Goal: Information Seeking & Learning: Learn about a topic

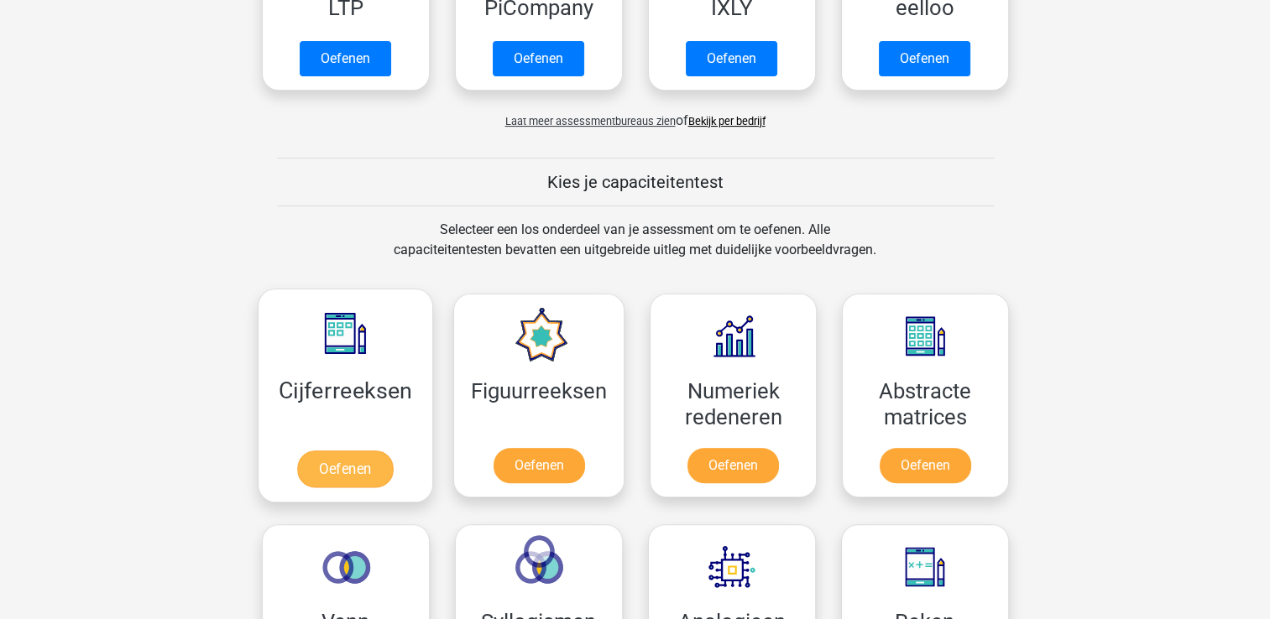
scroll to position [504, 0]
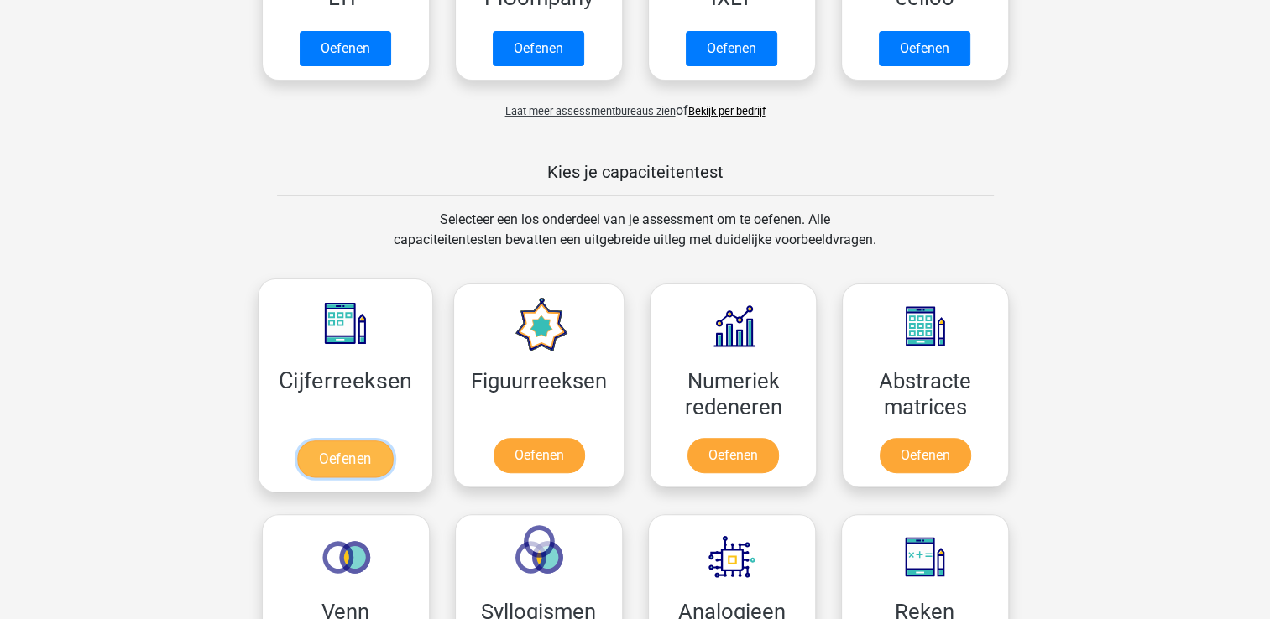
click at [358, 457] on link "Oefenen" at bounding box center [345, 459] width 96 height 37
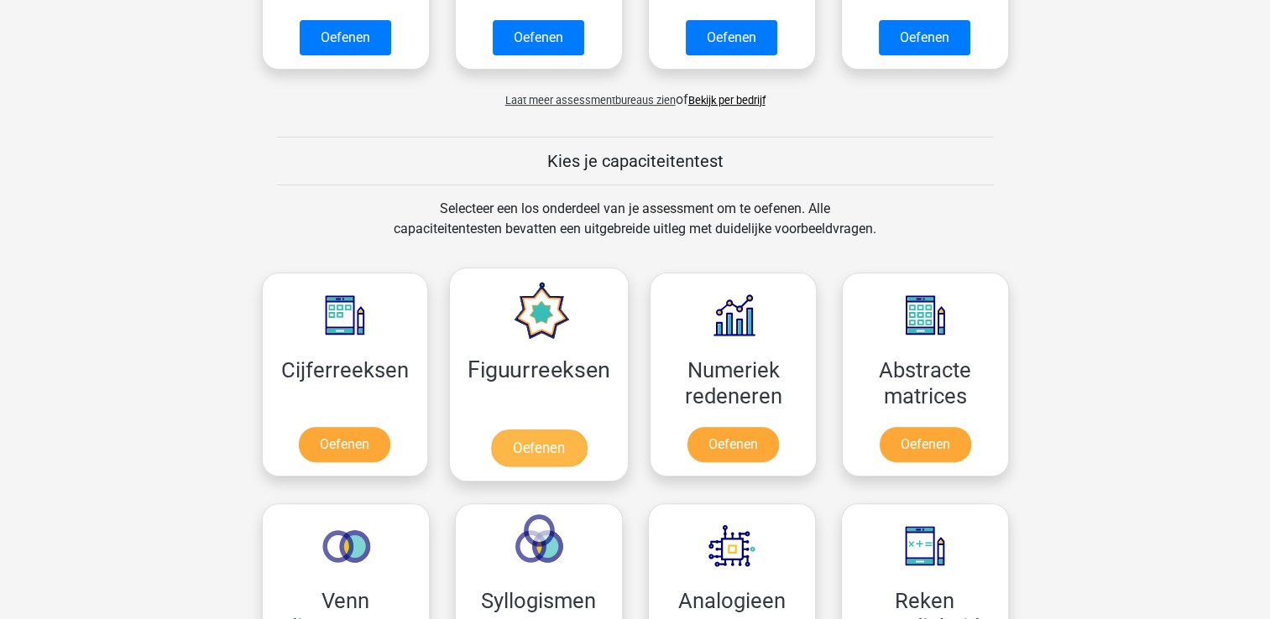
scroll to position [755, 0]
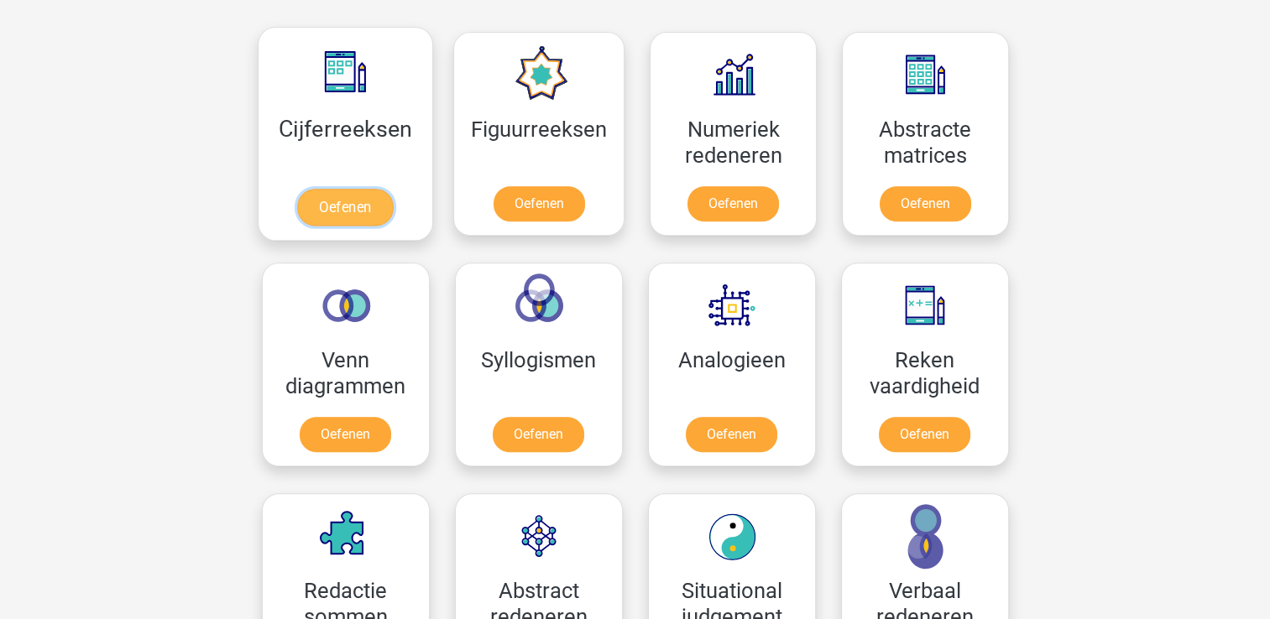
click at [358, 203] on link "Oefenen" at bounding box center [345, 207] width 96 height 37
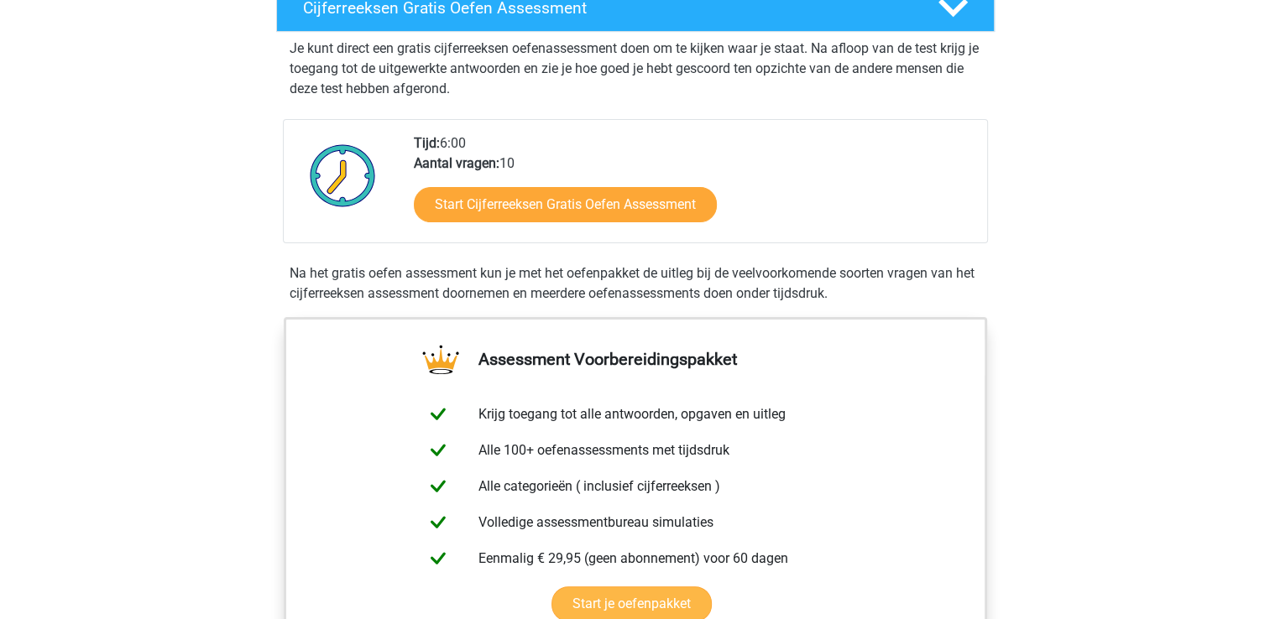
scroll to position [336, 0]
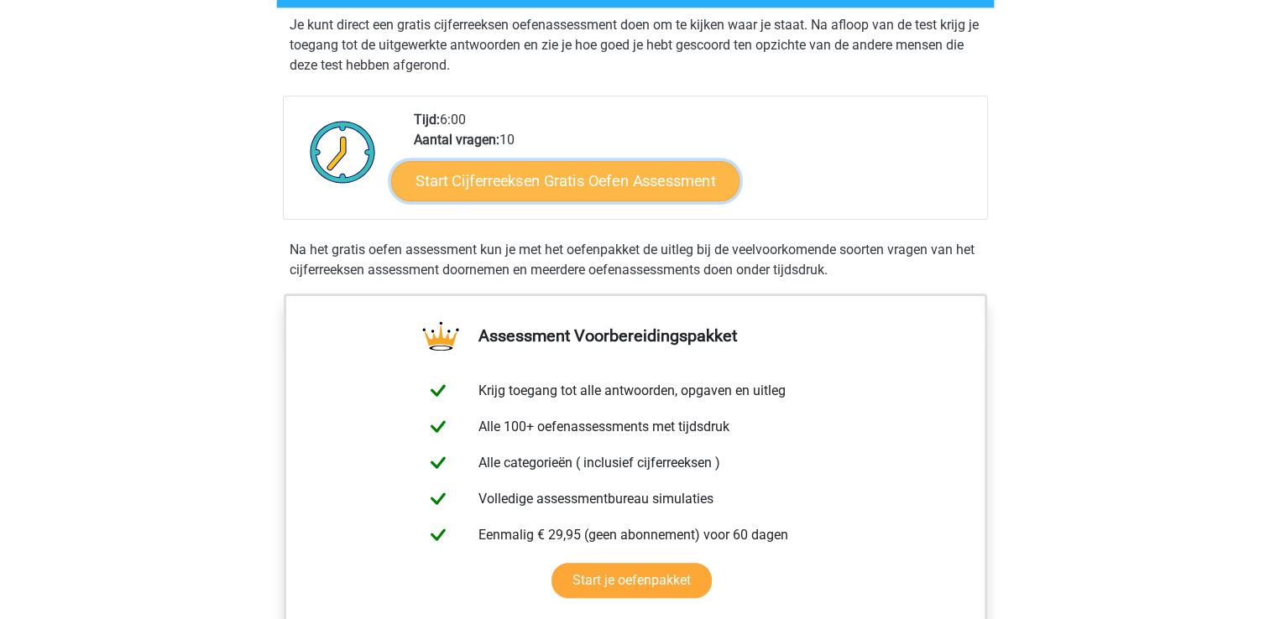
click at [571, 201] on link "Start Cijferreeksen Gratis Oefen Assessment" at bounding box center [565, 180] width 348 height 40
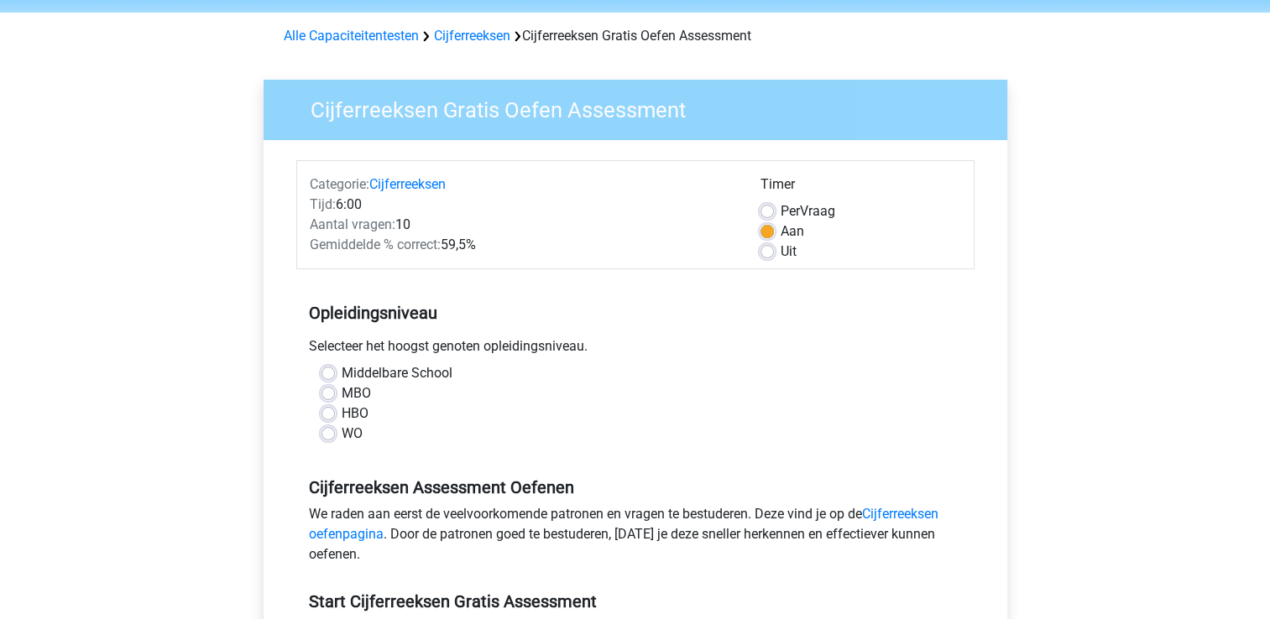
scroll to position [84, 0]
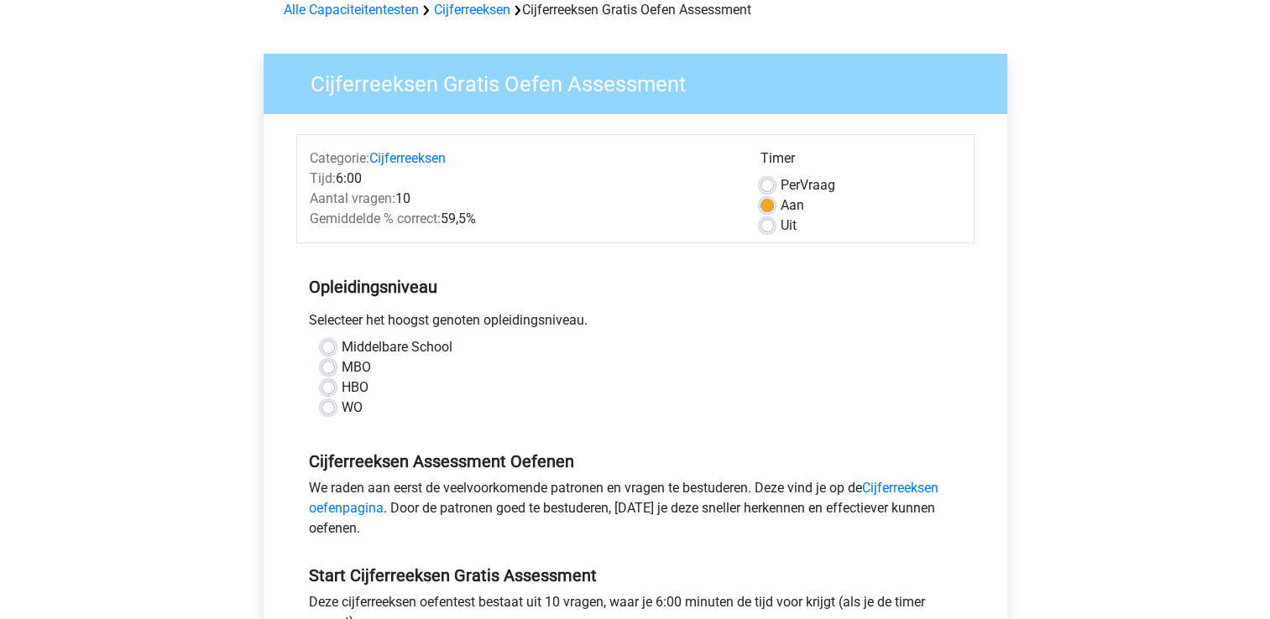
click at [342, 388] on label "HBO" at bounding box center [355, 388] width 27 height 20
click at [331, 388] on input "HBO" at bounding box center [327, 386] width 13 height 17
radio input "true"
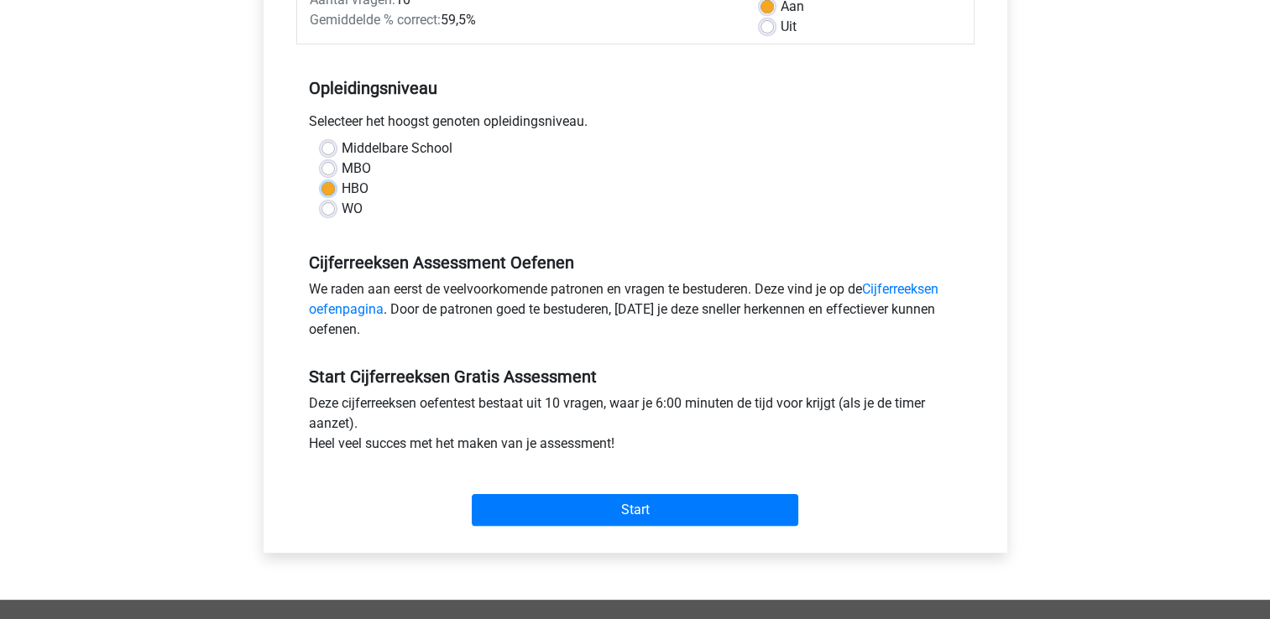
scroll to position [336, 0]
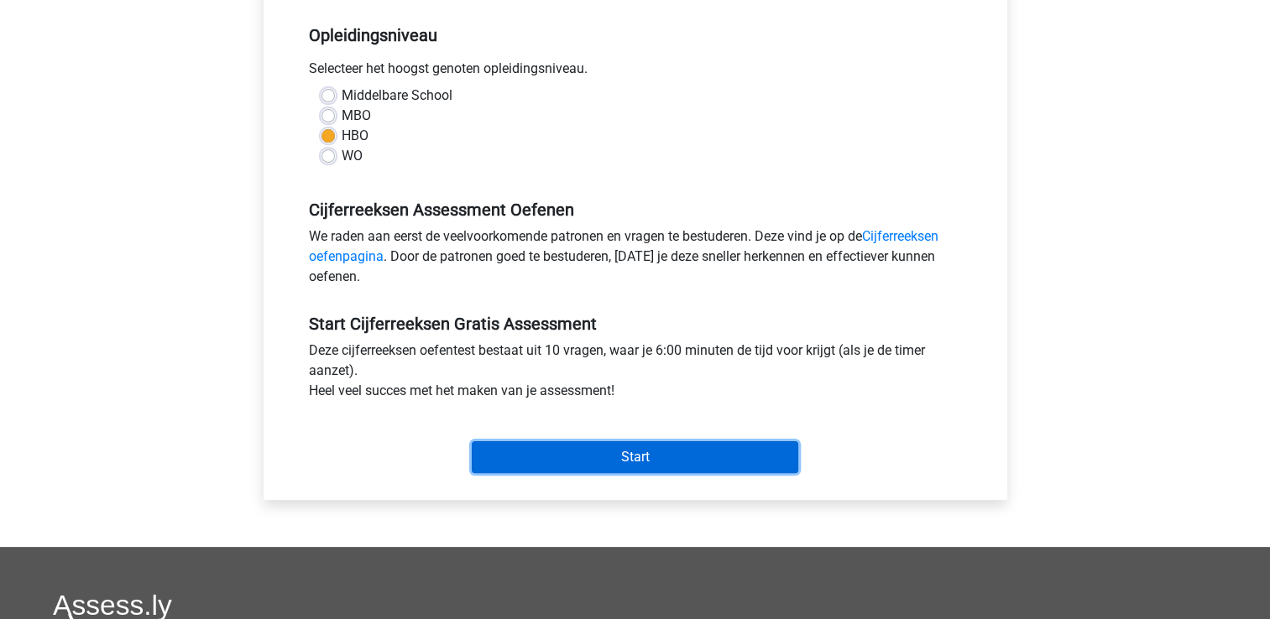
click at [616, 456] on input "Start" at bounding box center [635, 458] width 327 height 32
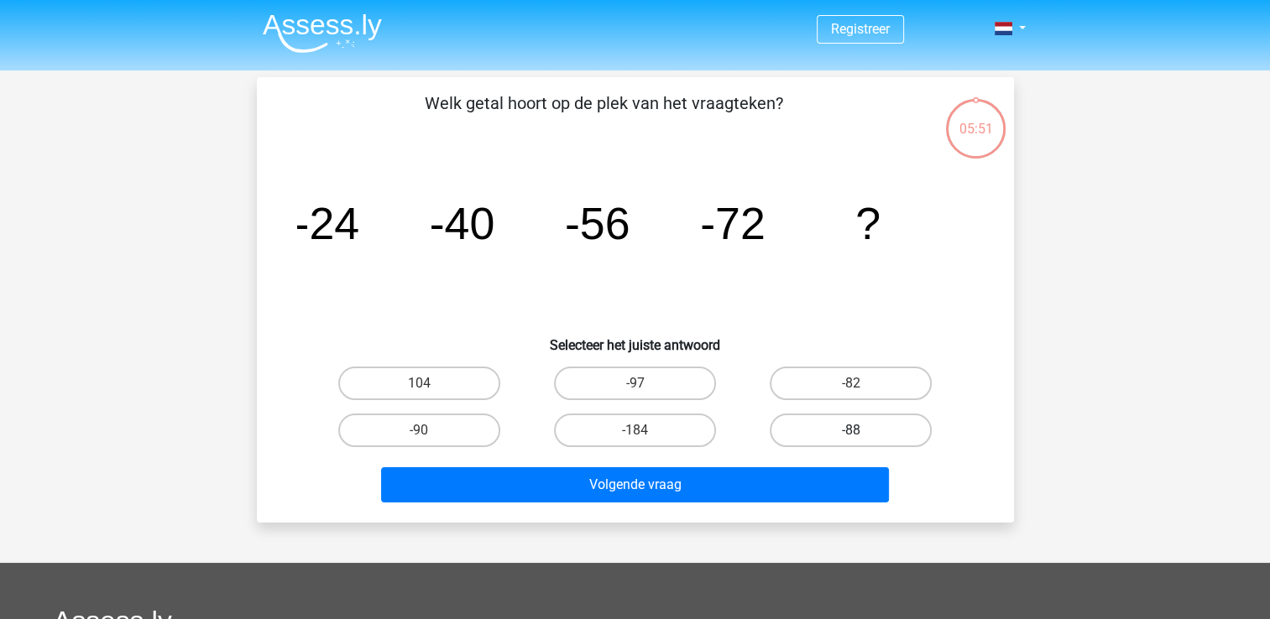
click at [845, 433] on label "-88" at bounding box center [851, 431] width 162 height 34
click at [851, 433] on input "-88" at bounding box center [856, 436] width 11 height 11
radio input "true"
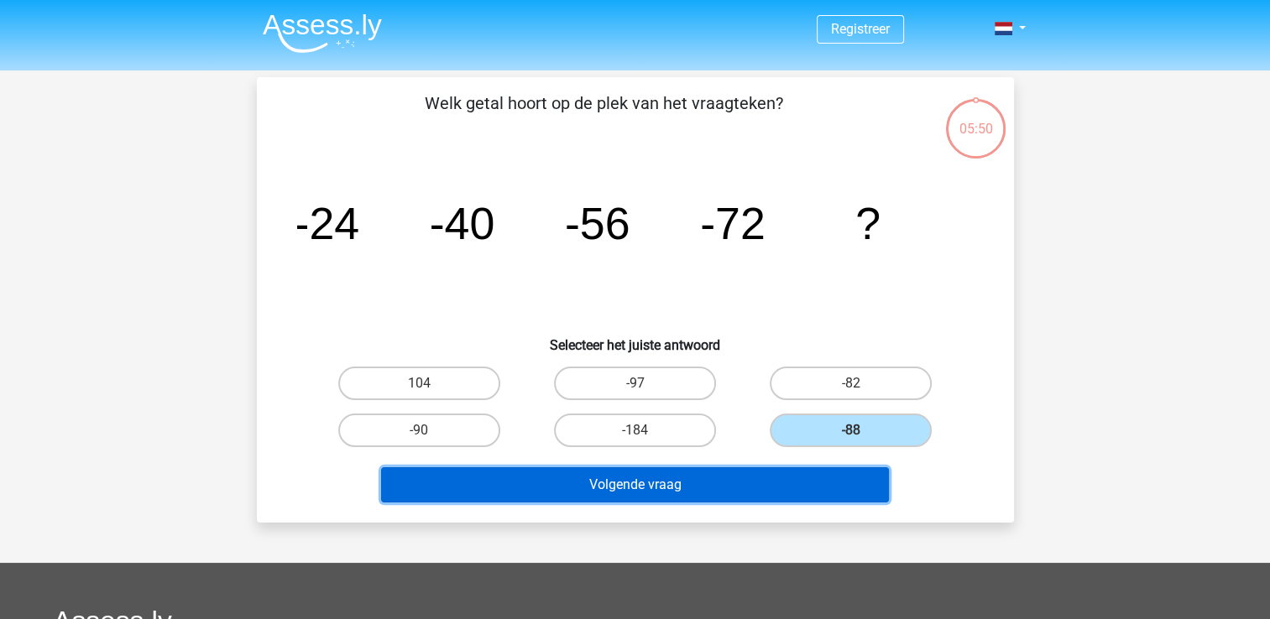
click at [693, 485] on button "Volgende vraag" at bounding box center [635, 485] width 508 height 35
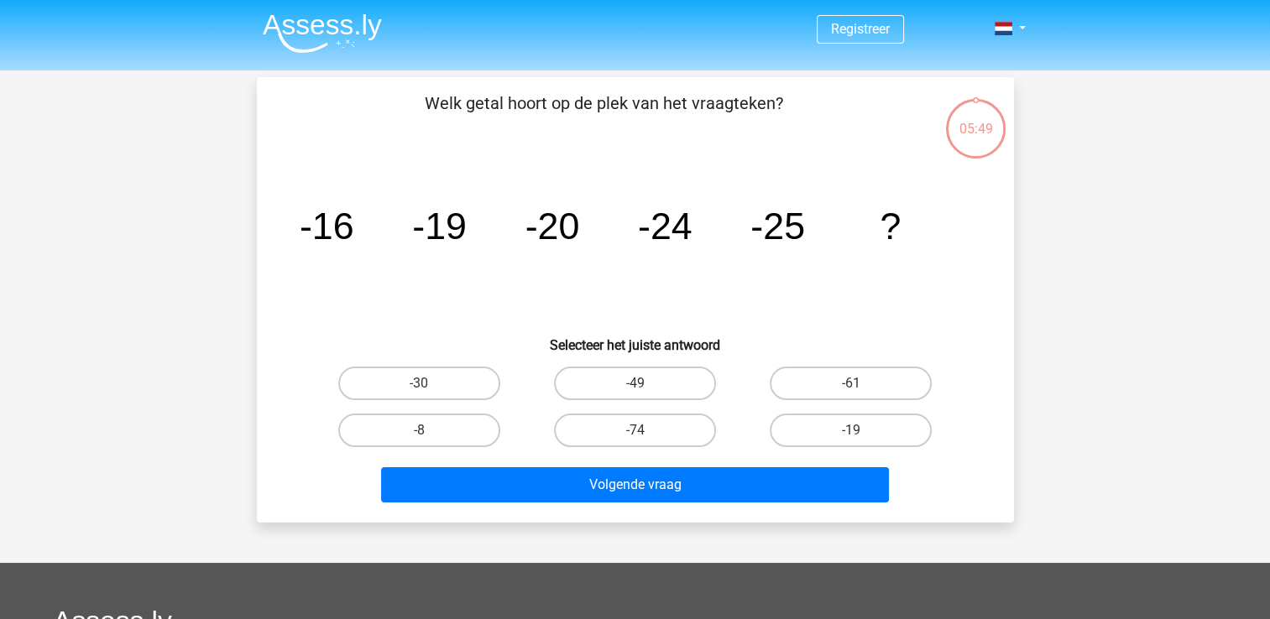
scroll to position [77, 0]
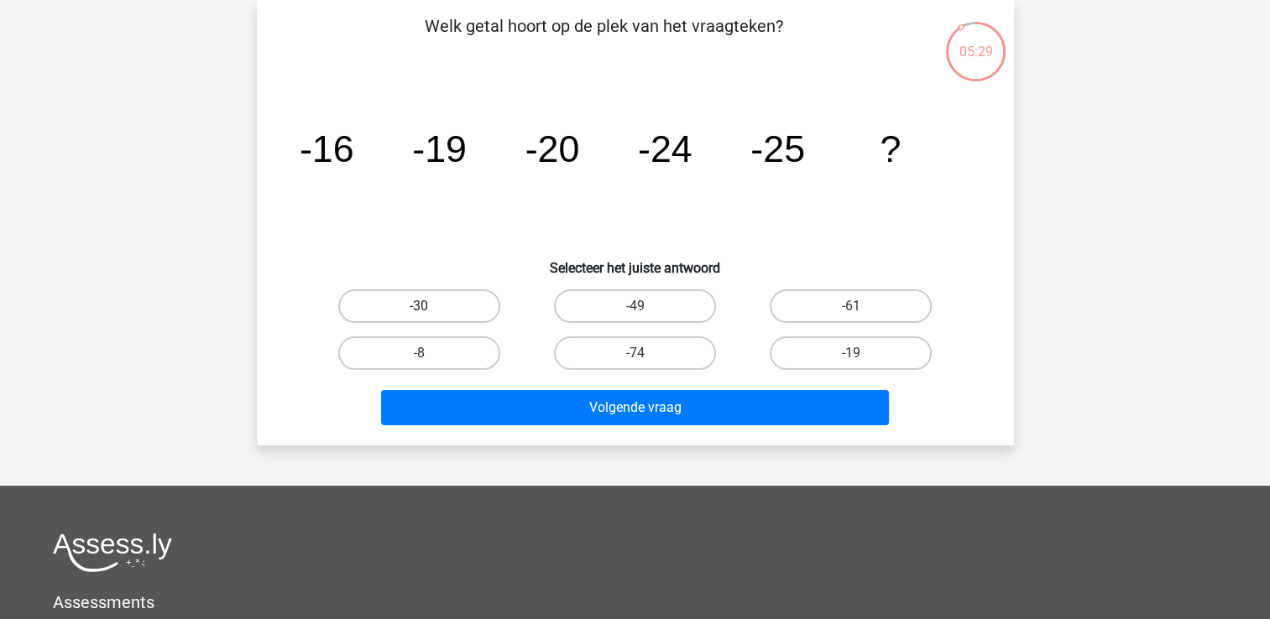
click at [463, 306] on label "-30" at bounding box center [419, 307] width 162 height 34
click at [430, 306] on input "-30" at bounding box center [424, 311] width 11 height 11
radio input "true"
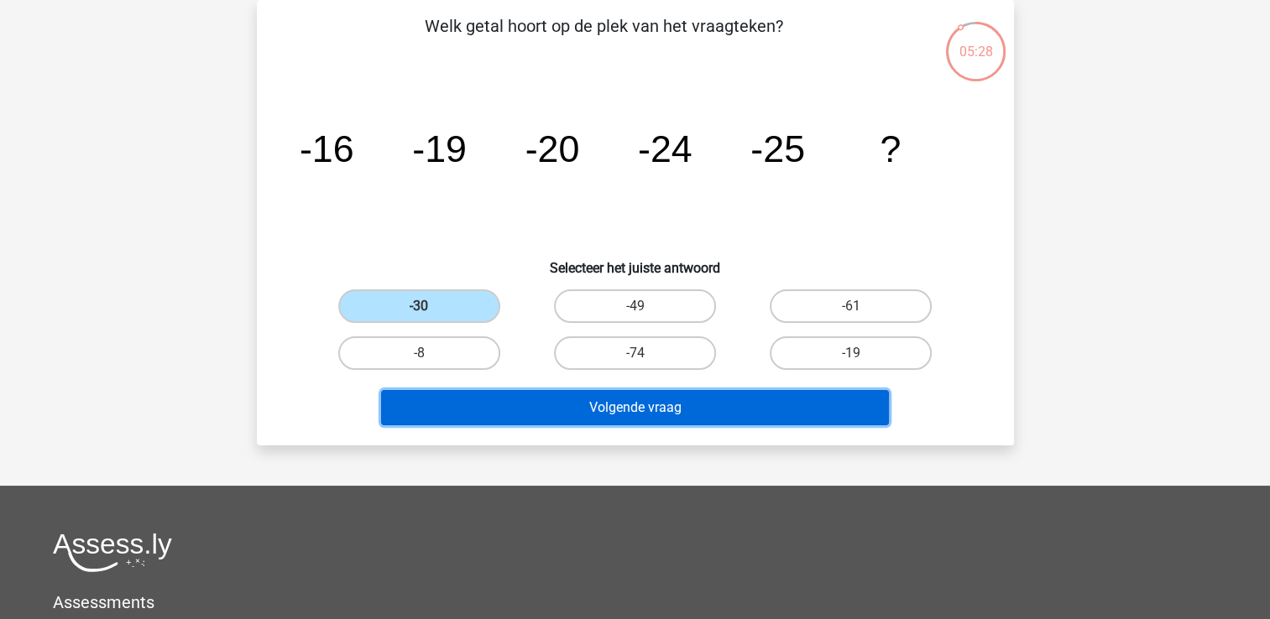
click at [628, 406] on button "Volgende vraag" at bounding box center [635, 407] width 508 height 35
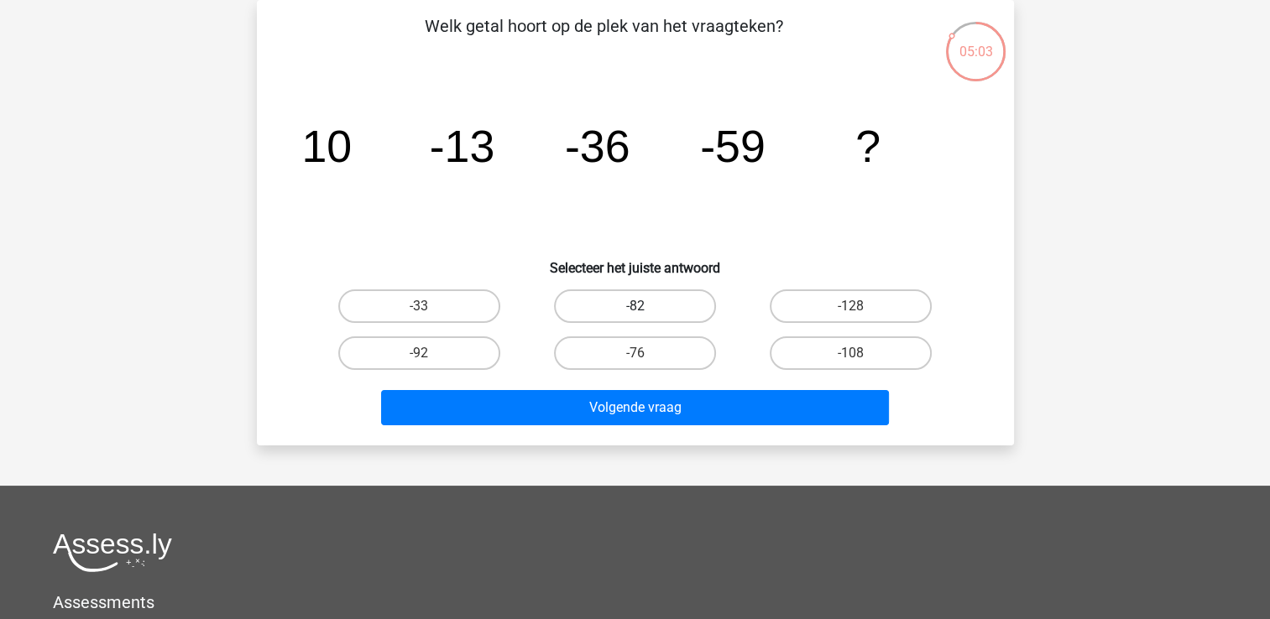
click at [644, 304] on label "-82" at bounding box center [635, 307] width 162 height 34
click at [644, 306] on input "-82" at bounding box center [640, 311] width 11 height 11
radio input "true"
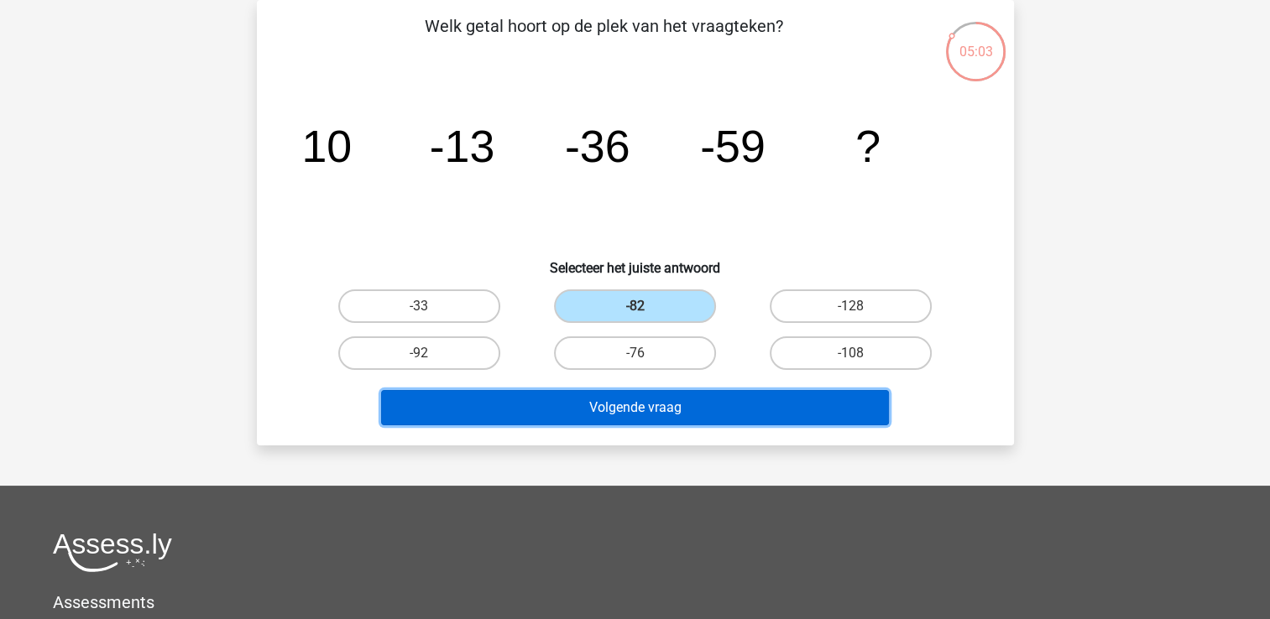
click at [666, 410] on button "Volgende vraag" at bounding box center [635, 407] width 508 height 35
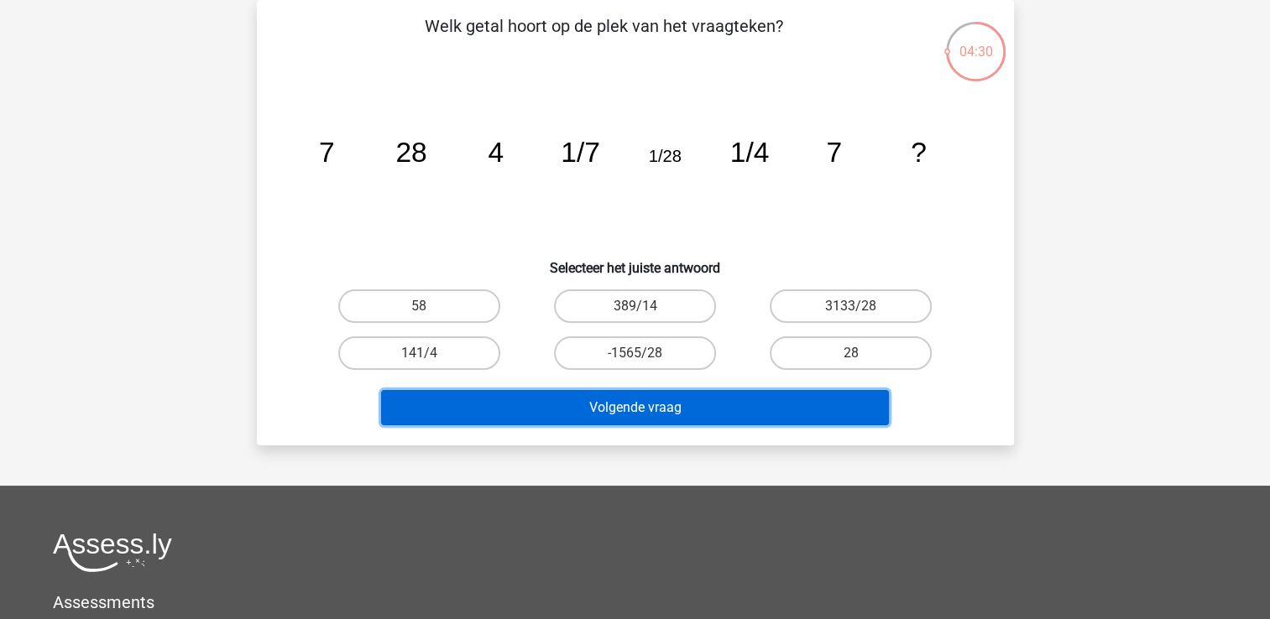
click at [641, 407] on button "Volgende vraag" at bounding box center [635, 407] width 508 height 35
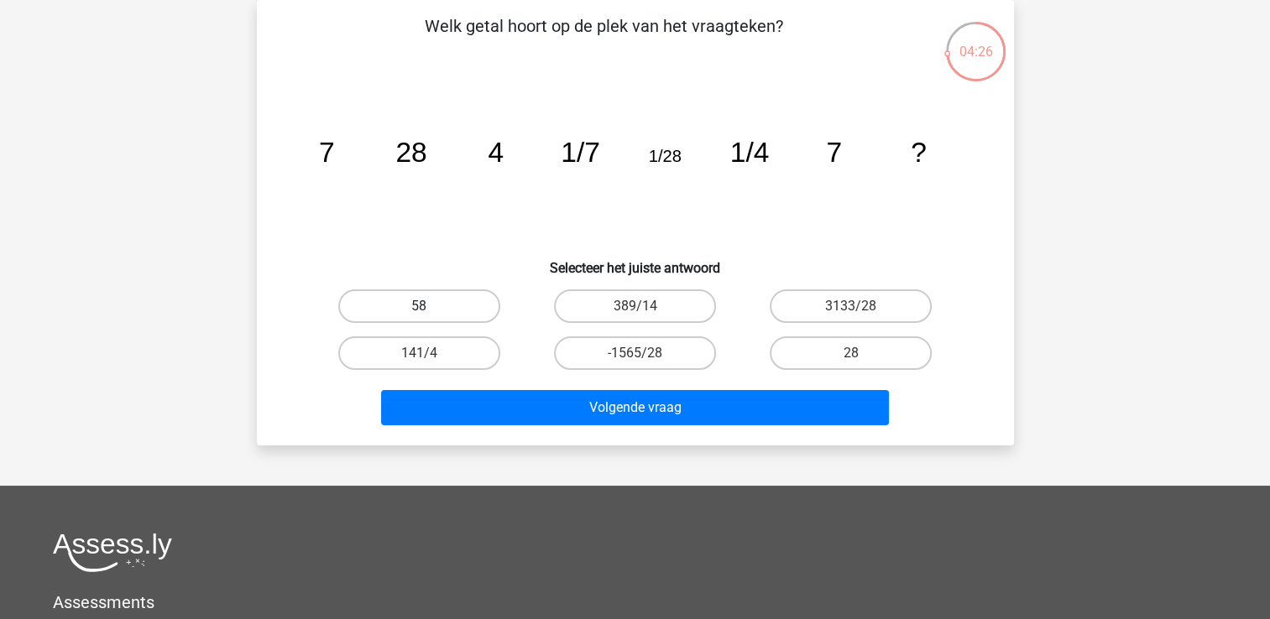
click at [473, 304] on label "58" at bounding box center [419, 307] width 162 height 34
click at [430, 306] on input "58" at bounding box center [424, 311] width 11 height 11
radio input "true"
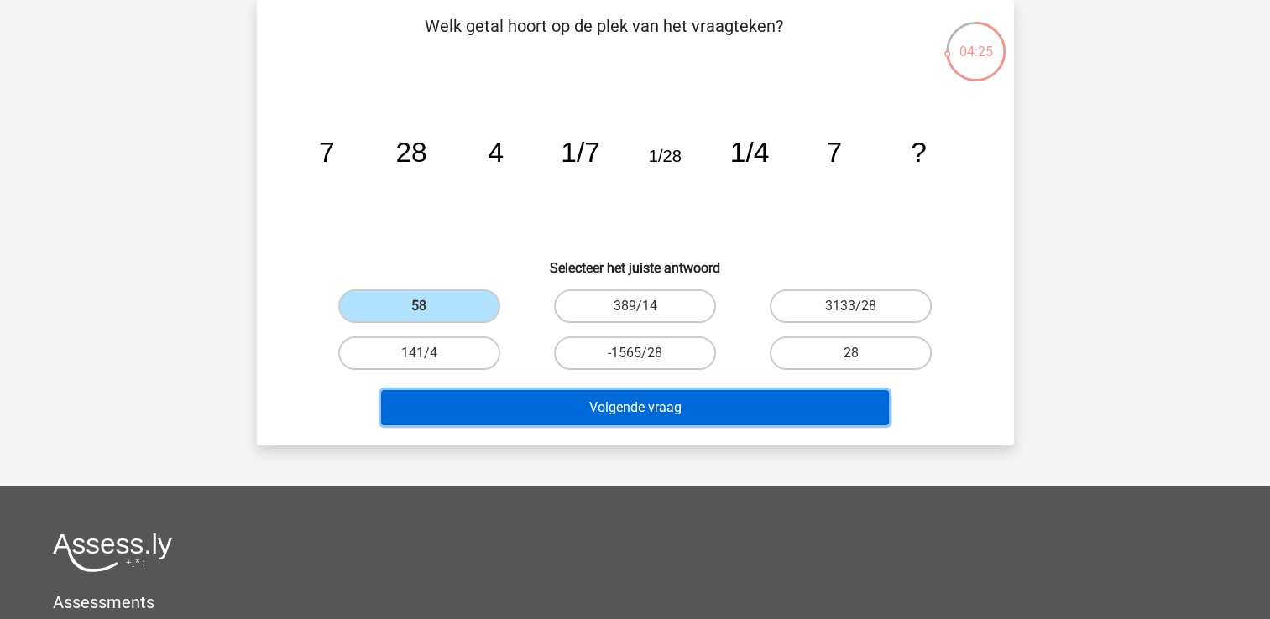
click at [632, 406] on button "Volgende vraag" at bounding box center [635, 407] width 508 height 35
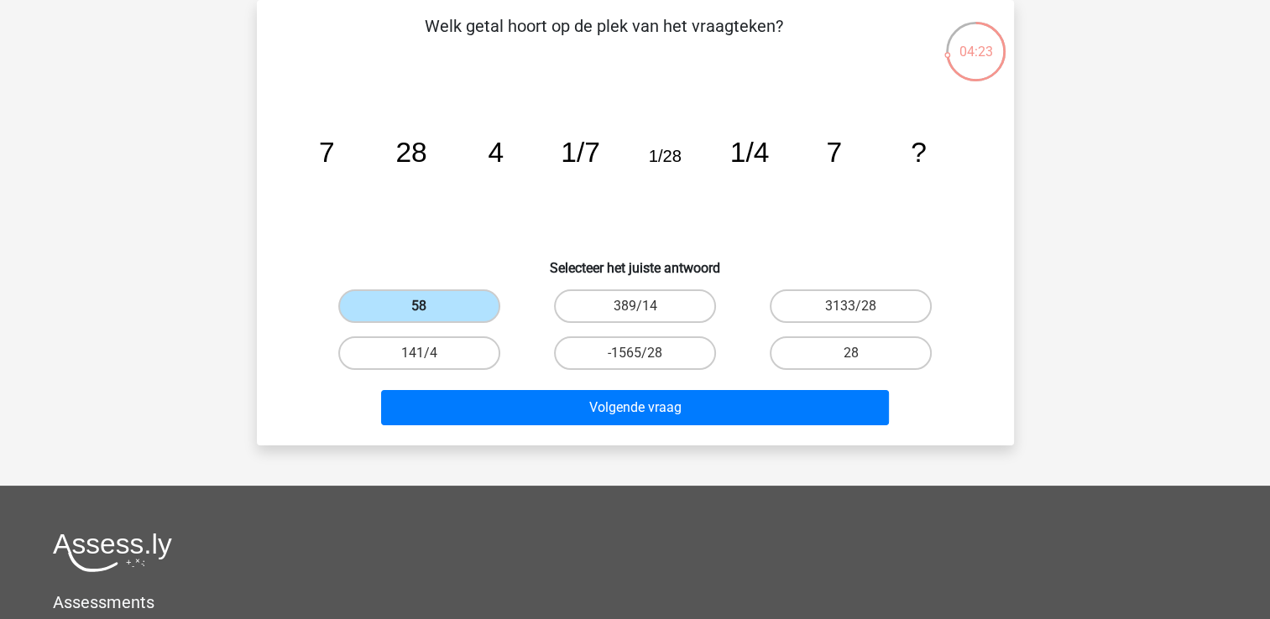
click at [482, 304] on label "58" at bounding box center [419, 307] width 162 height 34
click at [430, 306] on input "58" at bounding box center [424, 311] width 11 height 11
click at [809, 348] on label "28" at bounding box center [851, 354] width 162 height 34
click at [851, 353] on input "28" at bounding box center [856, 358] width 11 height 11
radio input "true"
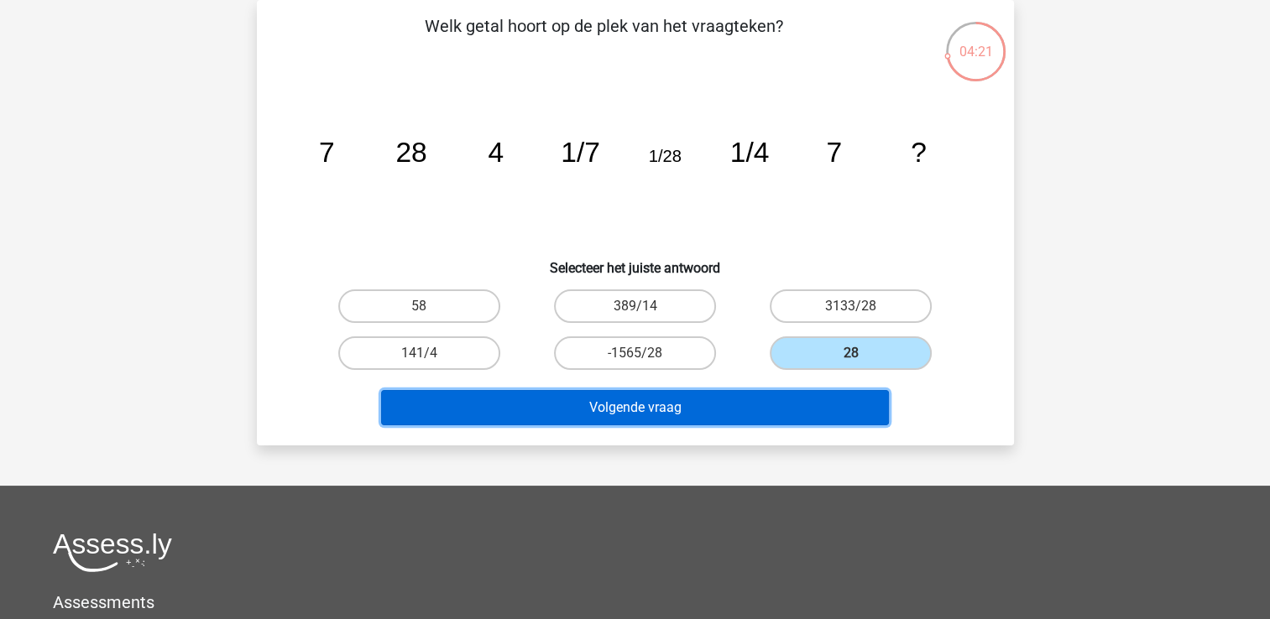
click at [715, 399] on button "Volgende vraag" at bounding box center [635, 407] width 508 height 35
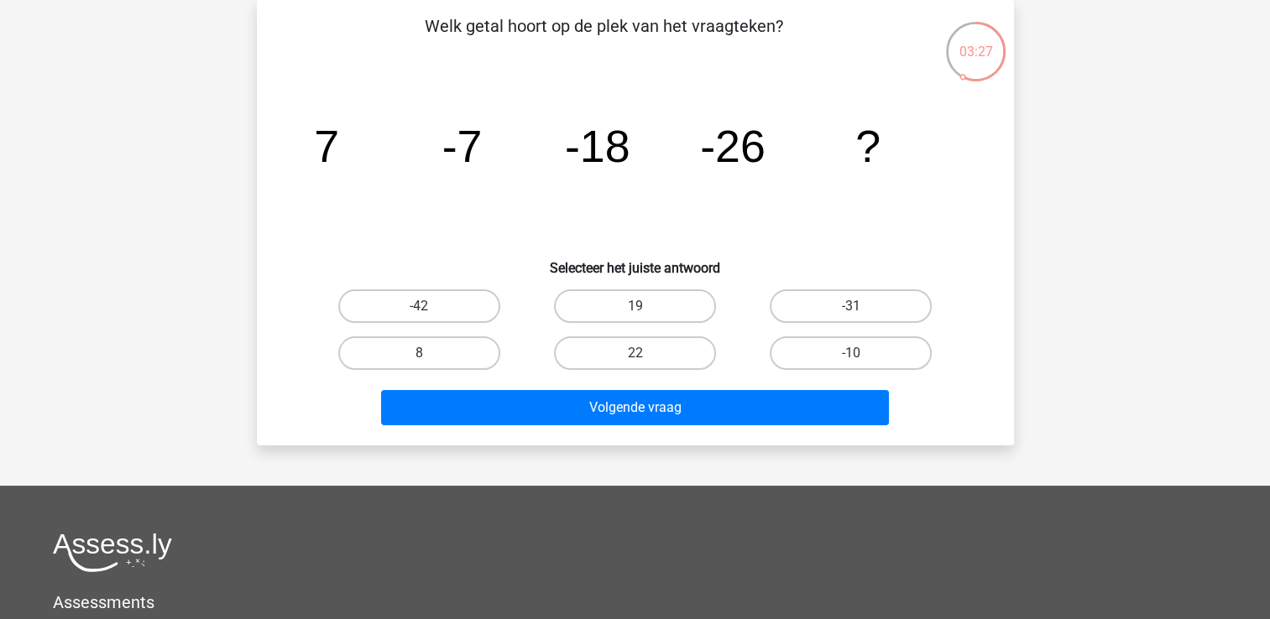
click at [844, 307] on label "-31" at bounding box center [851, 307] width 162 height 34
click at [851, 307] on input "-31" at bounding box center [856, 311] width 11 height 11
radio input "true"
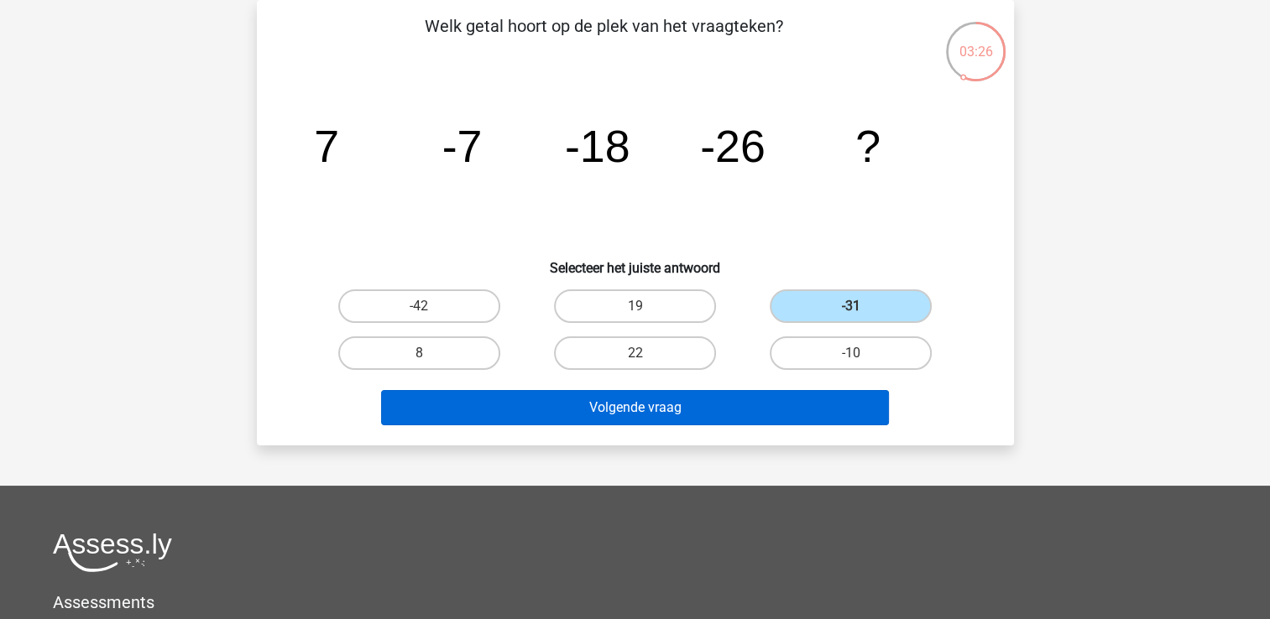
click at [660, 410] on button "Volgende vraag" at bounding box center [635, 407] width 508 height 35
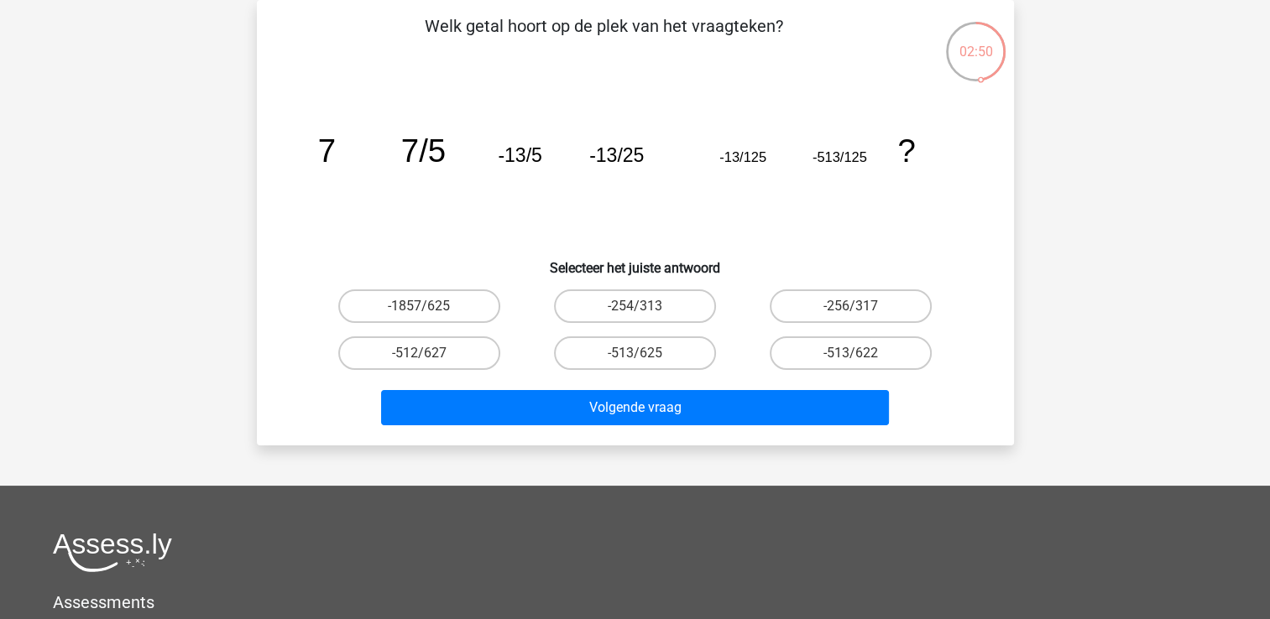
click at [651, 353] on label "-513/625" at bounding box center [635, 354] width 162 height 34
click at [646, 353] on input "-513/625" at bounding box center [640, 358] width 11 height 11
radio input "true"
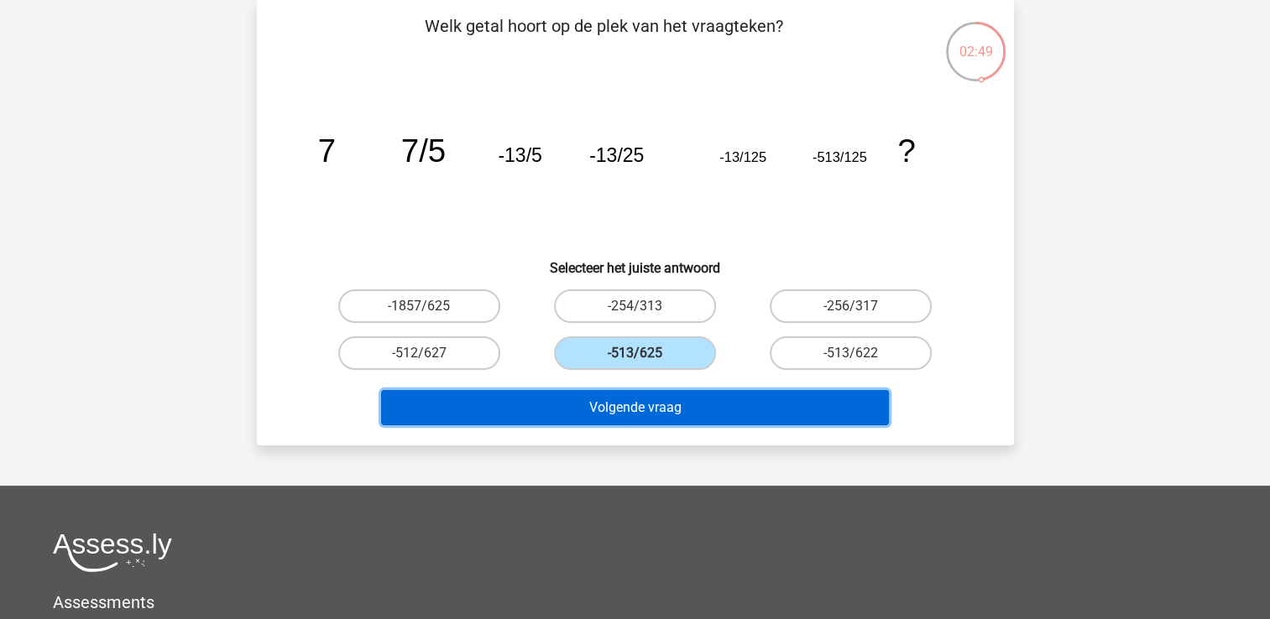
click at [656, 410] on button "Volgende vraag" at bounding box center [635, 407] width 508 height 35
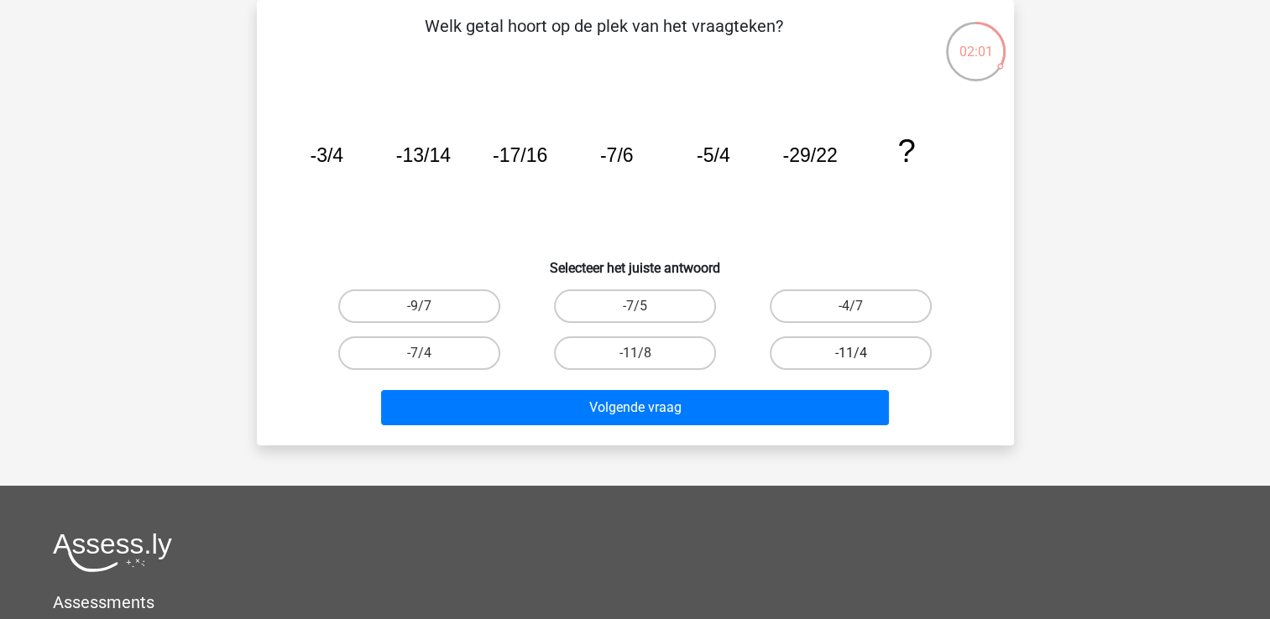
click at [810, 354] on label "-11/4" at bounding box center [851, 354] width 162 height 34
click at [851, 354] on input "-11/4" at bounding box center [856, 358] width 11 height 11
radio input "true"
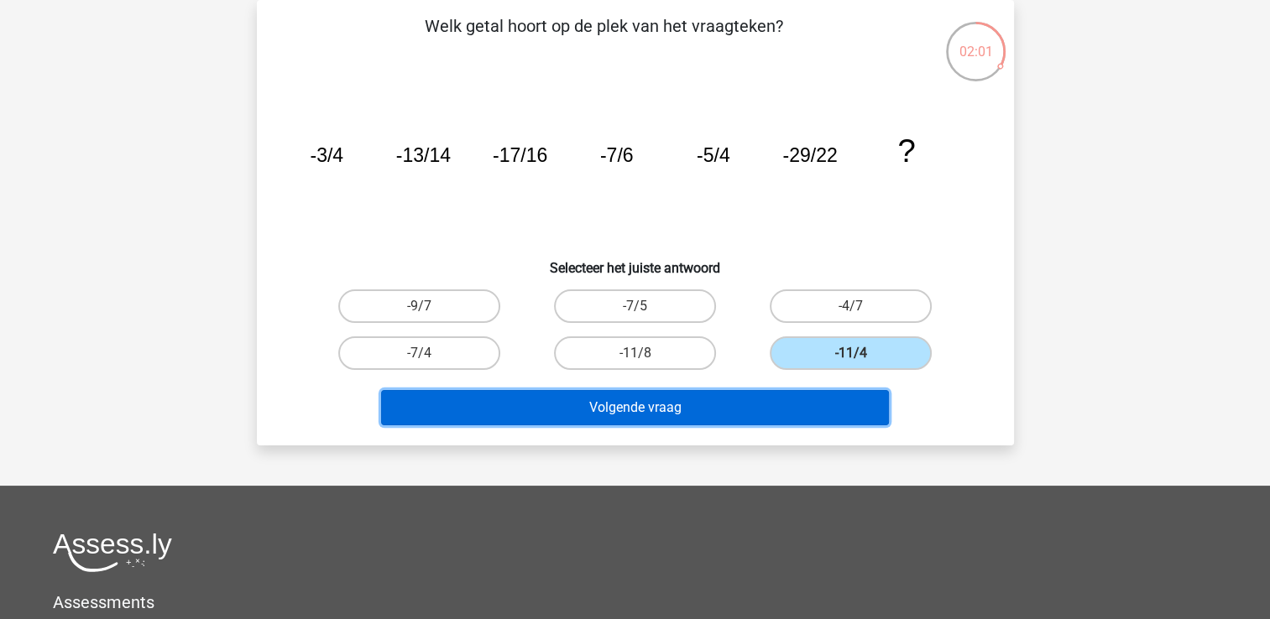
click at [730, 396] on button "Volgende vraag" at bounding box center [635, 407] width 508 height 35
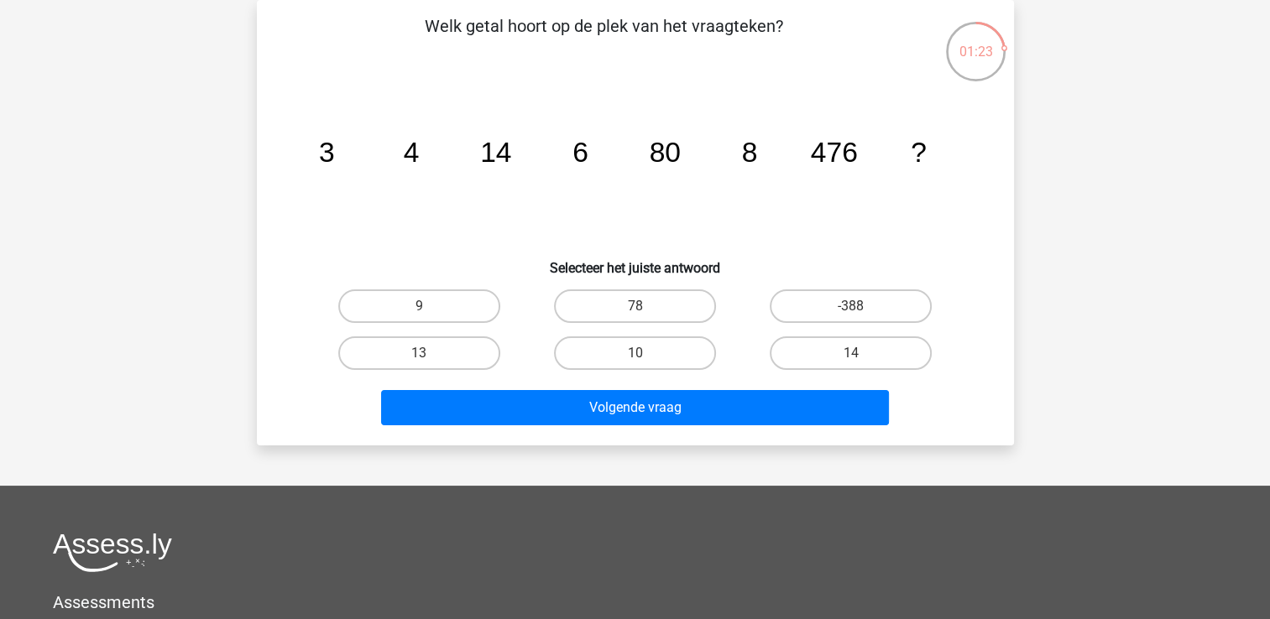
click at [642, 357] on input "10" at bounding box center [640, 358] width 11 height 11
radio input "true"
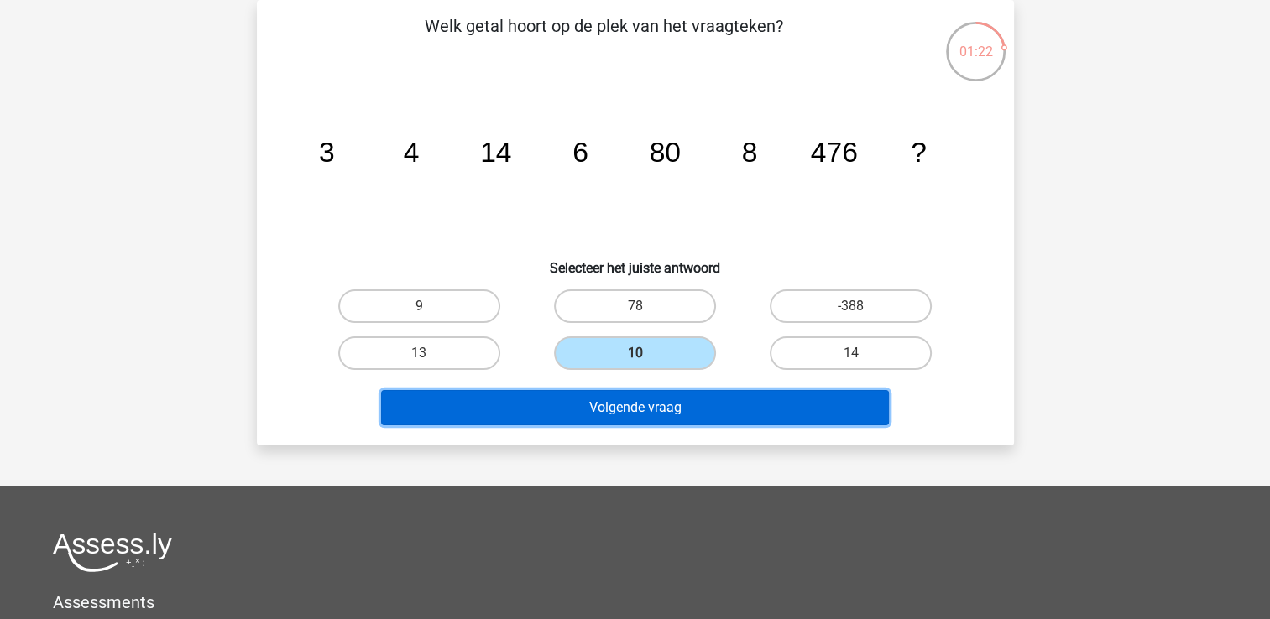
click at [647, 412] on button "Volgende vraag" at bounding box center [635, 407] width 508 height 35
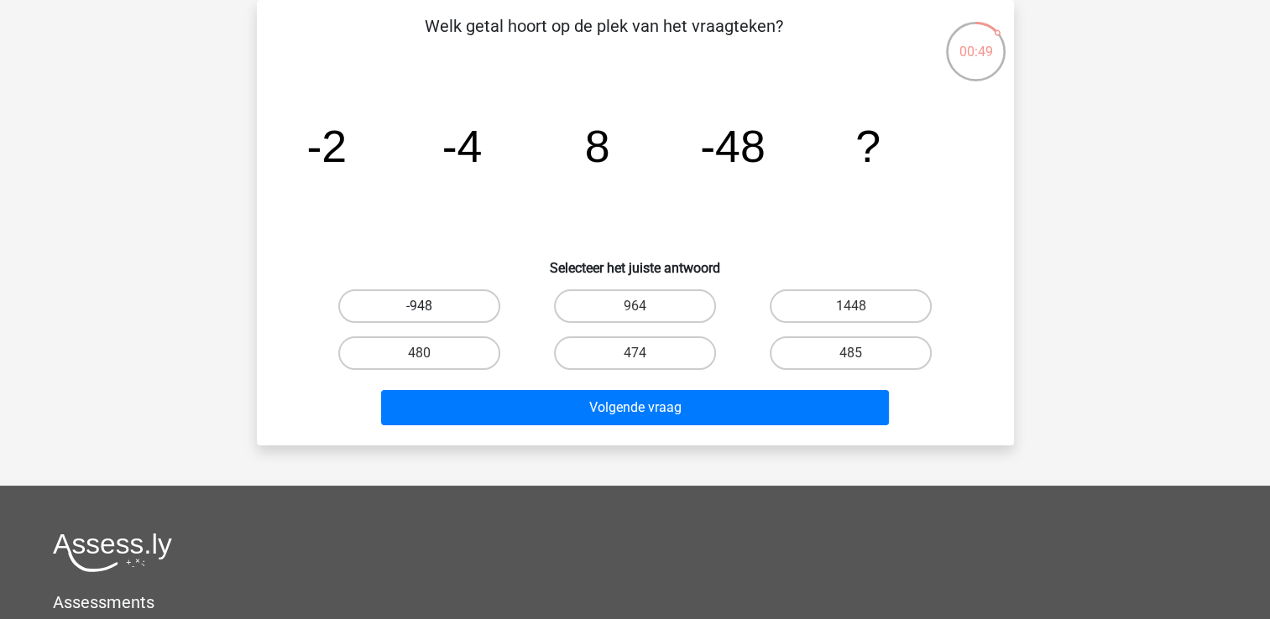
click at [457, 304] on label "-948" at bounding box center [419, 307] width 162 height 34
click at [430, 306] on input "-948" at bounding box center [424, 311] width 11 height 11
radio input "true"
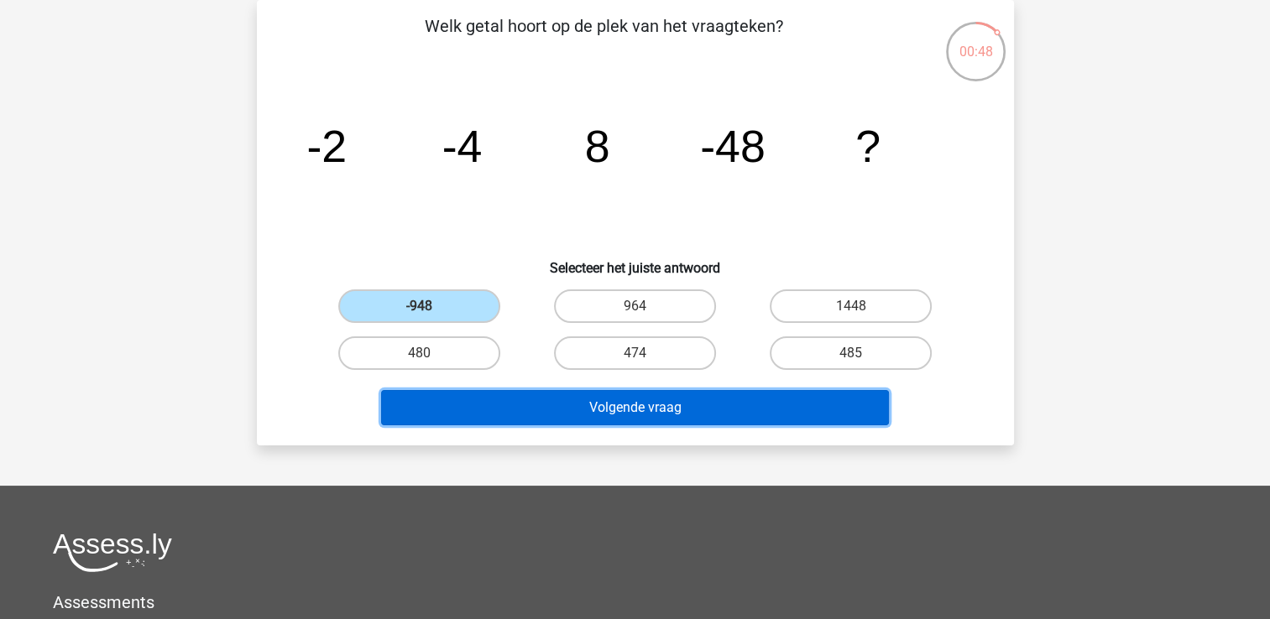
click at [598, 402] on button "Volgende vraag" at bounding box center [635, 407] width 508 height 35
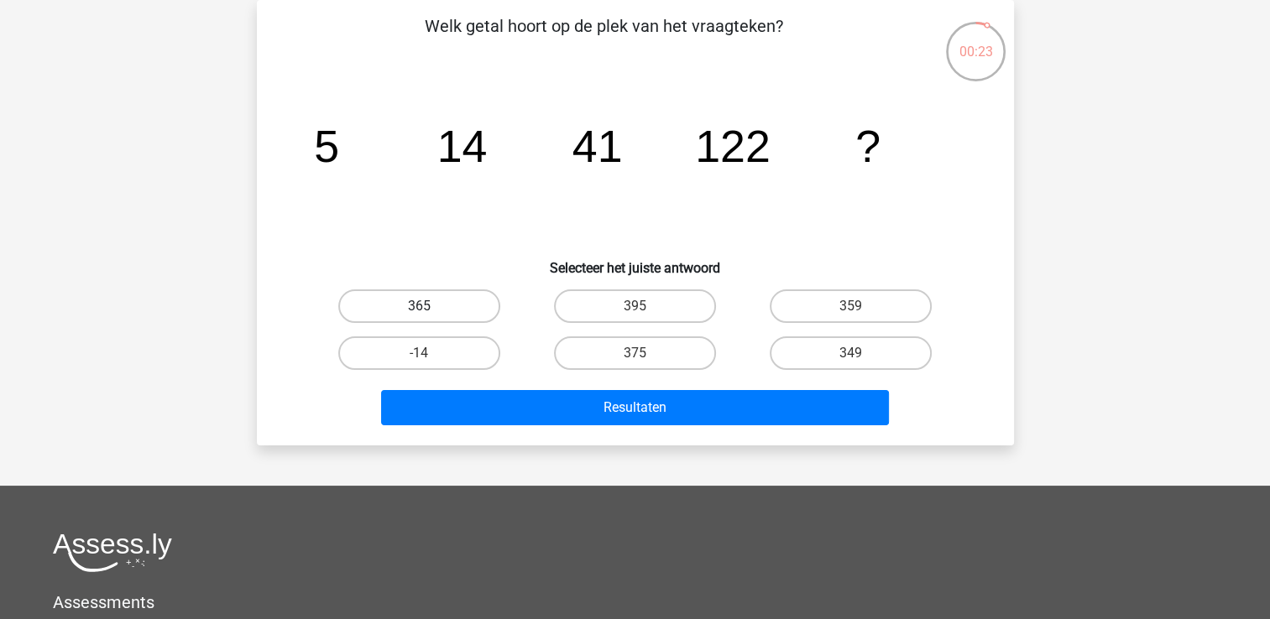
click at [436, 308] on label "365" at bounding box center [419, 307] width 162 height 34
click at [430, 308] on input "365" at bounding box center [424, 311] width 11 height 11
radio input "true"
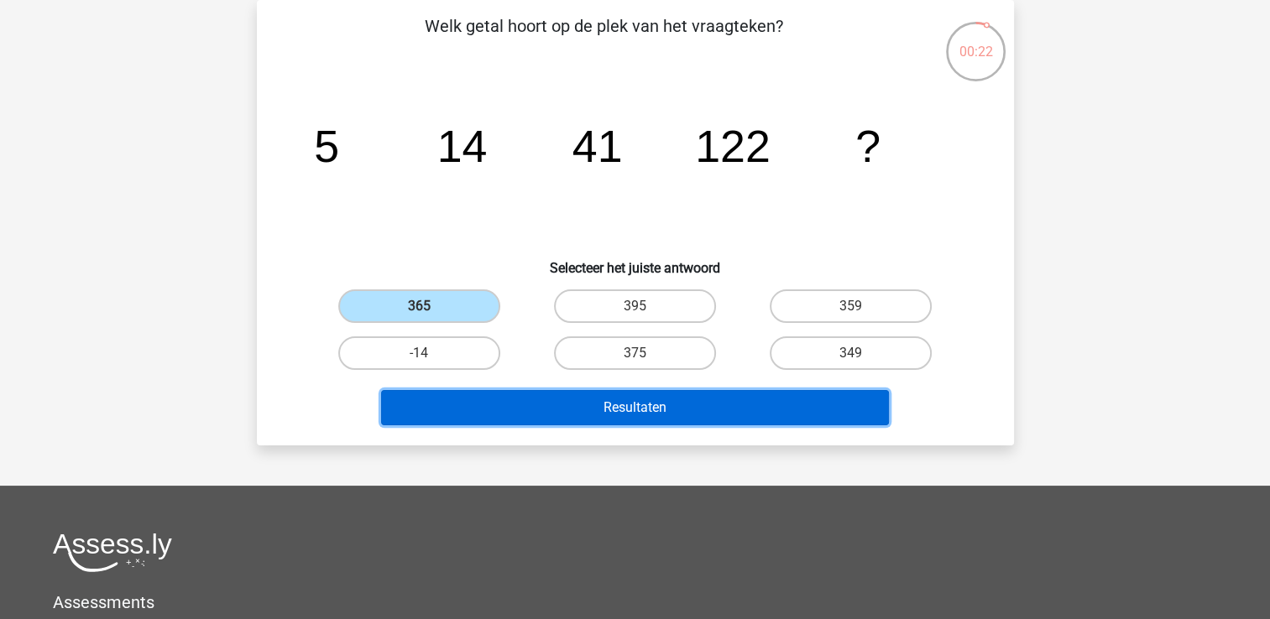
click at [677, 414] on button "Resultaten" at bounding box center [635, 407] width 508 height 35
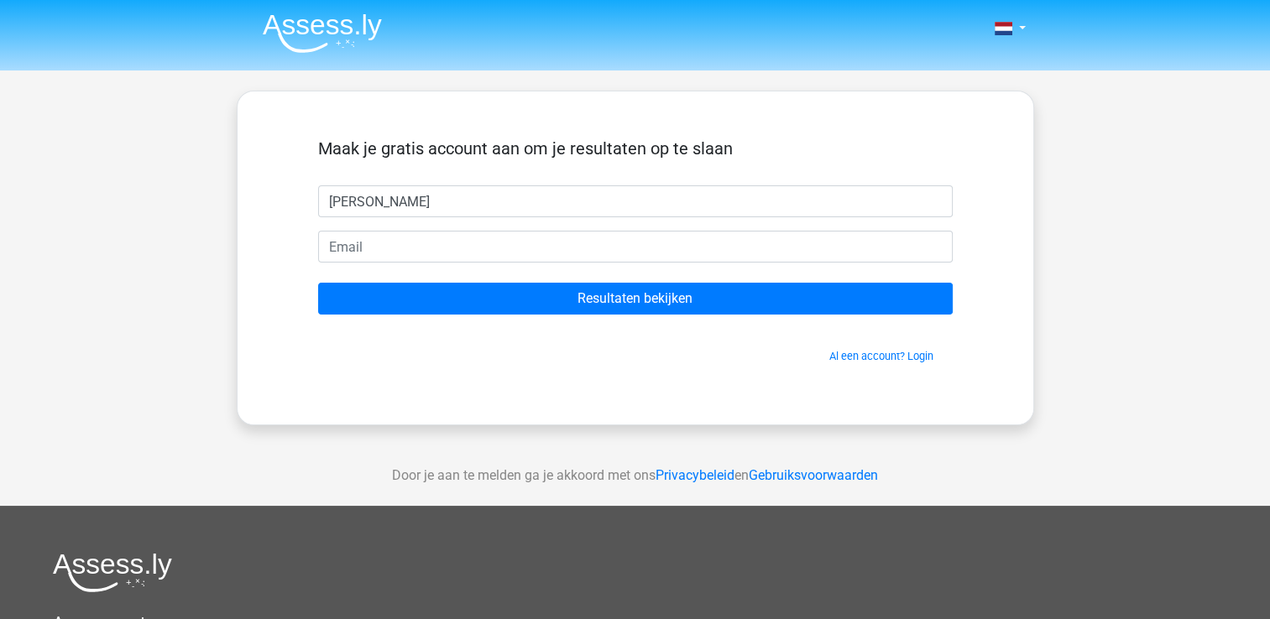
type input "[PERSON_NAME]"
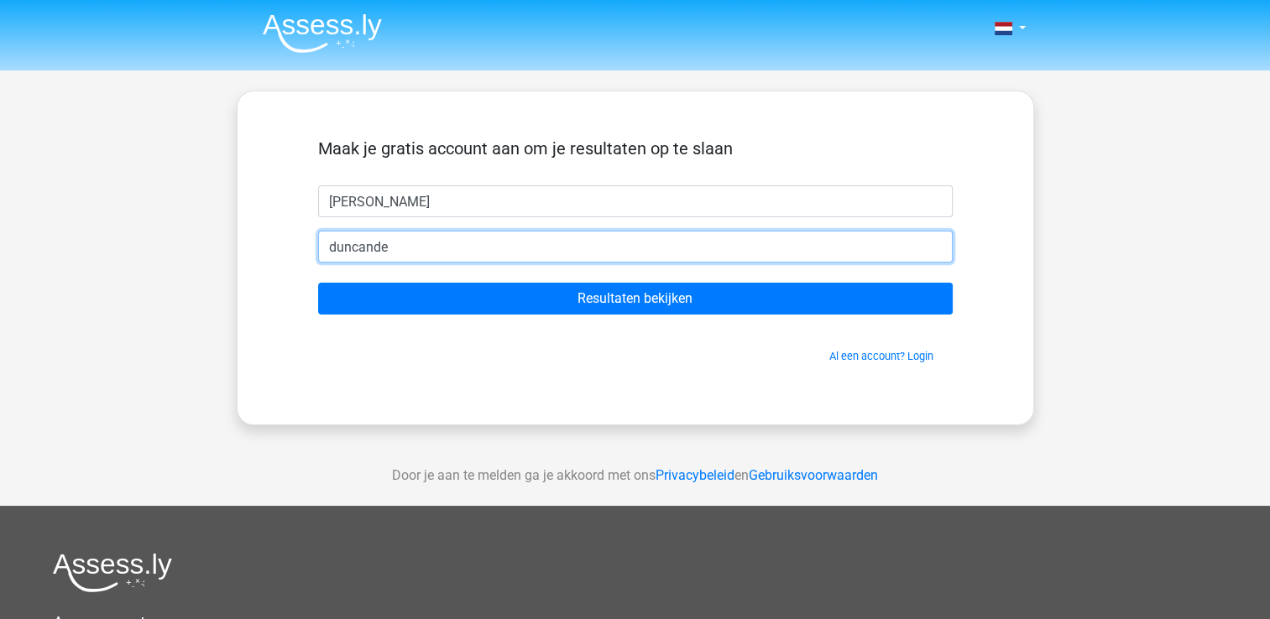
type input "[EMAIL_ADDRESS][DOMAIN_NAME]"
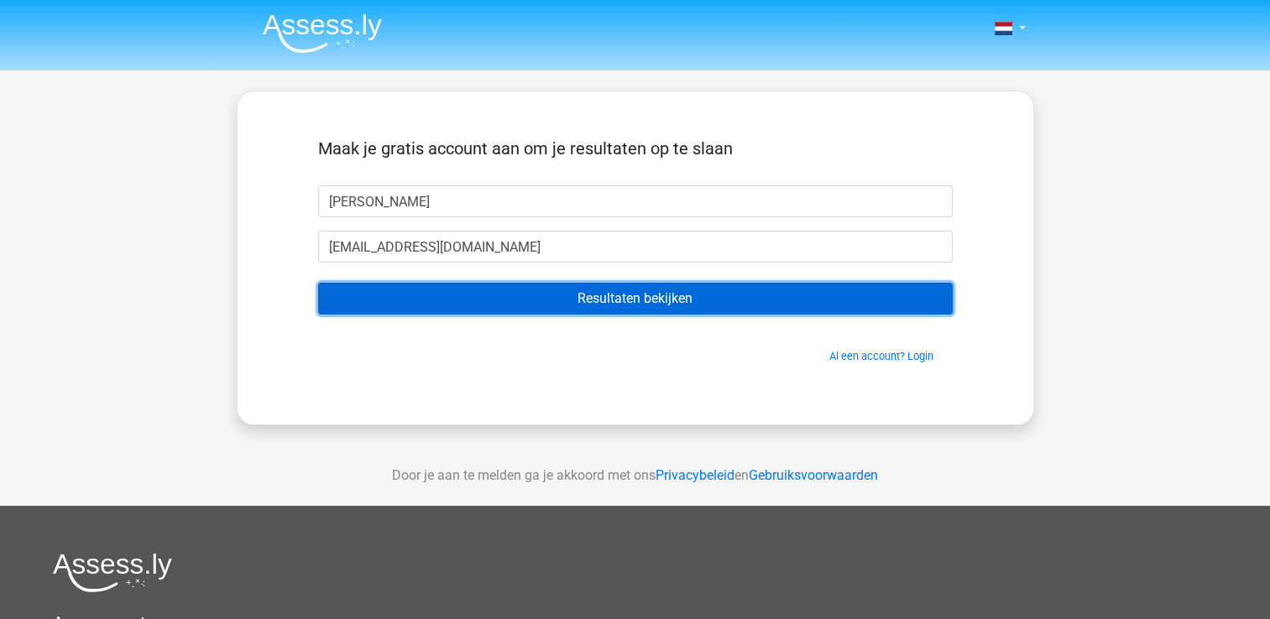
click at [562, 293] on input "Resultaten bekijken" at bounding box center [635, 299] width 635 height 32
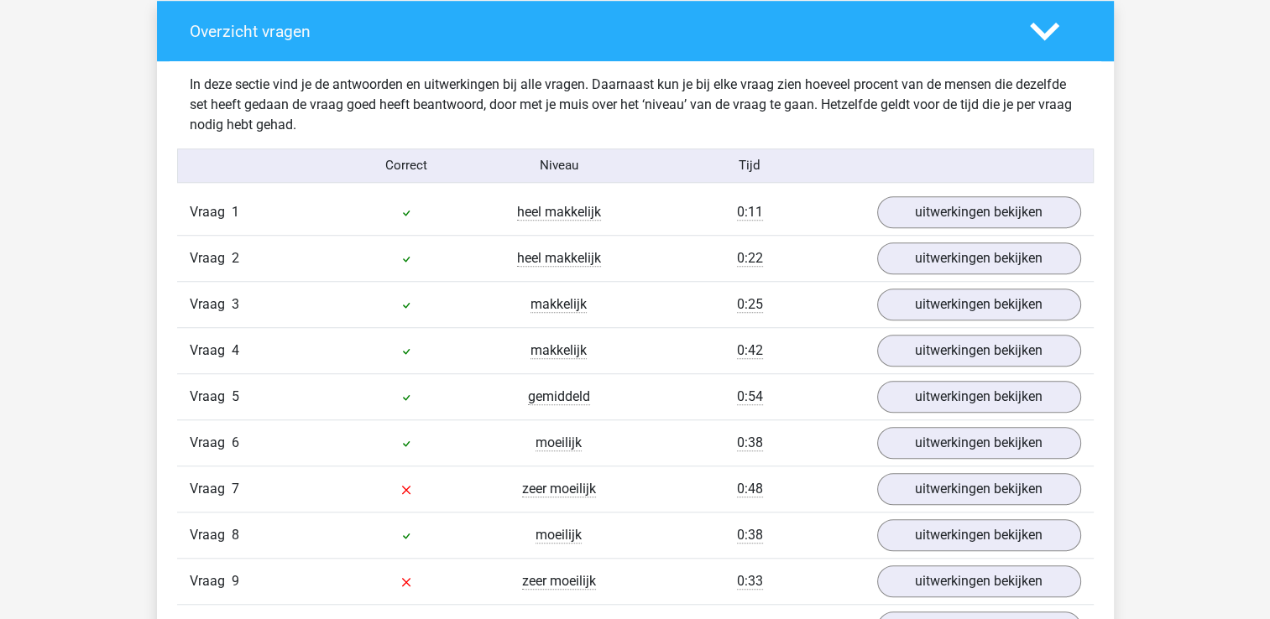
scroll to position [1343, 0]
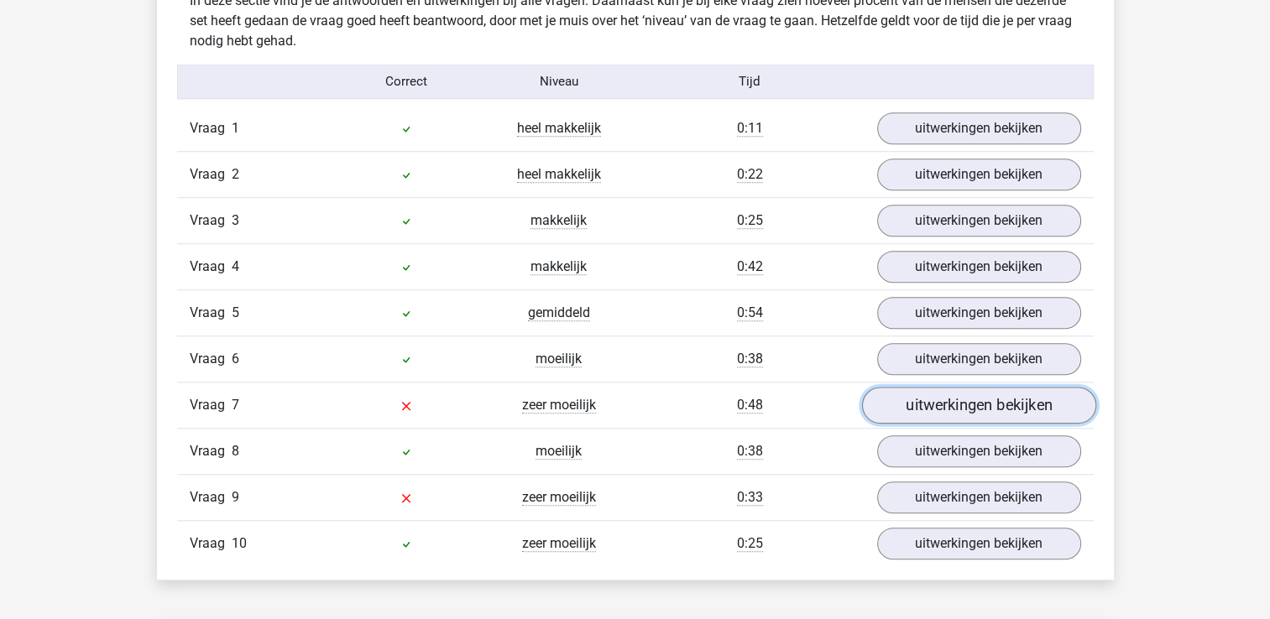
click at [939, 402] on link "uitwerkingen bekijken" at bounding box center [978, 405] width 234 height 37
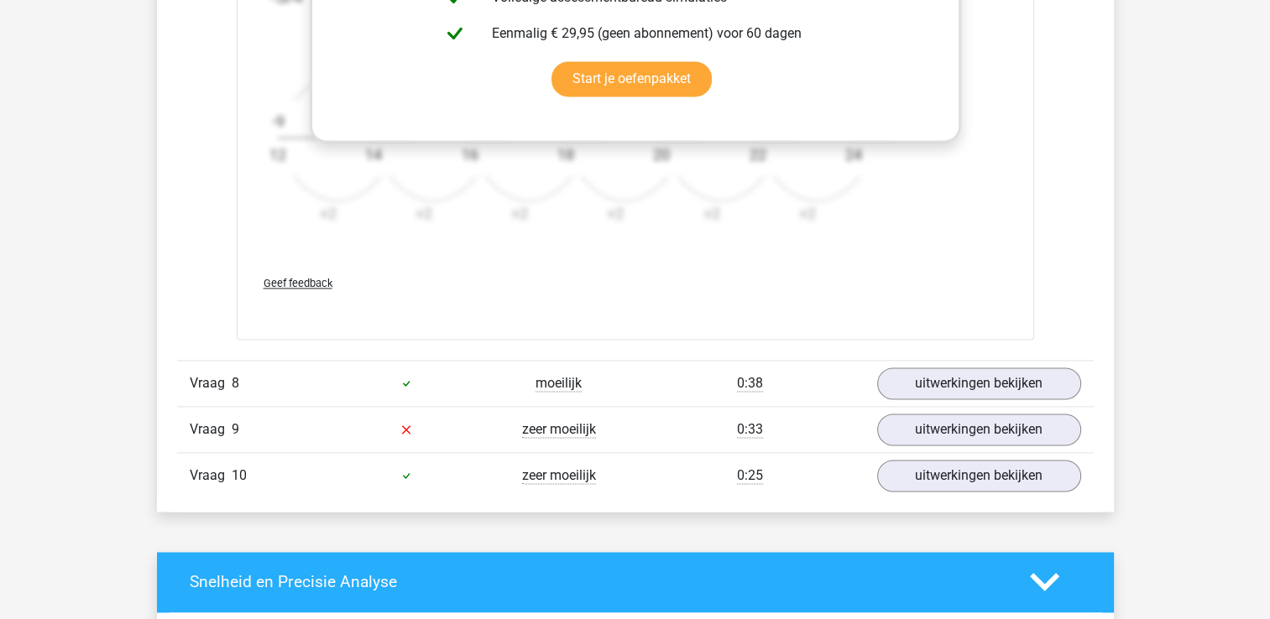
scroll to position [2518, 0]
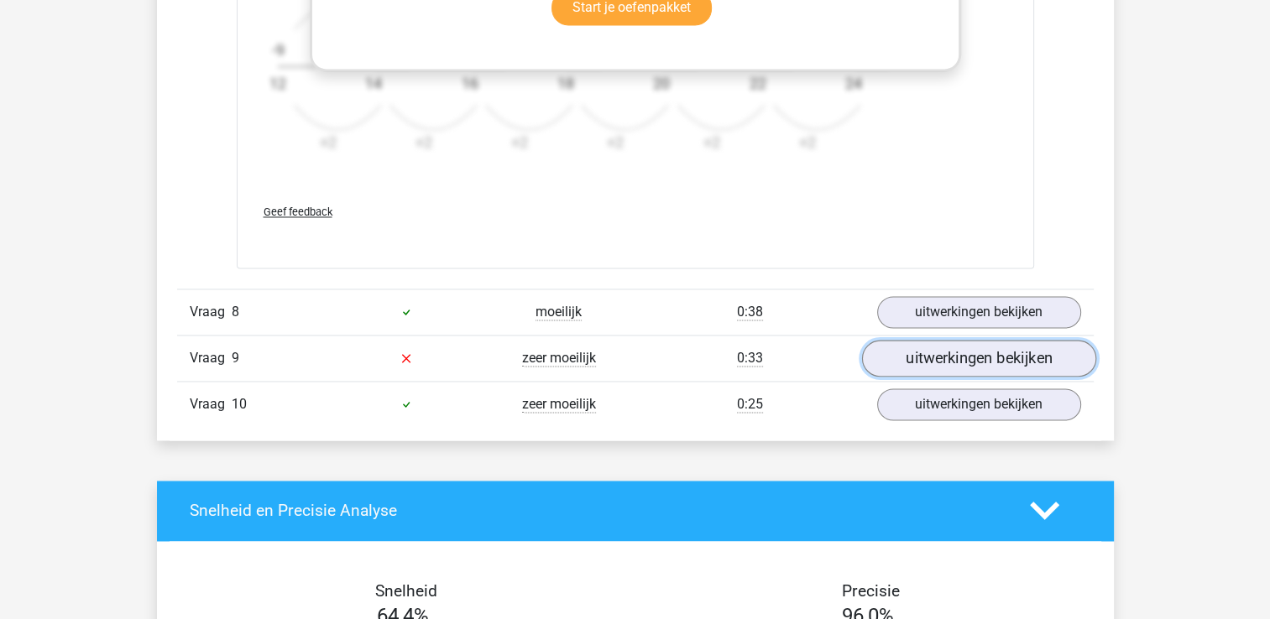
click at [896, 348] on link "uitwerkingen bekijken" at bounding box center [978, 358] width 234 height 37
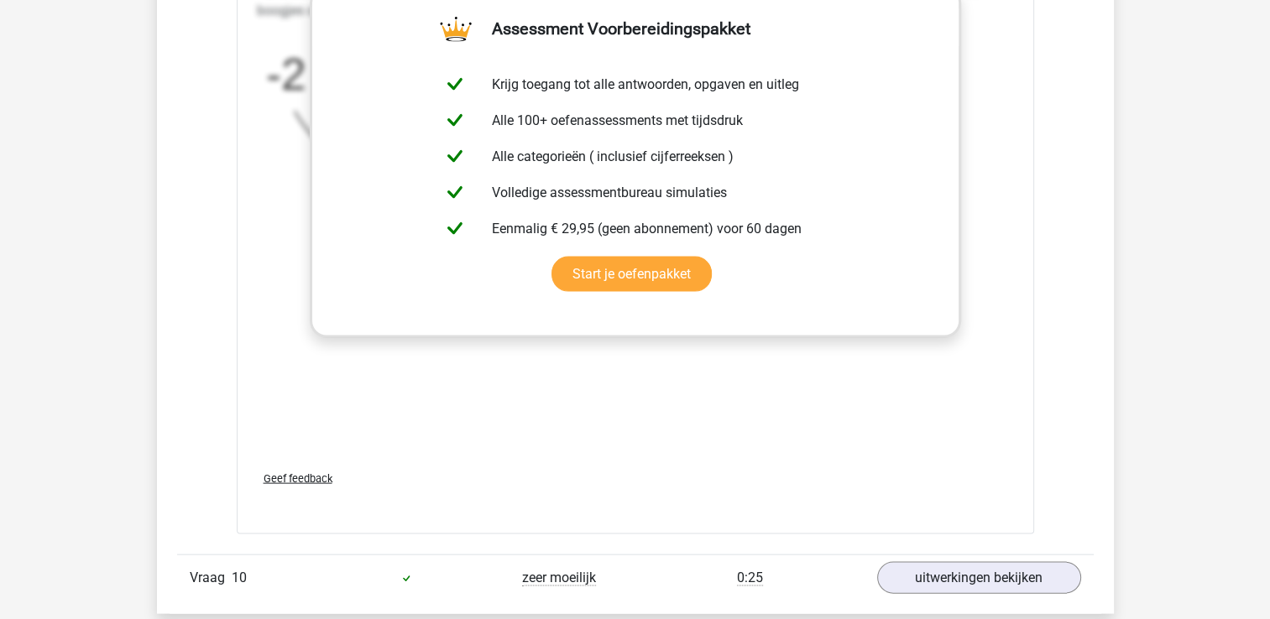
scroll to position [3526, 0]
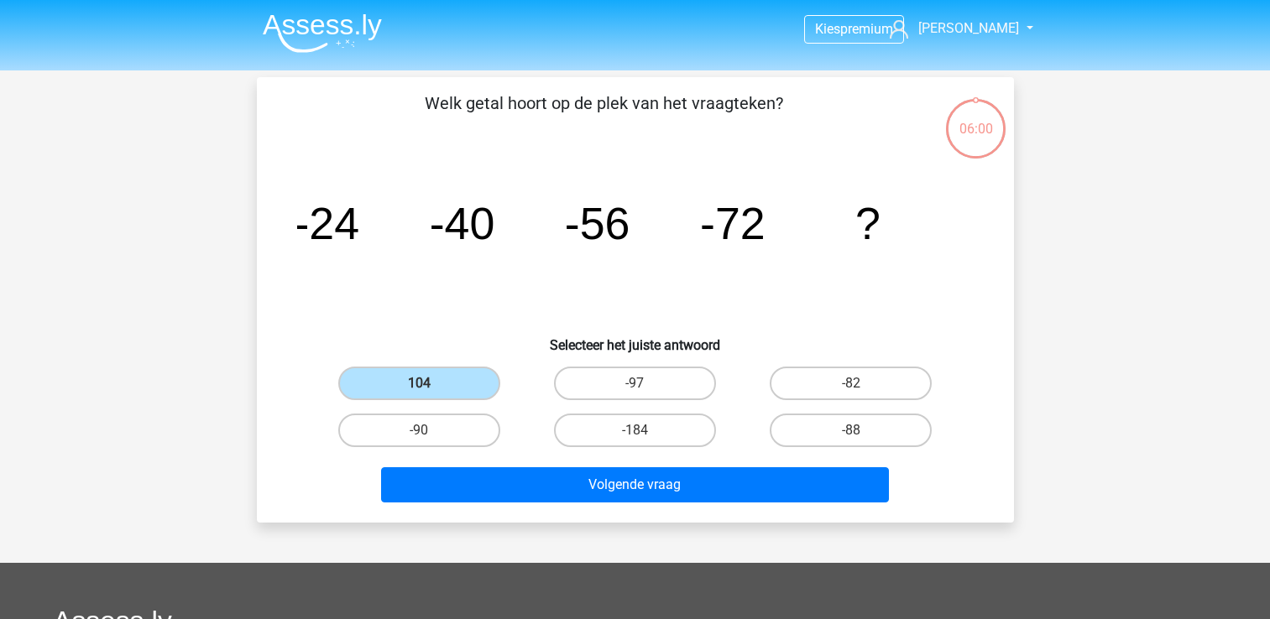
scroll to position [77, 0]
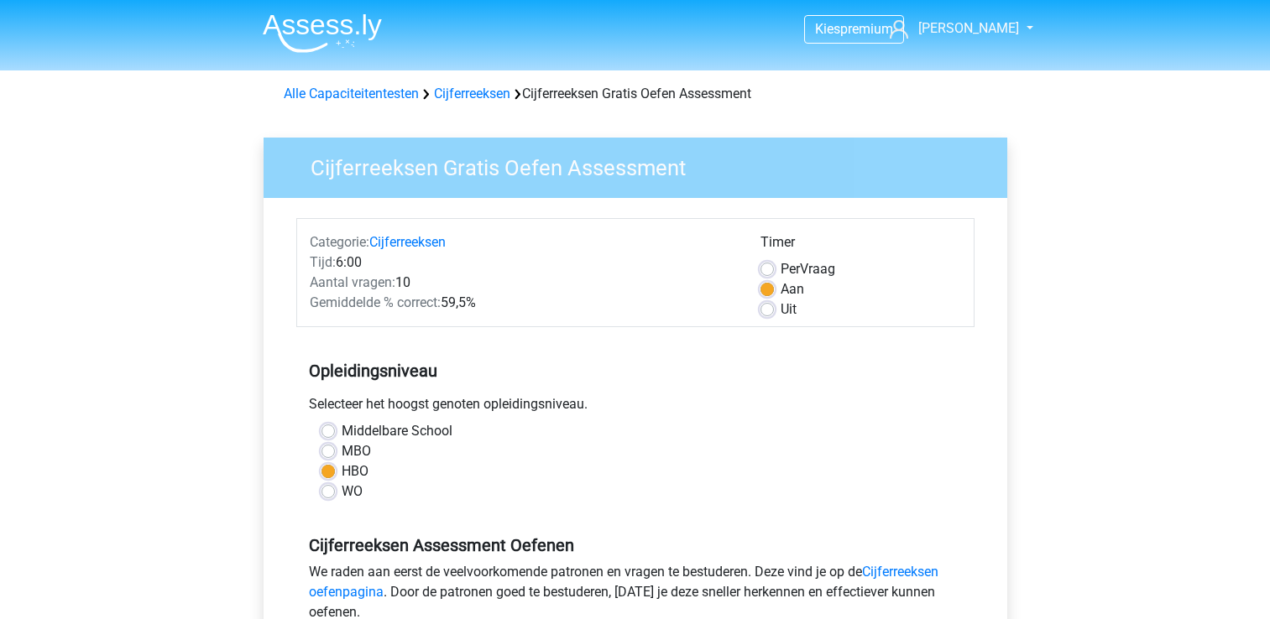
scroll to position [336, 0]
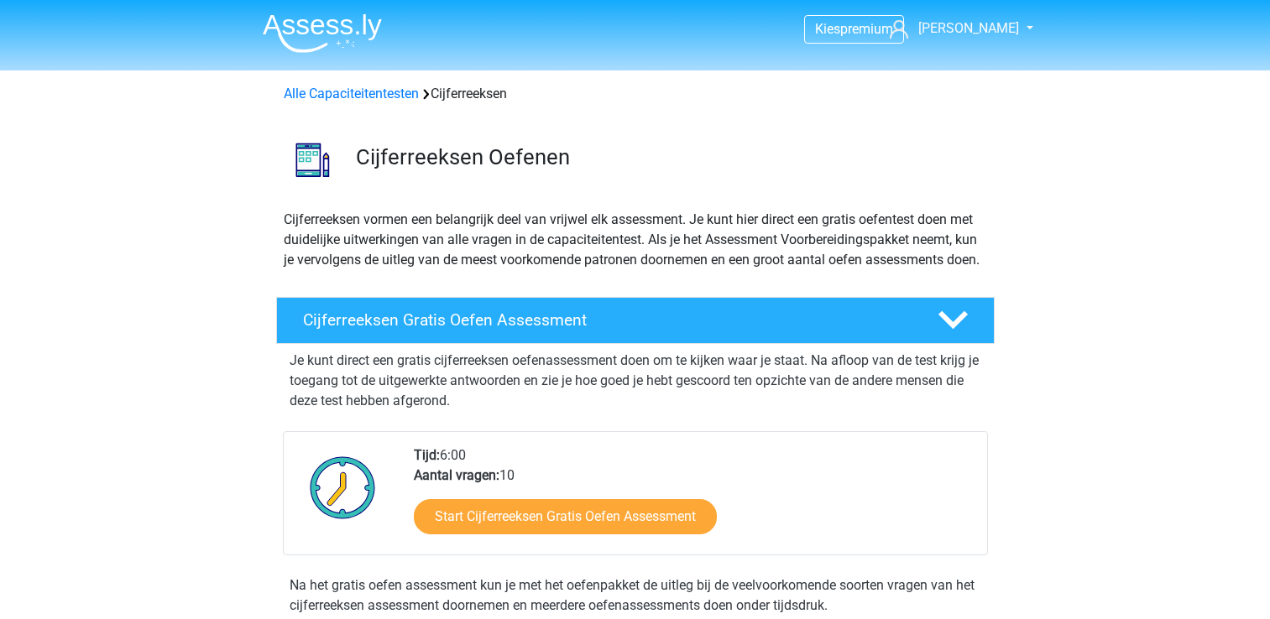
scroll to position [336, 0]
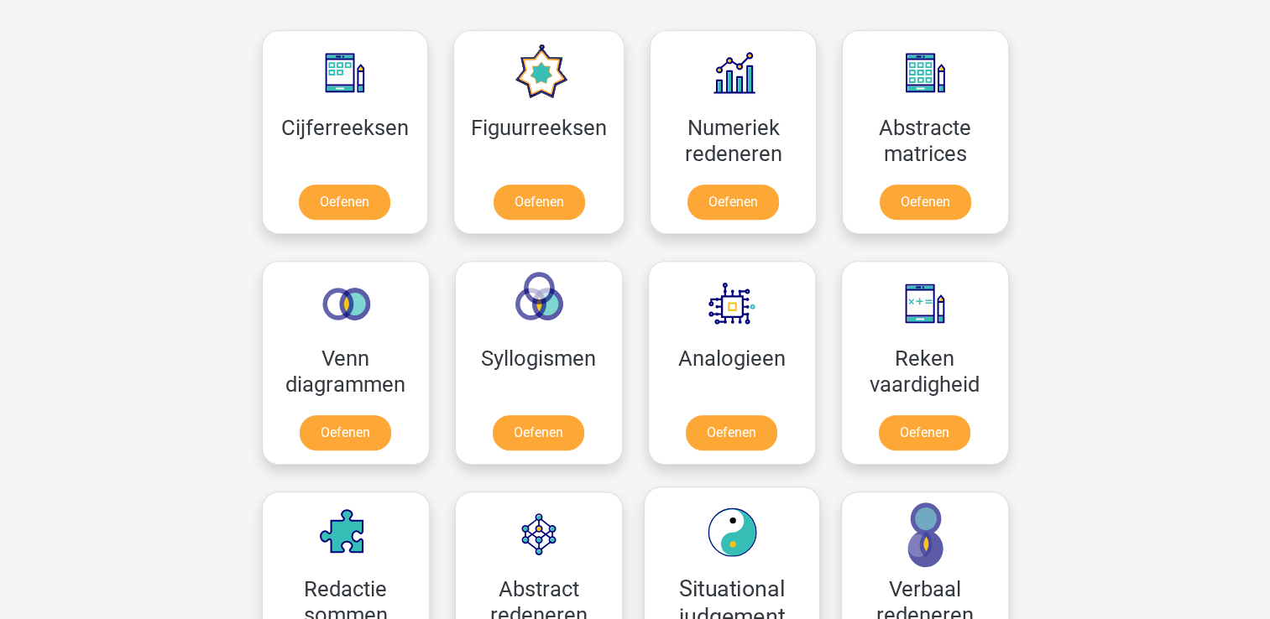
scroll to position [755, 0]
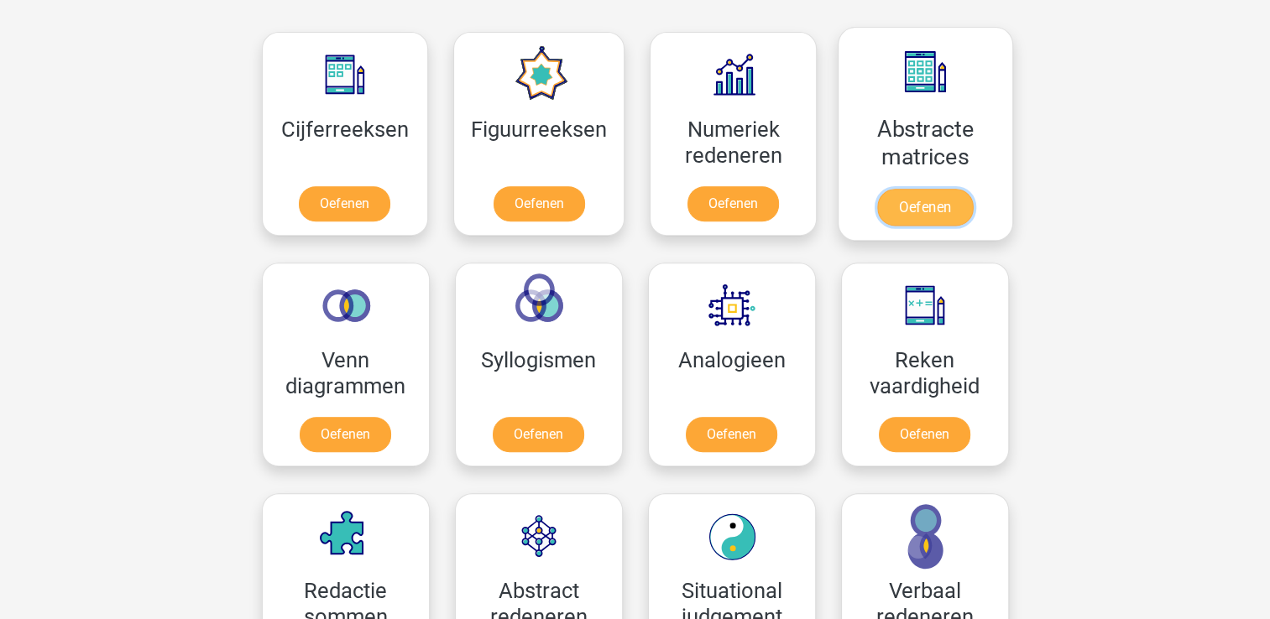
click at [915, 208] on link "Oefenen" at bounding box center [925, 207] width 96 height 37
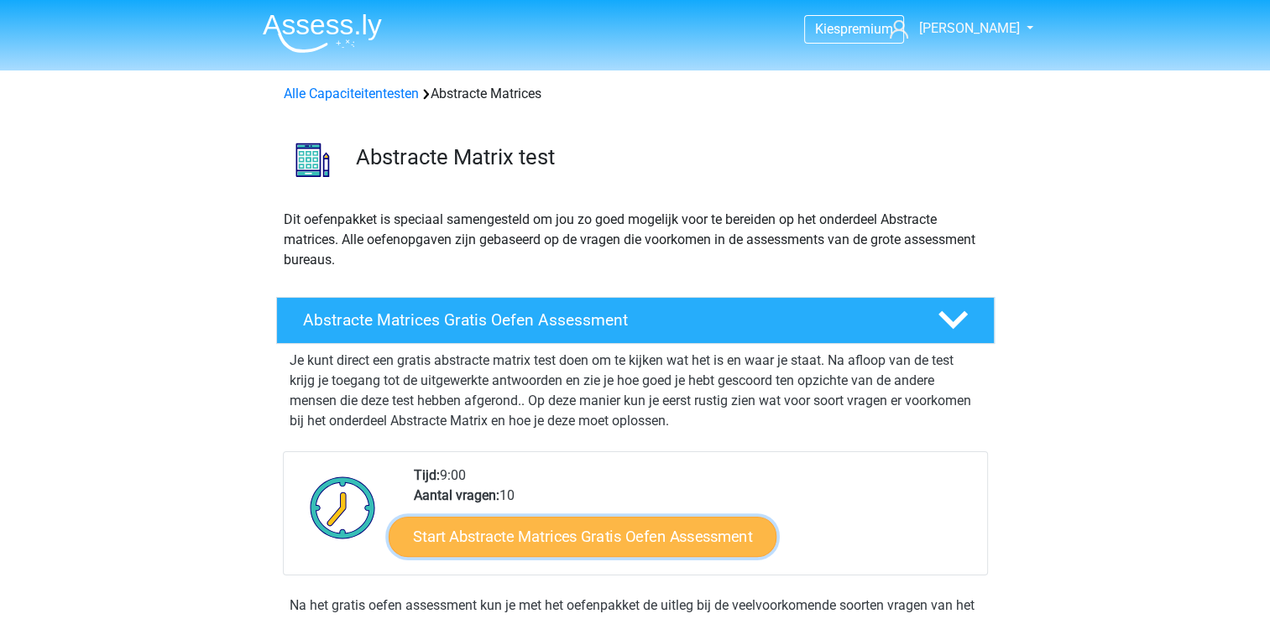
click at [588, 536] on link "Start Abstracte Matrices Gratis Oefen Assessment" at bounding box center [583, 536] width 388 height 40
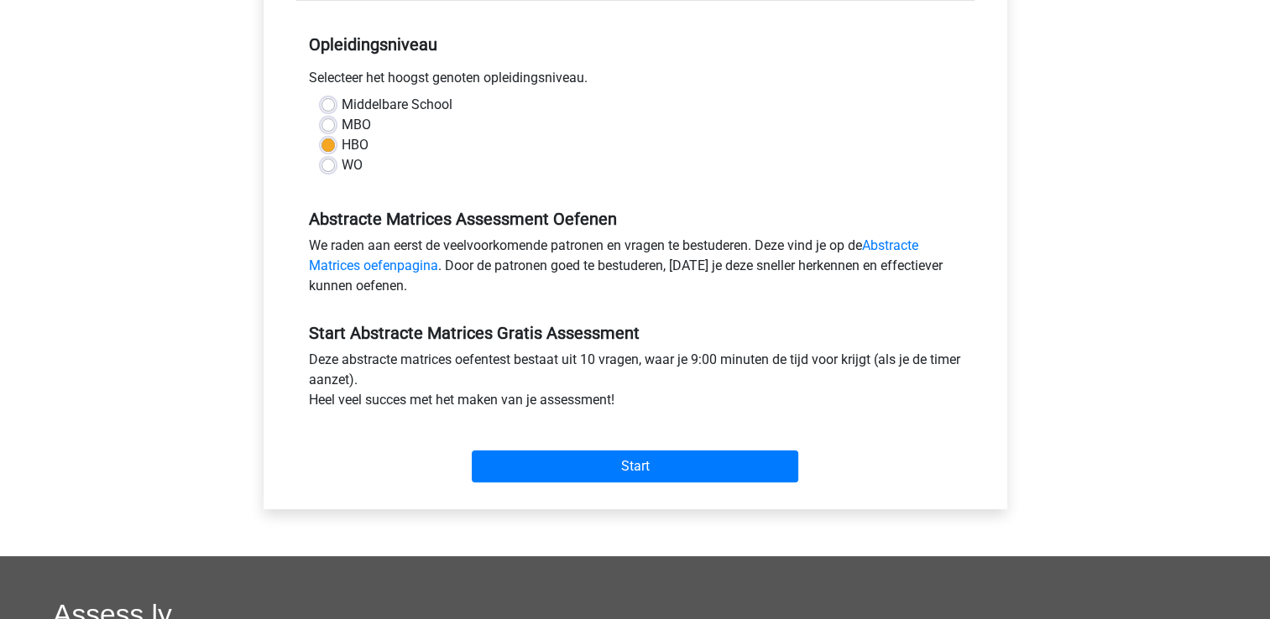
scroll to position [504, 0]
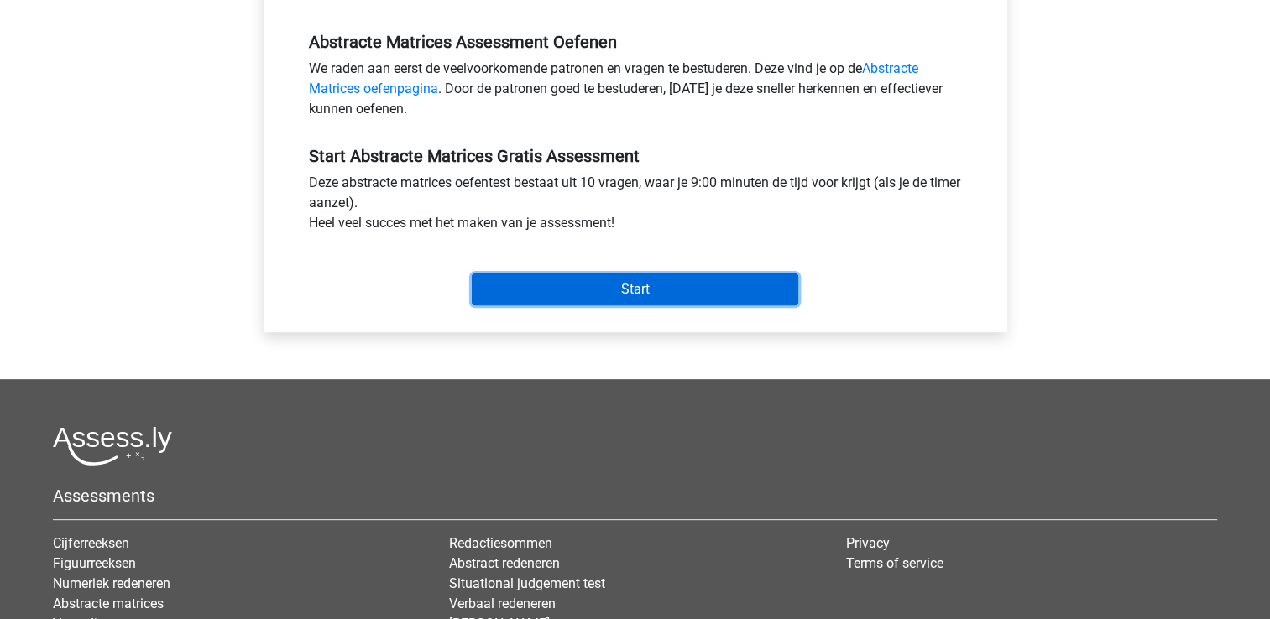
click at [630, 274] on input "Start" at bounding box center [635, 290] width 327 height 32
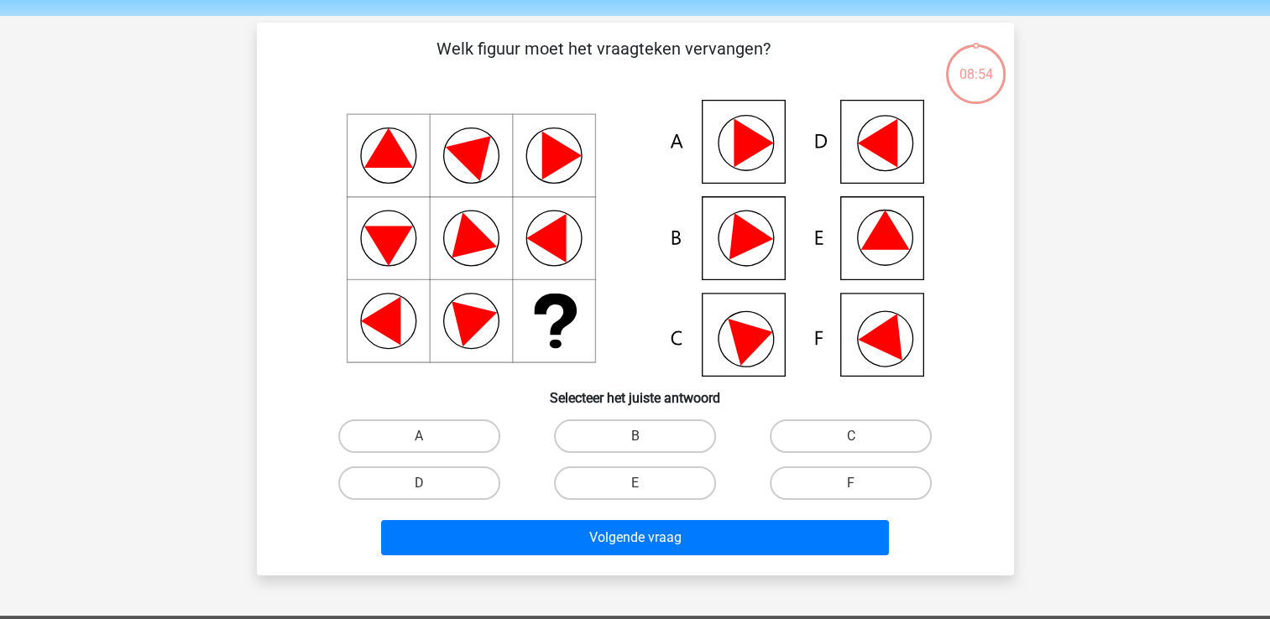
scroll to position [84, 0]
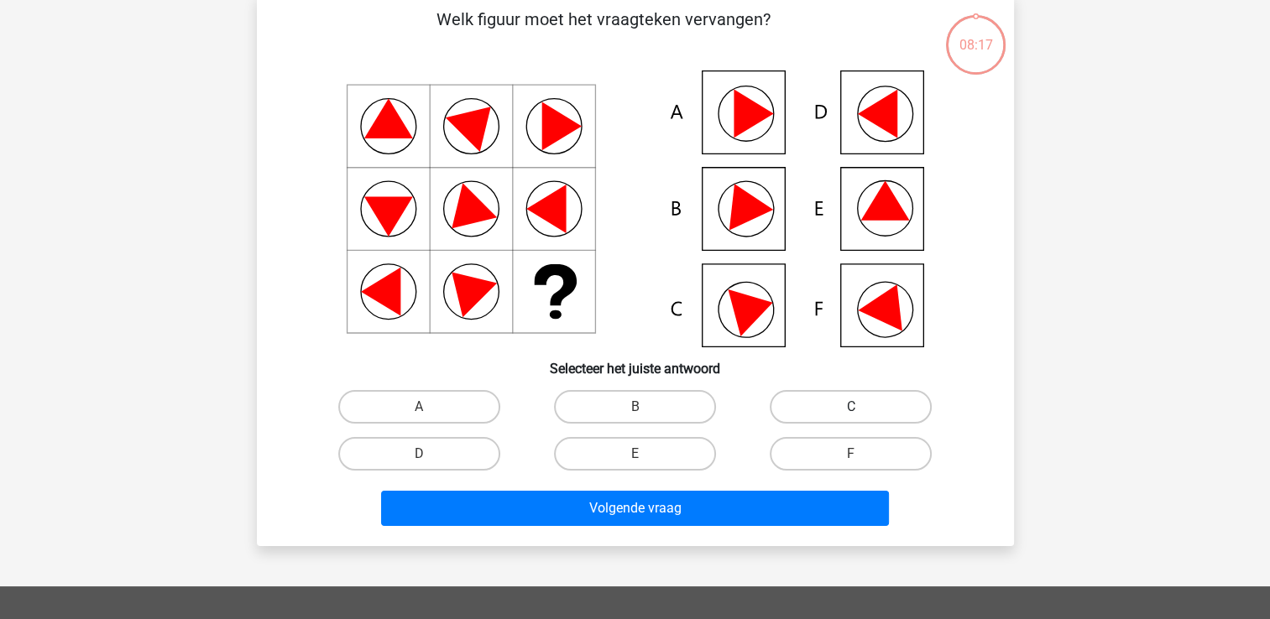
click at [849, 405] on label "C" at bounding box center [851, 407] width 162 height 34
click at [851, 407] on input "C" at bounding box center [856, 412] width 11 height 11
radio input "true"
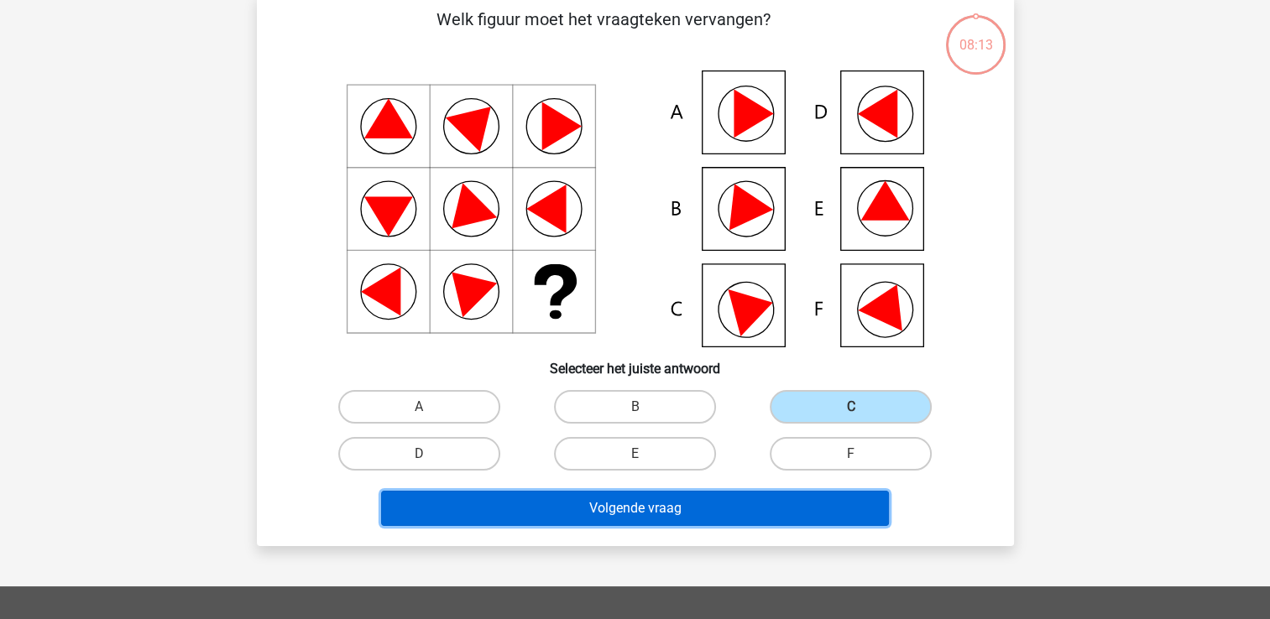
click at [665, 504] on button "Volgende vraag" at bounding box center [635, 508] width 508 height 35
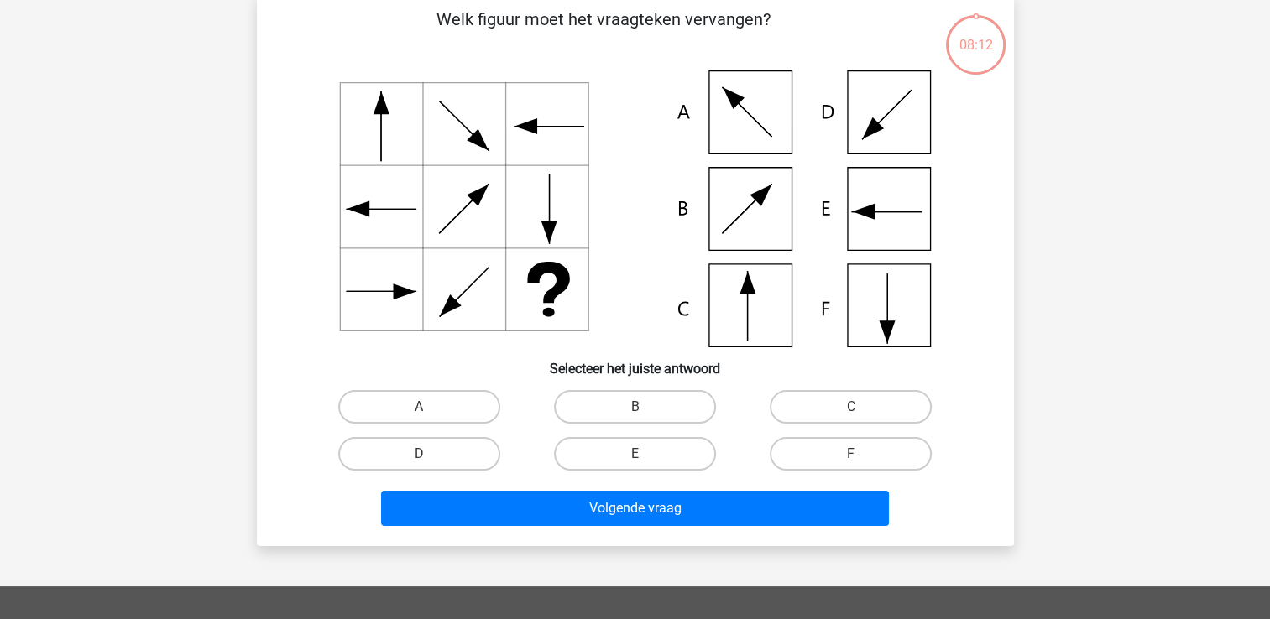
scroll to position [77, 0]
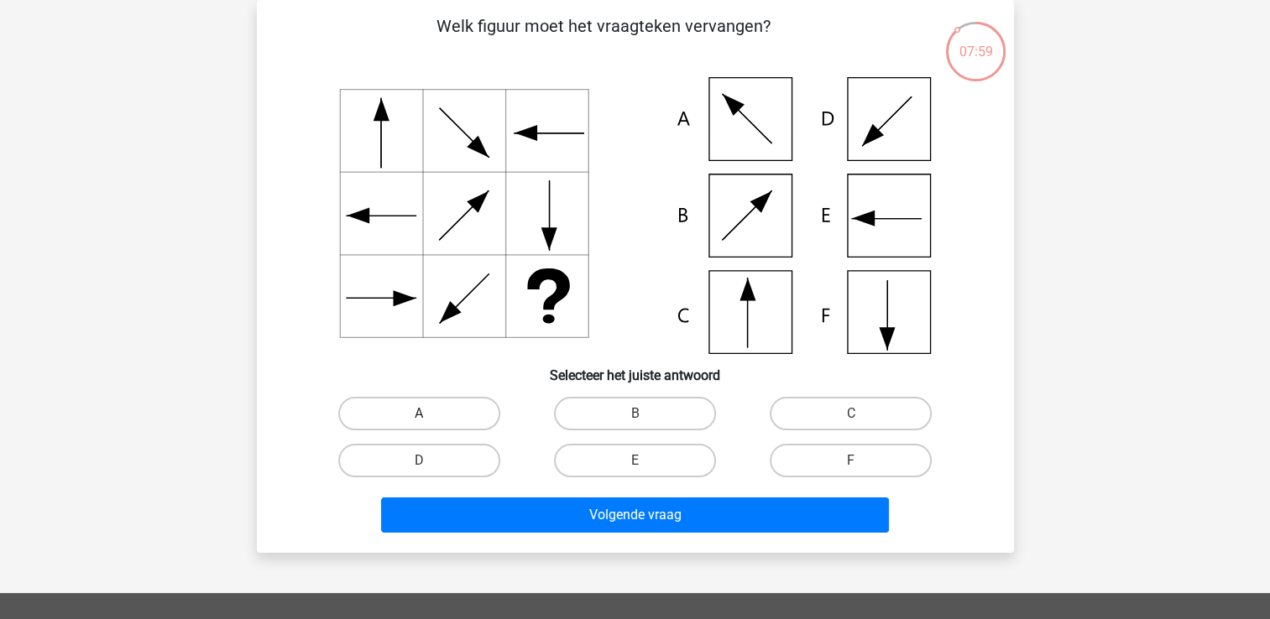
click at [467, 410] on label "A" at bounding box center [419, 414] width 162 height 34
click at [430, 414] on input "A" at bounding box center [424, 419] width 11 height 11
radio input "true"
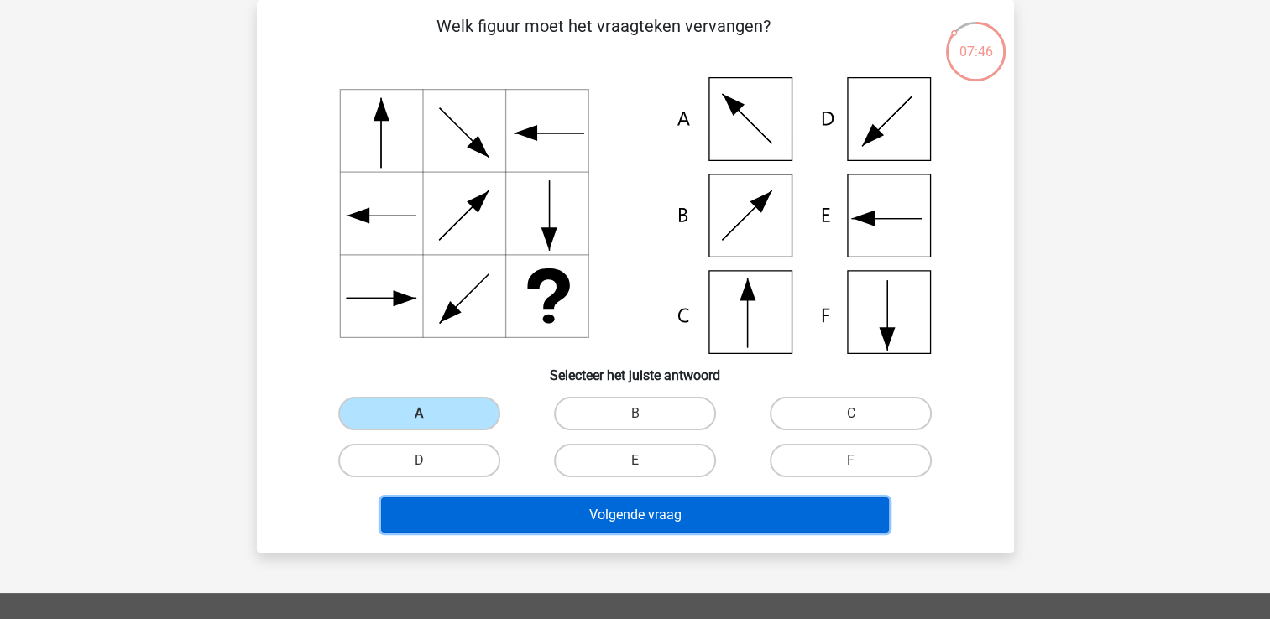
click at [657, 517] on button "Volgende vraag" at bounding box center [635, 515] width 508 height 35
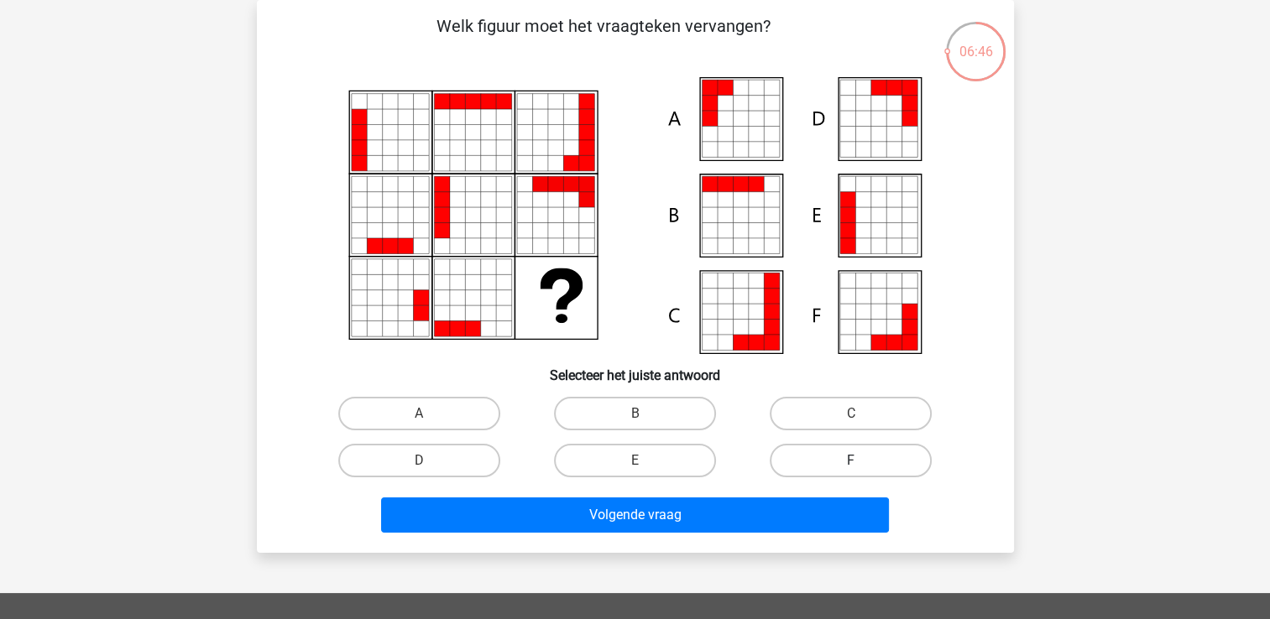
click at [837, 456] on label "F" at bounding box center [851, 461] width 162 height 34
click at [851, 461] on input "F" at bounding box center [856, 466] width 11 height 11
radio input "true"
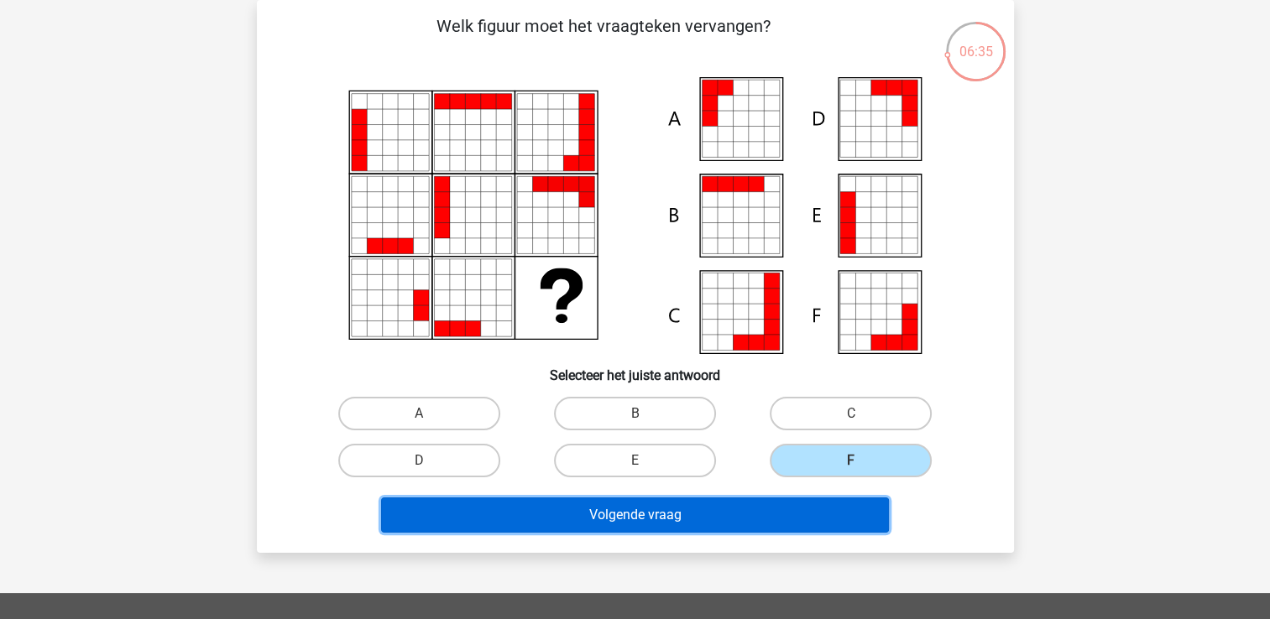
click at [665, 512] on button "Volgende vraag" at bounding box center [635, 515] width 508 height 35
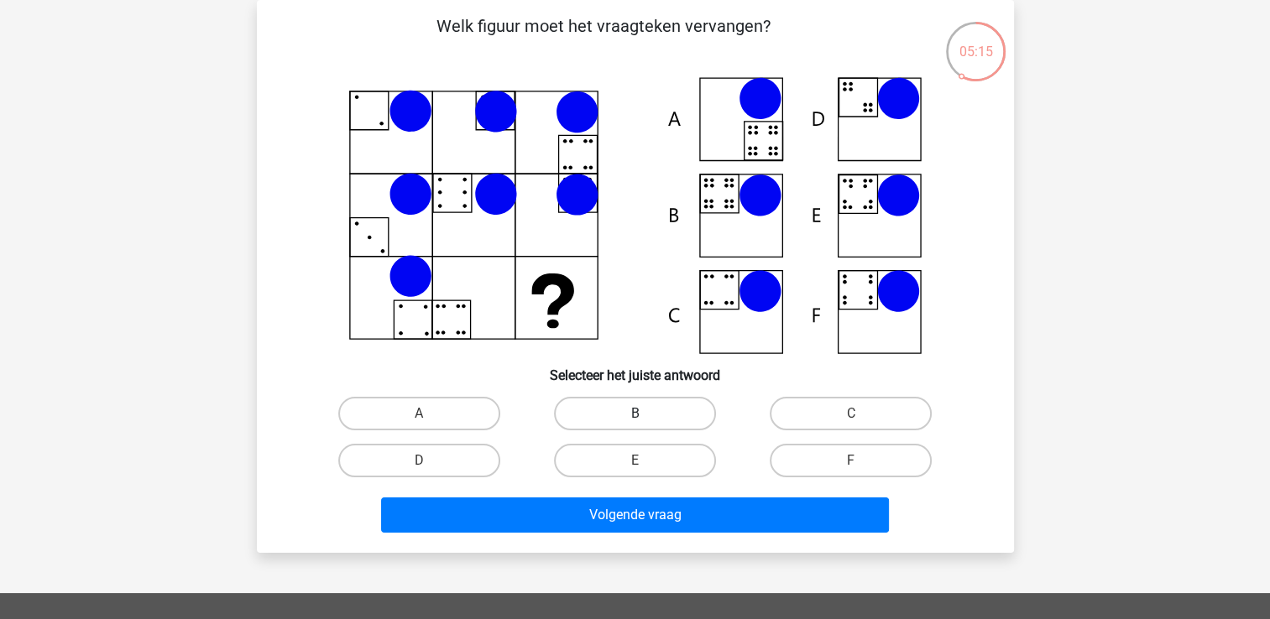
click at [661, 414] on label "B" at bounding box center [635, 414] width 162 height 34
click at [646, 414] on input "B" at bounding box center [640, 419] width 11 height 11
radio input "true"
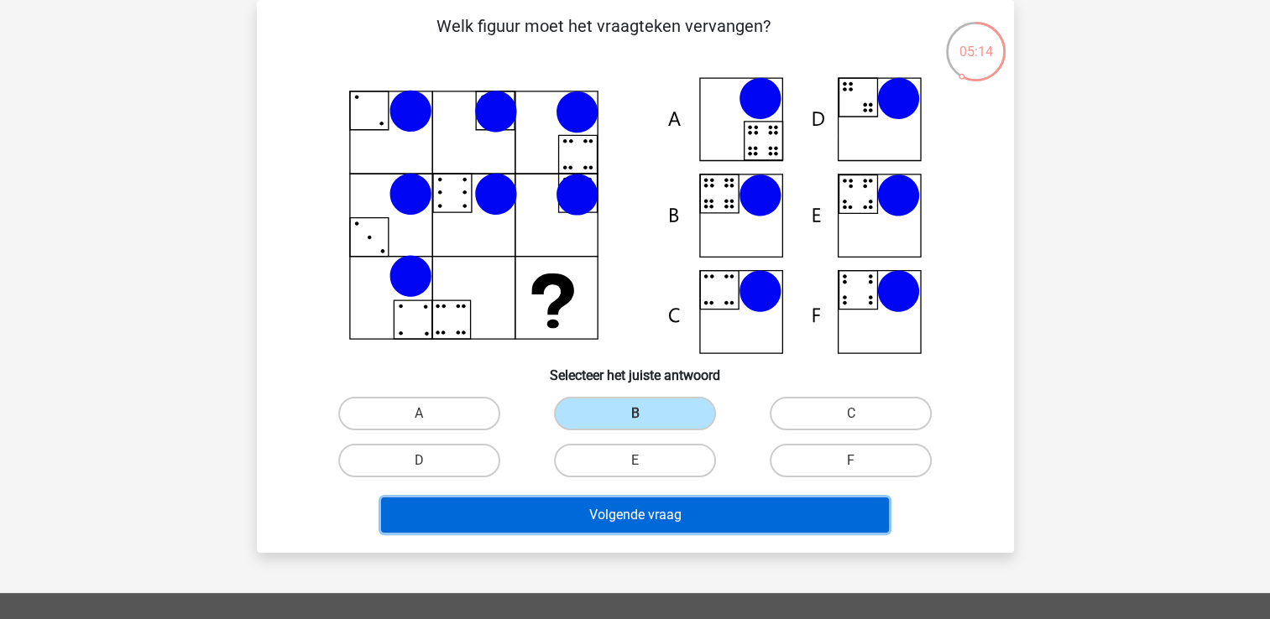
drag, startPoint x: 661, startPoint y: 530, endPoint x: 663, endPoint y: 521, distance: 8.6
click at [661, 527] on button "Volgende vraag" at bounding box center [635, 515] width 508 height 35
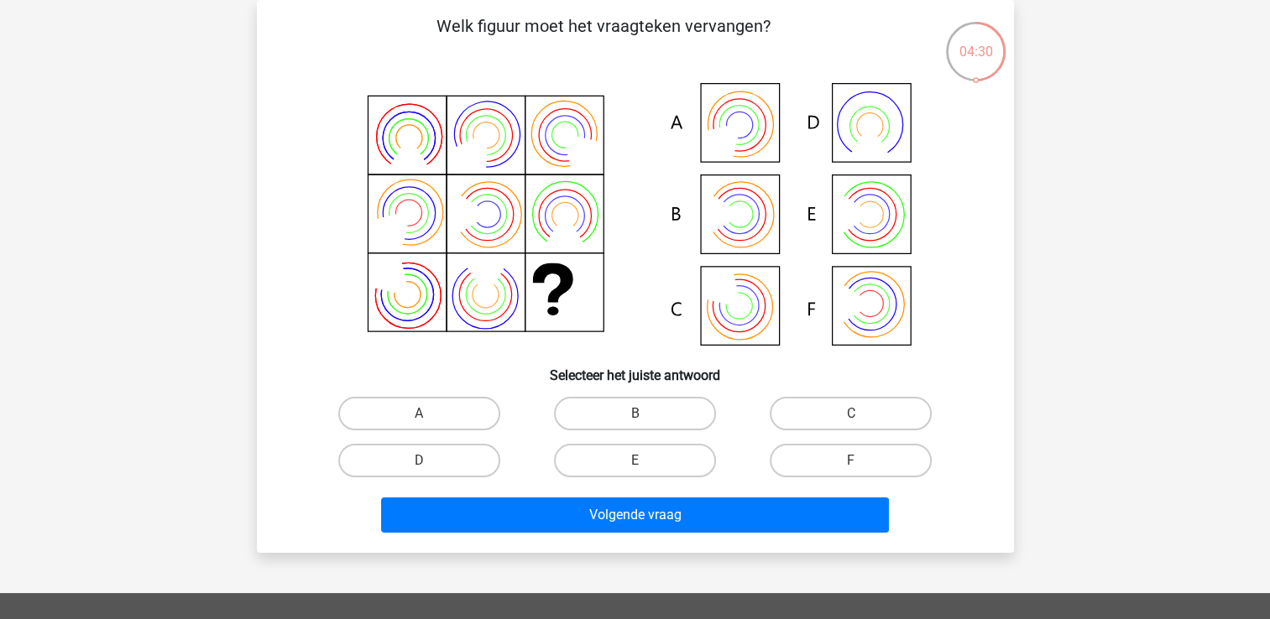
click at [751, 235] on icon at bounding box center [635, 215] width 677 height 277
click at [633, 414] on label "B" at bounding box center [635, 414] width 162 height 34
click at [635, 414] on input "B" at bounding box center [640, 419] width 11 height 11
radio input "true"
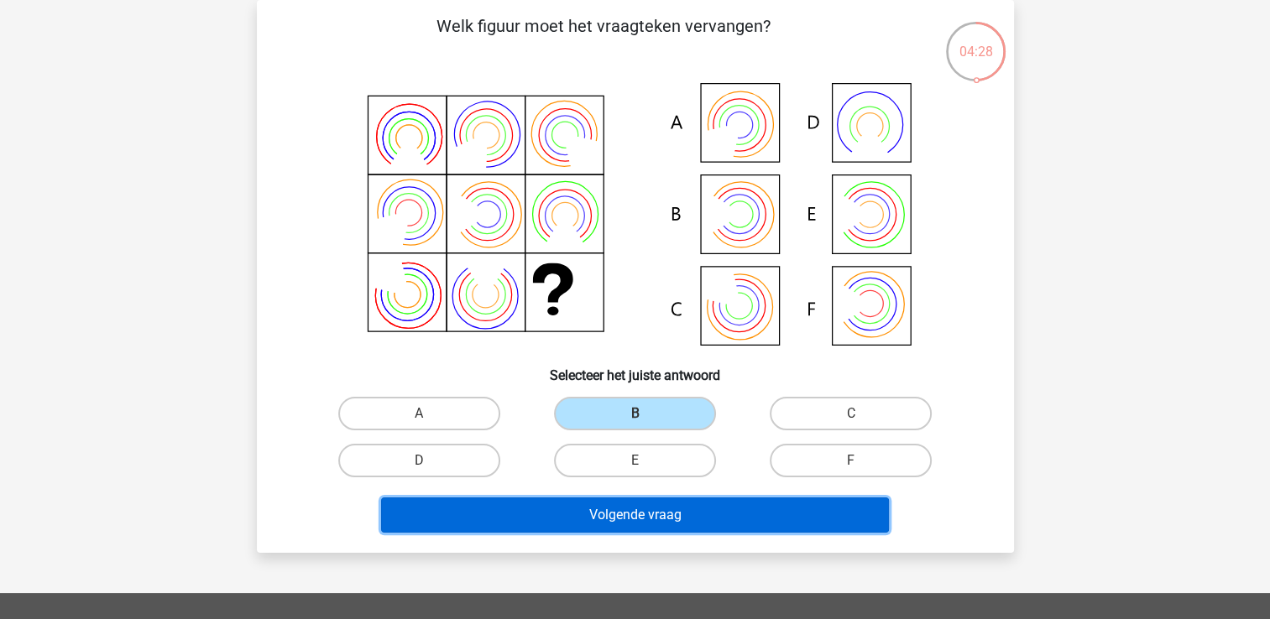
click at [641, 516] on button "Volgende vraag" at bounding box center [635, 515] width 508 height 35
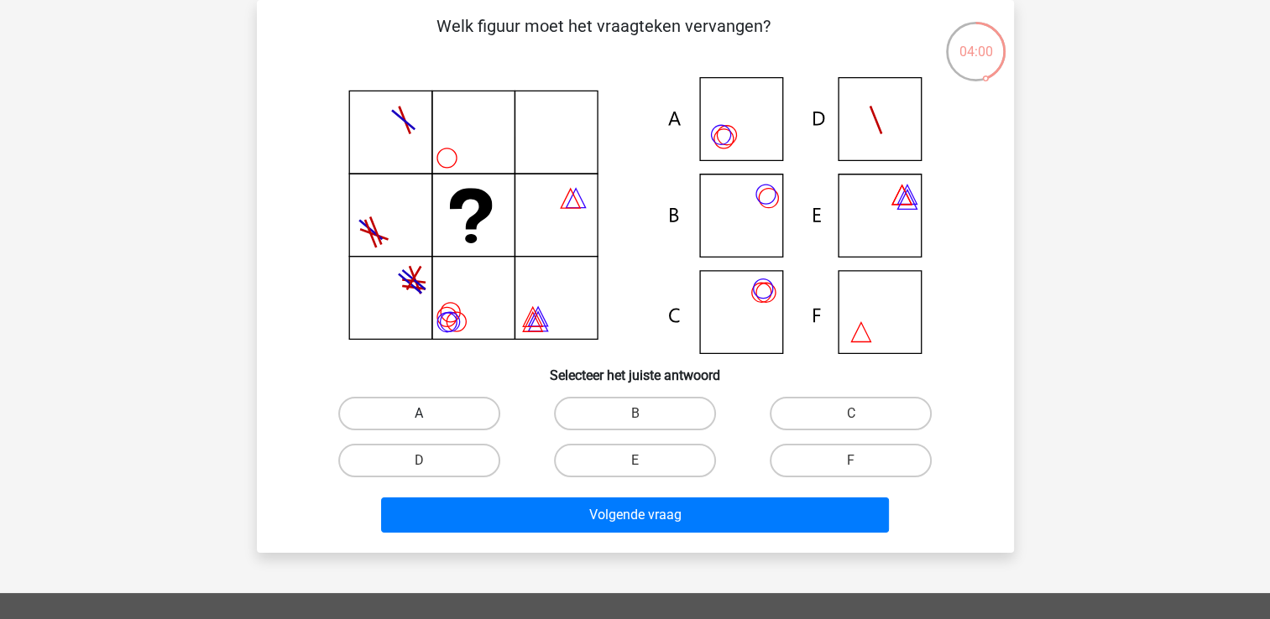
click at [437, 414] on label "A" at bounding box center [419, 414] width 162 height 34
click at [430, 414] on input "A" at bounding box center [424, 419] width 11 height 11
radio input "true"
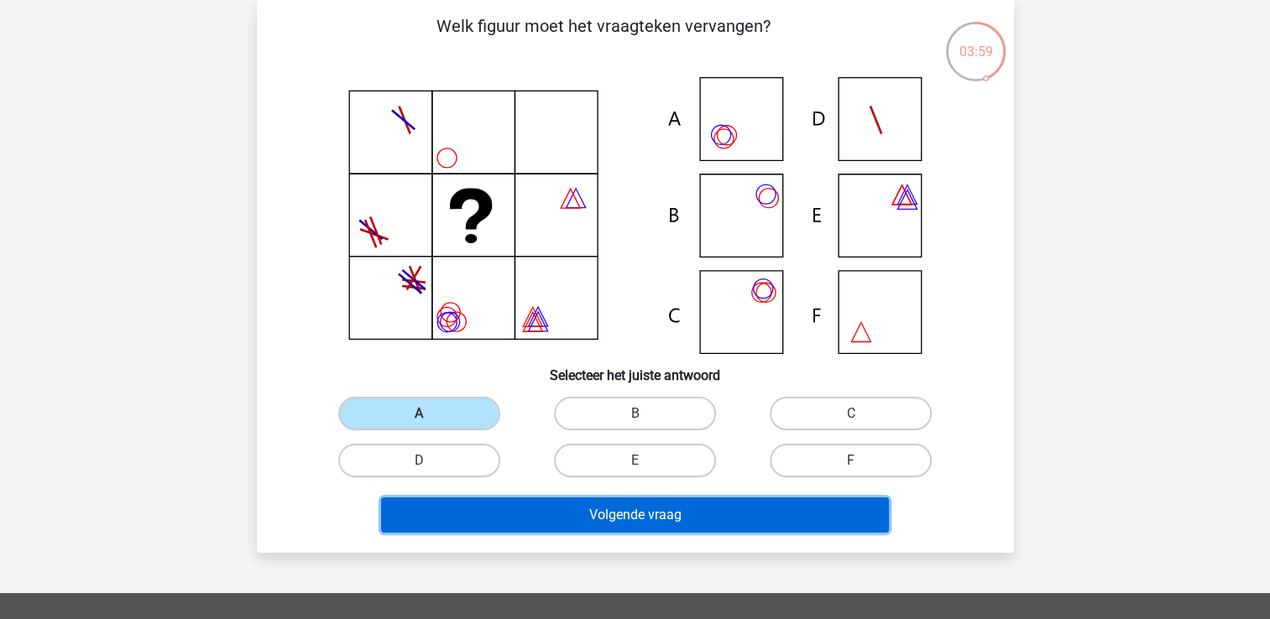
click at [647, 519] on button "Volgende vraag" at bounding box center [635, 515] width 508 height 35
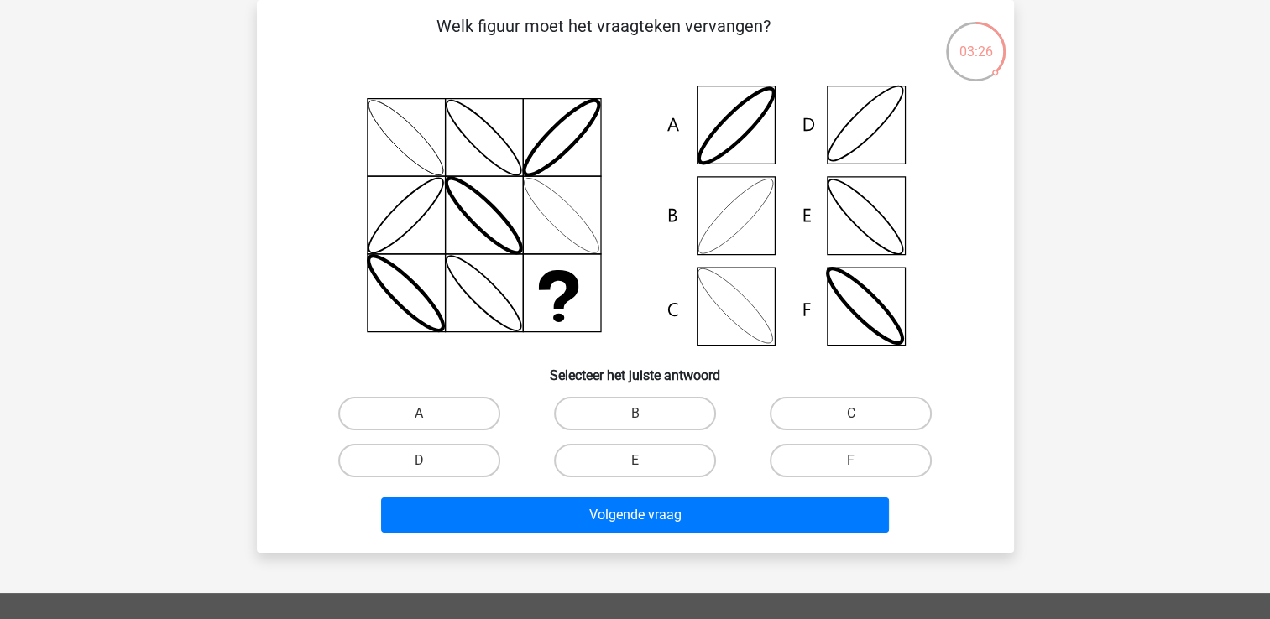
click at [752, 304] on icon at bounding box center [635, 215] width 677 height 277
click at [855, 409] on label "C" at bounding box center [851, 414] width 162 height 34
click at [855, 414] on input "C" at bounding box center [856, 419] width 11 height 11
radio input "true"
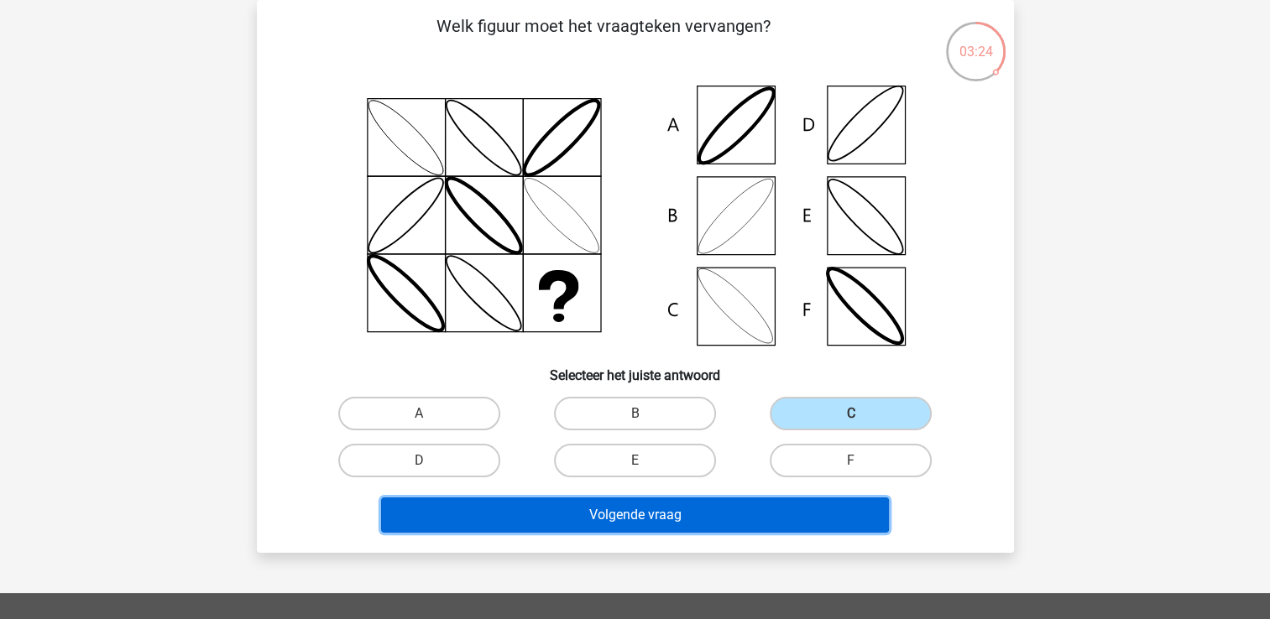
click at [635, 520] on button "Volgende vraag" at bounding box center [635, 515] width 508 height 35
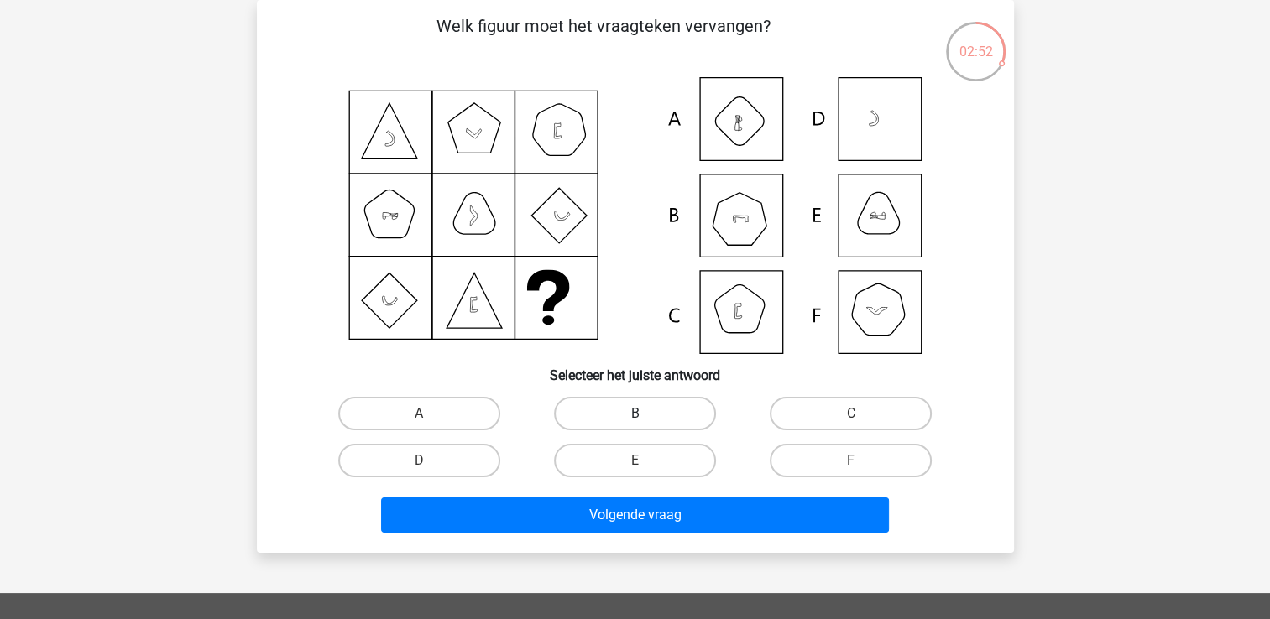
click at [631, 409] on label "B" at bounding box center [635, 414] width 162 height 34
click at [635, 414] on input "B" at bounding box center [640, 419] width 11 height 11
radio input "true"
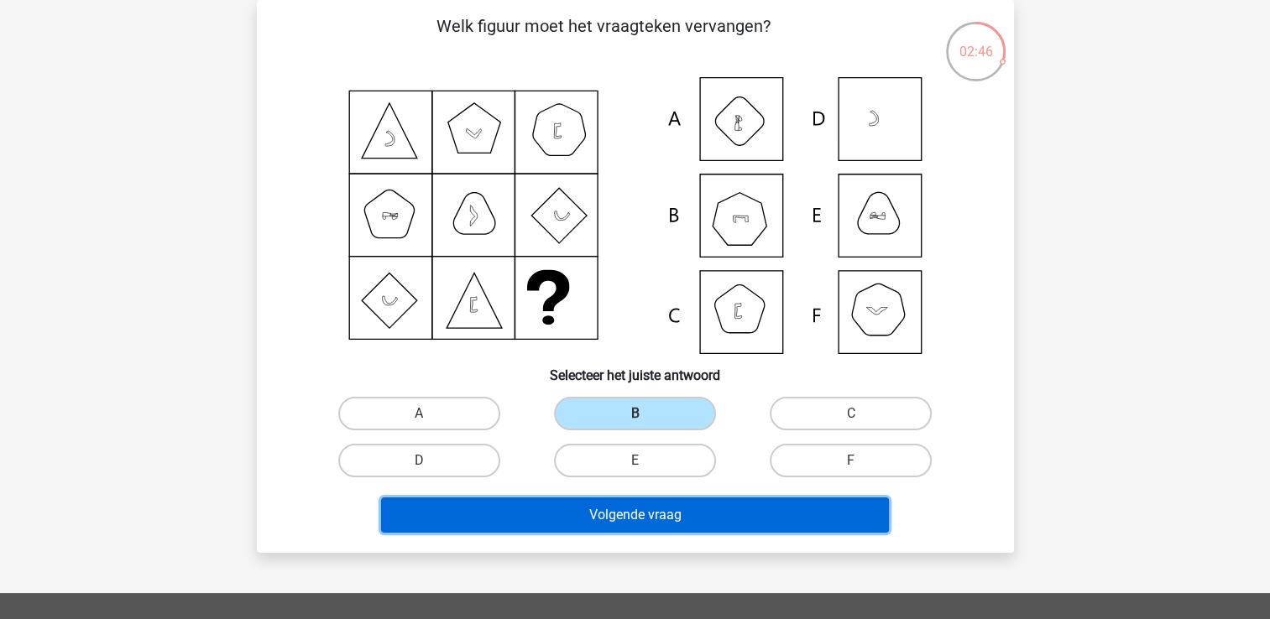
click at [643, 510] on button "Volgende vraag" at bounding box center [635, 515] width 508 height 35
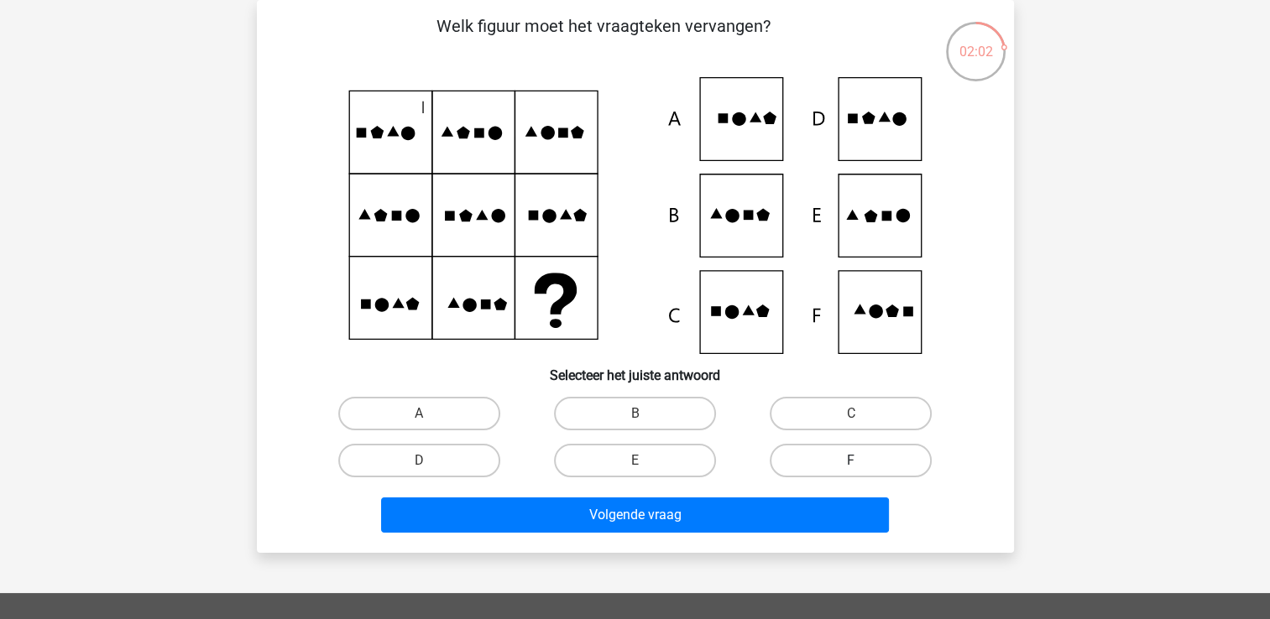
click at [844, 459] on label "F" at bounding box center [851, 461] width 162 height 34
click at [851, 461] on input "F" at bounding box center [856, 466] width 11 height 11
radio input "true"
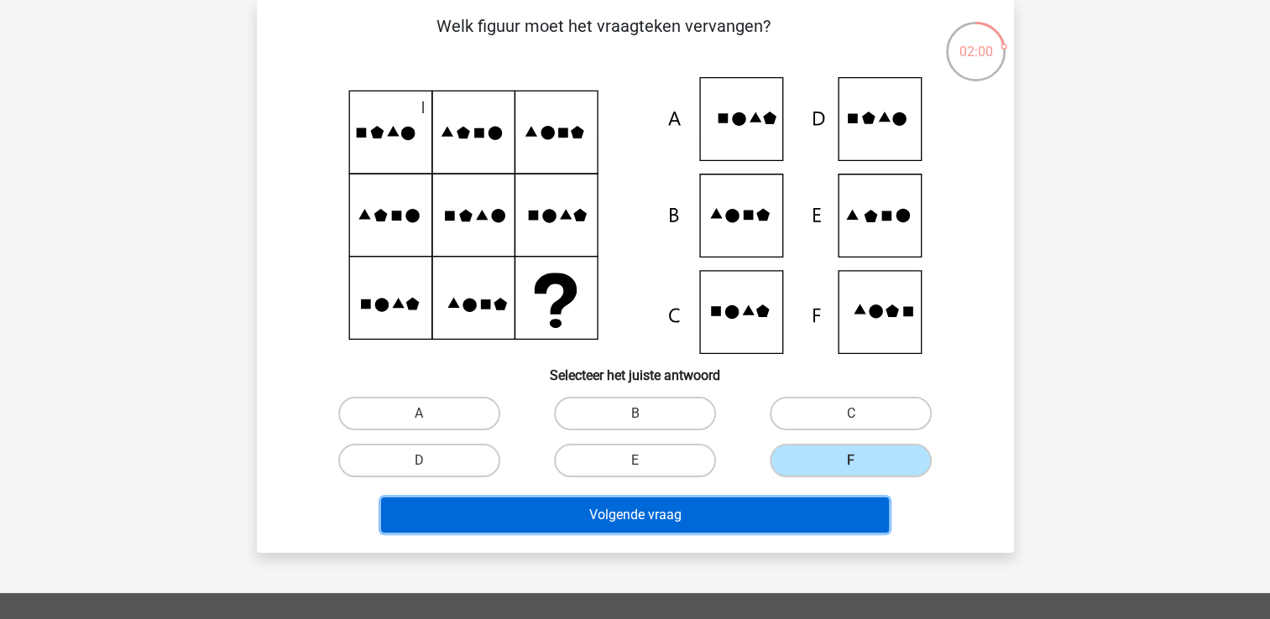
click at [637, 515] on button "Volgende vraag" at bounding box center [635, 515] width 508 height 35
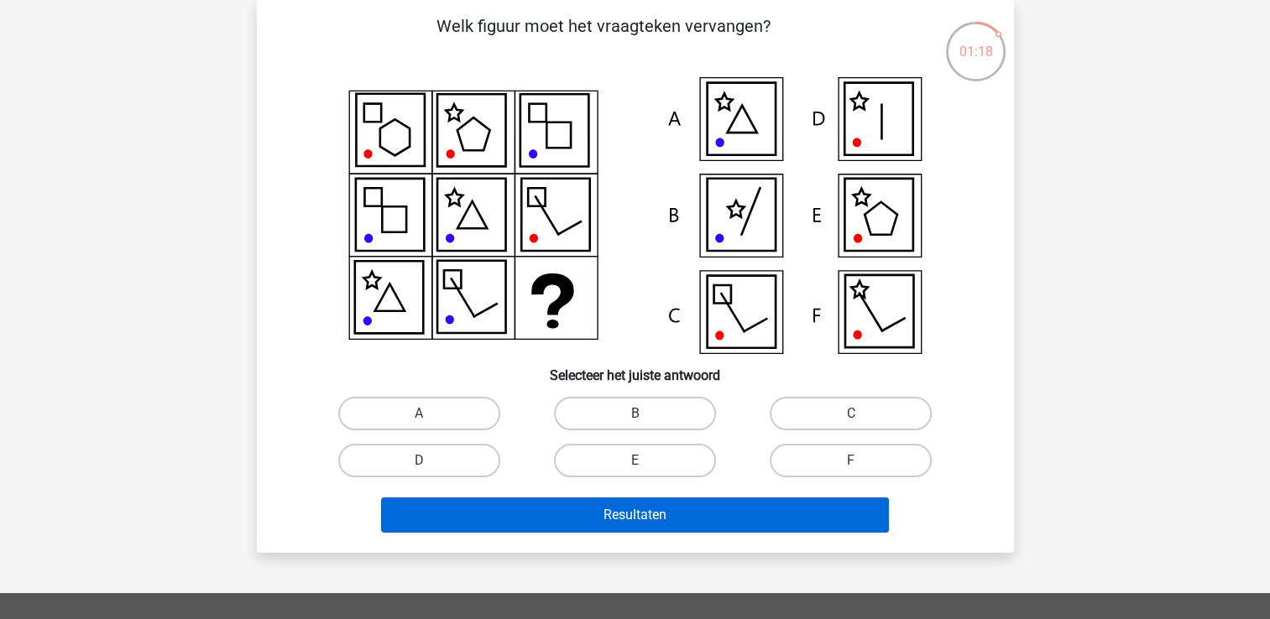
drag, startPoint x: 836, startPoint y: 457, endPoint x: 785, endPoint y: 498, distance: 65.7
click at [836, 457] on label "F" at bounding box center [851, 461] width 162 height 34
click at [851, 461] on input "F" at bounding box center [856, 466] width 11 height 11
radio input "true"
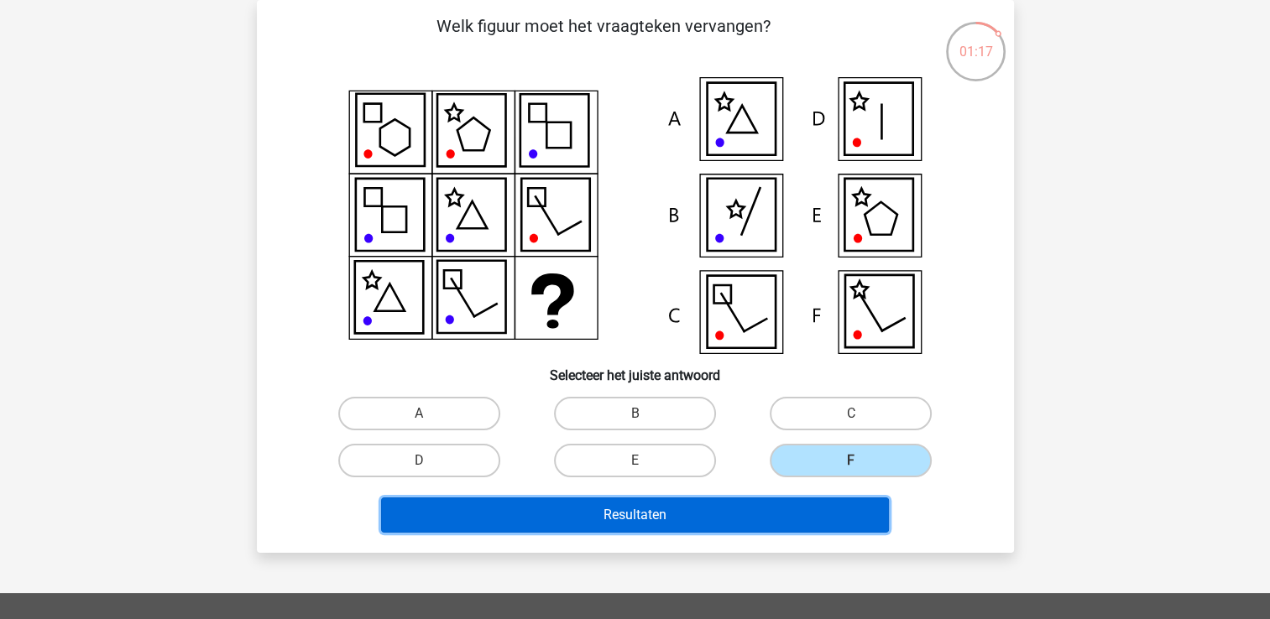
click at [762, 513] on button "Resultaten" at bounding box center [635, 515] width 508 height 35
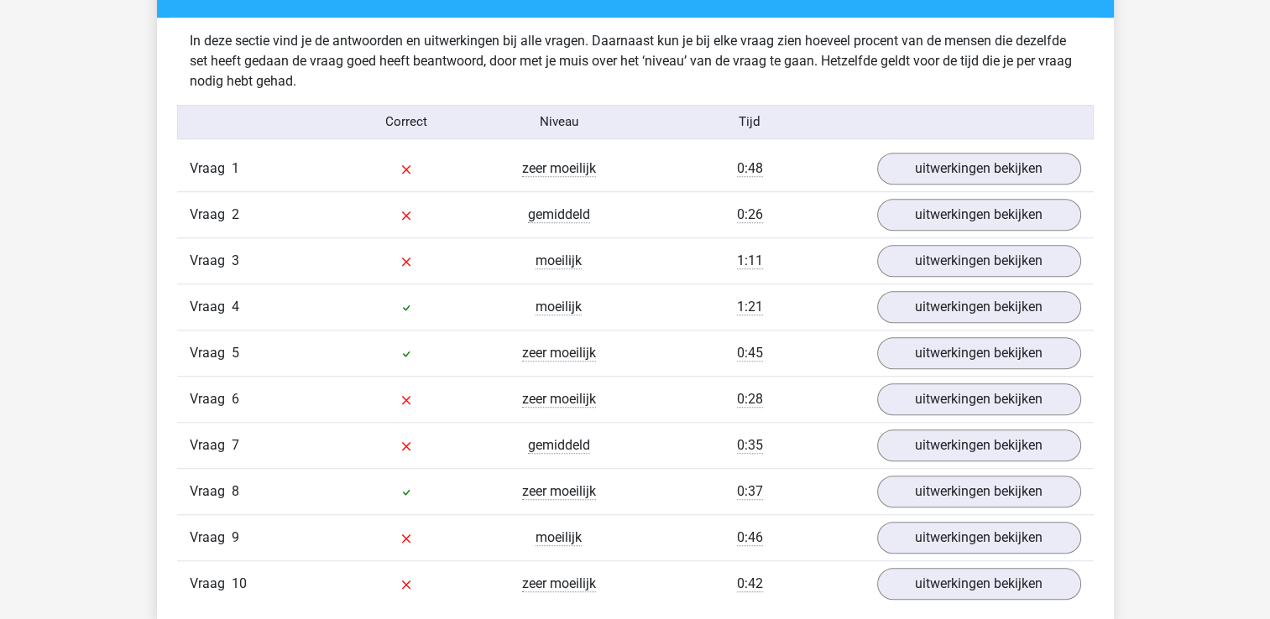
scroll to position [1343, 0]
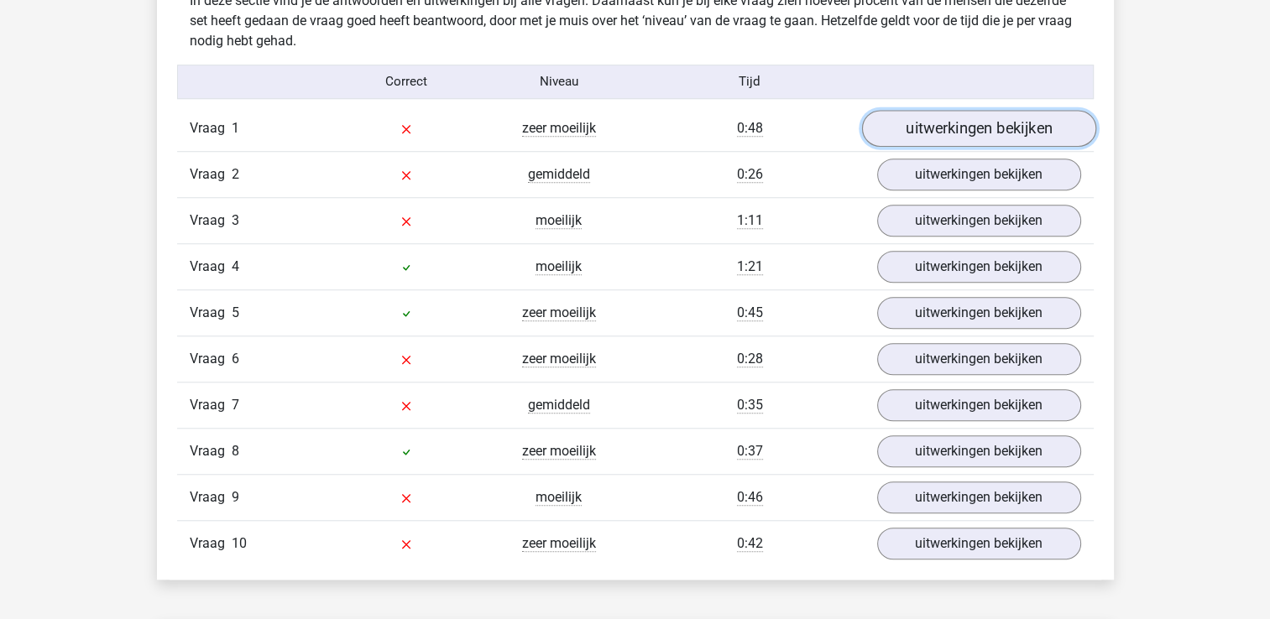
click at [953, 123] on link "uitwerkingen bekijken" at bounding box center [978, 128] width 234 height 37
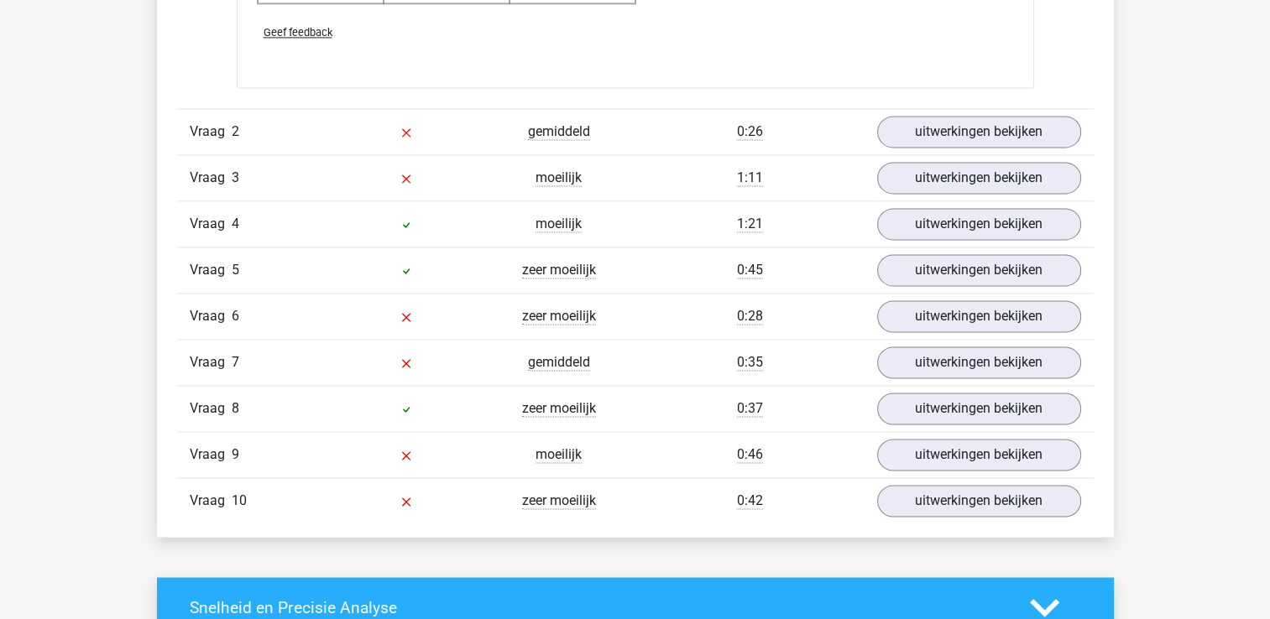
scroll to position [2518, 0]
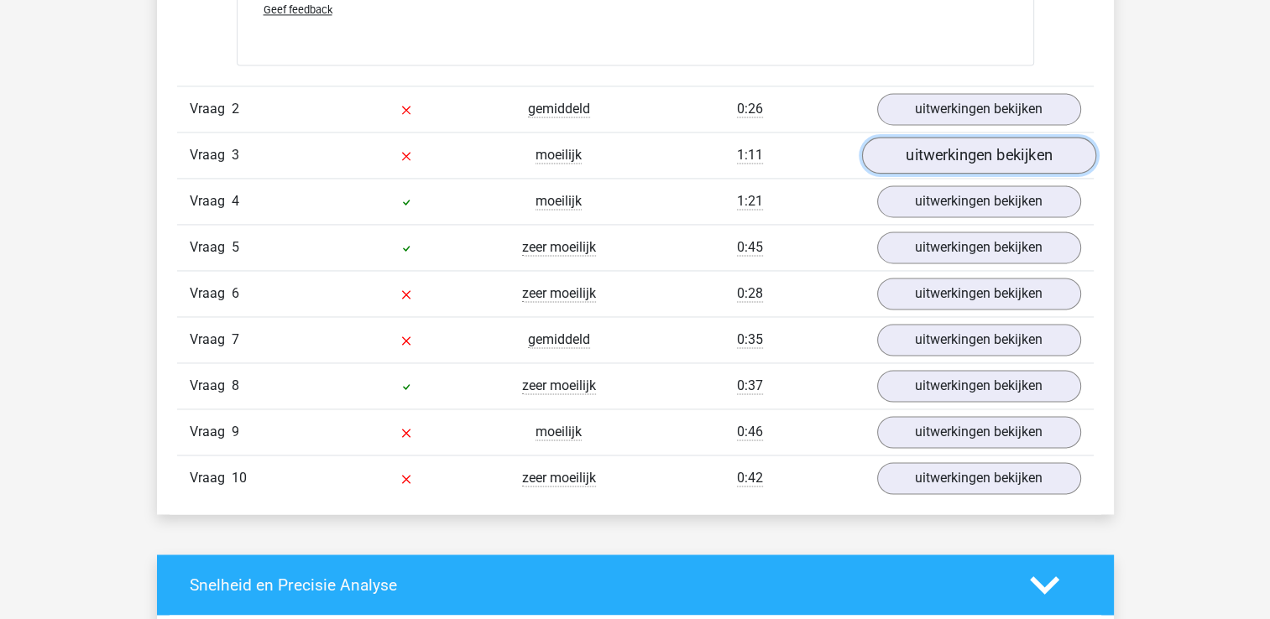
click at [944, 159] on link "uitwerkingen bekijken" at bounding box center [978, 155] width 234 height 37
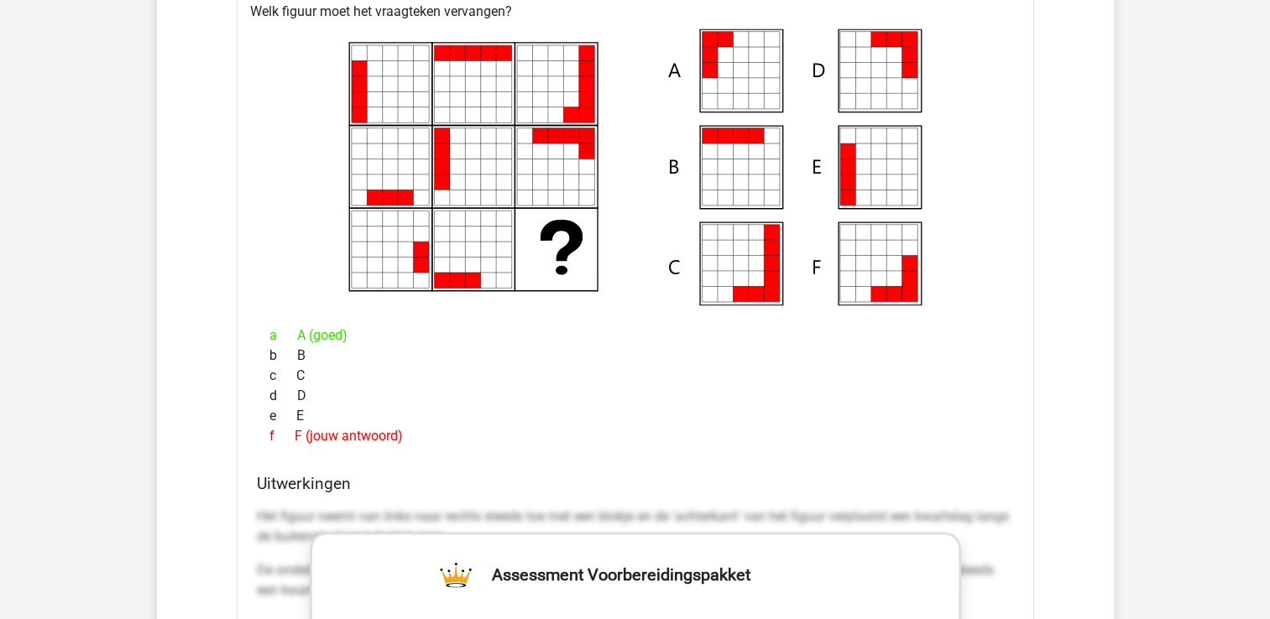
scroll to position [2686, 0]
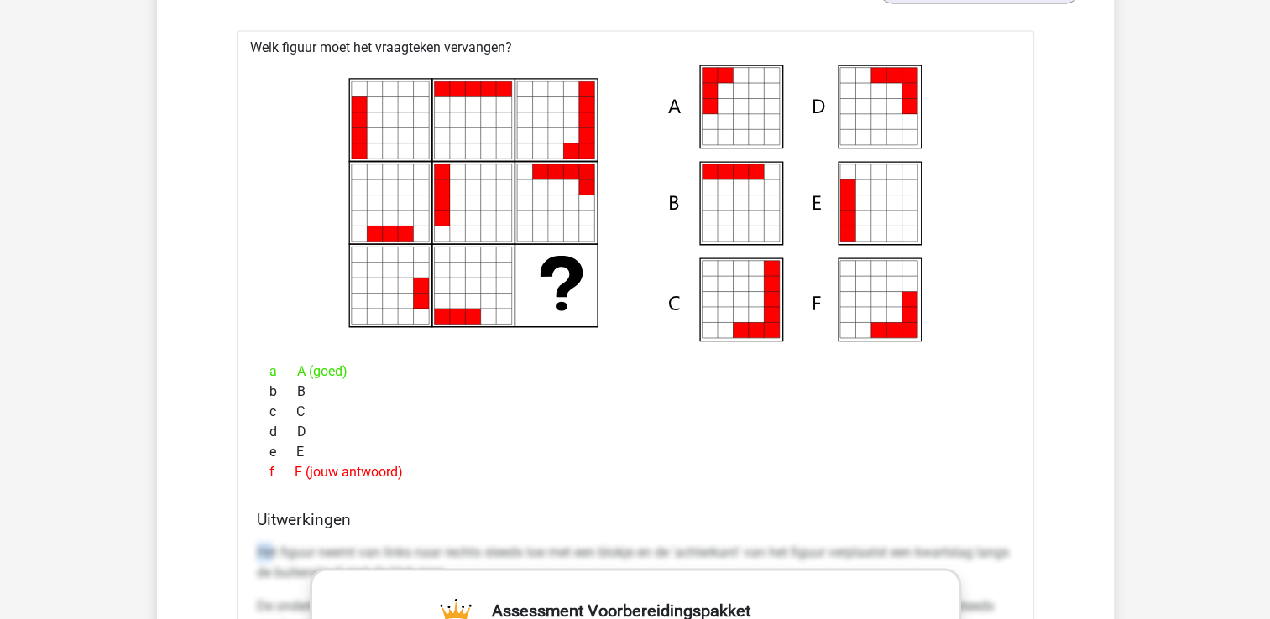
drag, startPoint x: 255, startPoint y: 551, endPoint x: 274, endPoint y: 551, distance: 19.3
drag, startPoint x: 274, startPoint y: 551, endPoint x: 262, endPoint y: 551, distance: 12.6
click at [262, 551] on p "Het figuur neemt van links naar rechts steeds toe met een blokje en de 'achterk…" at bounding box center [635, 562] width 757 height 40
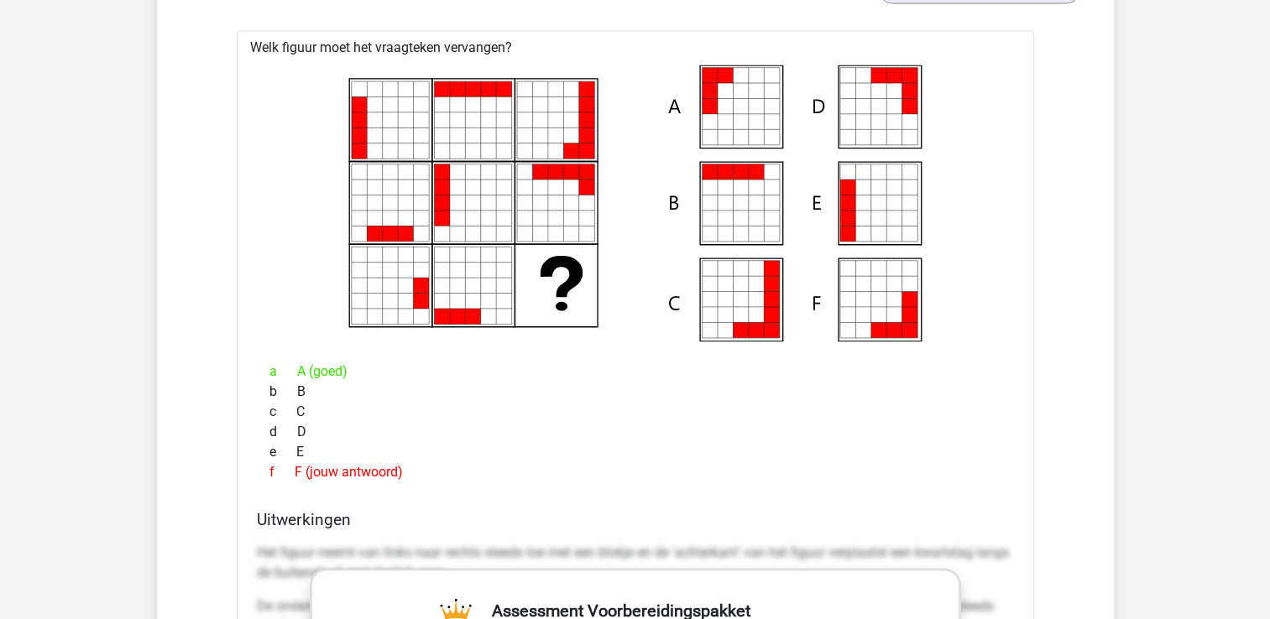
drag, startPoint x: 306, startPoint y: 535, endPoint x: 263, endPoint y: 515, distance: 47.0
click at [263, 515] on h4 "Uitwerkingen" at bounding box center [635, 519] width 757 height 19
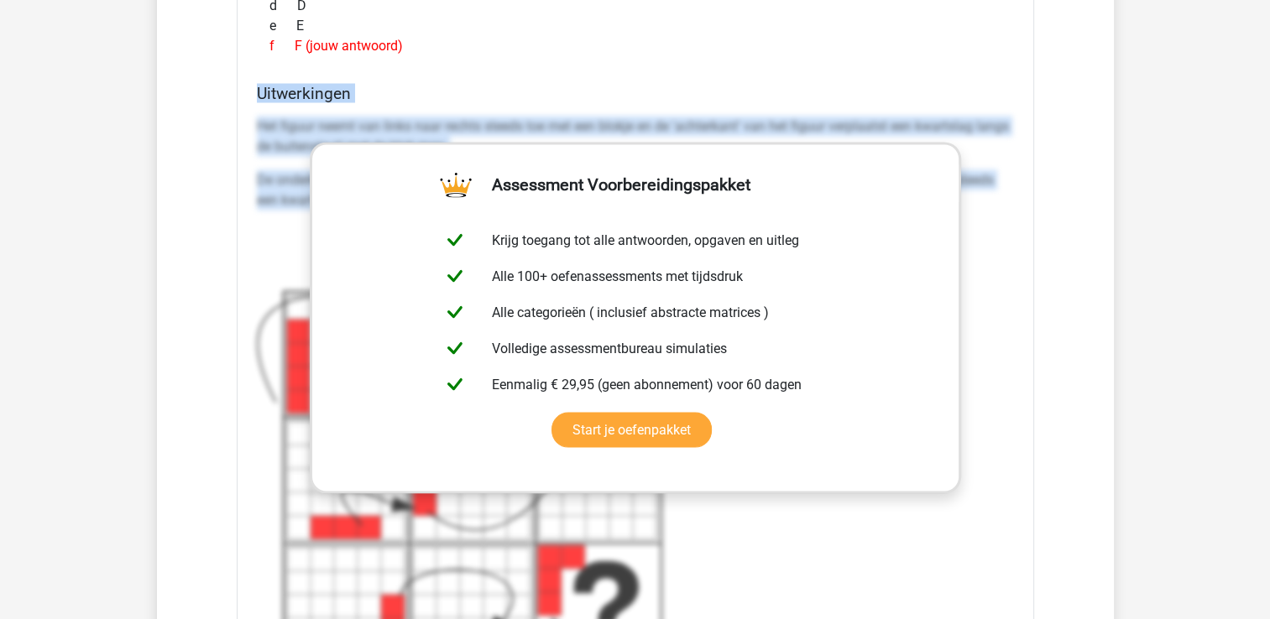
scroll to position [3185, 0]
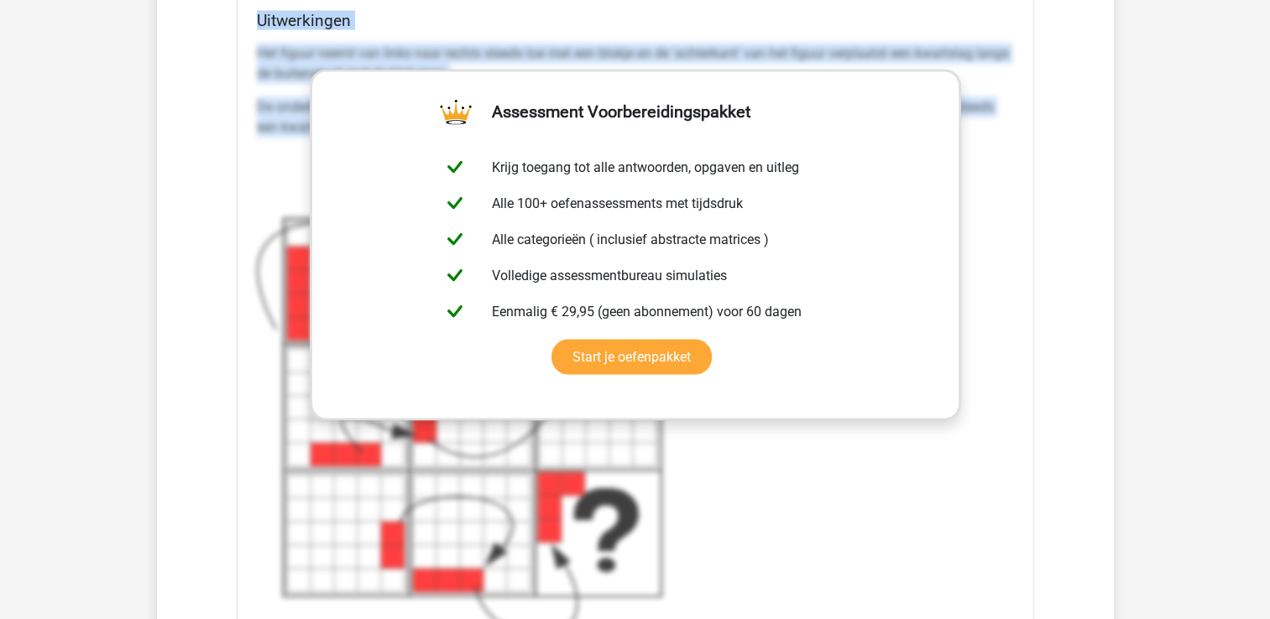
drag, startPoint x: 258, startPoint y: 515, endPoint x: 1016, endPoint y: 150, distance: 841.4
click at [1016, 150] on div "Uitwerkingen Het figuur neemt van links naar rechts steeds toe met een blokje e…" at bounding box center [635, 328] width 771 height 634
copy div "Uitwerkingen Het figuur neemt van links naar rechts steeds toe met een blokje e…"
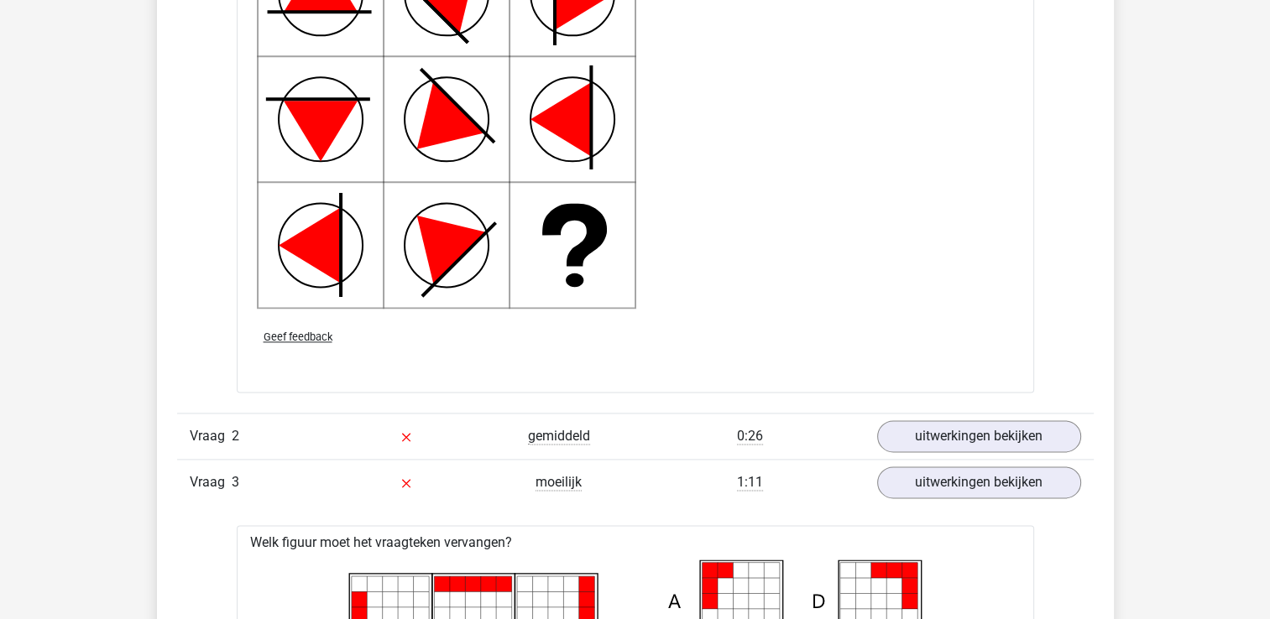
scroll to position [2345, 0]
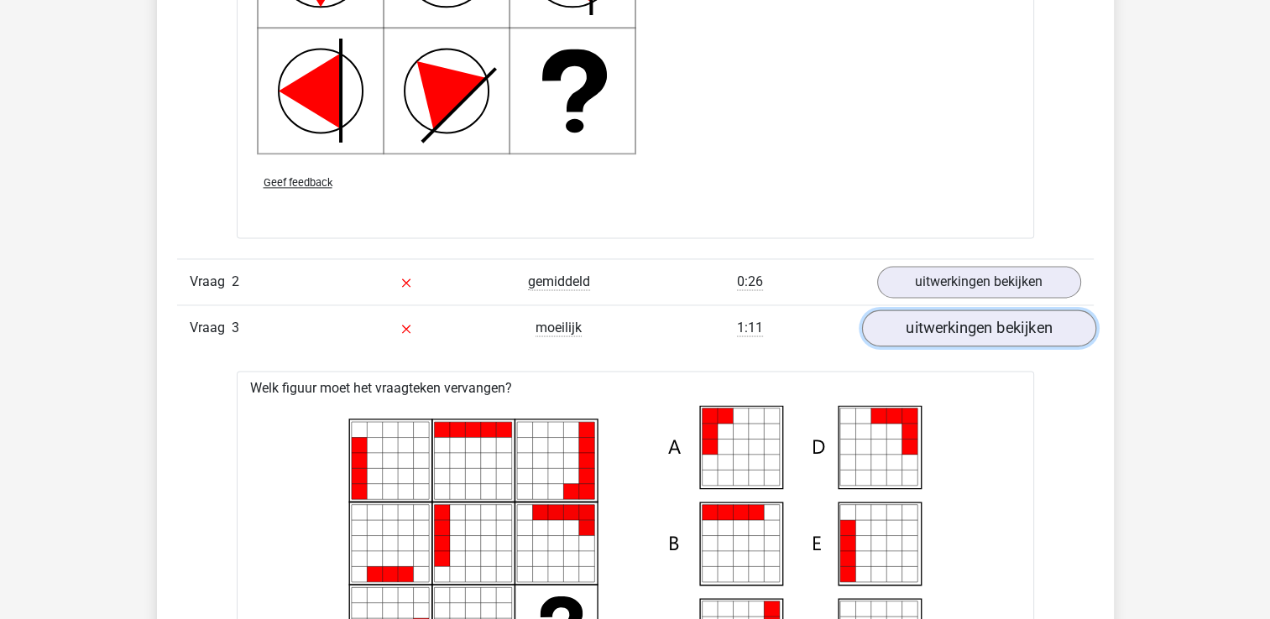
click at [938, 322] on link "uitwerkingen bekijken" at bounding box center [978, 328] width 234 height 37
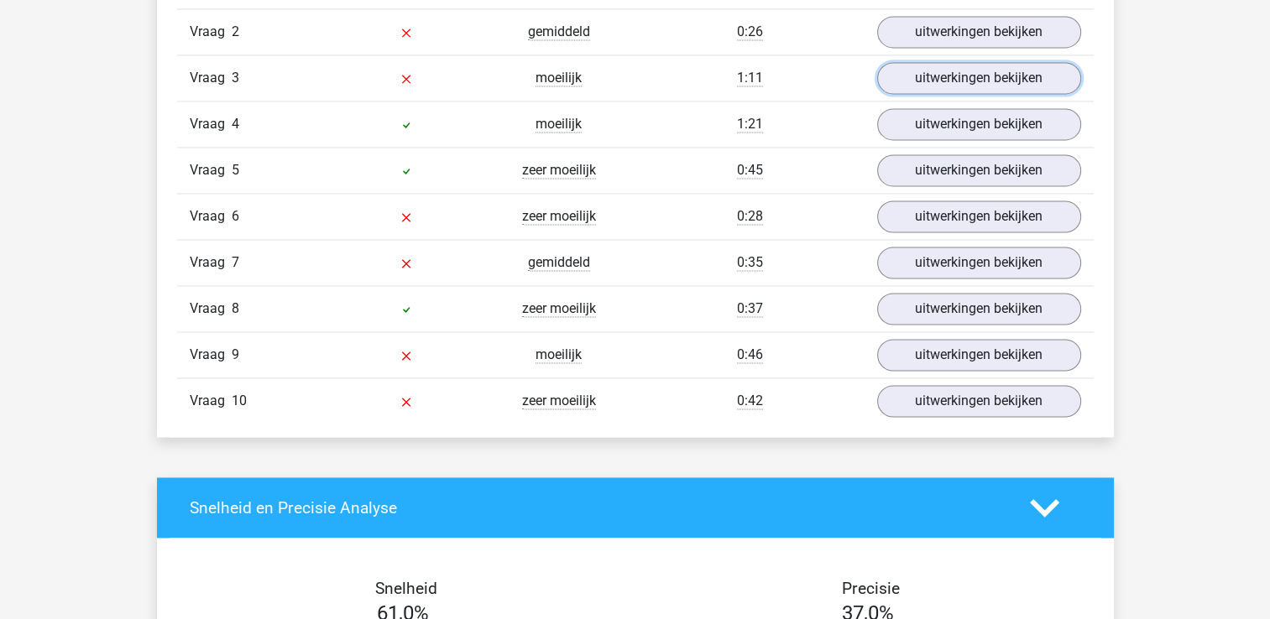
scroll to position [2765, 0]
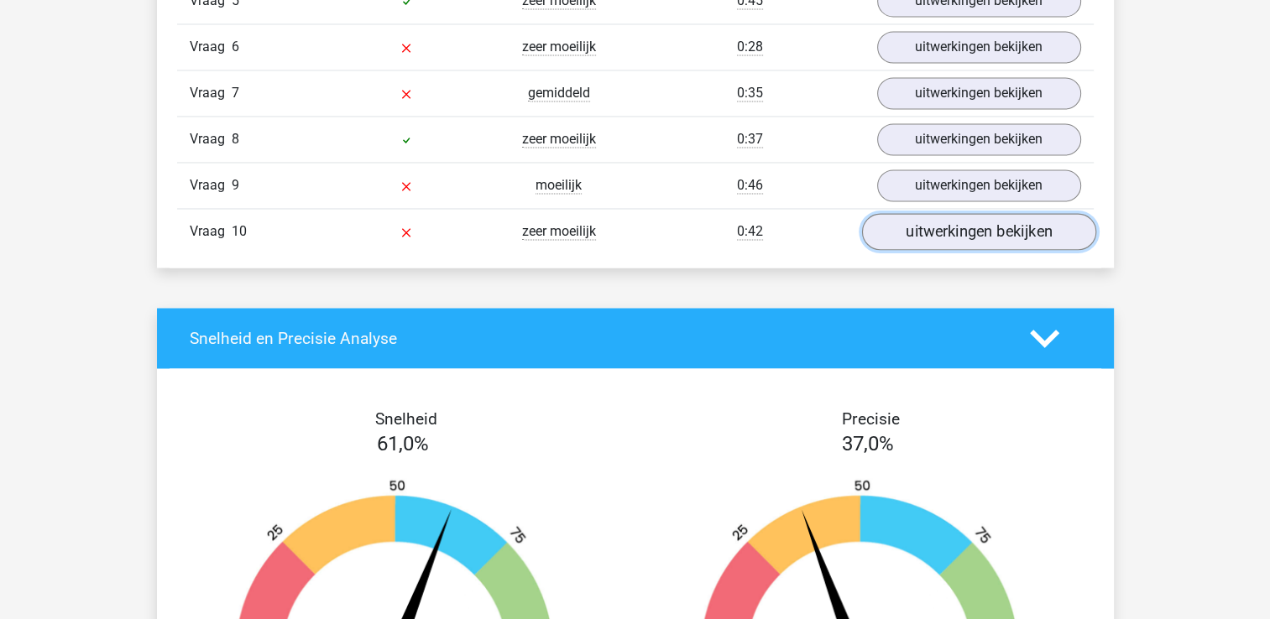
click at [934, 231] on link "uitwerkingen bekijken" at bounding box center [978, 231] width 234 height 37
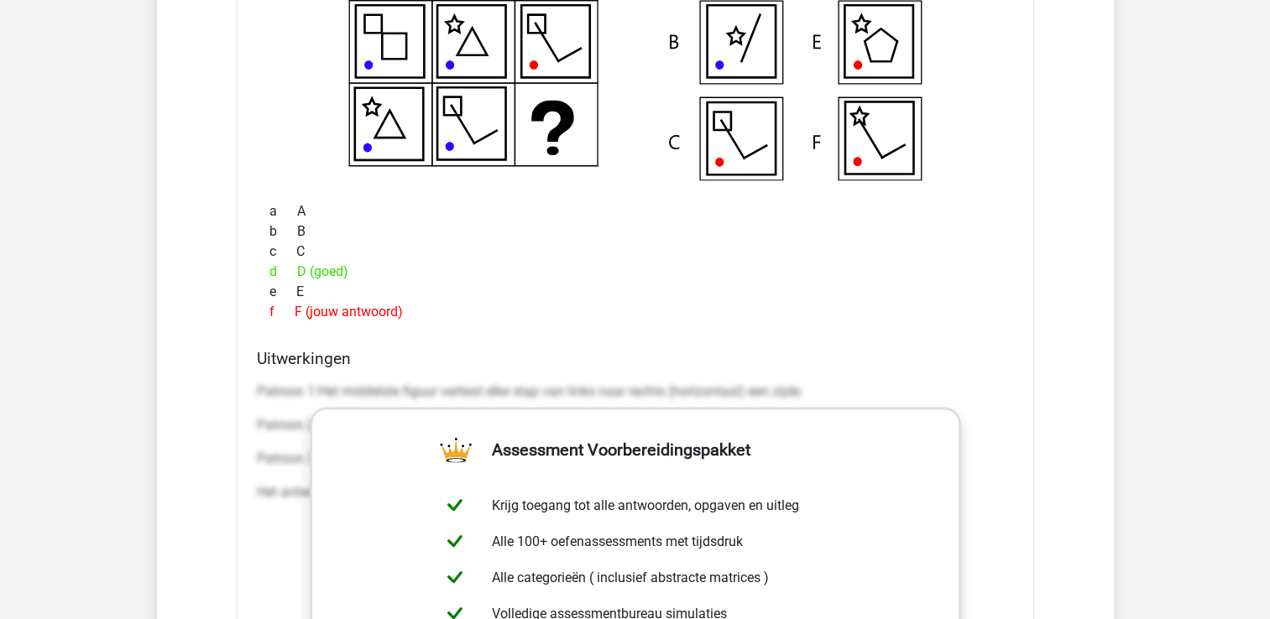
scroll to position [3185, 0]
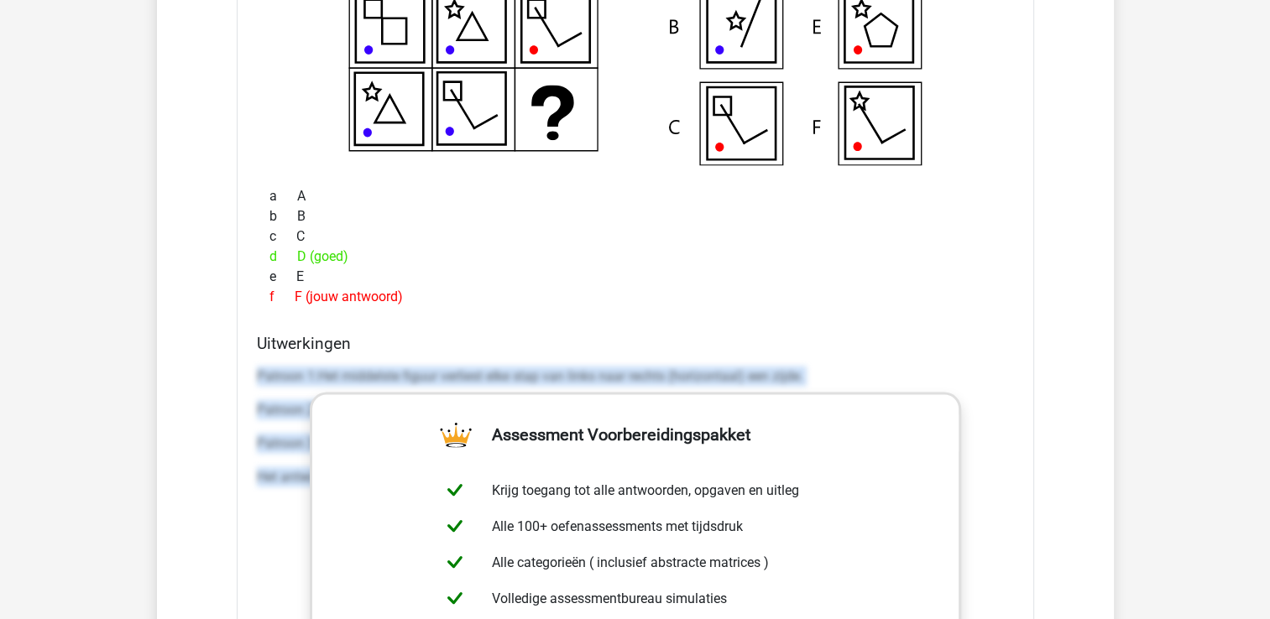
drag, startPoint x: 258, startPoint y: 369, endPoint x: 994, endPoint y: 485, distance: 745.2
click at [994, 485] on div "Patroon 1:Het middelste figuur verliest elke stap van links naar rechts (horizo…" at bounding box center [635, 434] width 757 height 148
copy div "Patroon 1:Het middelste figuur verliest elke stap van links naar rechts (horizo…"
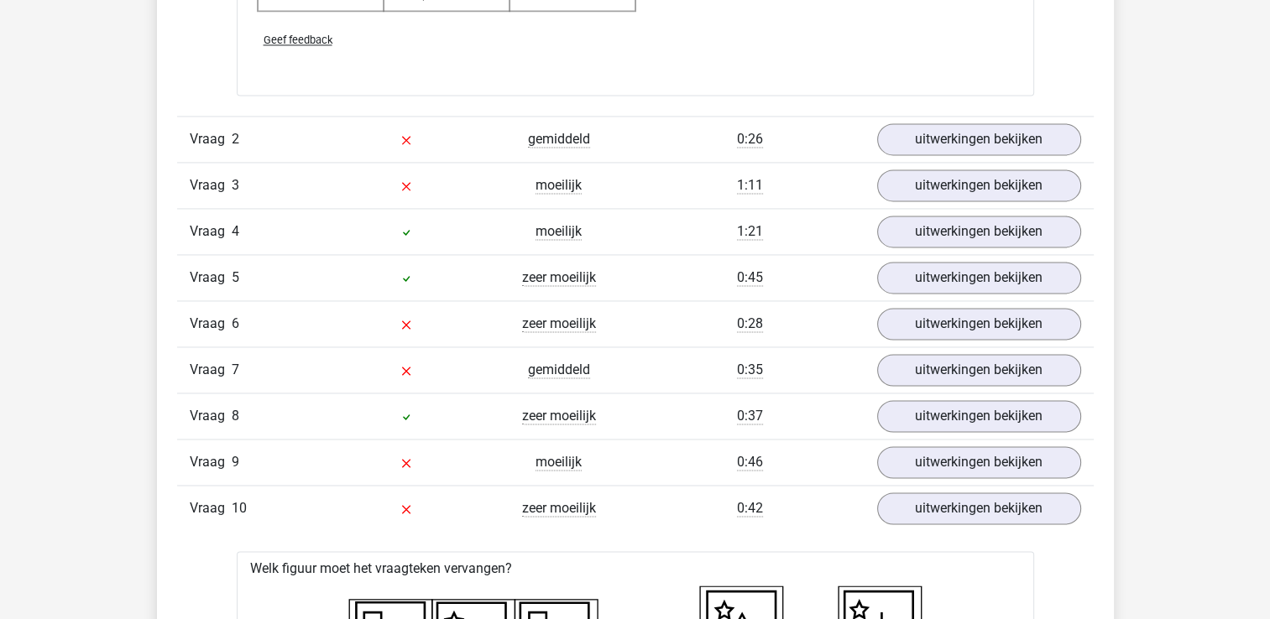
scroll to position [2429, 0]
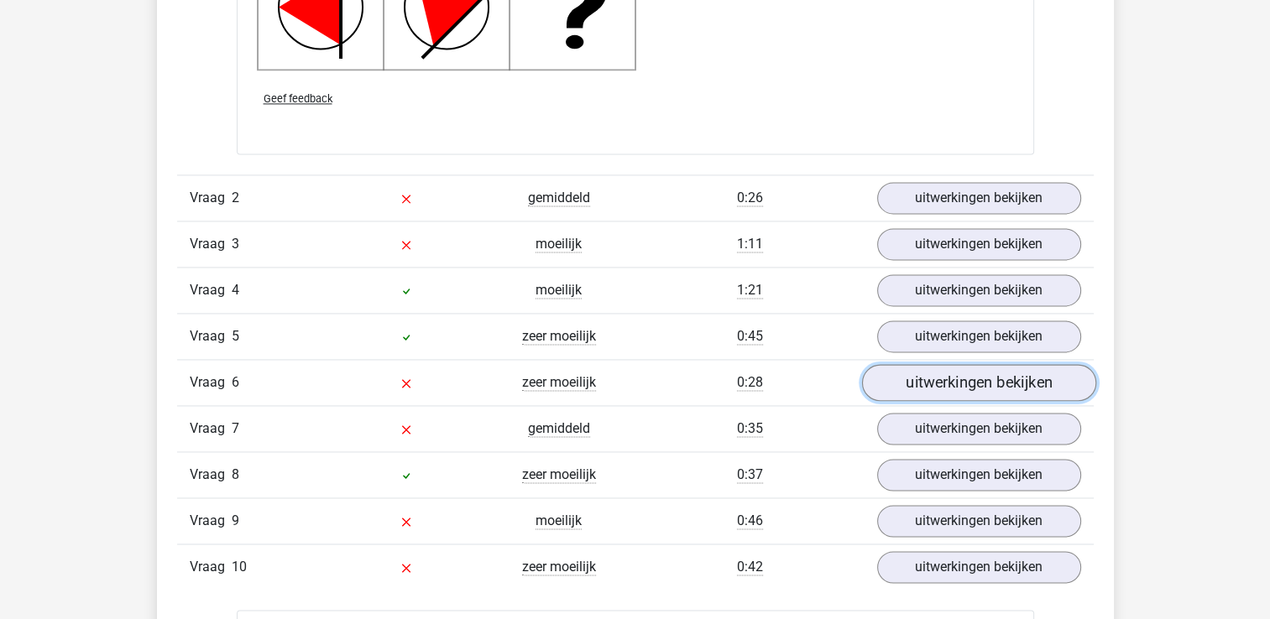
click at [939, 378] on link "uitwerkingen bekijken" at bounding box center [978, 382] width 234 height 37
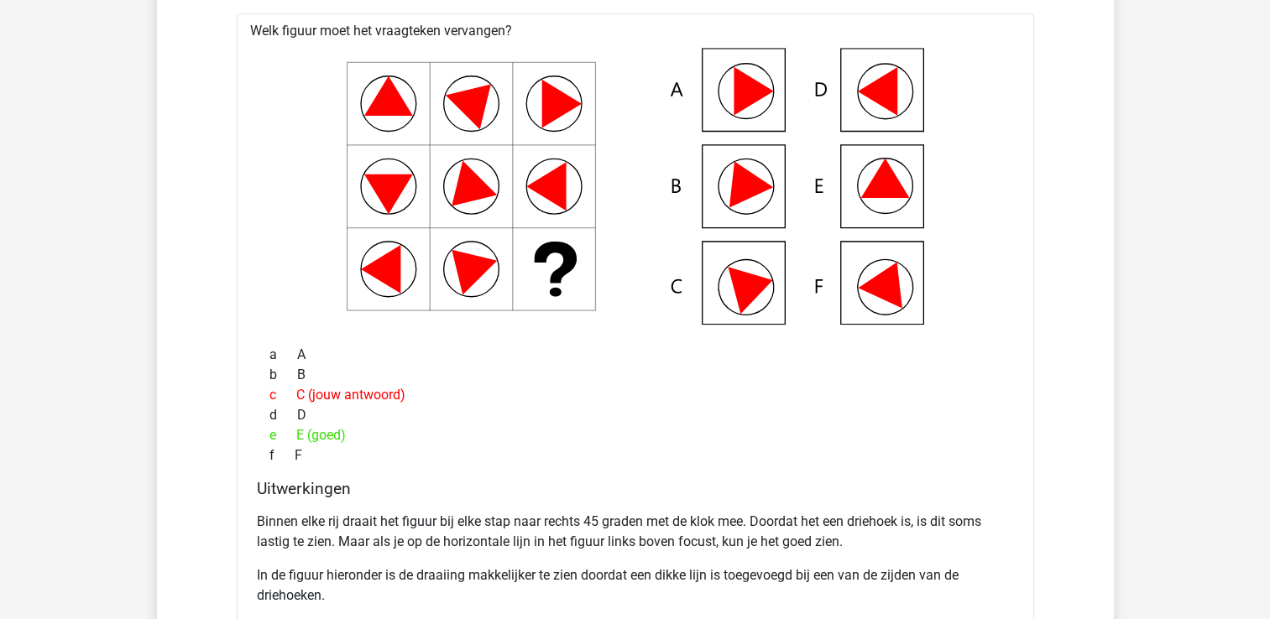
scroll to position [1254, 0]
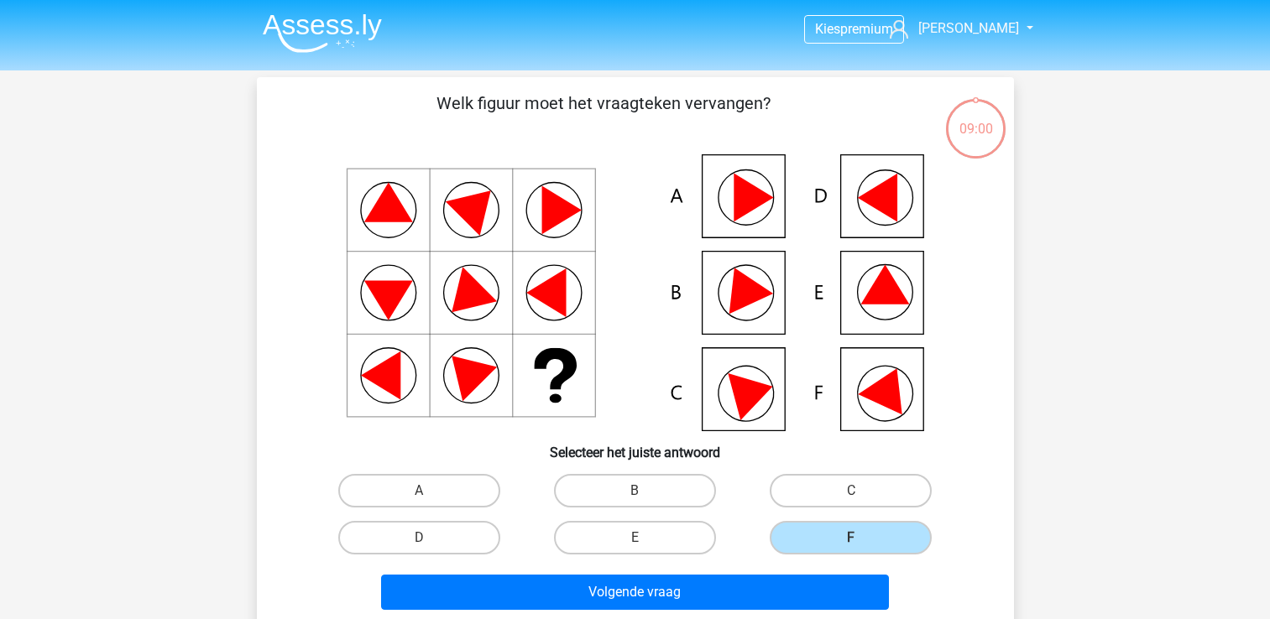
scroll to position [77, 0]
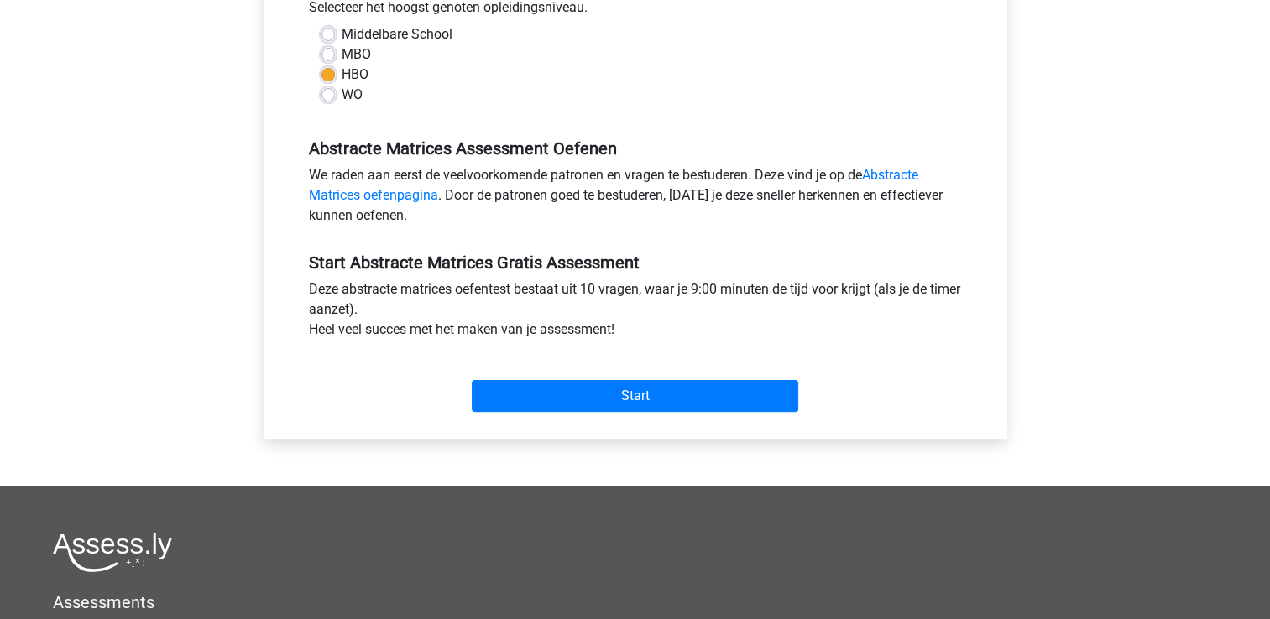
scroll to position [420, 0]
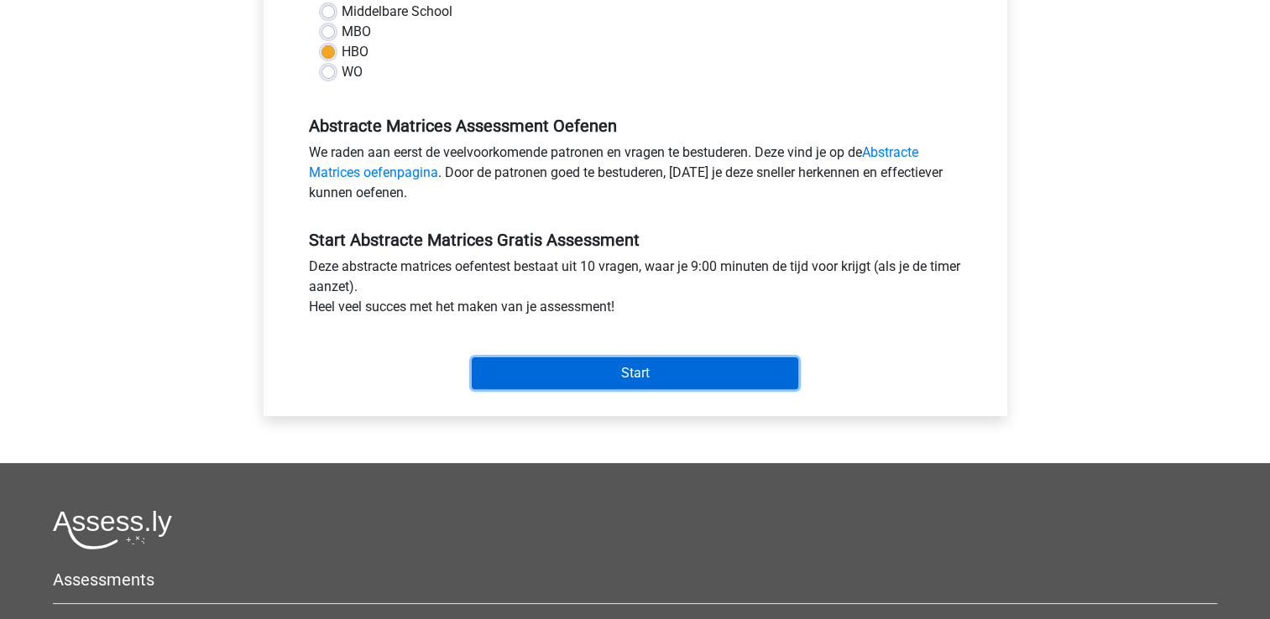
click at [640, 369] on input "Start" at bounding box center [635, 374] width 327 height 32
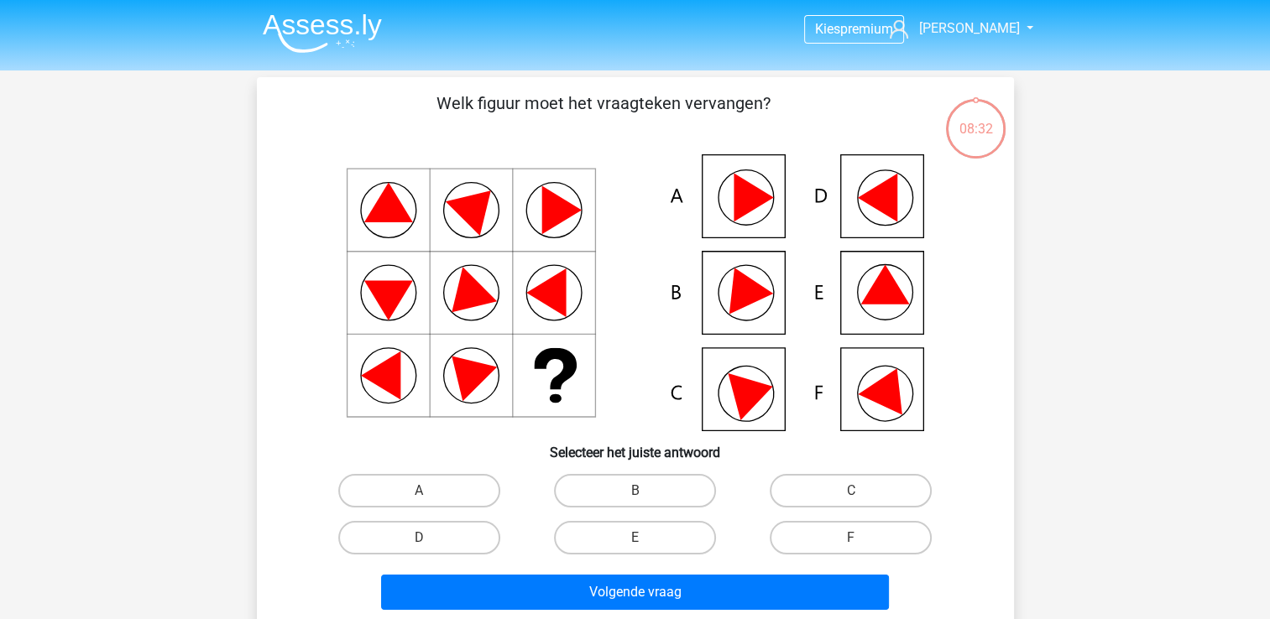
click at [638, 542] on input "E" at bounding box center [640, 543] width 11 height 11
radio input "true"
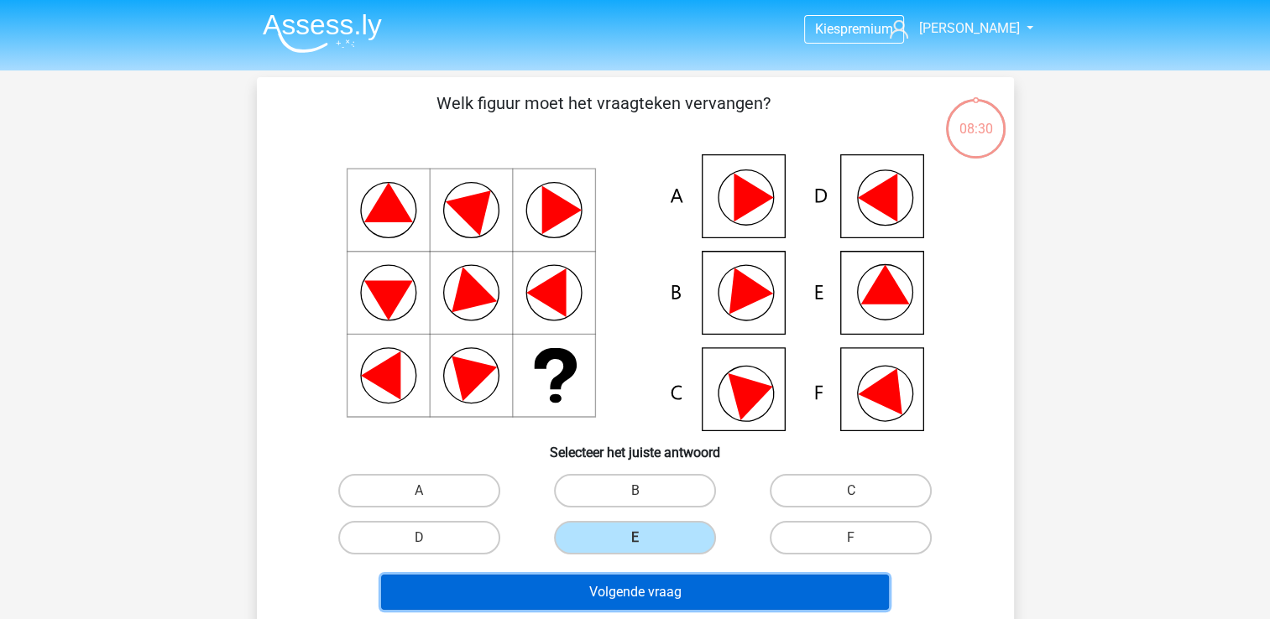
click at [667, 597] on button "Volgende vraag" at bounding box center [635, 592] width 508 height 35
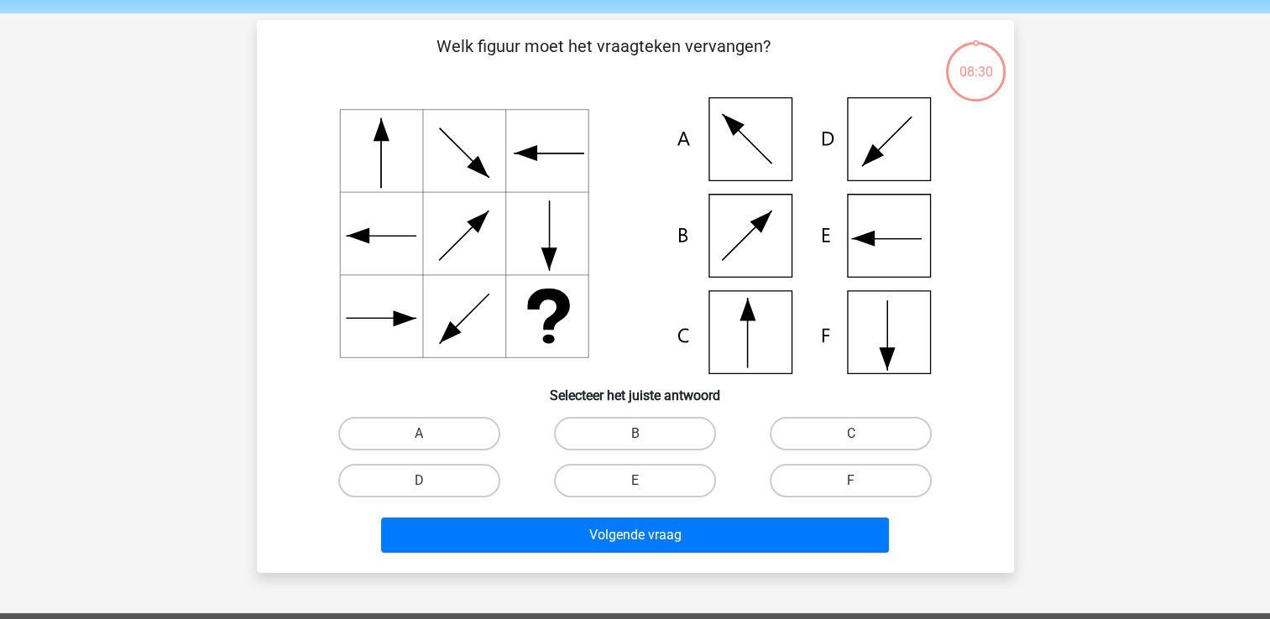
scroll to position [77, 0]
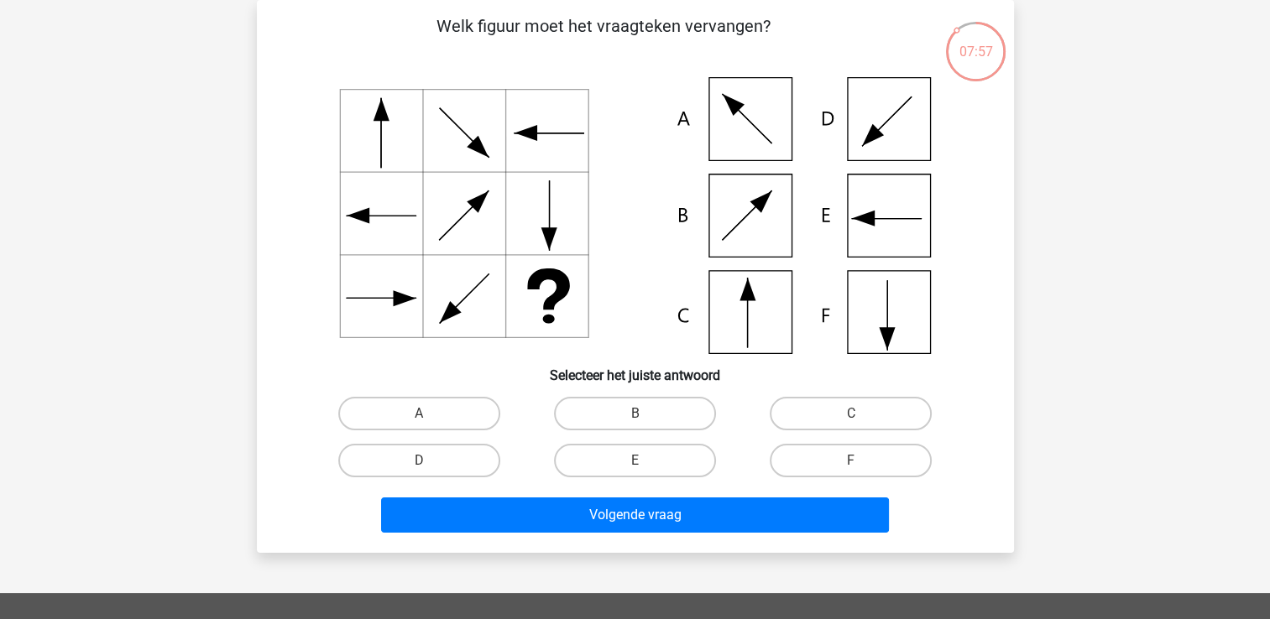
click at [853, 414] on input "C" at bounding box center [856, 419] width 11 height 11
radio input "true"
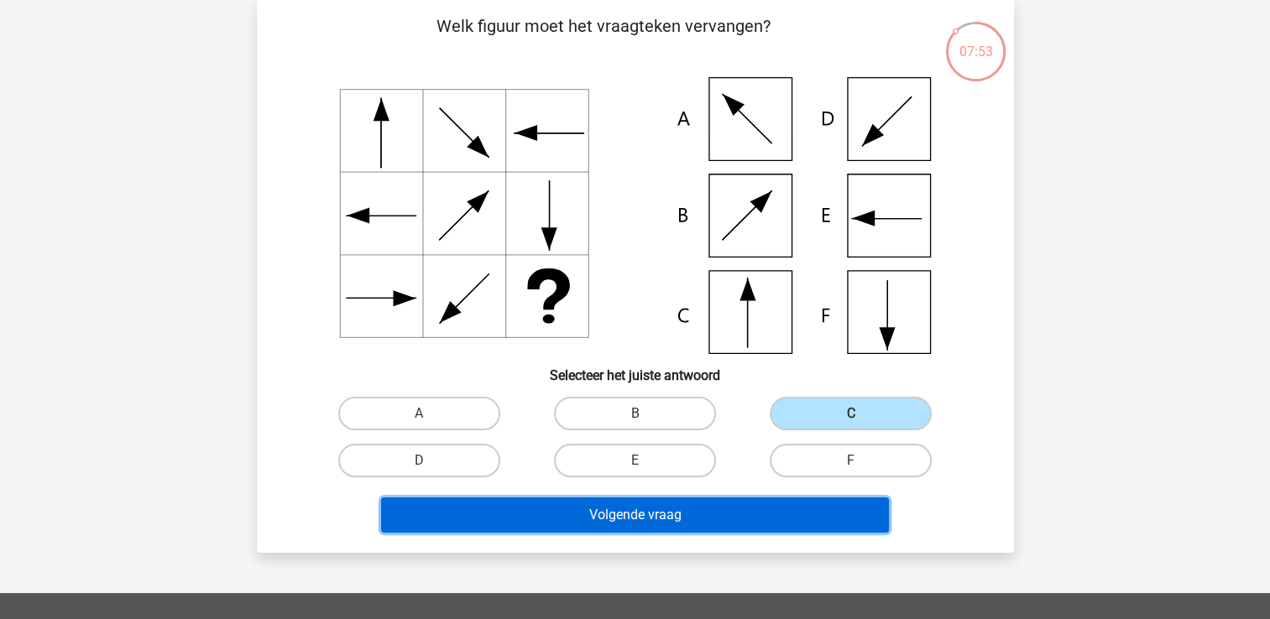
click at [673, 508] on button "Volgende vraag" at bounding box center [635, 515] width 508 height 35
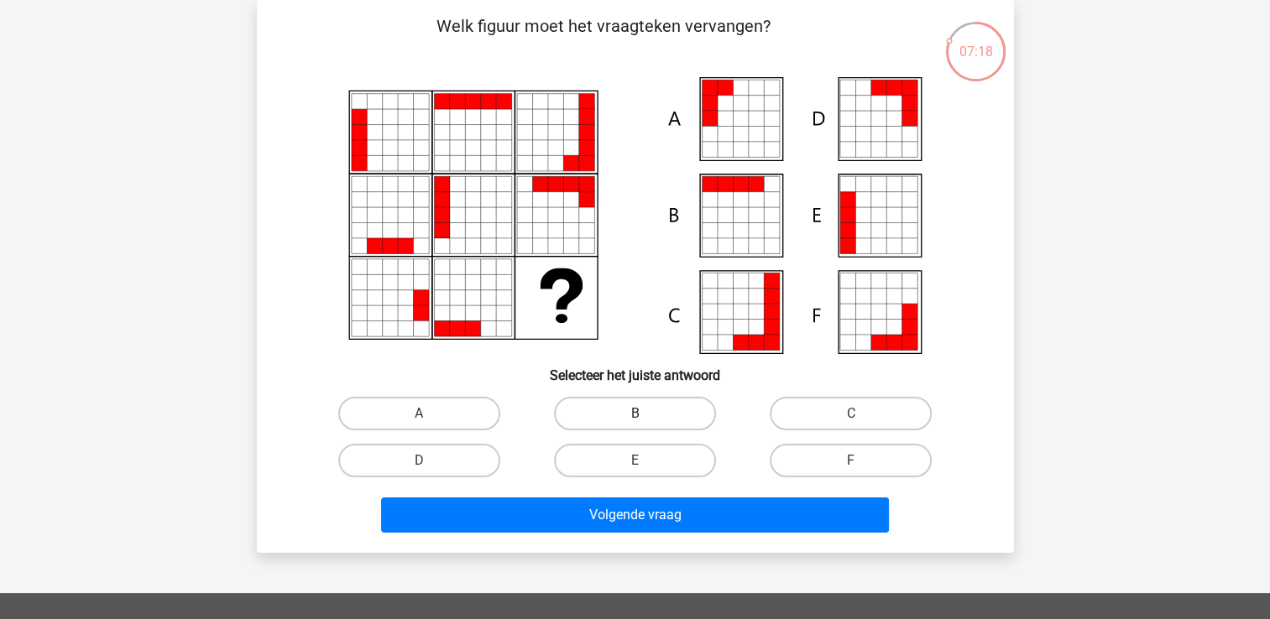
click at [625, 410] on label "B" at bounding box center [635, 414] width 162 height 34
click at [635, 414] on input "B" at bounding box center [640, 419] width 11 height 11
radio input "true"
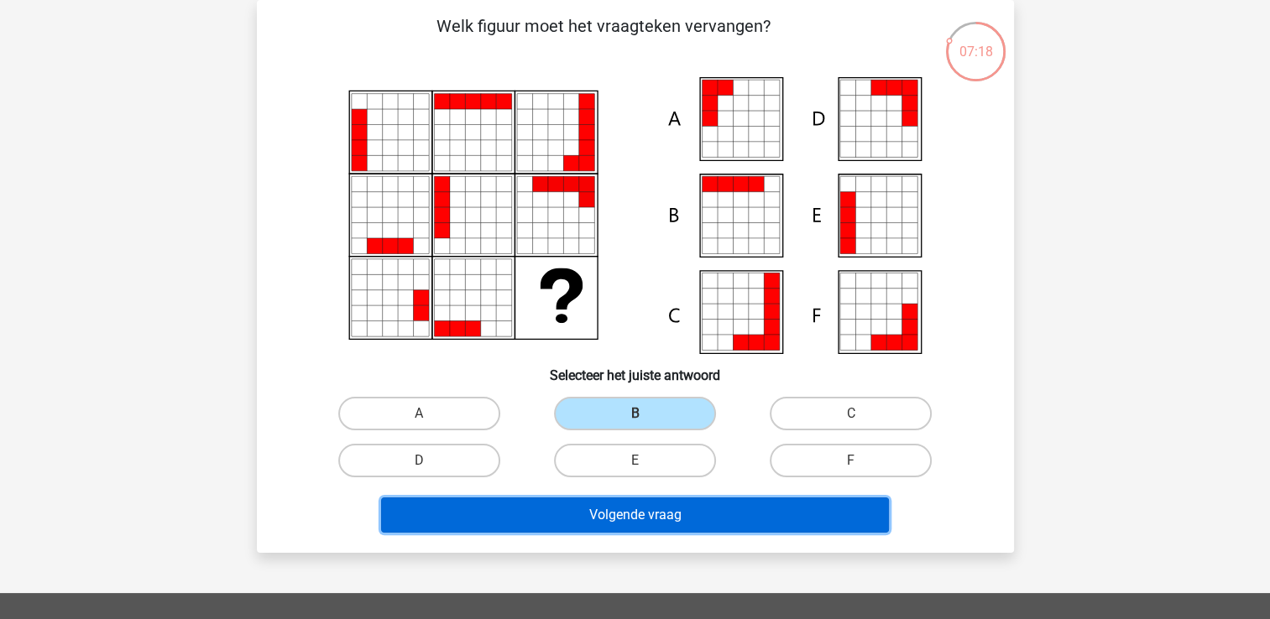
click at [629, 511] on button "Volgende vraag" at bounding box center [635, 515] width 508 height 35
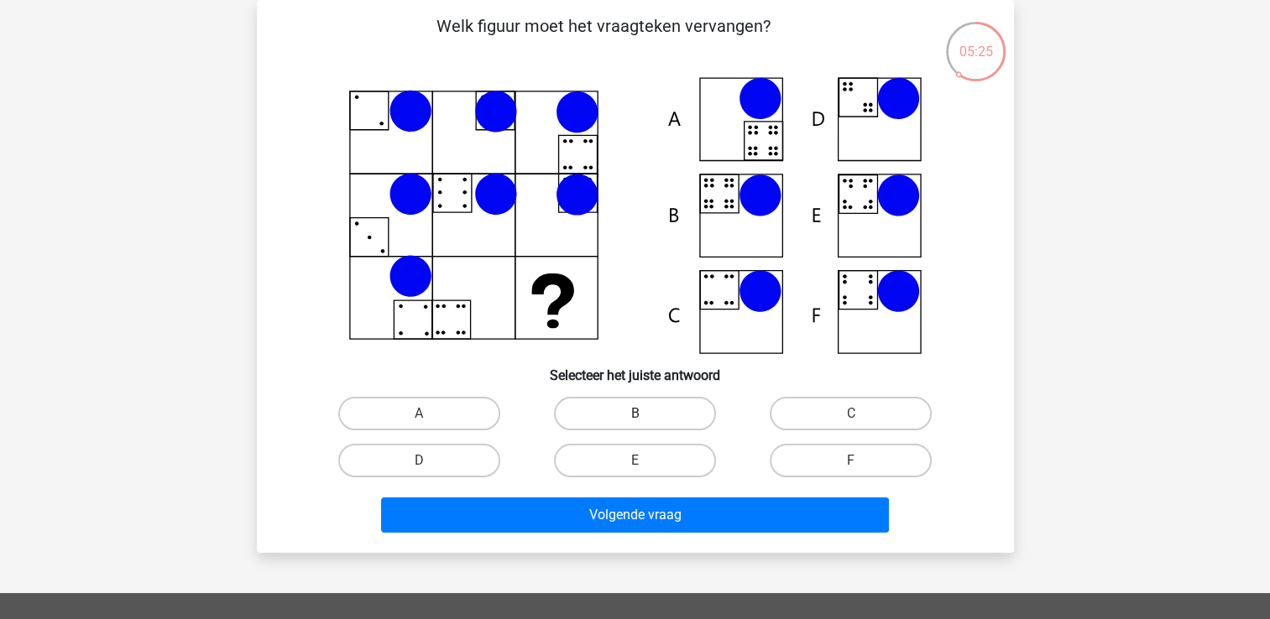
click at [621, 416] on label "B" at bounding box center [635, 414] width 162 height 34
click at [635, 416] on input "B" at bounding box center [640, 419] width 11 height 11
radio input "true"
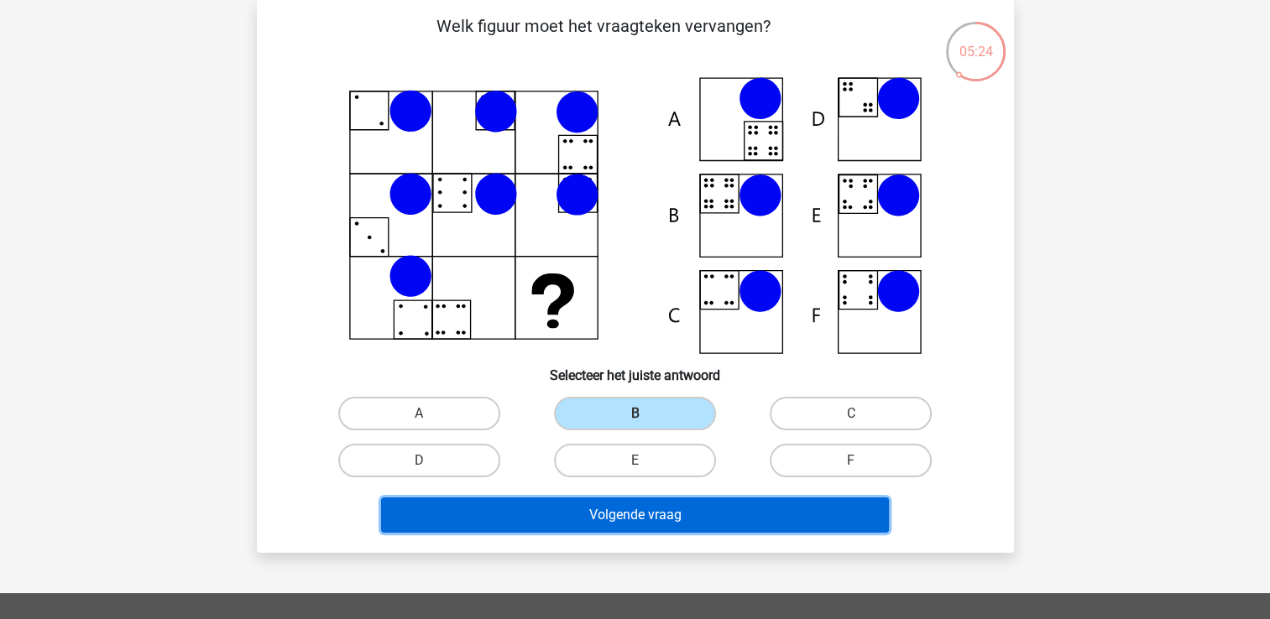
click at [669, 522] on button "Volgende vraag" at bounding box center [635, 515] width 508 height 35
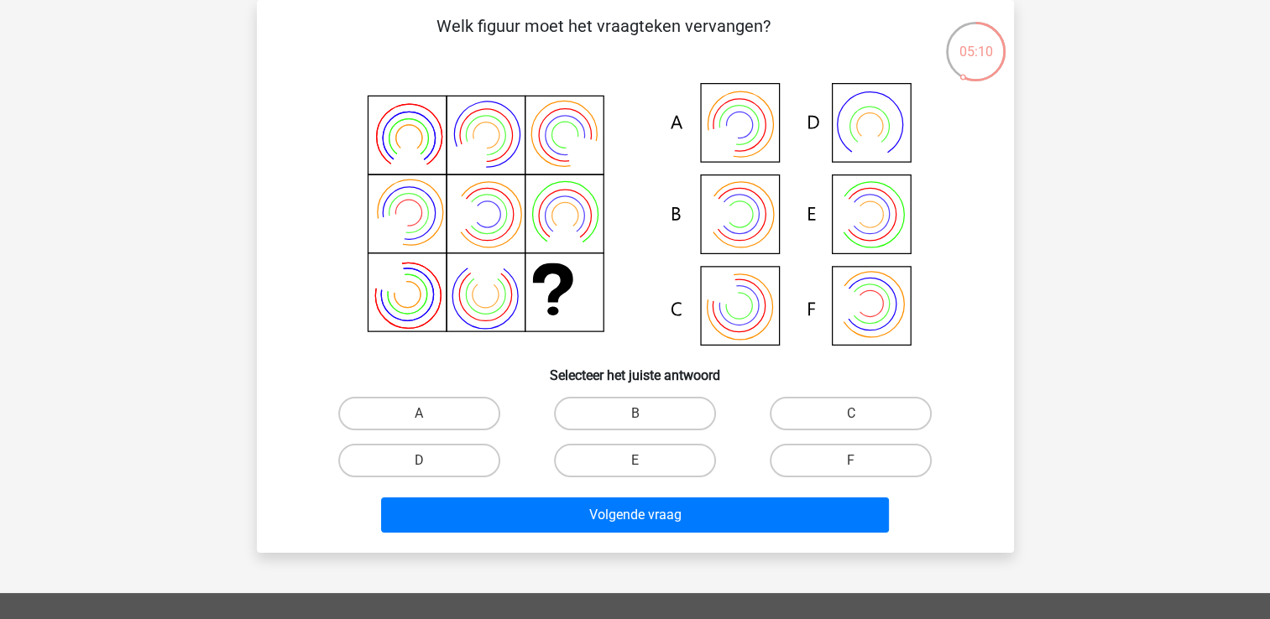
click at [636, 463] on input "E" at bounding box center [640, 466] width 11 height 11
radio input "true"
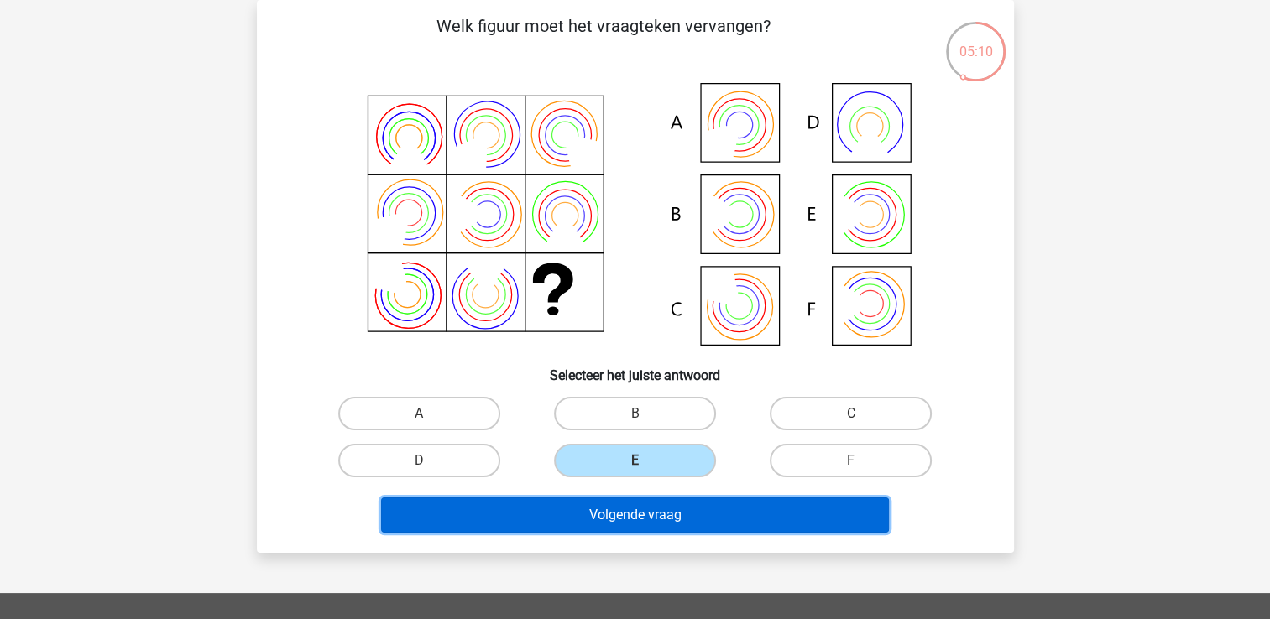
click at [640, 510] on button "Volgende vraag" at bounding box center [635, 515] width 508 height 35
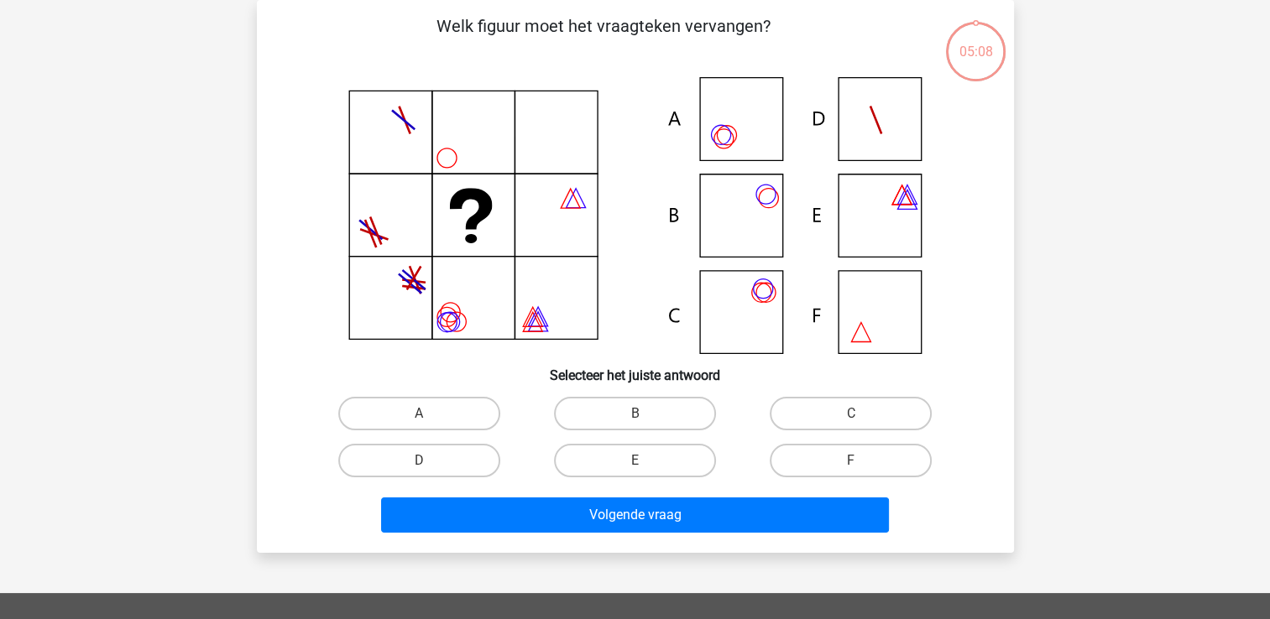
click at [640, 461] on input "E" at bounding box center [640, 466] width 11 height 11
radio input "true"
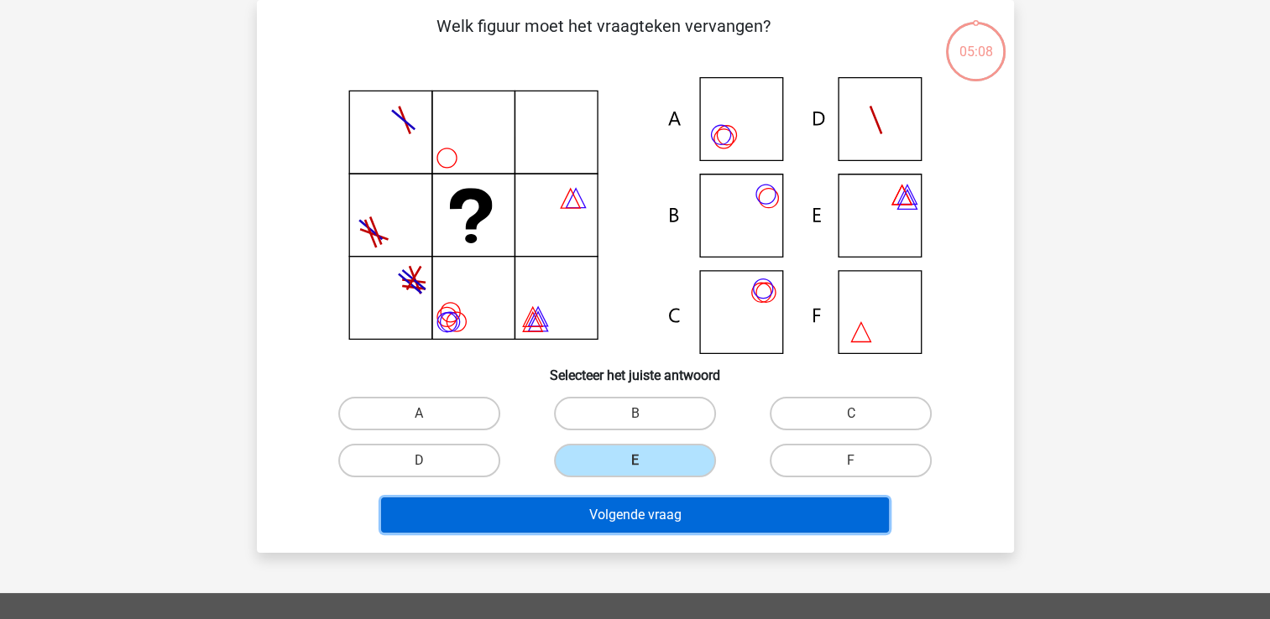
drag, startPoint x: 645, startPoint y: 522, endPoint x: 646, endPoint y: 511, distance: 10.9
click at [645, 519] on button "Volgende vraag" at bounding box center [635, 515] width 508 height 35
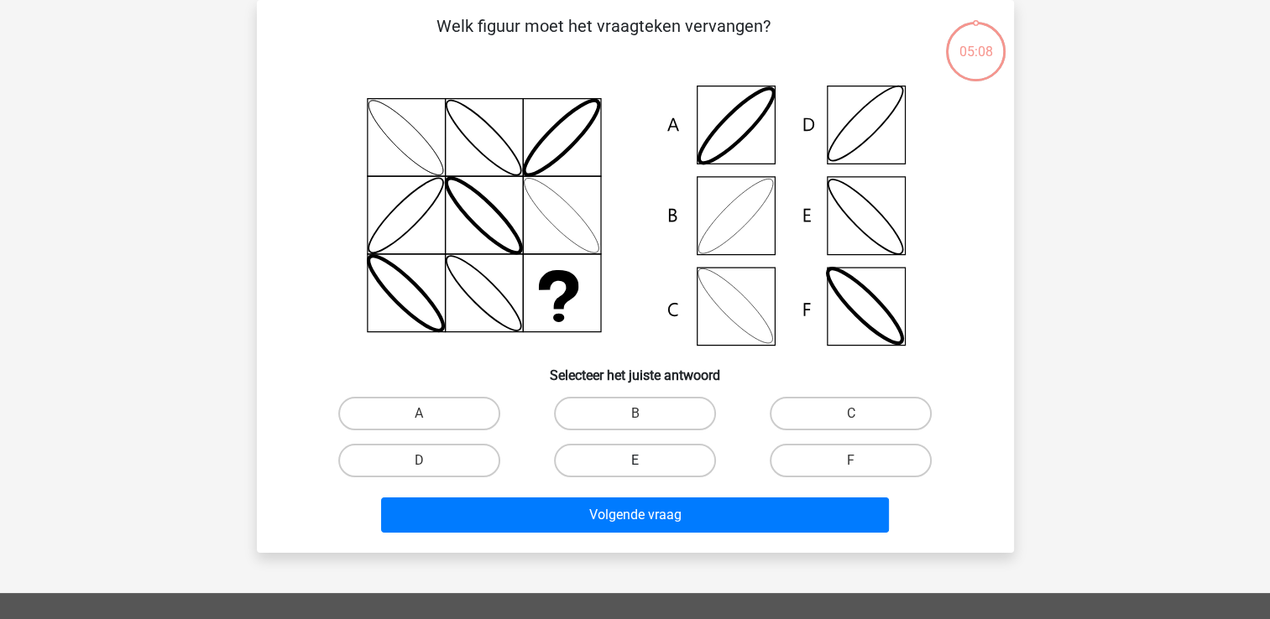
click at [647, 468] on label "E" at bounding box center [635, 461] width 162 height 34
click at [646, 468] on input "E" at bounding box center [640, 466] width 11 height 11
radio input "true"
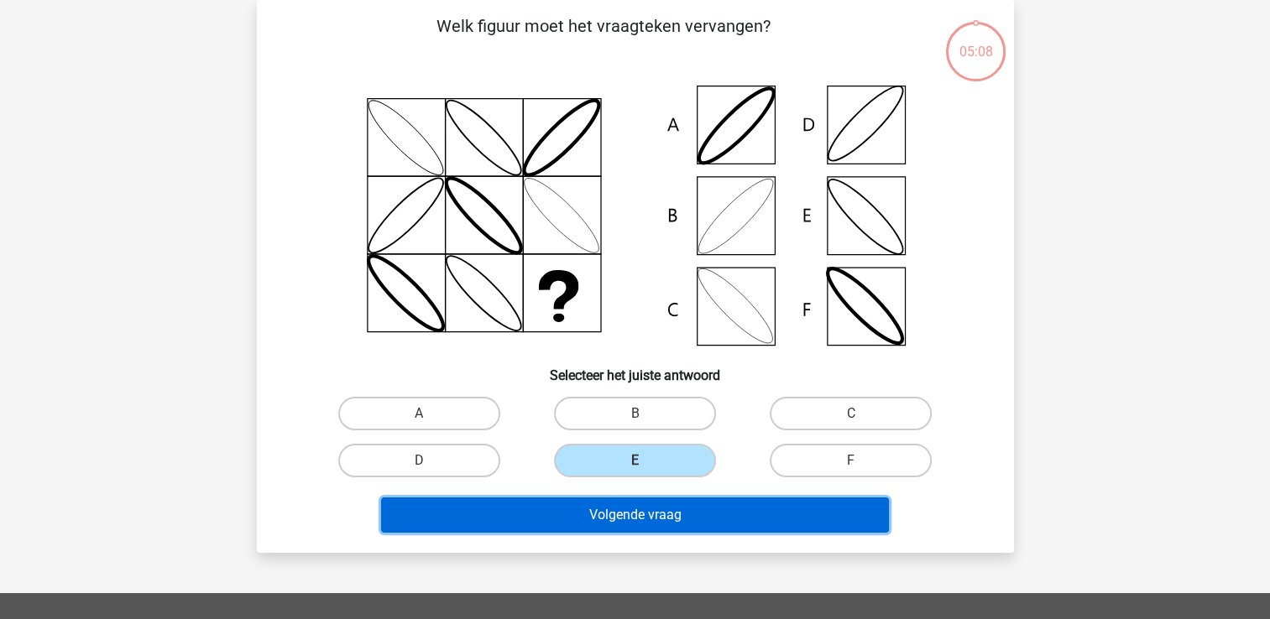
click at [651, 510] on button "Volgende vraag" at bounding box center [635, 515] width 508 height 35
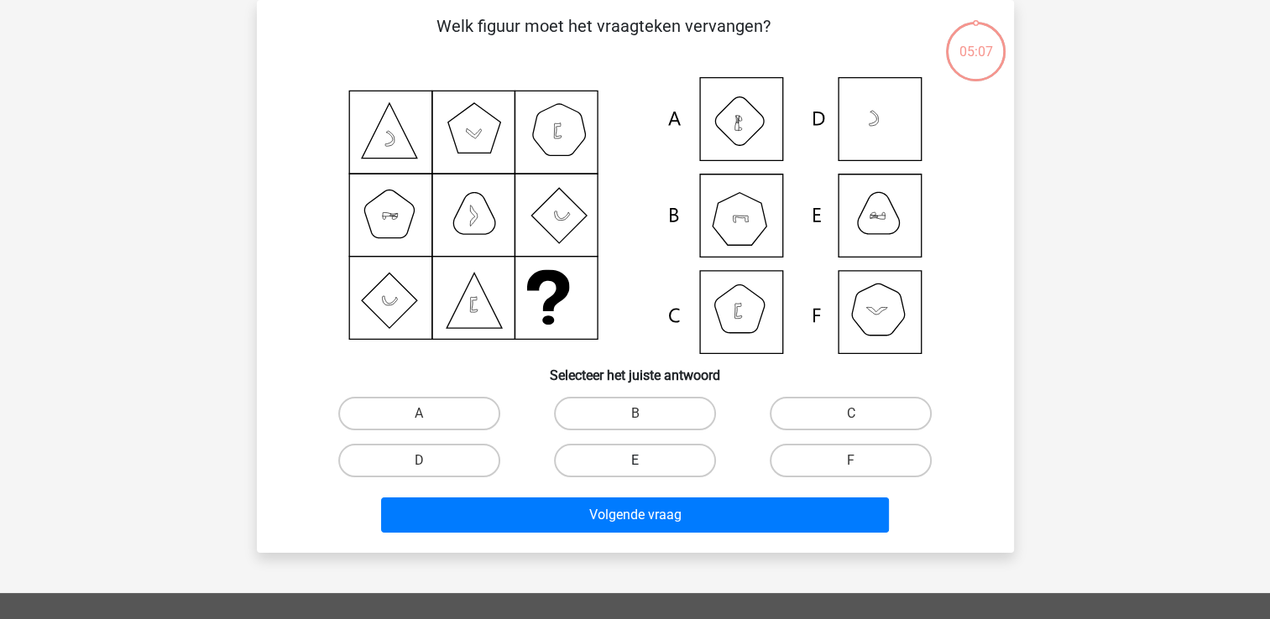
click at [646, 465] on label "E" at bounding box center [635, 461] width 162 height 34
click at [646, 465] on input "E" at bounding box center [640, 466] width 11 height 11
radio input "true"
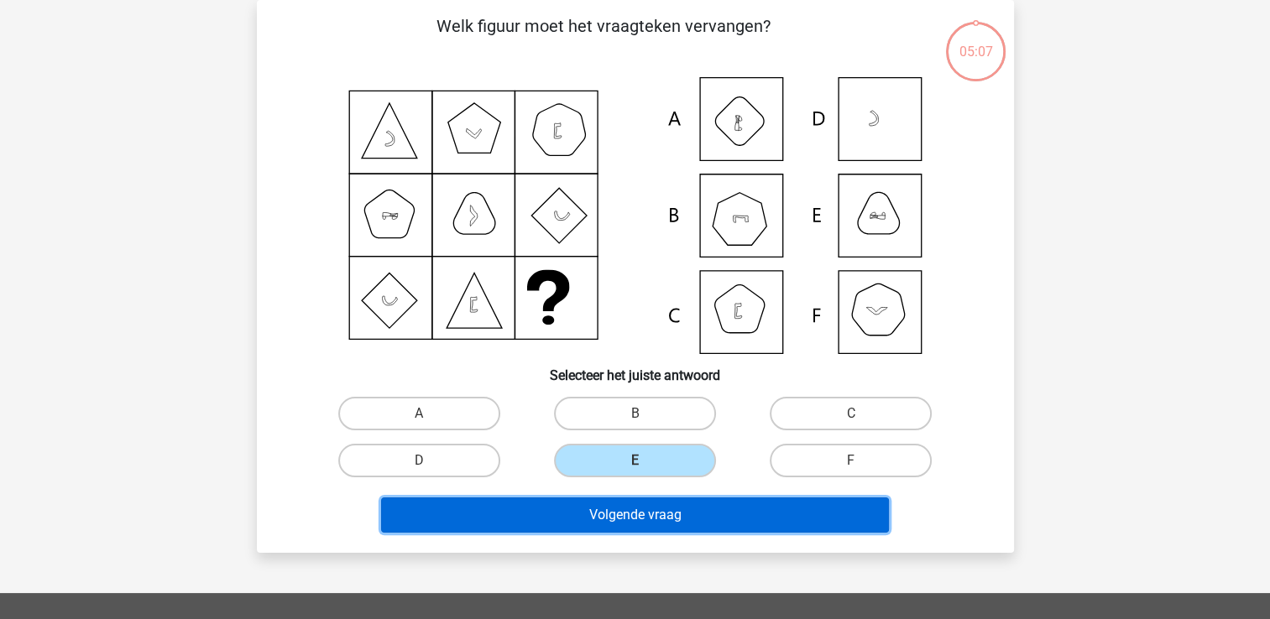
drag, startPoint x: 651, startPoint y: 510, endPoint x: 651, endPoint y: 488, distance: 22.7
click at [651, 504] on button "Volgende vraag" at bounding box center [635, 515] width 508 height 35
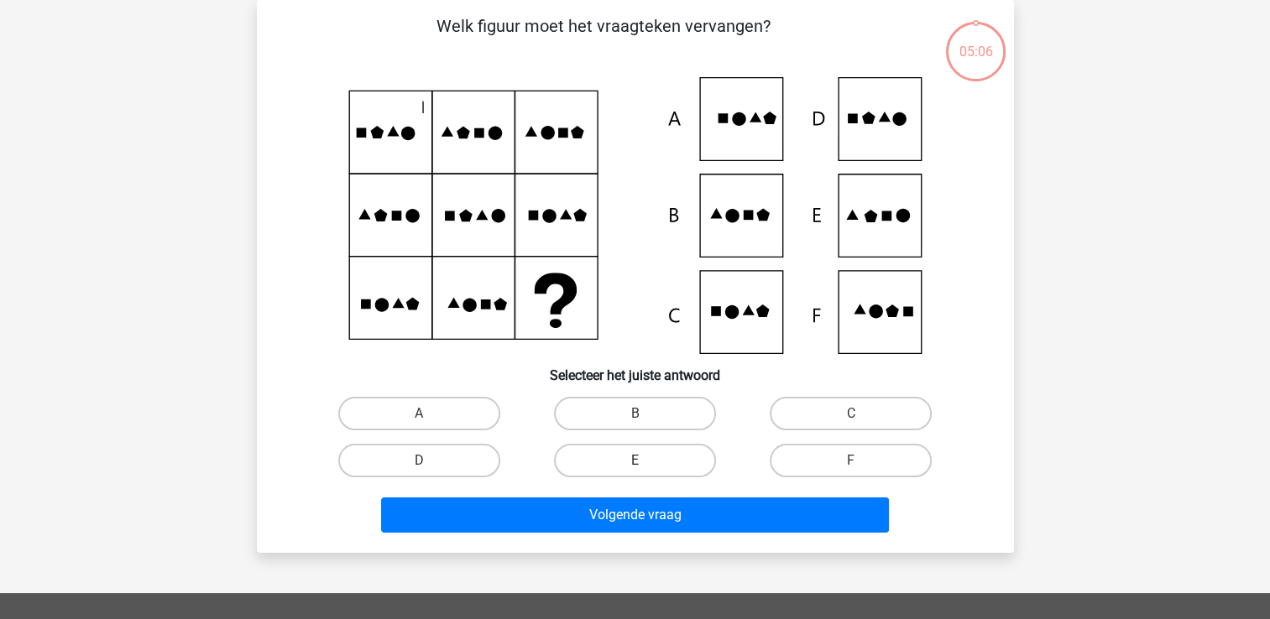
click at [651, 456] on label "E" at bounding box center [635, 461] width 162 height 34
click at [646, 461] on input "E" at bounding box center [640, 466] width 11 height 11
radio input "true"
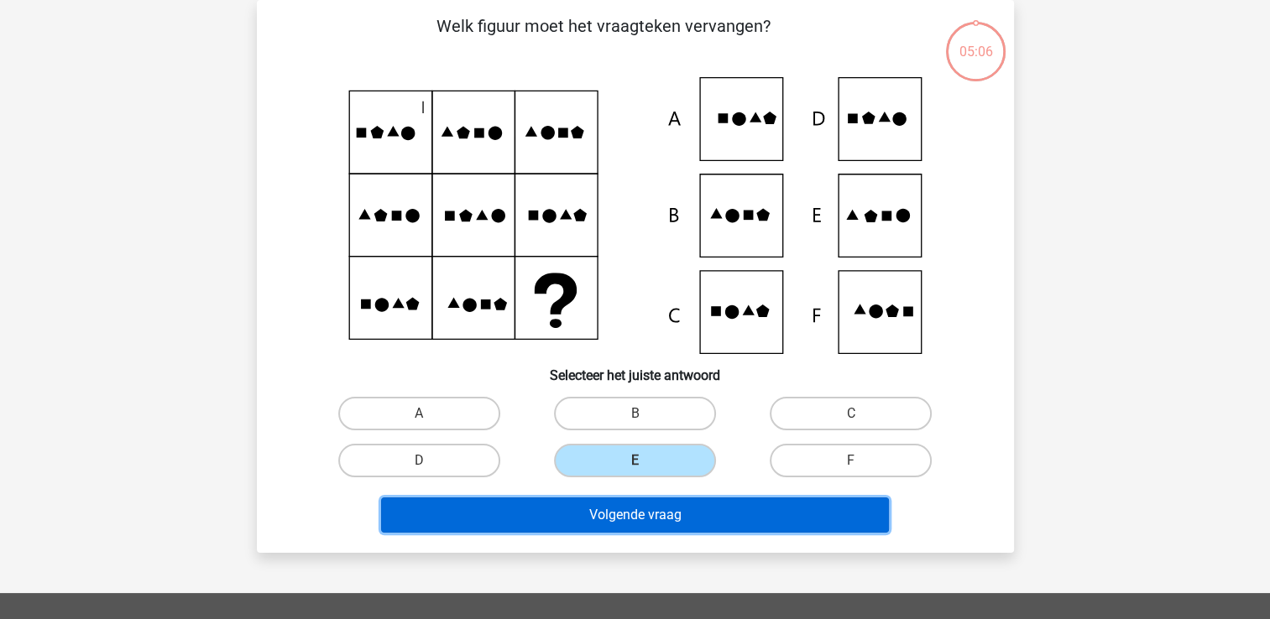
drag, startPoint x: 652, startPoint y: 510, endPoint x: 656, endPoint y: 485, distance: 25.4
click at [652, 504] on button "Volgende vraag" at bounding box center [635, 515] width 508 height 35
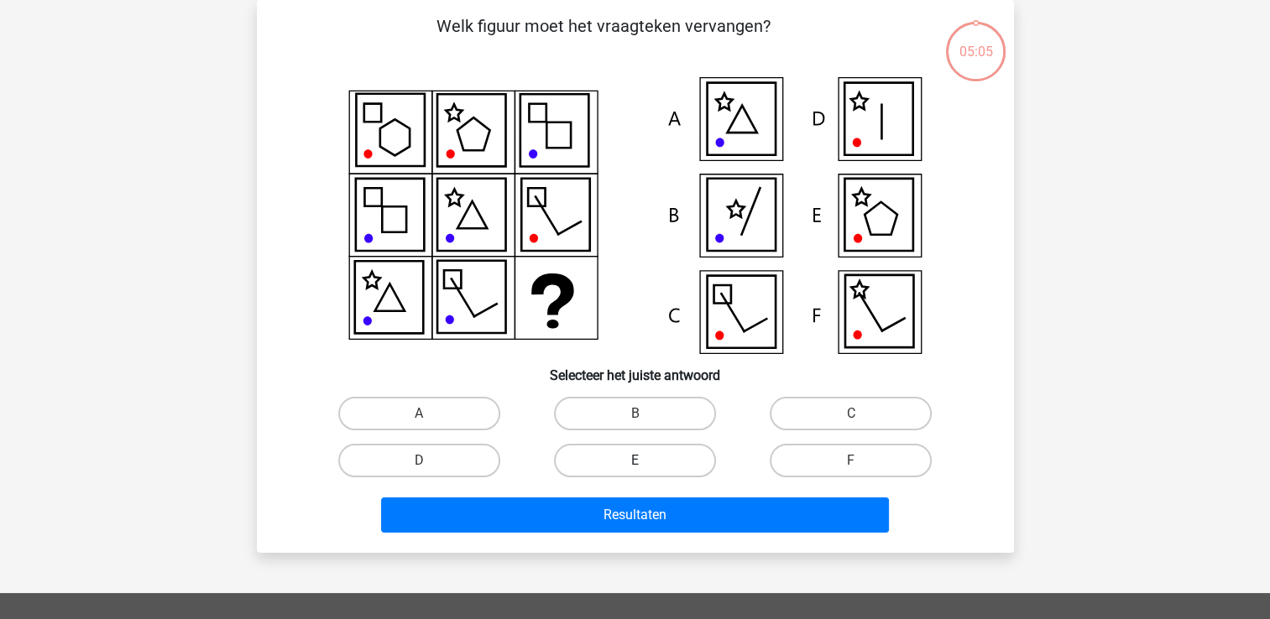
click at [655, 464] on label "E" at bounding box center [635, 461] width 162 height 34
click at [646, 464] on input "E" at bounding box center [640, 466] width 11 height 11
radio input "true"
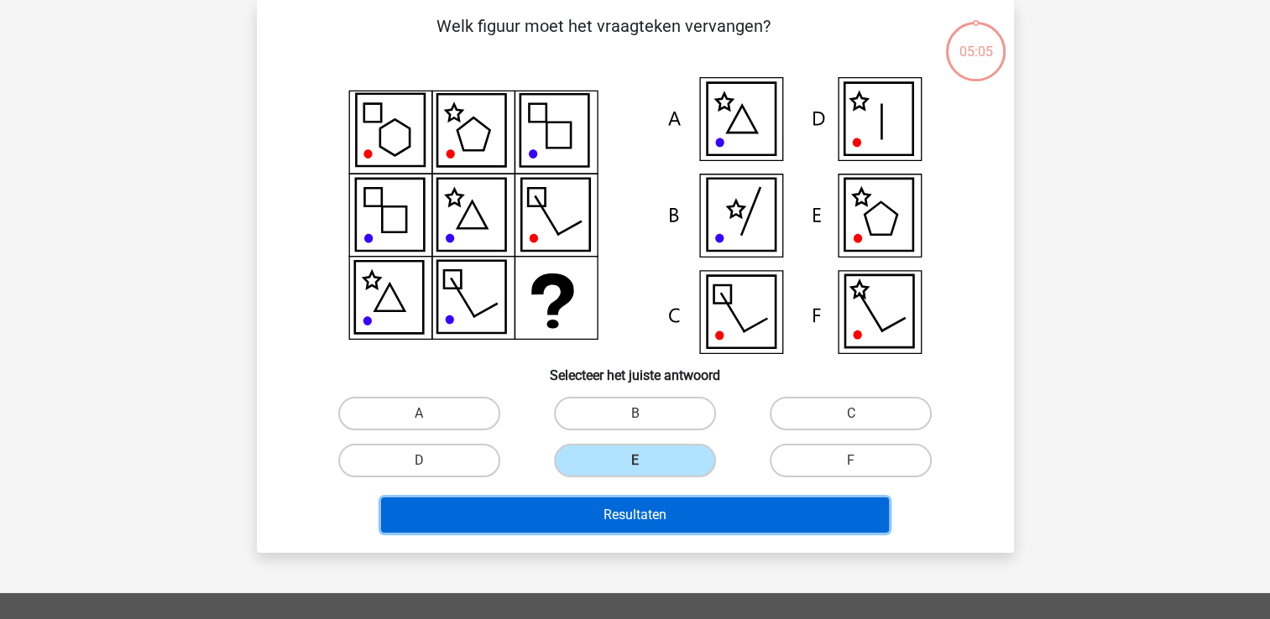
drag, startPoint x: 655, startPoint y: 504, endPoint x: 658, endPoint y: 492, distance: 12.2
click at [655, 500] on button "Resultaten" at bounding box center [635, 515] width 508 height 35
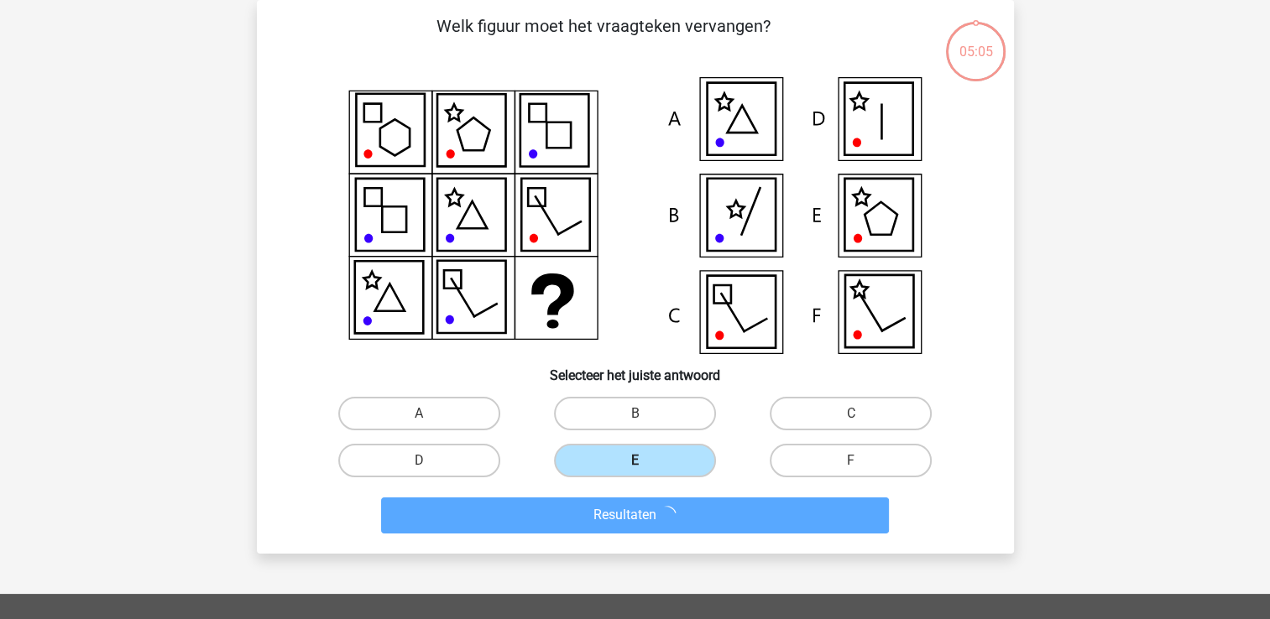
click at [661, 462] on label "E" at bounding box center [635, 461] width 162 height 34
click at [646, 462] on input "E" at bounding box center [640, 466] width 11 height 11
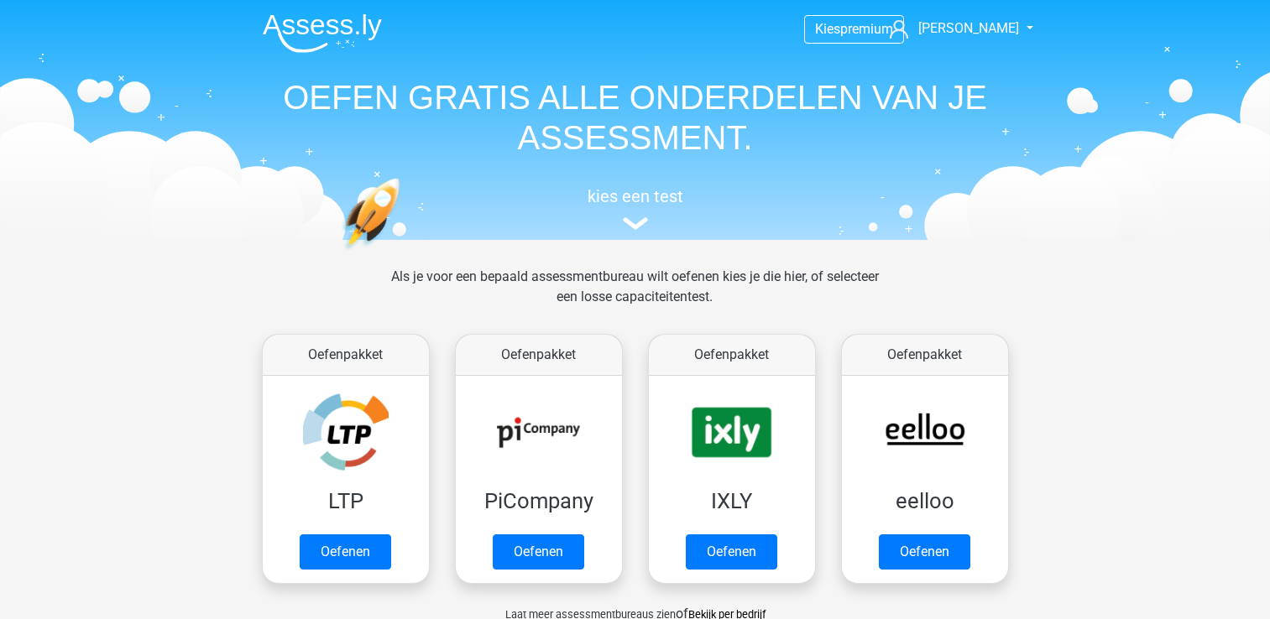
scroll to position [755, 0]
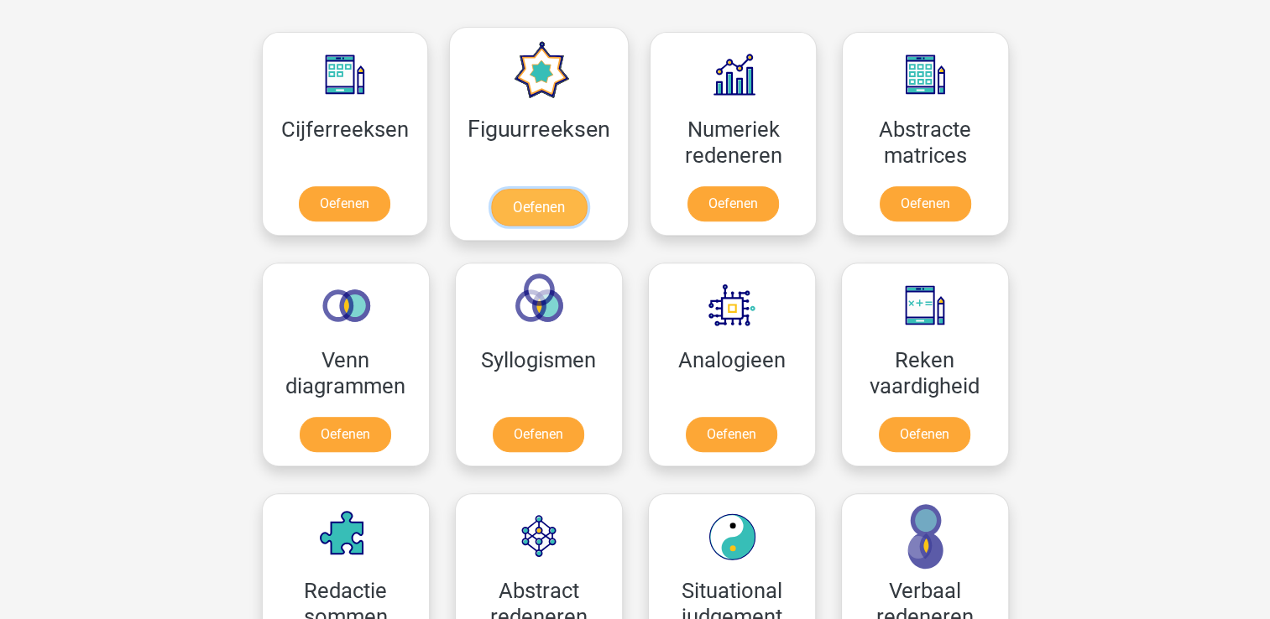
click at [544, 205] on link "Oefenen" at bounding box center [539, 207] width 96 height 37
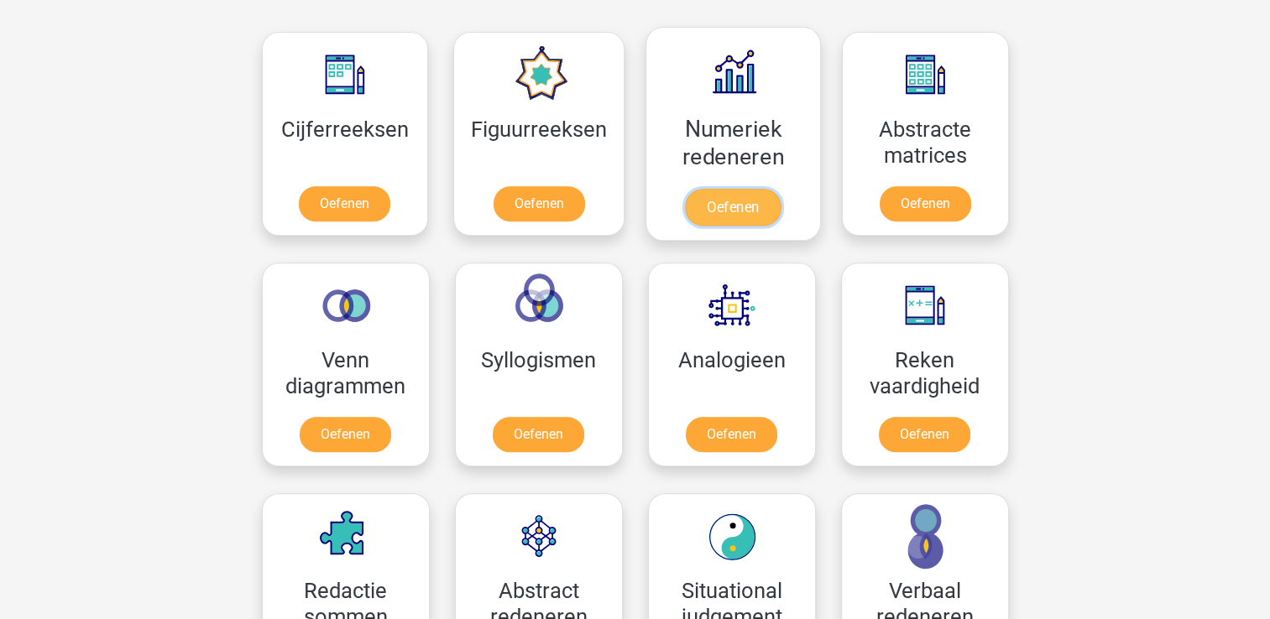
click at [746, 206] on link "Oefenen" at bounding box center [733, 207] width 96 height 37
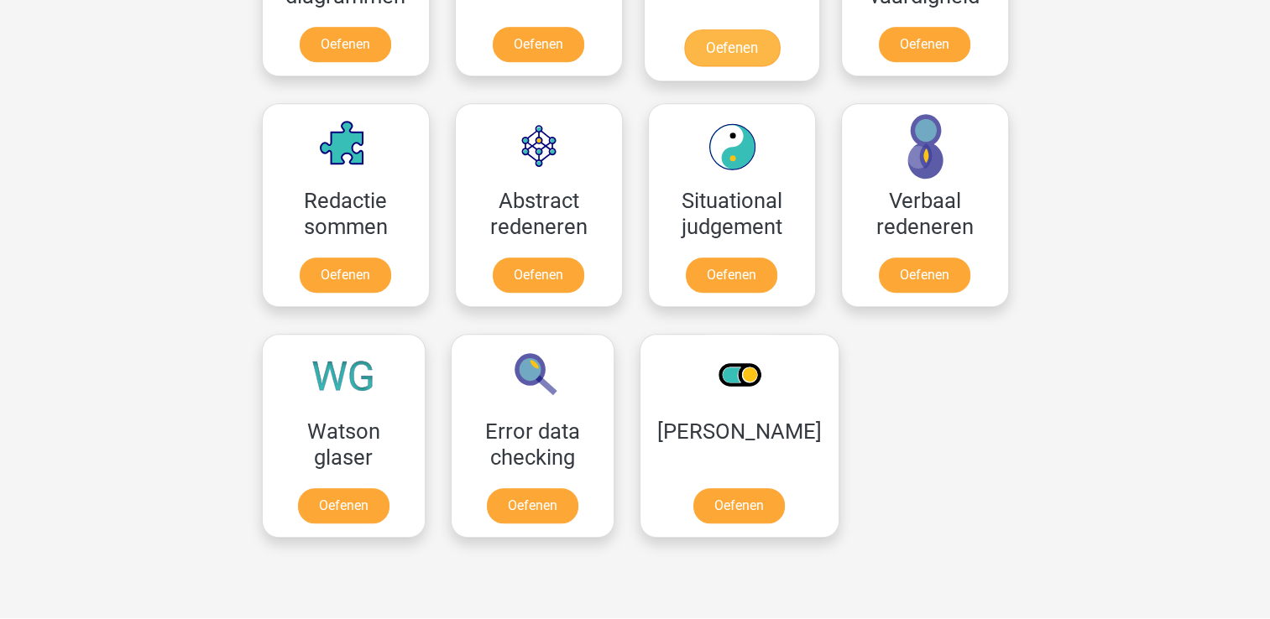
scroll to position [1175, 0]
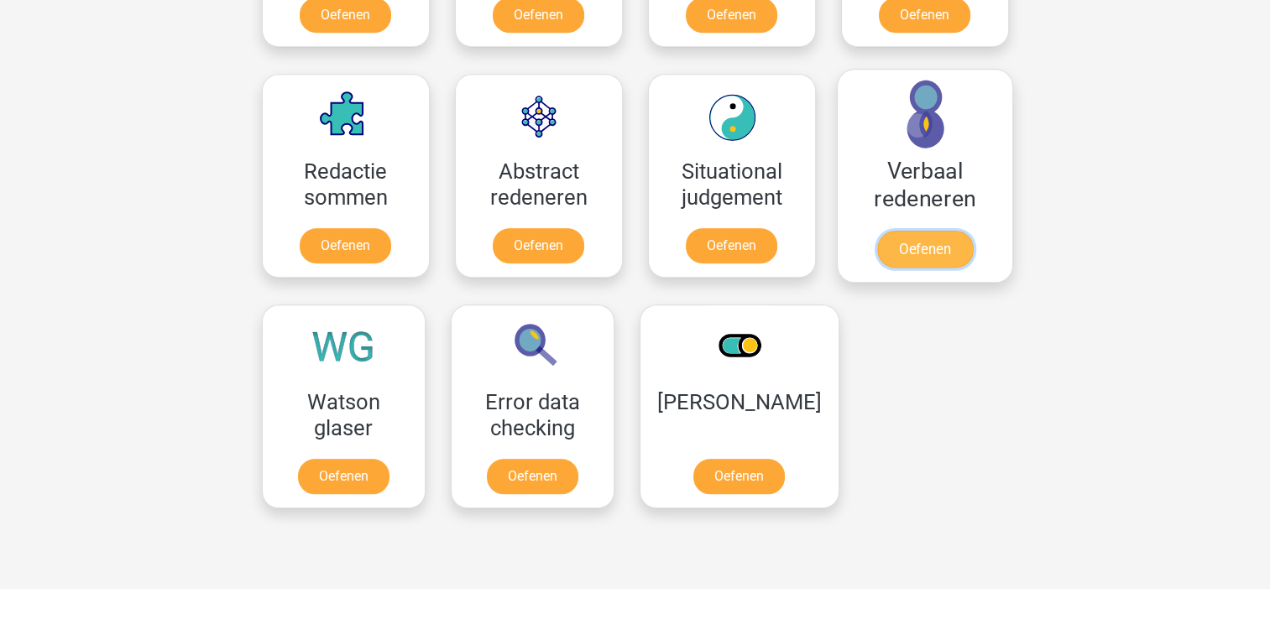
click at [912, 252] on link "Oefenen" at bounding box center [924, 249] width 96 height 37
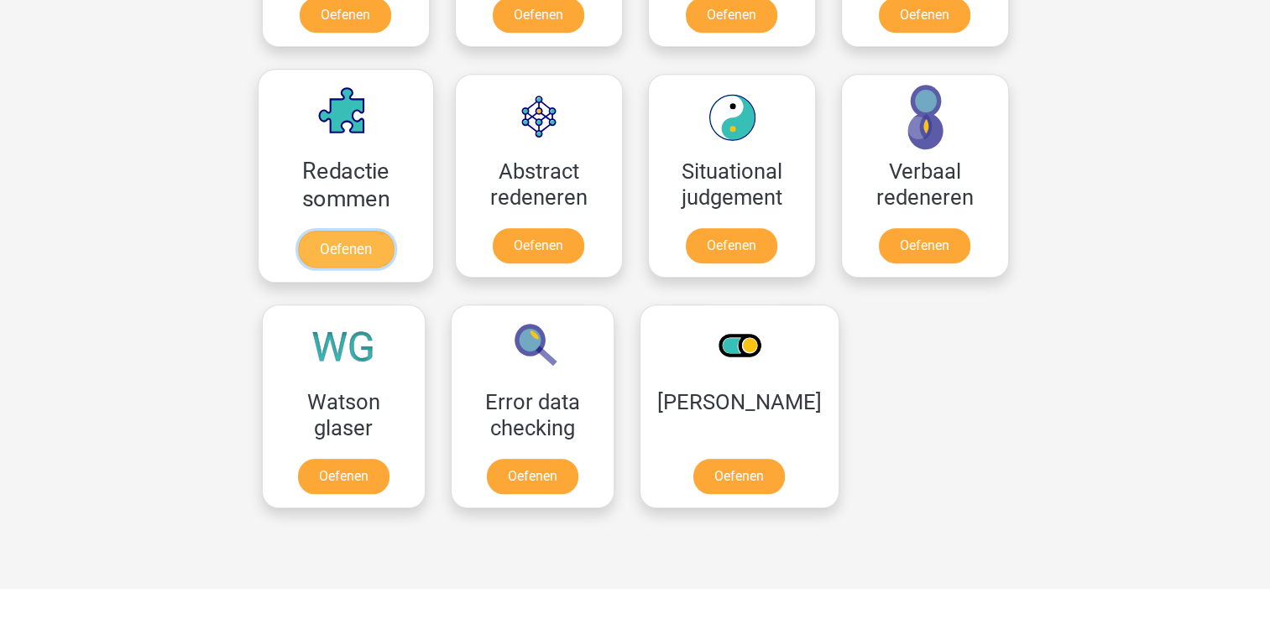
click at [362, 253] on link "Oefenen" at bounding box center [345, 249] width 96 height 37
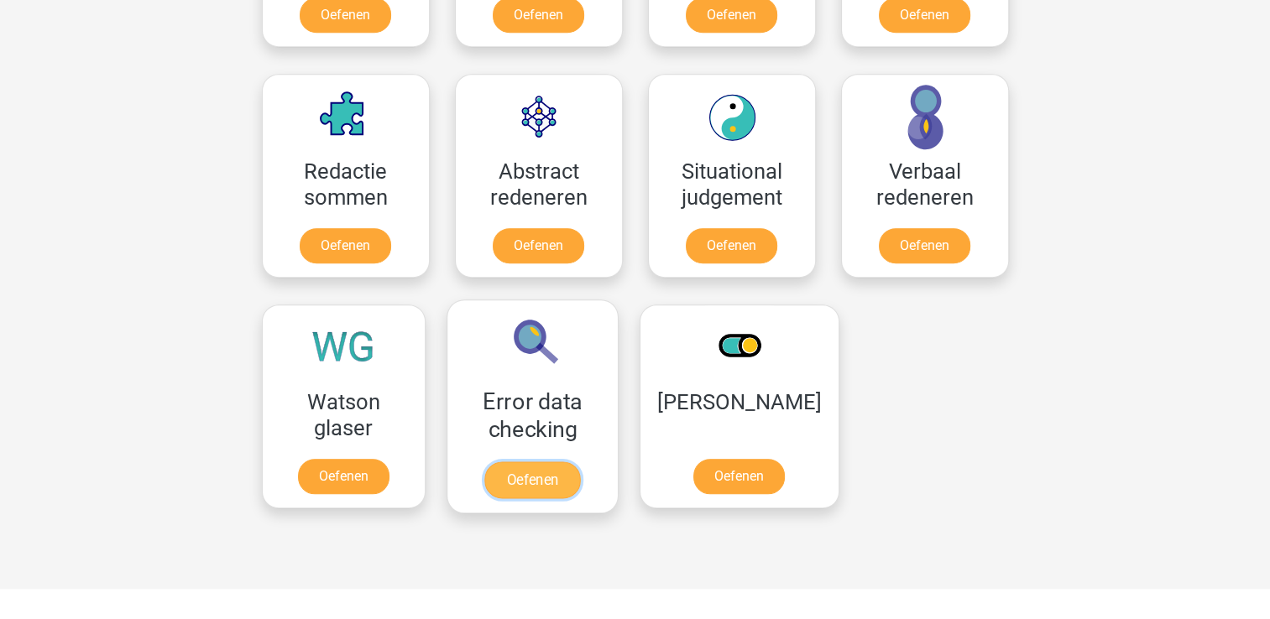
click at [527, 479] on link "Oefenen" at bounding box center [532, 480] width 96 height 37
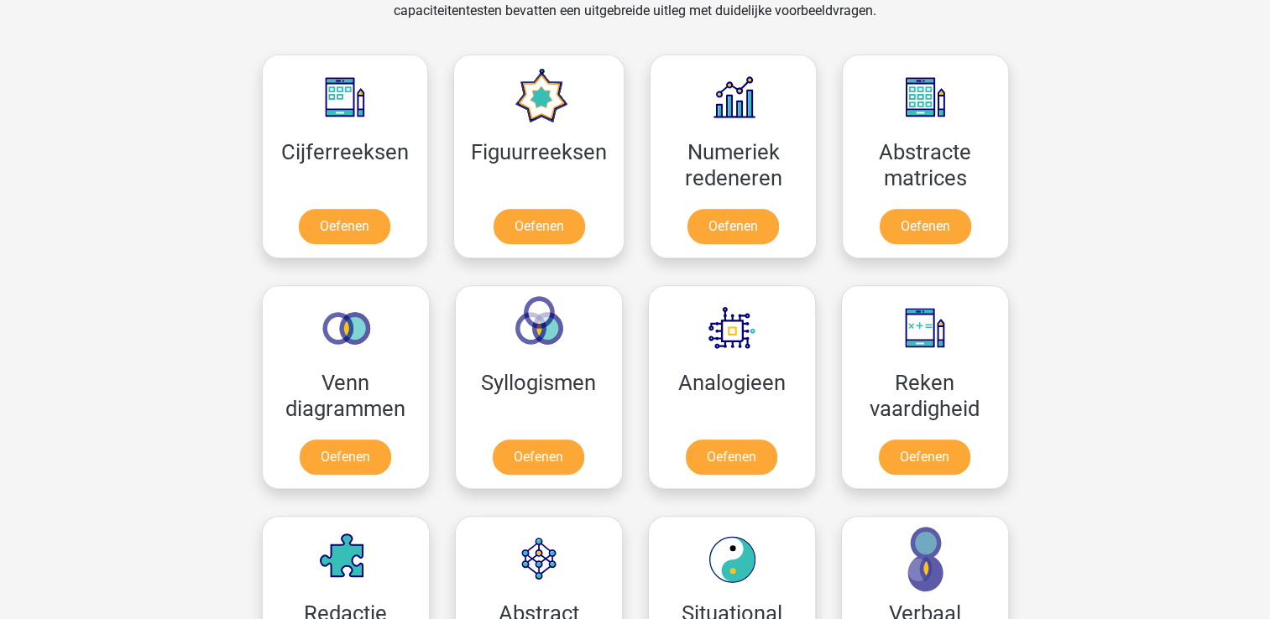
scroll to position [1259, 0]
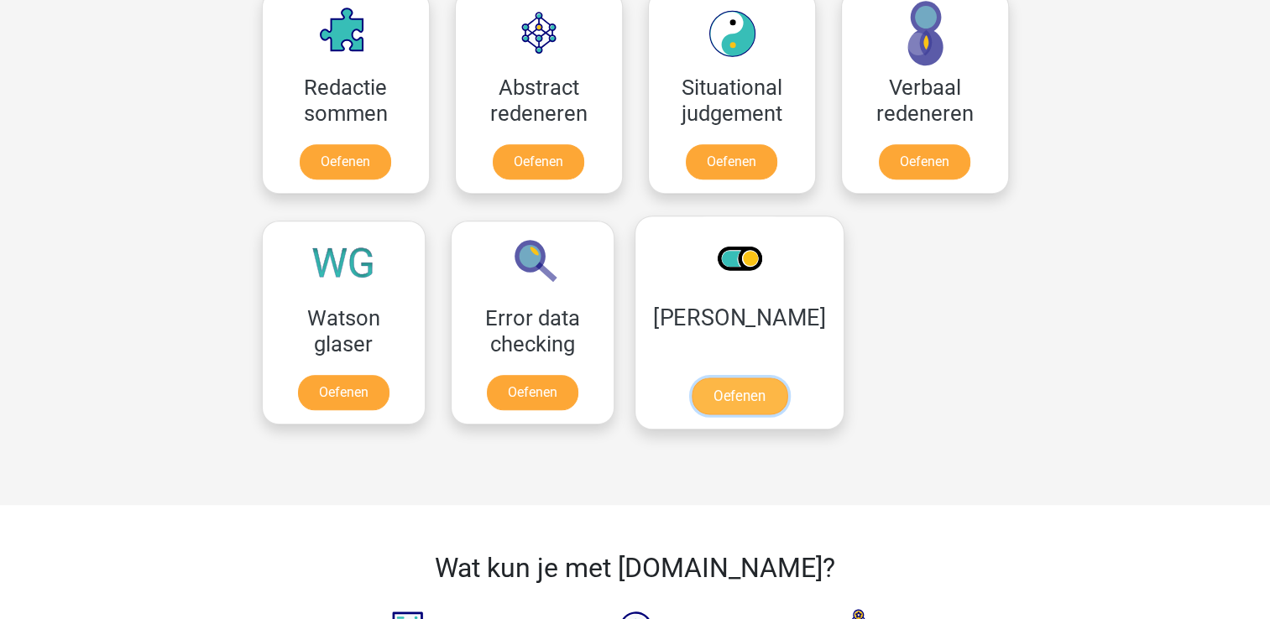
click at [735, 400] on link "Oefenen" at bounding box center [739, 396] width 96 height 37
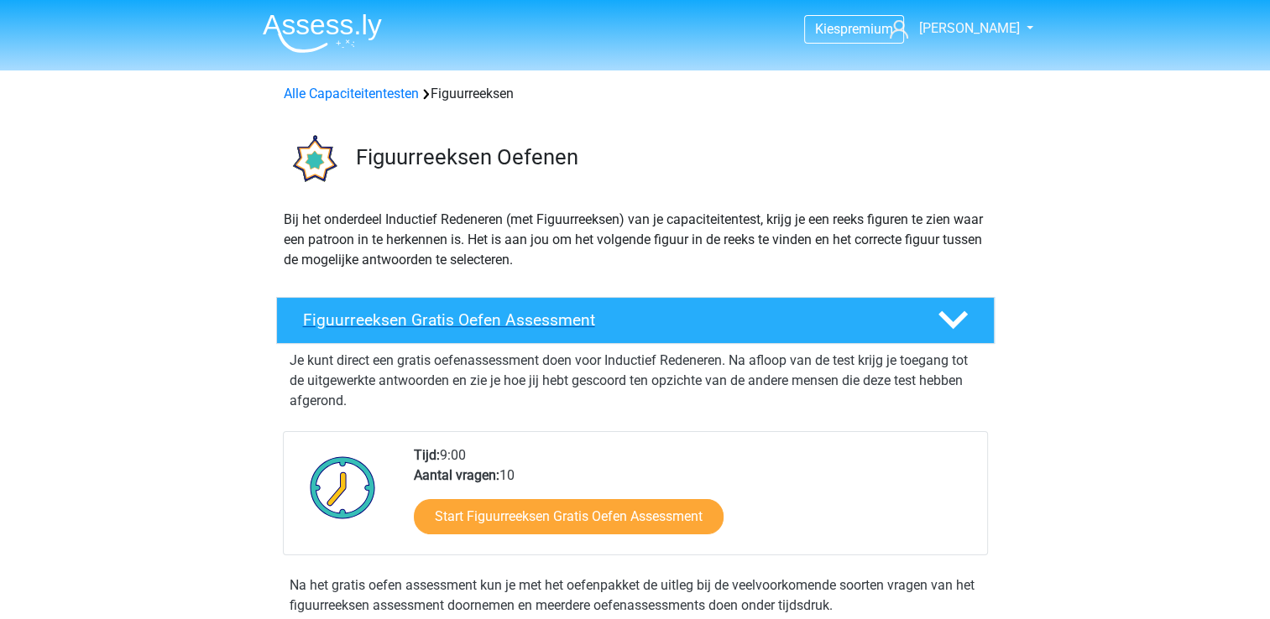
scroll to position [252, 0]
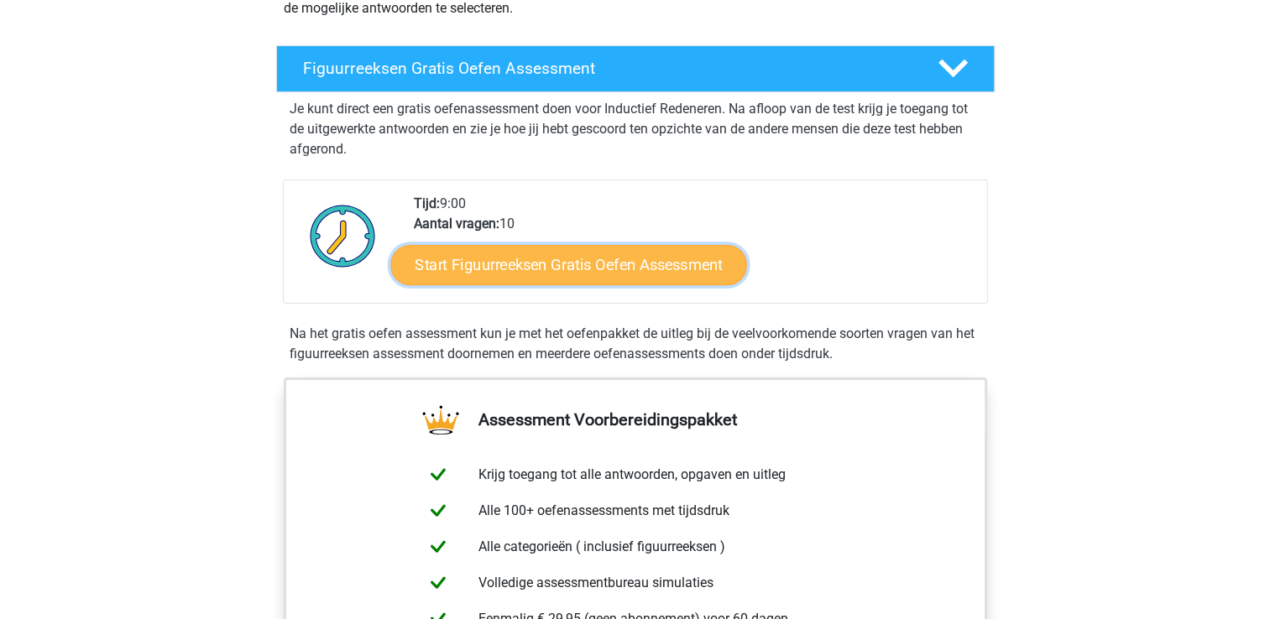
click at [661, 269] on link "Start Figuurreeksen Gratis Oefen Assessment" at bounding box center [568, 264] width 356 height 40
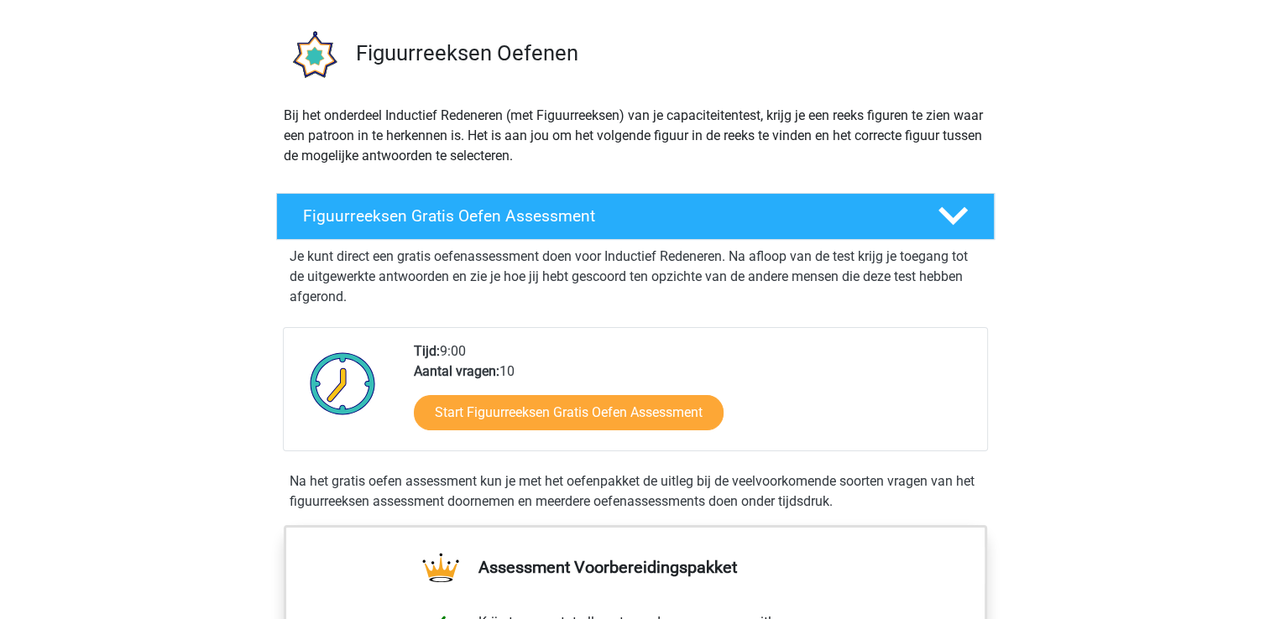
scroll to position [0, 0]
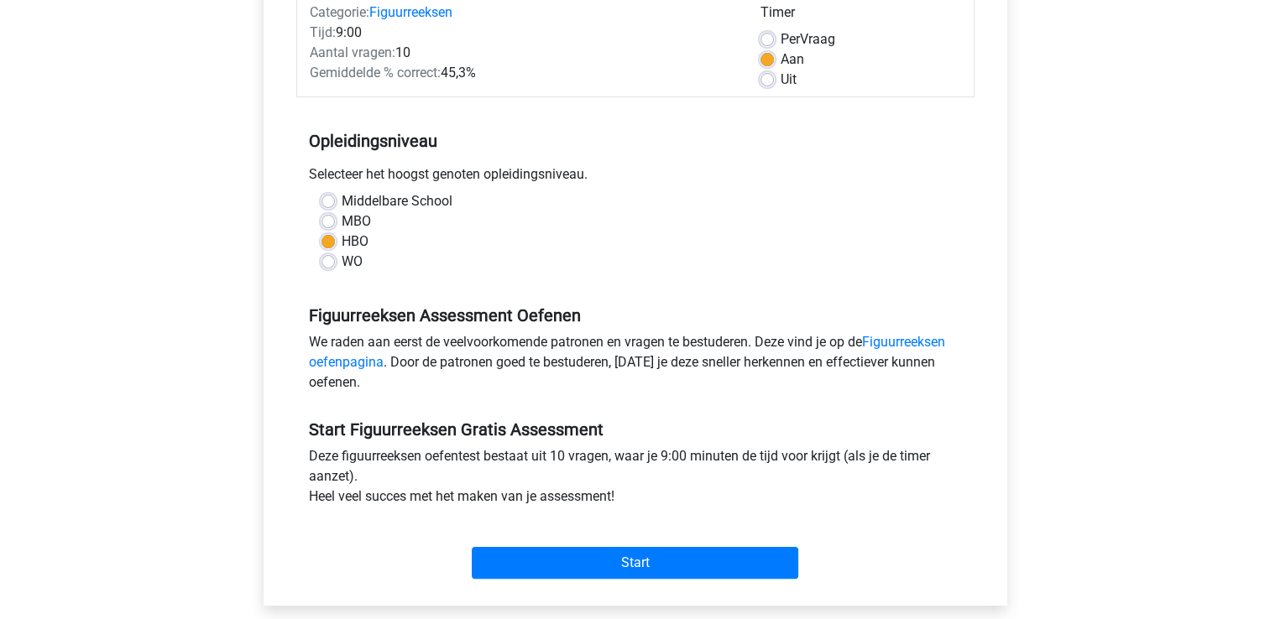
scroll to position [504, 0]
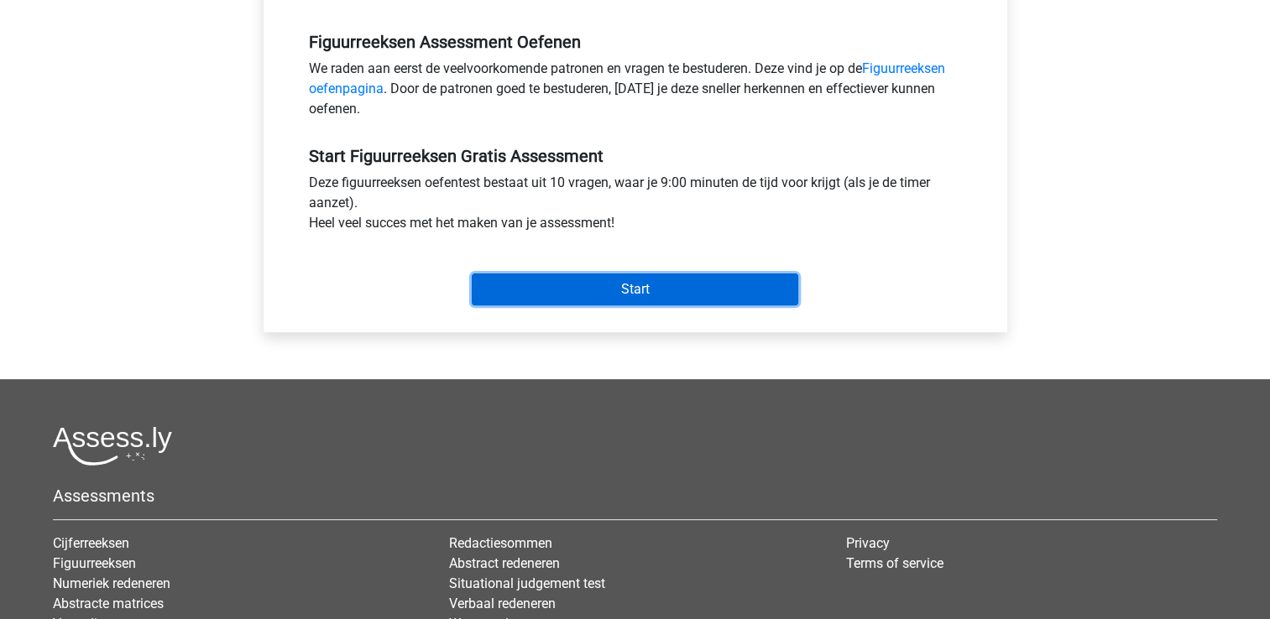
click at [678, 292] on input "Start" at bounding box center [635, 290] width 327 height 32
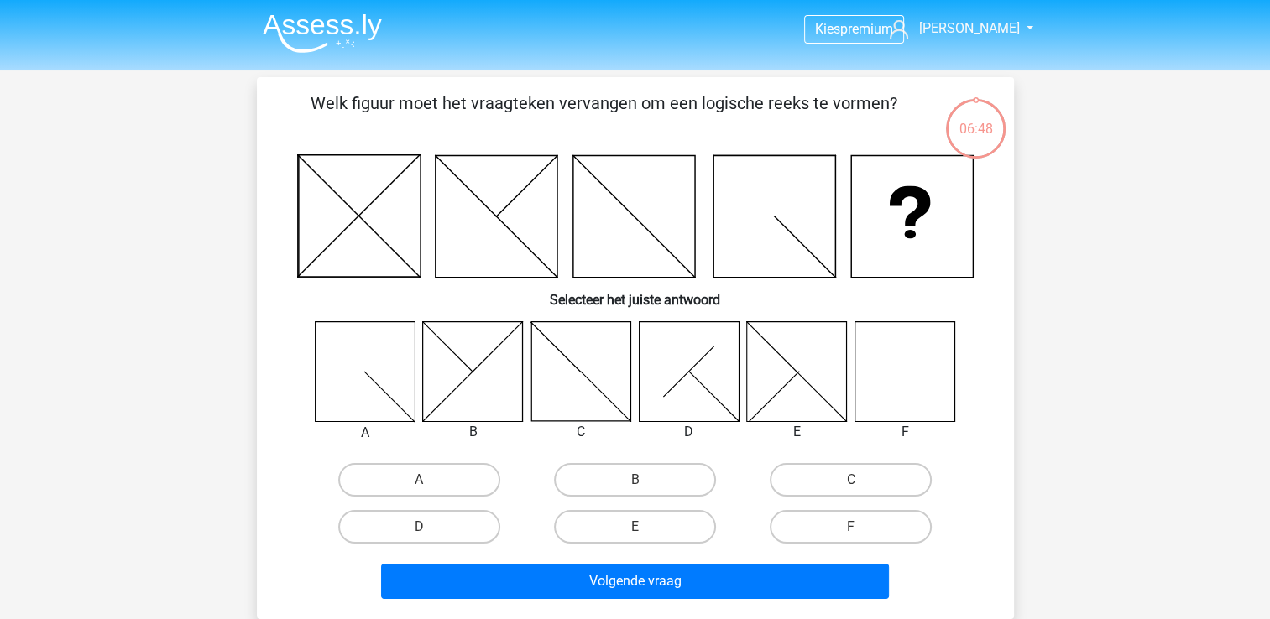
click at [643, 480] on input "B" at bounding box center [640, 485] width 11 height 11
radio input "true"
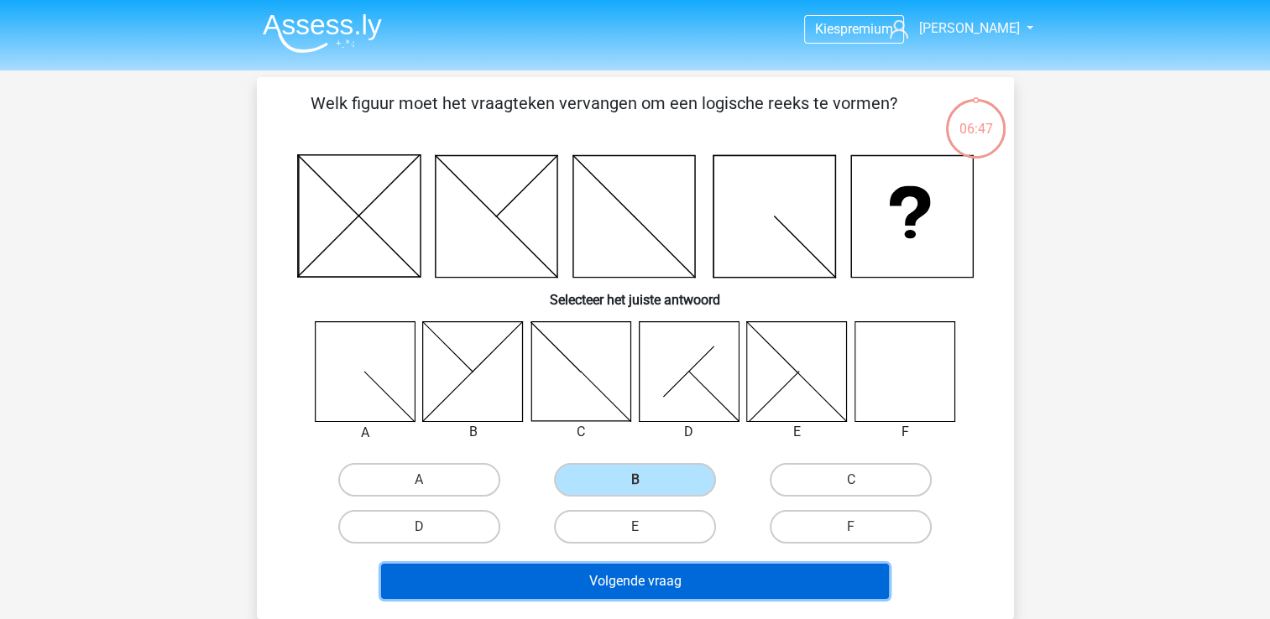
click at [679, 576] on button "Volgende vraag" at bounding box center [635, 581] width 508 height 35
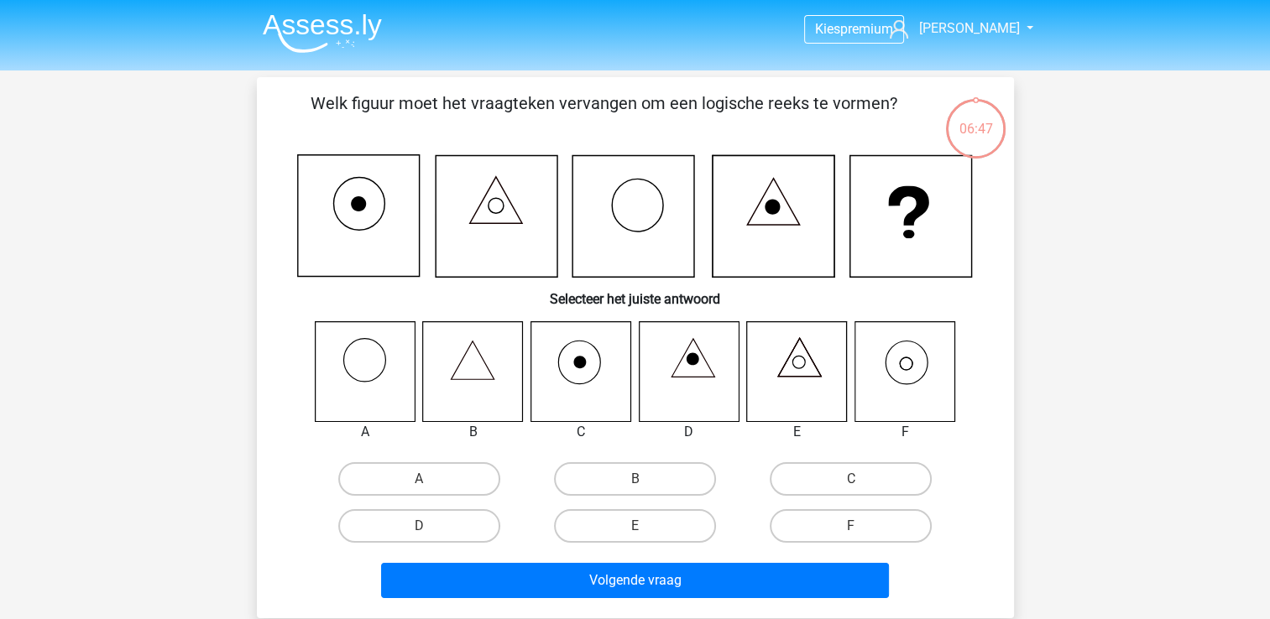
scroll to position [77, 0]
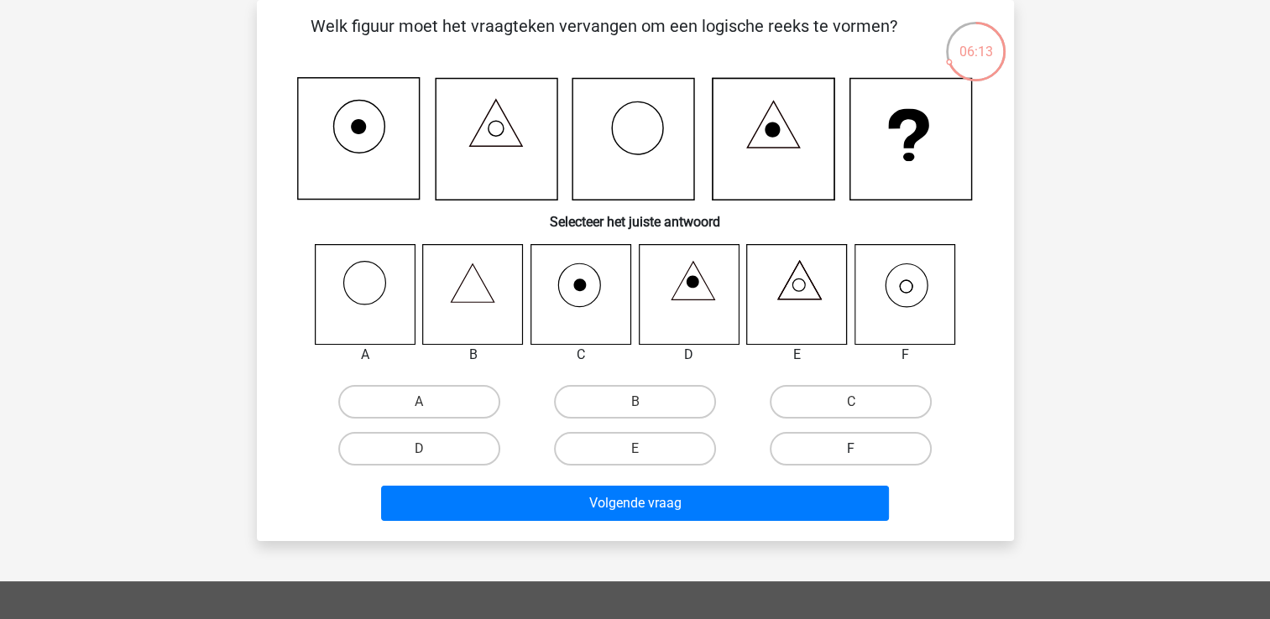
click at [806, 448] on label "F" at bounding box center [851, 449] width 162 height 34
click at [851, 449] on input "F" at bounding box center [856, 454] width 11 height 11
radio input "true"
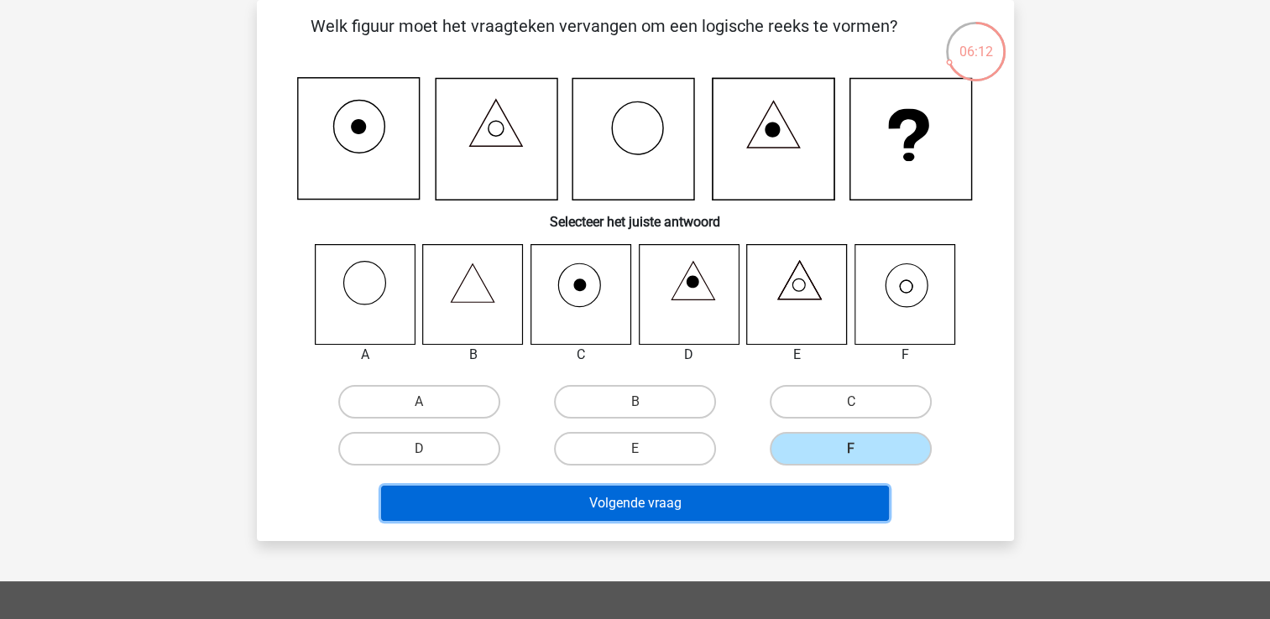
click at [724, 509] on button "Volgende vraag" at bounding box center [635, 503] width 508 height 35
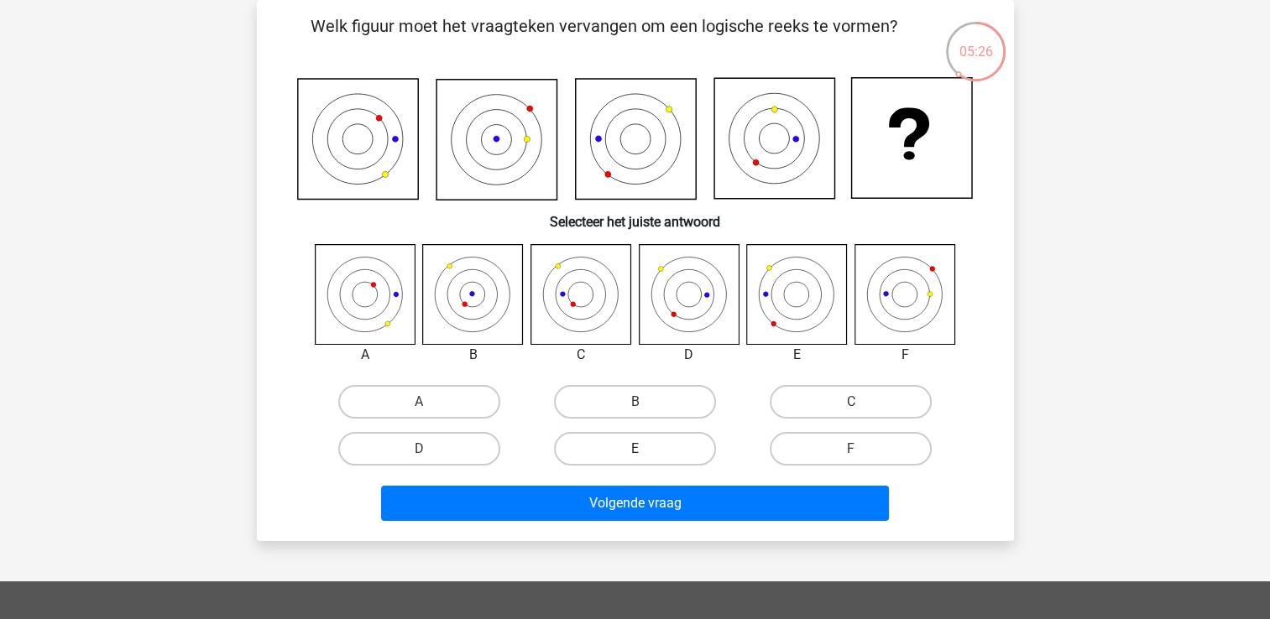
click at [657, 457] on label "E" at bounding box center [635, 449] width 162 height 34
click at [646, 457] on input "E" at bounding box center [640, 454] width 11 height 11
radio input "true"
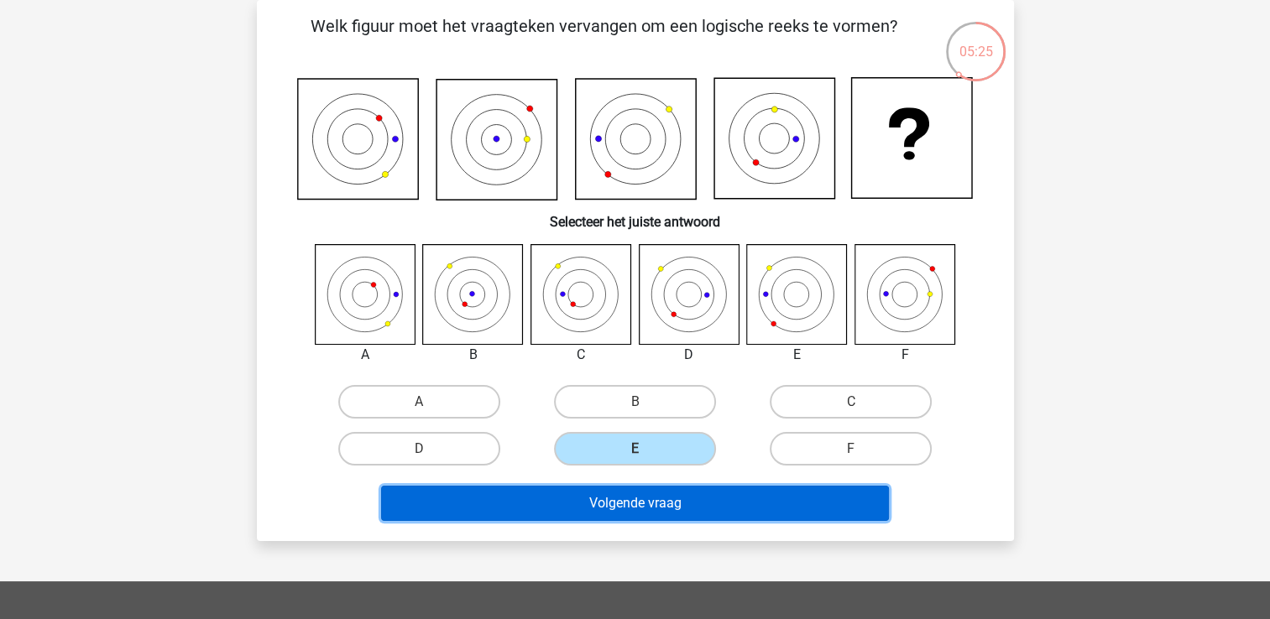
click at [661, 495] on button "Volgende vraag" at bounding box center [635, 503] width 508 height 35
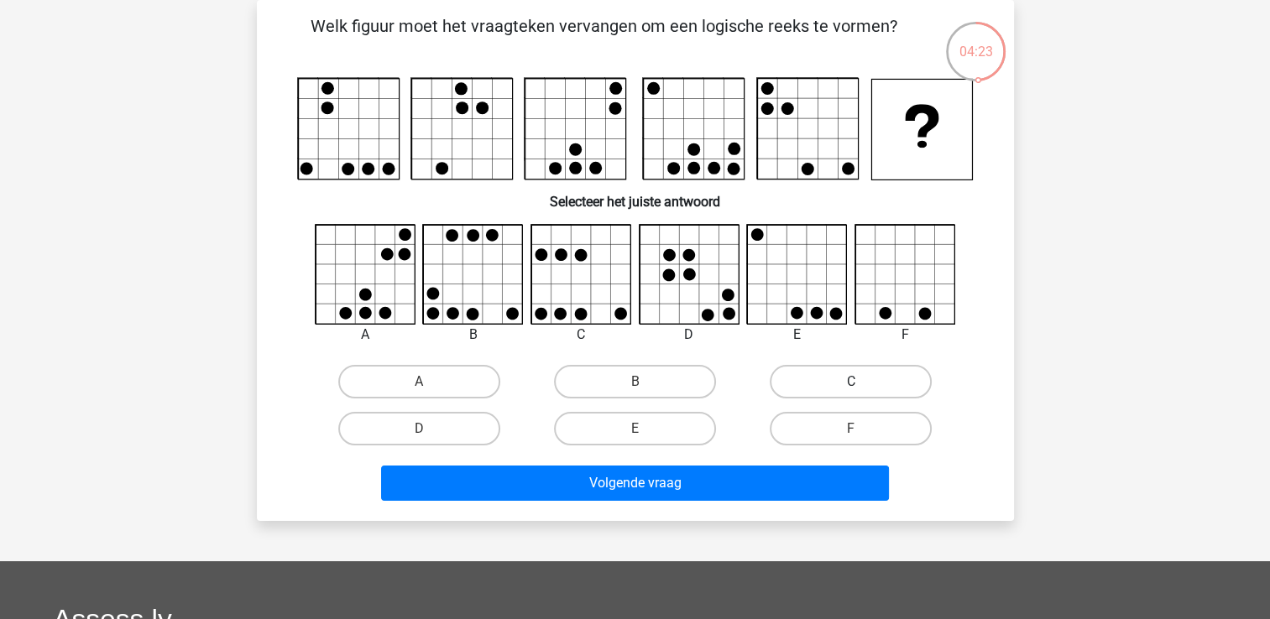
click at [851, 369] on label "C" at bounding box center [851, 382] width 162 height 34
click at [851, 382] on input "C" at bounding box center [856, 387] width 11 height 11
radio input "true"
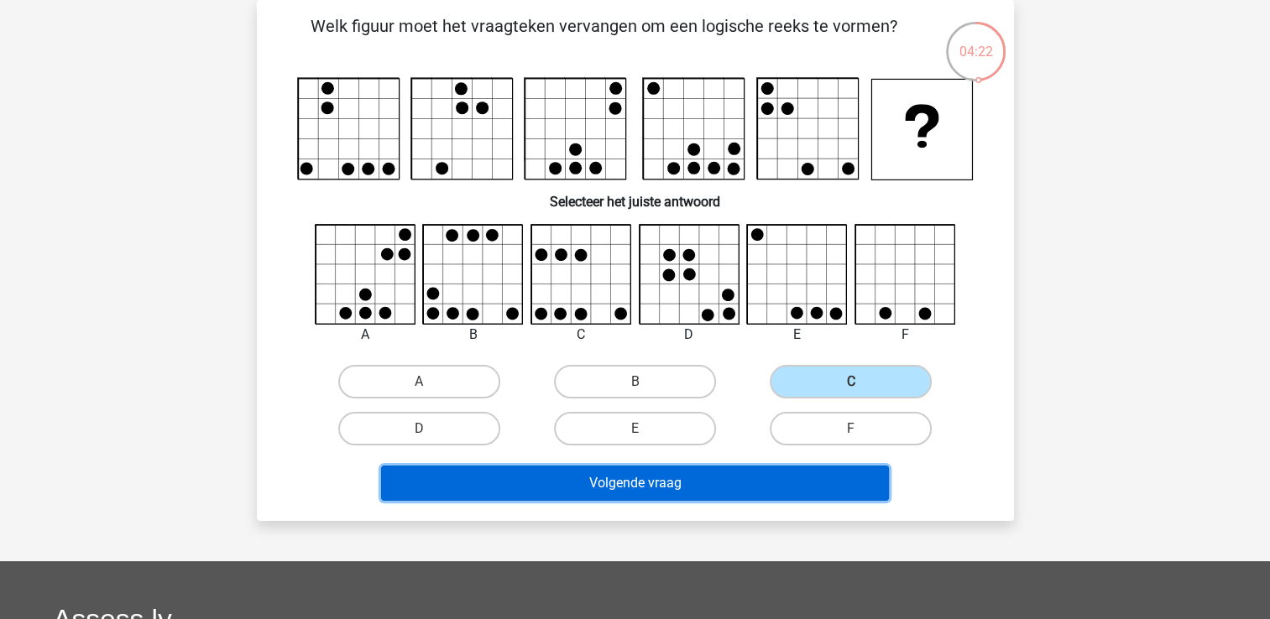
click at [631, 479] on button "Volgende vraag" at bounding box center [635, 483] width 508 height 35
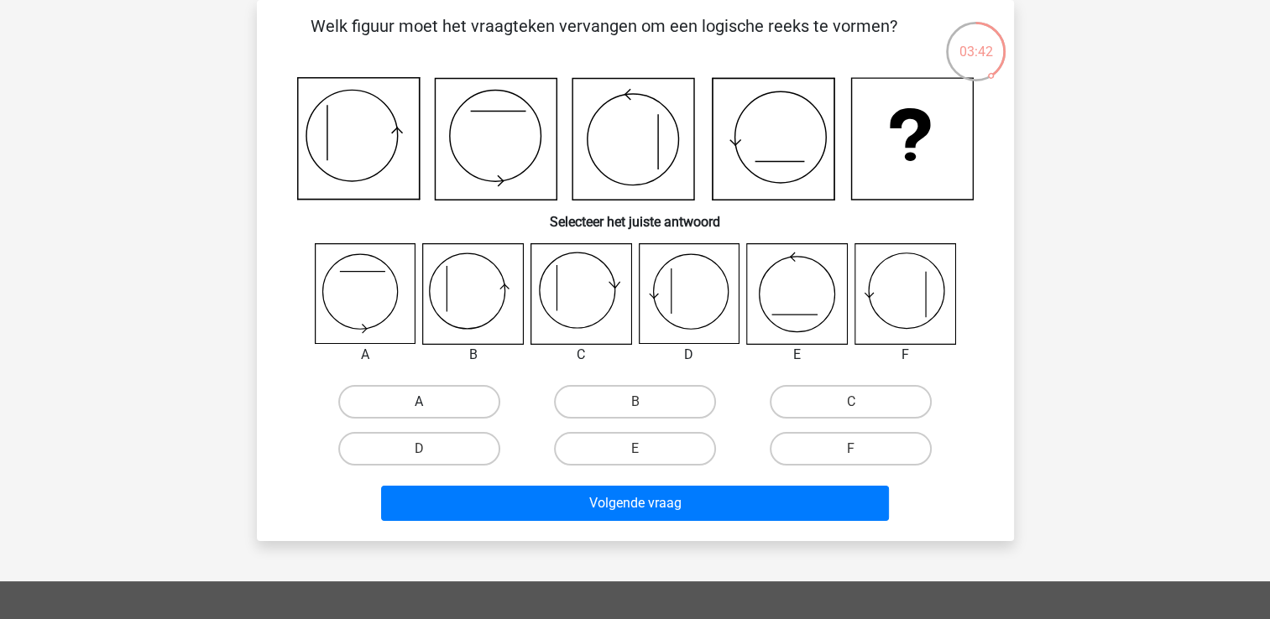
click at [449, 407] on label "A" at bounding box center [419, 402] width 162 height 34
click at [430, 407] on input "A" at bounding box center [424, 407] width 11 height 11
radio input "true"
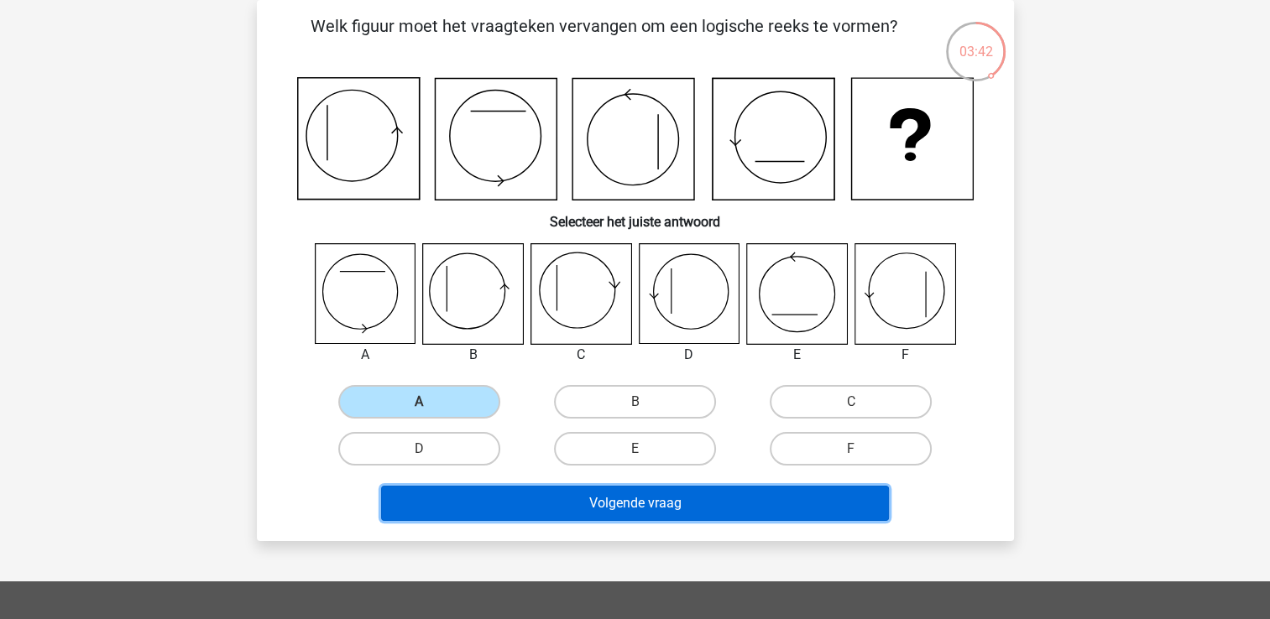
click at [646, 515] on button "Volgende vraag" at bounding box center [635, 503] width 508 height 35
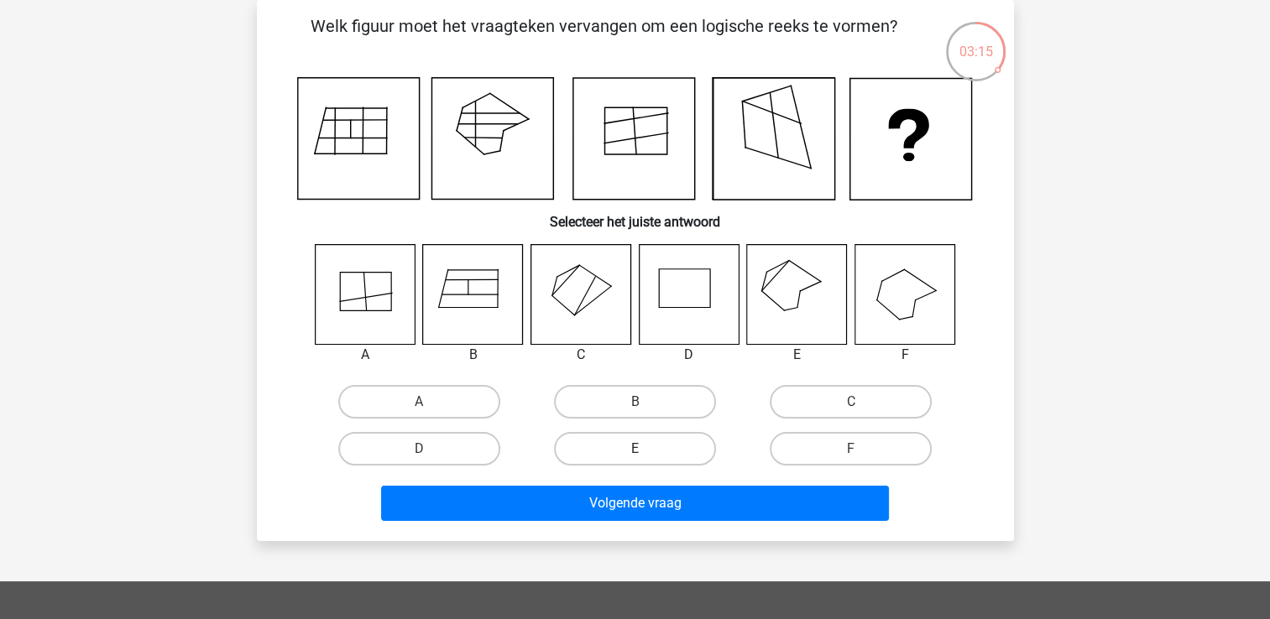
click at [653, 445] on label "E" at bounding box center [635, 449] width 162 height 34
click at [646, 449] on input "E" at bounding box center [640, 454] width 11 height 11
radio input "true"
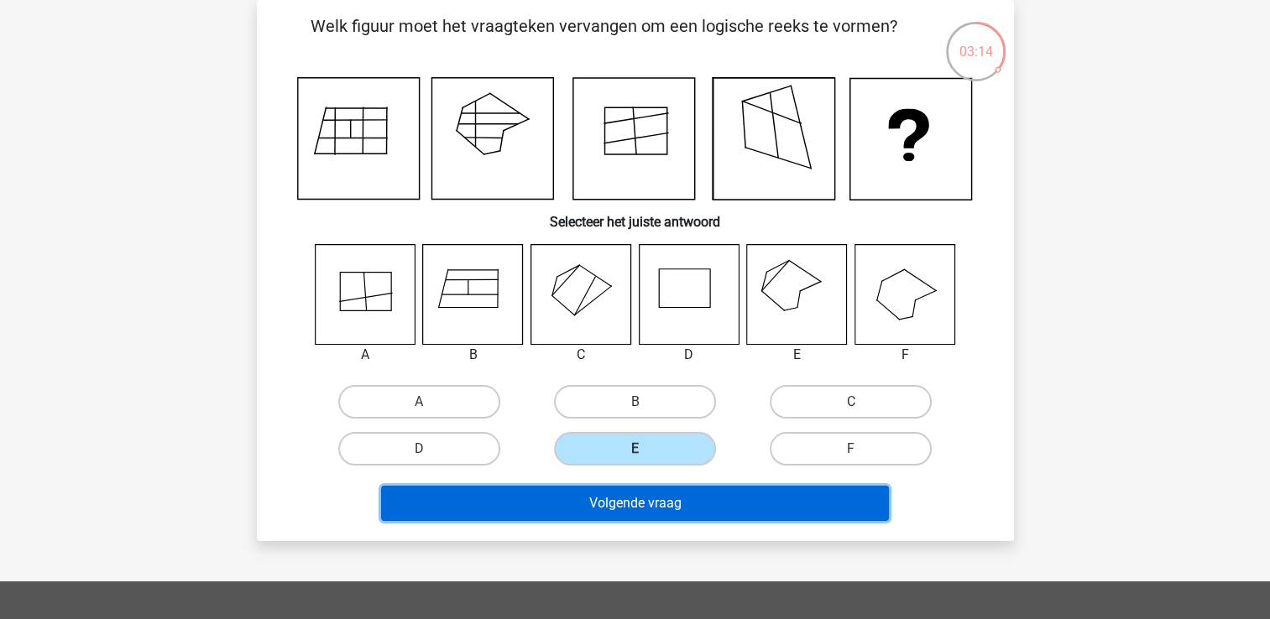
click at [685, 504] on button "Volgende vraag" at bounding box center [635, 503] width 508 height 35
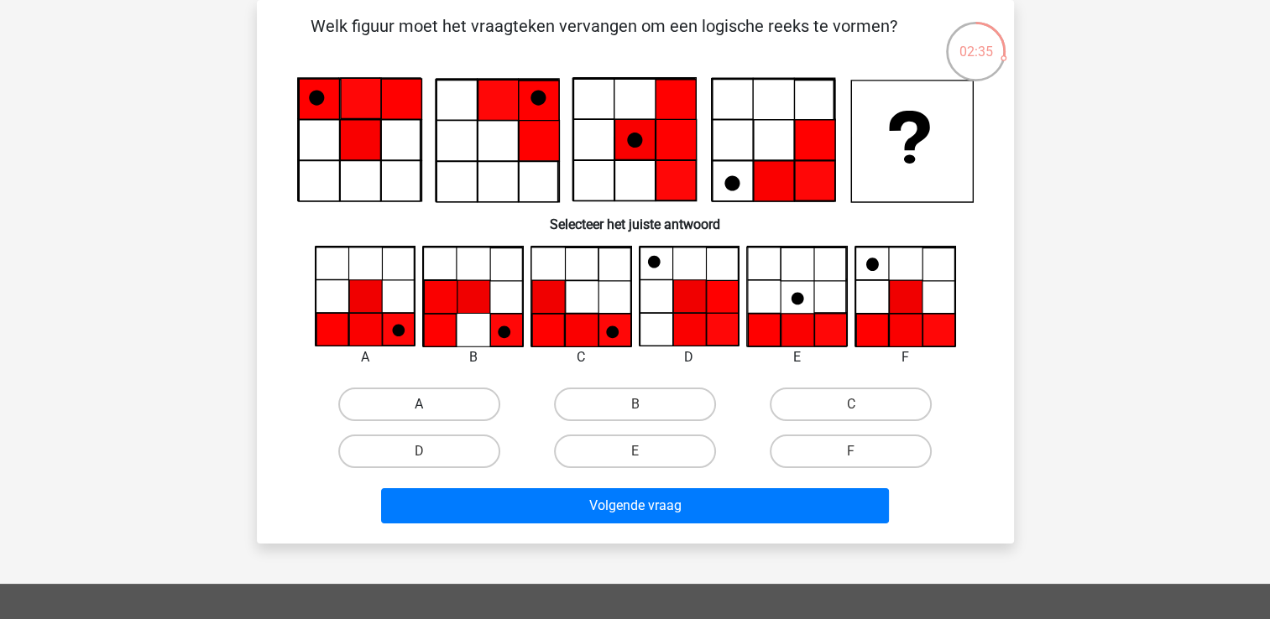
click at [443, 405] on label "A" at bounding box center [419, 405] width 162 height 34
click at [430, 405] on input "A" at bounding box center [424, 410] width 11 height 11
radio input "true"
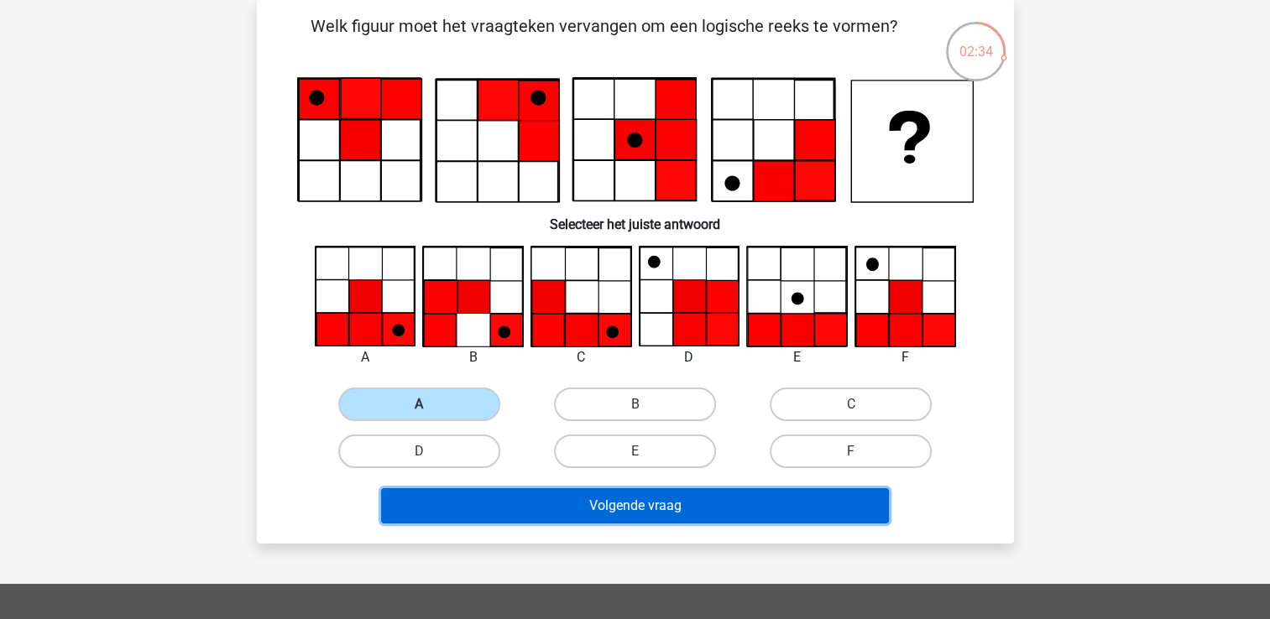
click at [647, 509] on button "Volgende vraag" at bounding box center [635, 506] width 508 height 35
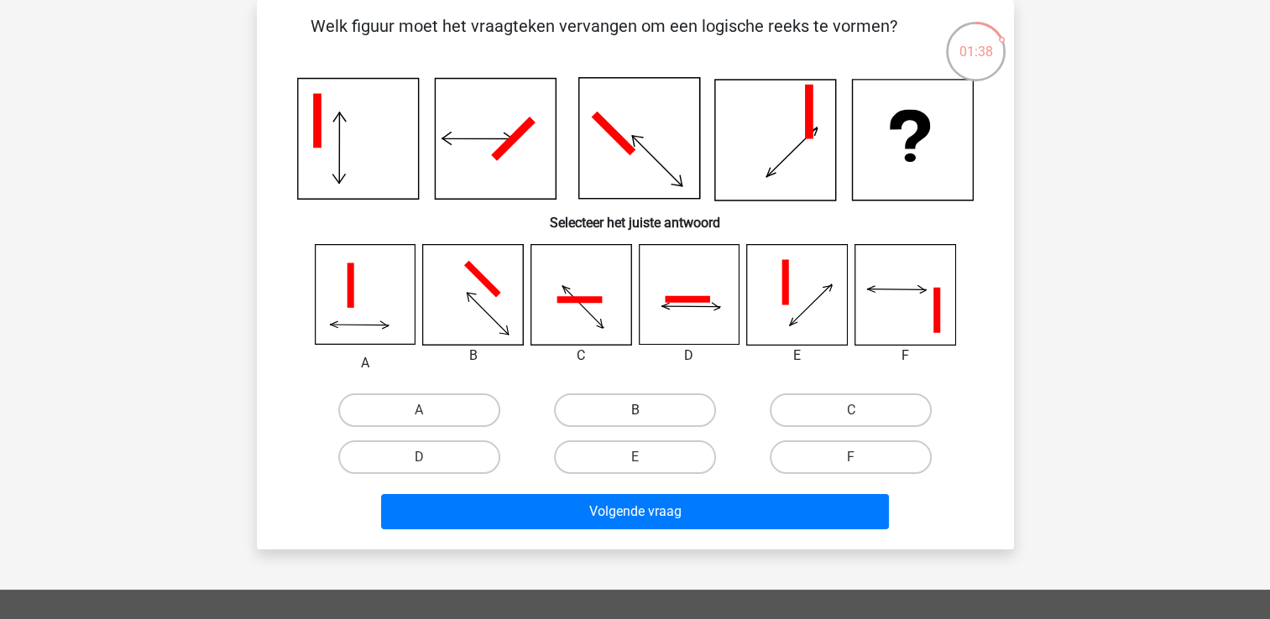
click at [624, 401] on label "B" at bounding box center [635, 411] width 162 height 34
click at [635, 410] on input "B" at bounding box center [640, 415] width 11 height 11
radio input "true"
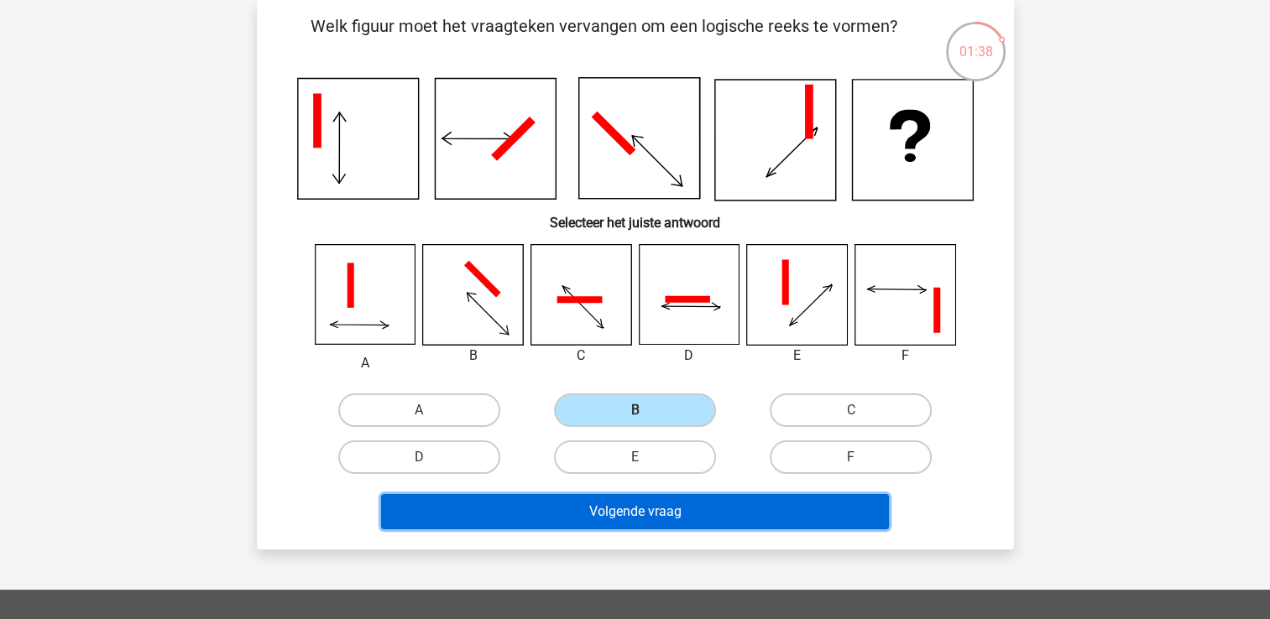
click at [682, 494] on button "Volgende vraag" at bounding box center [635, 511] width 508 height 35
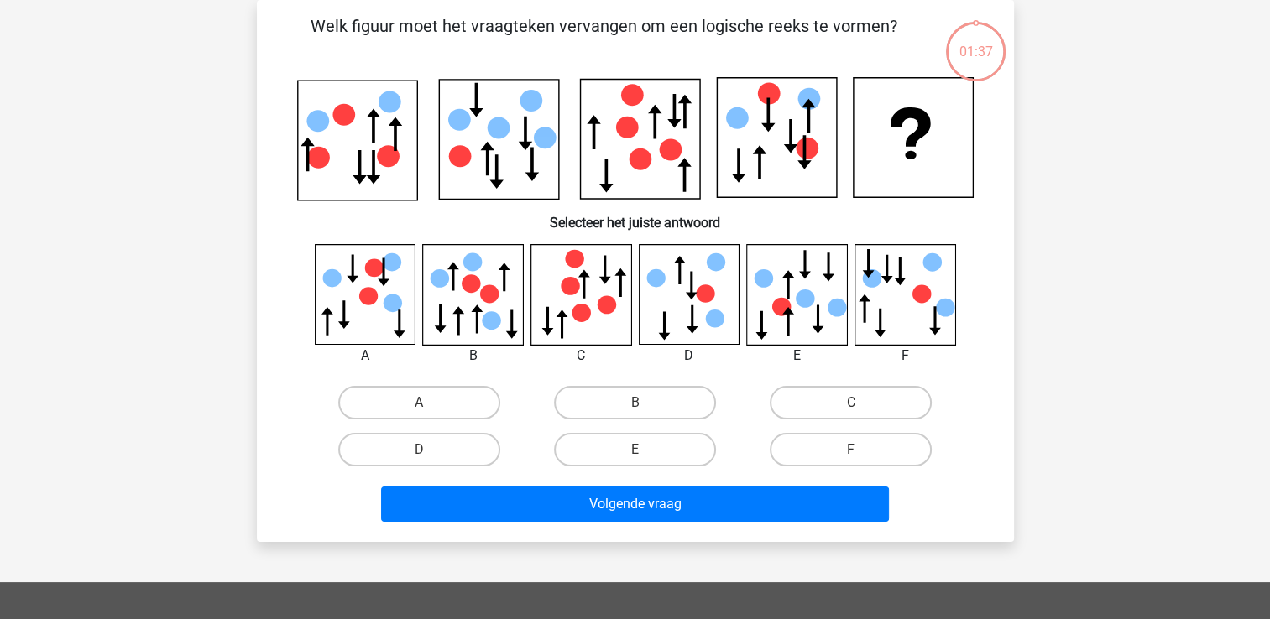
click at [685, 509] on button "Volgende vraag" at bounding box center [635, 504] width 508 height 35
click at [628, 445] on label "E" at bounding box center [635, 450] width 162 height 34
click at [635, 450] on input "E" at bounding box center [640, 455] width 11 height 11
radio input "true"
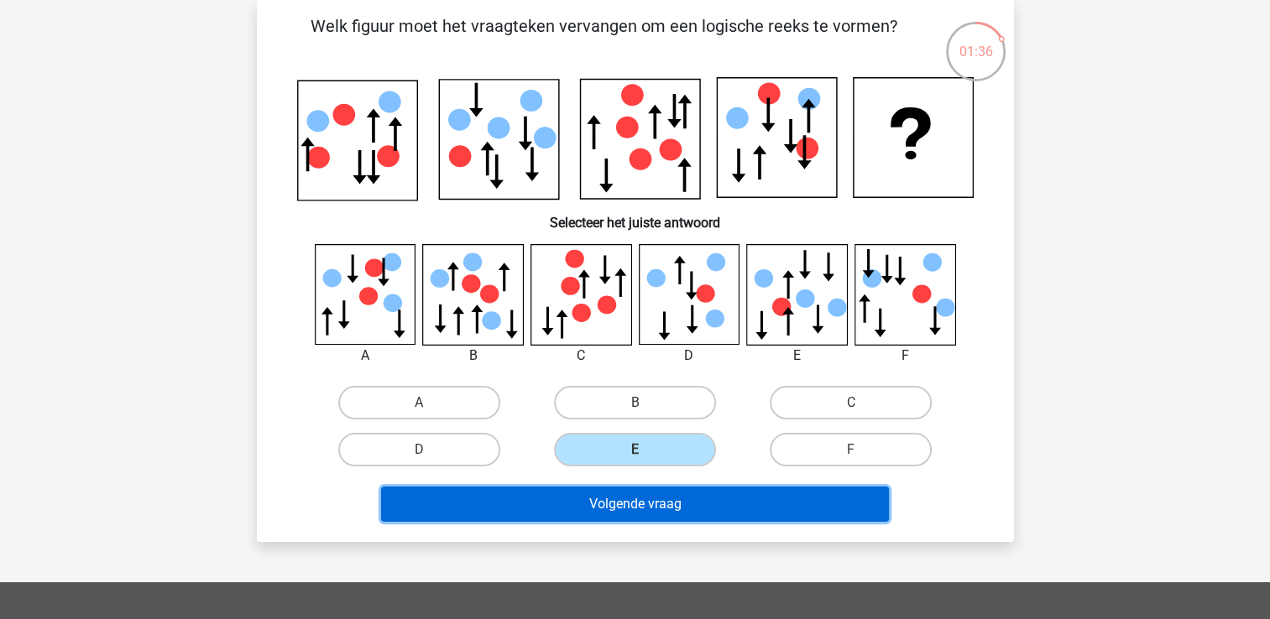
click at [621, 499] on button "Volgende vraag" at bounding box center [635, 504] width 508 height 35
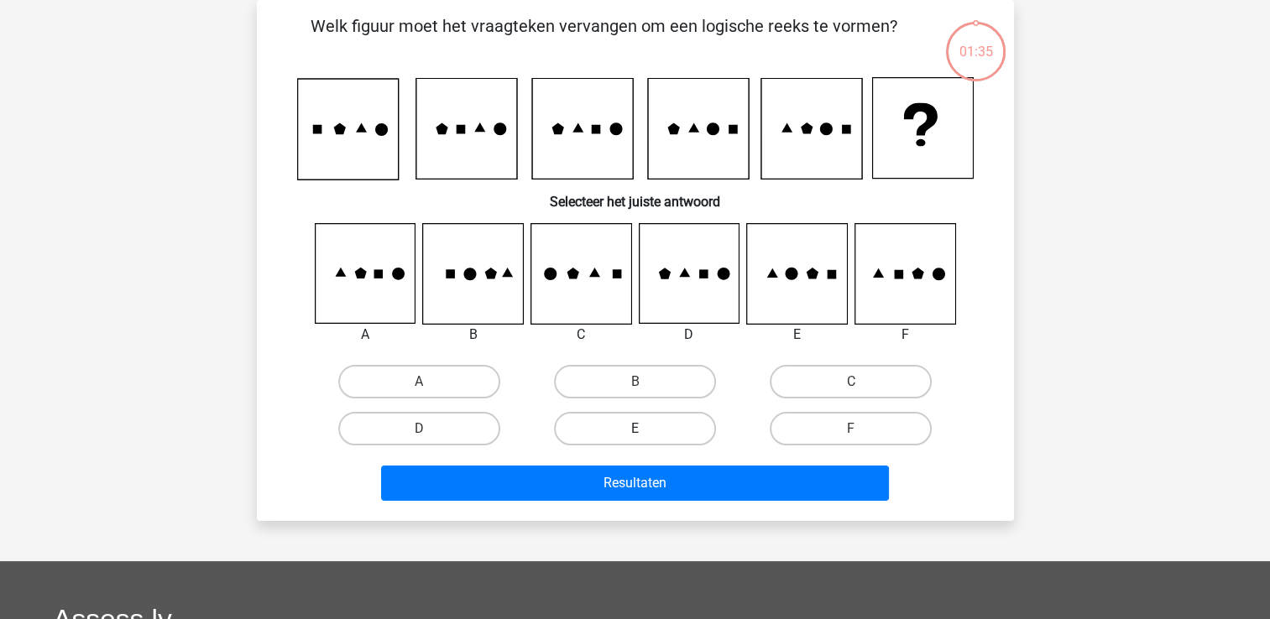
click at [622, 420] on label "E" at bounding box center [635, 429] width 162 height 34
click at [635, 429] on input "E" at bounding box center [640, 434] width 11 height 11
radio input "true"
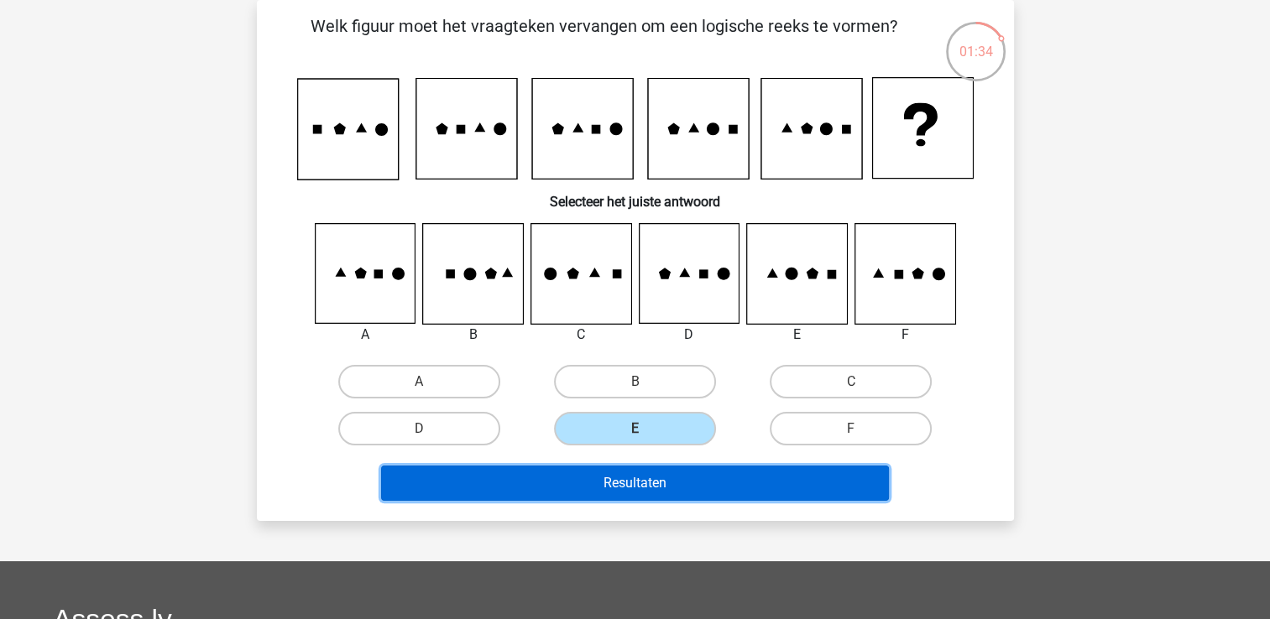
click at [626, 489] on button "Resultaten" at bounding box center [635, 483] width 508 height 35
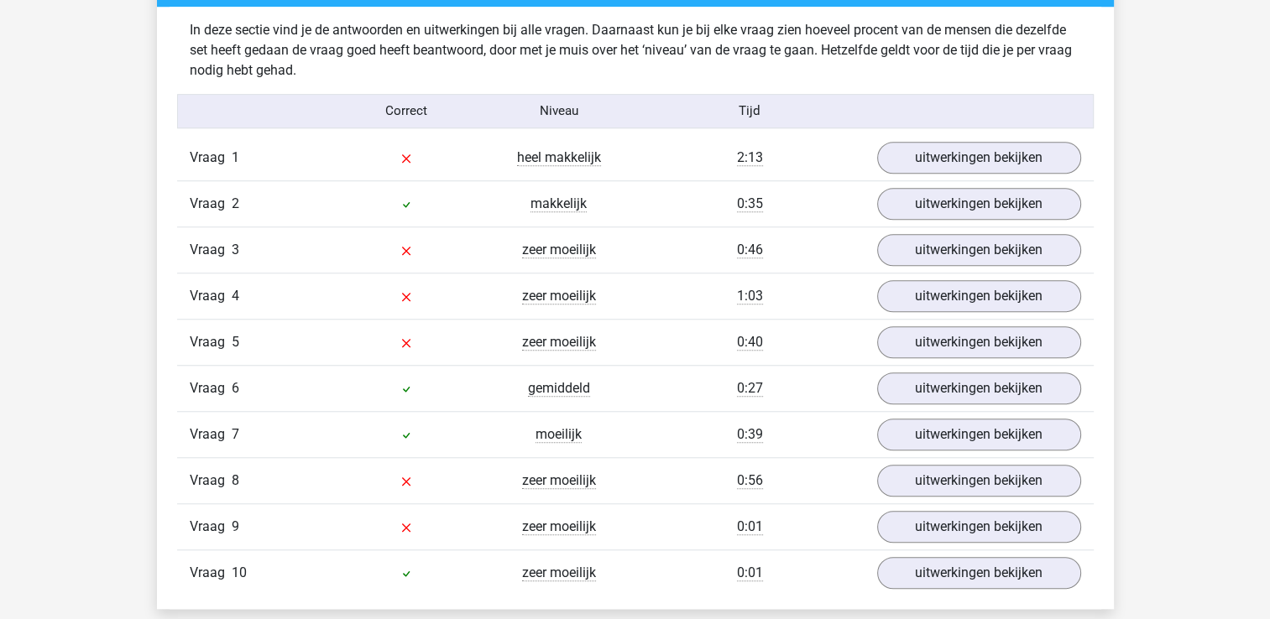
scroll to position [1343, 0]
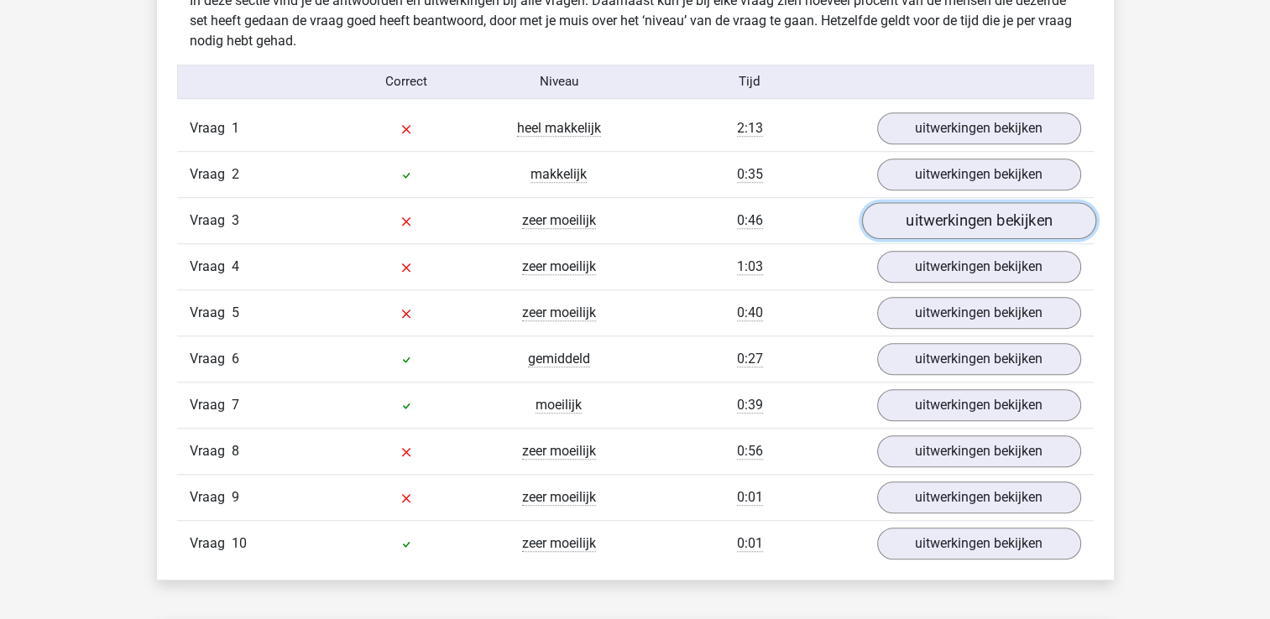
click at [970, 220] on link "uitwerkingen bekijken" at bounding box center [978, 220] width 234 height 37
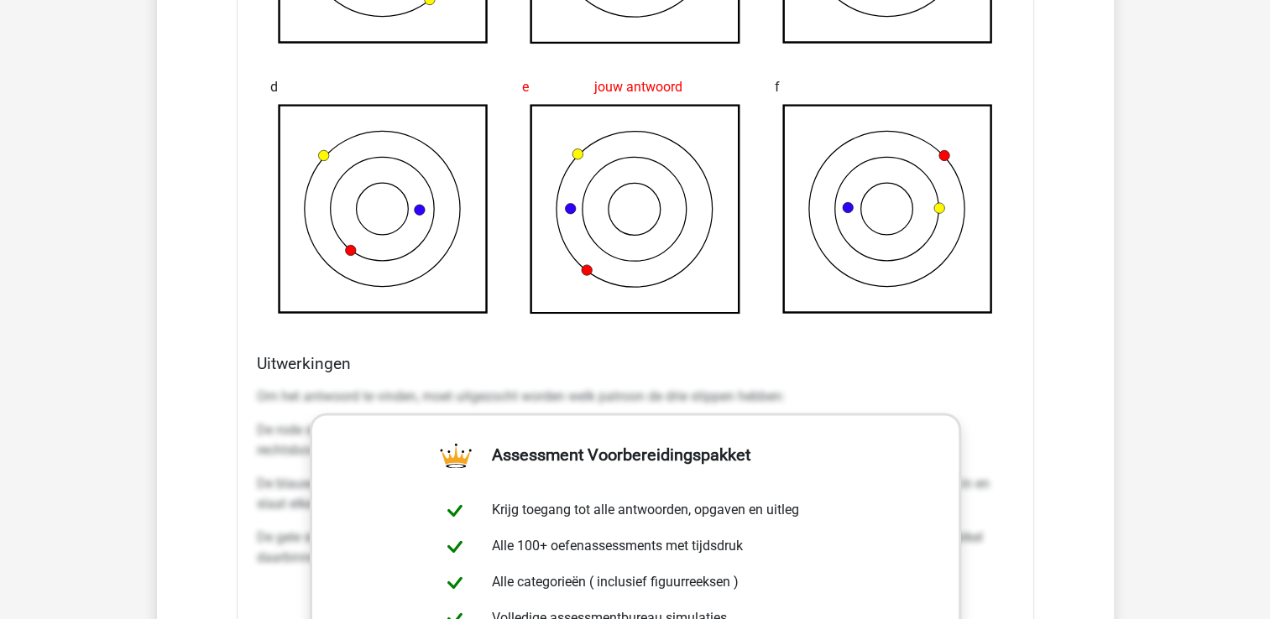
scroll to position [2099, 0]
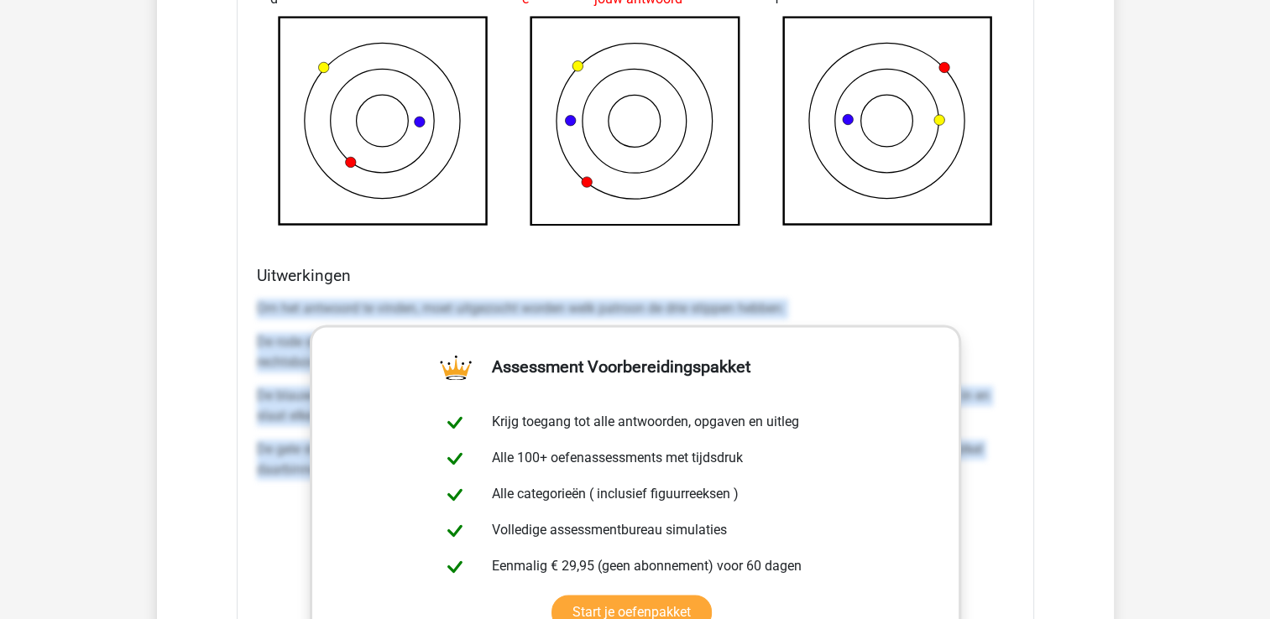
drag, startPoint x: 256, startPoint y: 310, endPoint x: 1051, endPoint y: 492, distance: 815.5
click at [1051, 492] on div "Vraag 1 heel makkelijk 2:13 uitwerkingen bekijken Welk figuur moet het vraagtek…" at bounding box center [635, 283] width 891 height 1866
copy div "Om het antwoord te vinden, moet uitgezocht worden welk patroon de drie stippen …"
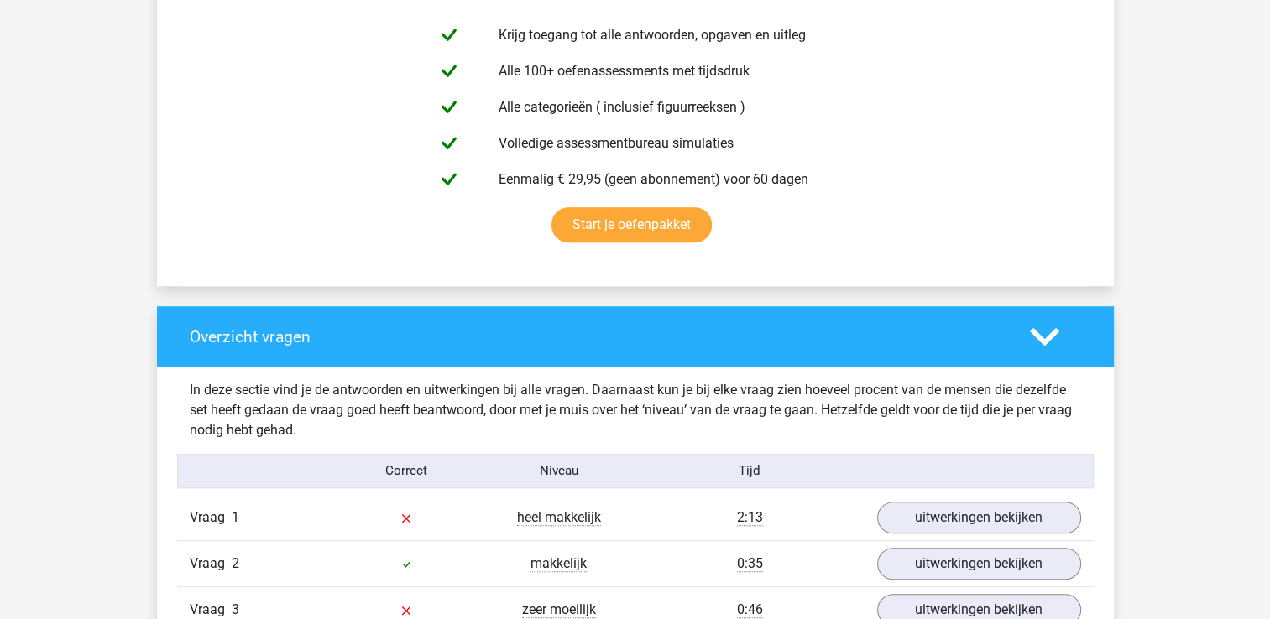
scroll to position [923, 0]
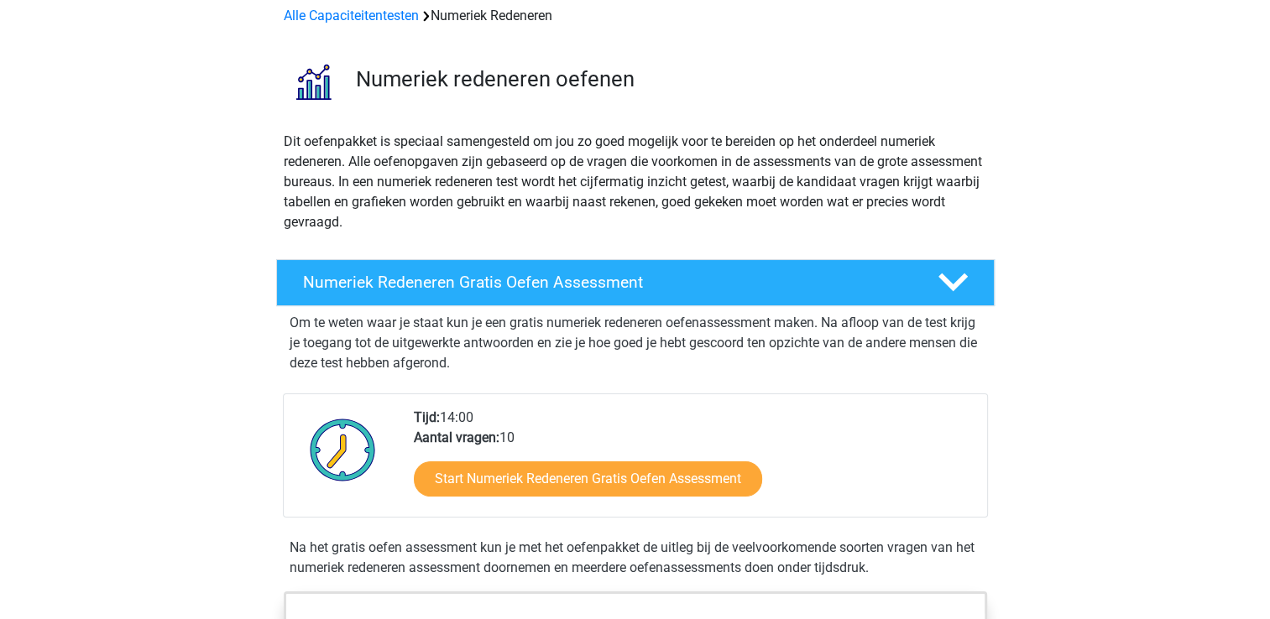
scroll to position [336, 0]
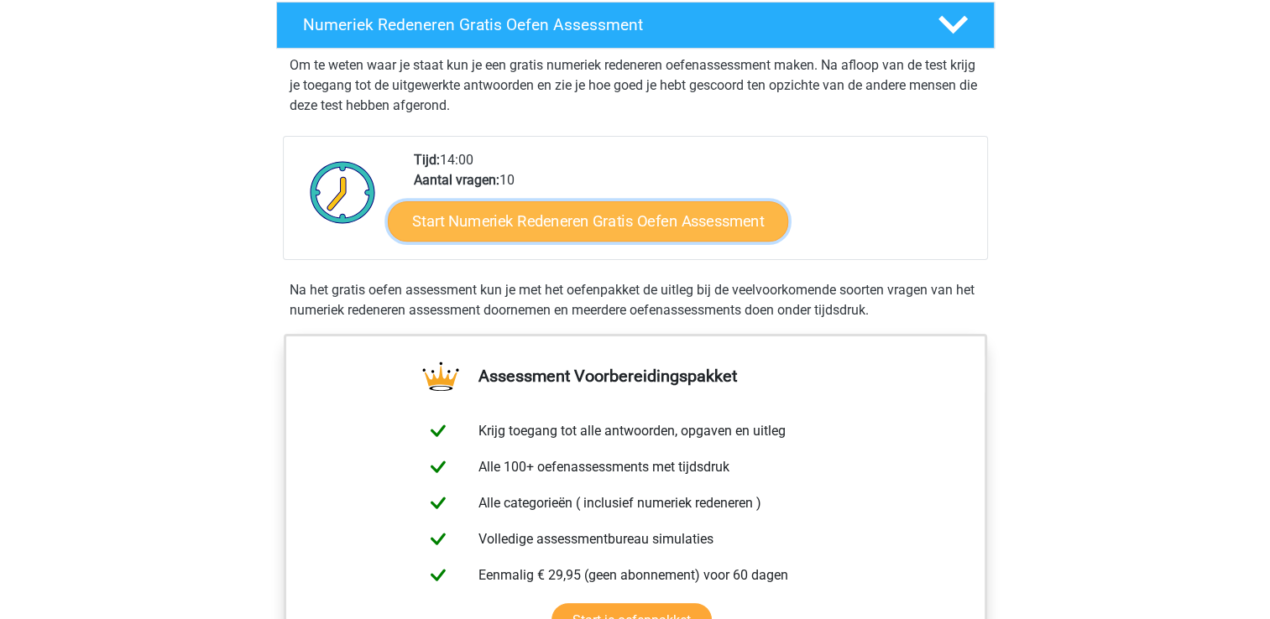
click at [598, 224] on link "Start Numeriek Redeneren Gratis Oefen Assessment" at bounding box center [588, 221] width 400 height 40
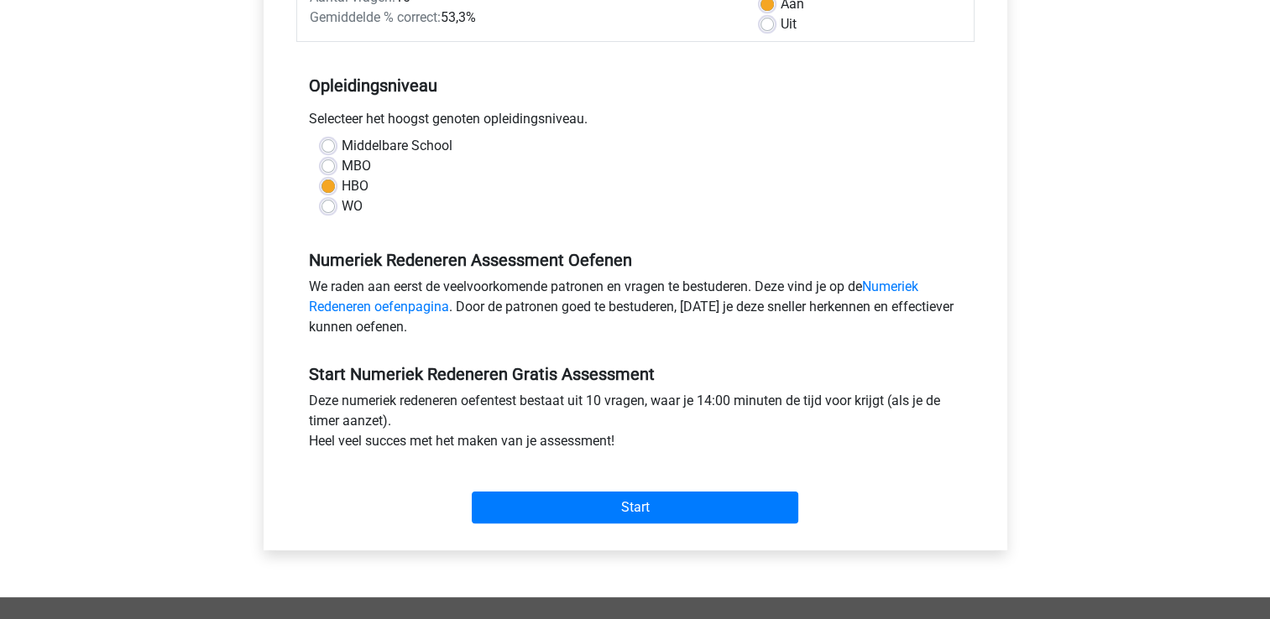
scroll to position [336, 0]
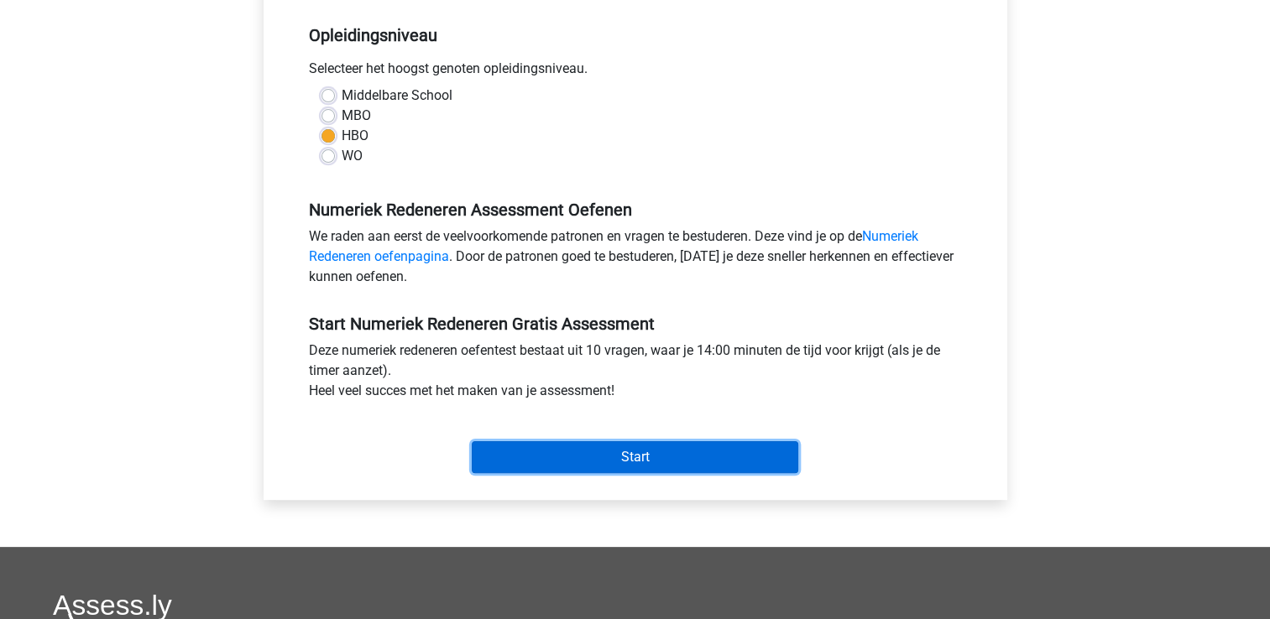
click at [651, 462] on input "Start" at bounding box center [635, 458] width 327 height 32
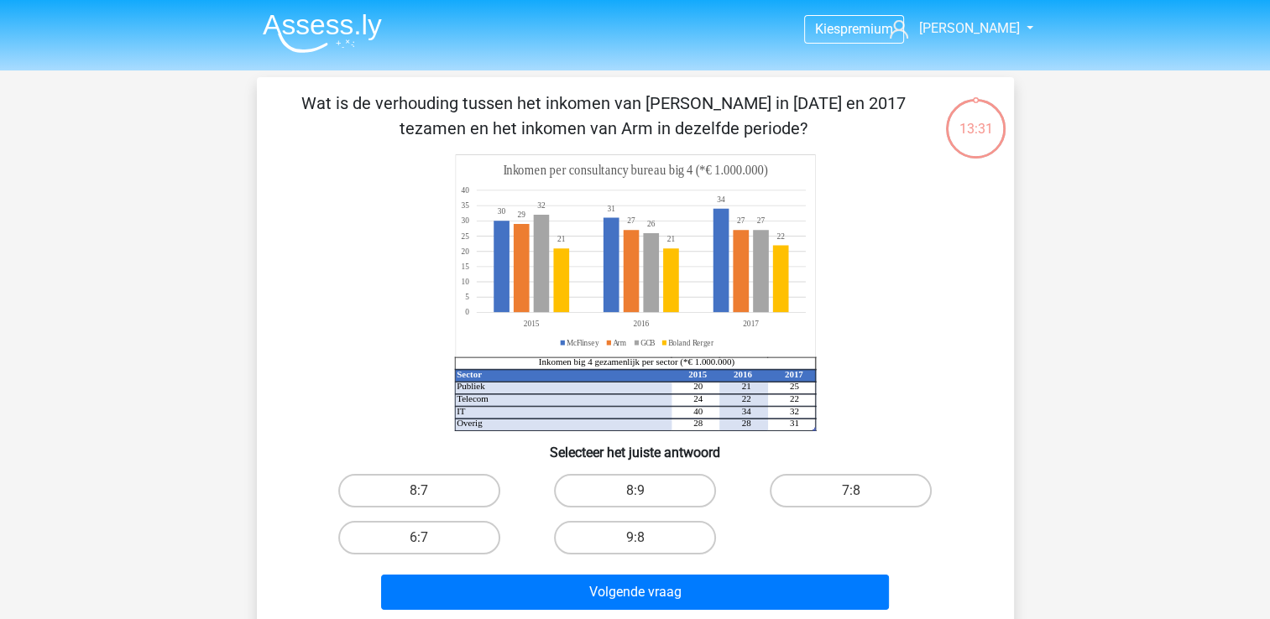
click at [584, 311] on icon at bounding box center [635, 256] width 360 height 202
click at [372, 484] on label "8:7" at bounding box center [419, 491] width 162 height 34
click at [419, 491] on input "8:7" at bounding box center [424, 496] width 11 height 11
radio input "true"
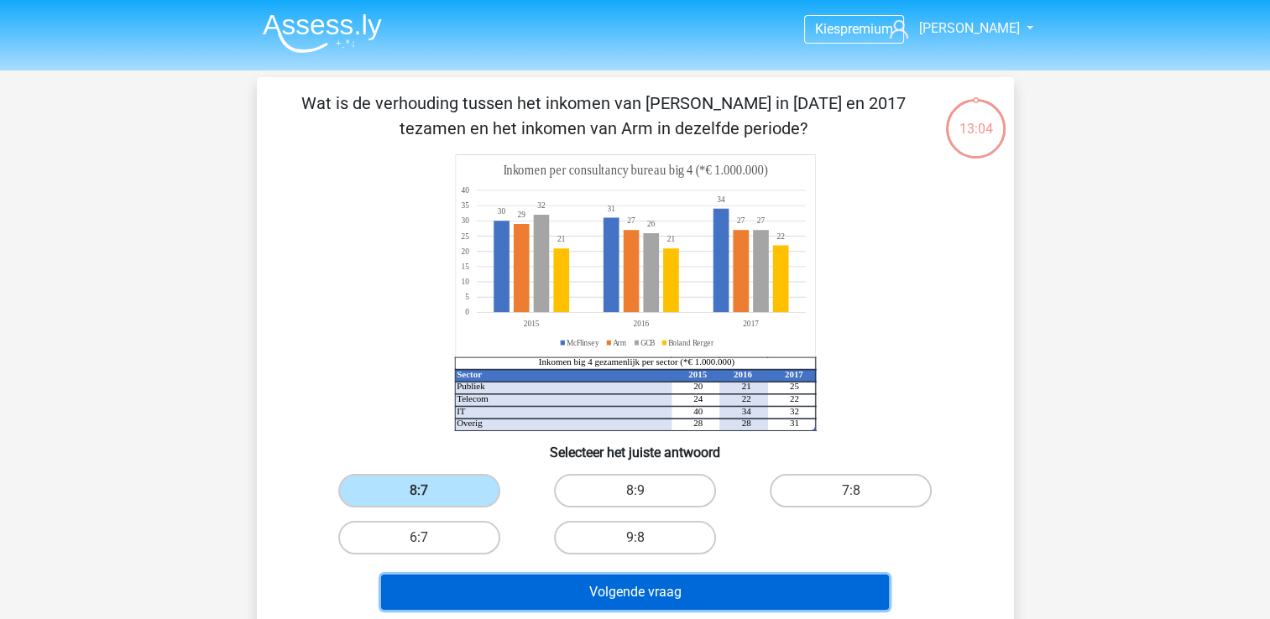
click at [690, 591] on button "Volgende vraag" at bounding box center [635, 592] width 508 height 35
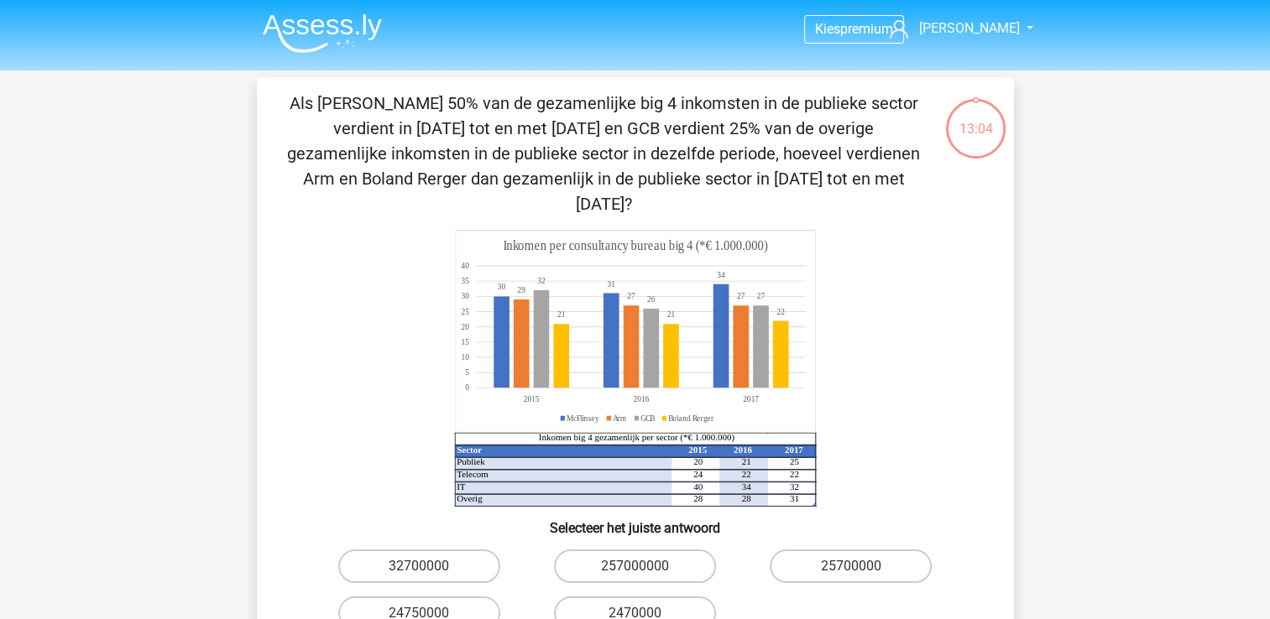
scroll to position [77, 0]
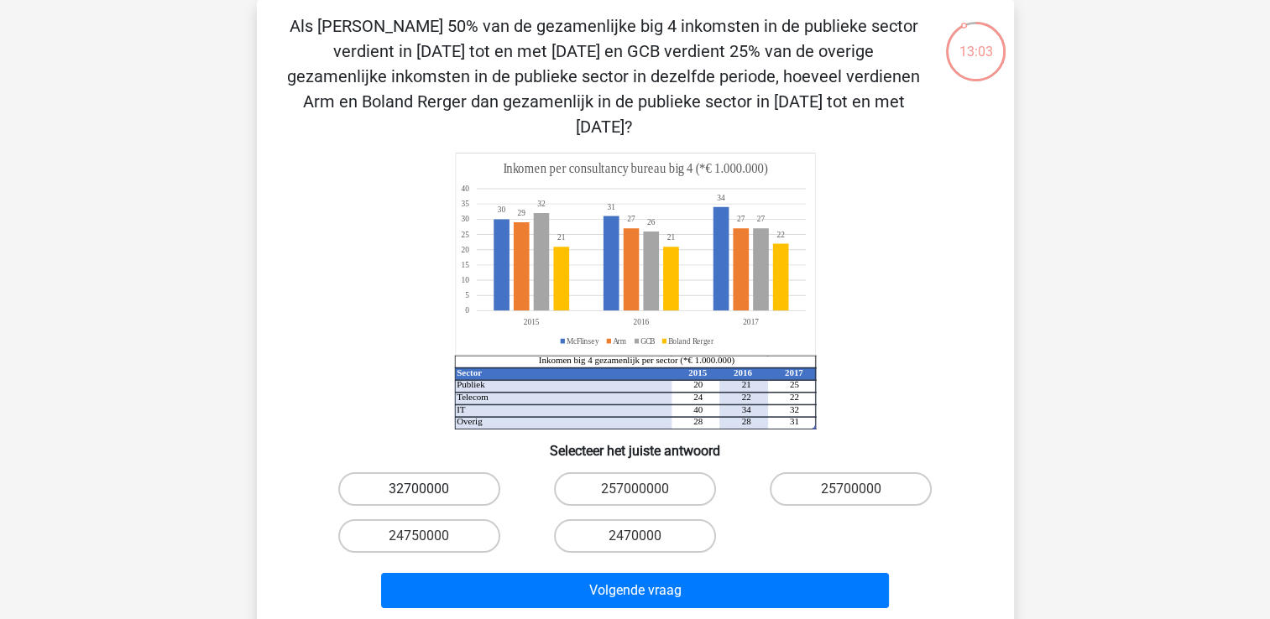
click at [442, 473] on label "32700000" at bounding box center [419, 490] width 162 height 34
click at [430, 489] on input "32700000" at bounding box center [424, 494] width 11 height 11
radio input "true"
click at [1004, 346] on div "Als McFlinsey 50% van de gezamenlijke big 4 inkomsten in de publieke sector ver…" at bounding box center [636, 314] width 744 height 602
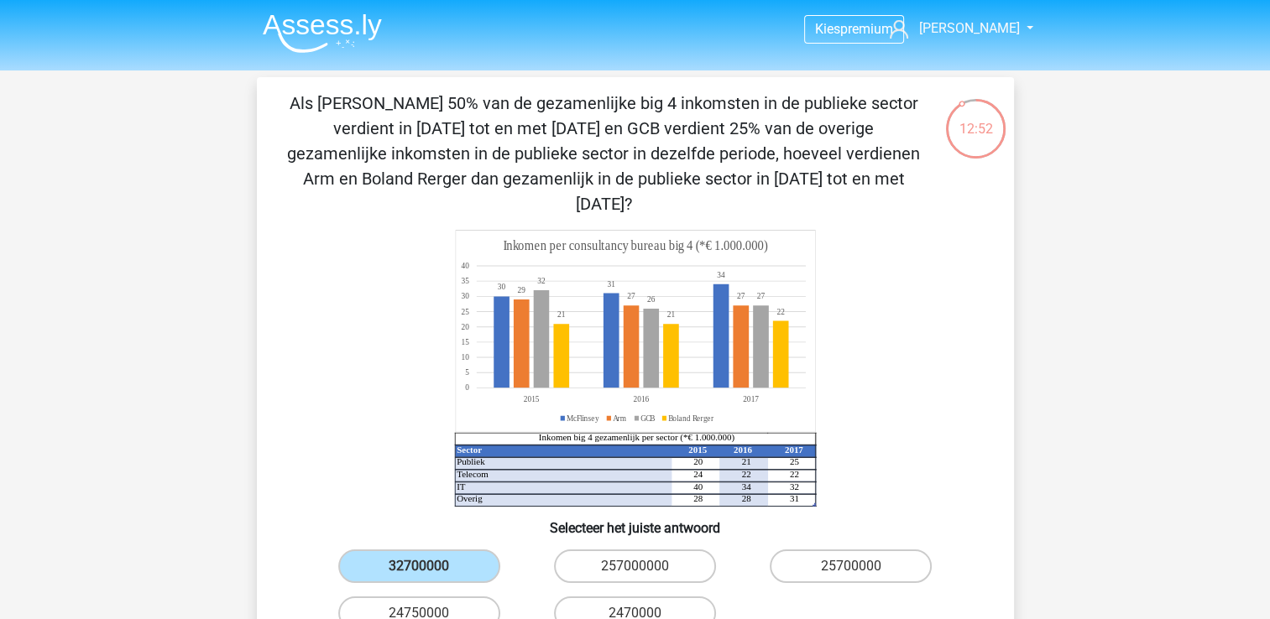
scroll to position [84, 0]
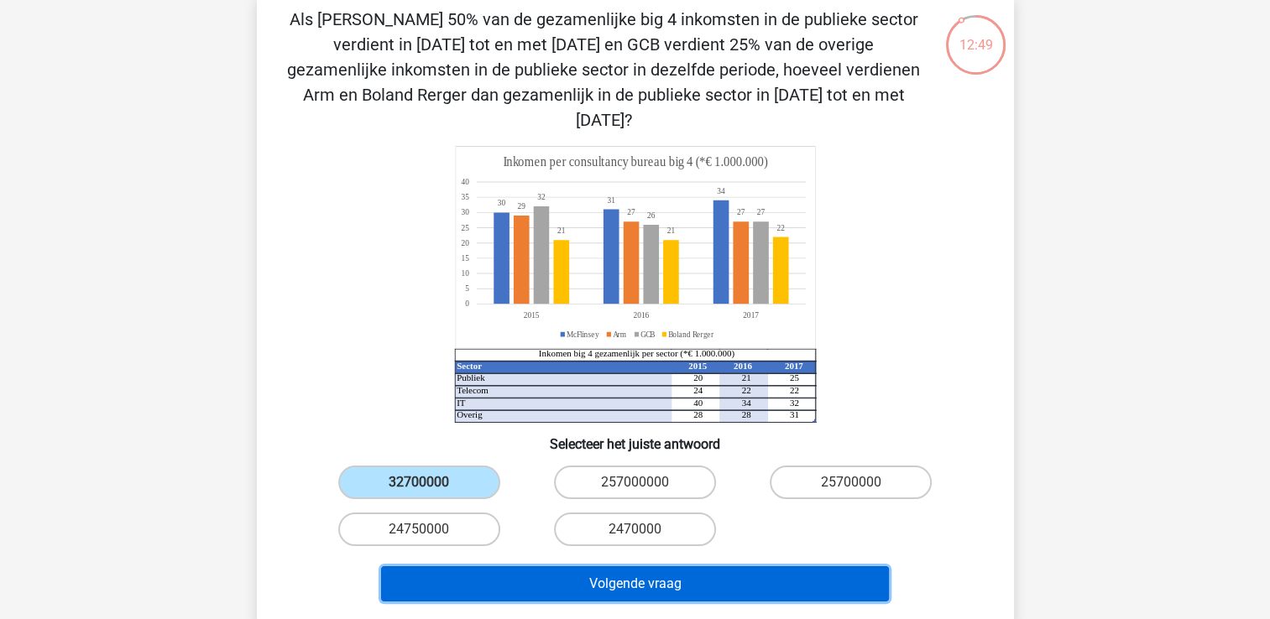
click at [655, 567] on button "Volgende vraag" at bounding box center [635, 584] width 508 height 35
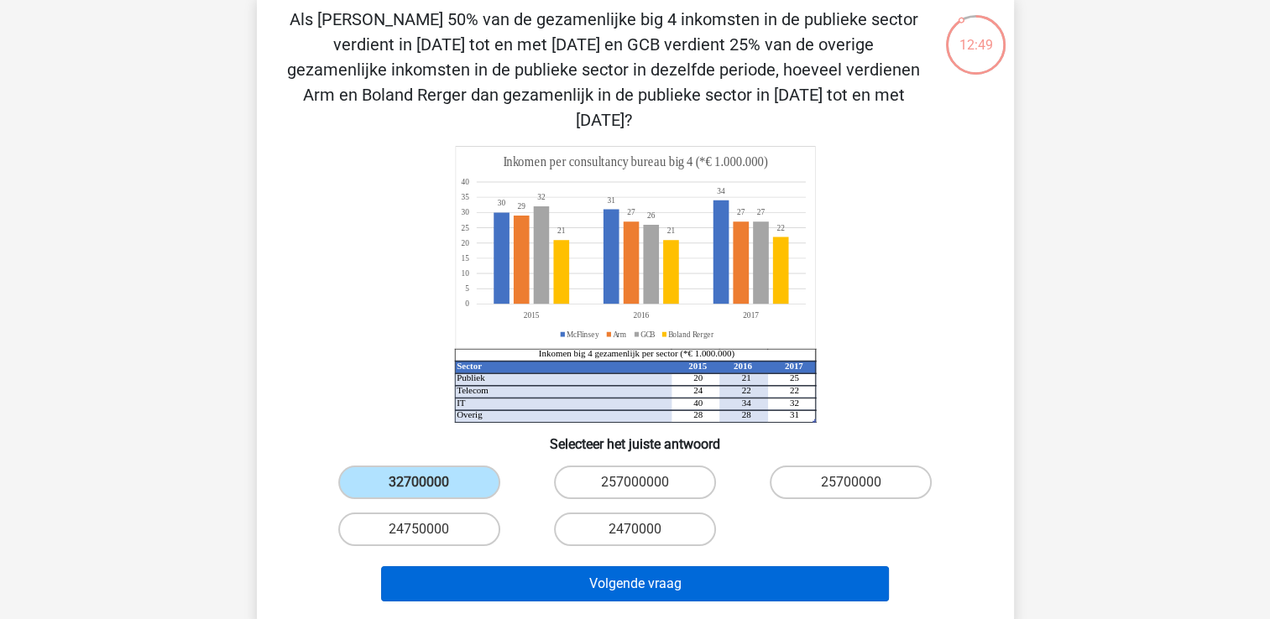
scroll to position [77, 0]
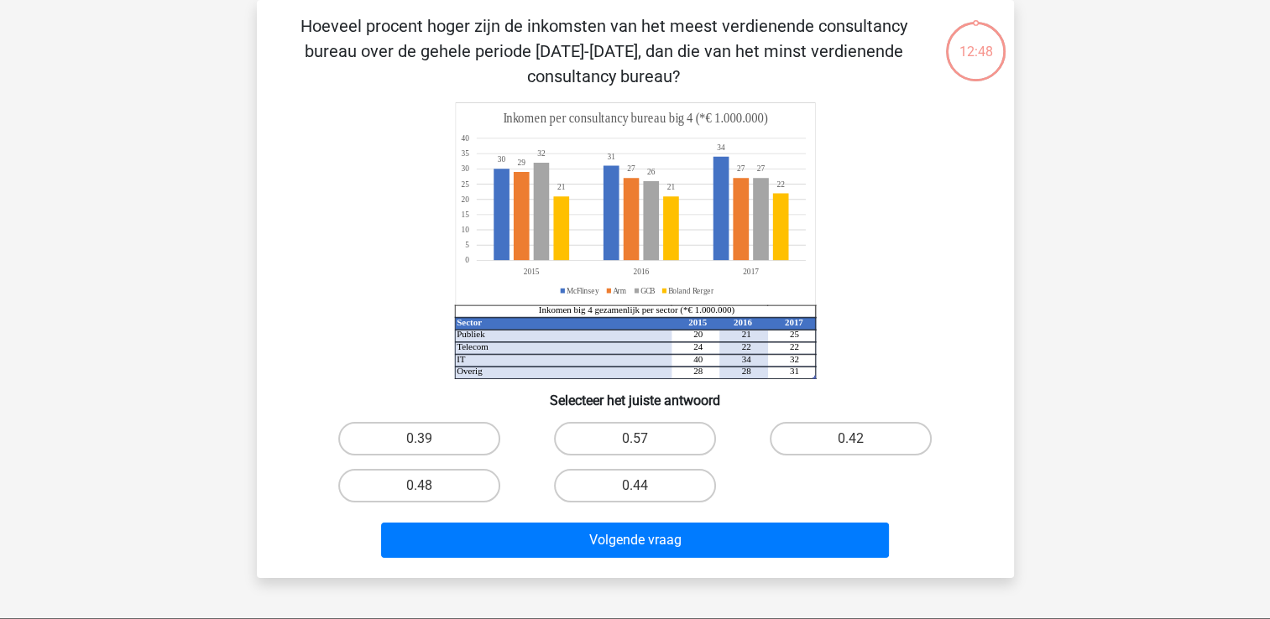
drag, startPoint x: 469, startPoint y: 441, endPoint x: 537, endPoint y: 483, distance: 79.9
click at [470, 441] on label "0.39" at bounding box center [419, 439] width 162 height 34
click at [430, 441] on input "0.39" at bounding box center [424, 444] width 11 height 11
radio input "true"
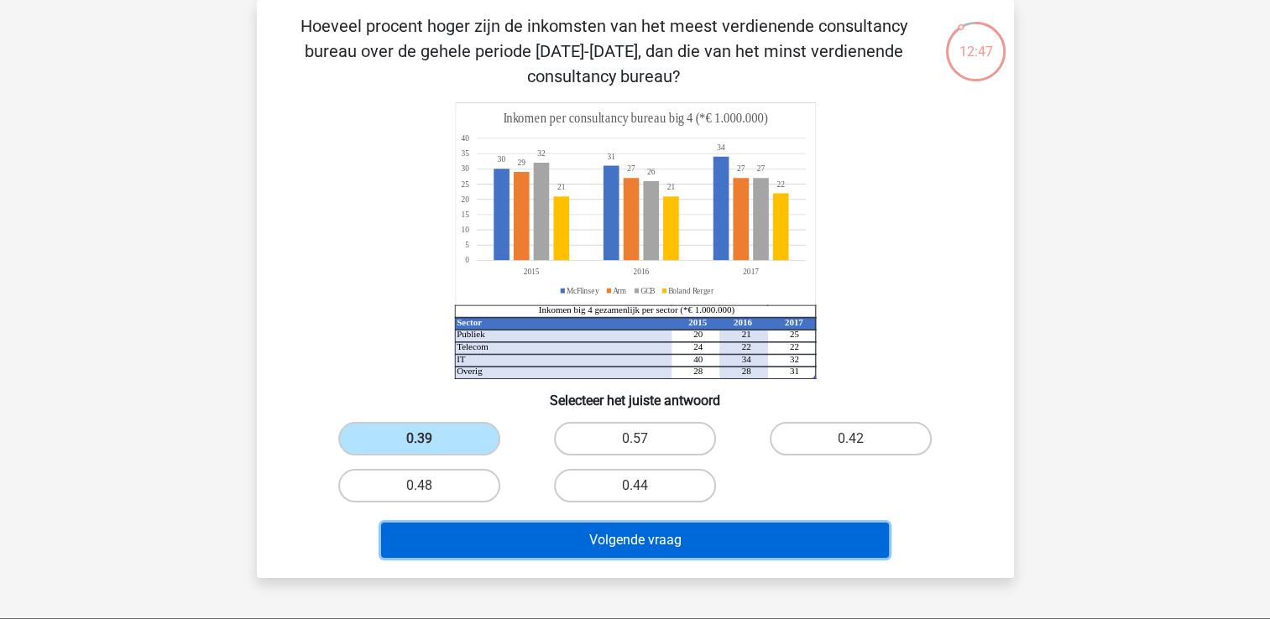
click at [589, 532] on button "Volgende vraag" at bounding box center [635, 540] width 508 height 35
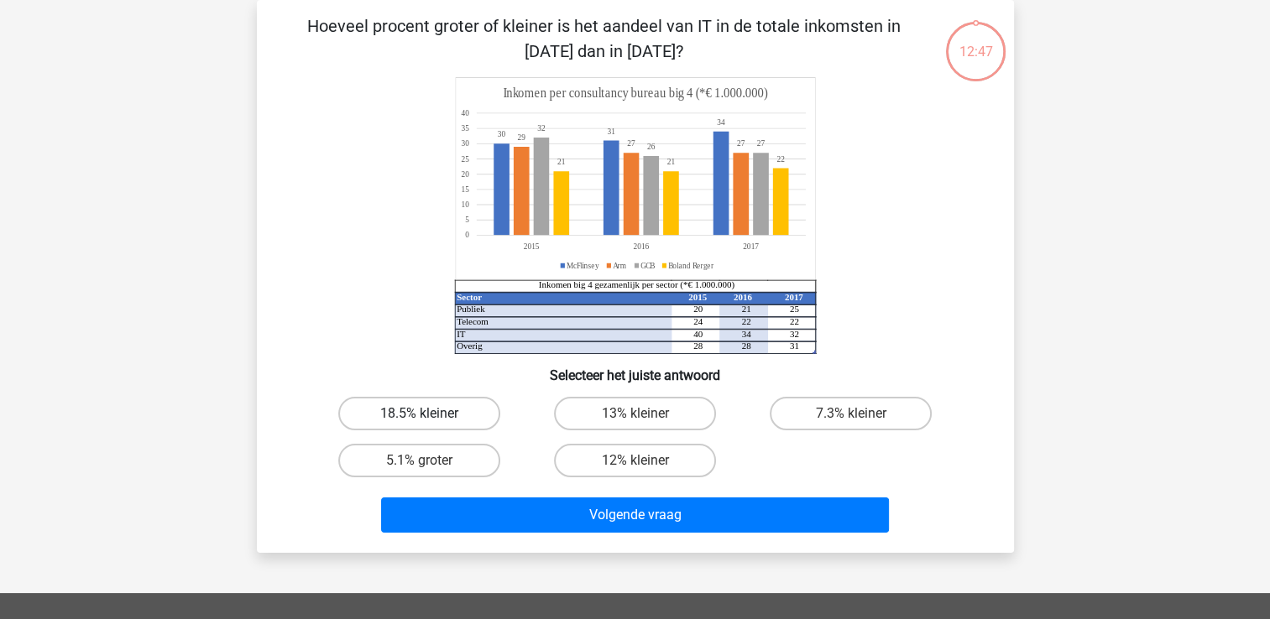
click at [457, 420] on label "18.5% kleiner" at bounding box center [419, 414] width 162 height 34
click at [430, 420] on input "18.5% kleiner" at bounding box center [424, 419] width 11 height 11
radio input "true"
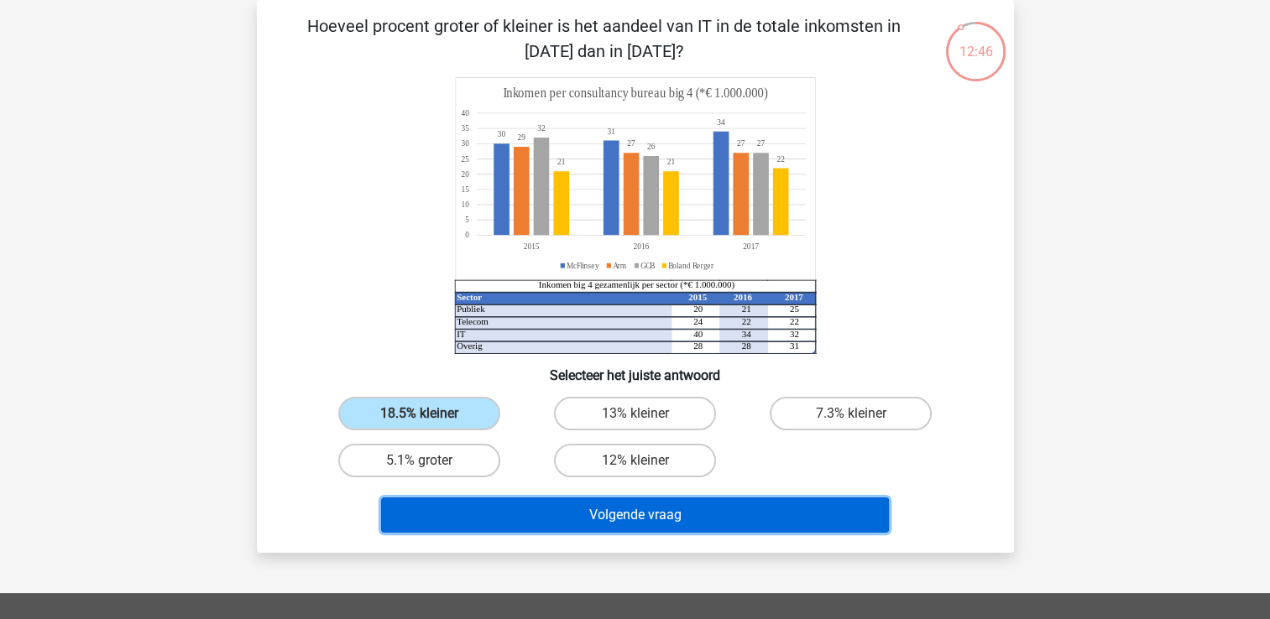
drag, startPoint x: 563, startPoint y: 518, endPoint x: 557, endPoint y: 511, distance: 8.9
click at [561, 515] on button "Volgende vraag" at bounding box center [635, 515] width 508 height 35
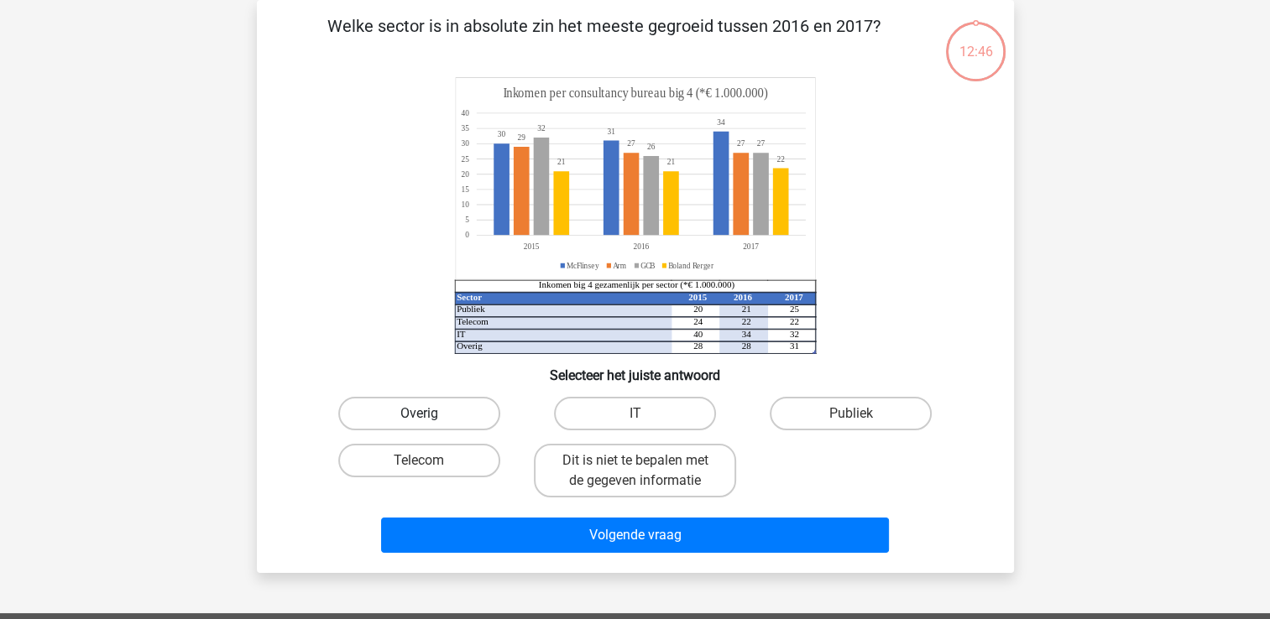
click at [452, 405] on label "Overig" at bounding box center [419, 414] width 162 height 34
click at [430, 414] on input "Overig" at bounding box center [424, 419] width 11 height 11
radio input "true"
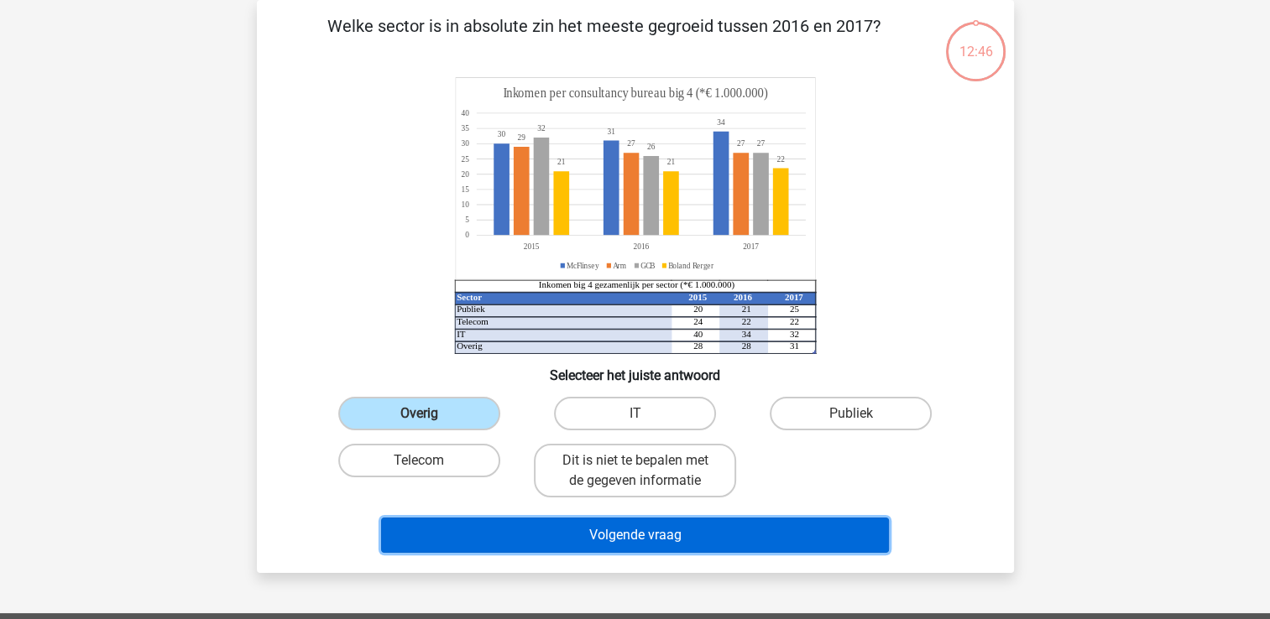
click at [579, 524] on button "Volgende vraag" at bounding box center [635, 535] width 508 height 35
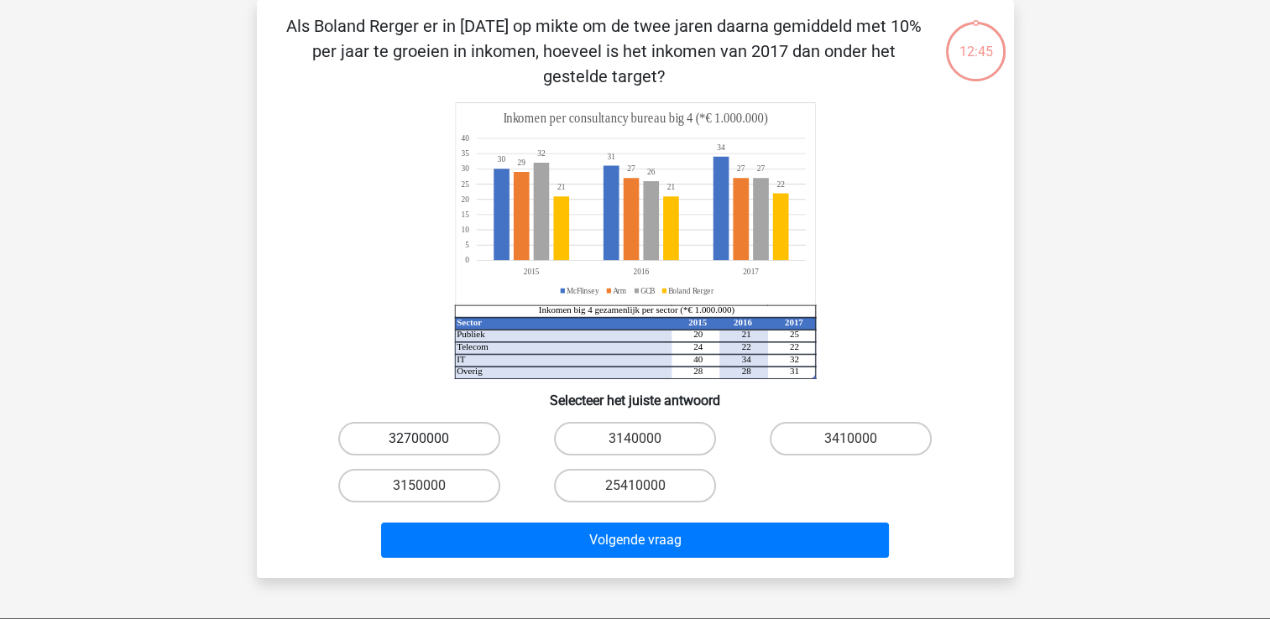
click at [453, 423] on label "32700000" at bounding box center [419, 439] width 162 height 34
click at [430, 439] on input "32700000" at bounding box center [424, 444] width 11 height 11
radio input "true"
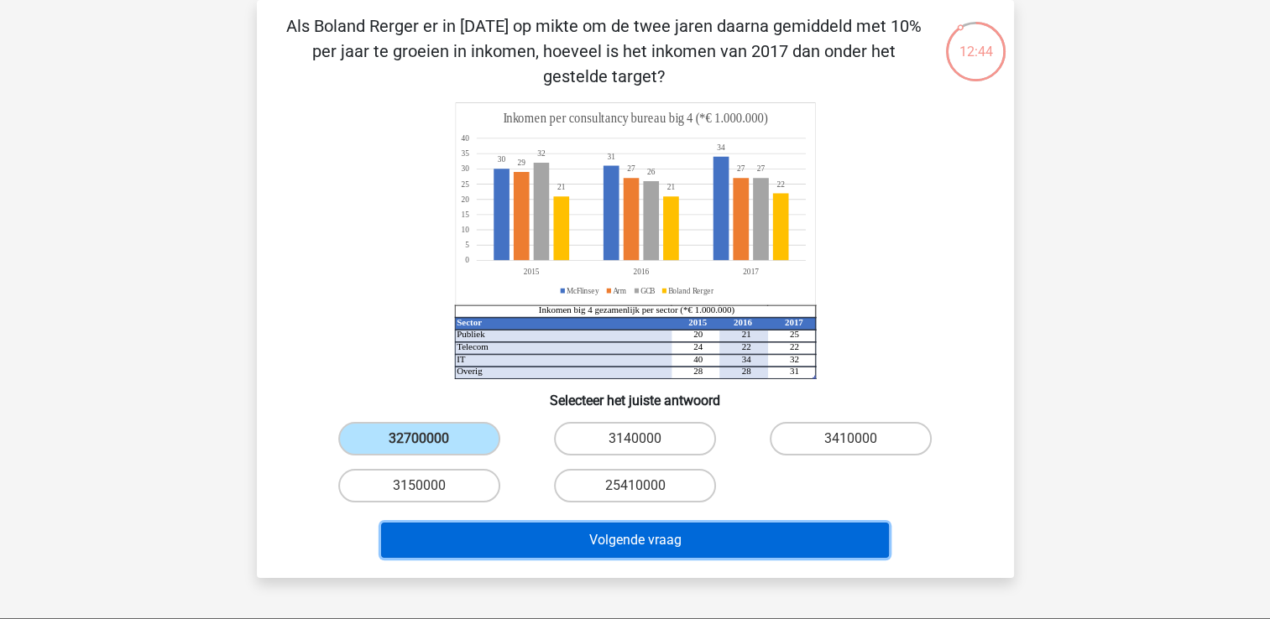
click at [572, 535] on button "Volgende vraag" at bounding box center [635, 540] width 508 height 35
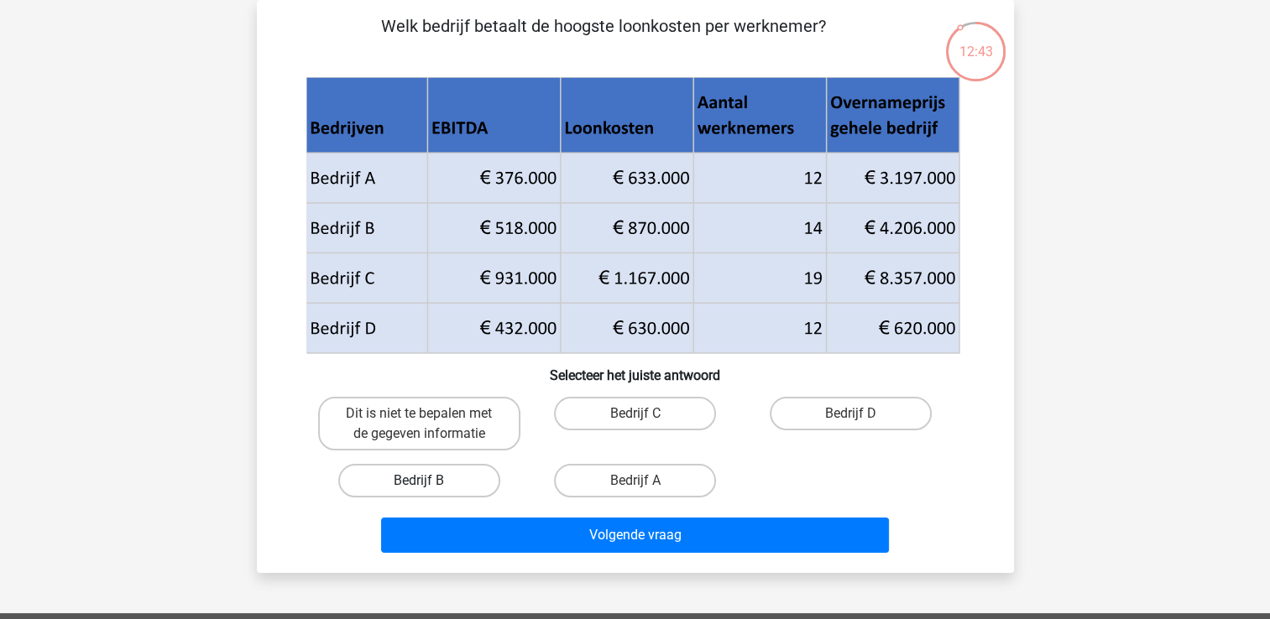
drag, startPoint x: 468, startPoint y: 472, endPoint x: 482, endPoint y: 475, distance: 13.8
click at [468, 471] on label "Bedrijf B" at bounding box center [419, 481] width 162 height 34
click at [430, 481] on input "Bedrijf B" at bounding box center [424, 486] width 11 height 11
radio input "true"
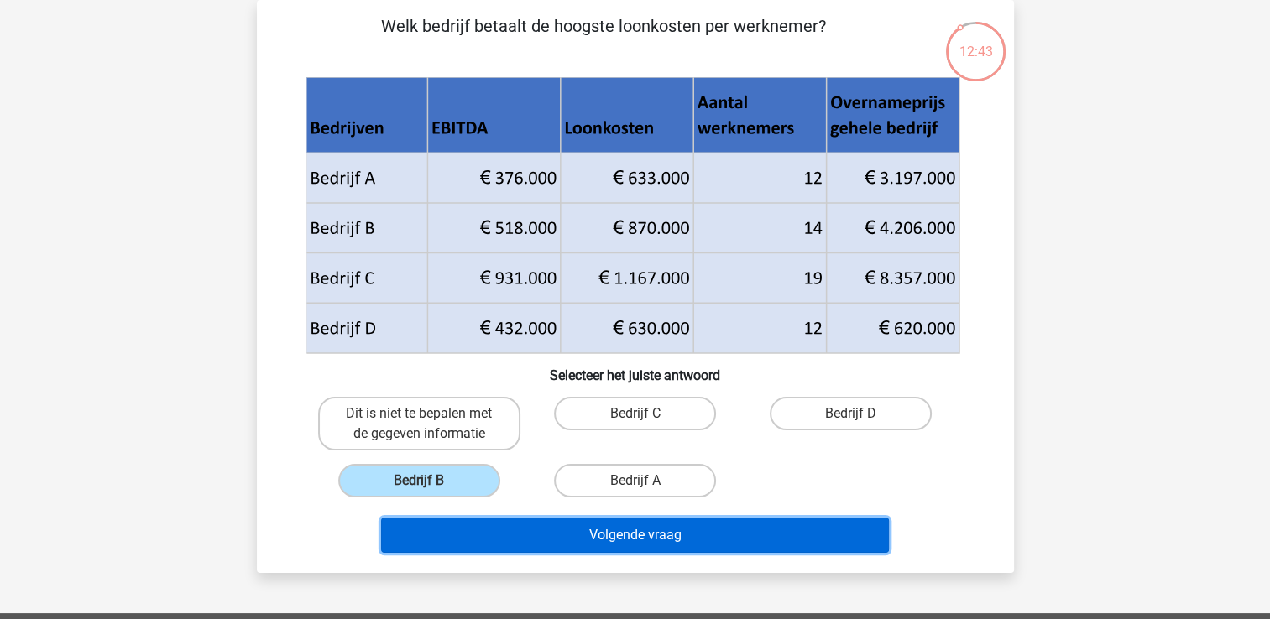
drag, startPoint x: 551, startPoint y: 537, endPoint x: 531, endPoint y: 522, distance: 24.5
click at [549, 536] on button "Volgende vraag" at bounding box center [635, 535] width 508 height 35
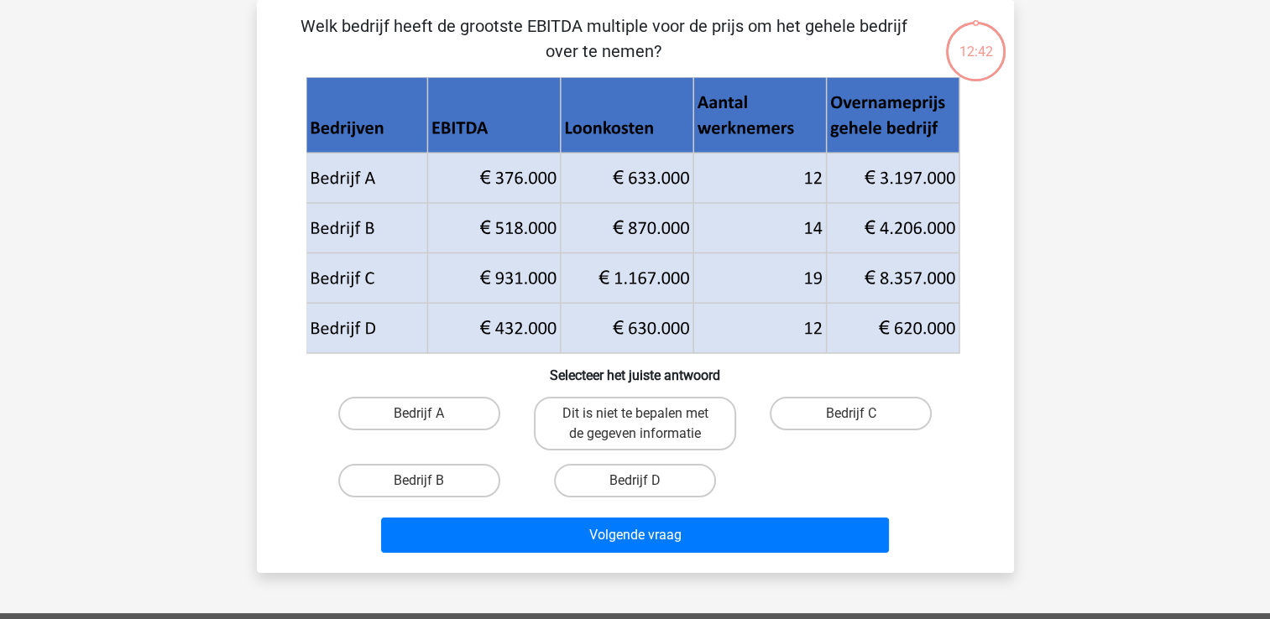
drag, startPoint x: 456, startPoint y: 417, endPoint x: 517, endPoint y: 488, distance: 93.4
click at [457, 417] on label "Bedrijf A" at bounding box center [419, 414] width 162 height 34
click at [430, 417] on input "Bedrijf A" at bounding box center [424, 419] width 11 height 11
radio input "true"
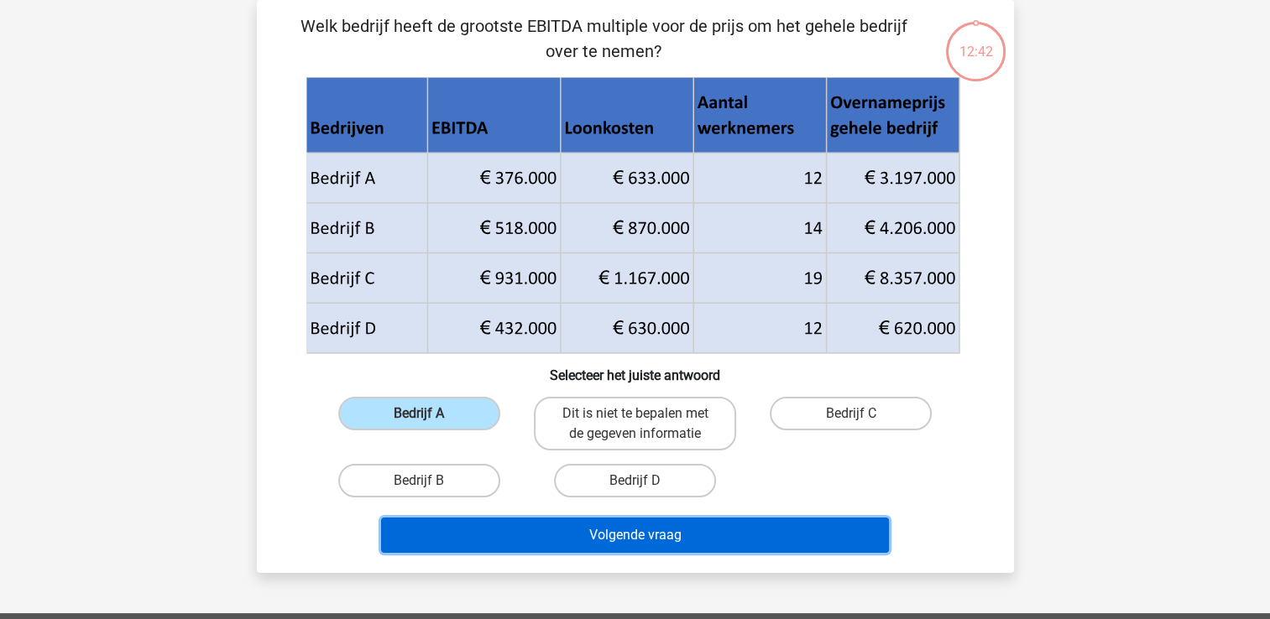
drag, startPoint x: 534, startPoint y: 536, endPoint x: 534, endPoint y: 525, distance: 10.1
click at [535, 535] on button "Volgende vraag" at bounding box center [635, 535] width 508 height 35
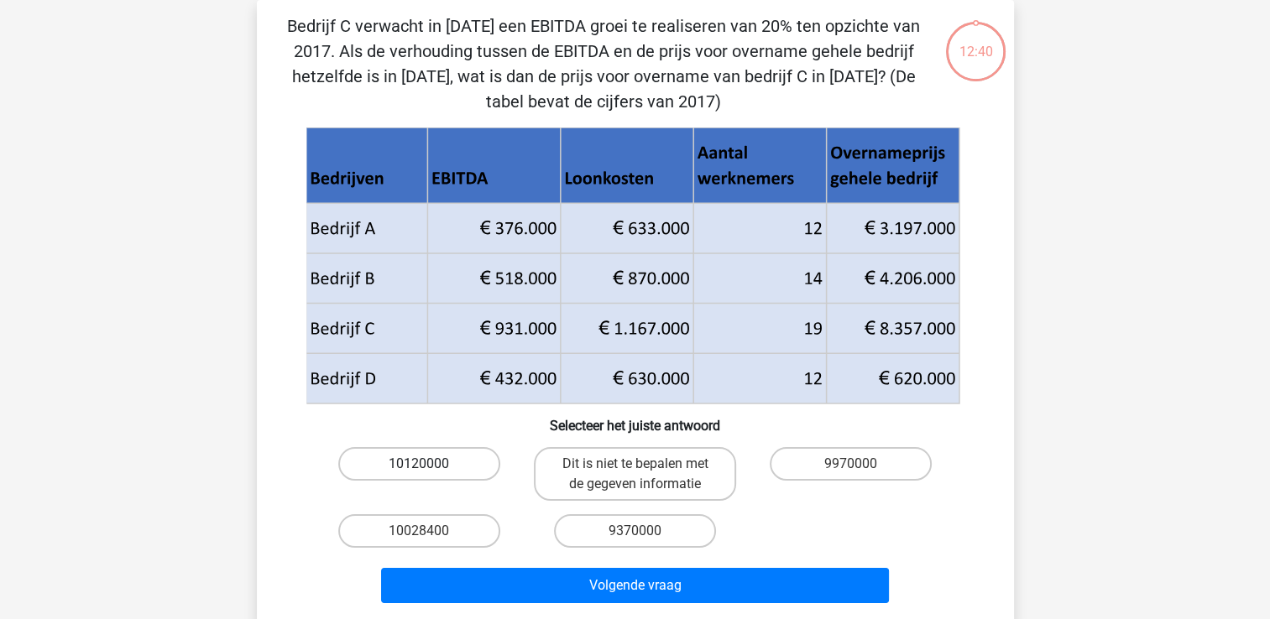
click at [474, 464] on label "10120000" at bounding box center [419, 464] width 162 height 34
click at [430, 464] on input "10120000" at bounding box center [424, 469] width 11 height 11
radio input "true"
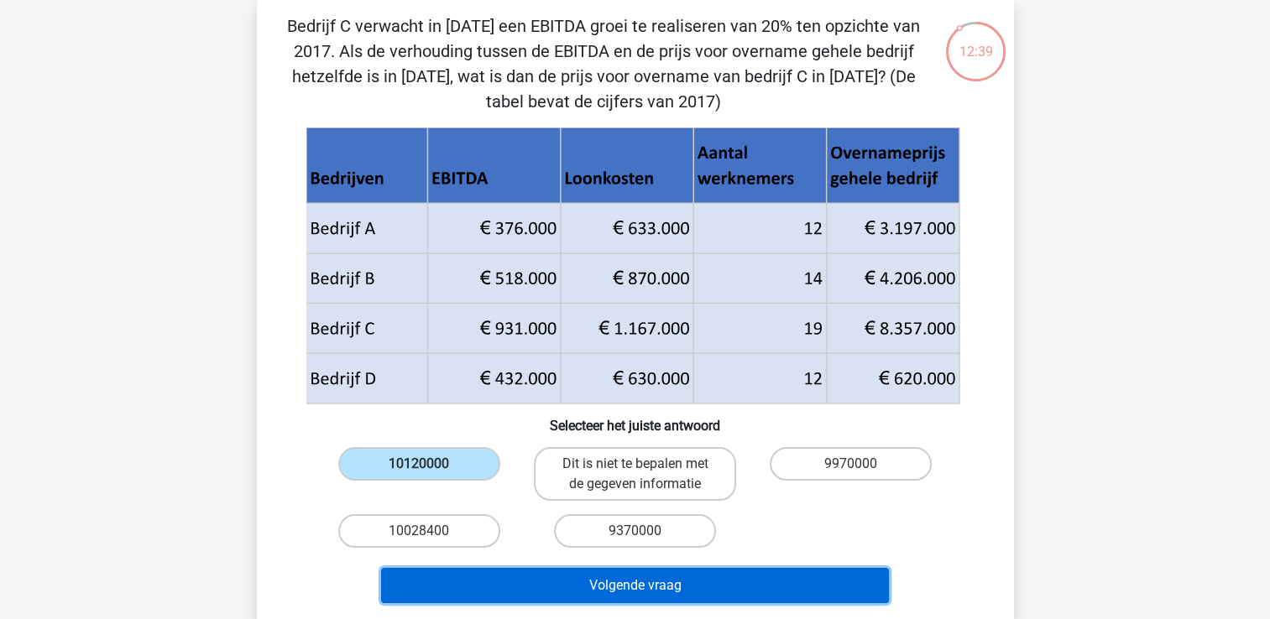
click at [544, 579] on button "Volgende vraag" at bounding box center [635, 585] width 508 height 35
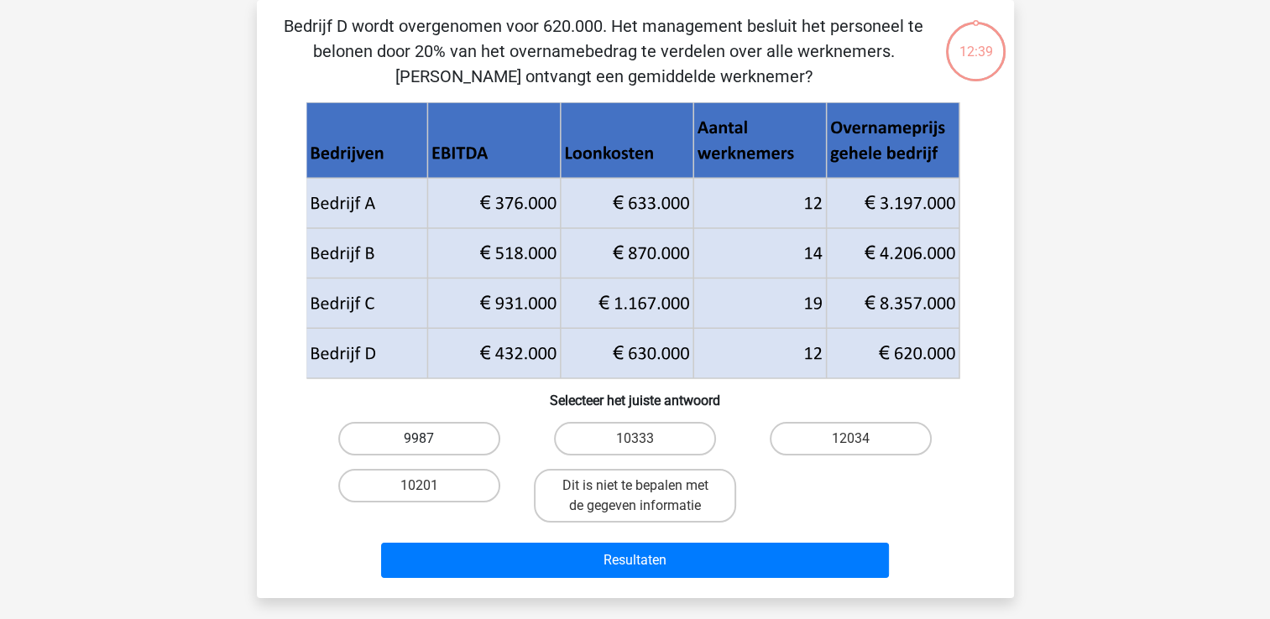
drag, startPoint x: 461, startPoint y: 440, endPoint x: 467, endPoint y: 447, distance: 8.9
click at [462, 440] on label "9987" at bounding box center [419, 439] width 162 height 34
click at [430, 440] on input "9987" at bounding box center [424, 444] width 11 height 11
radio input "true"
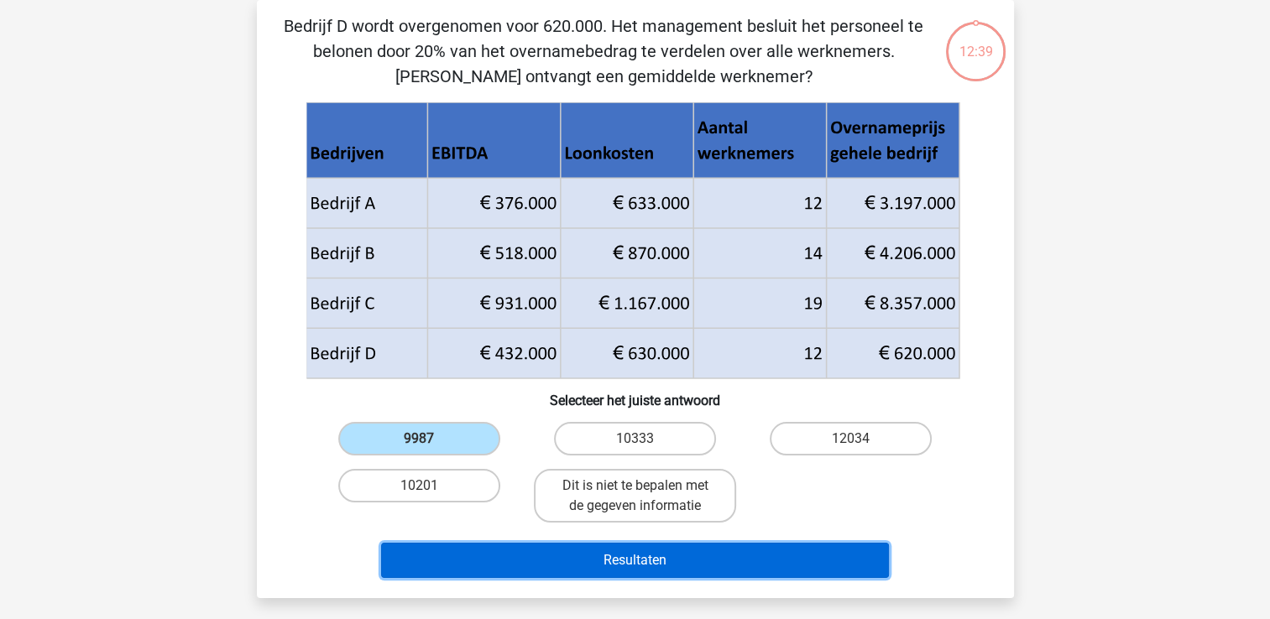
click at [534, 550] on button "Resultaten" at bounding box center [635, 560] width 508 height 35
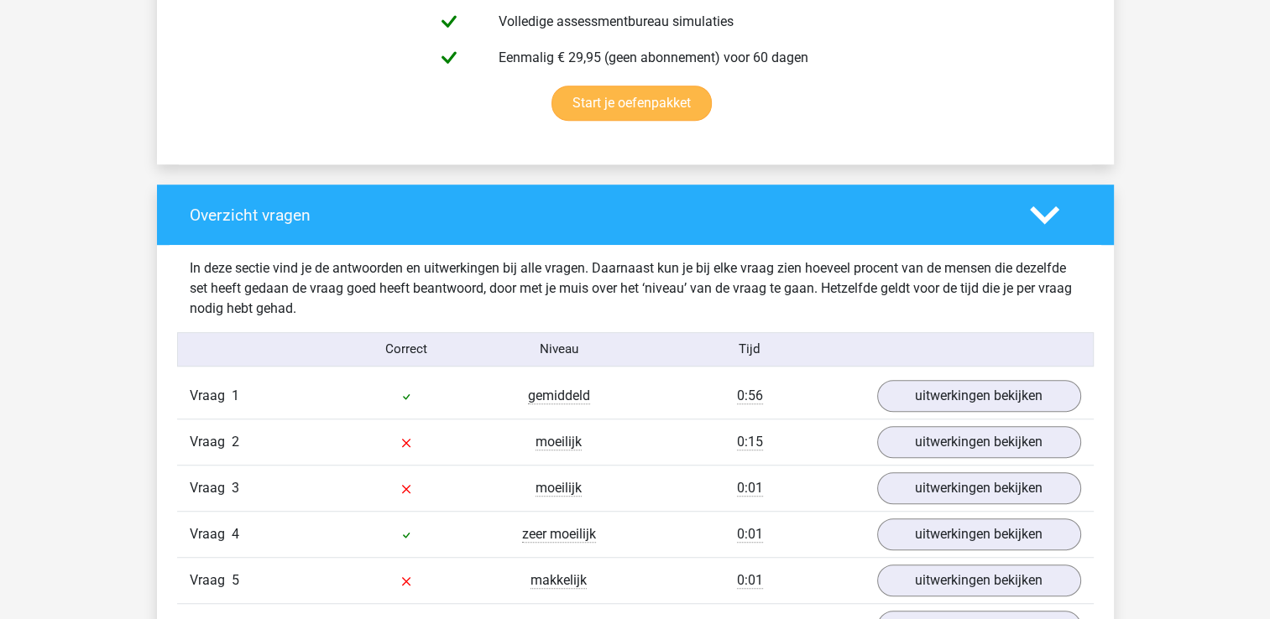
scroll to position [1175, 0]
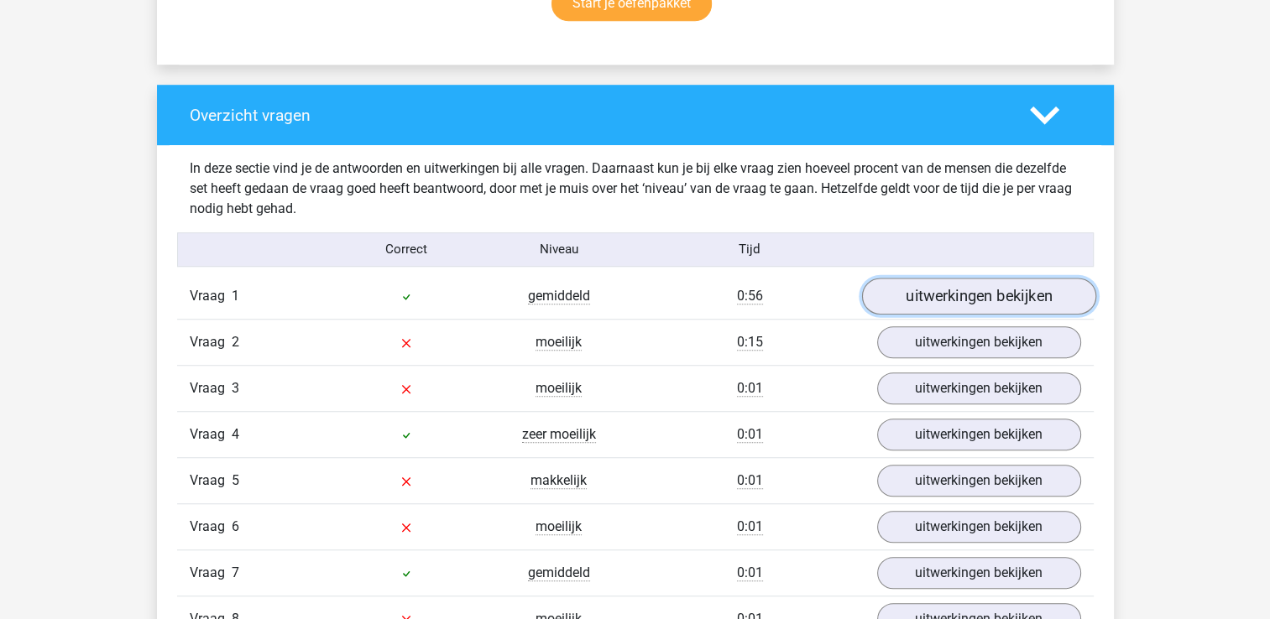
click at [949, 300] on link "uitwerkingen bekijken" at bounding box center [978, 296] width 234 height 37
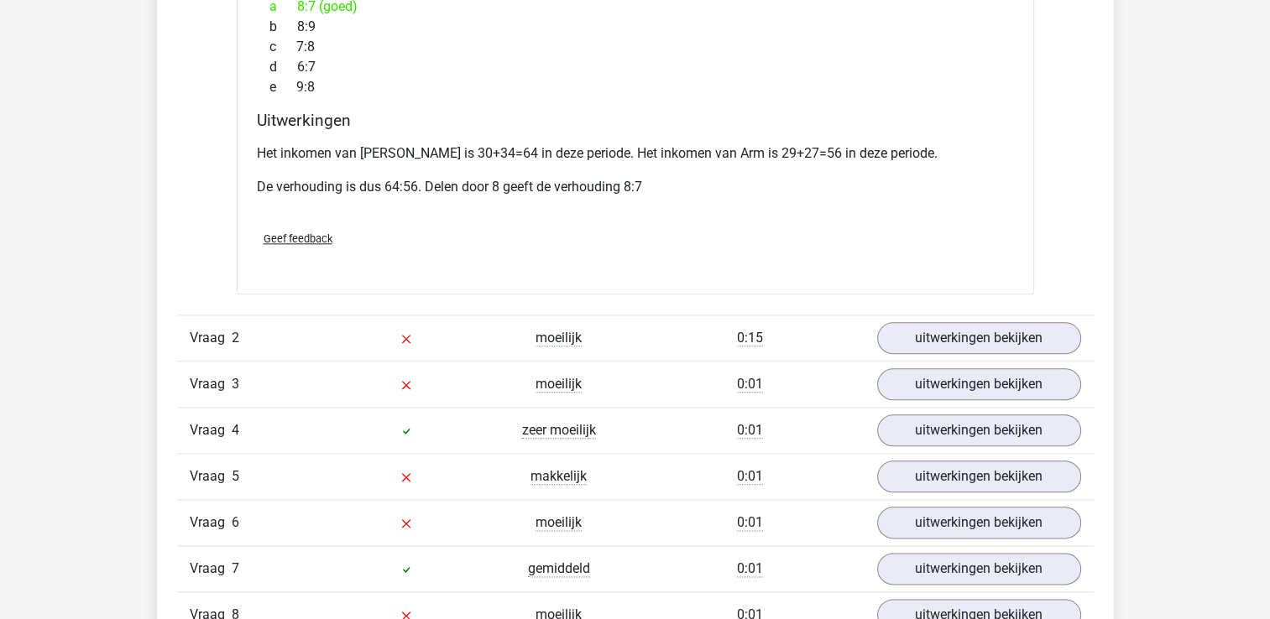
scroll to position [2015, 0]
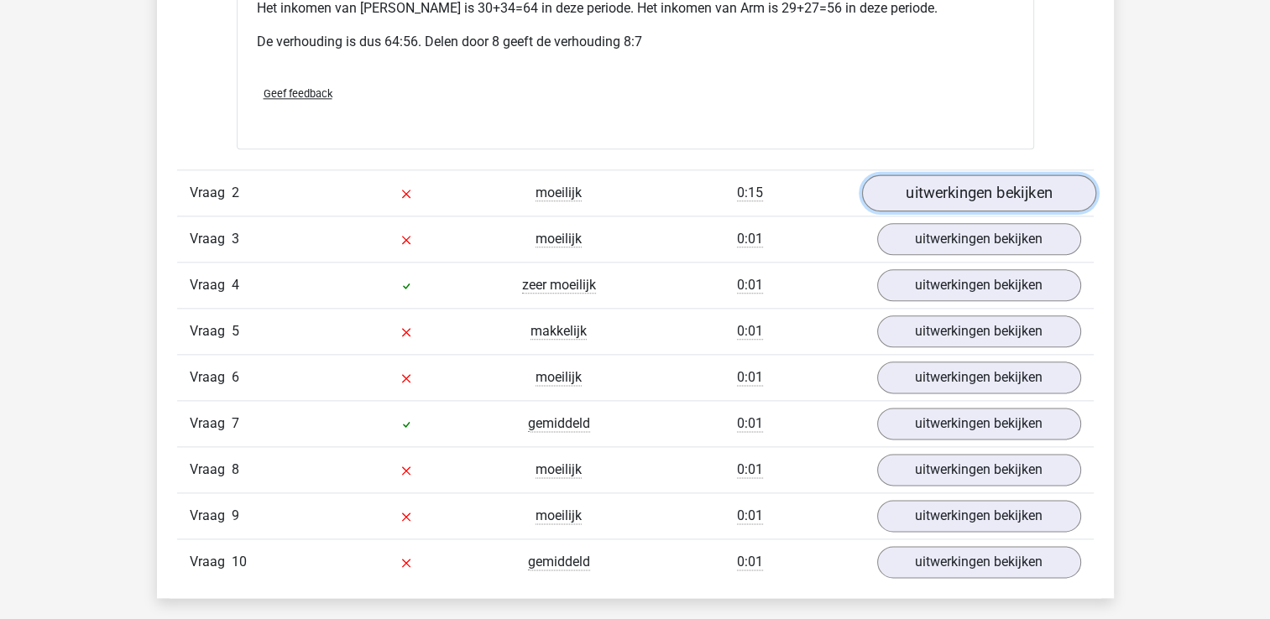
click at [976, 178] on link "uitwerkingen bekijken" at bounding box center [978, 193] width 234 height 37
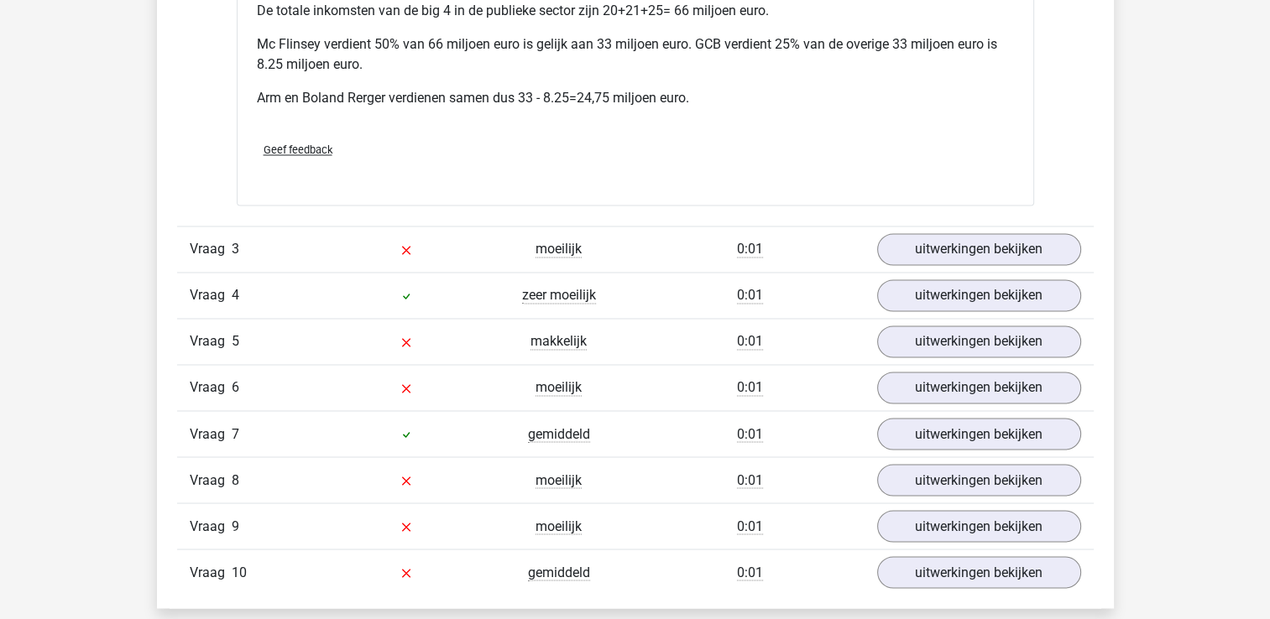
scroll to position [2770, 0]
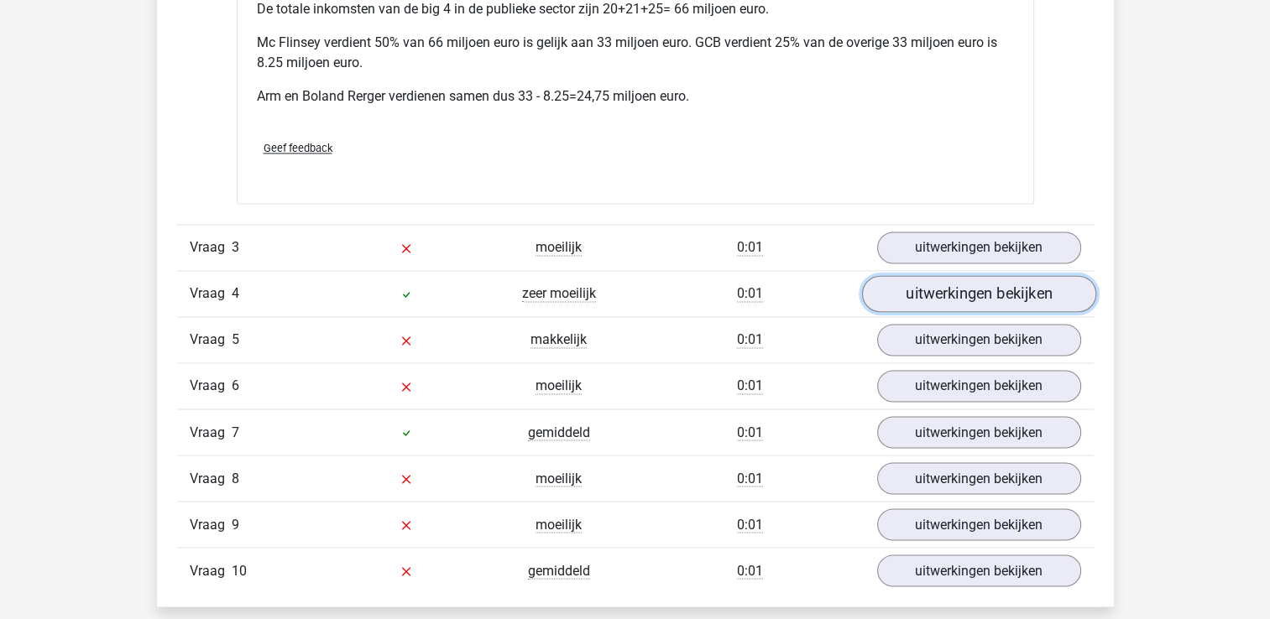
click at [961, 276] on link "uitwerkingen bekijken" at bounding box center [978, 294] width 234 height 37
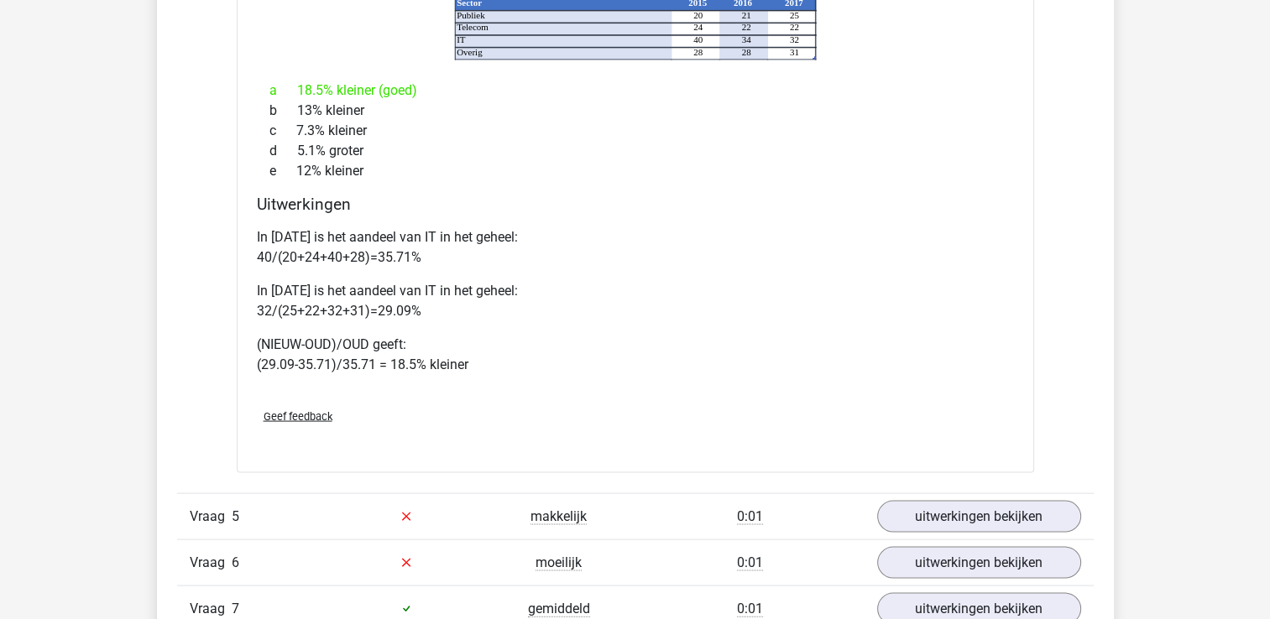
scroll to position [3526, 0]
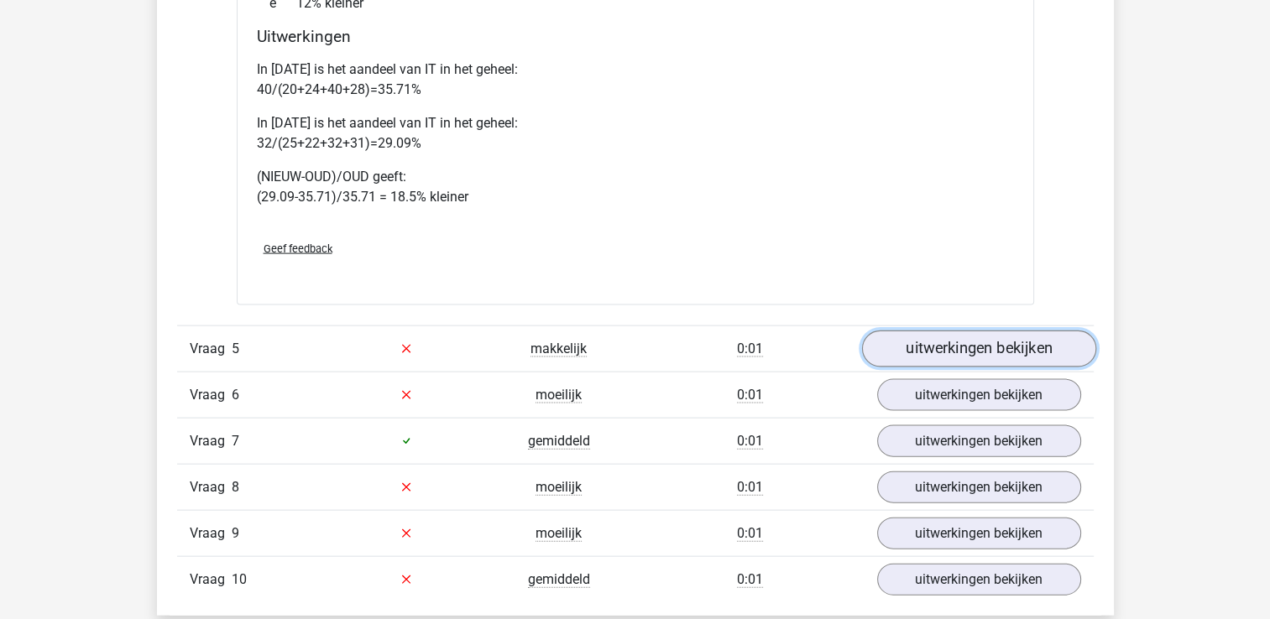
click at [966, 331] on link "uitwerkingen bekijken" at bounding box center [978, 349] width 234 height 37
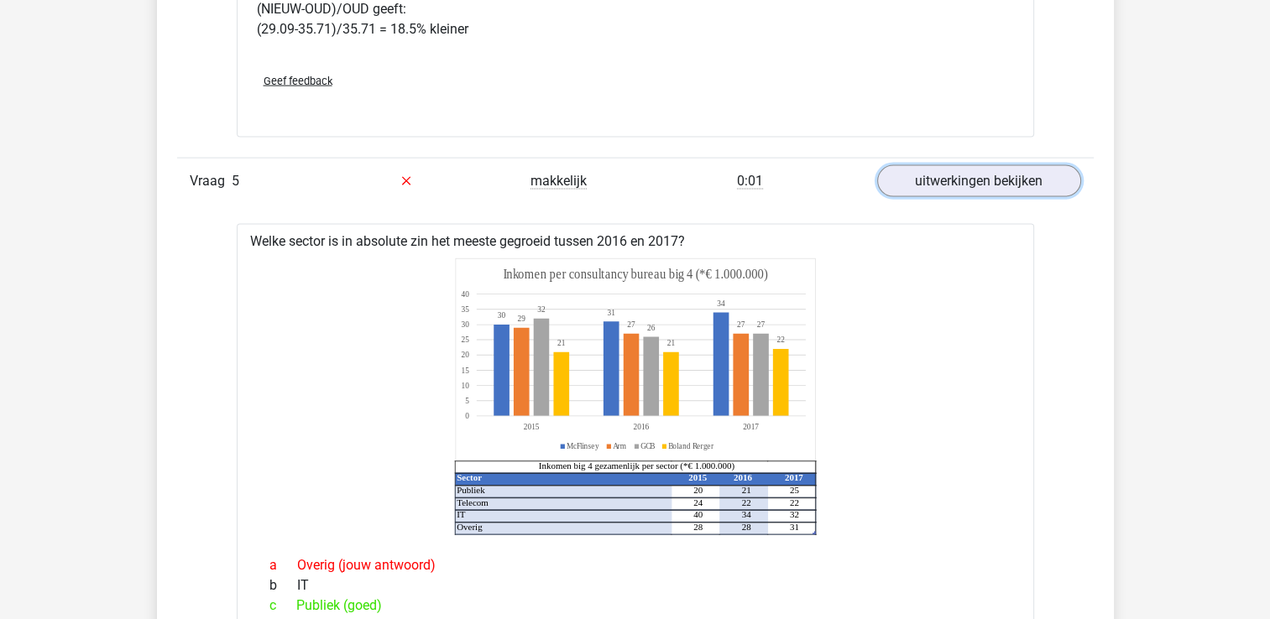
scroll to position [3442, 0]
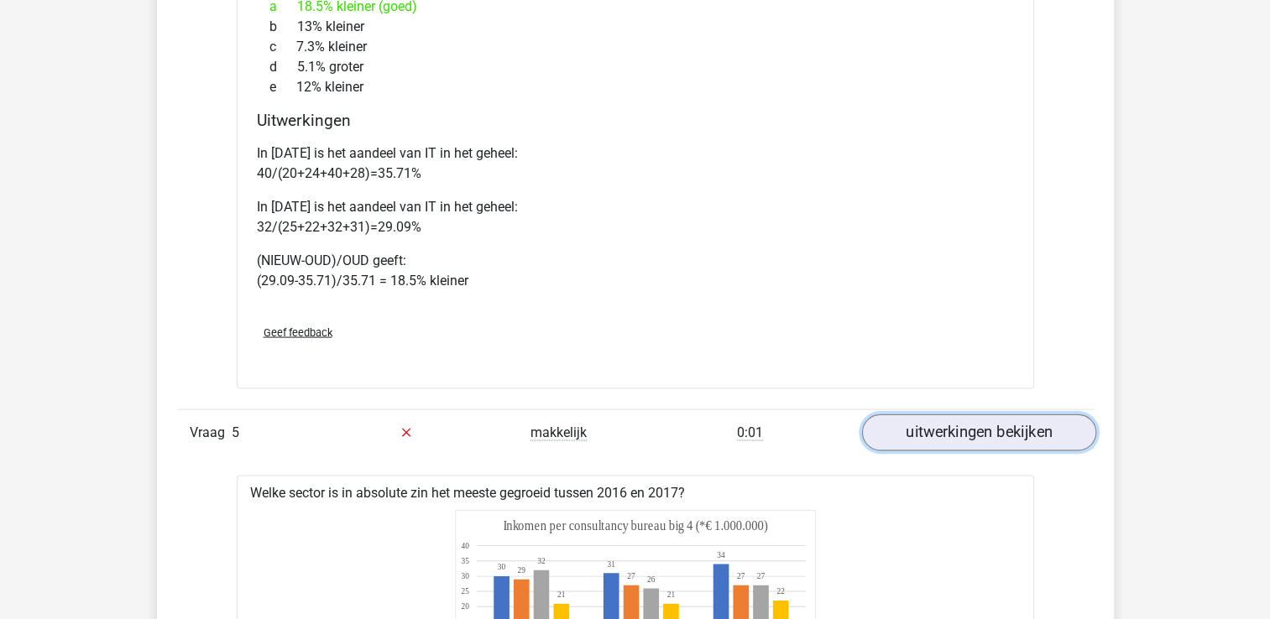
click at [966, 415] on link "uitwerkingen bekijken" at bounding box center [978, 433] width 234 height 37
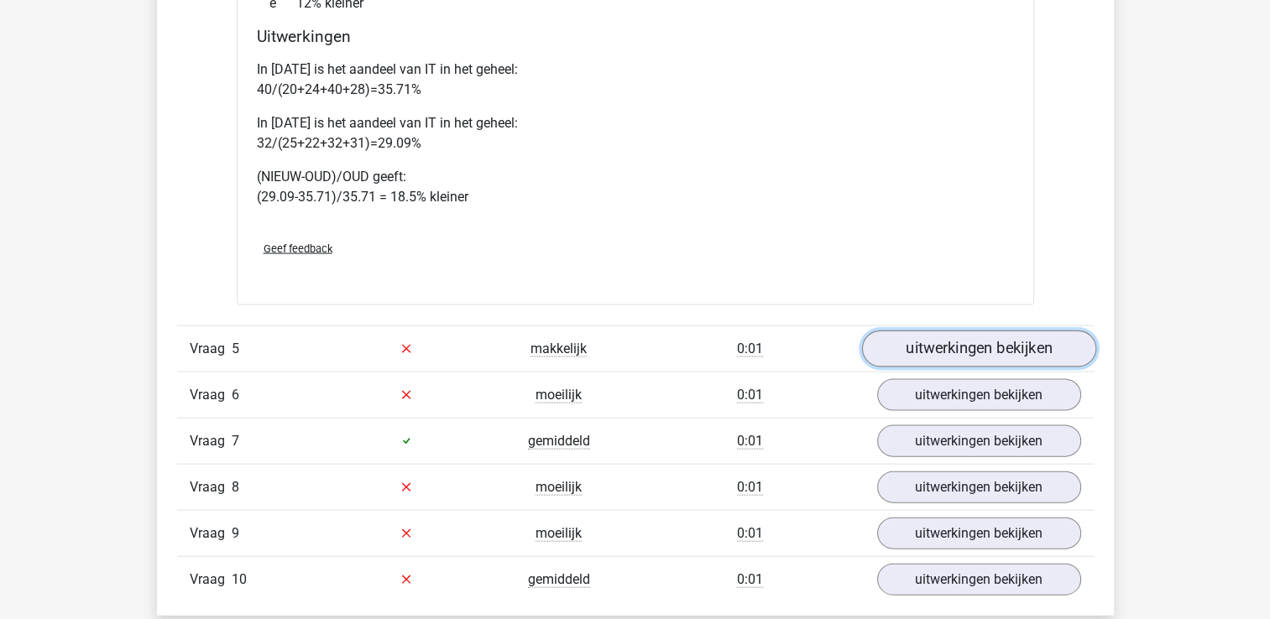
scroll to position [3693, 0]
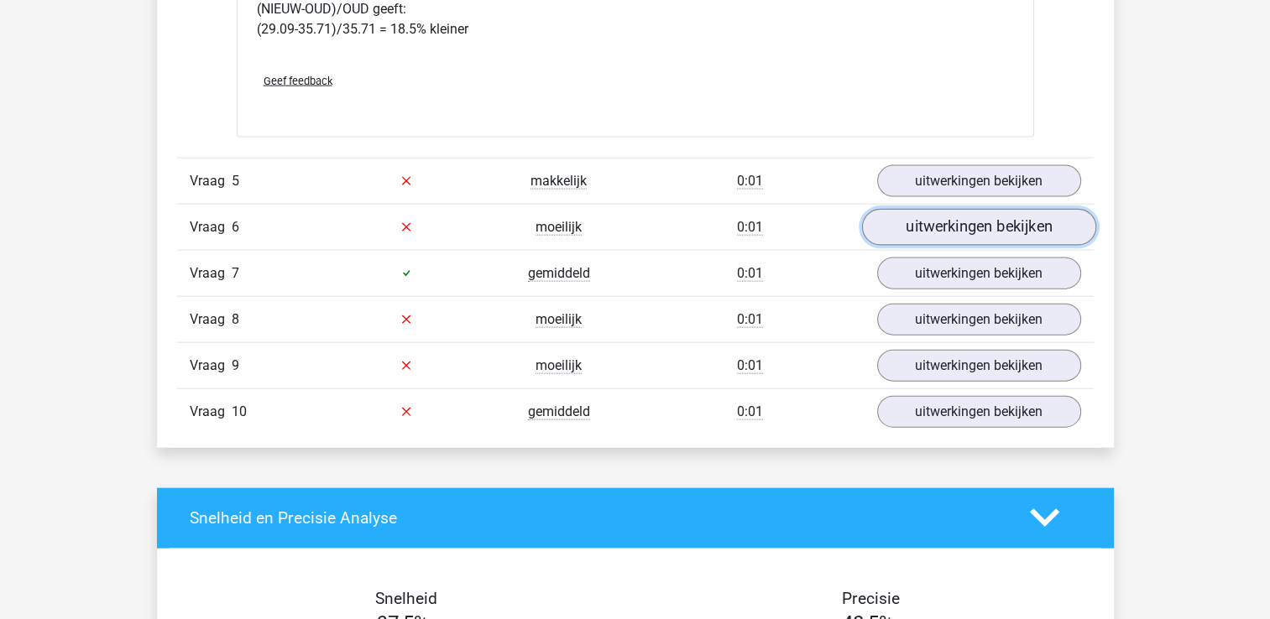
click at [959, 209] on link "uitwerkingen bekijken" at bounding box center [978, 227] width 234 height 37
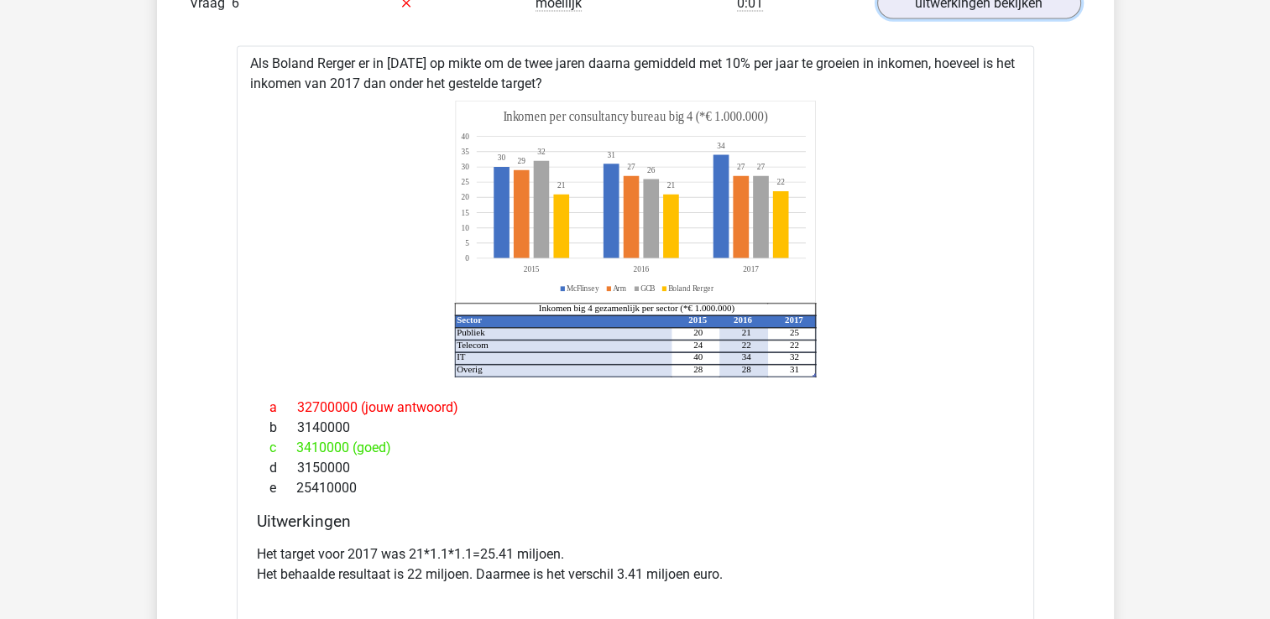
scroll to position [3945, 0]
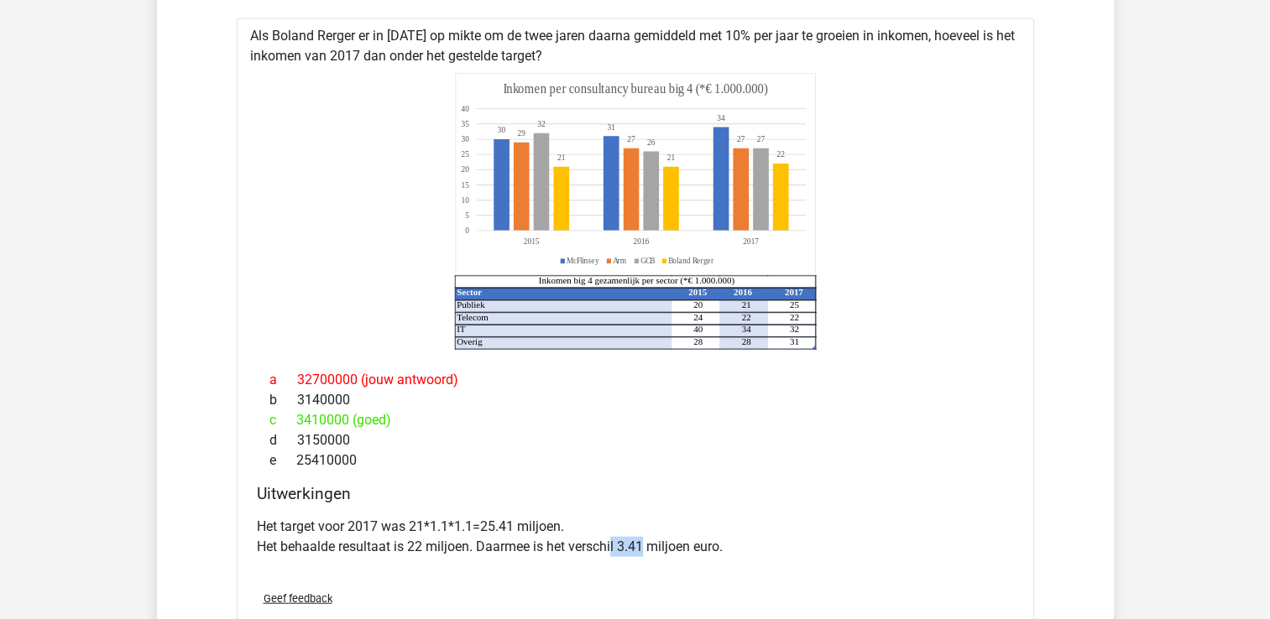
drag, startPoint x: 645, startPoint y: 520, endPoint x: 611, endPoint y: 522, distance: 33.6
click at [611, 522] on p "Het target voor 2017 was 21*1.1*1.1=25.41 miljoen. Het behaalde resultaat is 22…" at bounding box center [635, 537] width 757 height 40
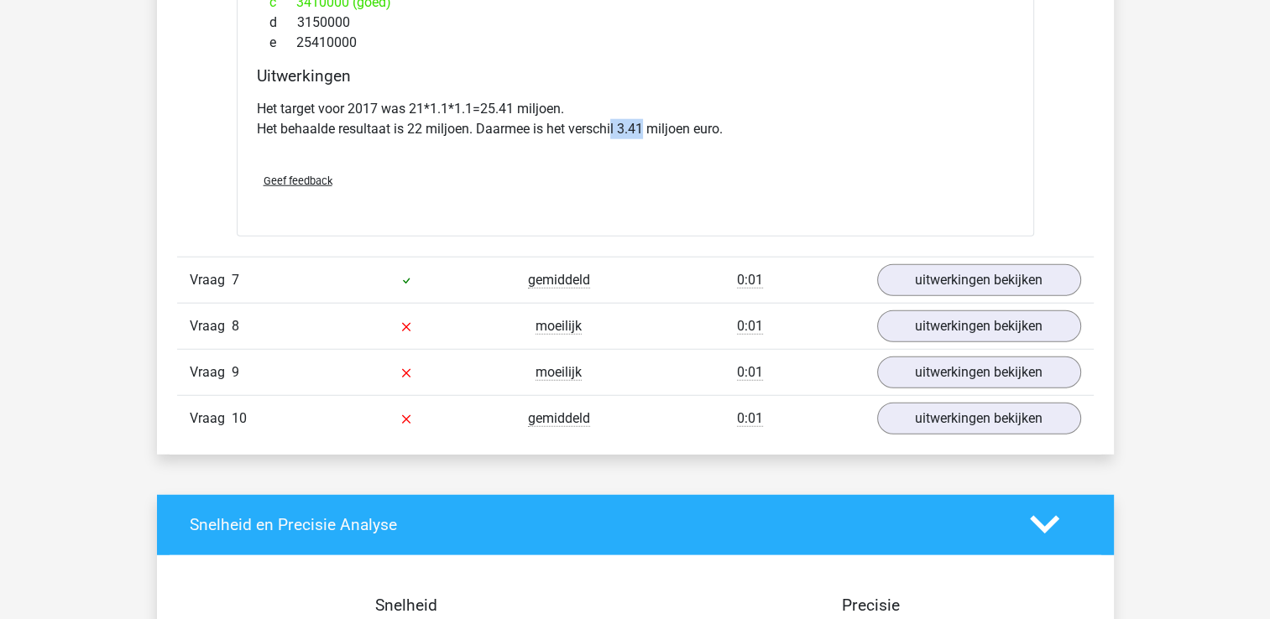
scroll to position [4365, 0]
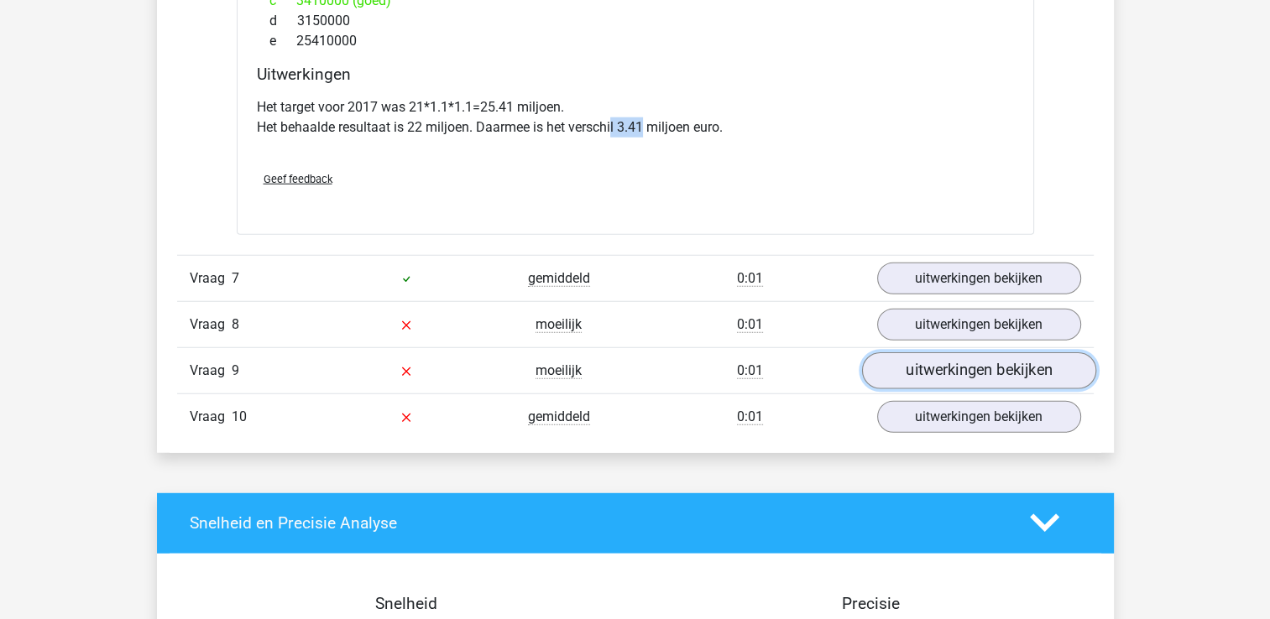
click at [944, 353] on link "uitwerkingen bekijken" at bounding box center [978, 371] width 234 height 37
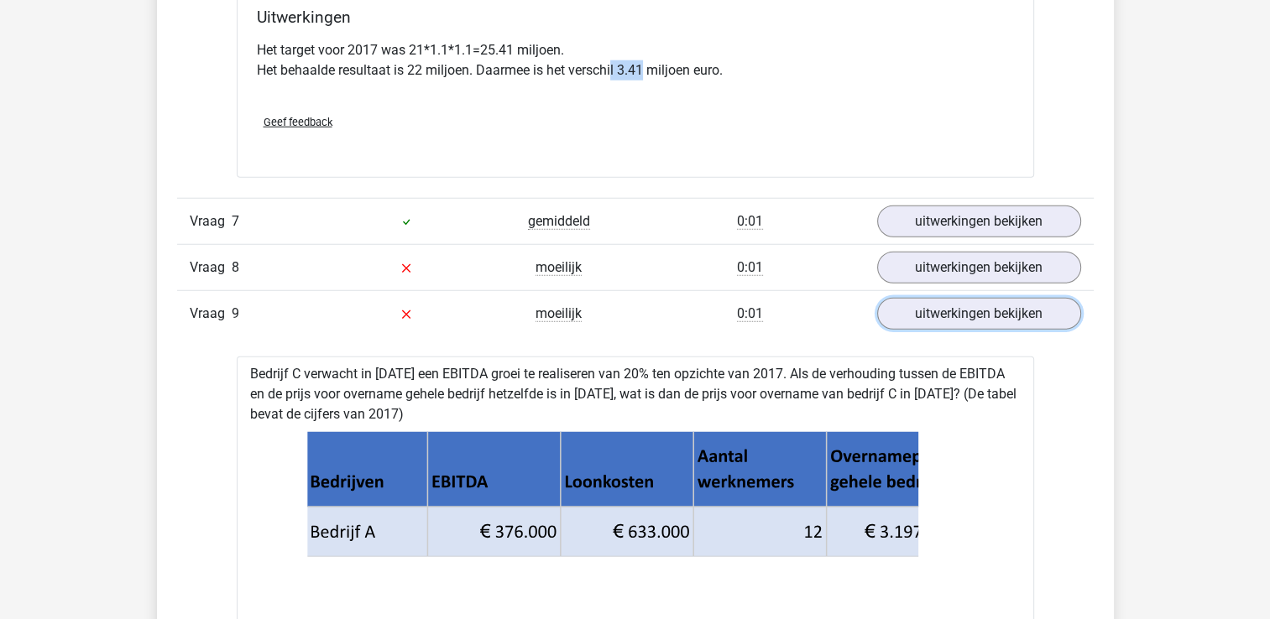
scroll to position [4533, 0]
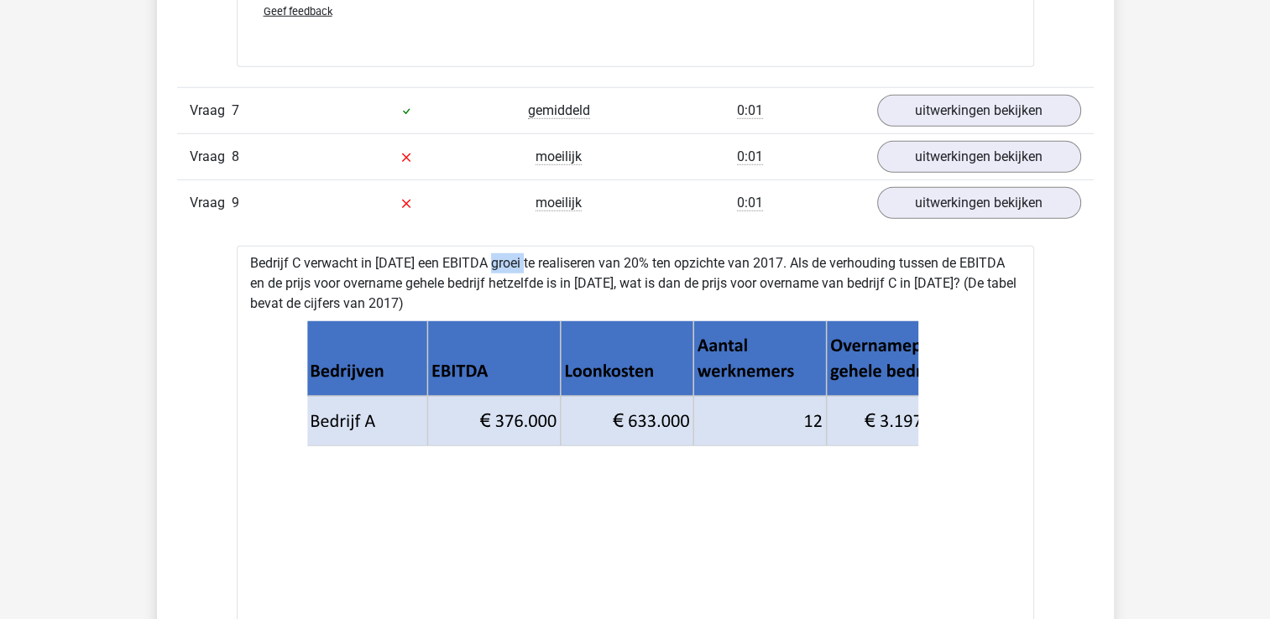
drag, startPoint x: 435, startPoint y: 233, endPoint x: 477, endPoint y: 236, distance: 42.0
click at [983, 442] on icon at bounding box center [636, 459] width 744 height 277
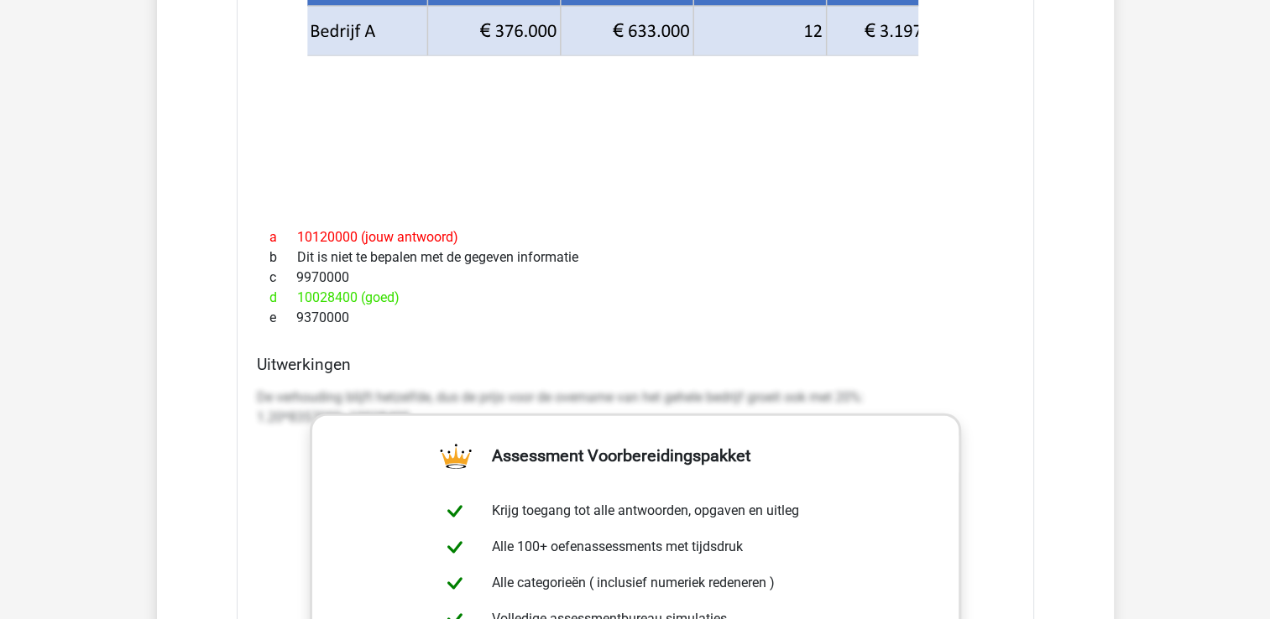
scroll to position [4953, 0]
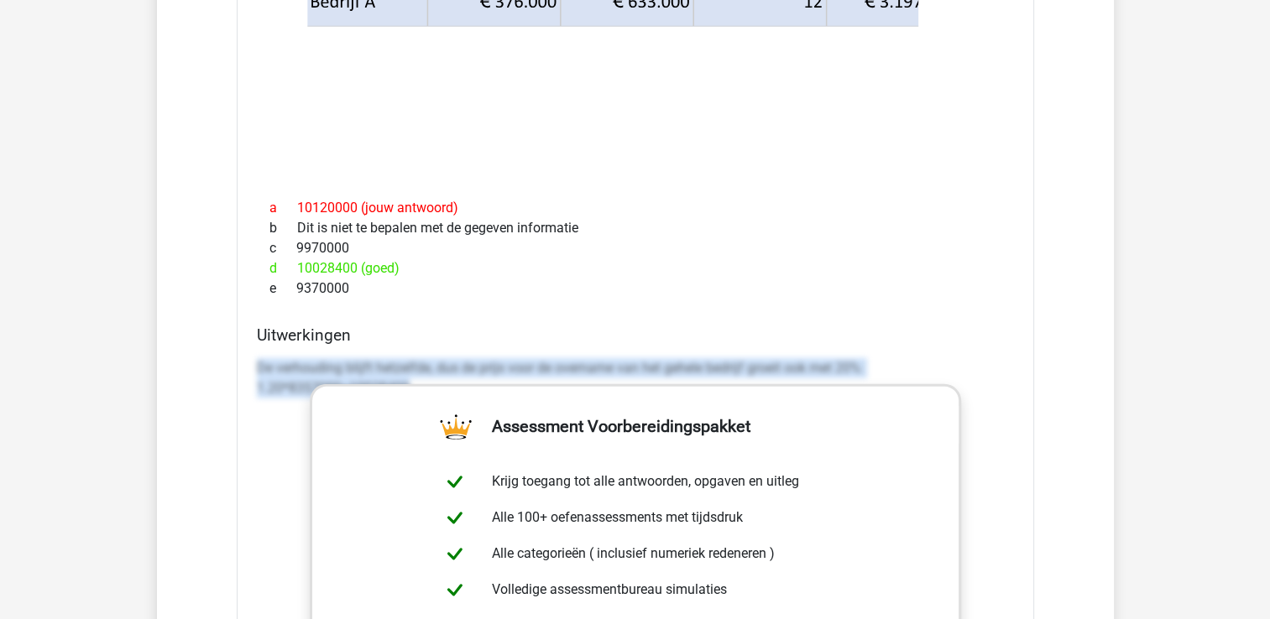
drag, startPoint x: 254, startPoint y: 337, endPoint x: 992, endPoint y: 379, distance: 739.9
click at [992, 379] on div "Uitwerkingen De verhouding blijft hetzelfde, dus de prijs voor de overname van …" at bounding box center [635, 591] width 771 height 530
copy p "De verhouding blijft hetzelfde, dus de prijs voor de overname van het gehele be…"
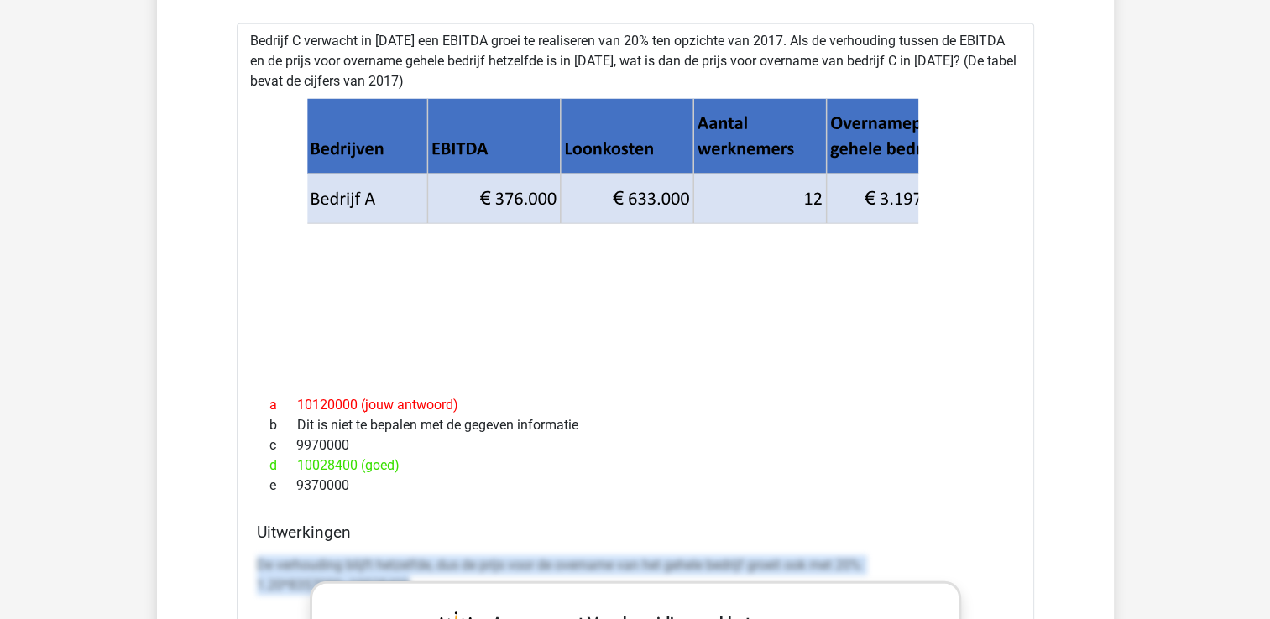
scroll to position [4617, 0]
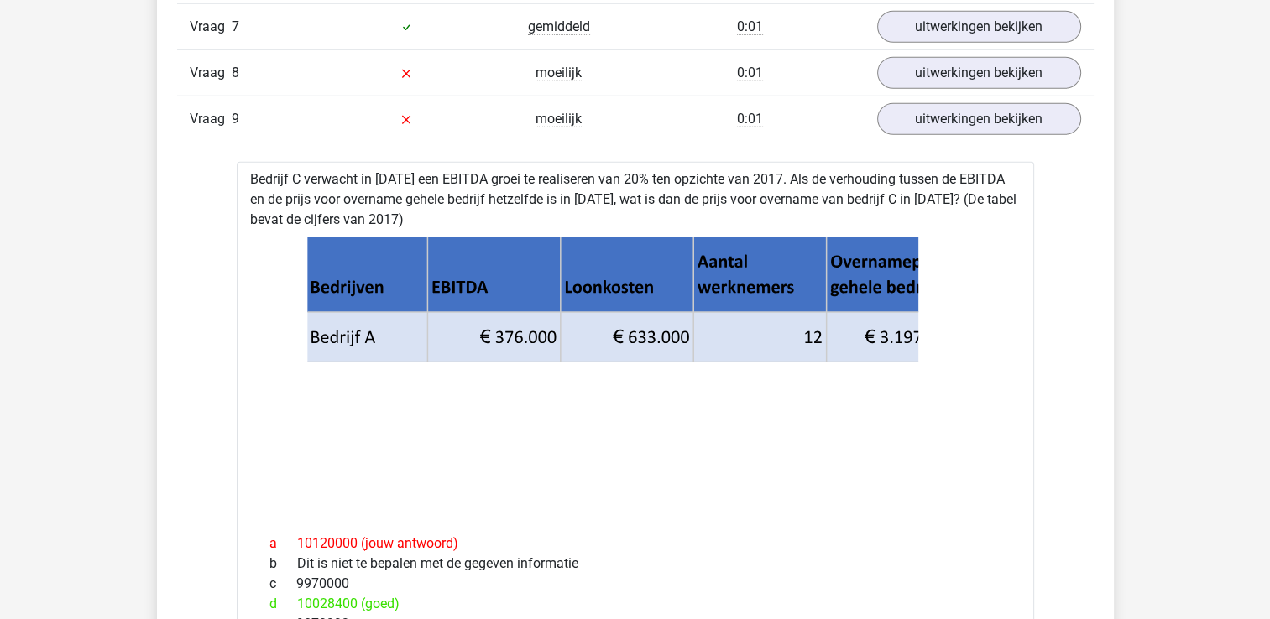
drag, startPoint x: 899, startPoint y: 306, endPoint x: 927, endPoint y: 306, distance: 27.7
click at [927, 306] on icon at bounding box center [636, 375] width 744 height 277
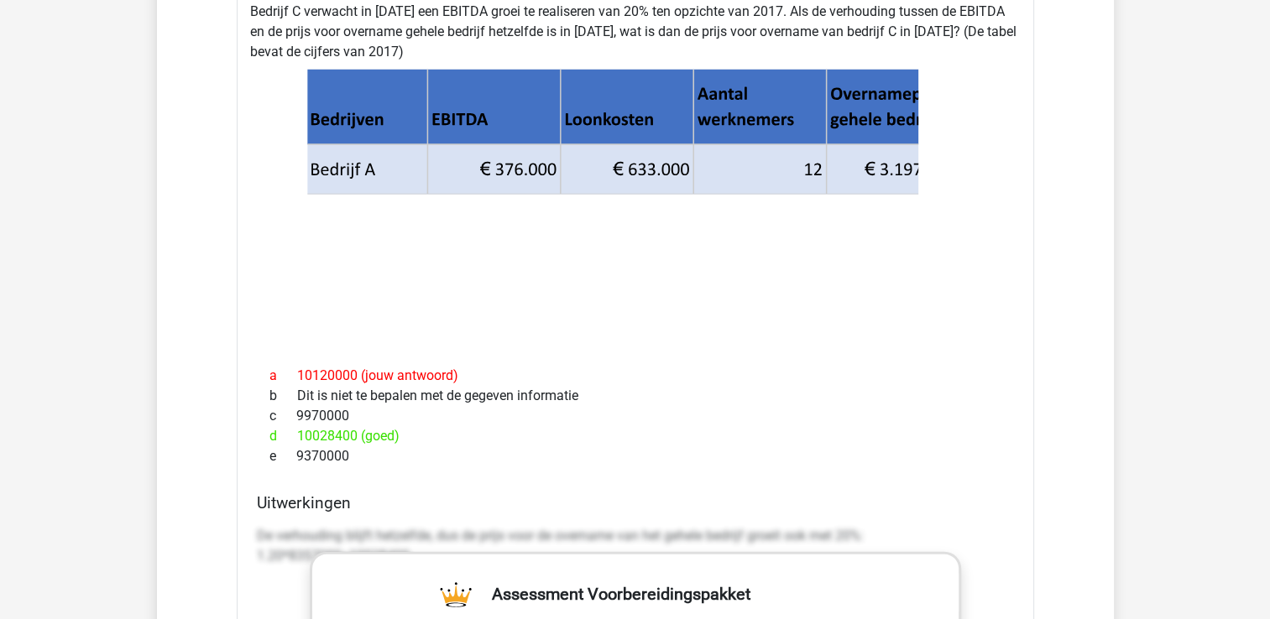
scroll to position [4701, 0]
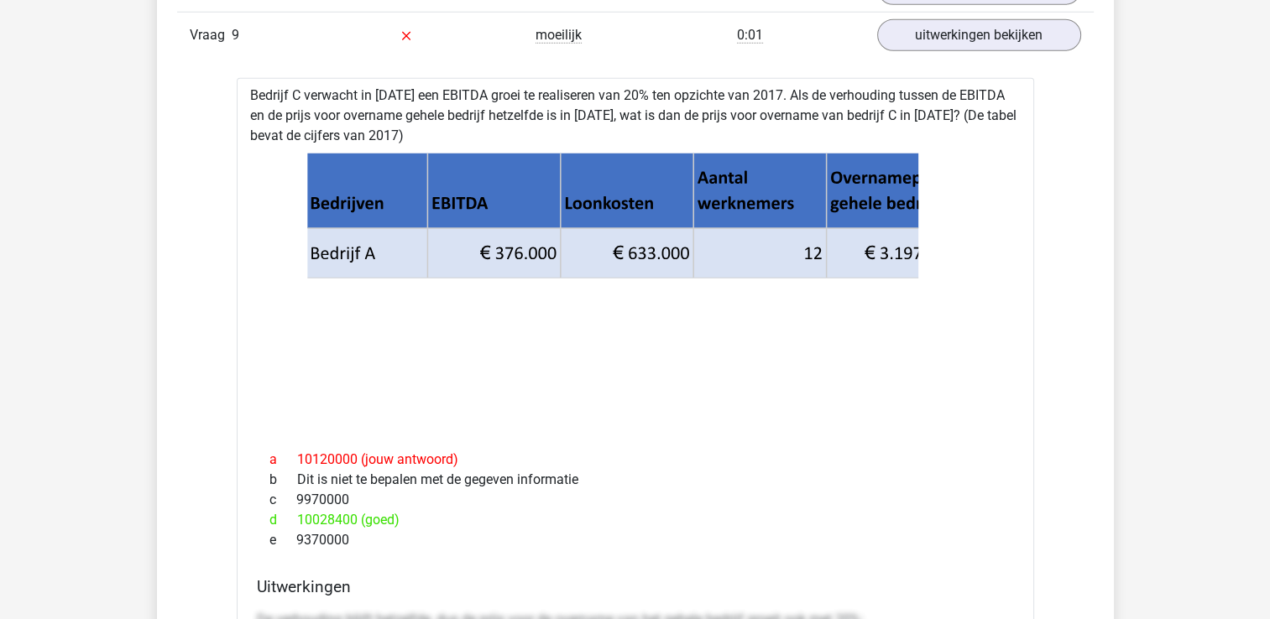
drag, startPoint x: 581, startPoint y: 455, endPoint x: 279, endPoint y: 451, distance: 302.2
click at [279, 470] on div "b Dit is niet te bepalen met de gegeven informatie" at bounding box center [635, 480] width 757 height 20
drag, startPoint x: 881, startPoint y: 223, endPoint x: 915, endPoint y: 246, distance: 41.2
click at [908, 228] on icon at bounding box center [632, 278] width 653 height 100
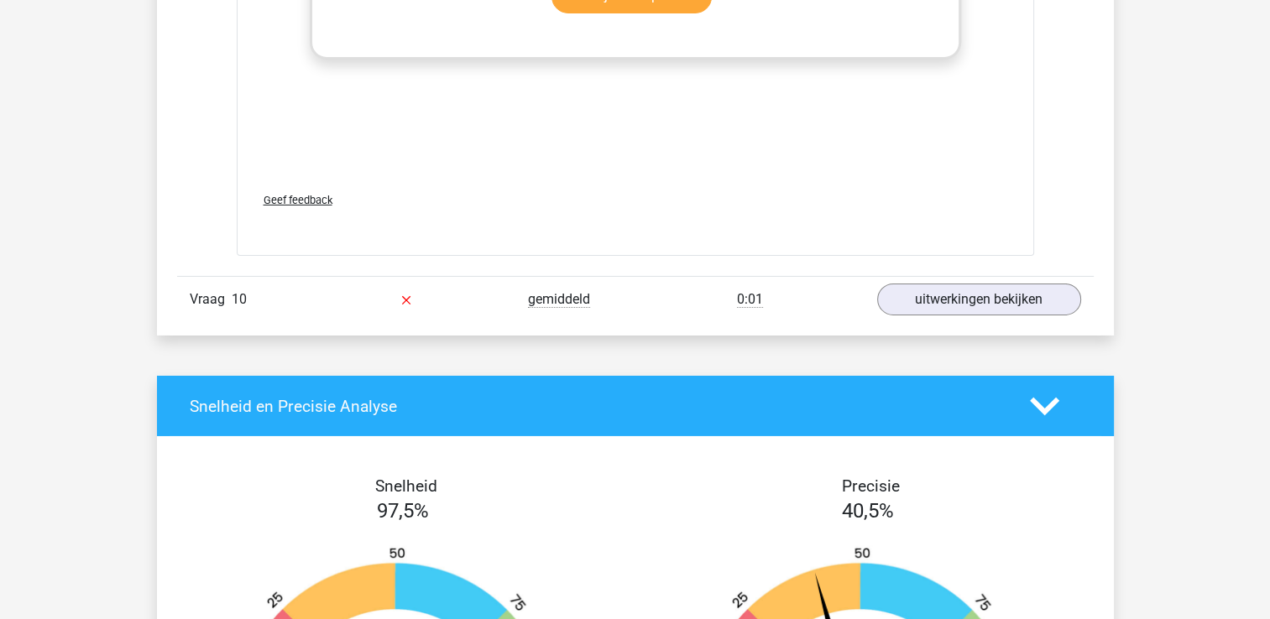
scroll to position [6044, 0]
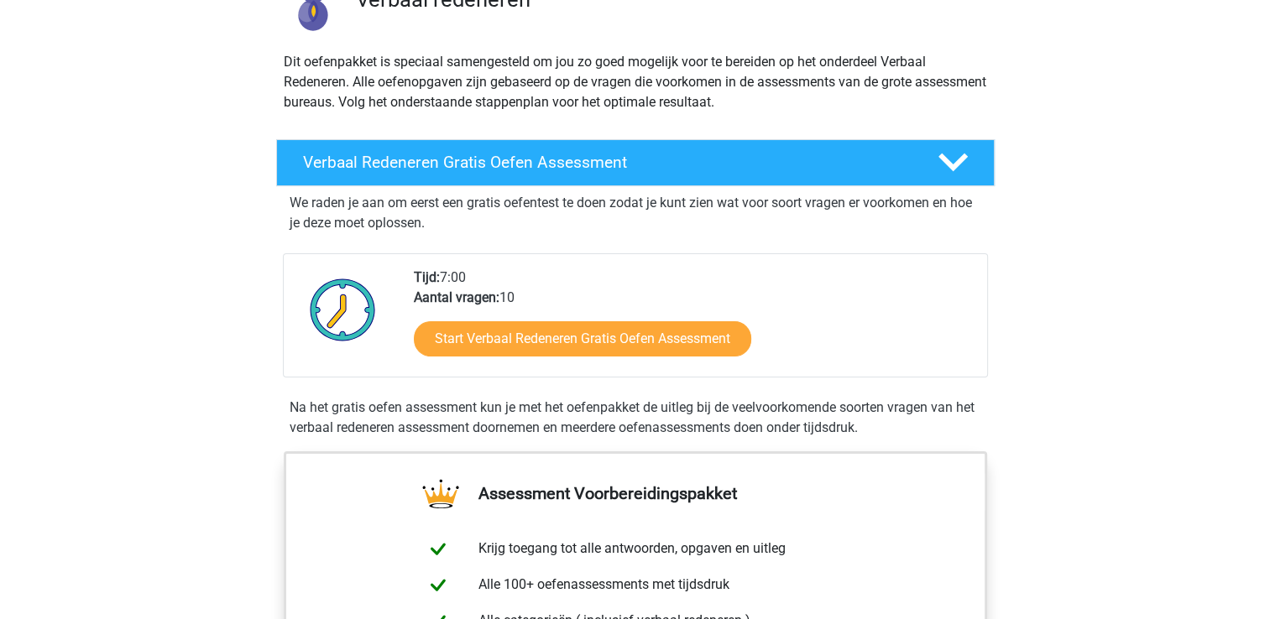
scroll to position [168, 0]
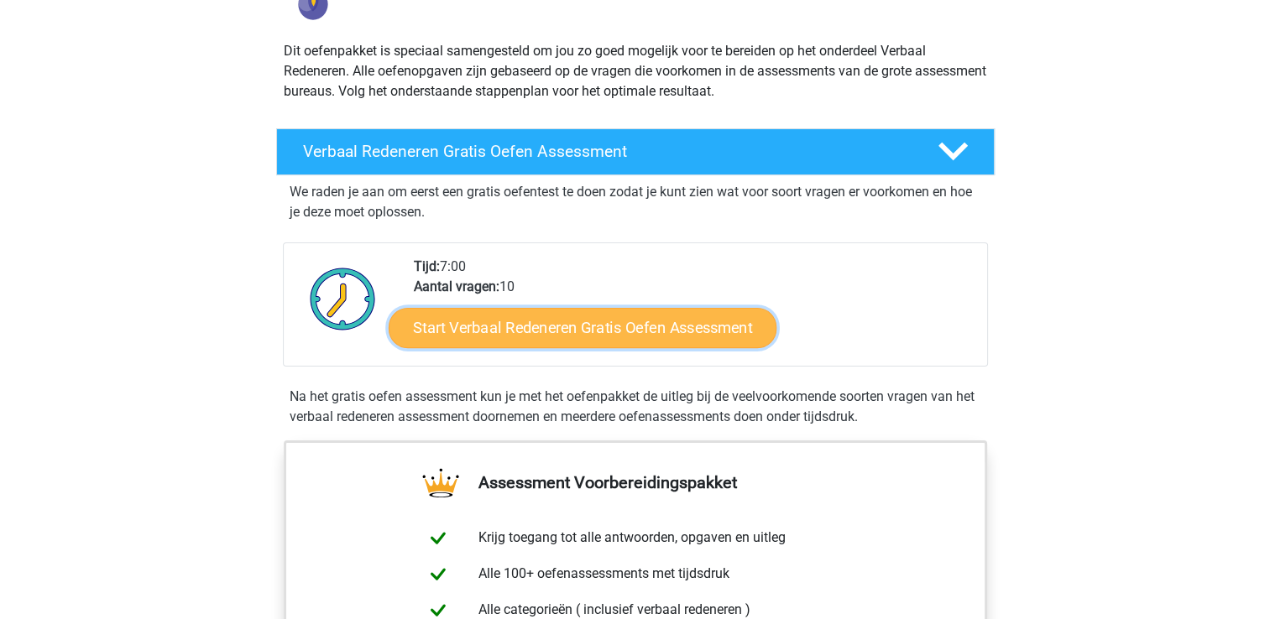
click at [574, 320] on link "Start Verbaal Redeneren Gratis Oefen Assessment" at bounding box center [583, 328] width 388 height 40
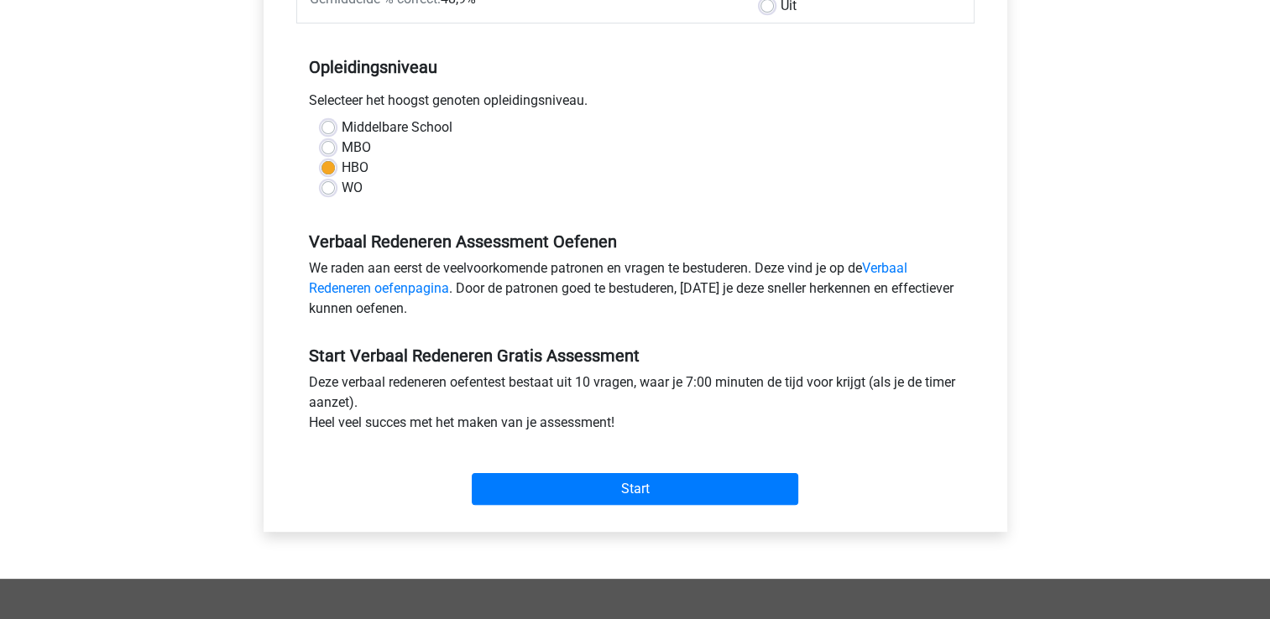
scroll to position [336, 0]
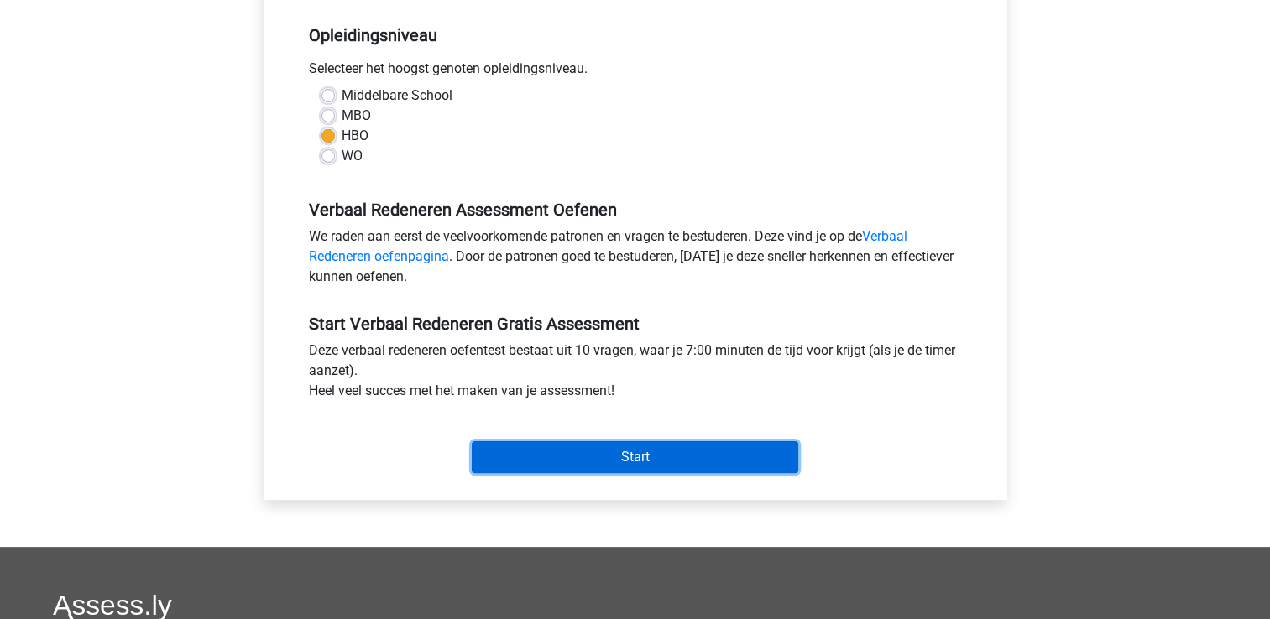
click at [722, 466] on input "Start" at bounding box center [635, 458] width 327 height 32
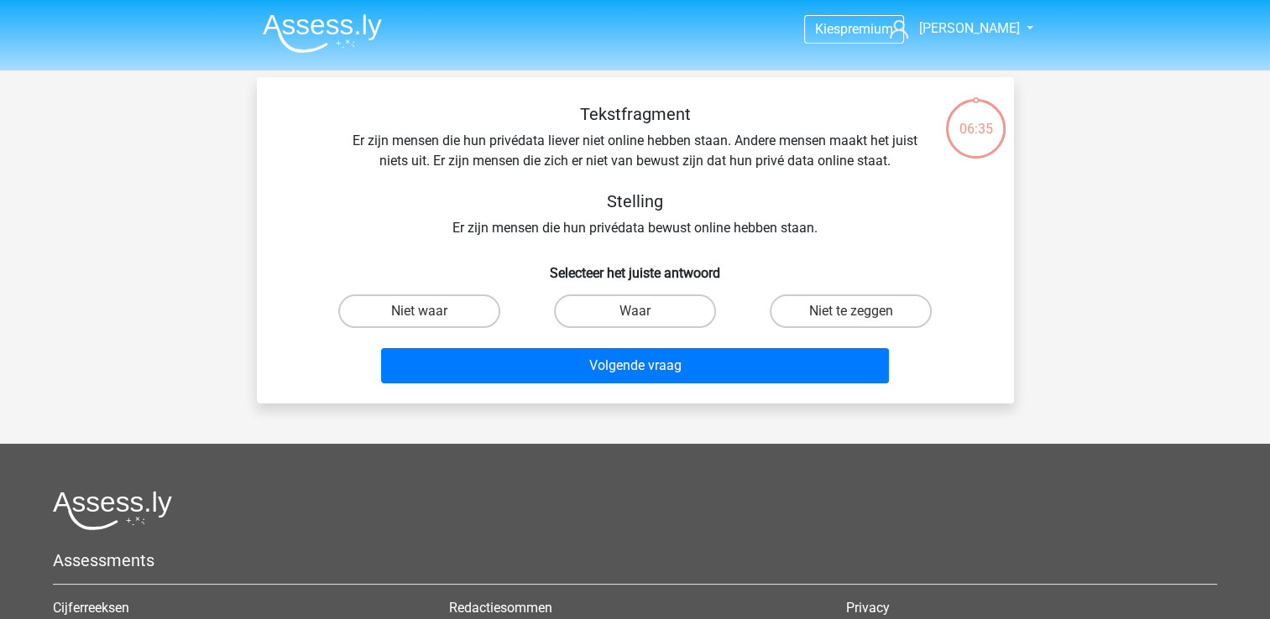
click at [641, 314] on input "Waar" at bounding box center [640, 316] width 11 height 11
radio input "true"
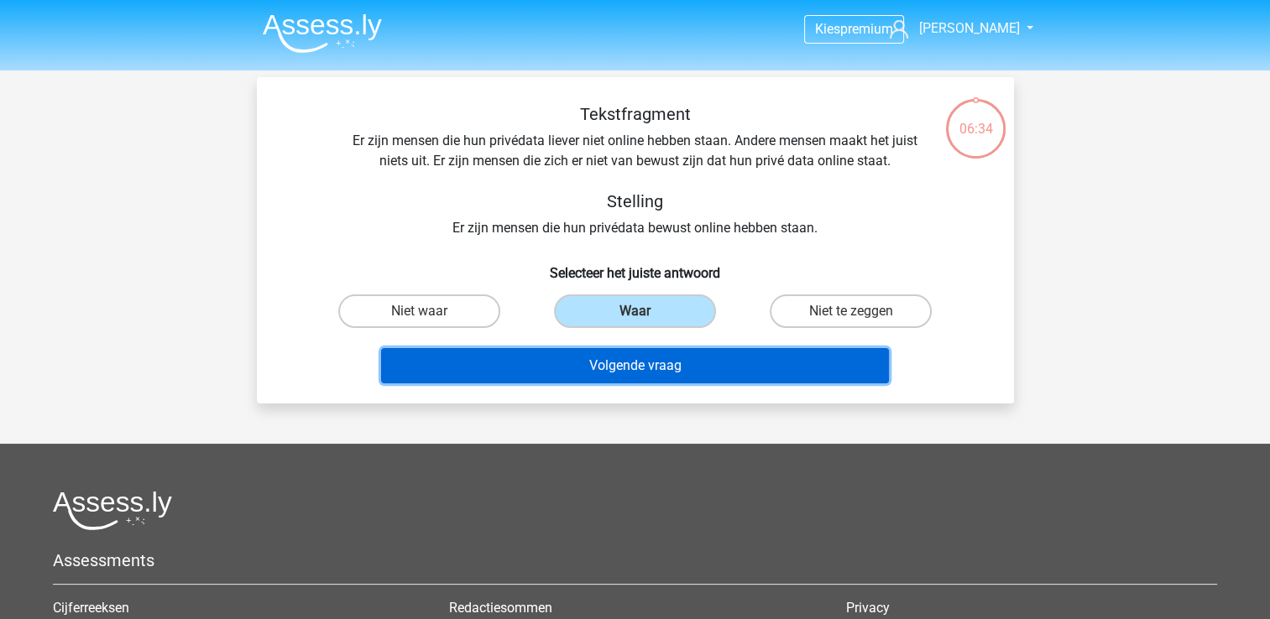
click at [641, 365] on button "Volgende vraag" at bounding box center [635, 365] width 508 height 35
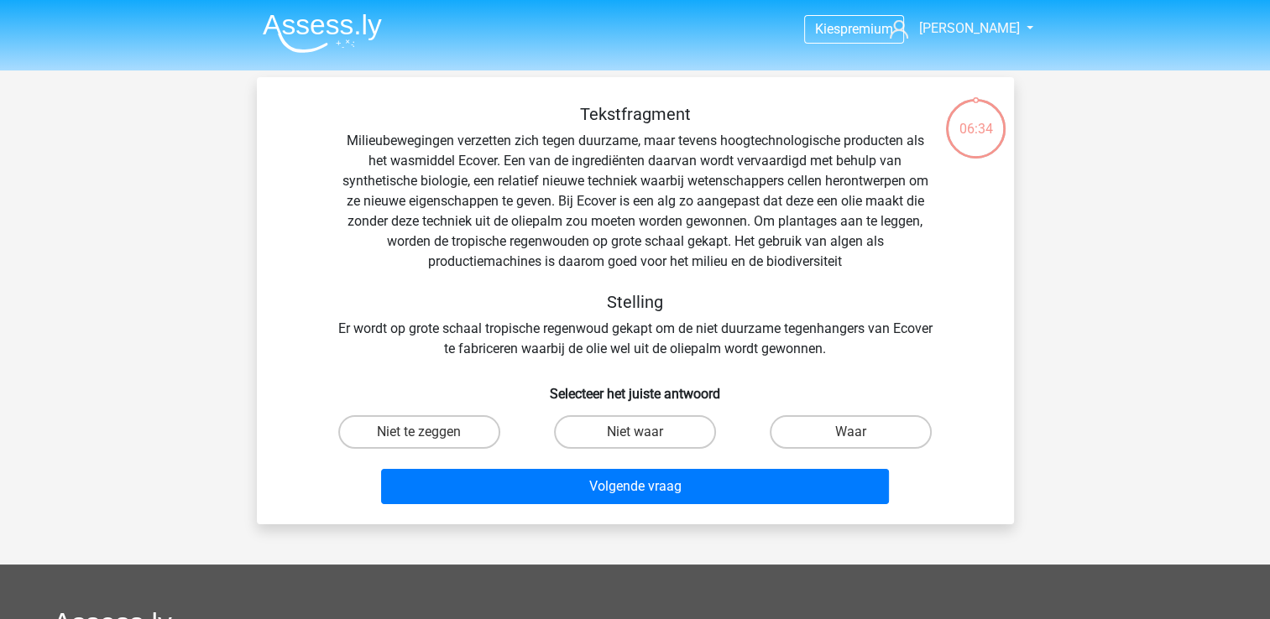
scroll to position [77, 0]
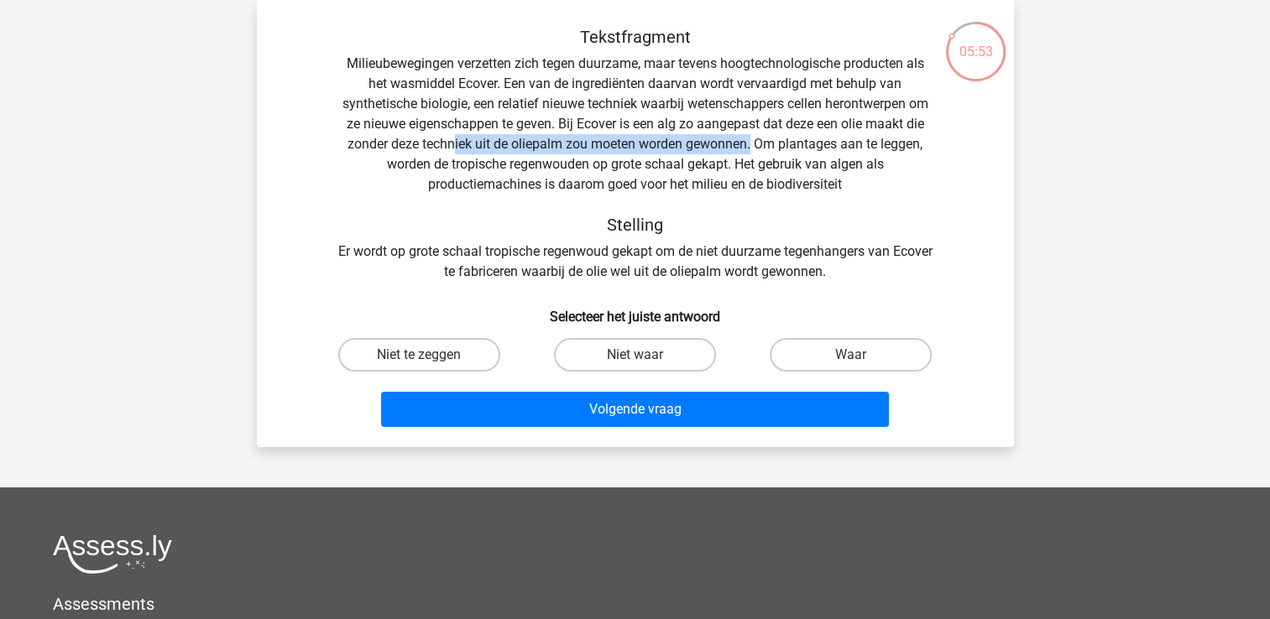
drag, startPoint x: 454, startPoint y: 148, endPoint x: 752, endPoint y: 149, distance: 298.0
click at [752, 149] on div "Tekstfragment Milieubewegingen verzetten zich tegen duurzame, maar tevens hoogt…" at bounding box center [635, 154] width 703 height 255
click at [661, 353] on label "Niet waar" at bounding box center [635, 355] width 162 height 34
click at [646, 355] on input "Niet waar" at bounding box center [640, 360] width 11 height 11
radio input "true"
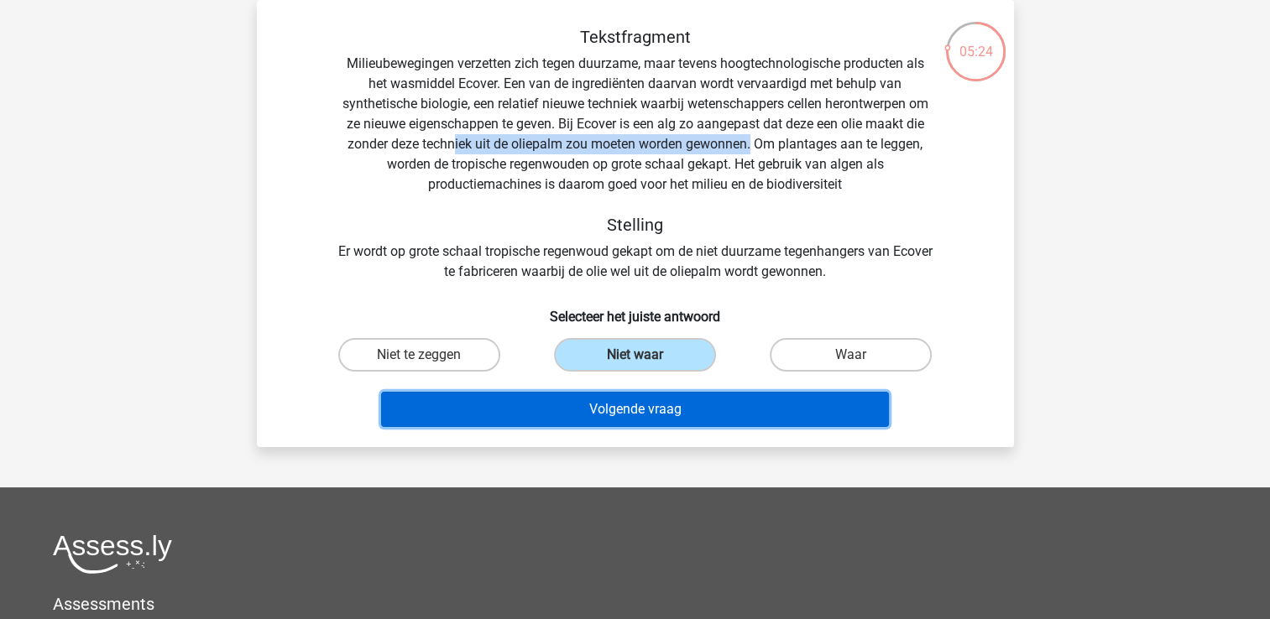
click at [671, 411] on button "Volgende vraag" at bounding box center [635, 409] width 508 height 35
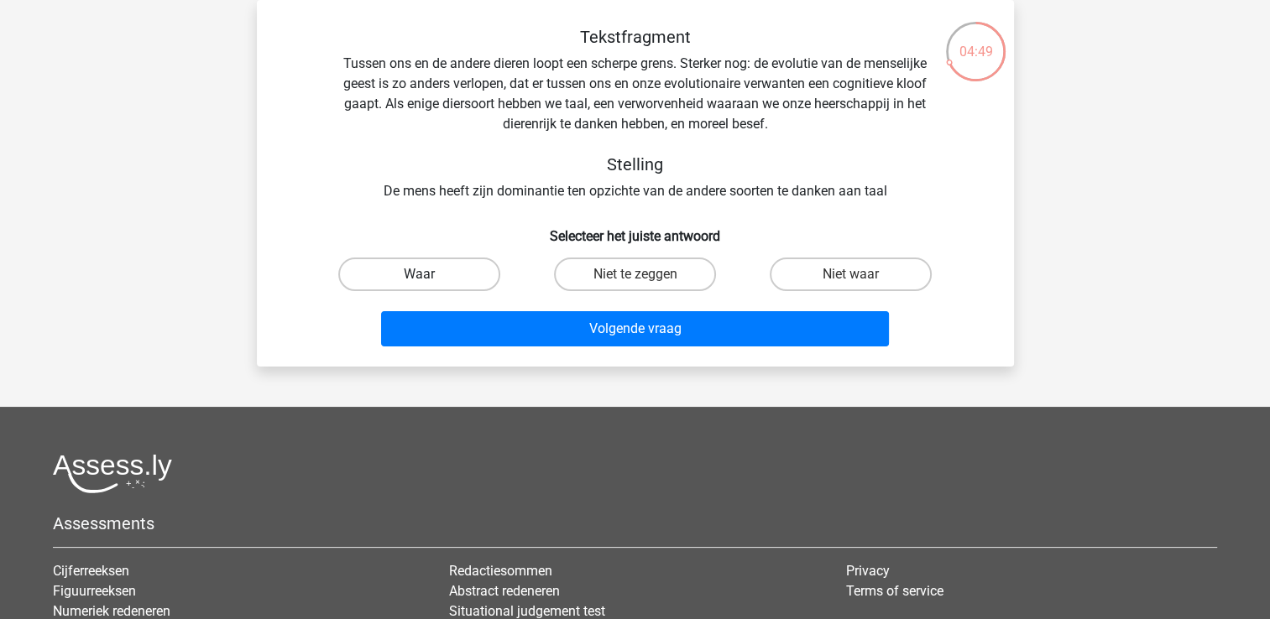
click at [436, 273] on label "Waar" at bounding box center [419, 275] width 162 height 34
click at [430, 274] on input "Waar" at bounding box center [424, 279] width 11 height 11
radio input "true"
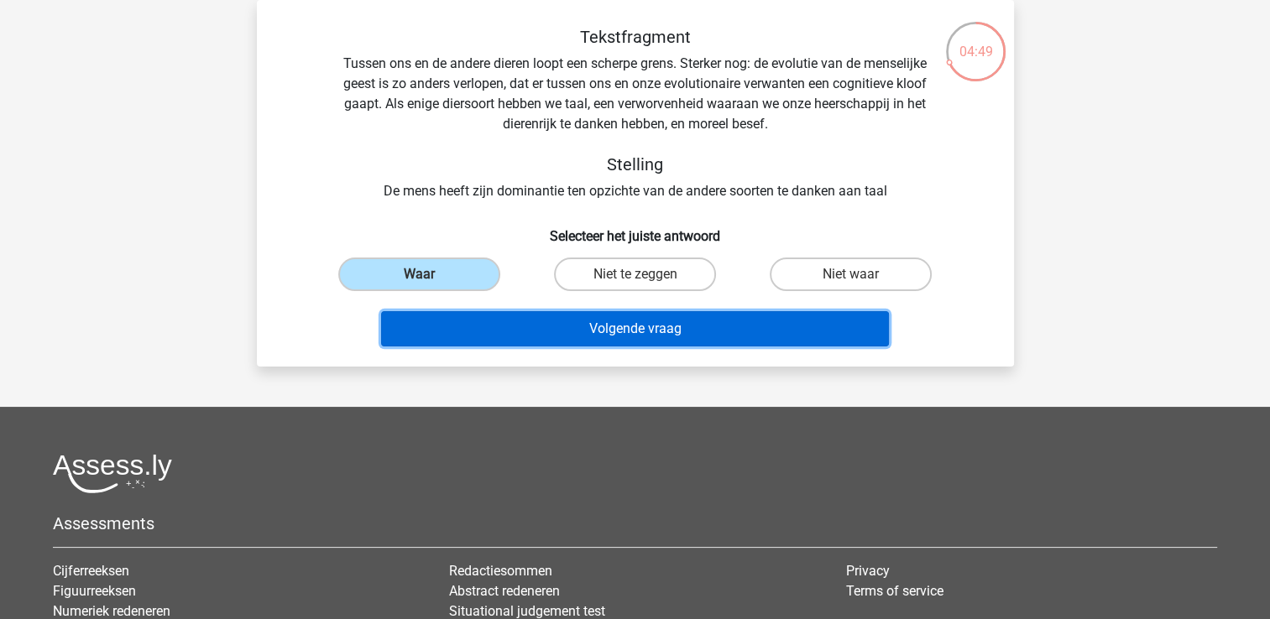
click at [568, 327] on button "Volgende vraag" at bounding box center [635, 328] width 508 height 35
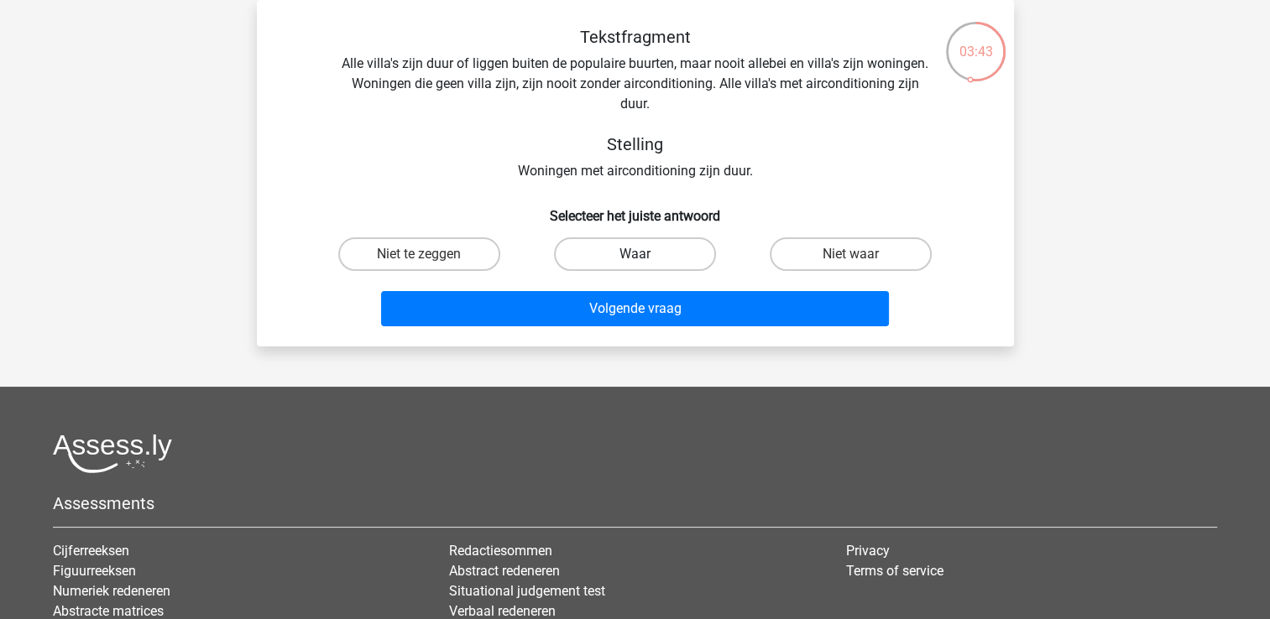
click at [650, 257] on label "Waar" at bounding box center [635, 255] width 162 height 34
click at [646, 257] on input "Waar" at bounding box center [640, 259] width 11 height 11
radio input "true"
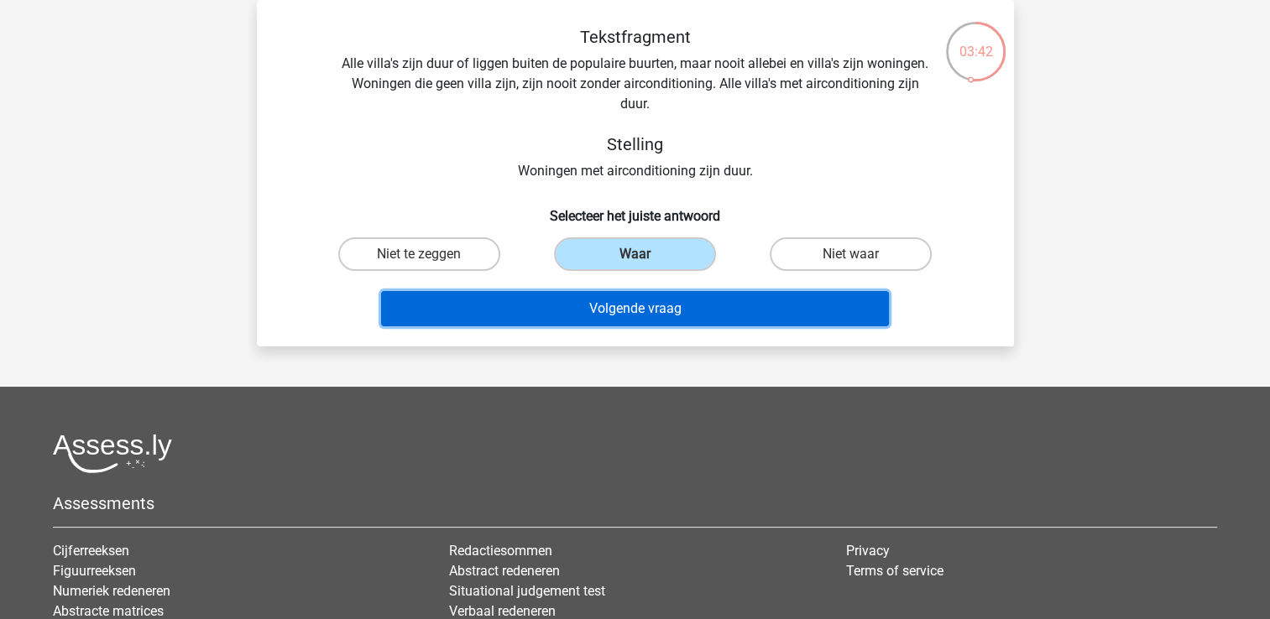
click at [661, 314] on button "Volgende vraag" at bounding box center [635, 308] width 508 height 35
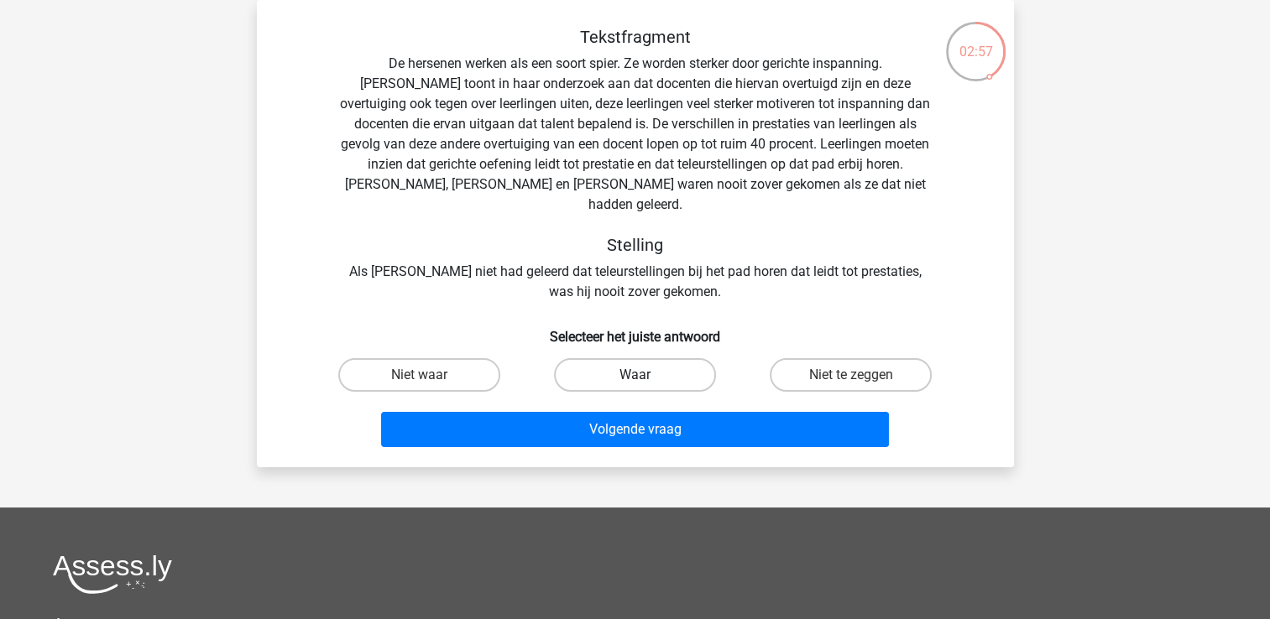
drag, startPoint x: 656, startPoint y: 356, endPoint x: 655, endPoint y: 393, distance: 37.0
click at [655, 358] on label "Waar" at bounding box center [635, 375] width 162 height 34
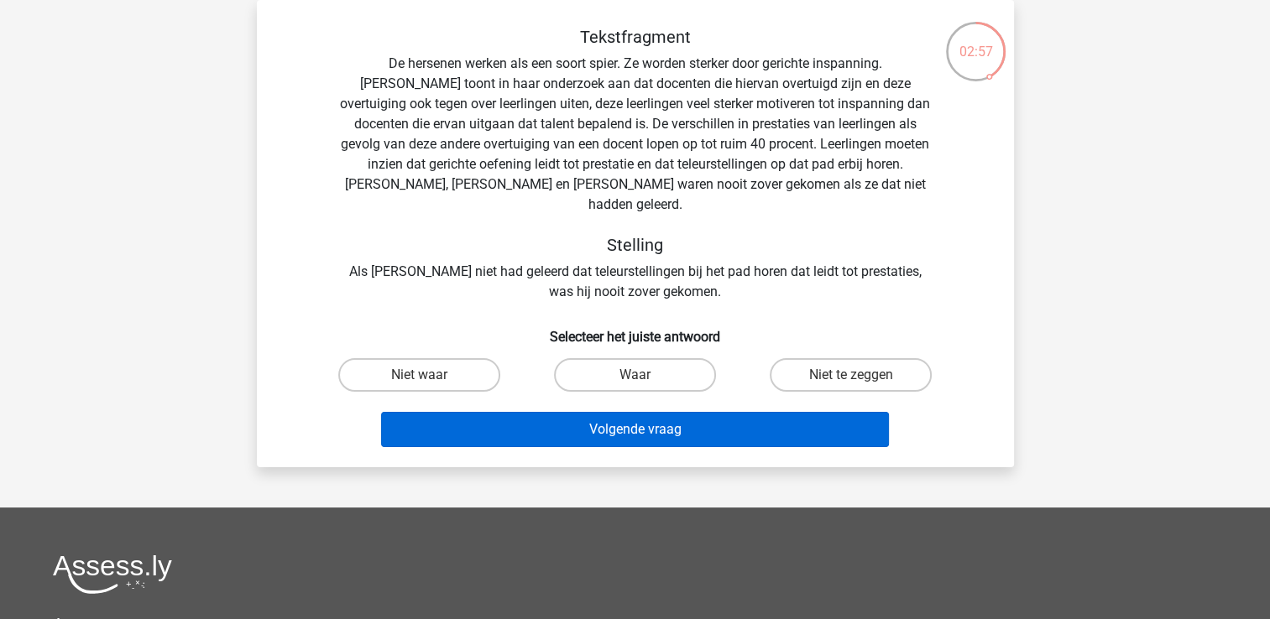
click at [646, 375] on input "Waar" at bounding box center [640, 380] width 11 height 11
radio input "true"
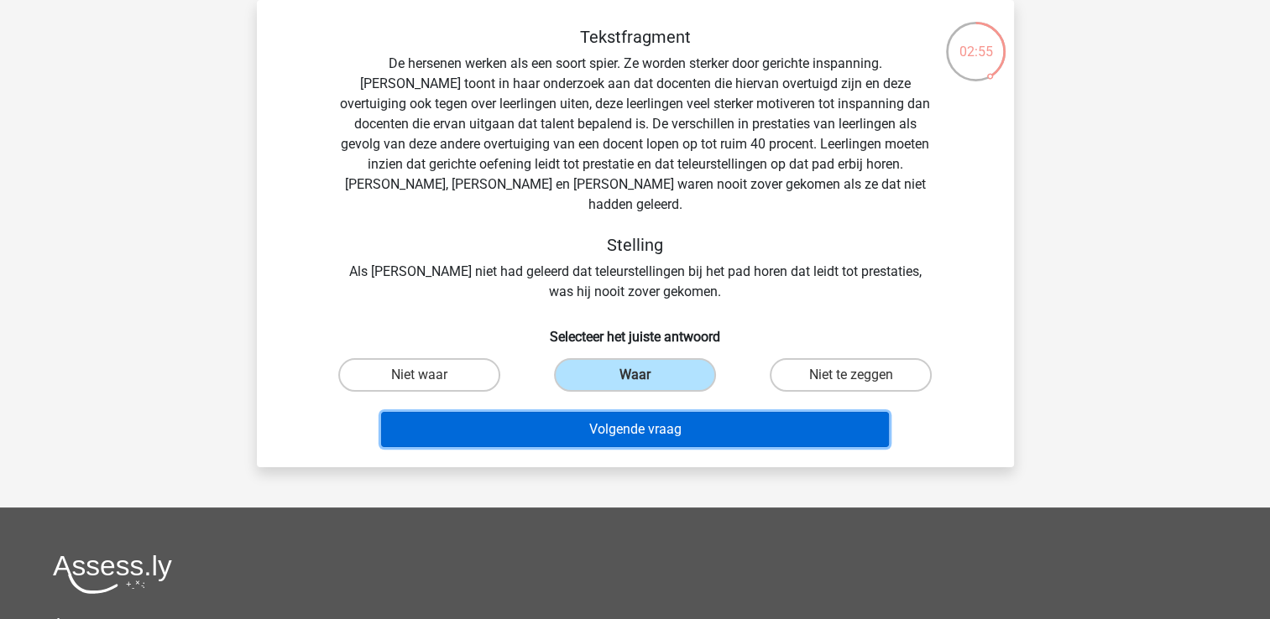
click at [651, 412] on button "Volgende vraag" at bounding box center [635, 429] width 508 height 35
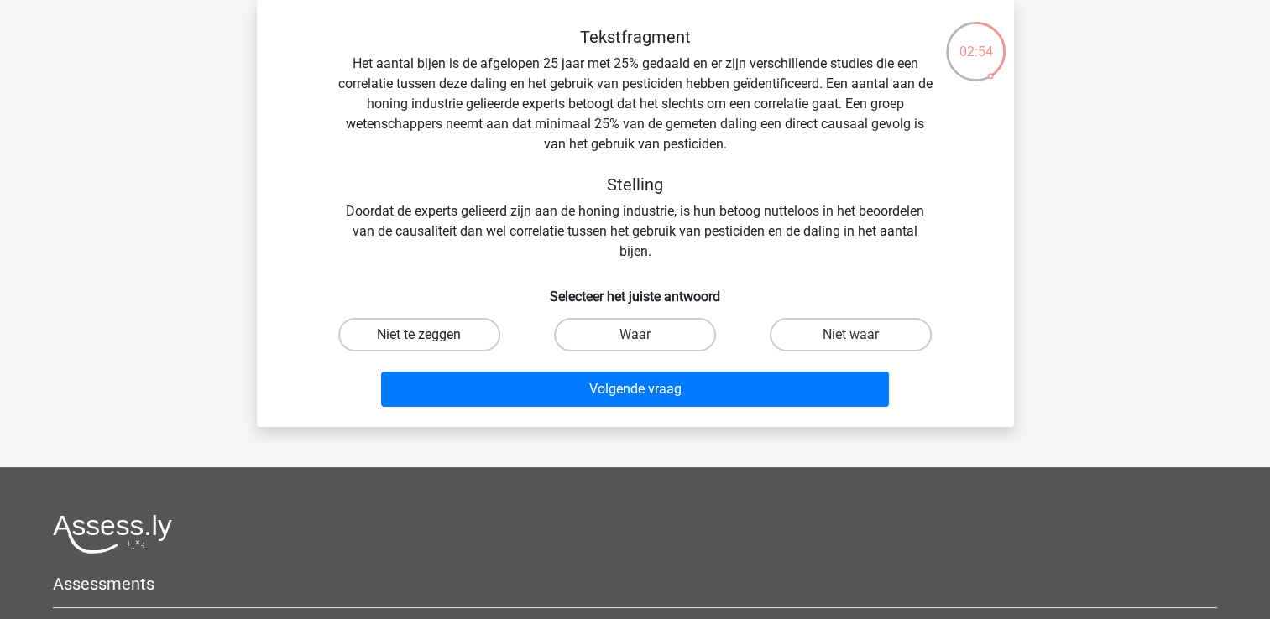
click at [438, 337] on label "Niet te zeggen" at bounding box center [419, 335] width 162 height 34
click at [430, 337] on input "Niet te zeggen" at bounding box center [424, 340] width 11 height 11
radio input "true"
click at [438, 337] on label "Niet te zeggen" at bounding box center [419, 335] width 162 height 34
click at [430, 337] on input "Niet te zeggen" at bounding box center [424, 340] width 11 height 11
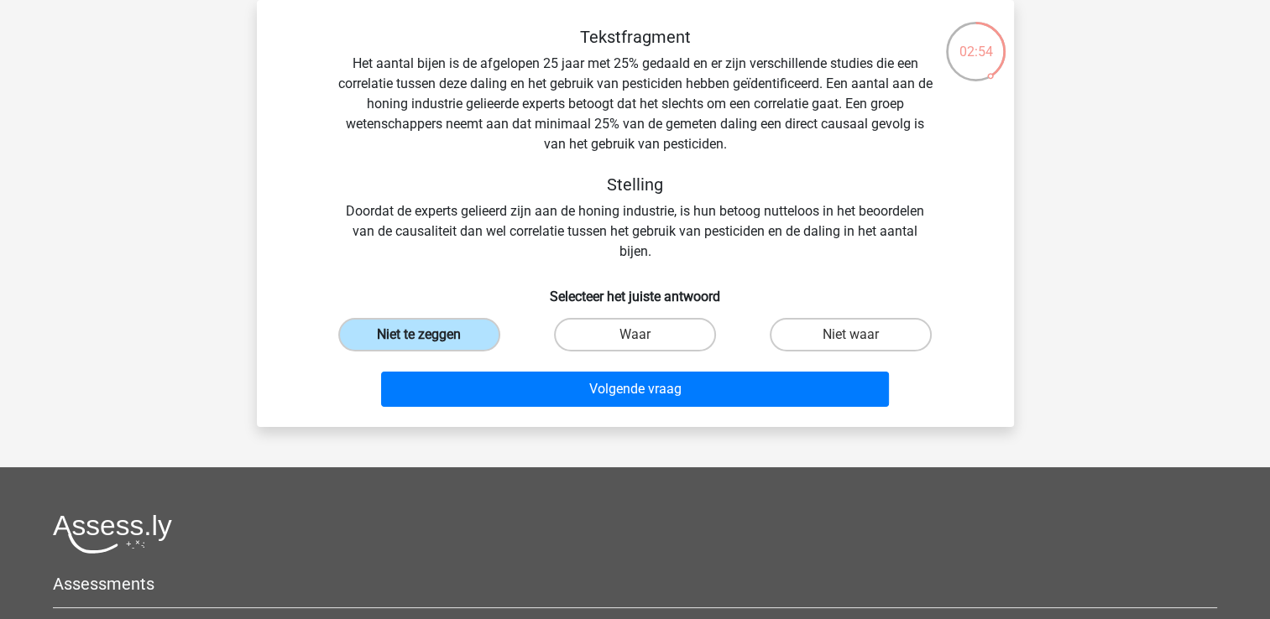
click at [438, 337] on label "Niet te zeggen" at bounding box center [419, 335] width 162 height 34
click at [430, 337] on input "Niet te zeggen" at bounding box center [424, 340] width 11 height 11
click at [438, 337] on label "Niet te zeggen" at bounding box center [419, 335] width 162 height 34
click at [430, 337] on input "Niet te zeggen" at bounding box center [424, 340] width 11 height 11
click at [438, 337] on label "Niet te zeggen" at bounding box center [419, 335] width 162 height 34
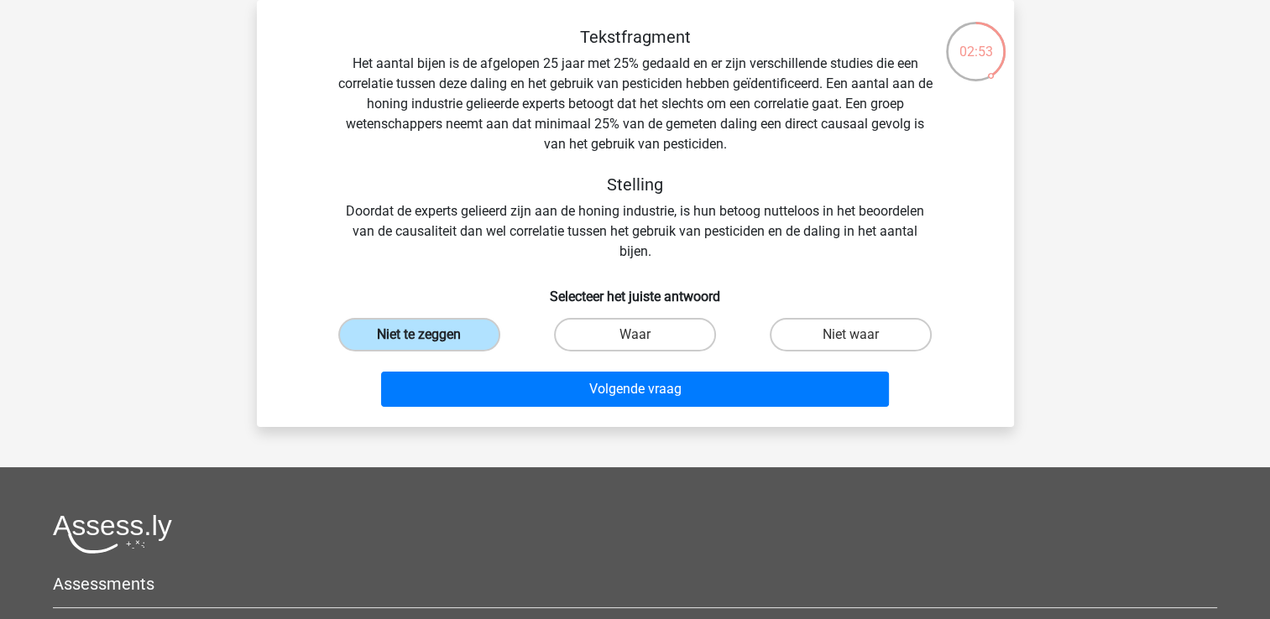
click at [430, 337] on input "Niet te zeggen" at bounding box center [424, 340] width 11 height 11
click at [440, 339] on label "Niet te zeggen" at bounding box center [419, 335] width 162 height 34
click at [430, 339] on input "Niet te zeggen" at bounding box center [424, 340] width 11 height 11
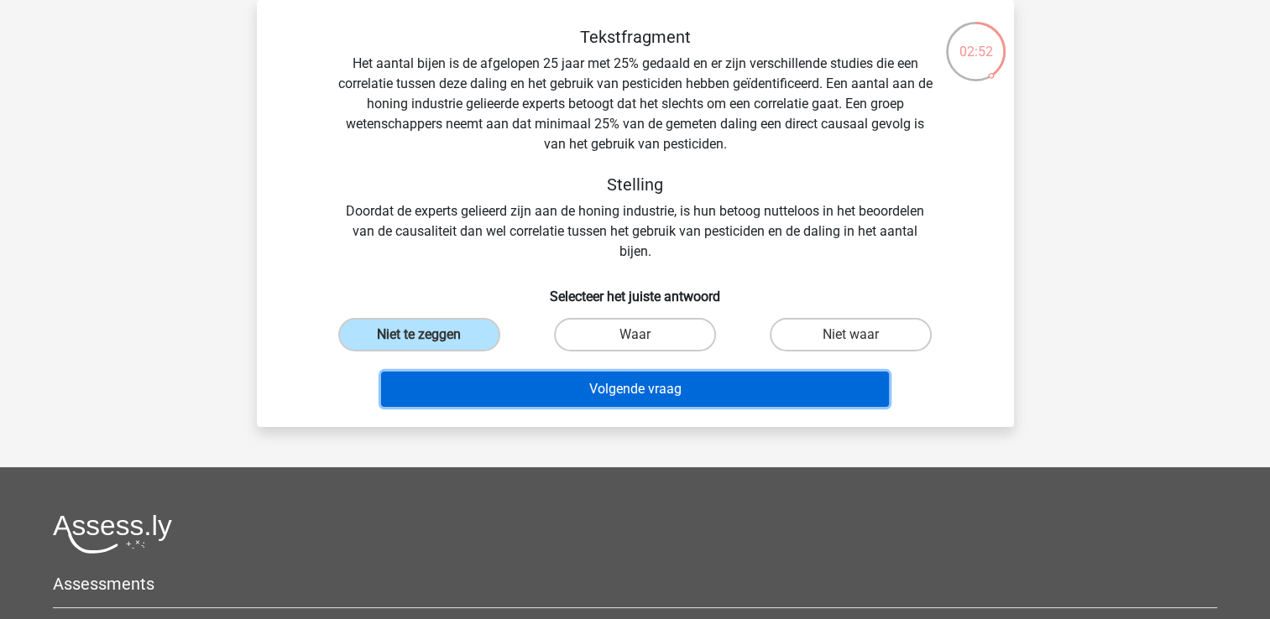
click at [463, 376] on button "Volgende vraag" at bounding box center [635, 389] width 508 height 35
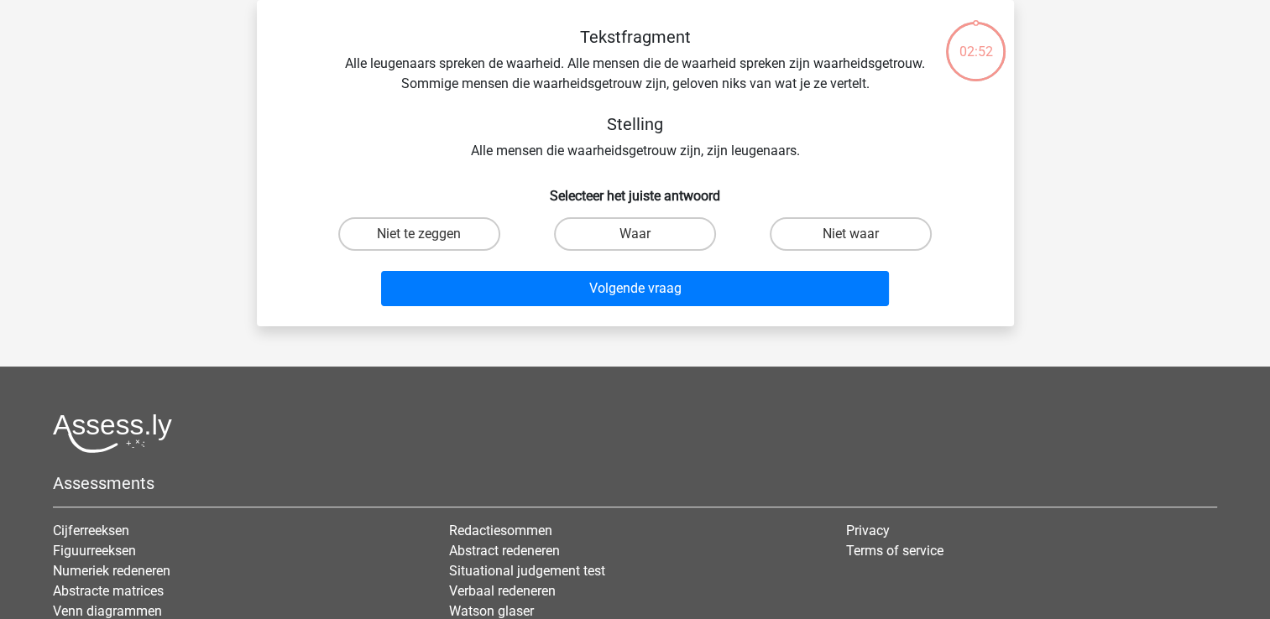
drag, startPoint x: 429, startPoint y: 237, endPoint x: 442, endPoint y: 282, distance: 47.3
click at [429, 238] on input "Niet te zeggen" at bounding box center [424, 239] width 11 height 11
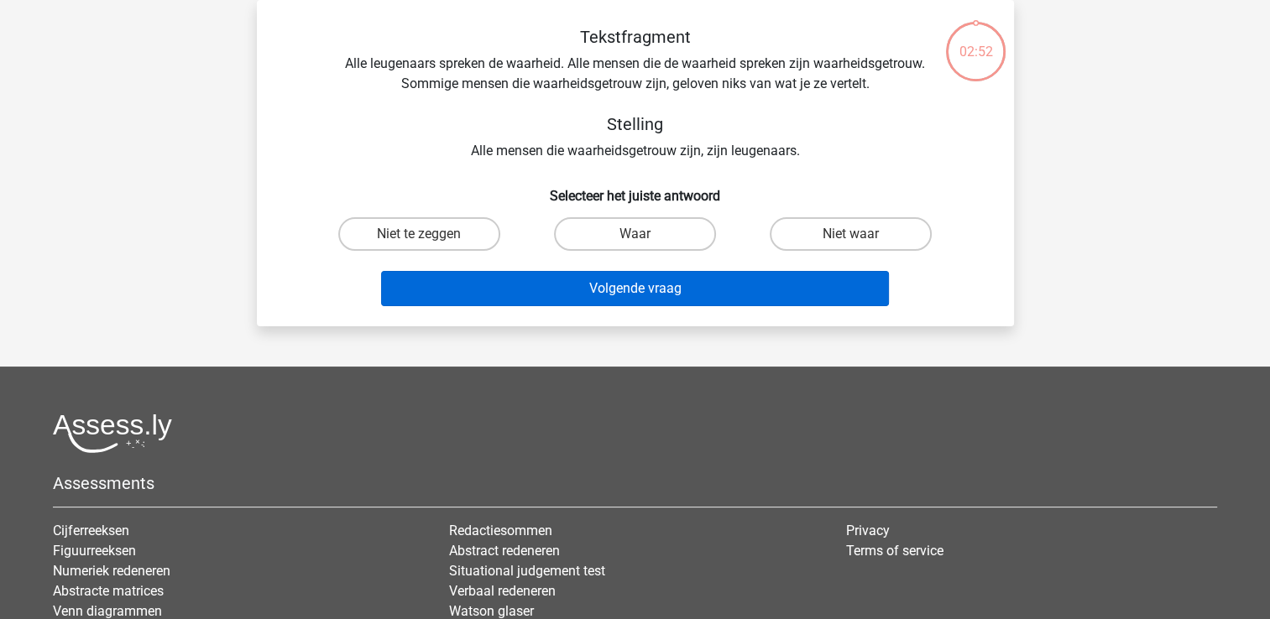
radio input "true"
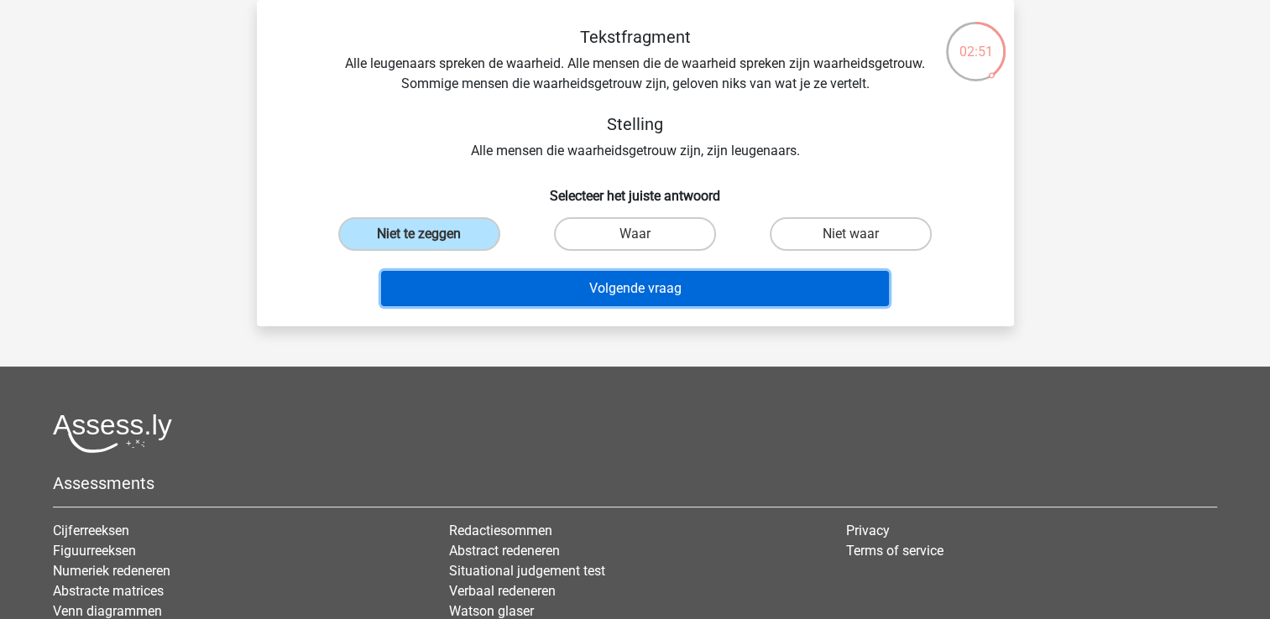
click at [442, 283] on button "Volgende vraag" at bounding box center [635, 288] width 508 height 35
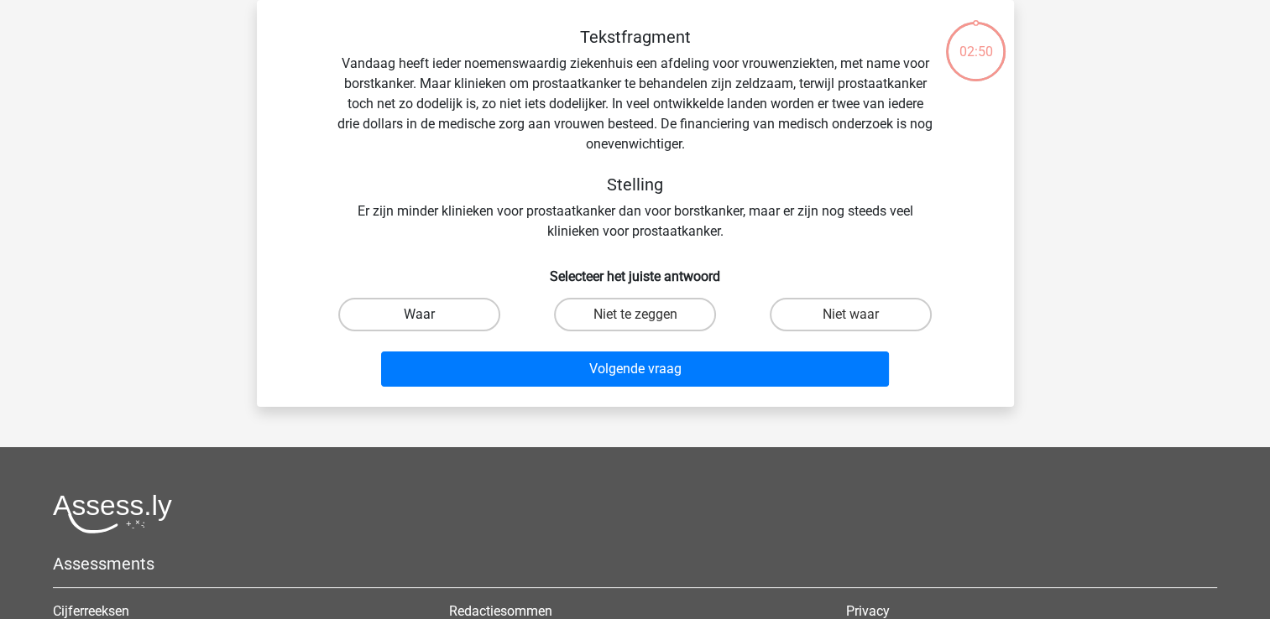
drag, startPoint x: 429, startPoint y: 308, endPoint x: 437, endPoint y: 334, distance: 27.3
click at [429, 309] on label "Waar" at bounding box center [419, 315] width 162 height 34
click at [429, 315] on input "Waar" at bounding box center [424, 320] width 11 height 11
radio input "true"
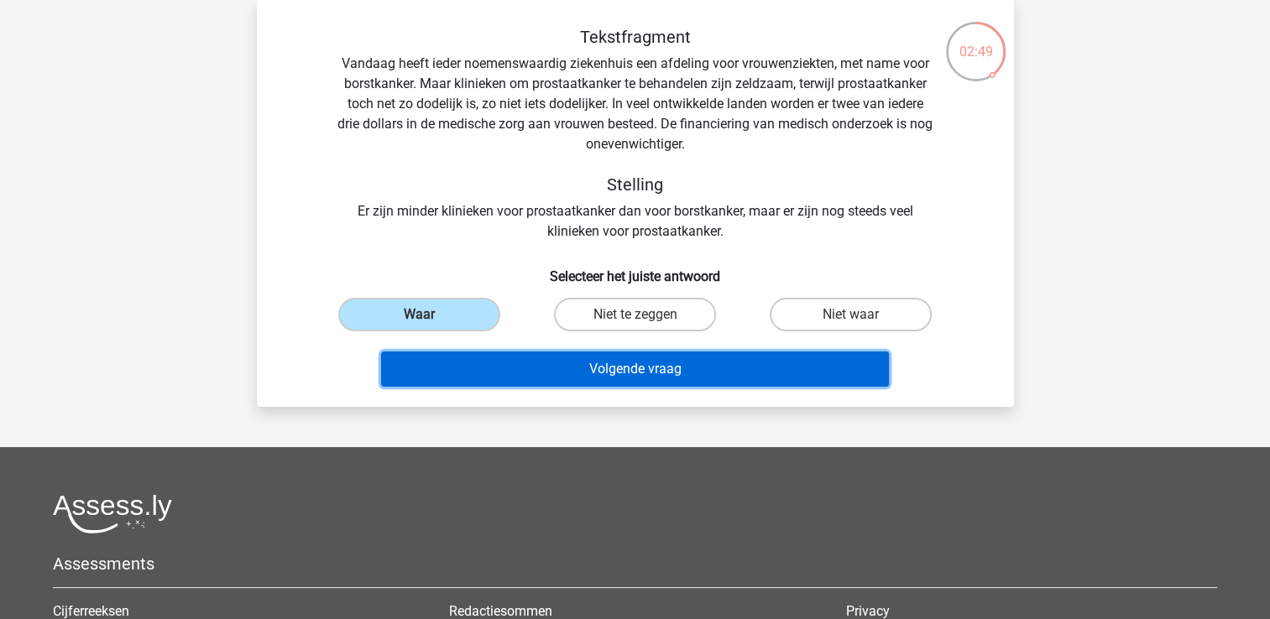
click at [438, 353] on button "Volgende vraag" at bounding box center [635, 369] width 508 height 35
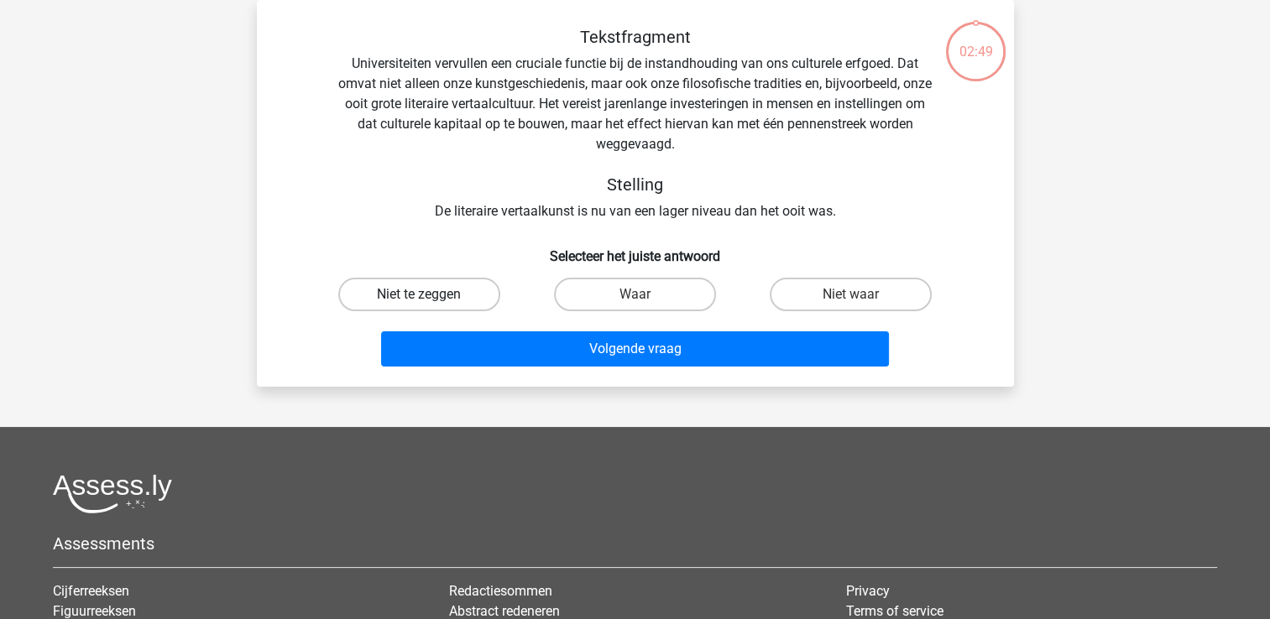
click at [434, 297] on label "Niet te zeggen" at bounding box center [419, 295] width 162 height 34
click at [430, 297] on input "Niet te zeggen" at bounding box center [424, 300] width 11 height 11
radio input "true"
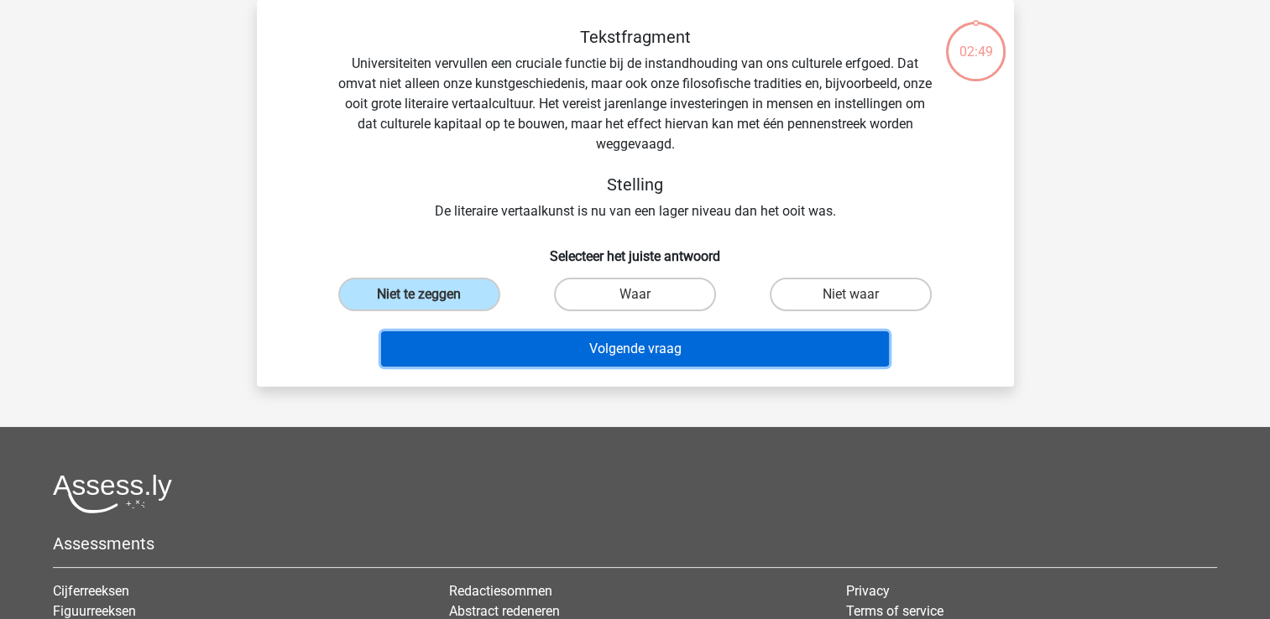
click at [440, 346] on button "Volgende vraag" at bounding box center [635, 349] width 508 height 35
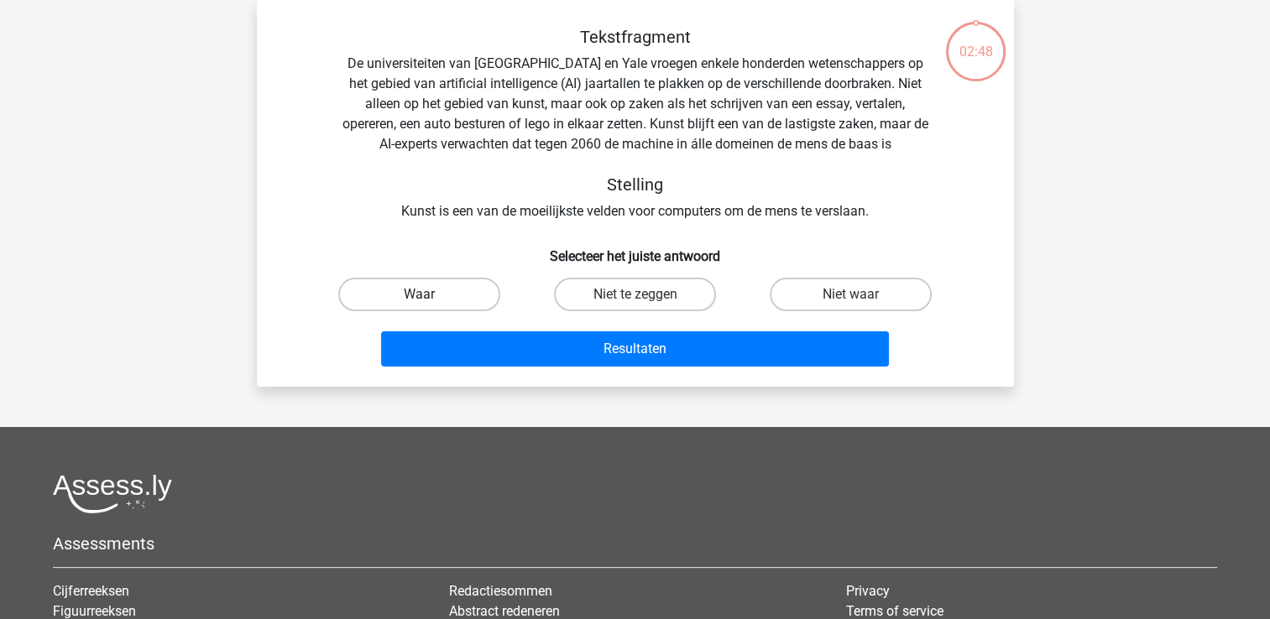
click at [433, 296] on label "Waar" at bounding box center [419, 295] width 162 height 34
click at [430, 296] on input "Waar" at bounding box center [424, 300] width 11 height 11
radio input "true"
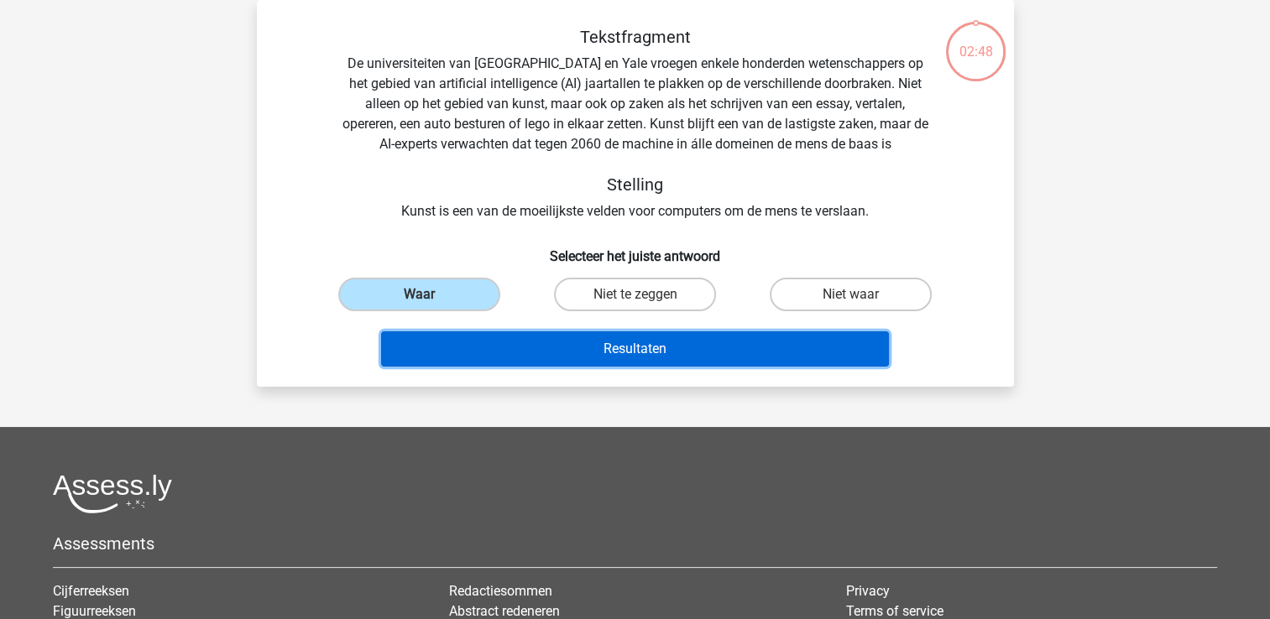
click at [443, 342] on button "Resultaten" at bounding box center [635, 349] width 508 height 35
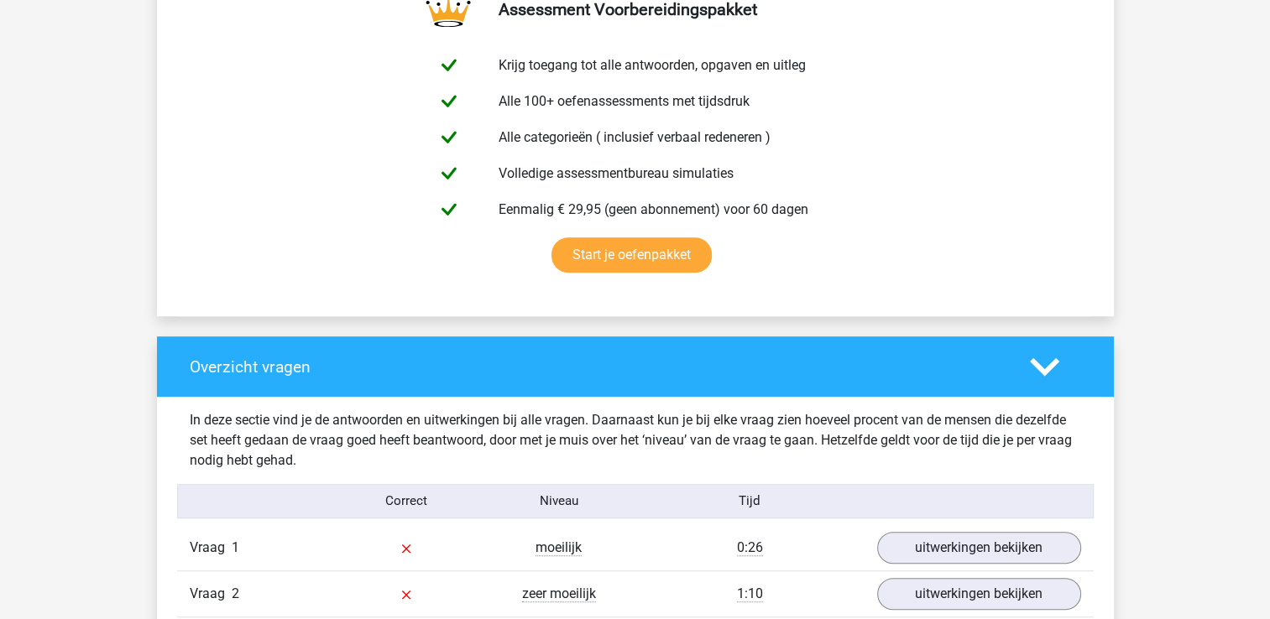
scroll to position [1343, 0]
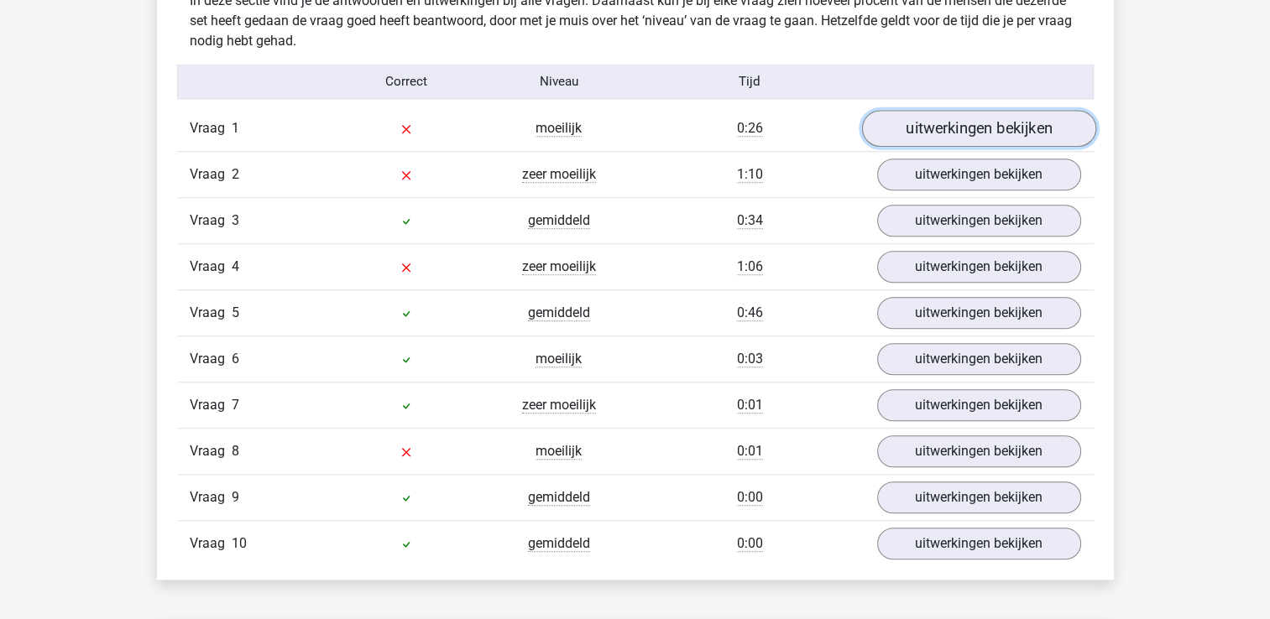
click at [937, 127] on link "uitwerkingen bekijken" at bounding box center [978, 128] width 234 height 37
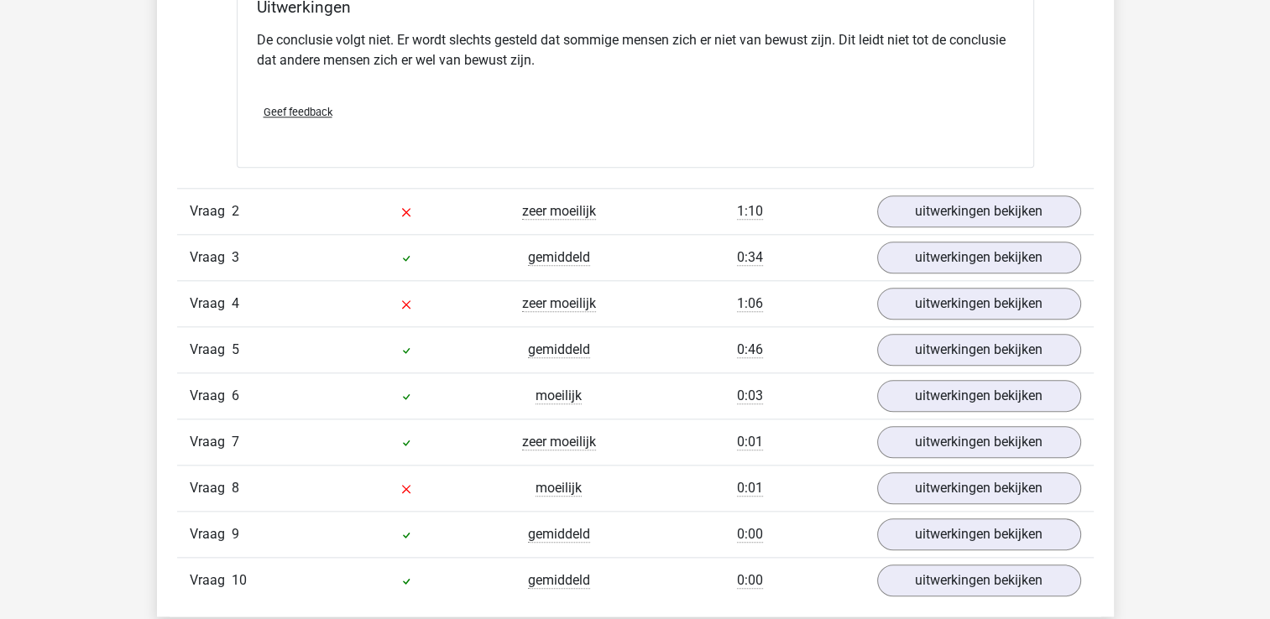
scroll to position [1763, 0]
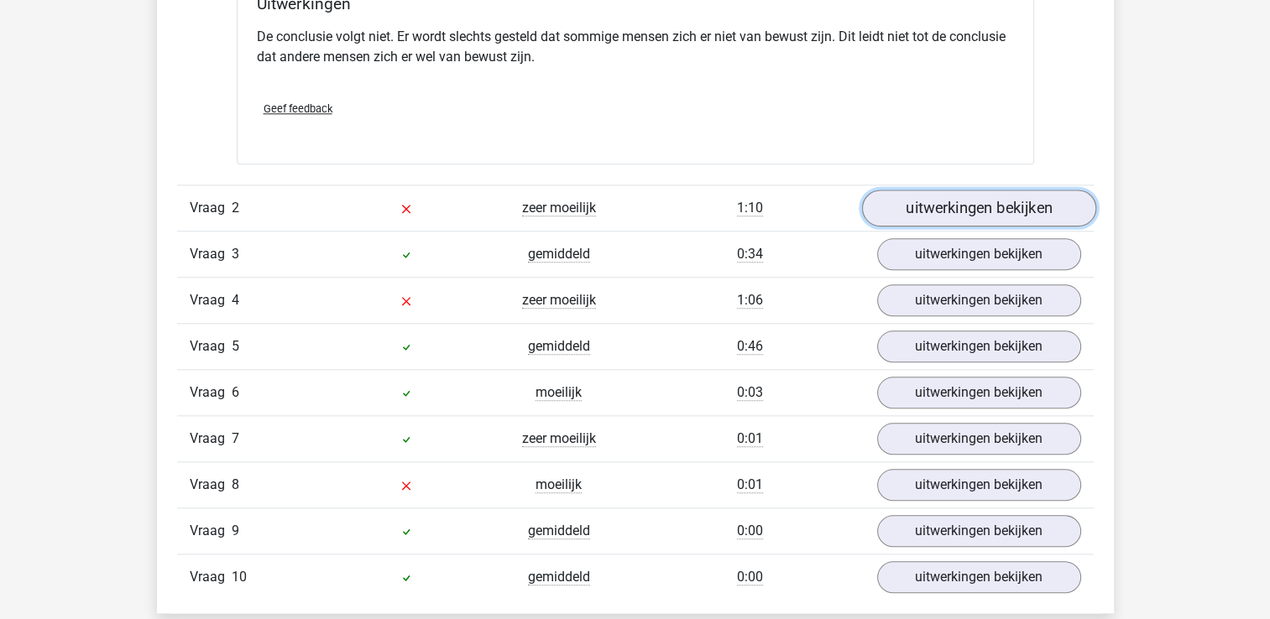
click at [949, 217] on link "uitwerkingen bekijken" at bounding box center [978, 208] width 234 height 37
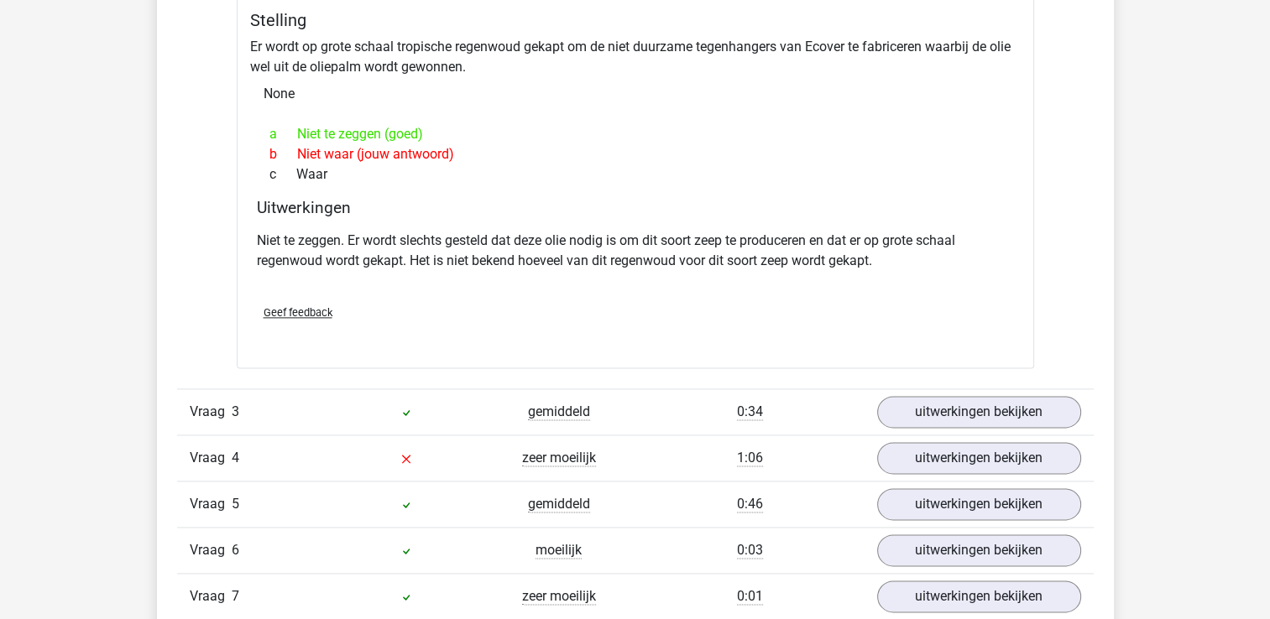
scroll to position [2350, 0]
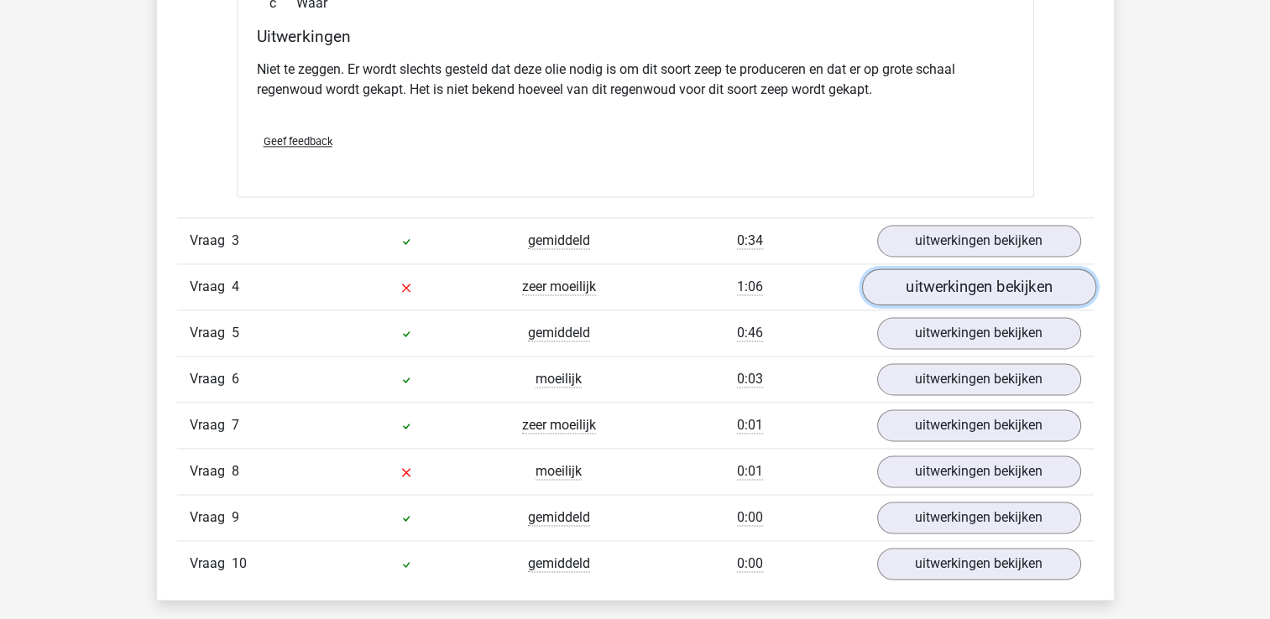
click at [948, 286] on link "uitwerkingen bekijken" at bounding box center [978, 287] width 234 height 37
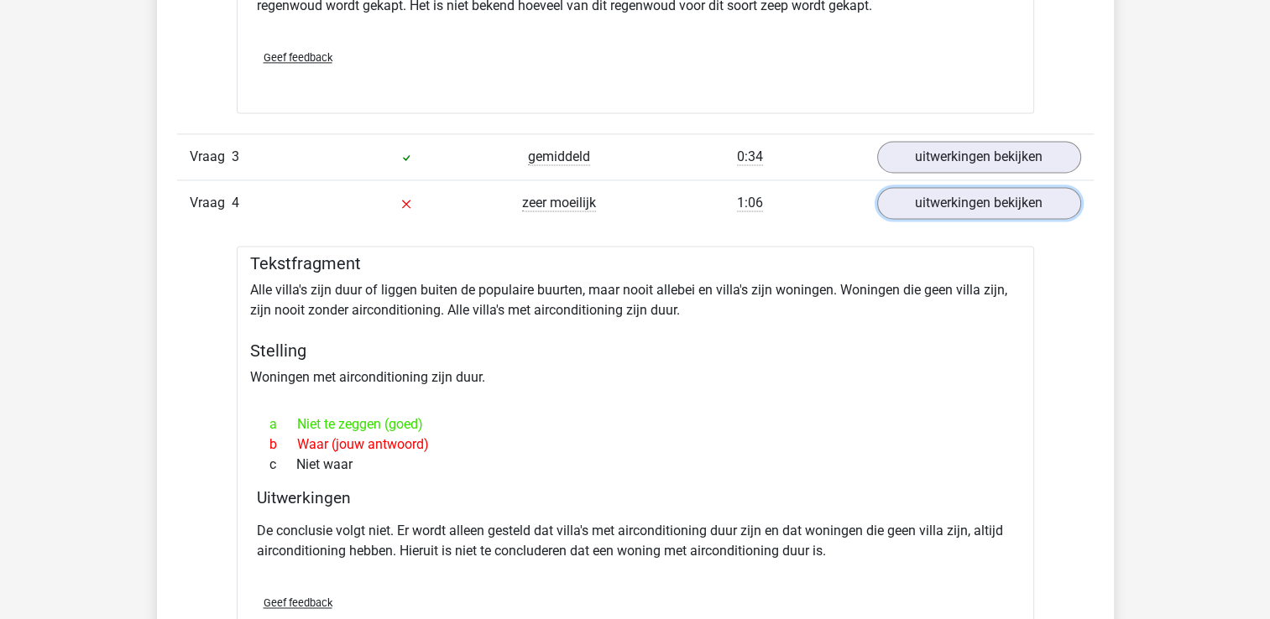
scroll to position [2518, 0]
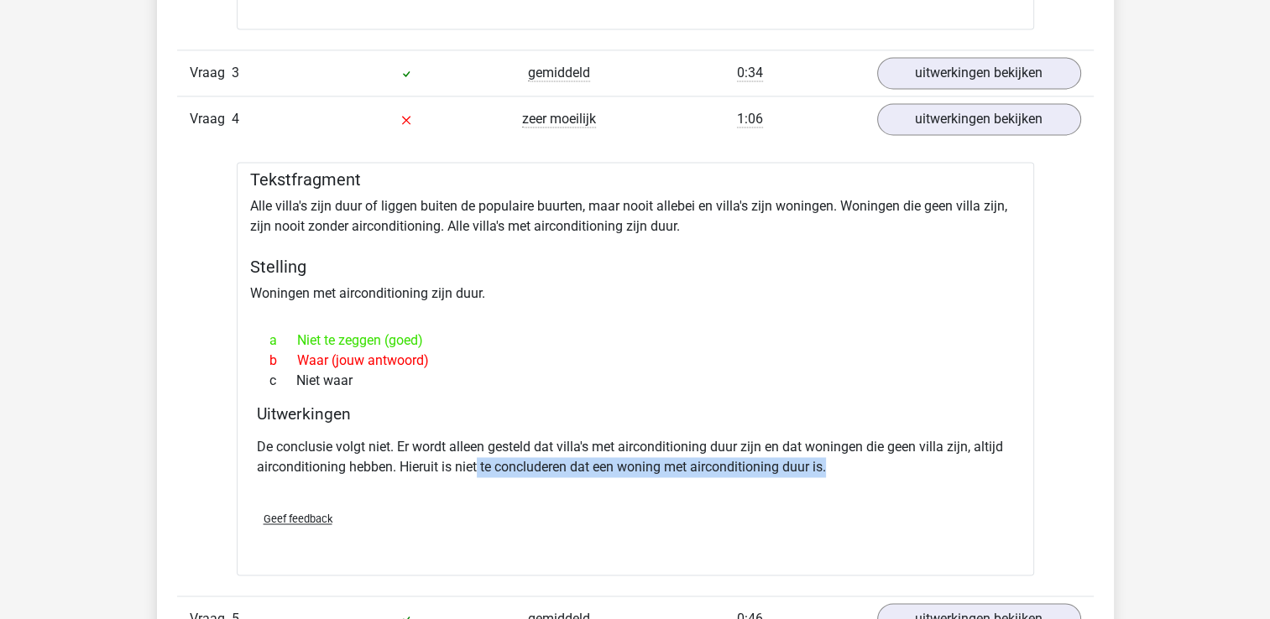
drag, startPoint x: 829, startPoint y: 465, endPoint x: 477, endPoint y: 477, distance: 352.8
click at [477, 477] on div "De conclusie volgt niet. Er wordt alleen gesteld dat villa's met airconditionin…" at bounding box center [635, 464] width 757 height 67
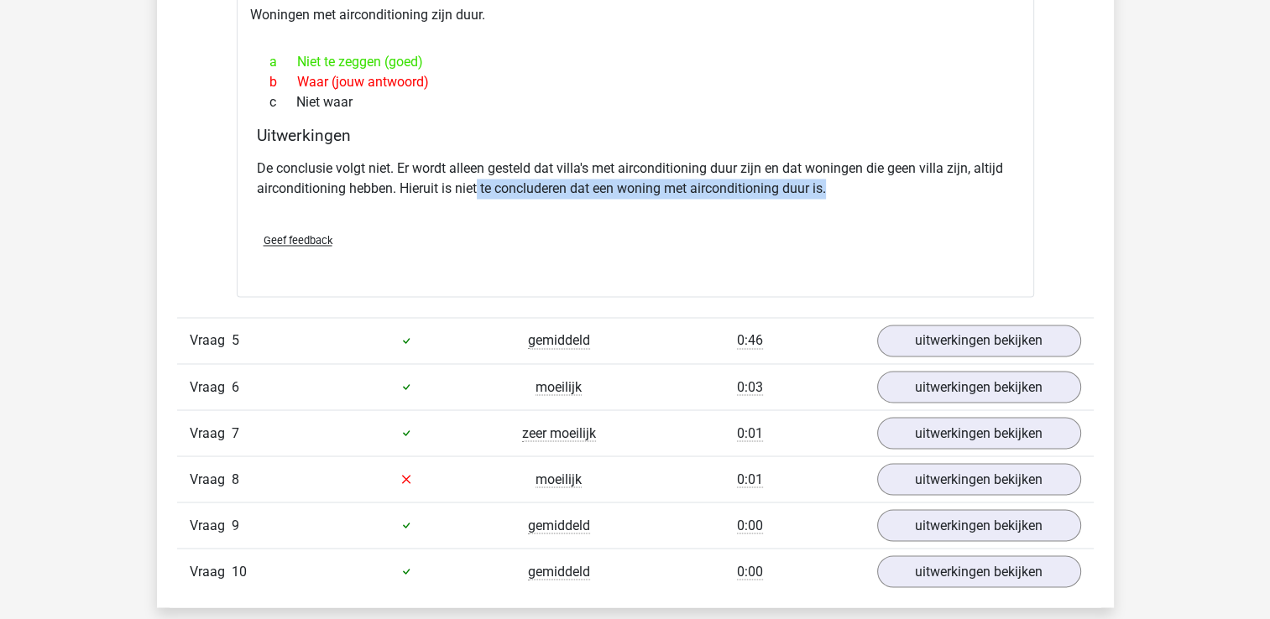
scroll to position [2770, 0]
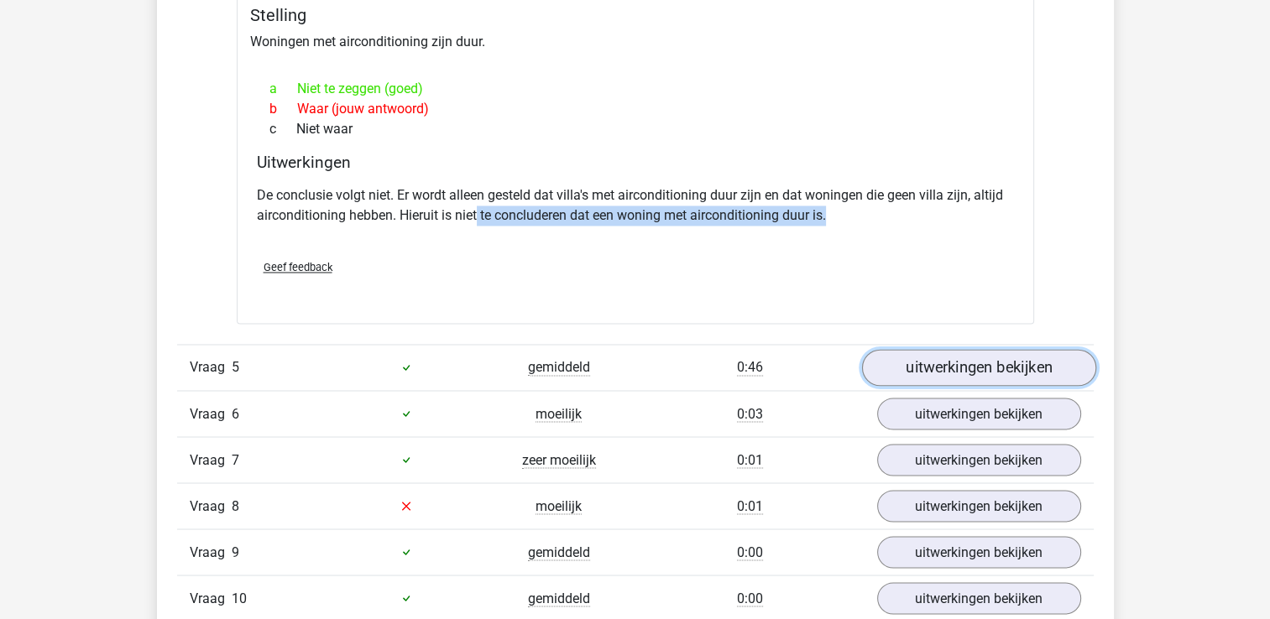
click at [931, 368] on link "uitwerkingen bekijken" at bounding box center [978, 367] width 234 height 37
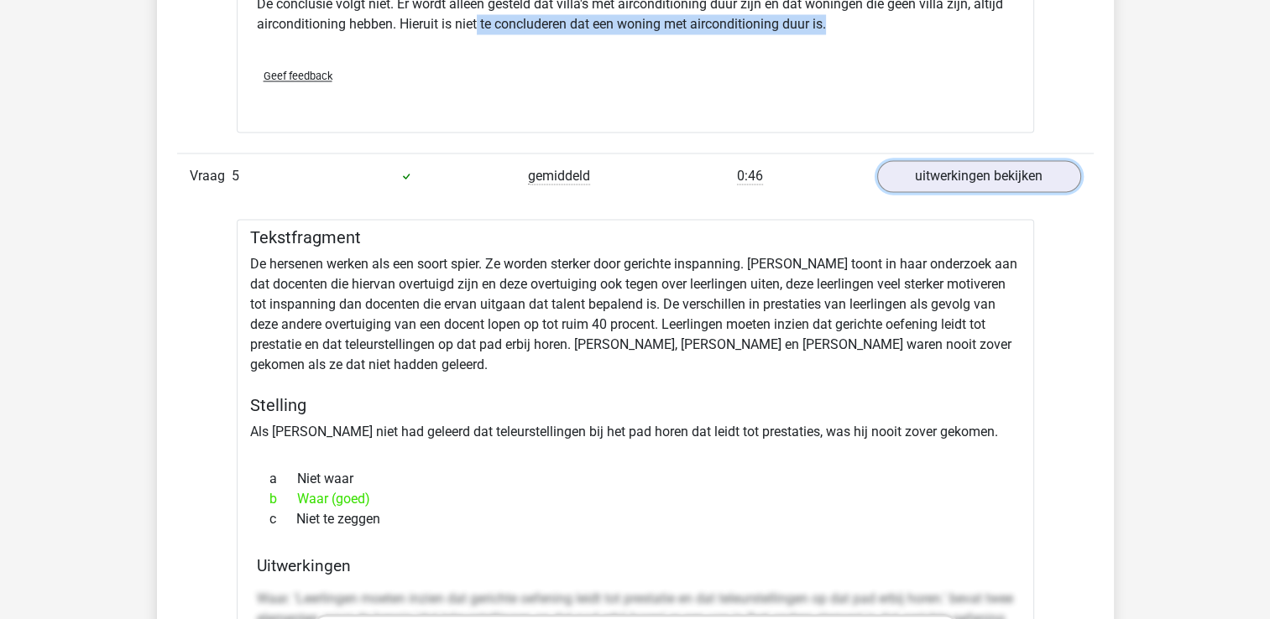
scroll to position [2686, 0]
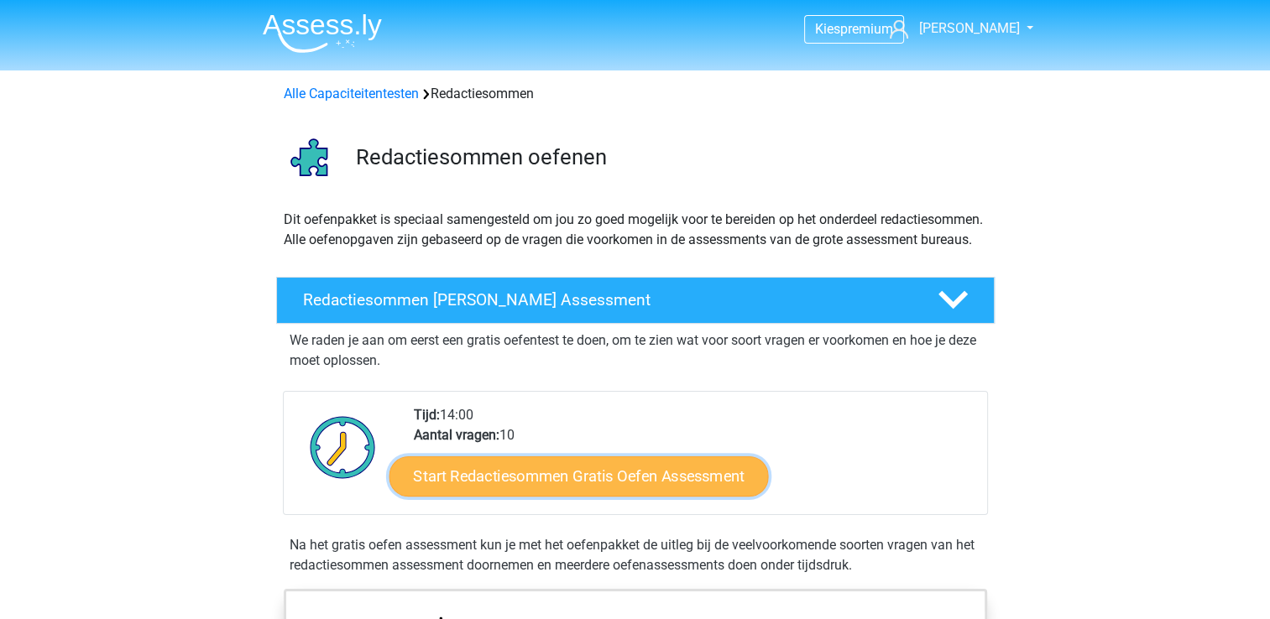
click at [679, 496] on link "Start Redactiesommen Gratis Oefen Assessment" at bounding box center [578, 476] width 379 height 40
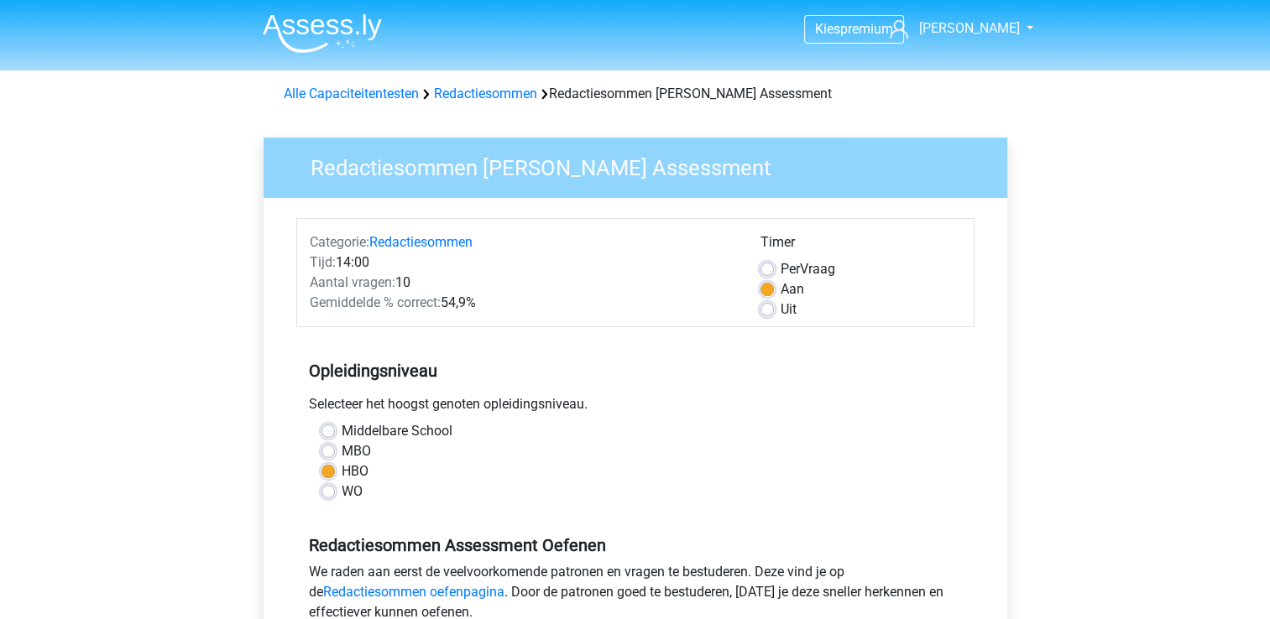
scroll to position [504, 0]
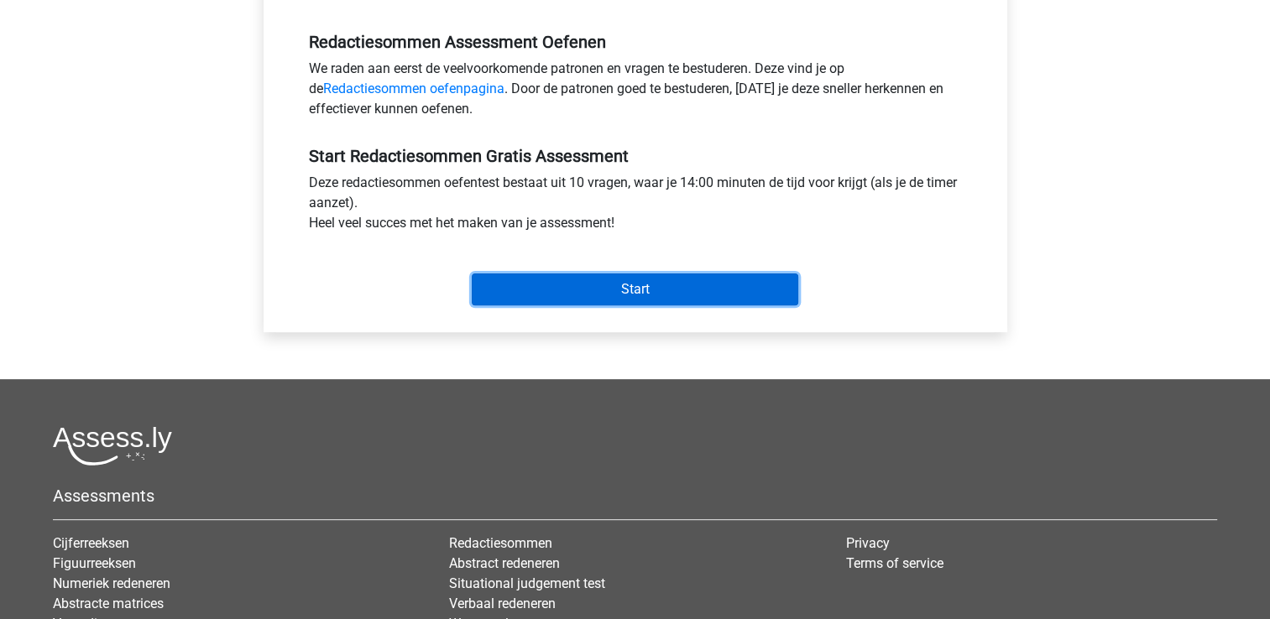
click at [666, 297] on input "Start" at bounding box center [635, 290] width 327 height 32
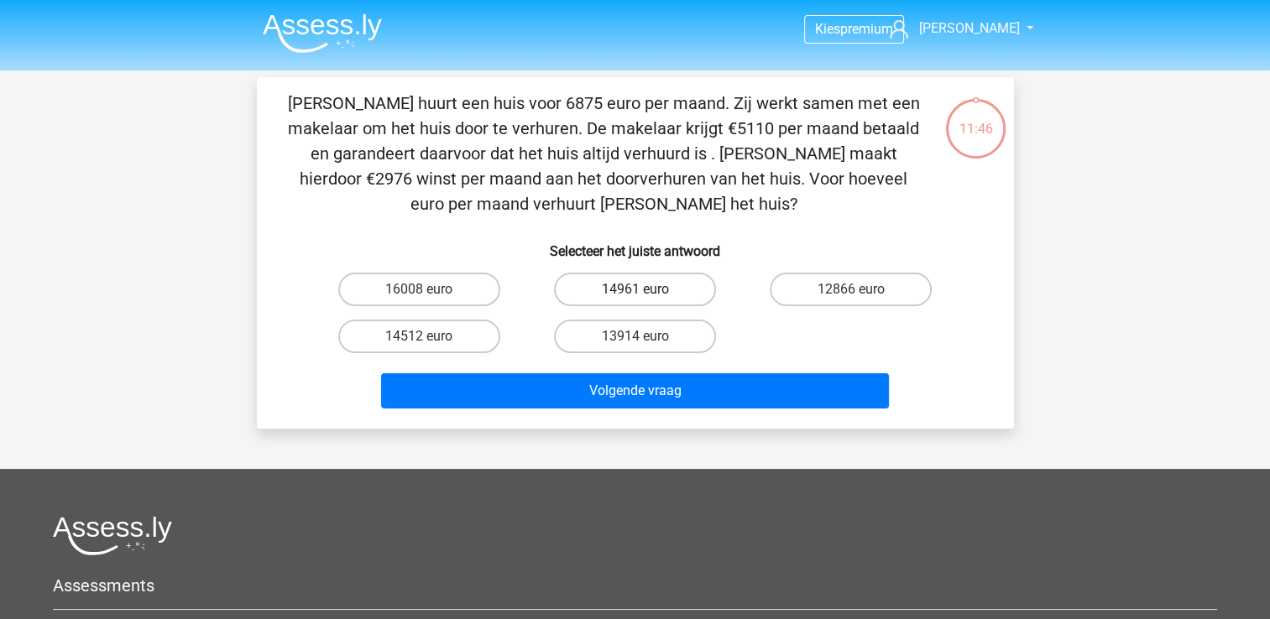
click at [646, 288] on label "14961 euro" at bounding box center [635, 290] width 162 height 34
click at [646, 290] on input "14961 euro" at bounding box center [640, 295] width 11 height 11
radio input "true"
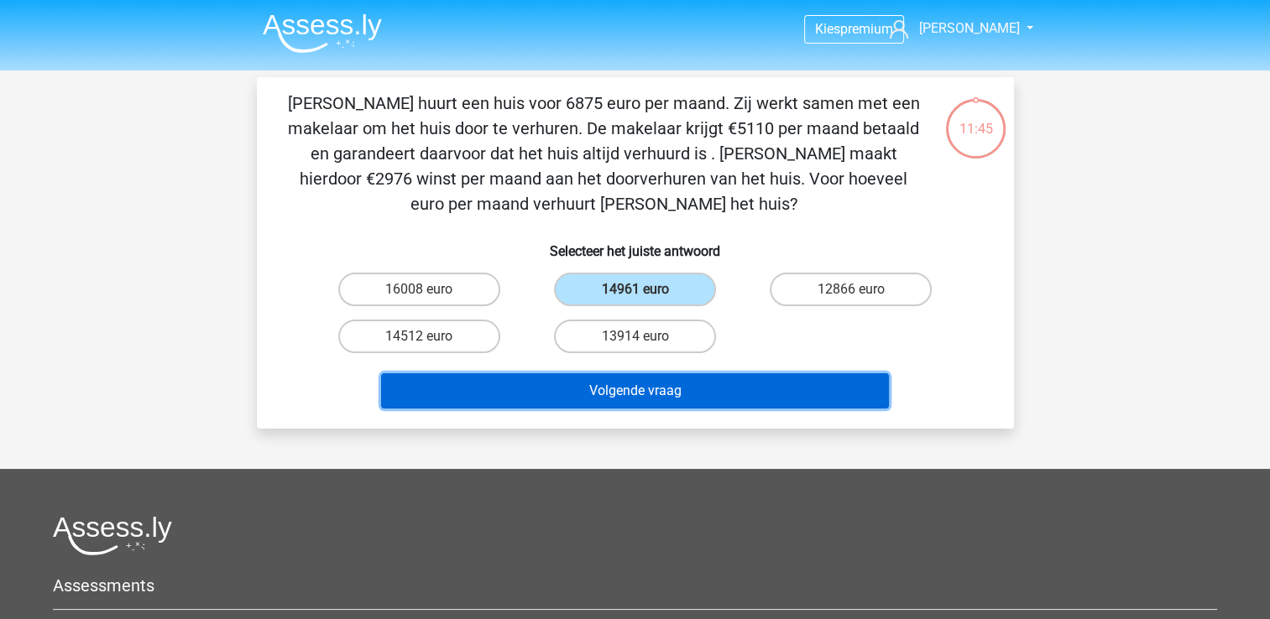
click at [659, 387] on button "Volgende vraag" at bounding box center [635, 391] width 508 height 35
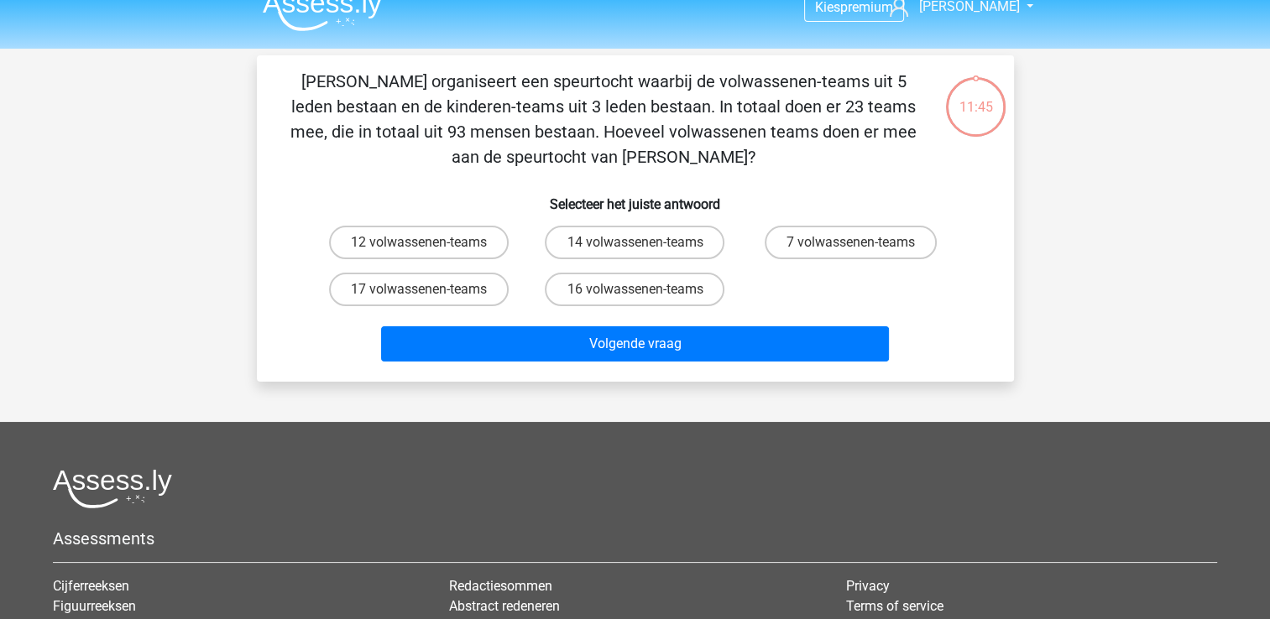
scroll to position [77, 0]
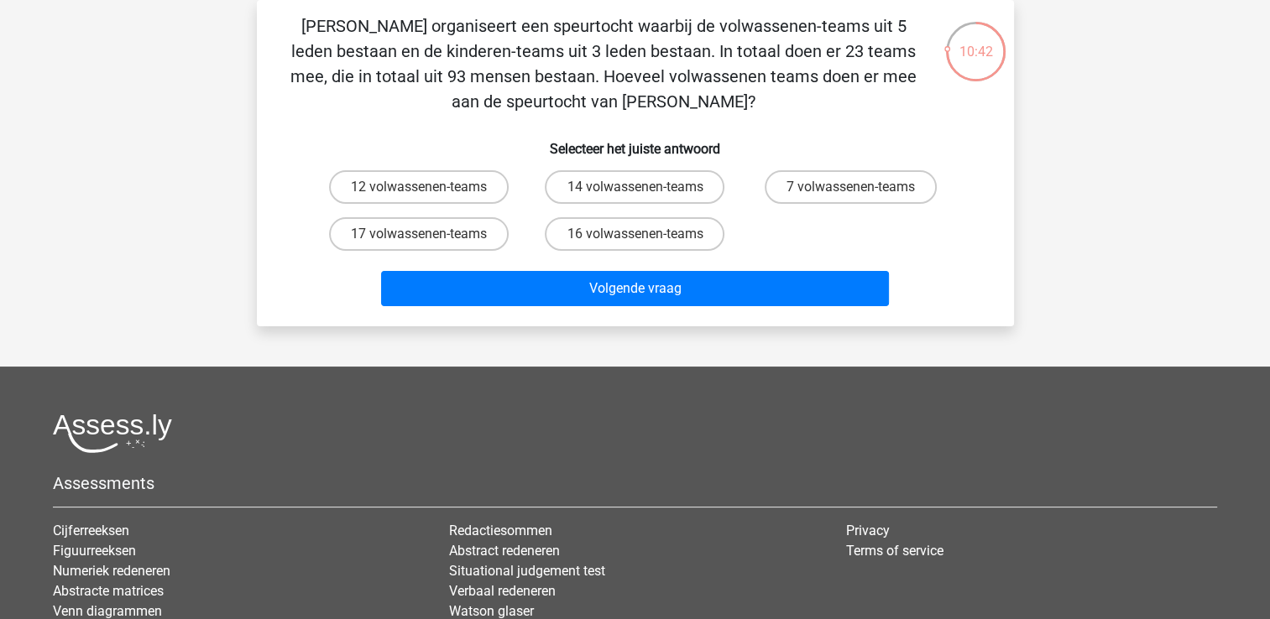
click at [422, 192] on input "12 volwassenen-teams" at bounding box center [424, 192] width 11 height 11
radio input "true"
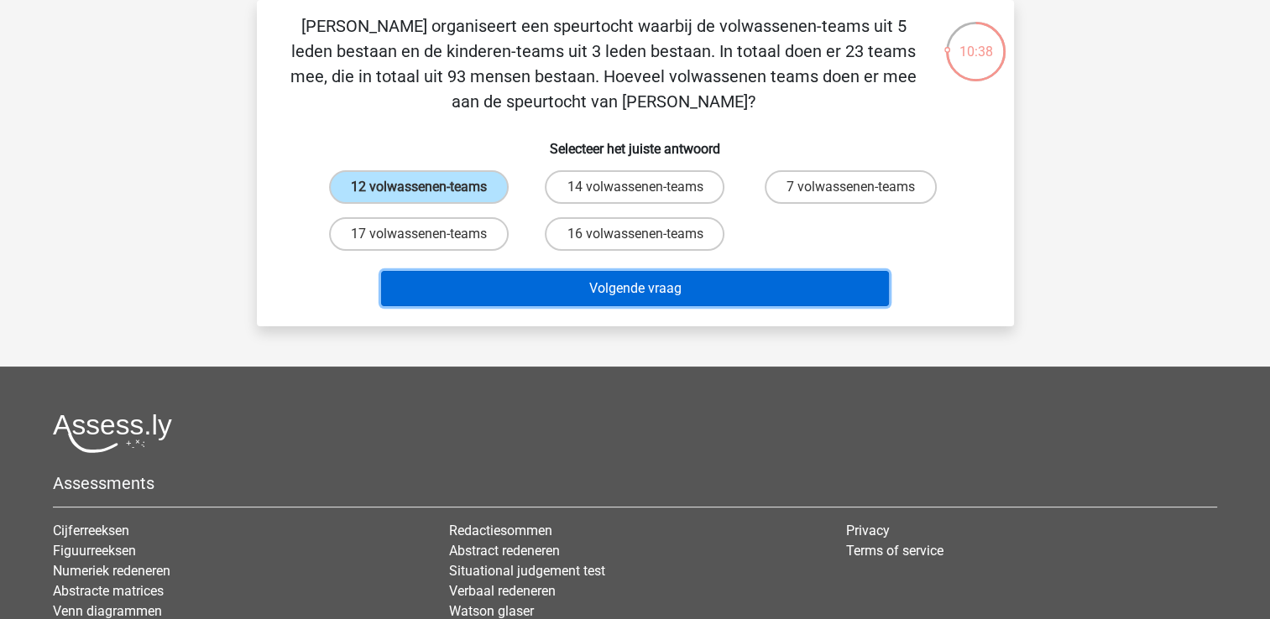
click at [608, 290] on button "Volgende vraag" at bounding box center [635, 288] width 508 height 35
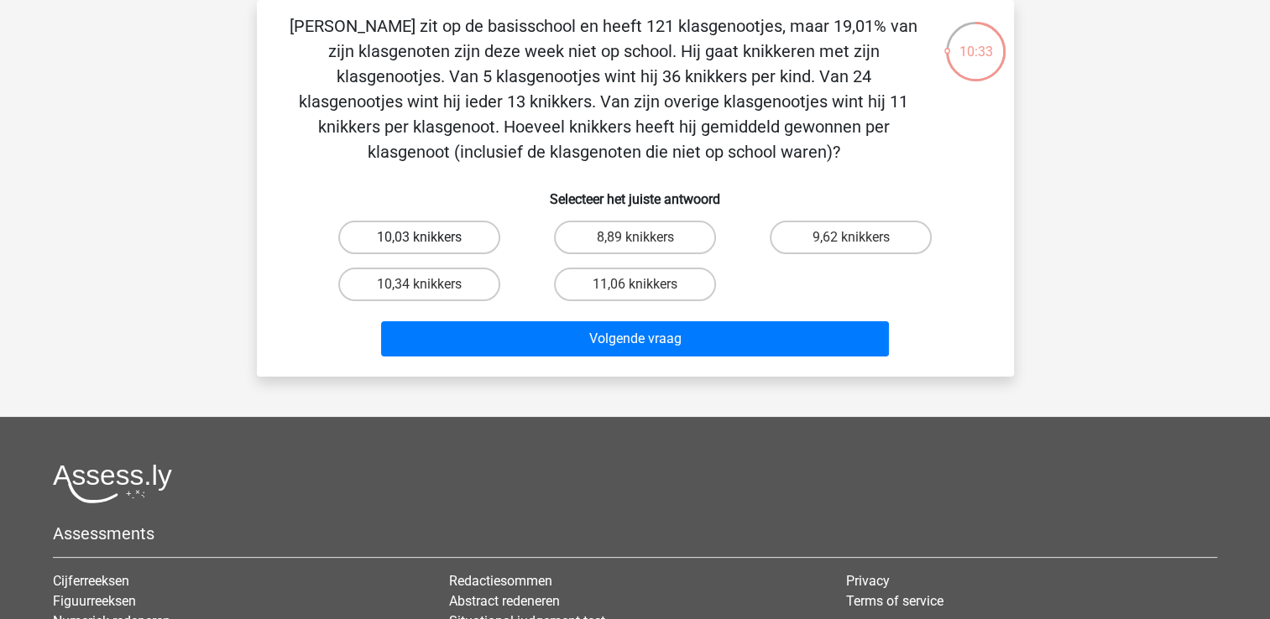
click at [449, 238] on label "10,03 knikkers" at bounding box center [419, 238] width 162 height 34
click at [430, 238] on input "10,03 knikkers" at bounding box center [424, 243] width 11 height 11
radio input "true"
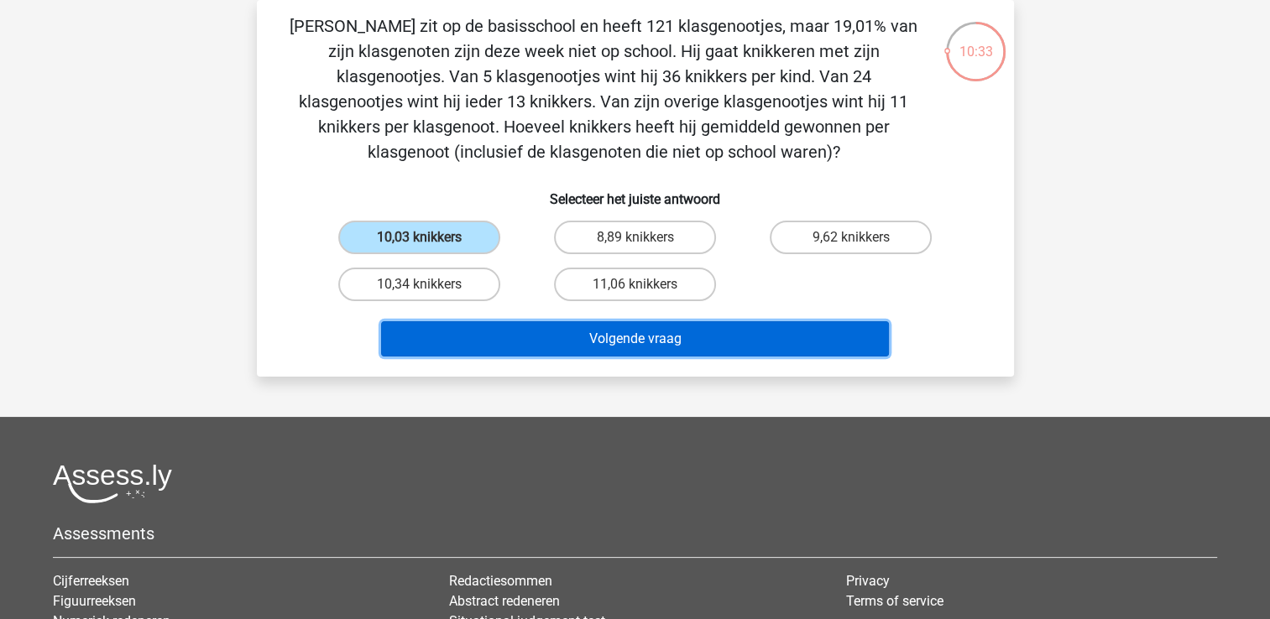
click at [467, 332] on button "Volgende vraag" at bounding box center [635, 338] width 508 height 35
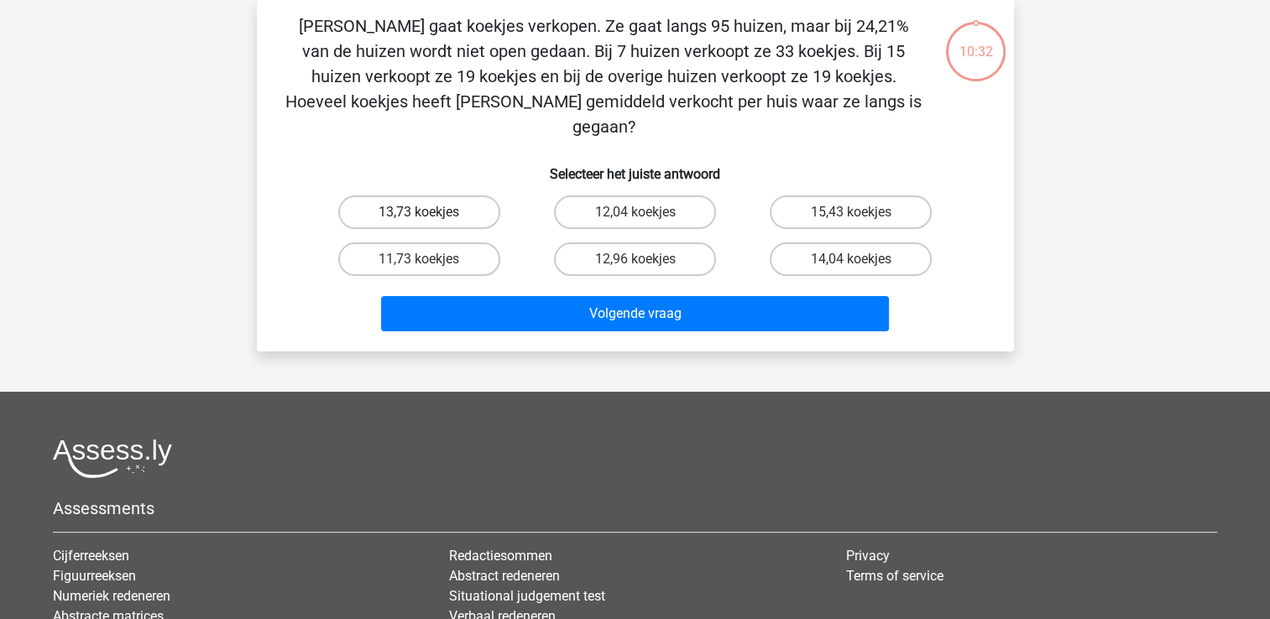
click at [416, 196] on label "13,73 koekjes" at bounding box center [419, 213] width 162 height 34
click at [419, 212] on input "13,73 koekjes" at bounding box center [424, 217] width 11 height 11
radio input "true"
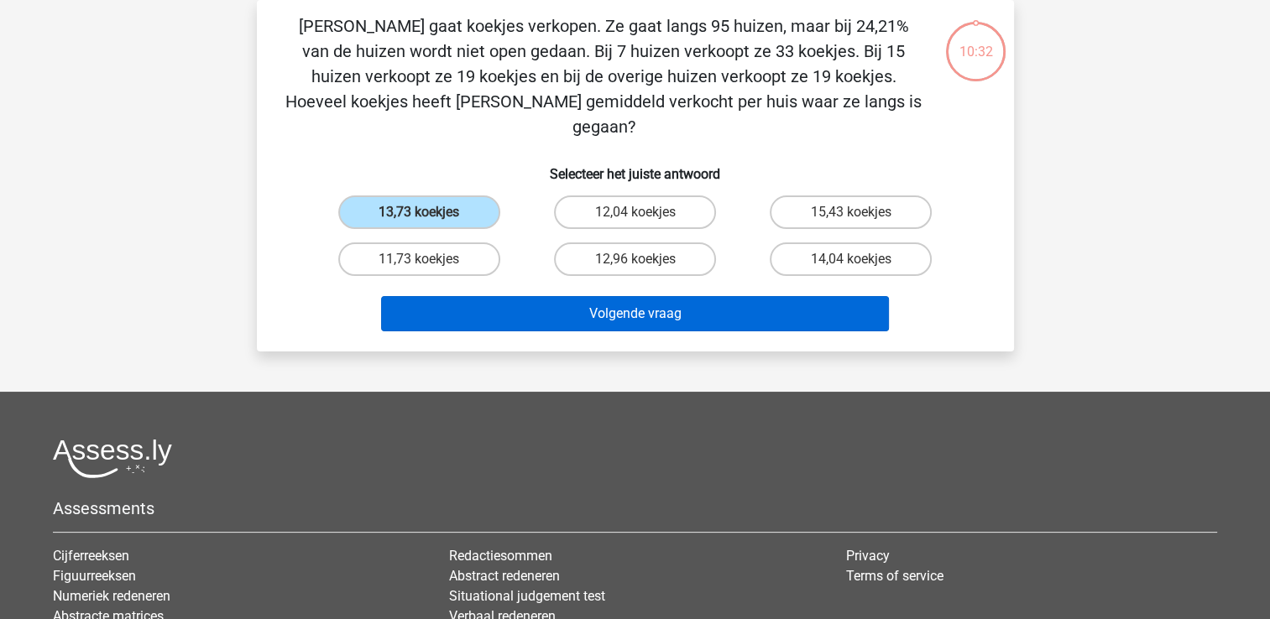
click at [442, 306] on div "Anne gaat koekjes verkopen. Ze gaat langs 95 huizen, maar bij 24,21% van de hui…" at bounding box center [635, 176] width 757 height 352
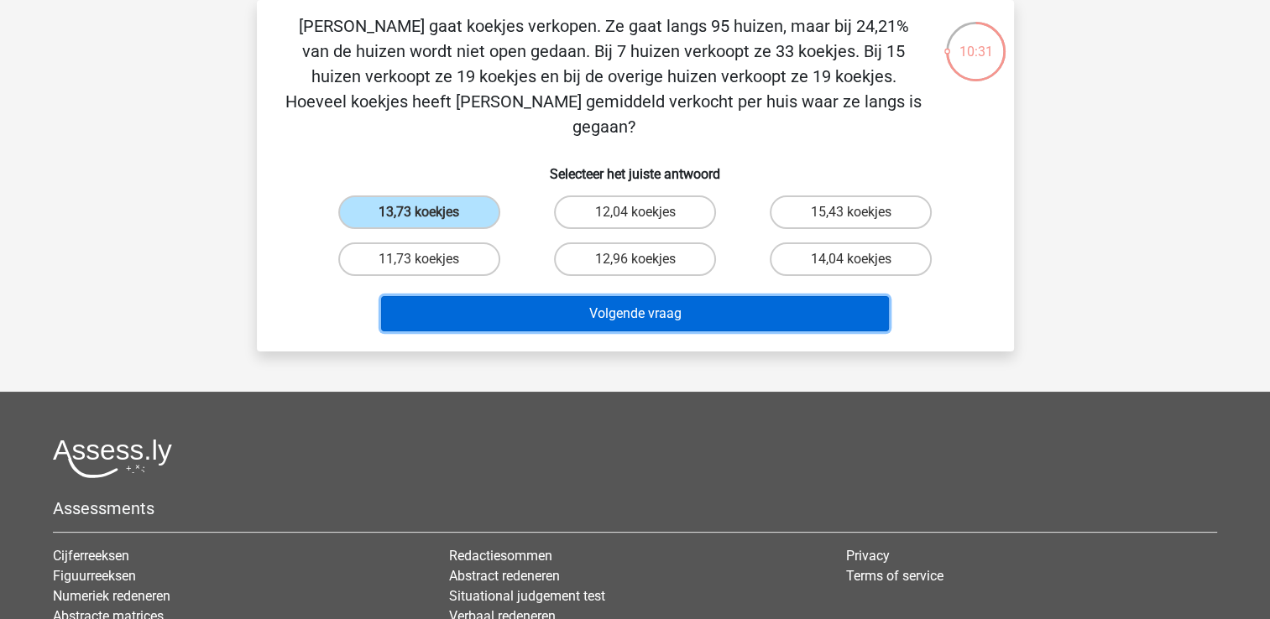
click at [440, 296] on button "Volgende vraag" at bounding box center [635, 313] width 508 height 35
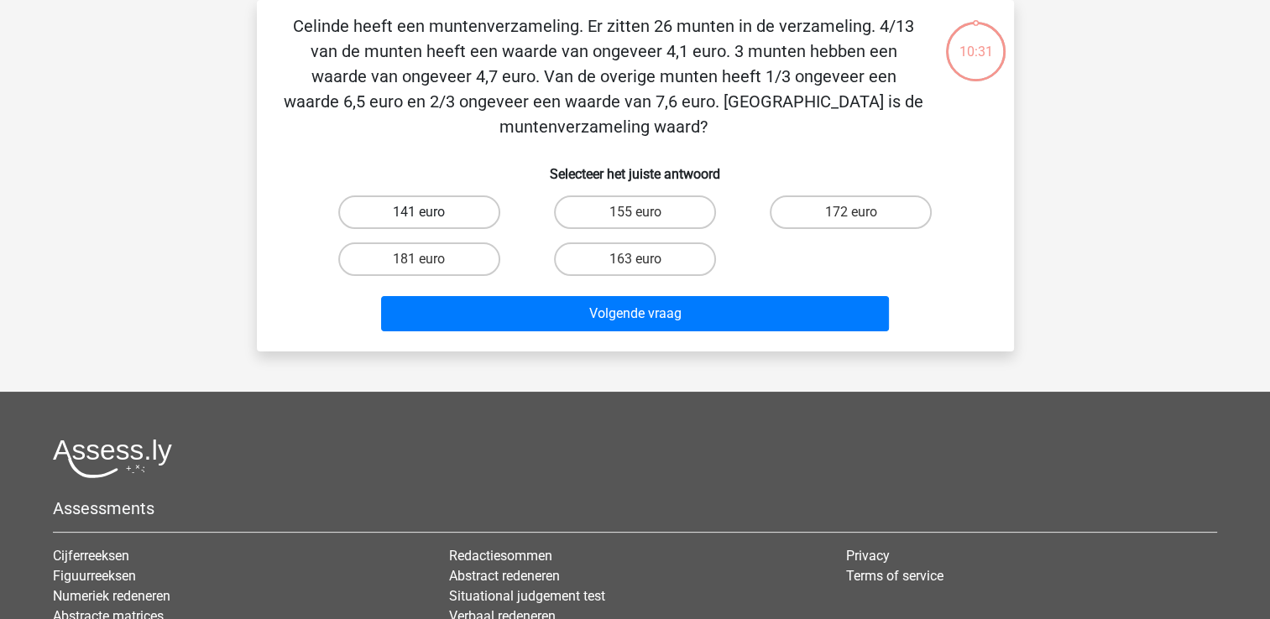
click at [426, 212] on label "141 euro" at bounding box center [419, 213] width 162 height 34
click at [426, 212] on input "141 euro" at bounding box center [424, 217] width 11 height 11
radio input "true"
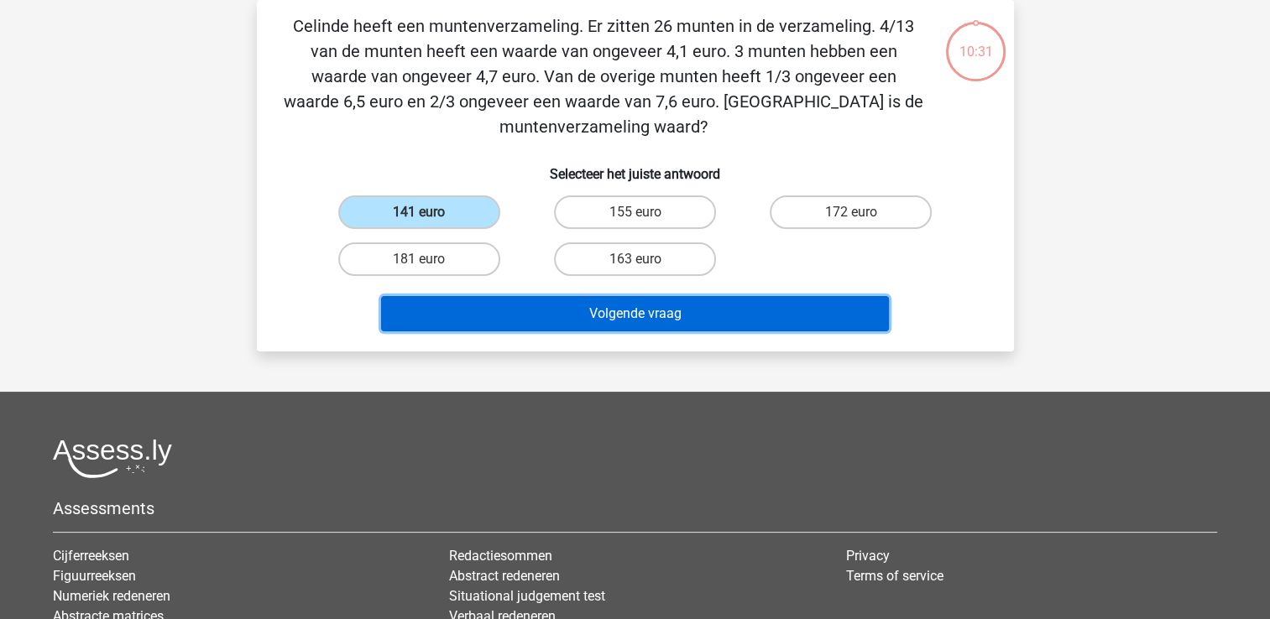
click at [435, 304] on button "Volgende vraag" at bounding box center [635, 313] width 508 height 35
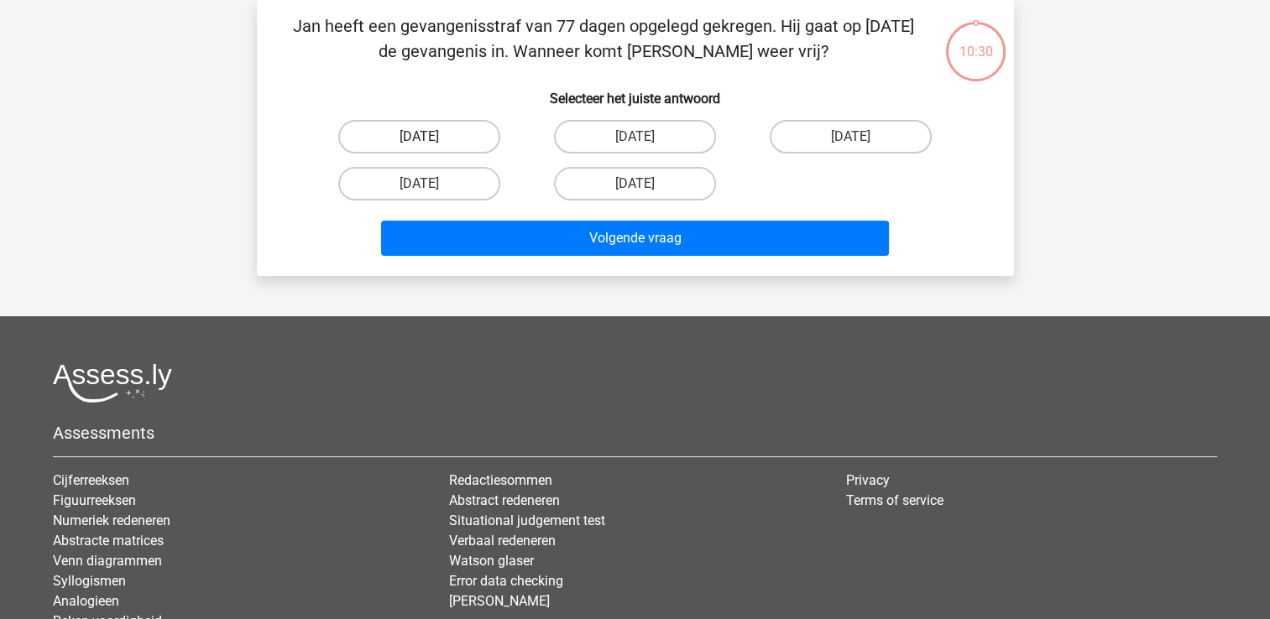
click at [435, 125] on label "12 augustus" at bounding box center [419, 137] width 162 height 34
click at [430, 137] on input "12 augustus" at bounding box center [424, 142] width 11 height 11
radio input "true"
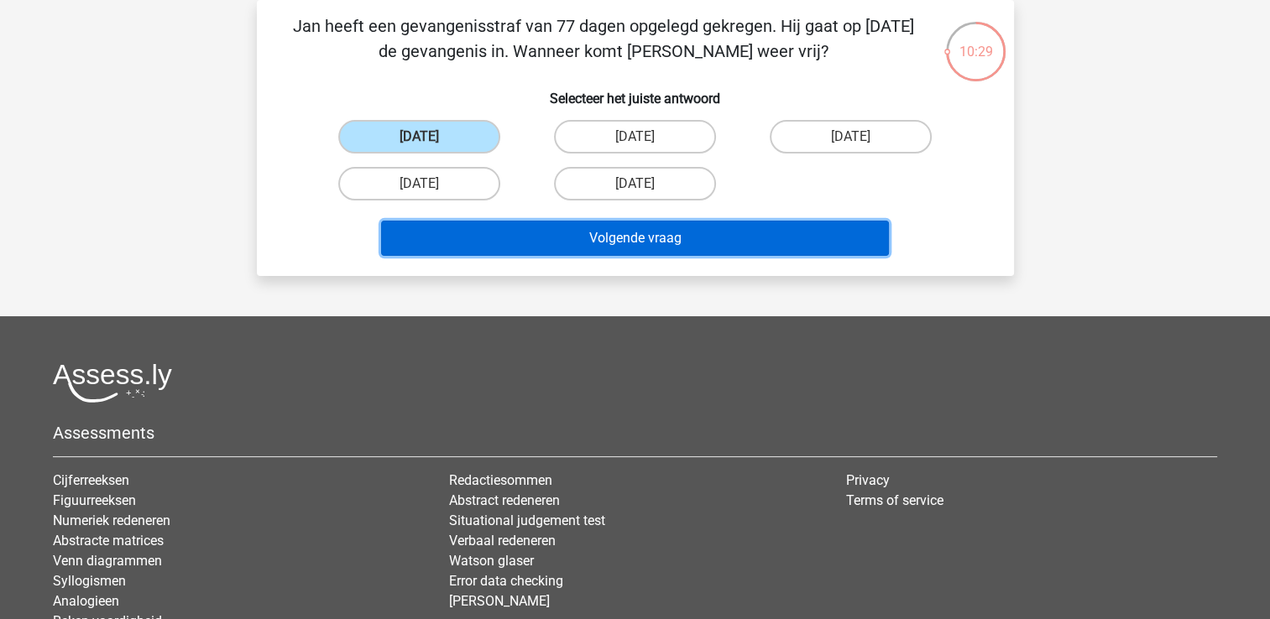
drag, startPoint x: 453, startPoint y: 236, endPoint x: 452, endPoint y: 225, distance: 10.9
click at [453, 230] on button "Volgende vraag" at bounding box center [635, 238] width 508 height 35
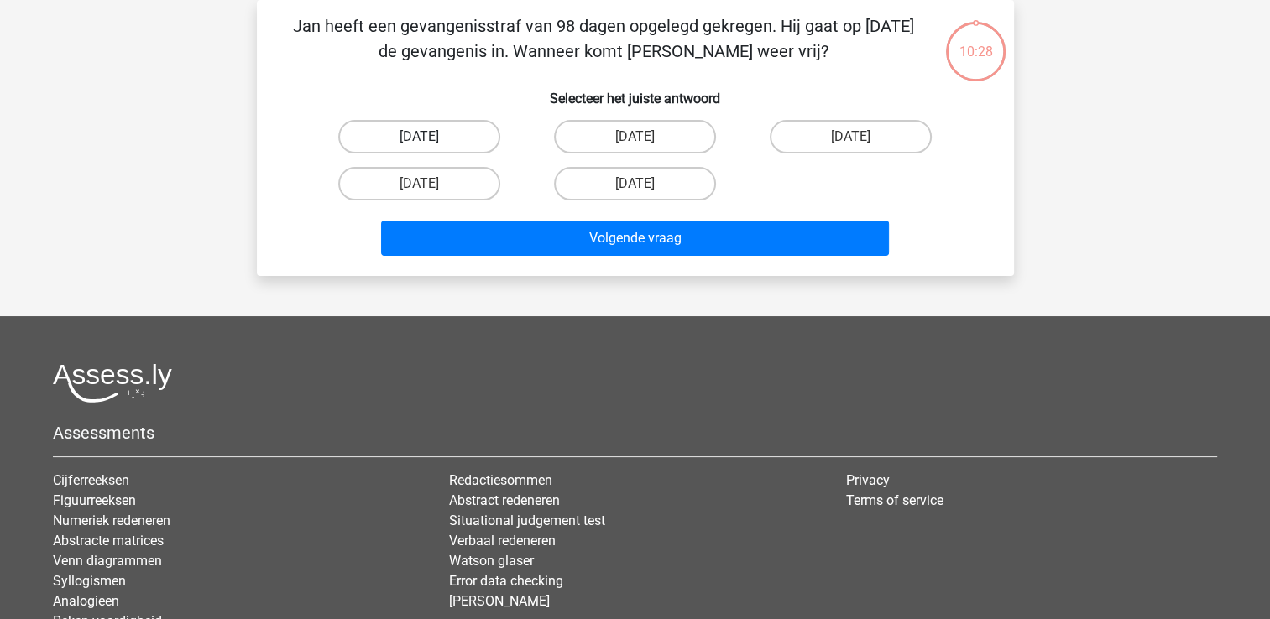
click at [440, 136] on label "20 augustus" at bounding box center [419, 137] width 162 height 34
click at [430, 137] on input "20 augustus" at bounding box center [424, 142] width 11 height 11
radio input "true"
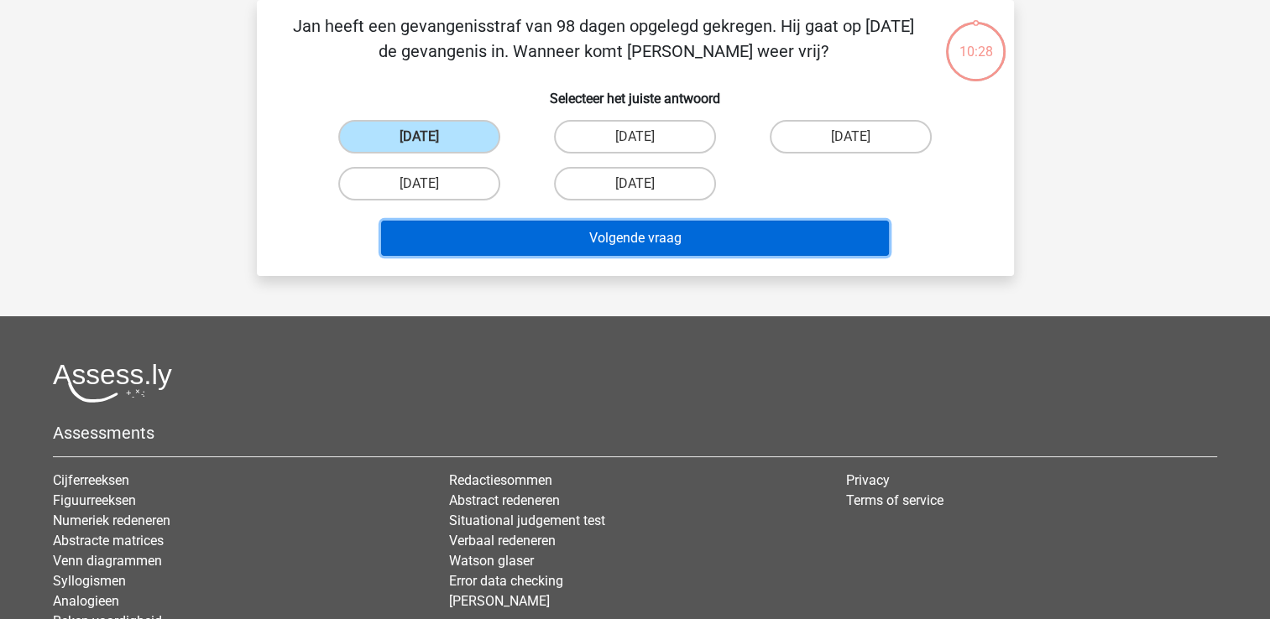
drag, startPoint x: 447, startPoint y: 232, endPoint x: 447, endPoint y: 201, distance: 31.1
click at [447, 227] on button "Volgende vraag" at bounding box center [635, 238] width 508 height 35
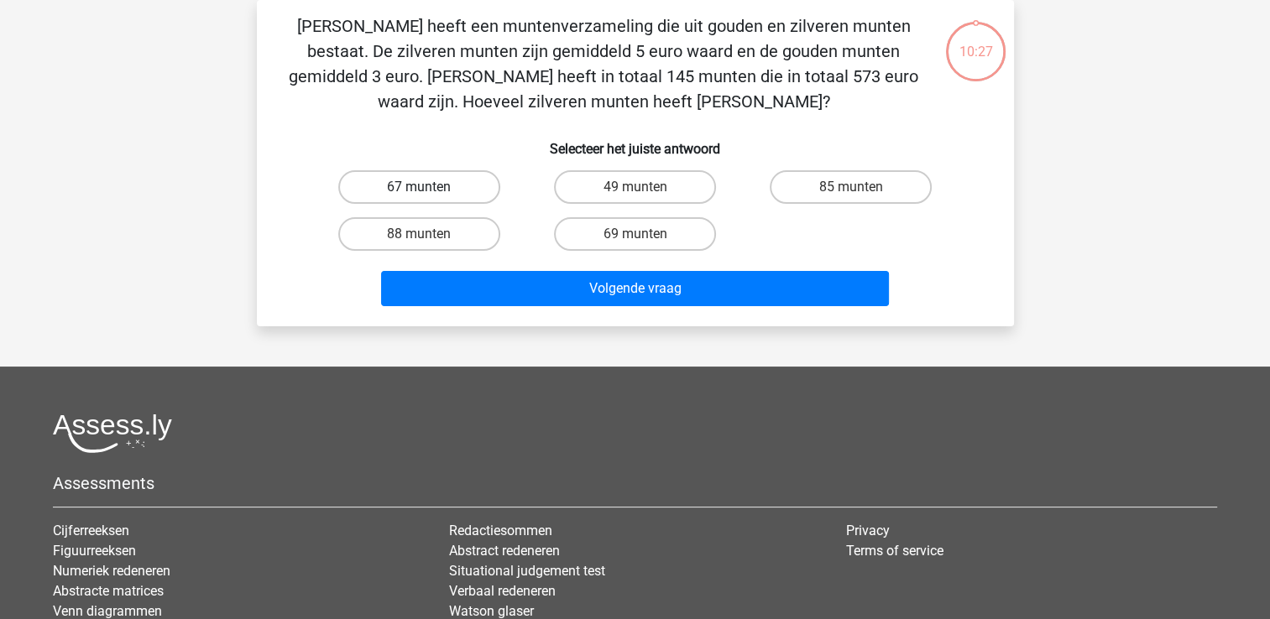
click at [446, 185] on label "67 munten" at bounding box center [419, 187] width 162 height 34
click at [430, 187] on input "67 munten" at bounding box center [424, 192] width 11 height 11
radio input "true"
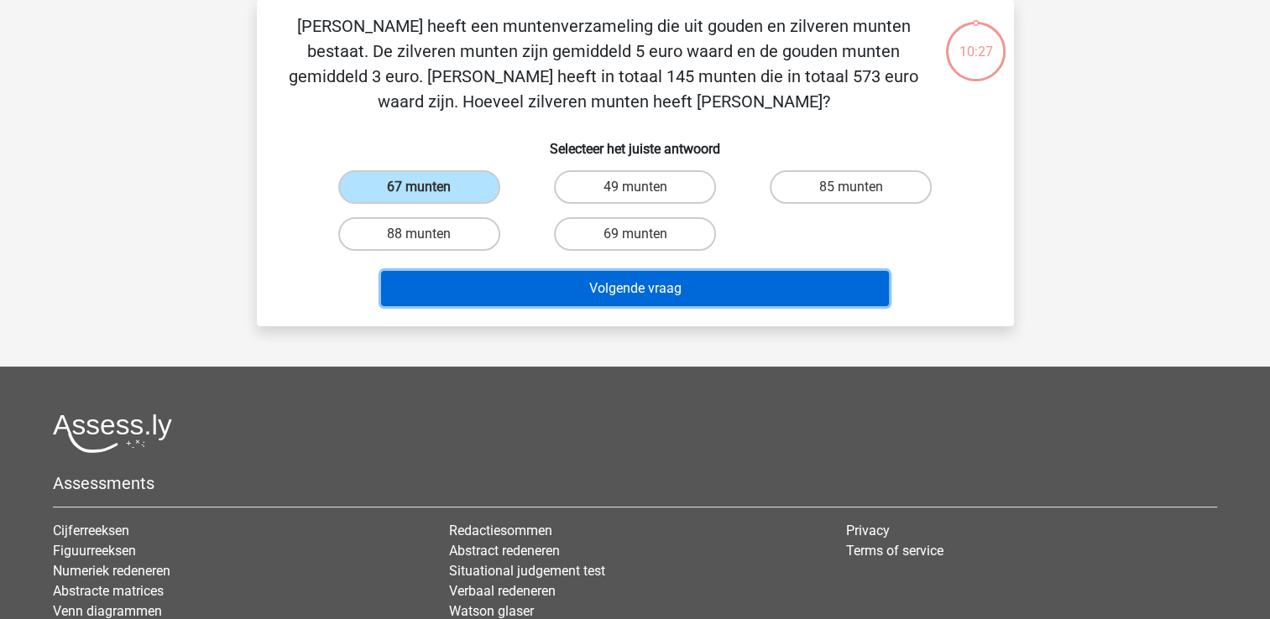
click at [459, 271] on button "Volgende vraag" at bounding box center [635, 288] width 508 height 35
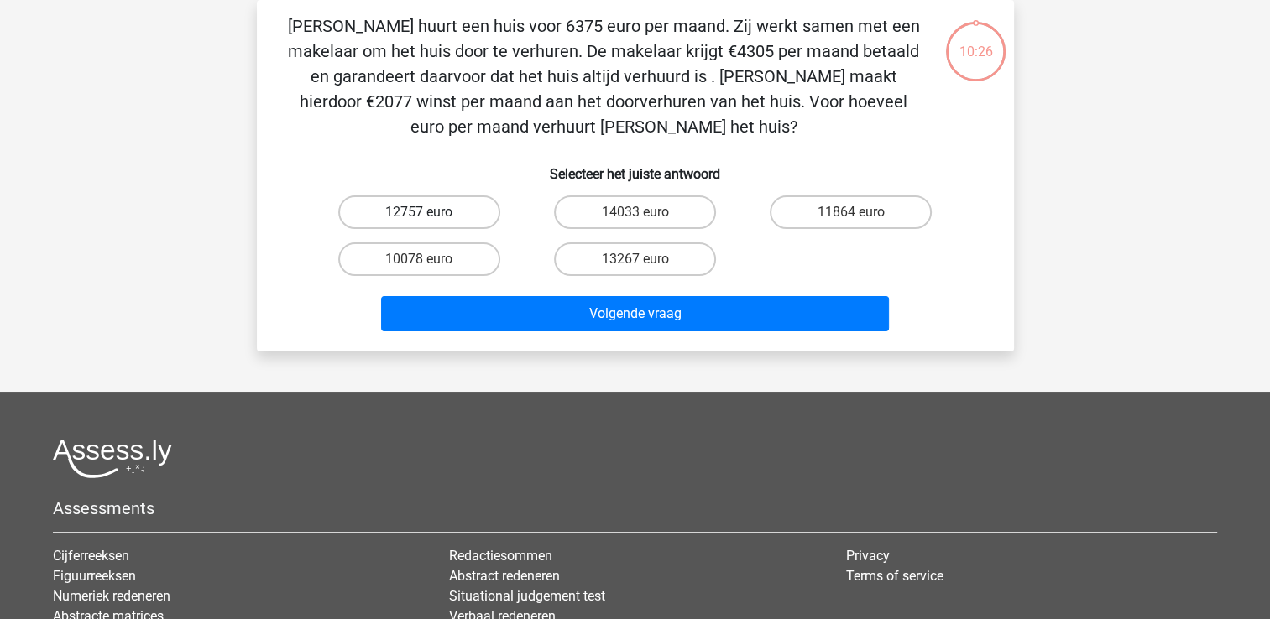
click at [447, 207] on label "12757 euro" at bounding box center [419, 213] width 162 height 34
click at [430, 212] on input "12757 euro" at bounding box center [424, 217] width 11 height 11
radio input "true"
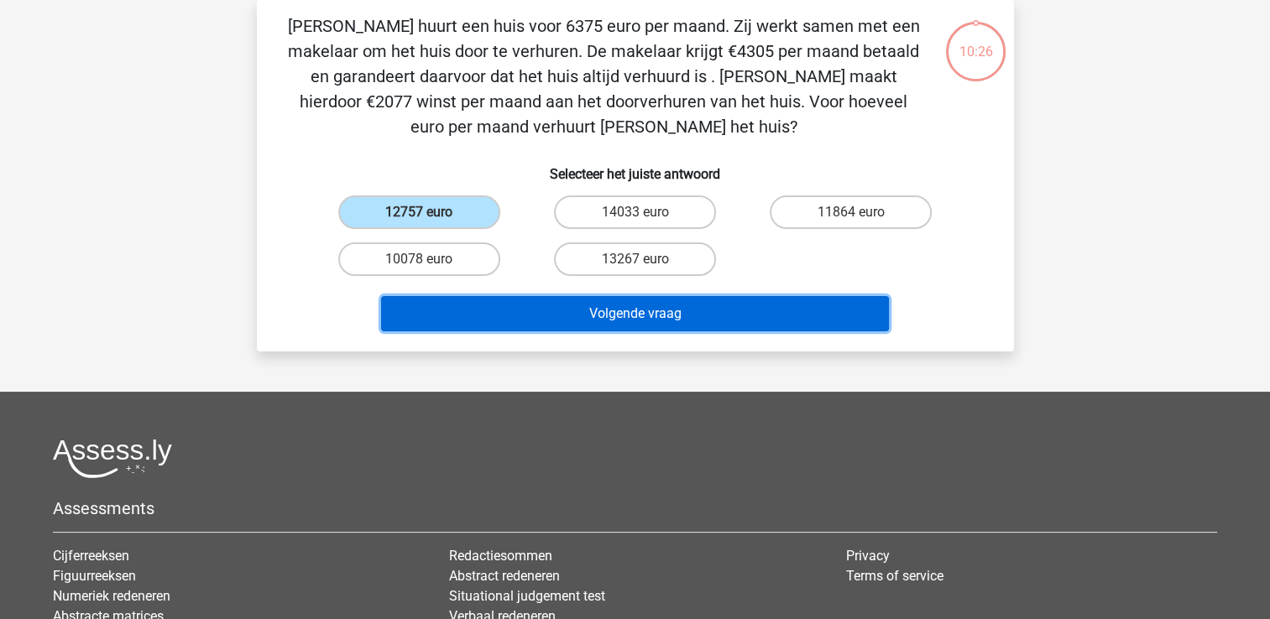
click at [460, 296] on button "Volgende vraag" at bounding box center [635, 313] width 508 height 35
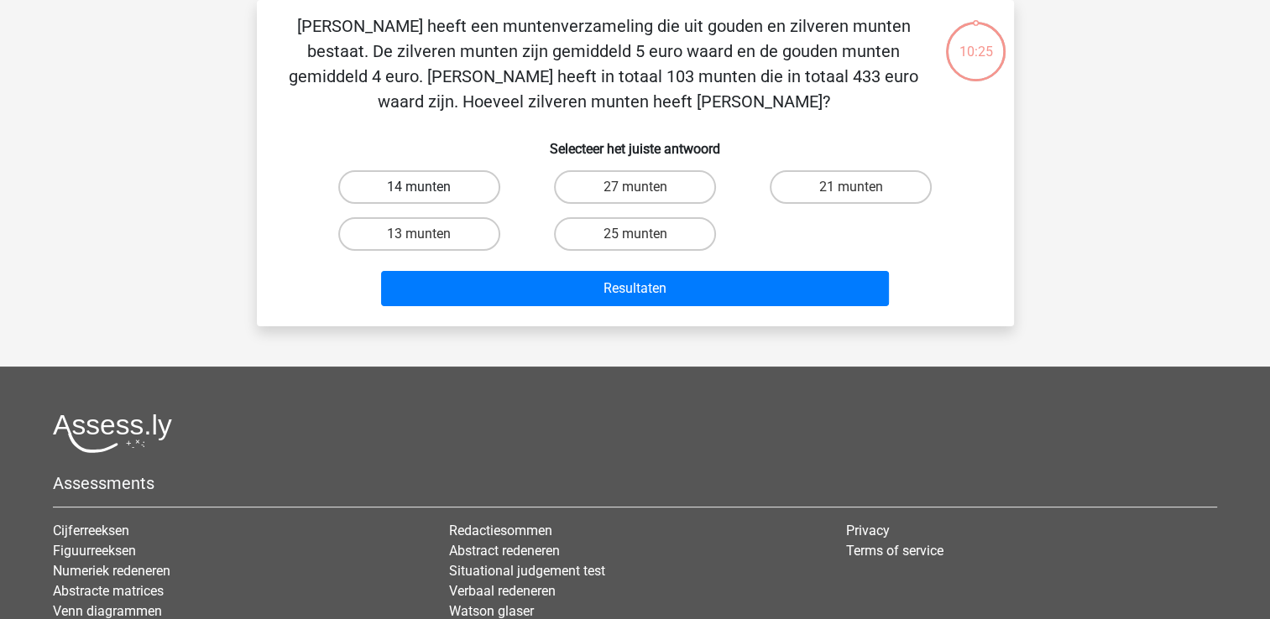
click at [445, 181] on label "14 munten" at bounding box center [419, 187] width 162 height 34
click at [430, 187] on input "14 munten" at bounding box center [424, 192] width 11 height 11
radio input "true"
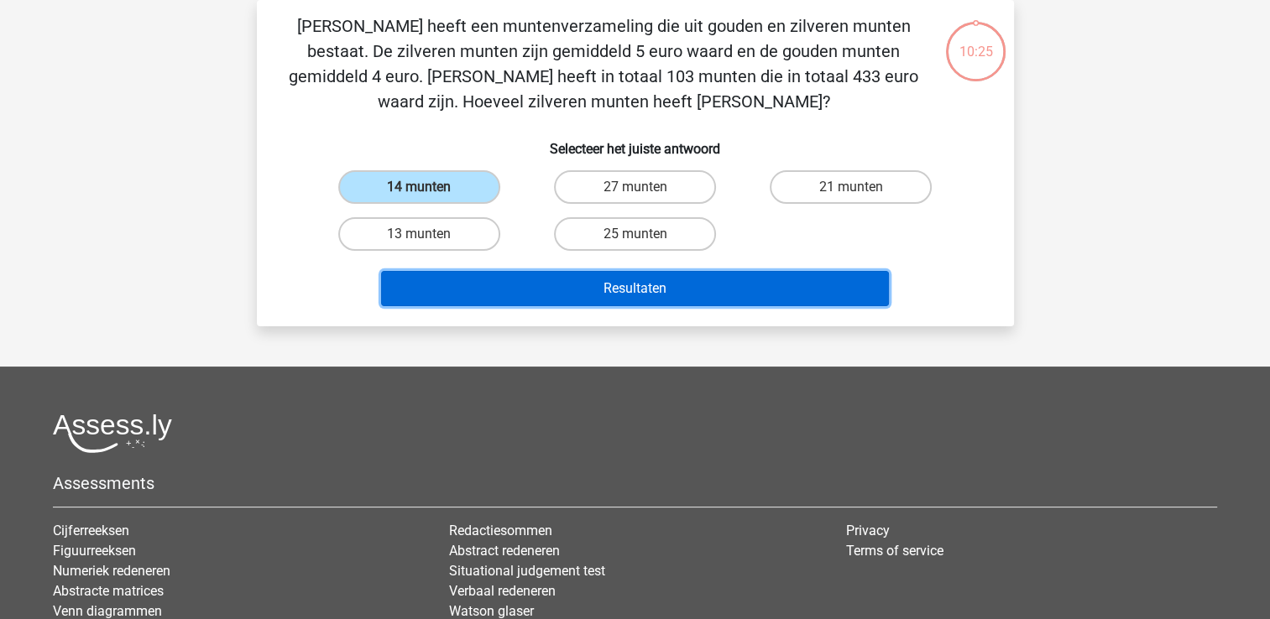
click at [460, 277] on button "Resultaten" at bounding box center [635, 288] width 508 height 35
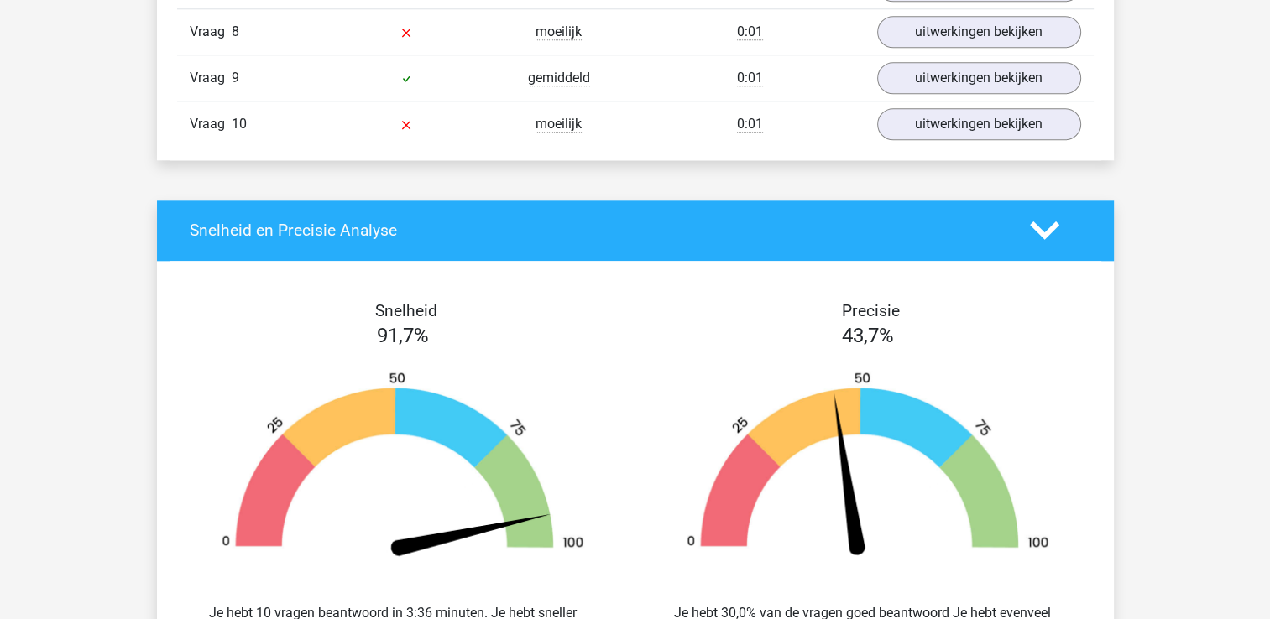
scroll to position [1595, 0]
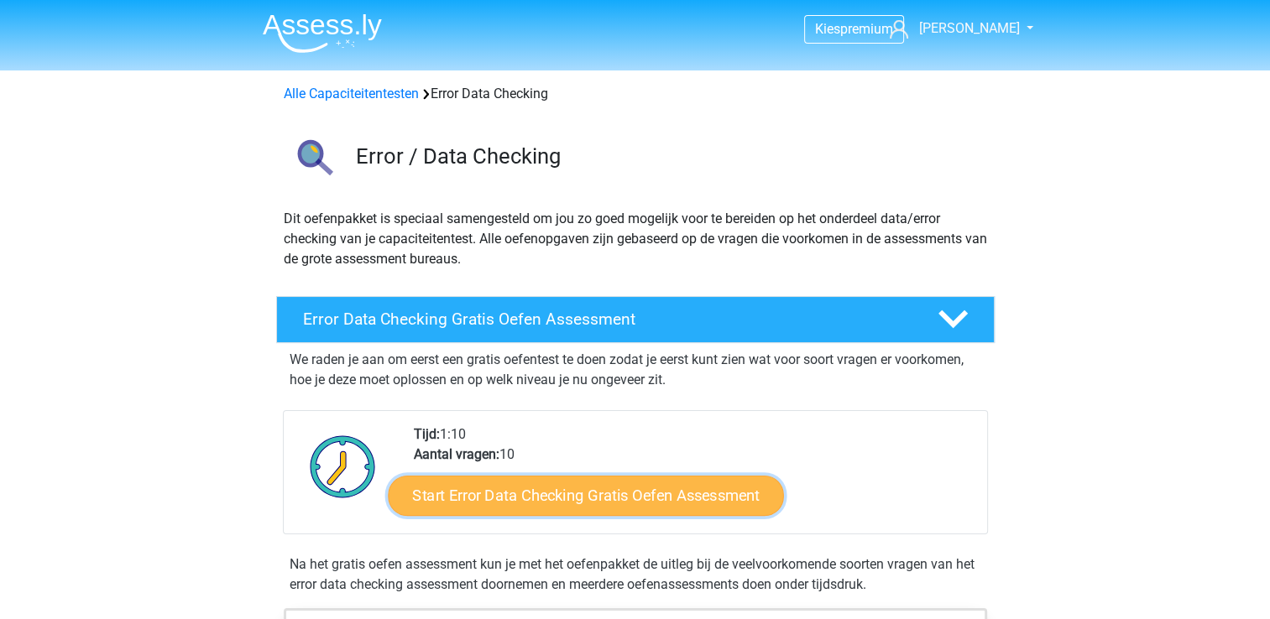
click at [695, 489] on link "Start Error Data Checking Gratis Oefen Assessment" at bounding box center [586, 496] width 396 height 40
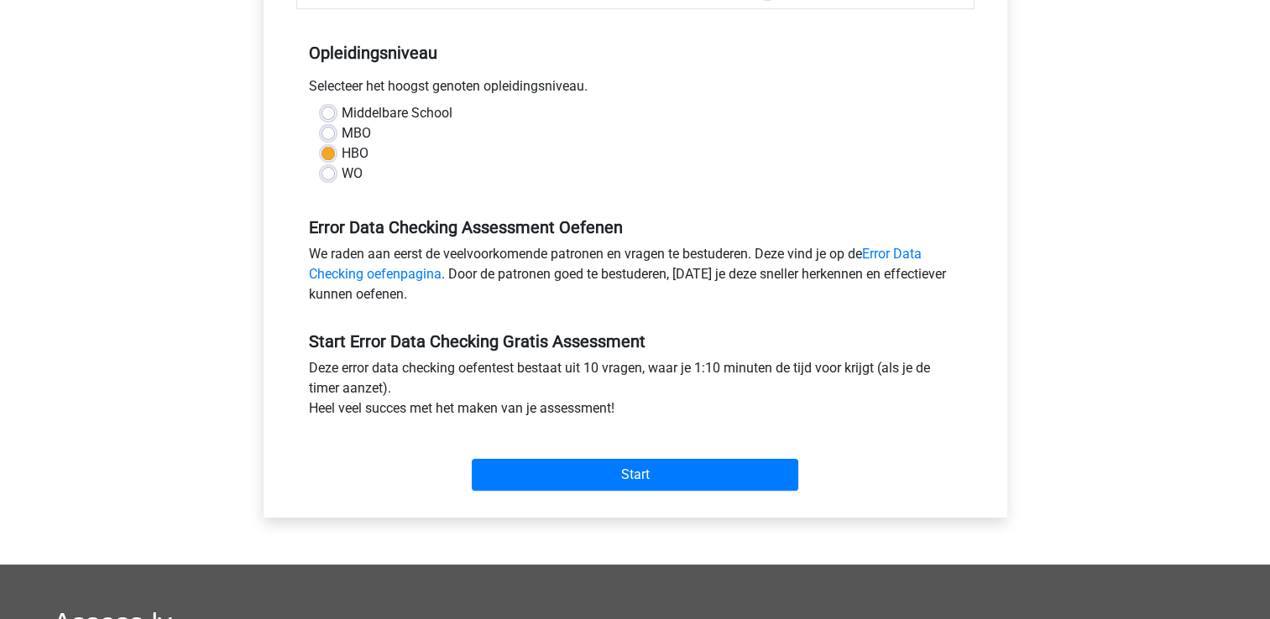
scroll to position [420, 0]
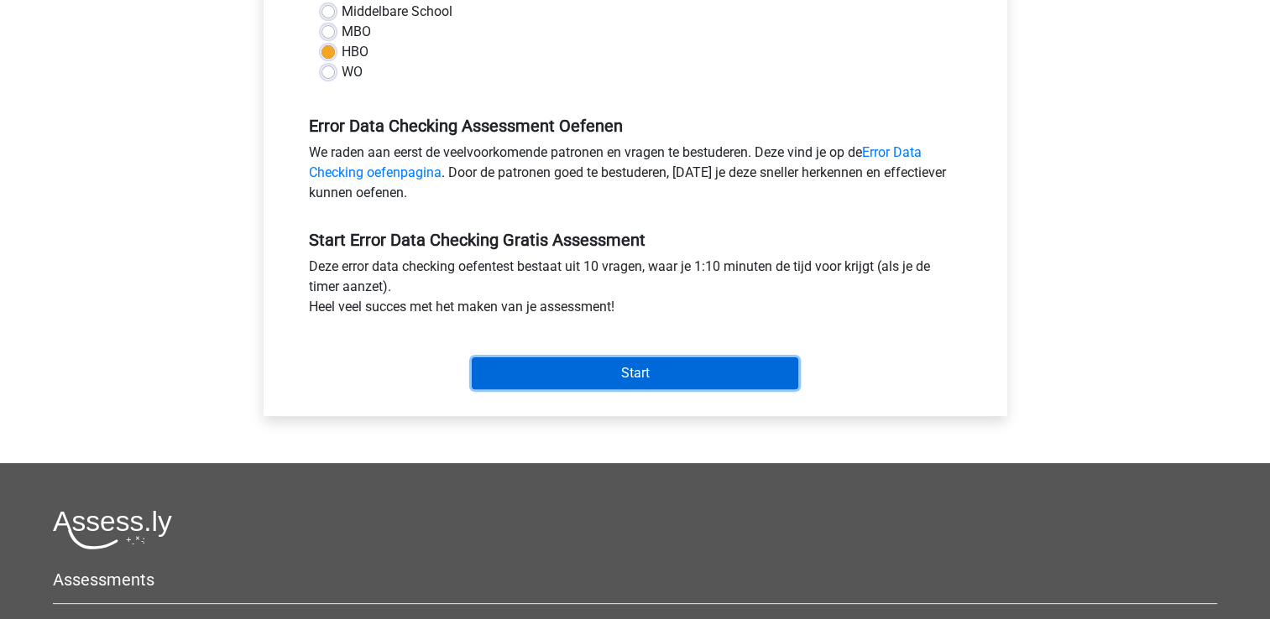
click at [628, 379] on input "Start" at bounding box center [635, 374] width 327 height 32
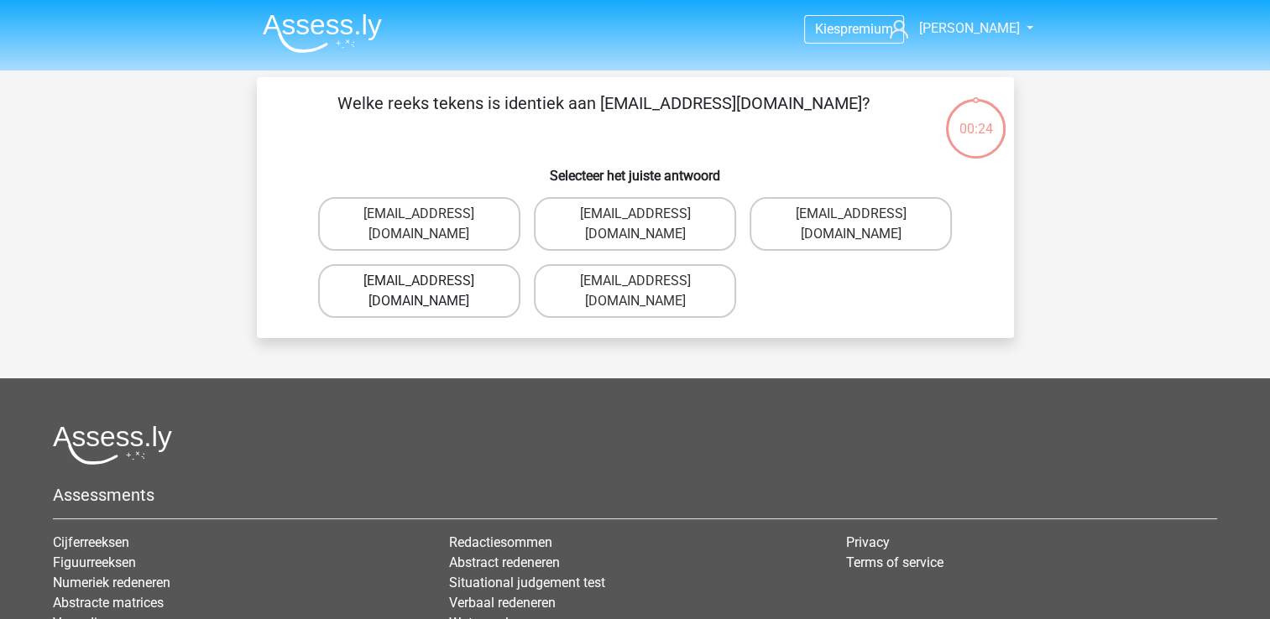
click at [444, 264] on label "[EMAIL_ADDRESS][DOMAIN_NAME]" at bounding box center [419, 291] width 202 height 54
click at [430, 281] on input "[EMAIL_ADDRESS][DOMAIN_NAME]" at bounding box center [424, 286] width 11 height 11
radio input "true"
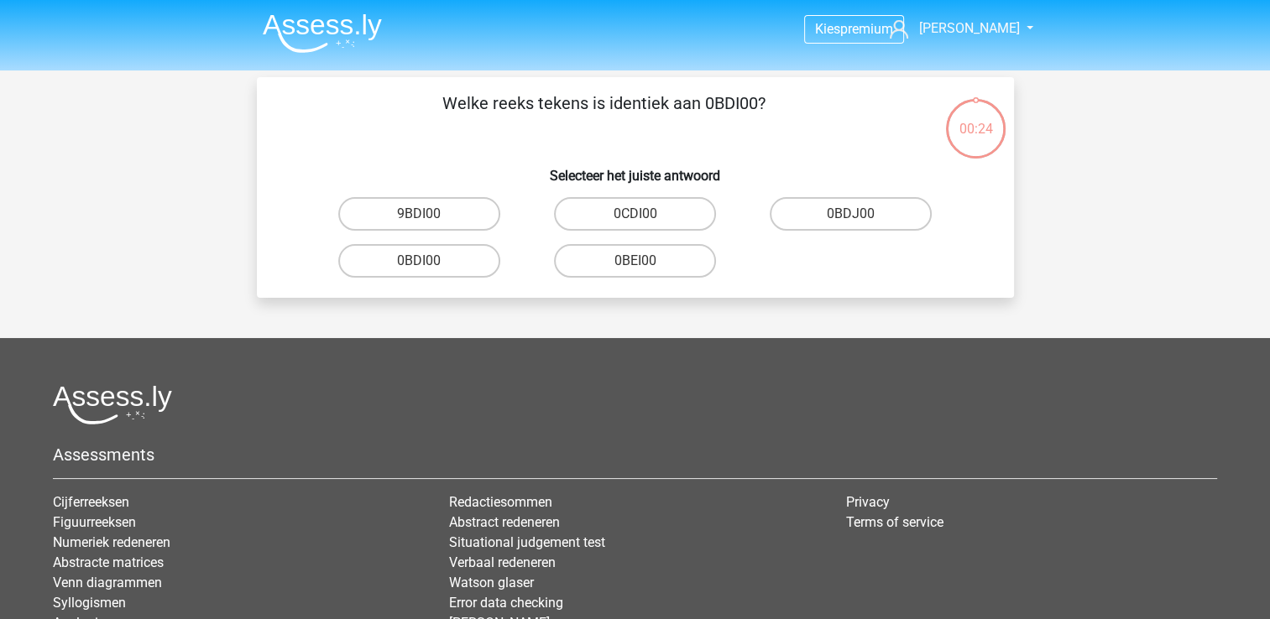
scroll to position [77, 0]
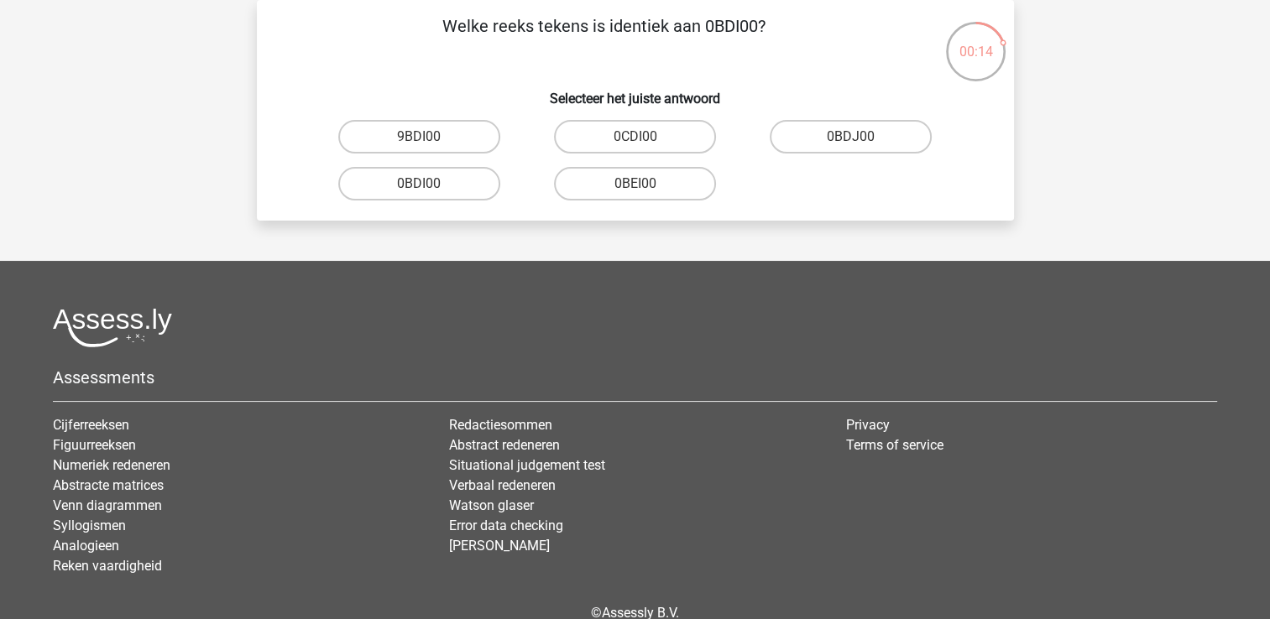
click at [429, 188] on input "0BDI00" at bounding box center [424, 189] width 11 height 11
radio input "true"
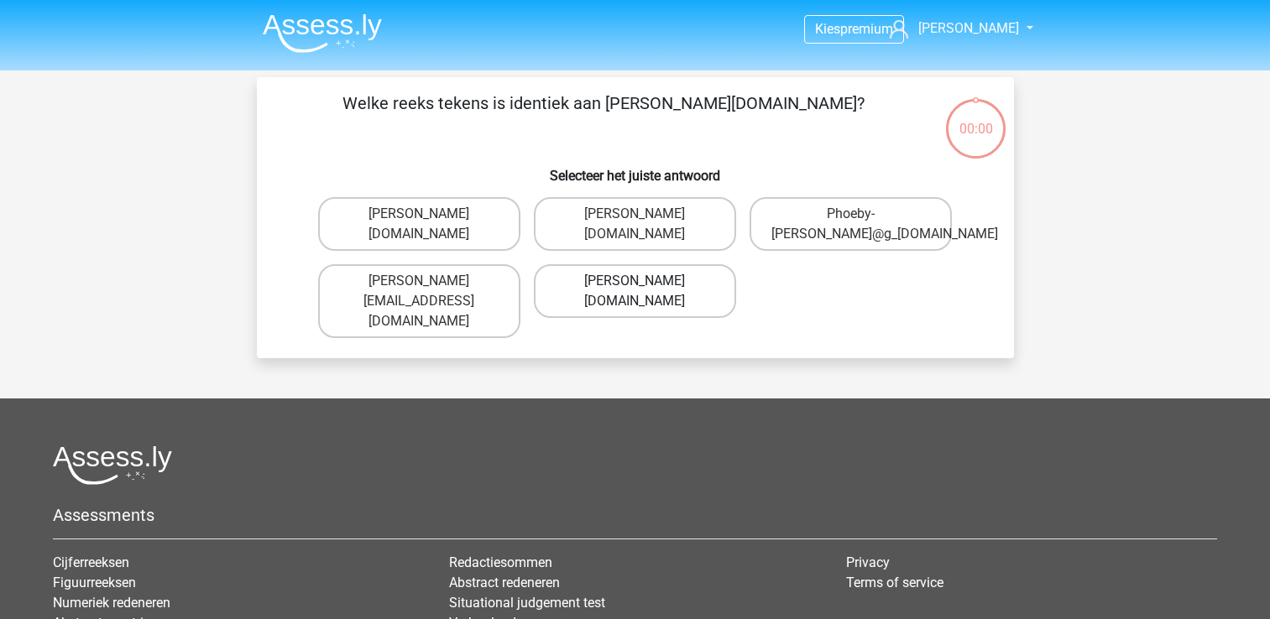
scroll to position [77, 0]
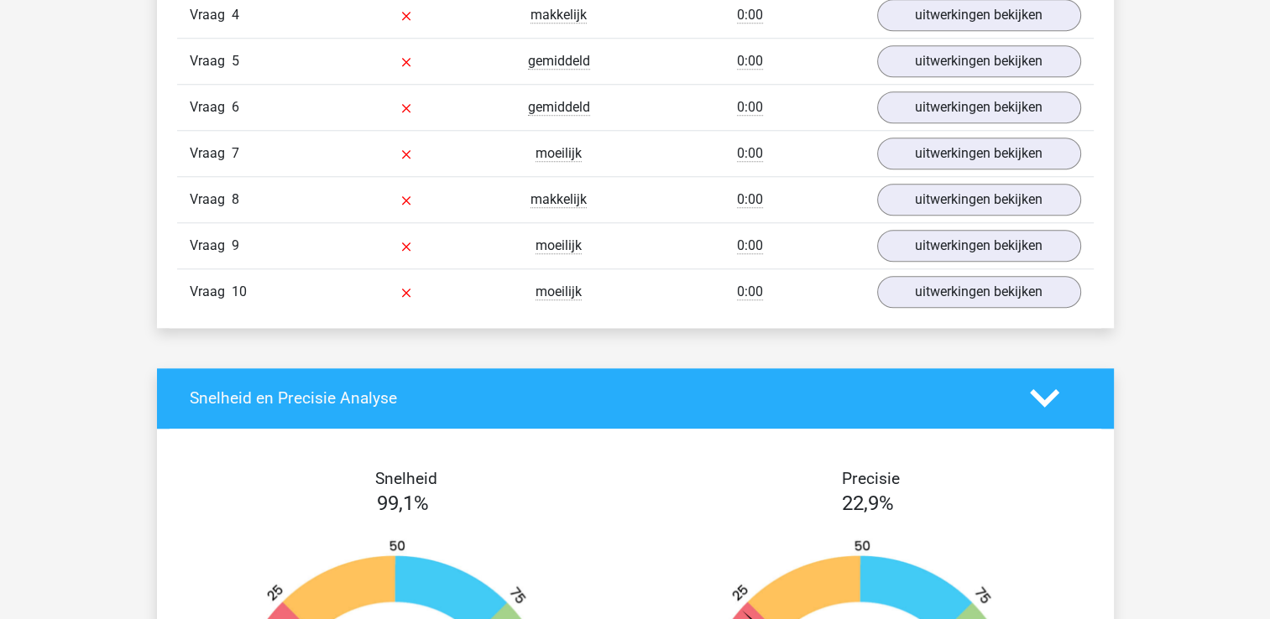
scroll to position [2350, 0]
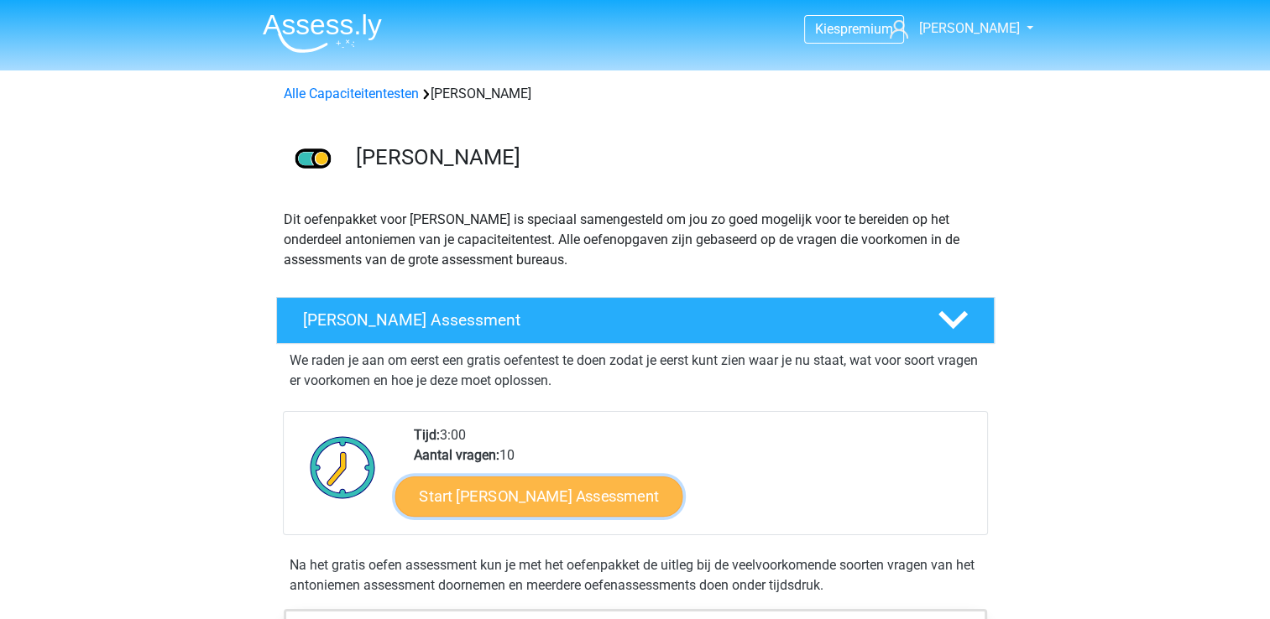
click at [600, 499] on link "Start Antoniemen Gratis Oefen Assessment" at bounding box center [539, 496] width 288 height 40
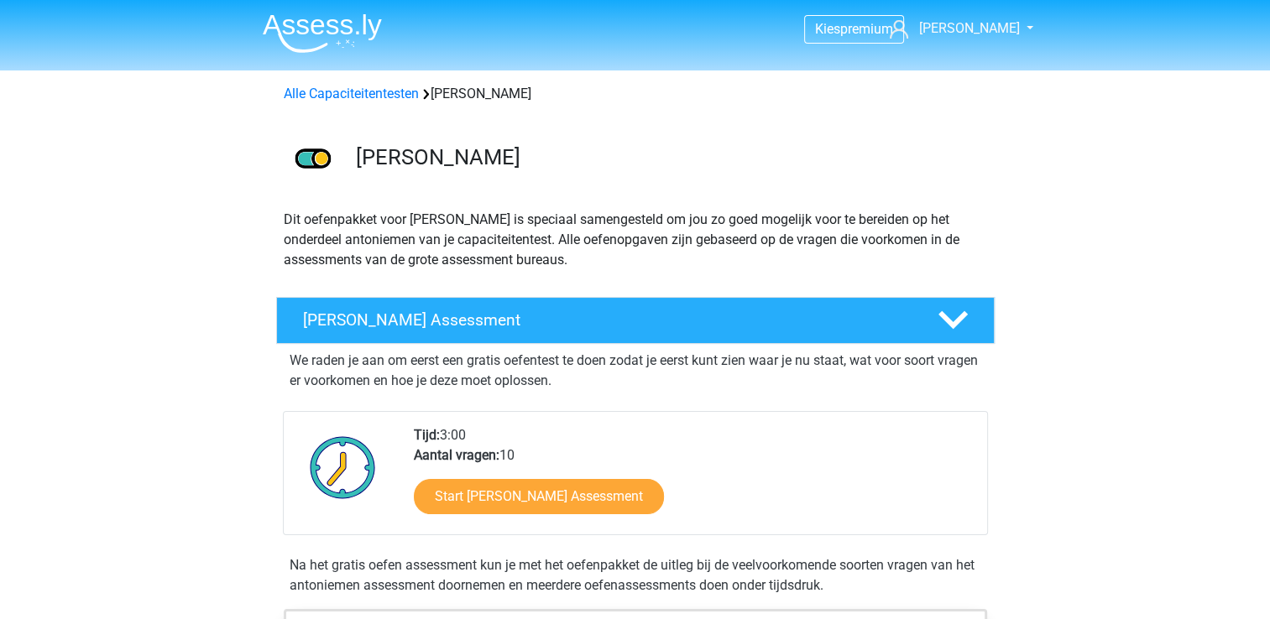
scroll to position [84, 0]
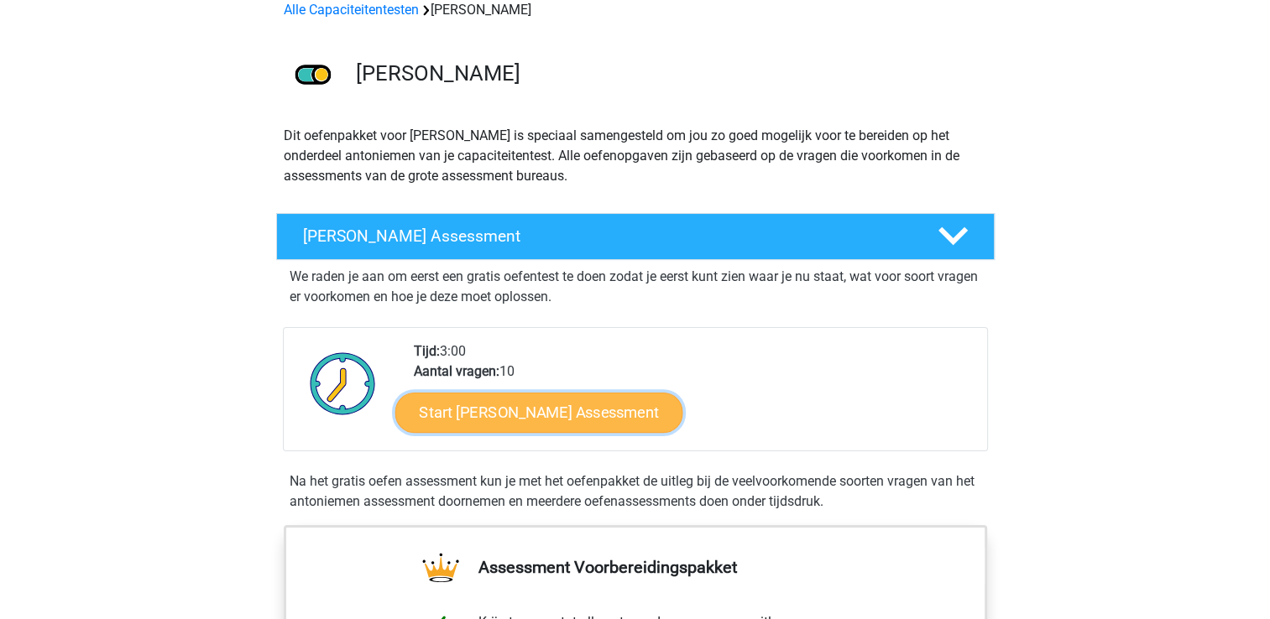
click at [604, 408] on link "Start Antoniemen Gratis Oefen Assessment" at bounding box center [539, 412] width 288 height 40
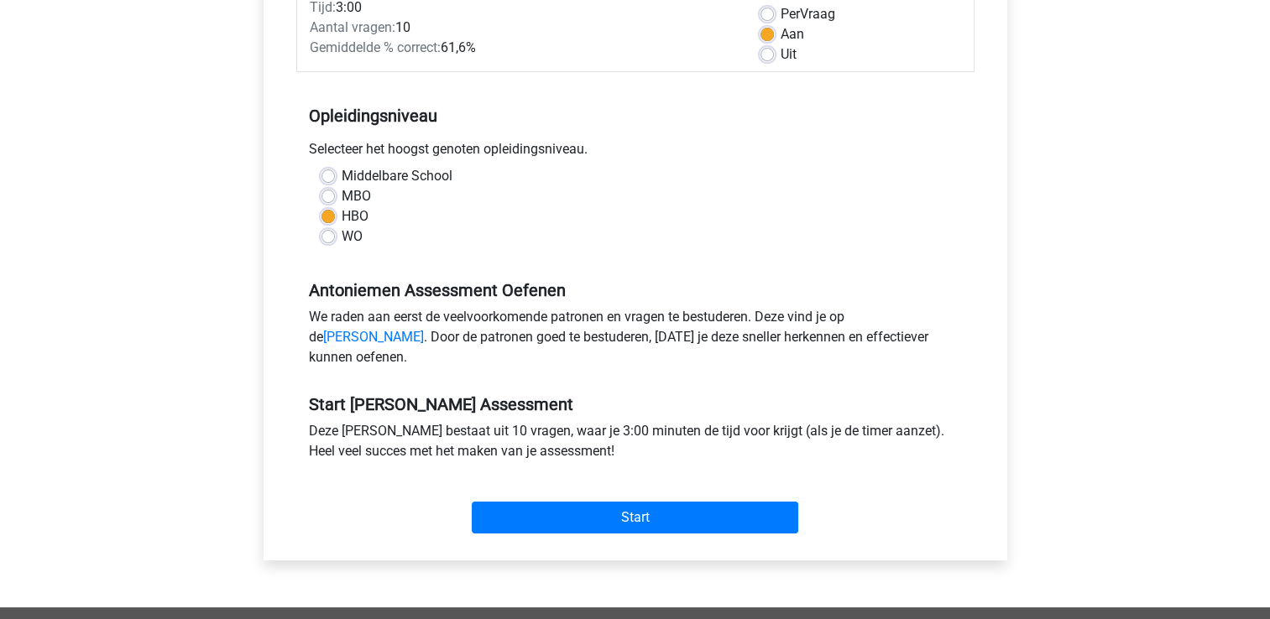
scroll to position [504, 0]
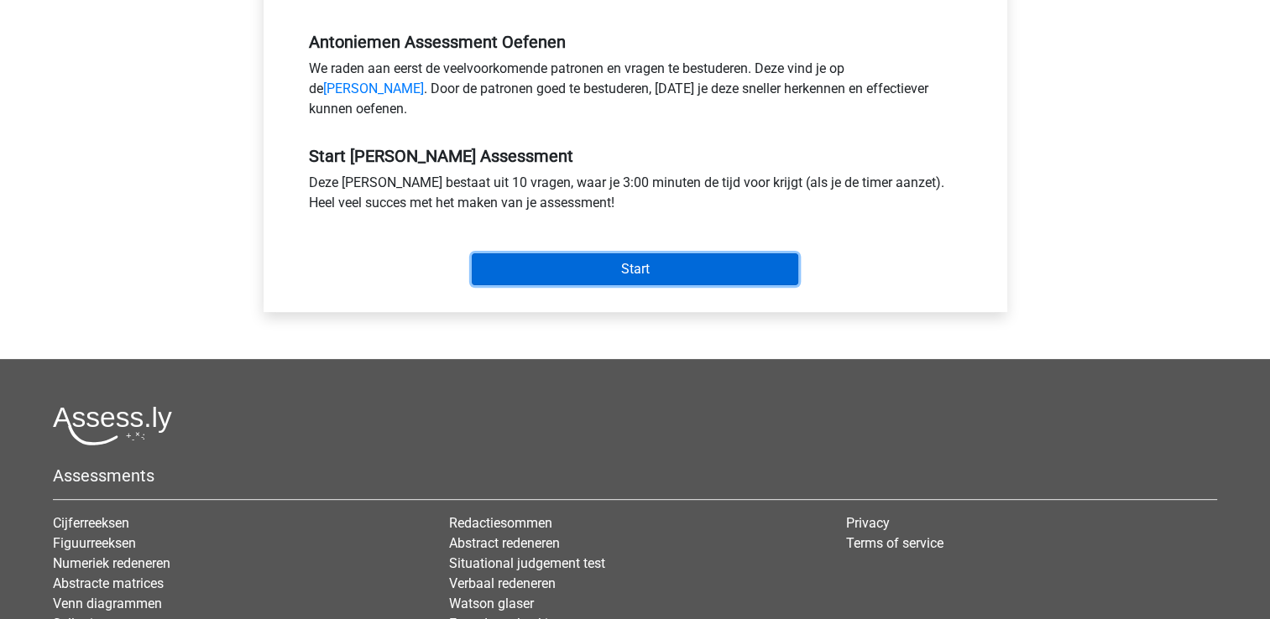
click at [682, 283] on input "Start" at bounding box center [635, 270] width 327 height 32
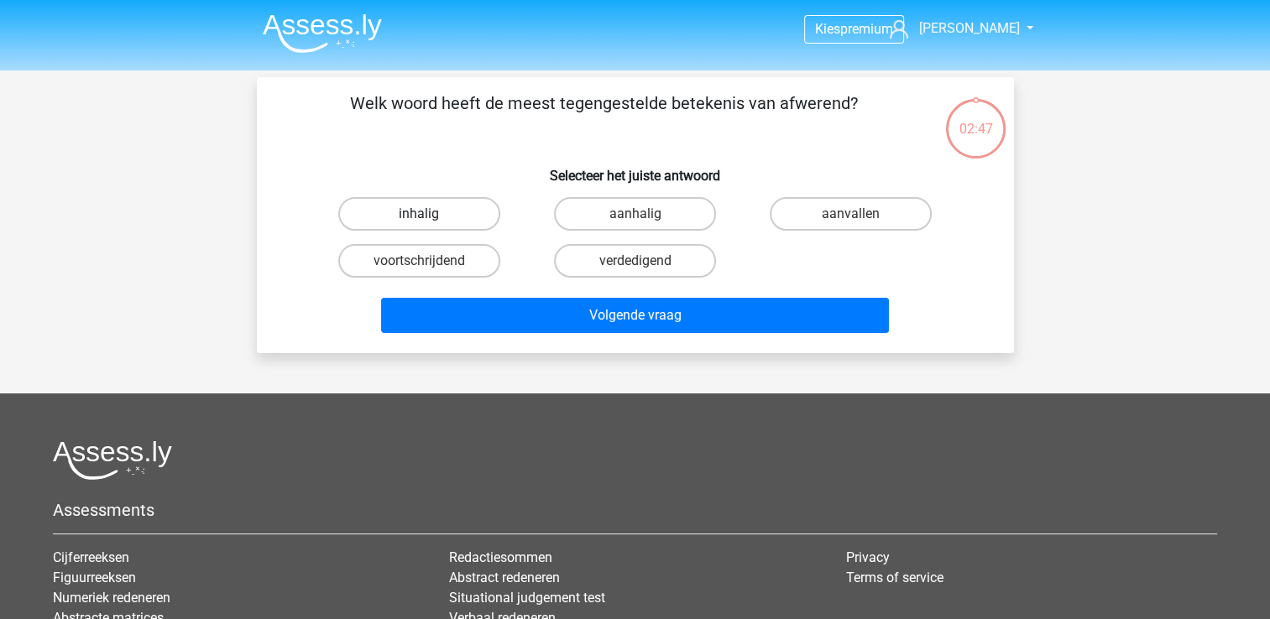
click at [440, 212] on label "inhalig" at bounding box center [419, 214] width 162 height 34
click at [430, 214] on input "inhalig" at bounding box center [424, 219] width 11 height 11
radio input "true"
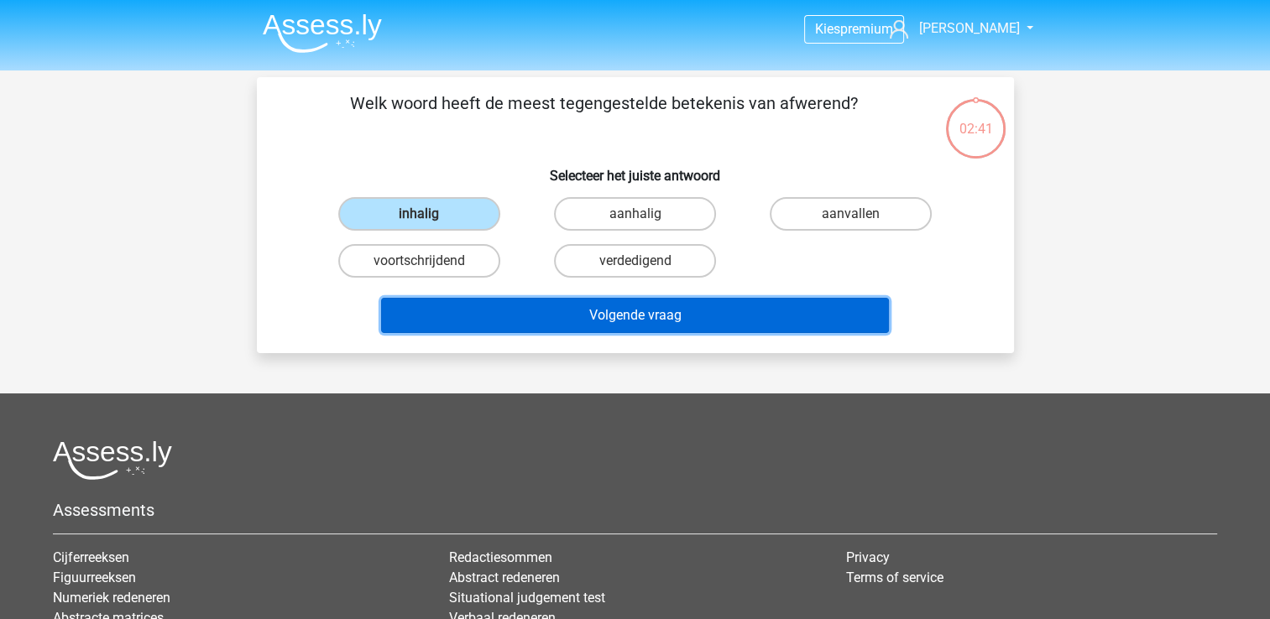
click at [529, 317] on button "Volgende vraag" at bounding box center [635, 315] width 508 height 35
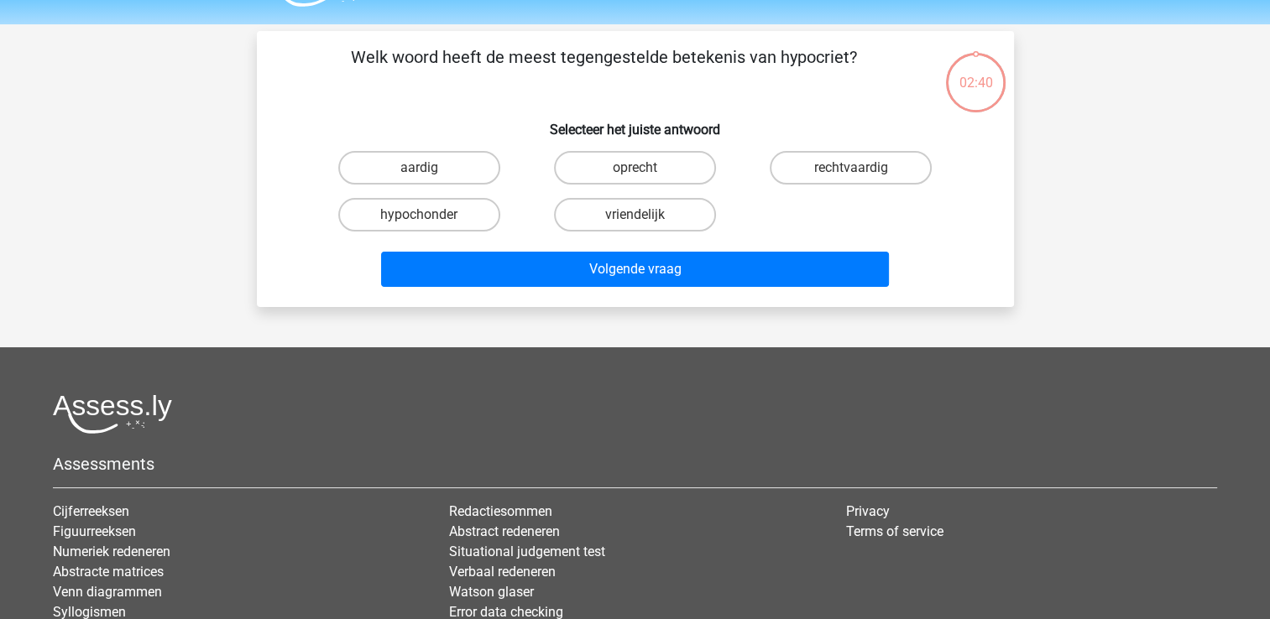
scroll to position [77, 0]
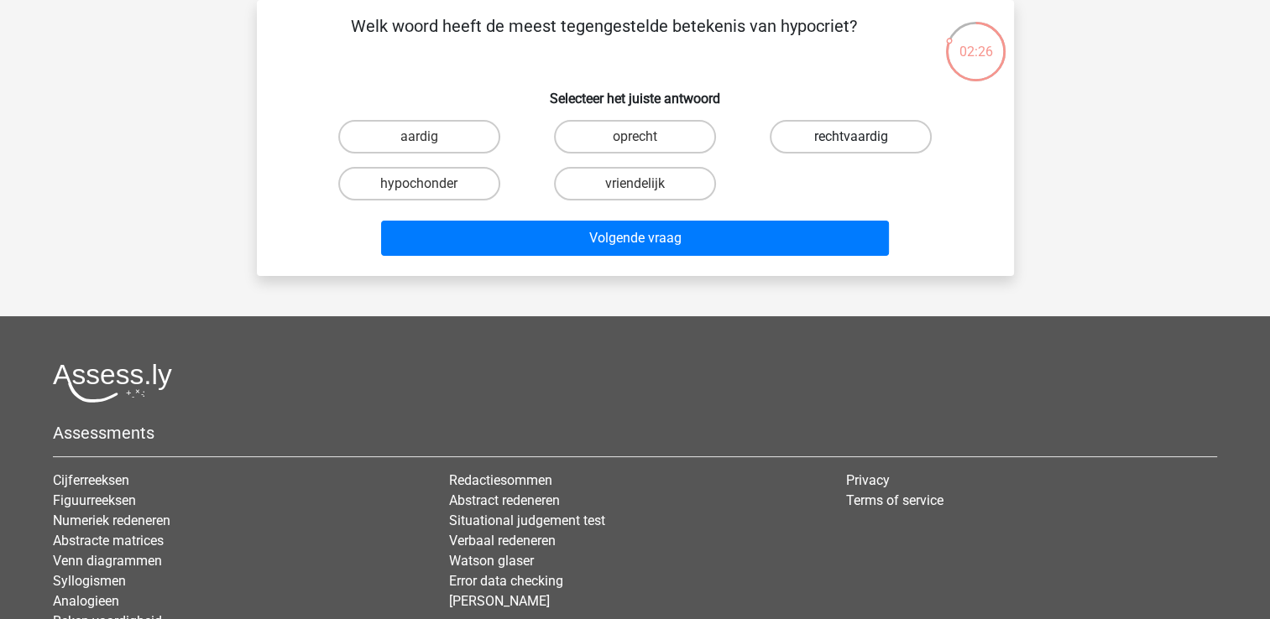
click at [802, 133] on label "rechtvaardig" at bounding box center [851, 137] width 162 height 34
click at [851, 137] on input "rechtvaardig" at bounding box center [856, 142] width 11 height 11
radio input "true"
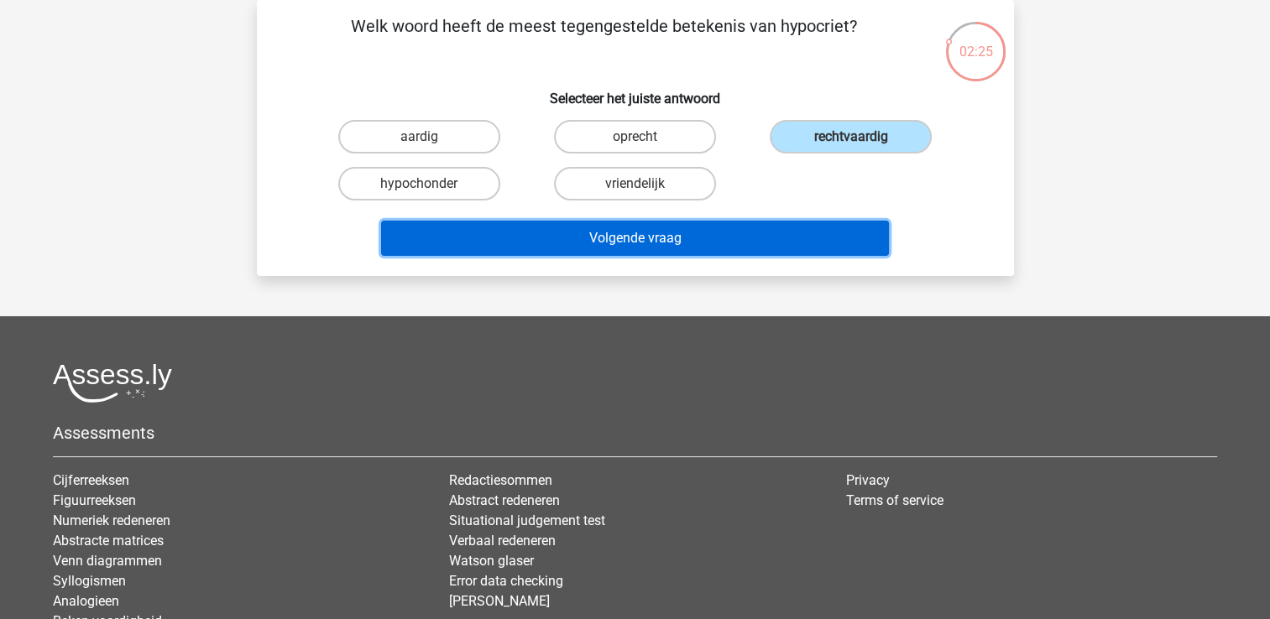
click at [629, 225] on button "Volgende vraag" at bounding box center [635, 238] width 508 height 35
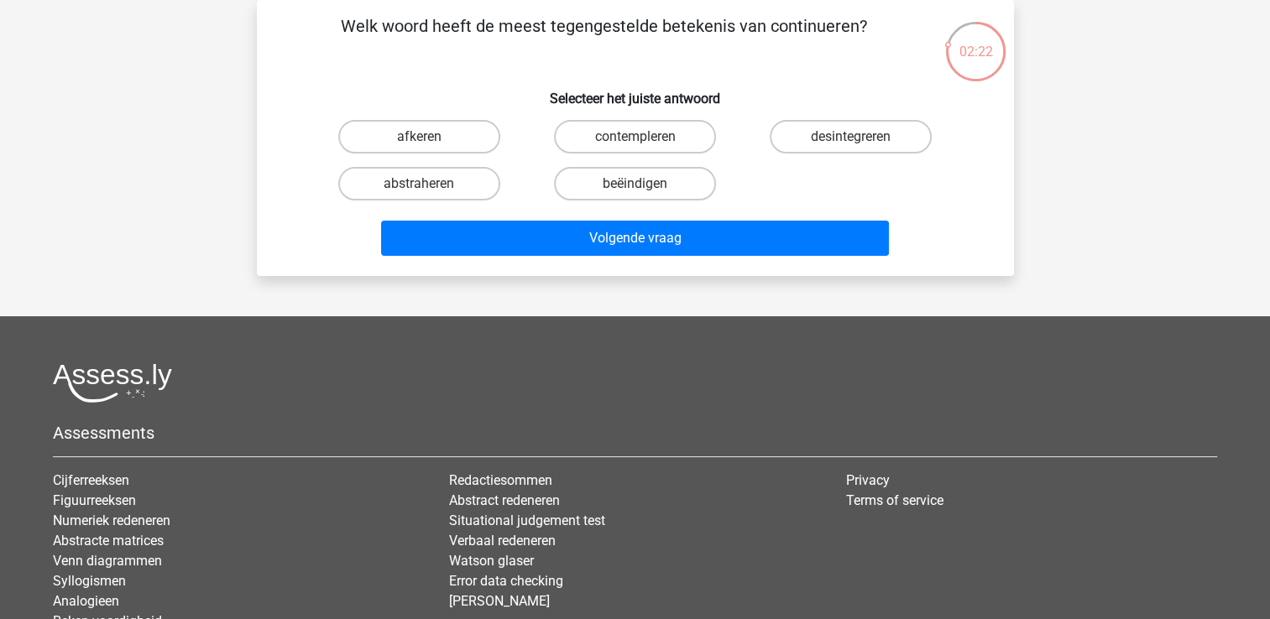
click at [641, 186] on input "beëindigen" at bounding box center [640, 189] width 11 height 11
radio input "true"
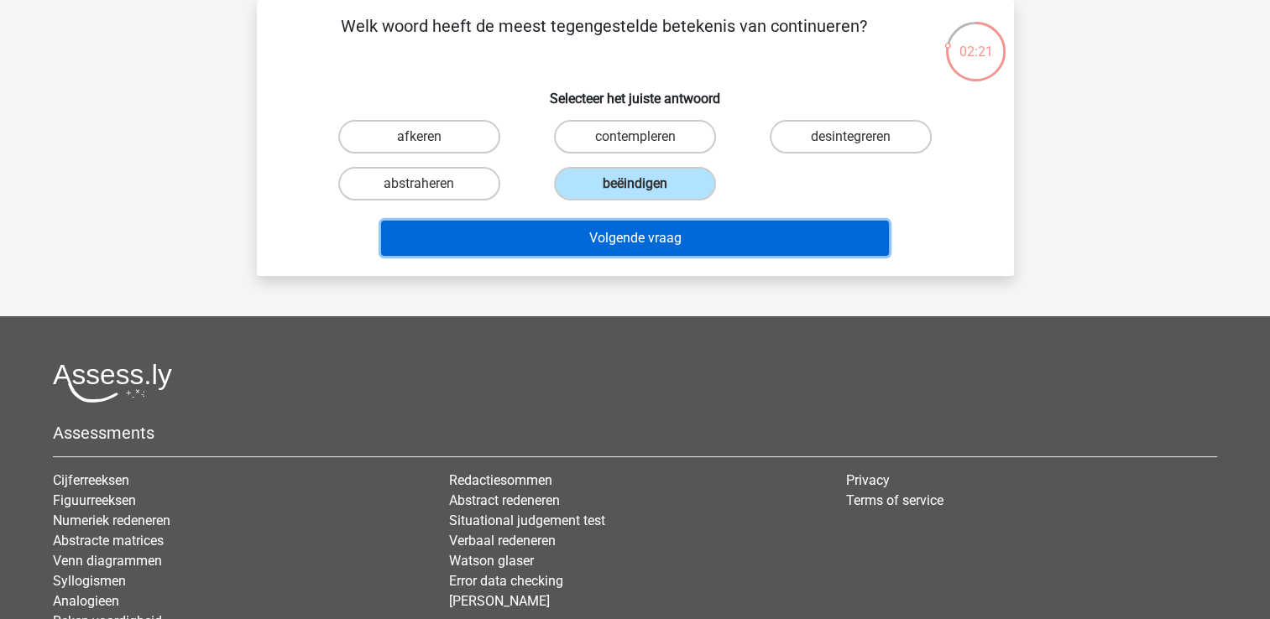
click at [633, 233] on button "Volgende vraag" at bounding box center [635, 238] width 508 height 35
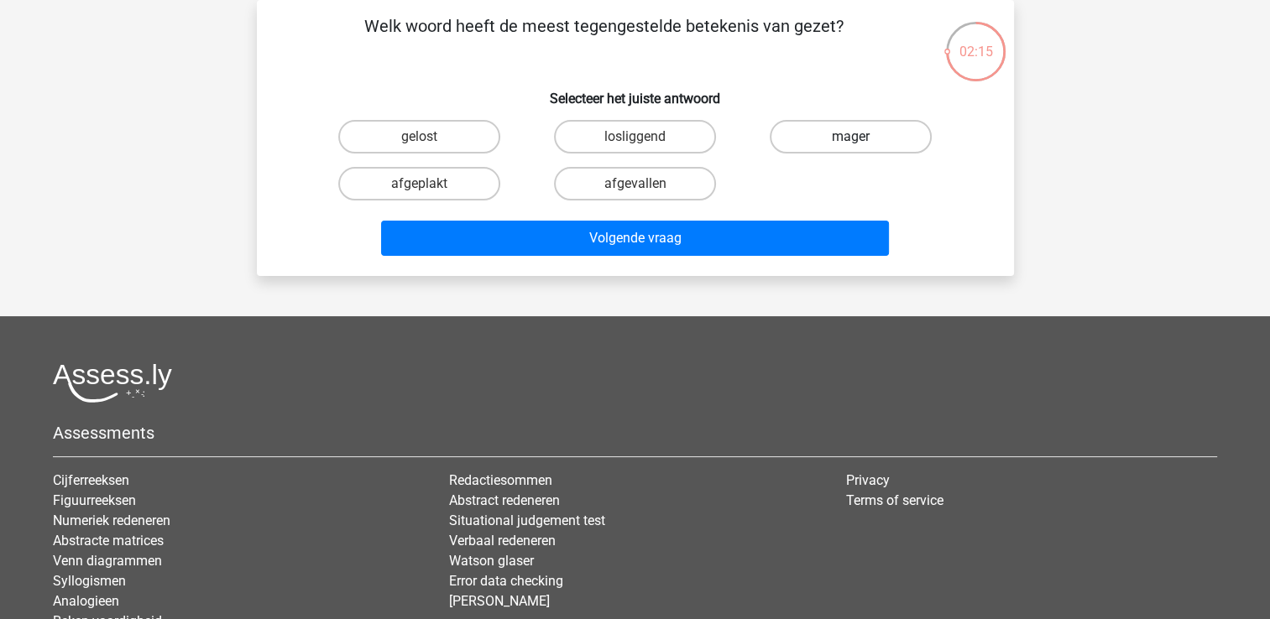
click at [815, 139] on label "mager" at bounding box center [851, 137] width 162 height 34
click at [851, 139] on input "mager" at bounding box center [856, 142] width 11 height 11
radio input "true"
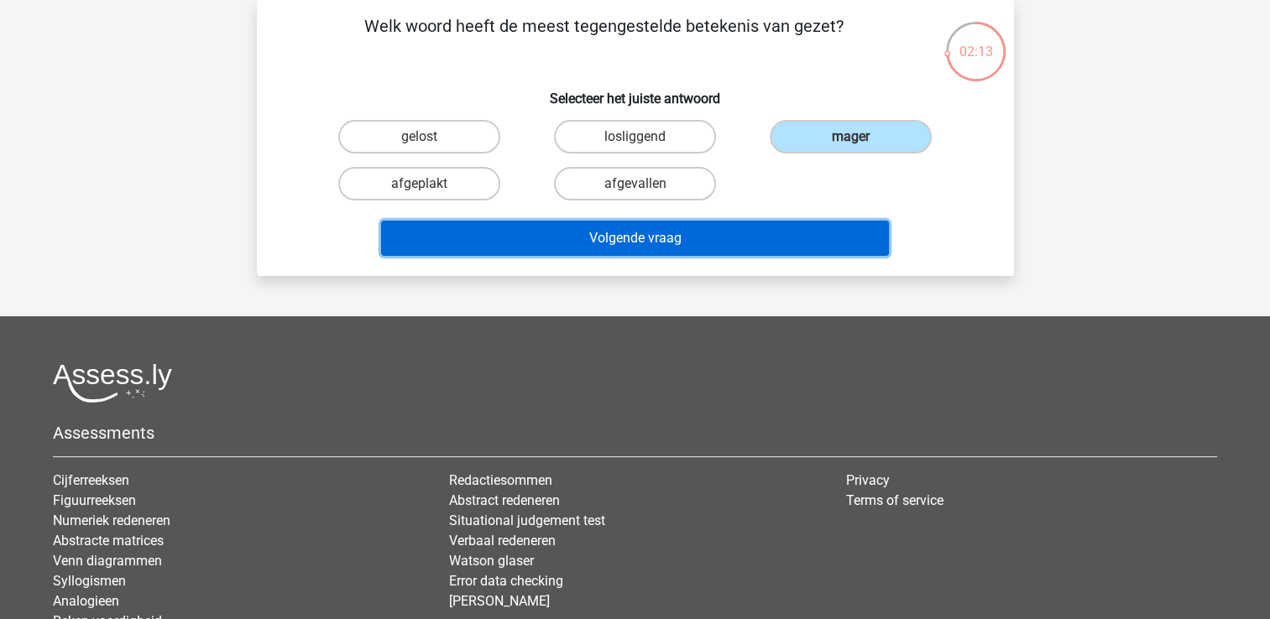
click at [653, 244] on button "Volgende vraag" at bounding box center [635, 238] width 508 height 35
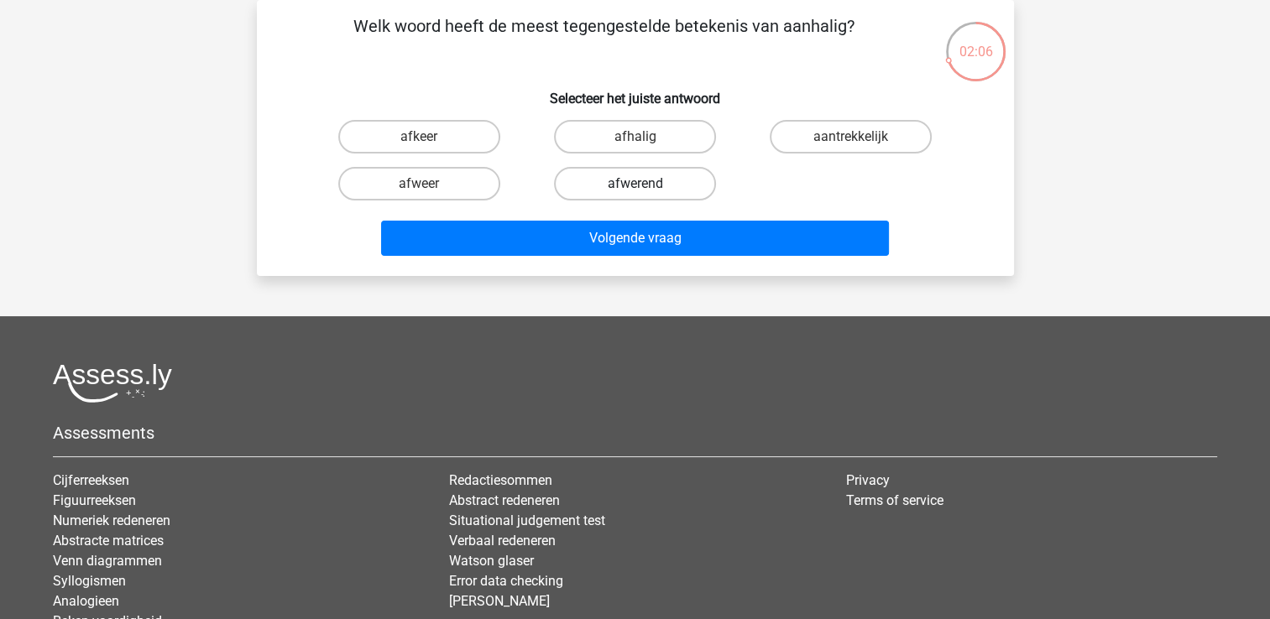
click at [656, 186] on label "afwerend" at bounding box center [635, 184] width 162 height 34
click at [646, 186] on input "afwerend" at bounding box center [640, 189] width 11 height 11
radio input "true"
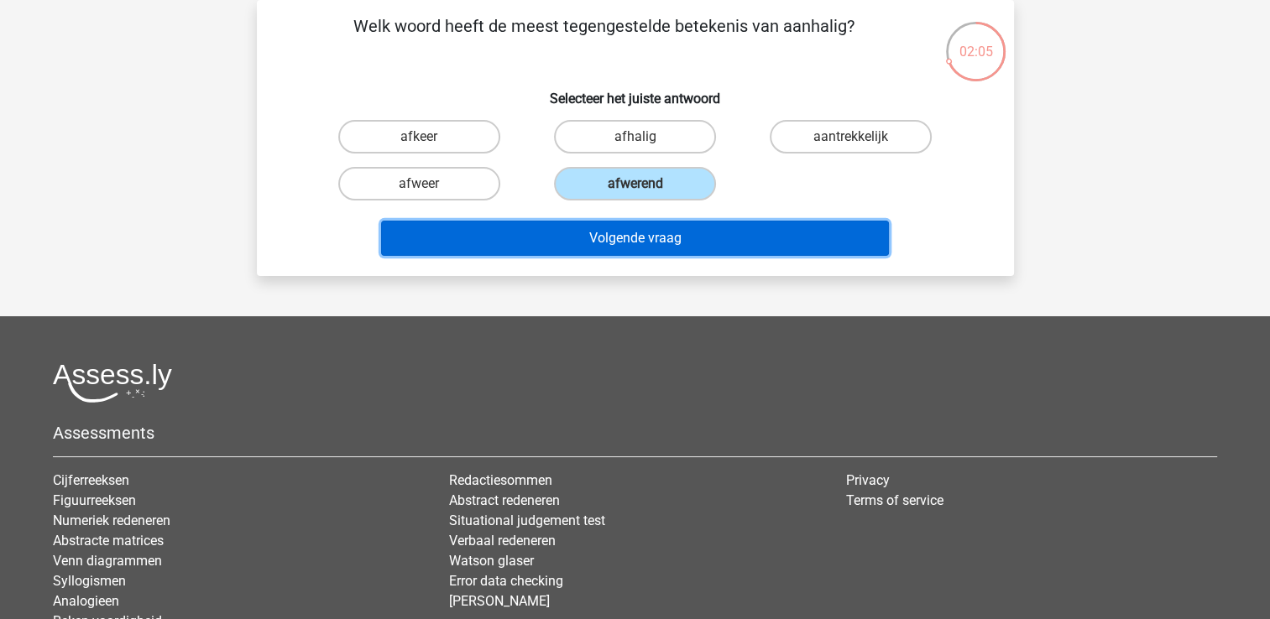
click at [645, 240] on button "Volgende vraag" at bounding box center [635, 238] width 508 height 35
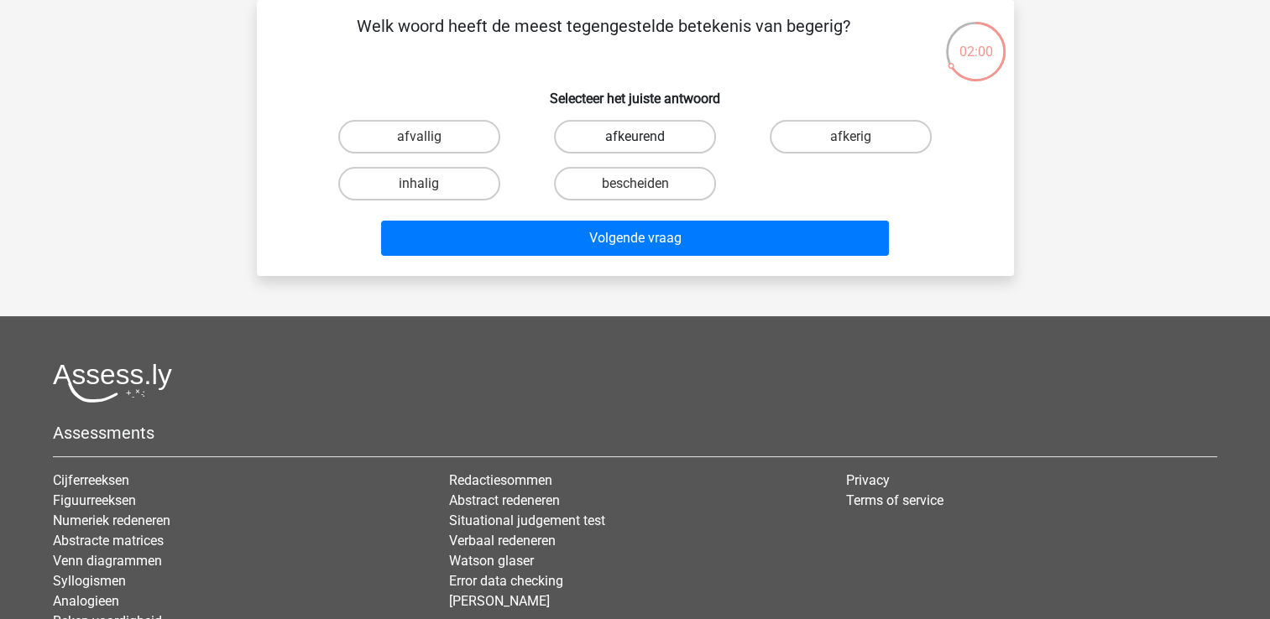
click at [650, 138] on label "afkeurend" at bounding box center [635, 137] width 162 height 34
click at [646, 138] on input "afkeurend" at bounding box center [640, 142] width 11 height 11
radio input "true"
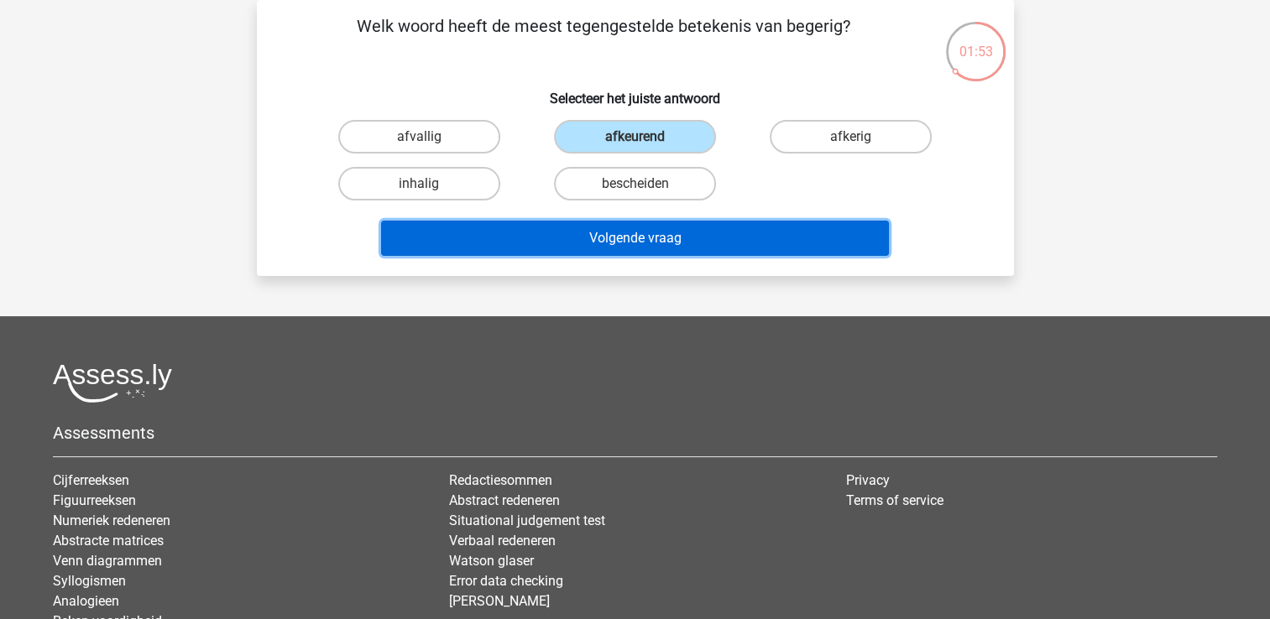
click at [658, 239] on button "Volgende vraag" at bounding box center [635, 238] width 508 height 35
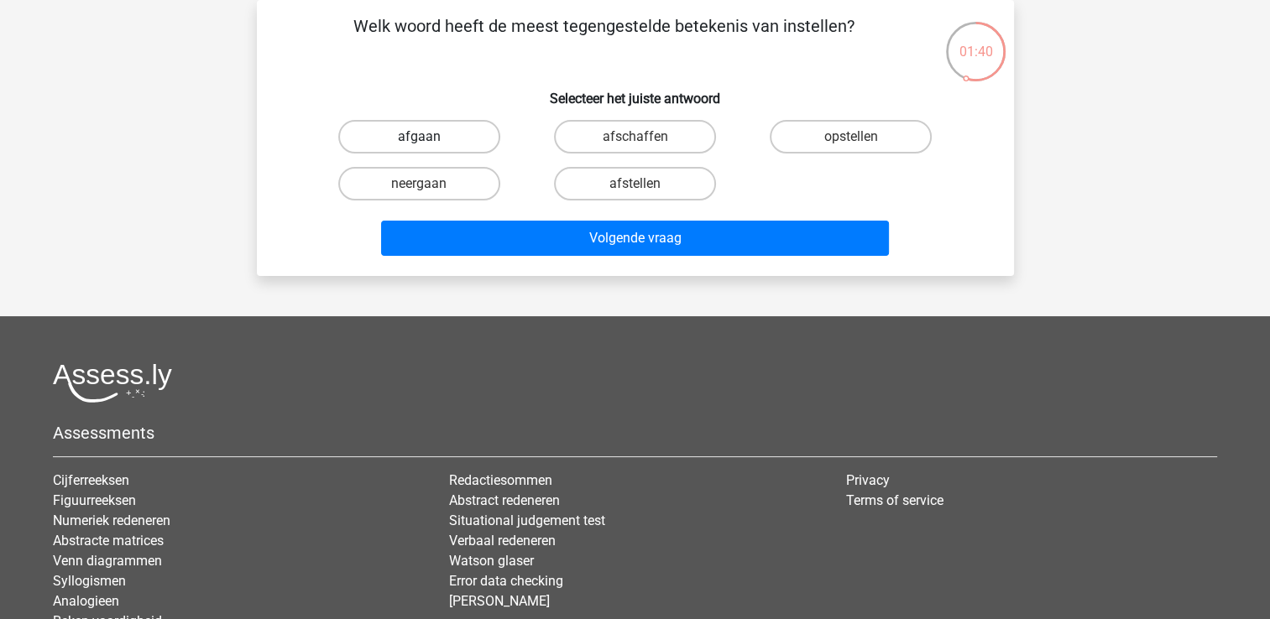
click at [440, 136] on label "afgaan" at bounding box center [419, 137] width 162 height 34
click at [430, 137] on input "afgaan" at bounding box center [424, 142] width 11 height 11
radio input "true"
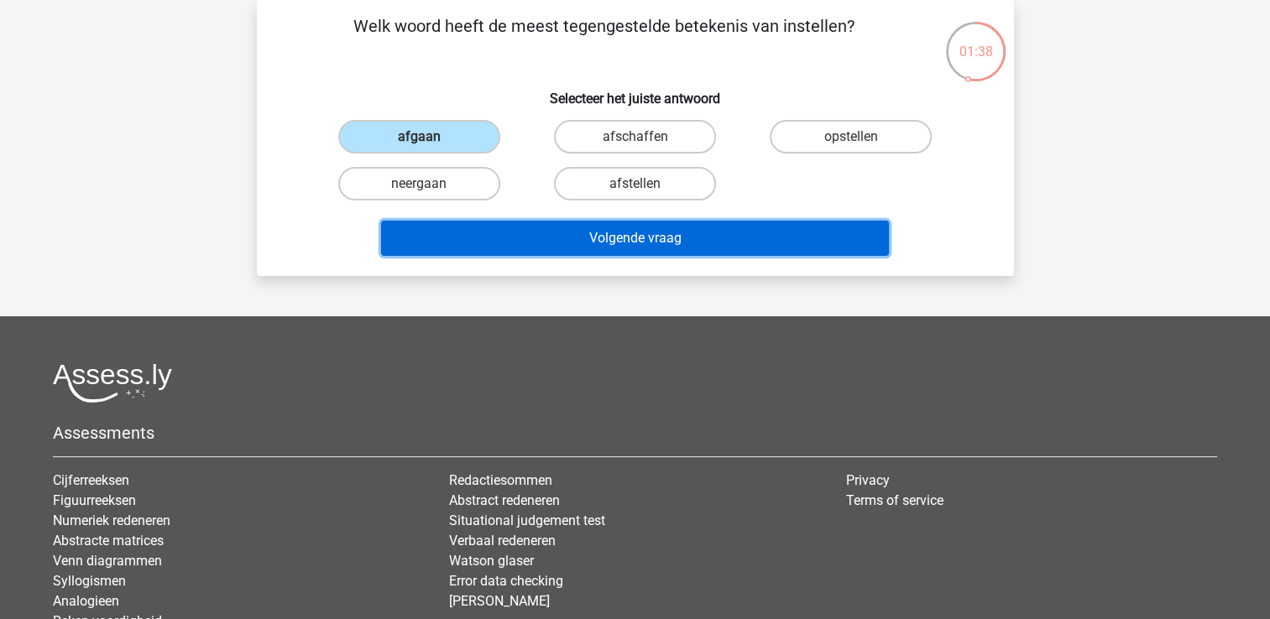
click at [588, 235] on button "Volgende vraag" at bounding box center [635, 238] width 508 height 35
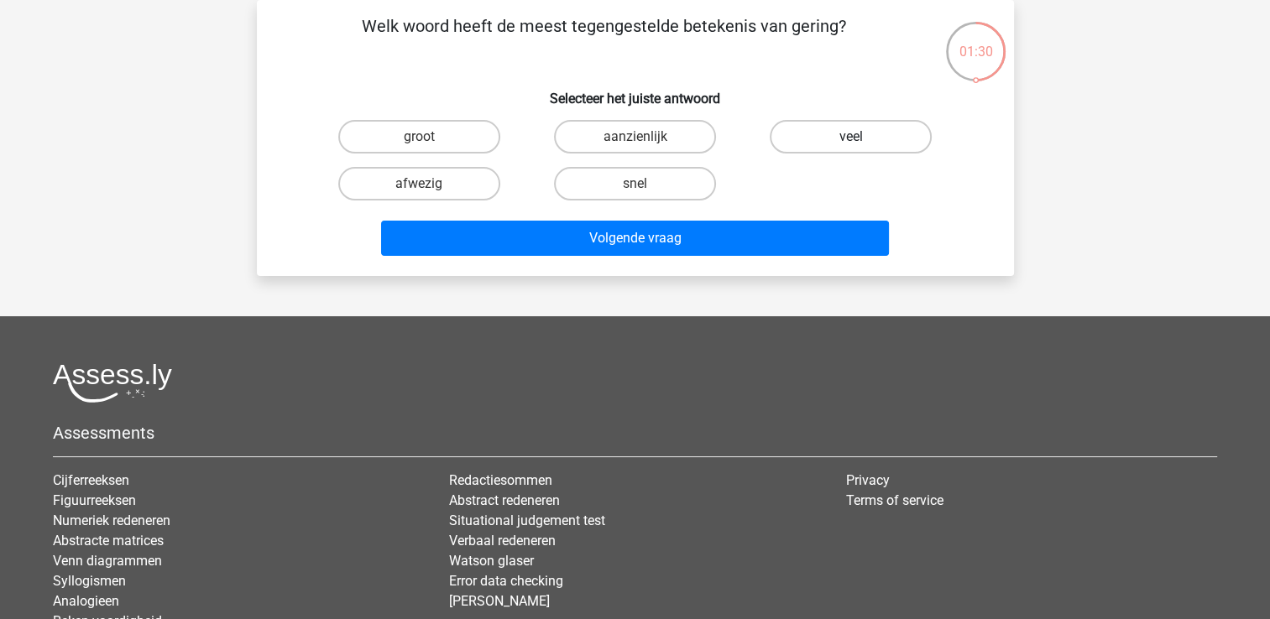
drag, startPoint x: 453, startPoint y: 133, endPoint x: 869, endPoint y: 140, distance: 415.6
click at [869, 140] on div "groot aanzienlijk veel afwezig snel" at bounding box center [635, 160] width 648 height 94
click at [861, 137] on input "veel" at bounding box center [856, 142] width 11 height 11
radio input "true"
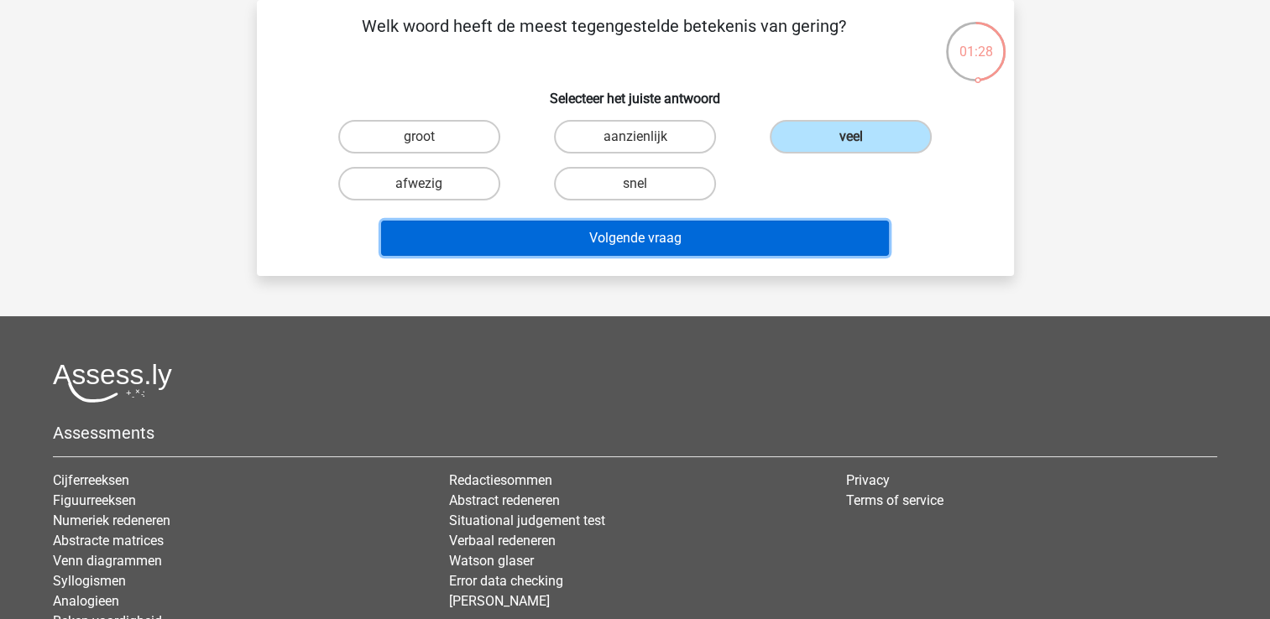
click at [671, 238] on button "Volgende vraag" at bounding box center [635, 238] width 508 height 35
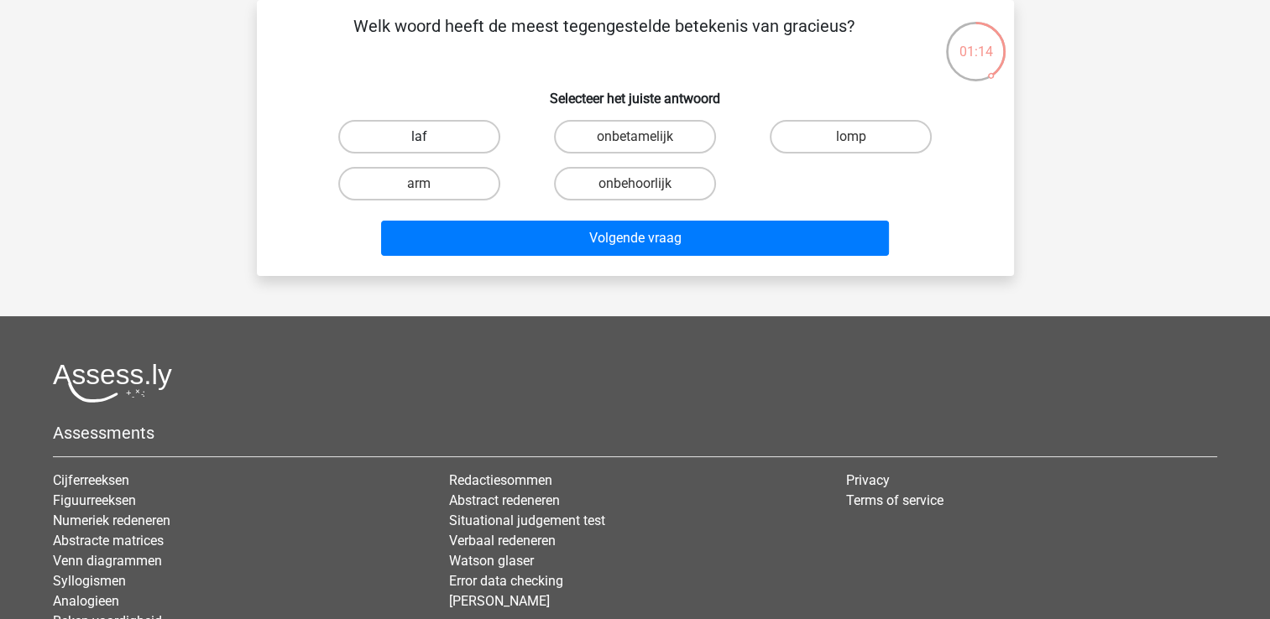
click at [445, 144] on label "laf" at bounding box center [419, 137] width 162 height 34
click at [430, 144] on input "laf" at bounding box center [424, 142] width 11 height 11
radio input "true"
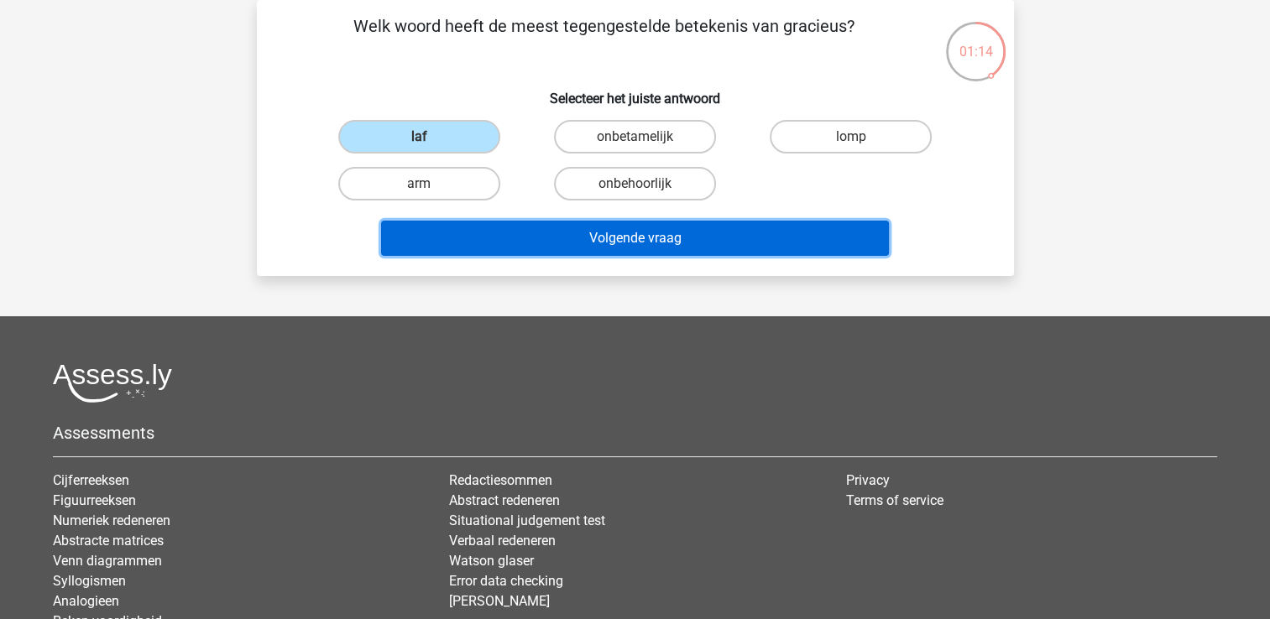
click at [550, 234] on button "Volgende vraag" at bounding box center [635, 238] width 508 height 35
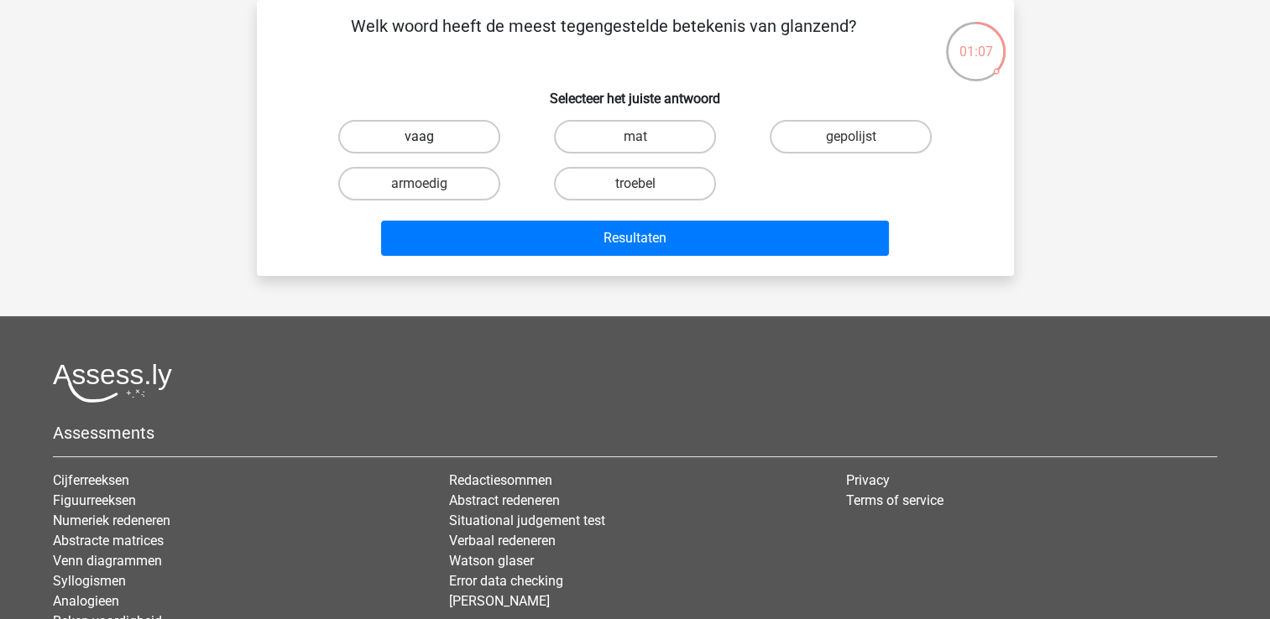
click at [467, 143] on label "vaag" at bounding box center [419, 137] width 162 height 34
click at [430, 143] on input "vaag" at bounding box center [424, 142] width 11 height 11
radio input "true"
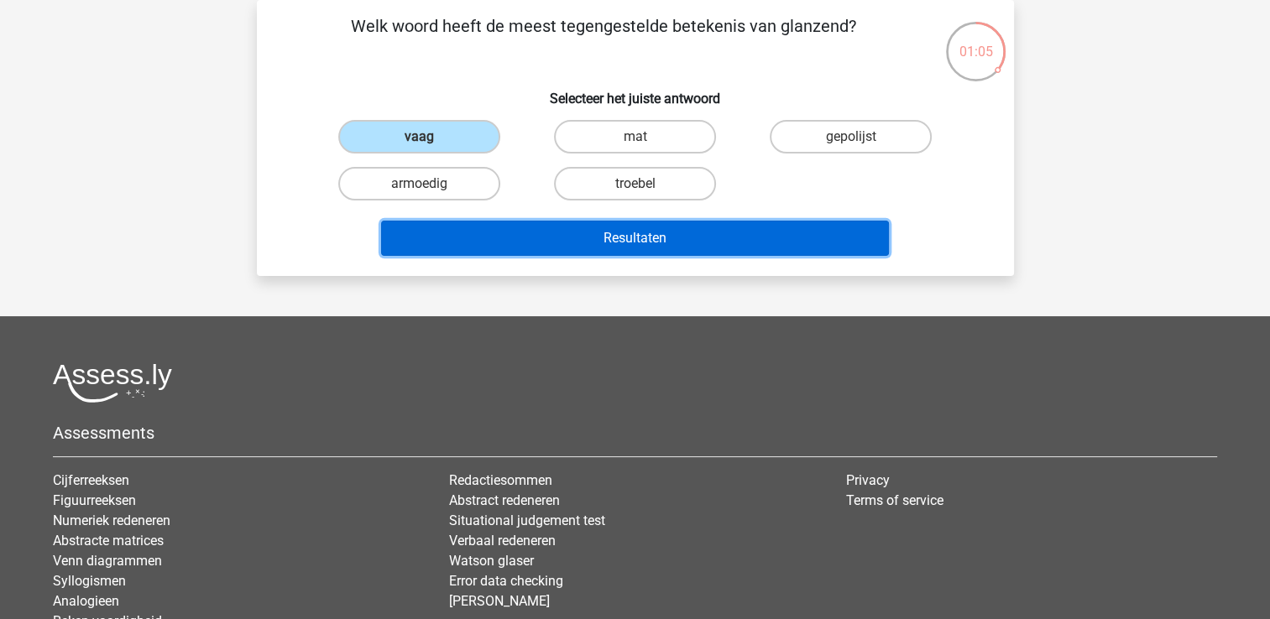
click at [534, 233] on button "Resultaten" at bounding box center [635, 238] width 508 height 35
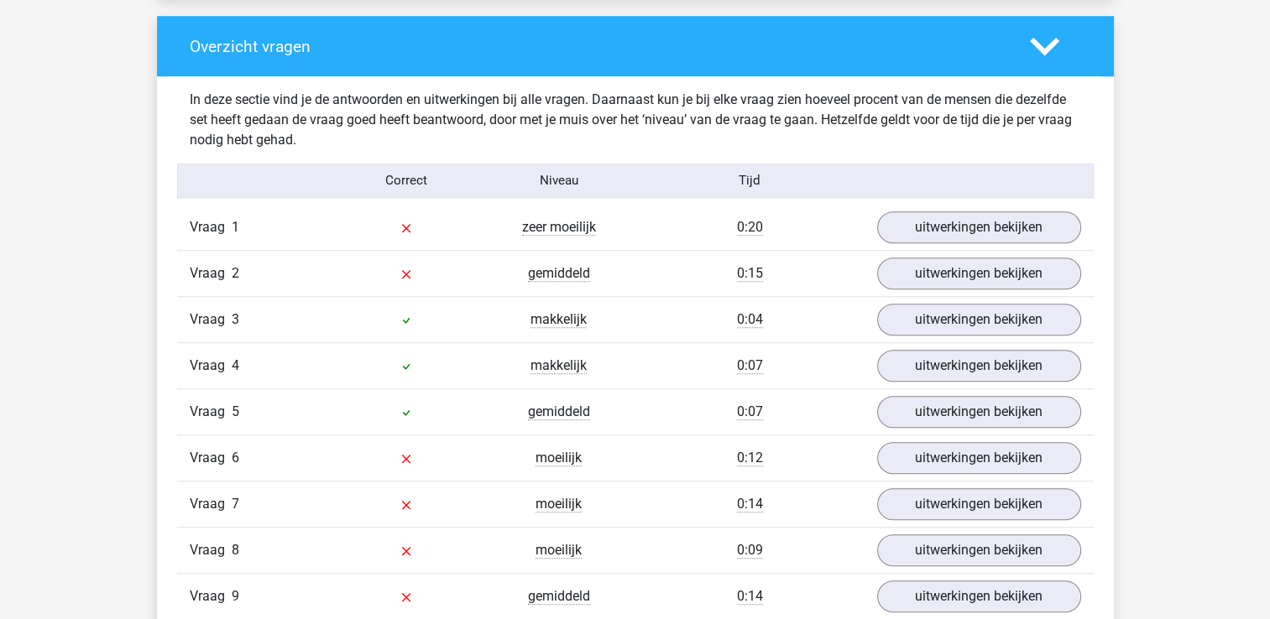
scroll to position [1343, 0]
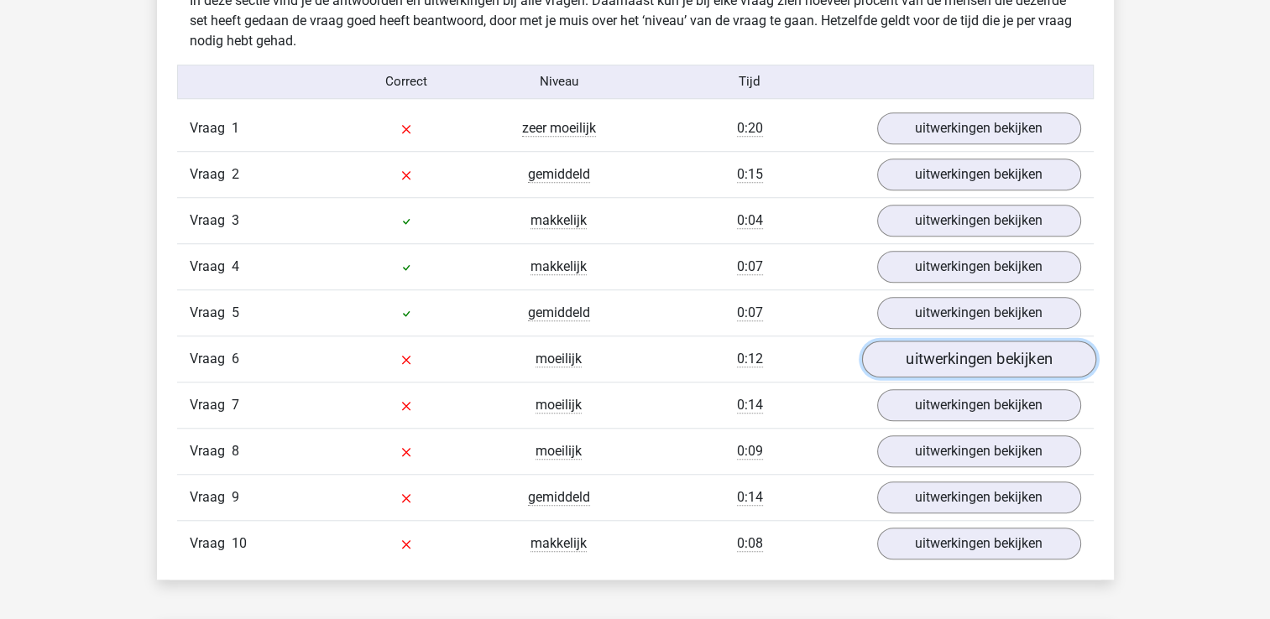
click at [957, 362] on link "uitwerkingen bekijken" at bounding box center [978, 359] width 234 height 37
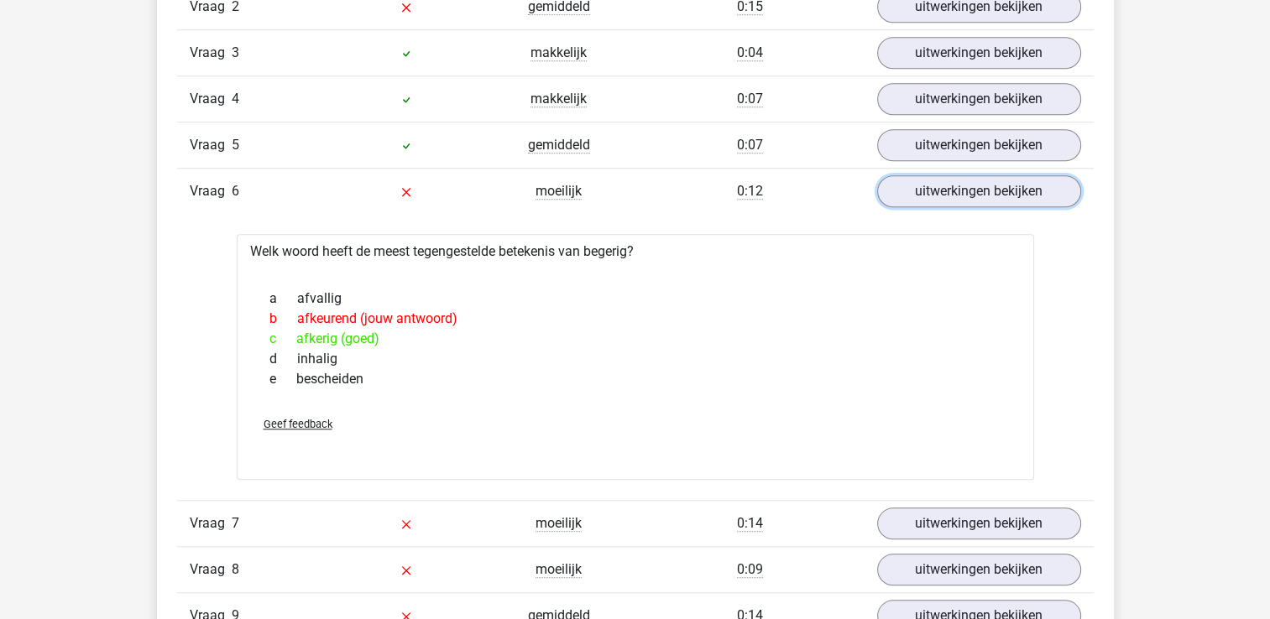
scroll to position [1763, 0]
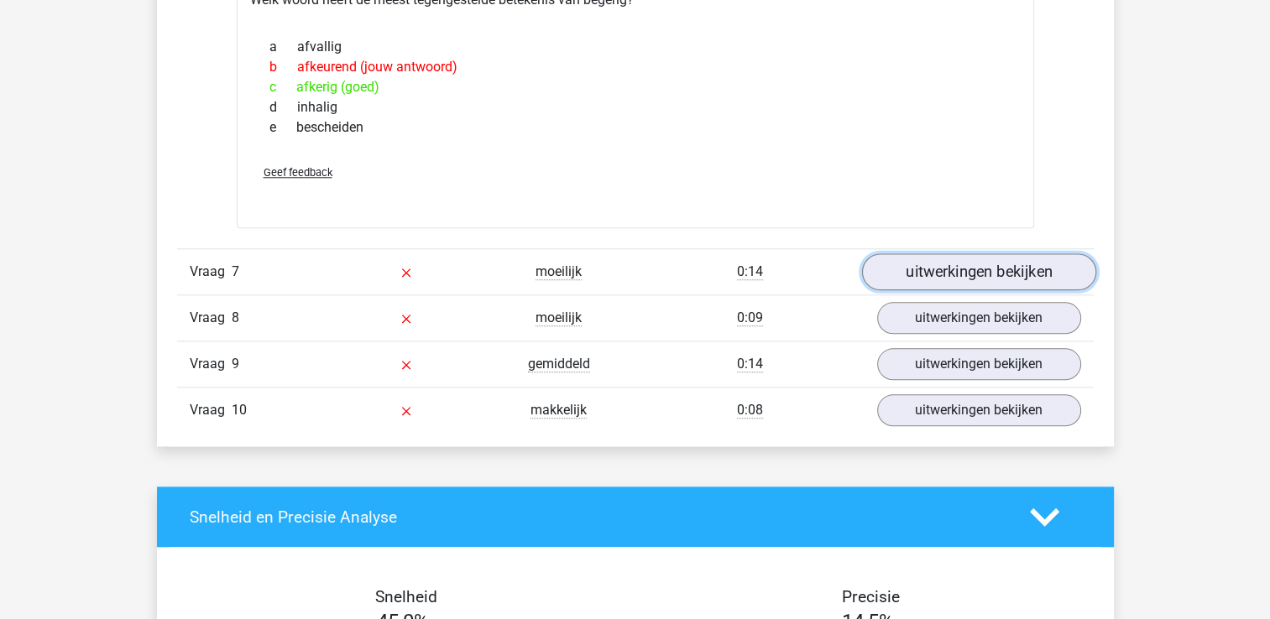
click at [940, 270] on link "uitwerkingen bekijken" at bounding box center [978, 272] width 234 height 37
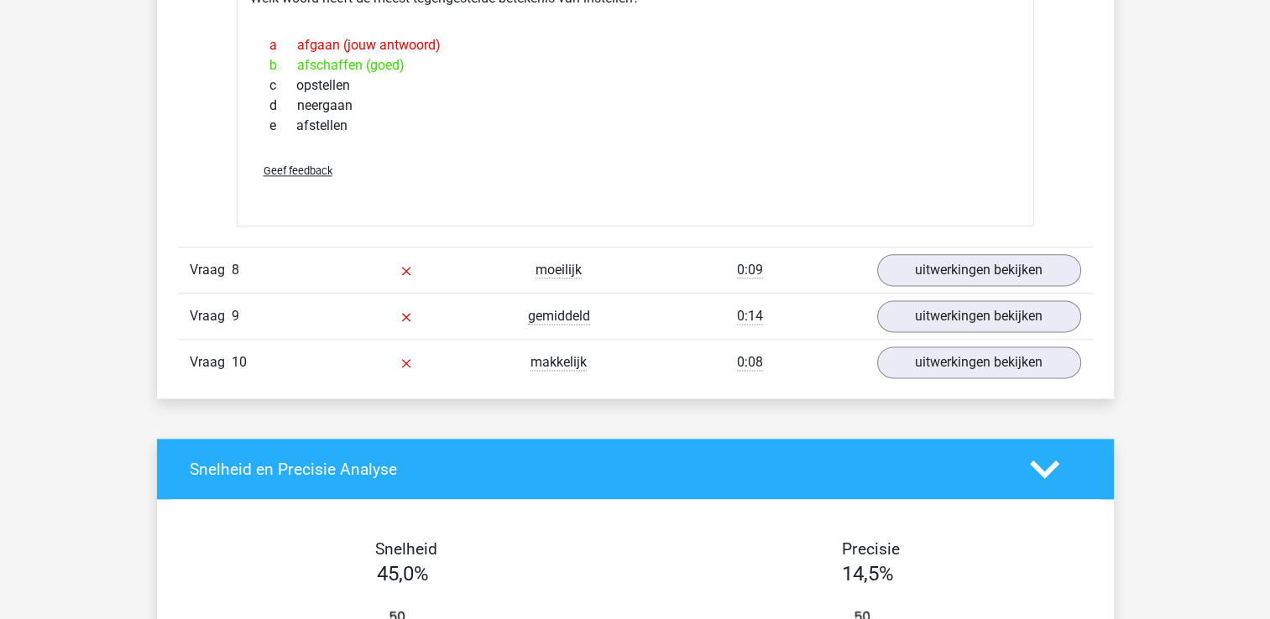
scroll to position [2099, 0]
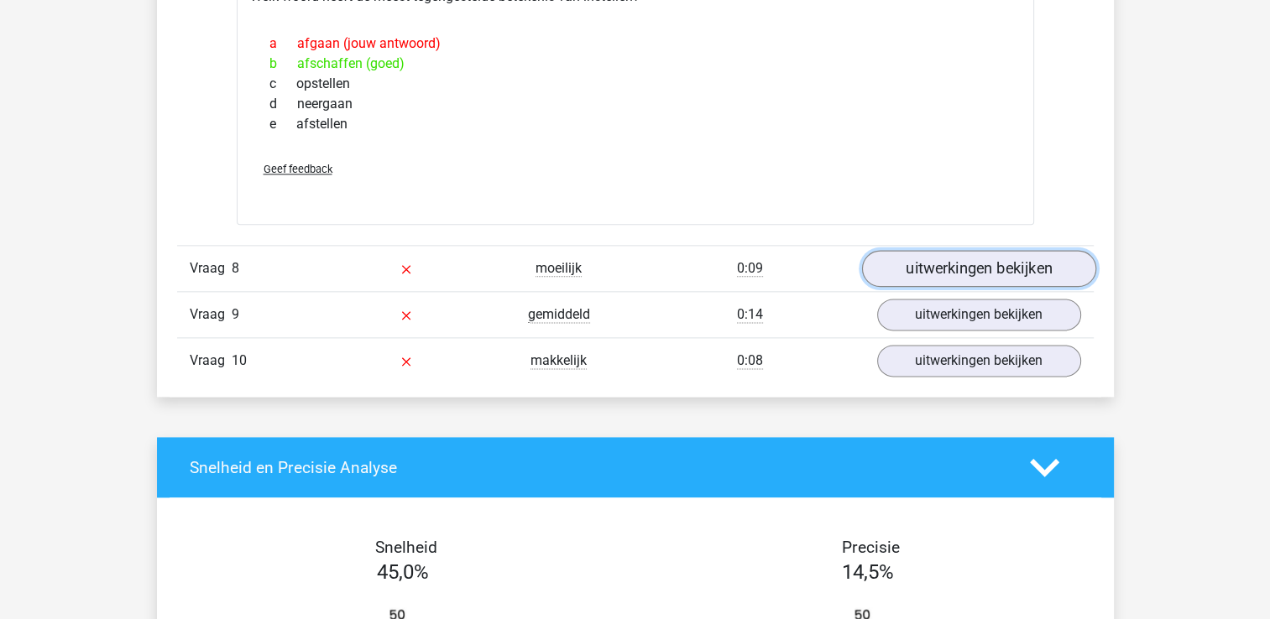
click at [962, 265] on link "uitwerkingen bekijken" at bounding box center [978, 268] width 234 height 37
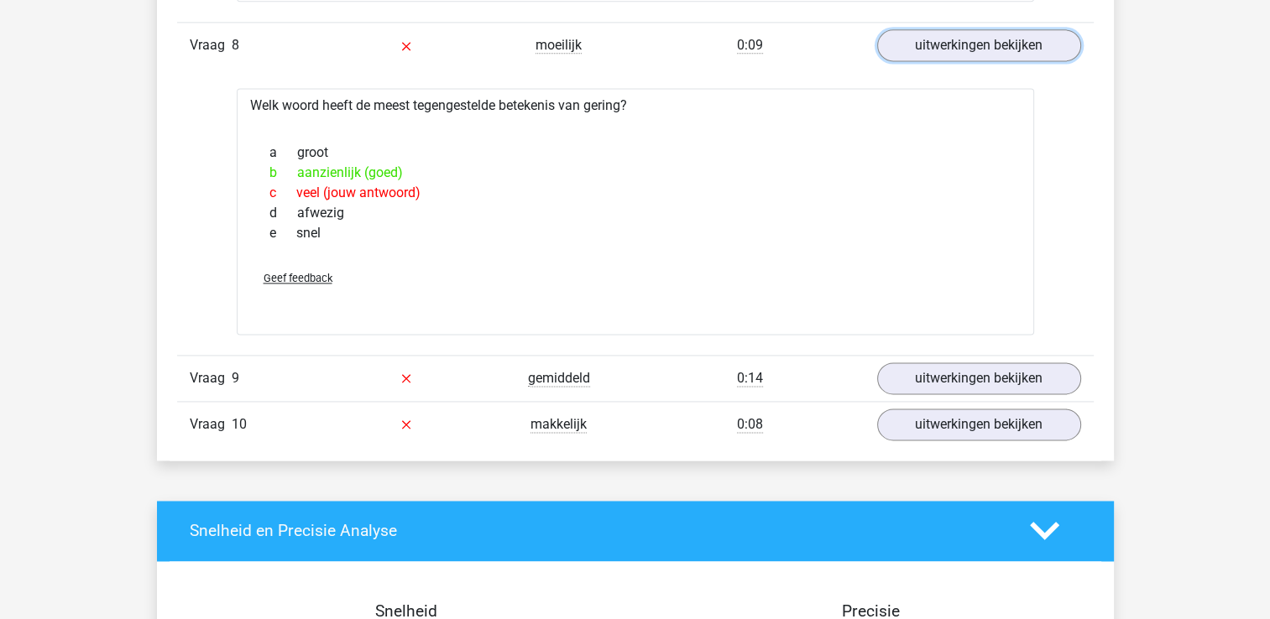
scroll to position [2350, 0]
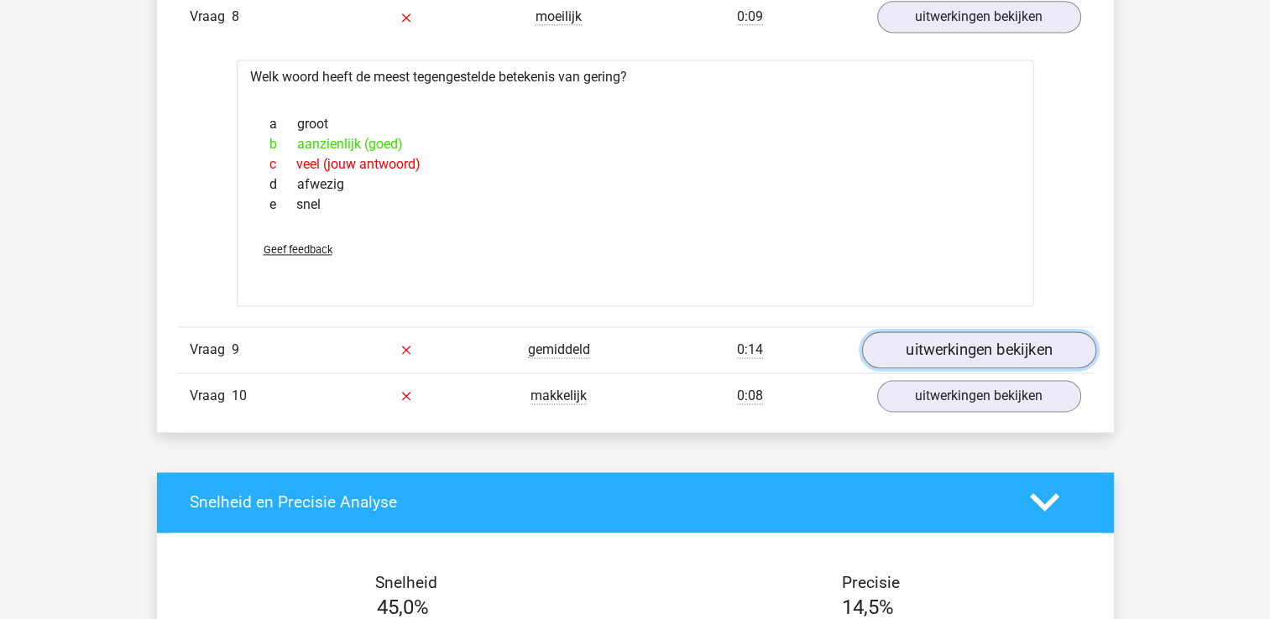
click at [975, 351] on link "uitwerkingen bekijken" at bounding box center [978, 350] width 234 height 37
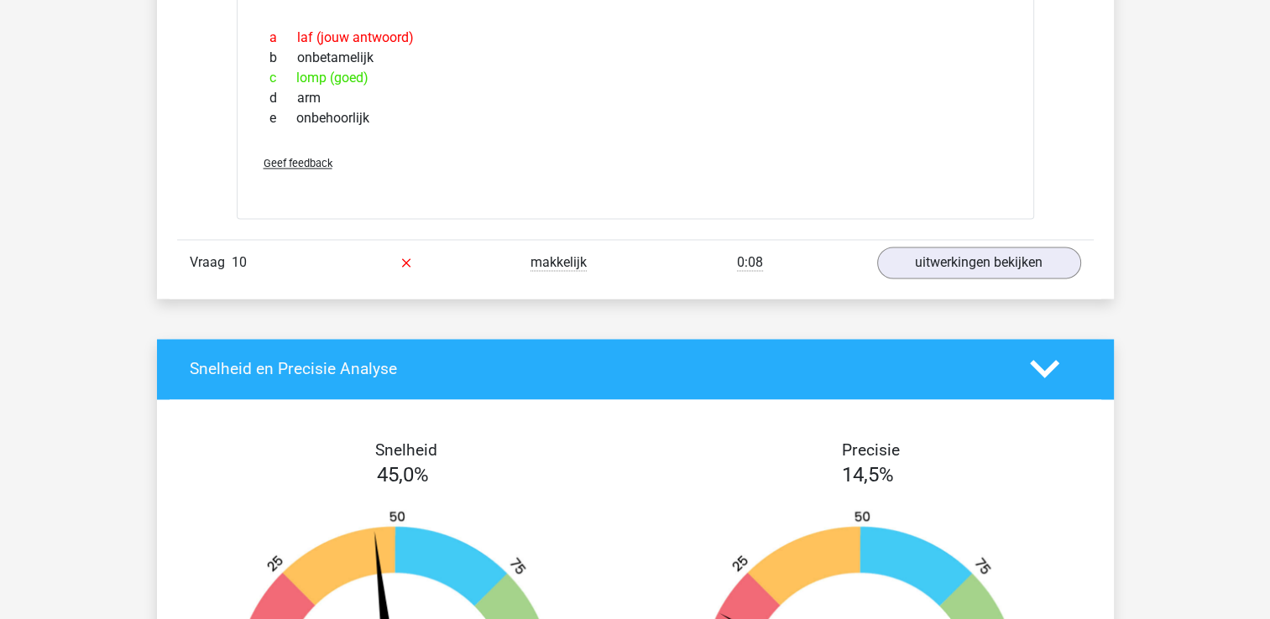
scroll to position [2938, 0]
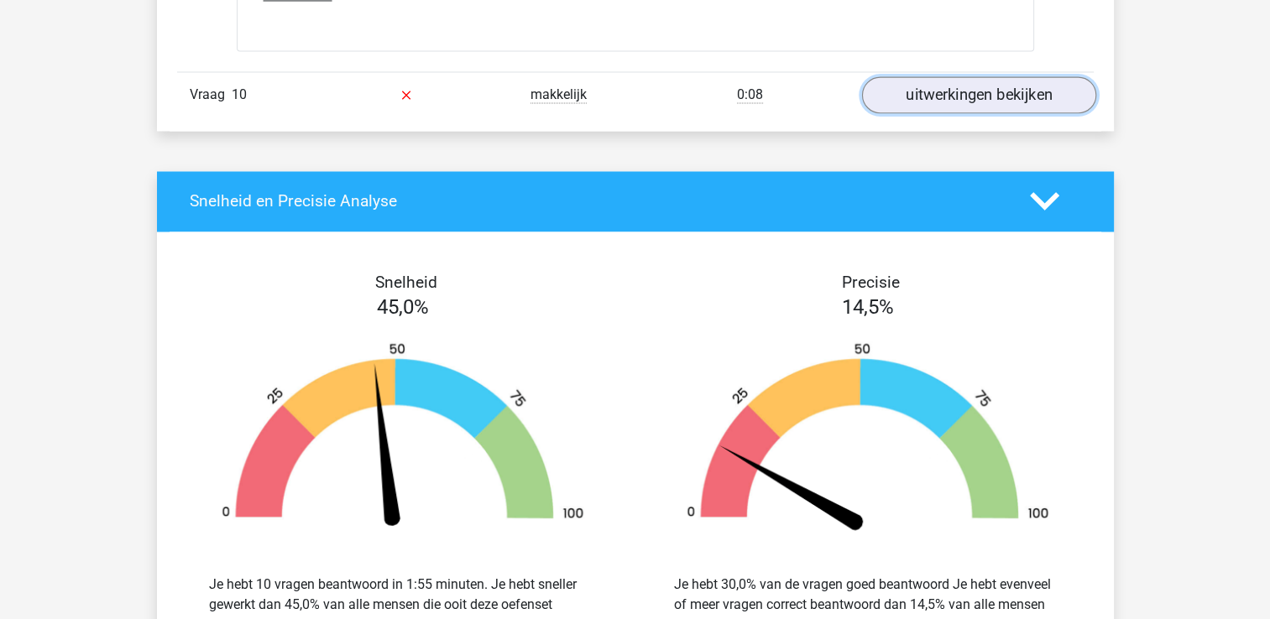
click at [923, 97] on link "uitwerkingen bekijken" at bounding box center [978, 94] width 234 height 37
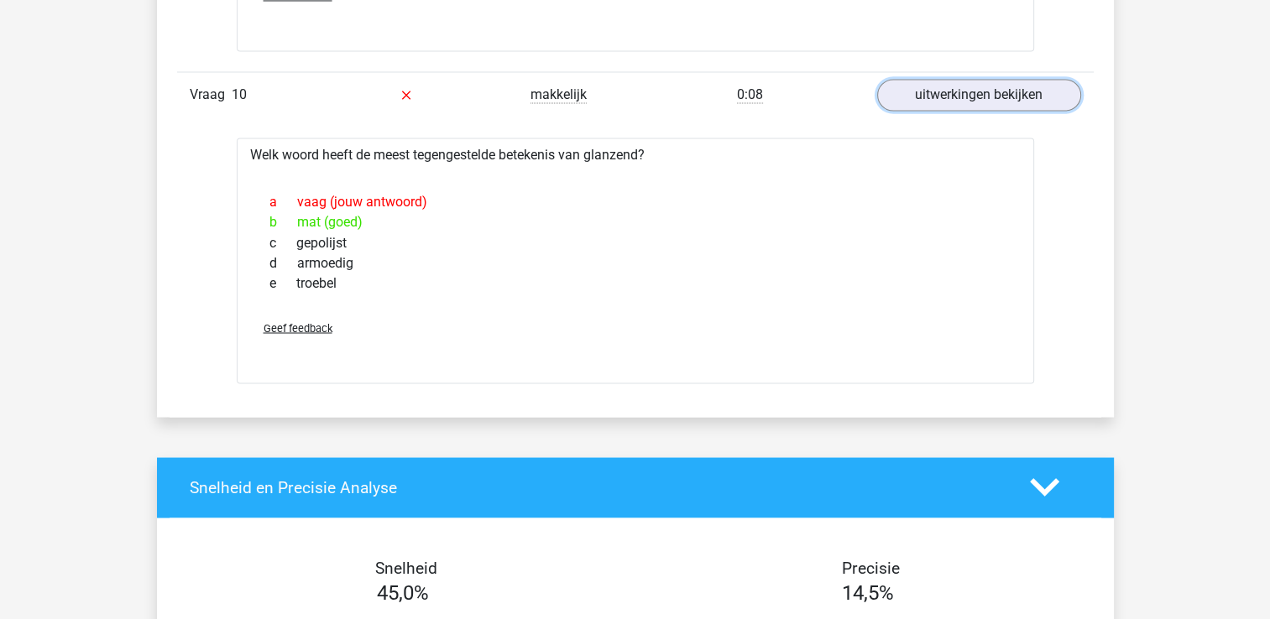
scroll to position [3358, 0]
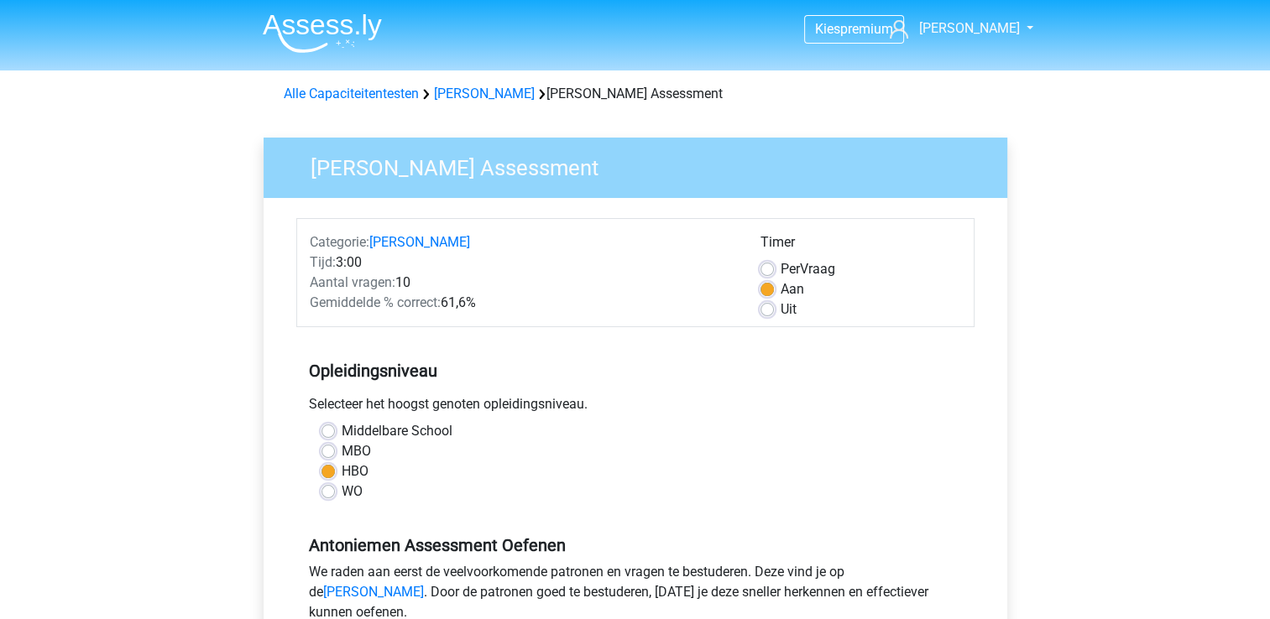
scroll to position [420, 0]
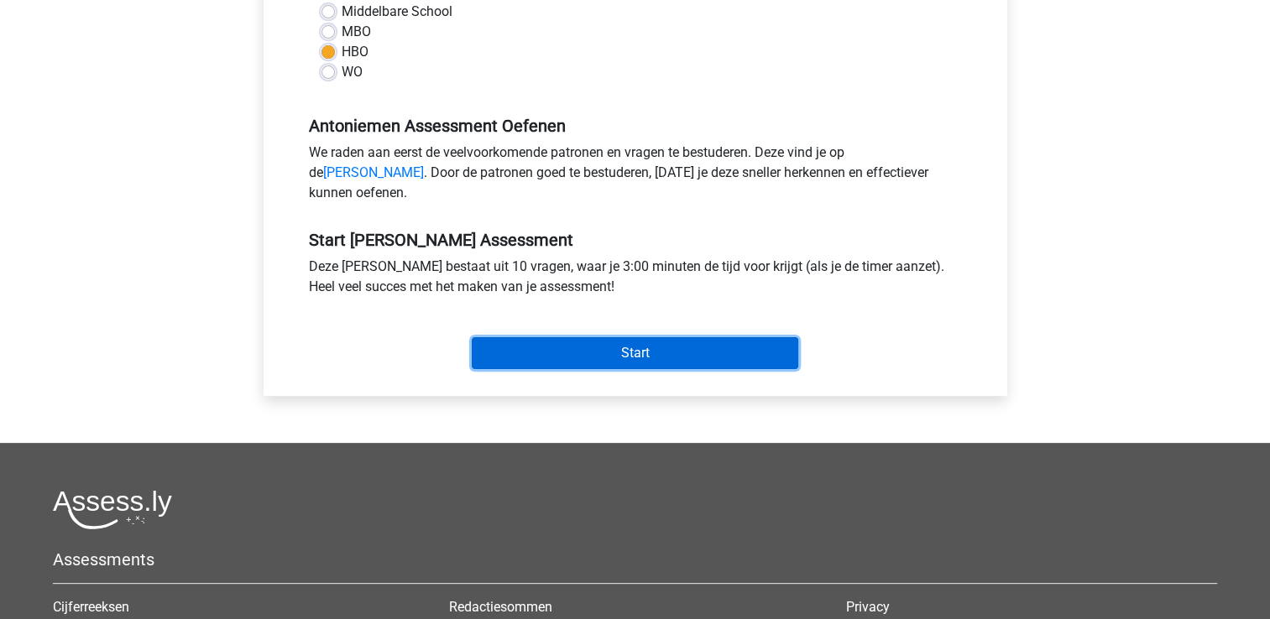
click at [712, 369] on input "Start" at bounding box center [635, 353] width 327 height 32
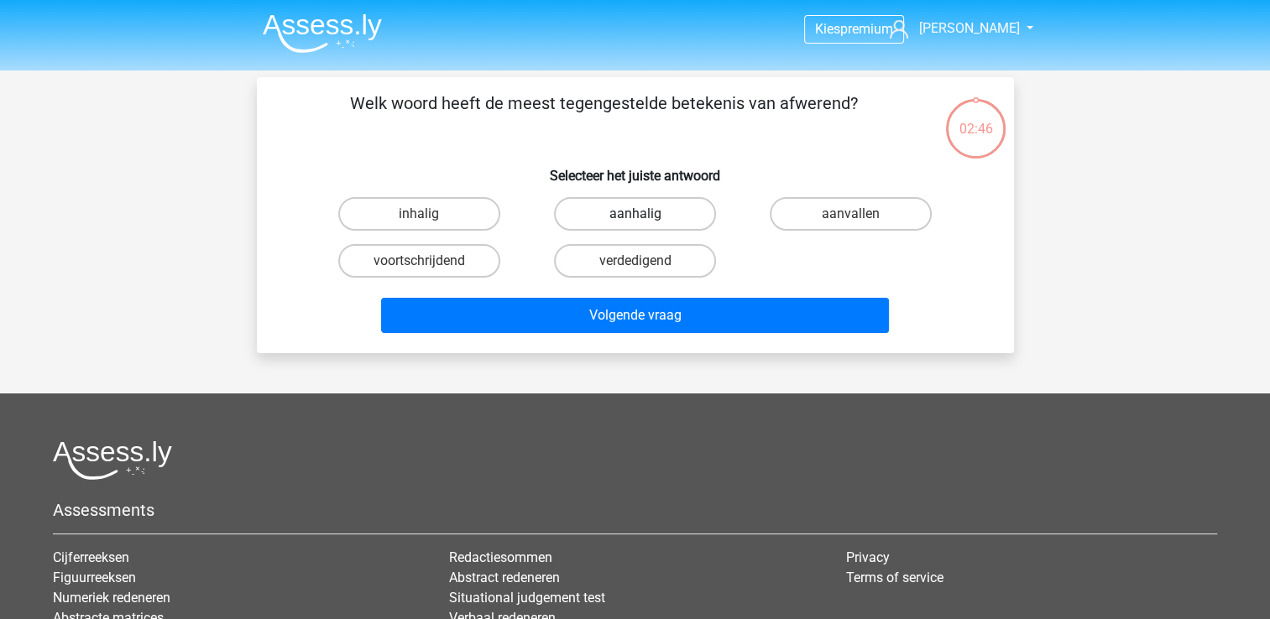
click at [585, 211] on label "aanhalig" at bounding box center [635, 214] width 162 height 34
click at [635, 214] on input "aanhalig" at bounding box center [640, 219] width 11 height 11
radio input "true"
click at [459, 212] on label "inhalig" at bounding box center [419, 214] width 162 height 34
click at [430, 214] on input "inhalig" at bounding box center [424, 219] width 11 height 11
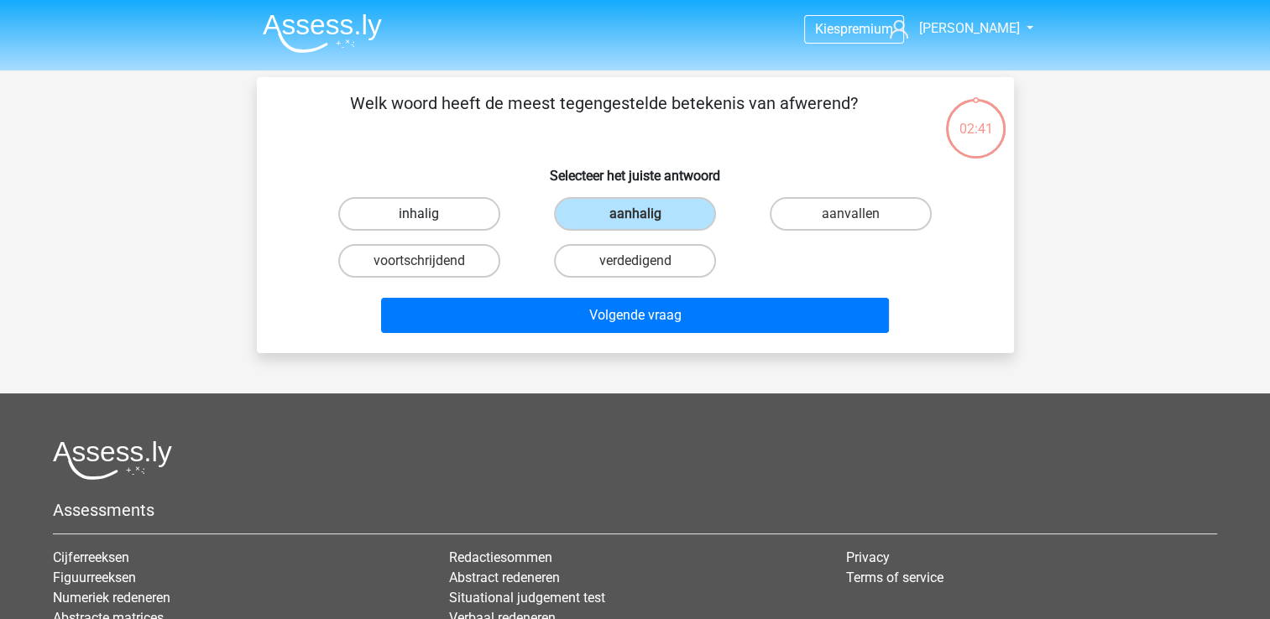
radio input "true"
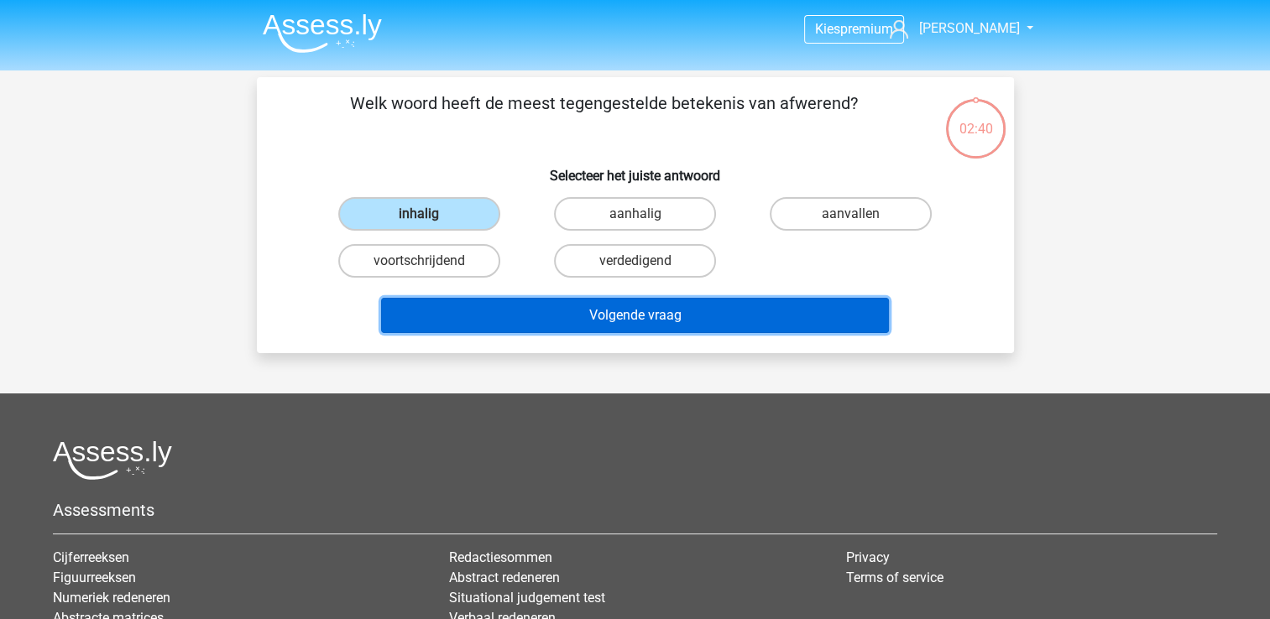
click at [589, 311] on button "Volgende vraag" at bounding box center [635, 315] width 508 height 35
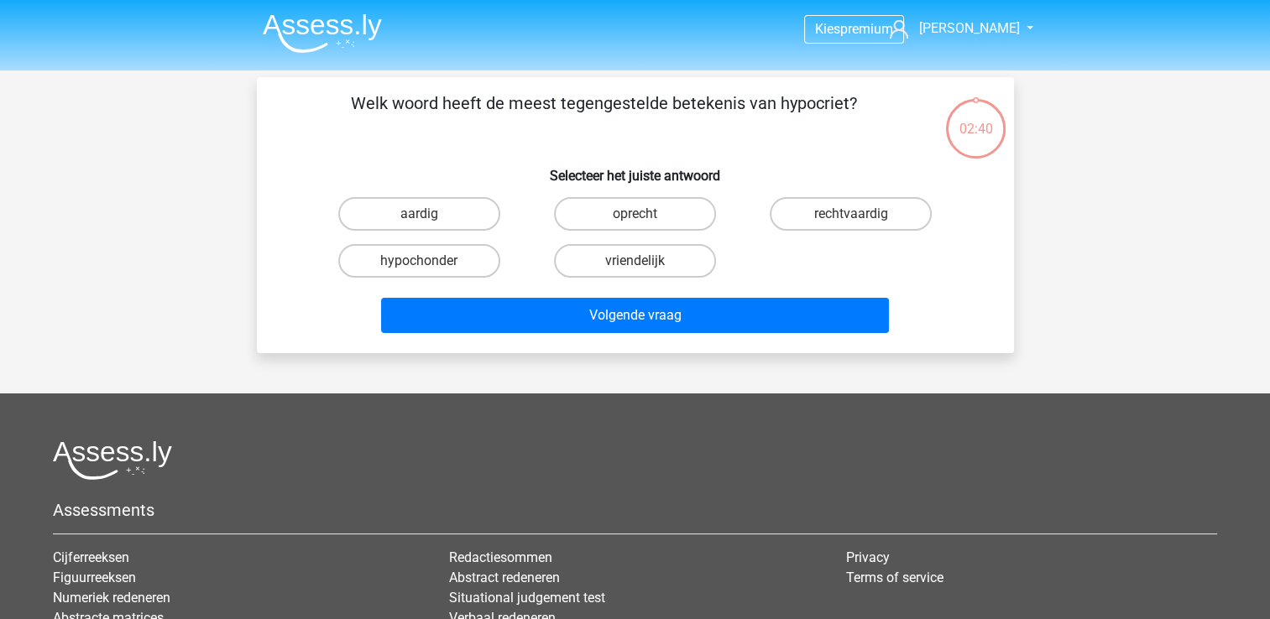
scroll to position [77, 0]
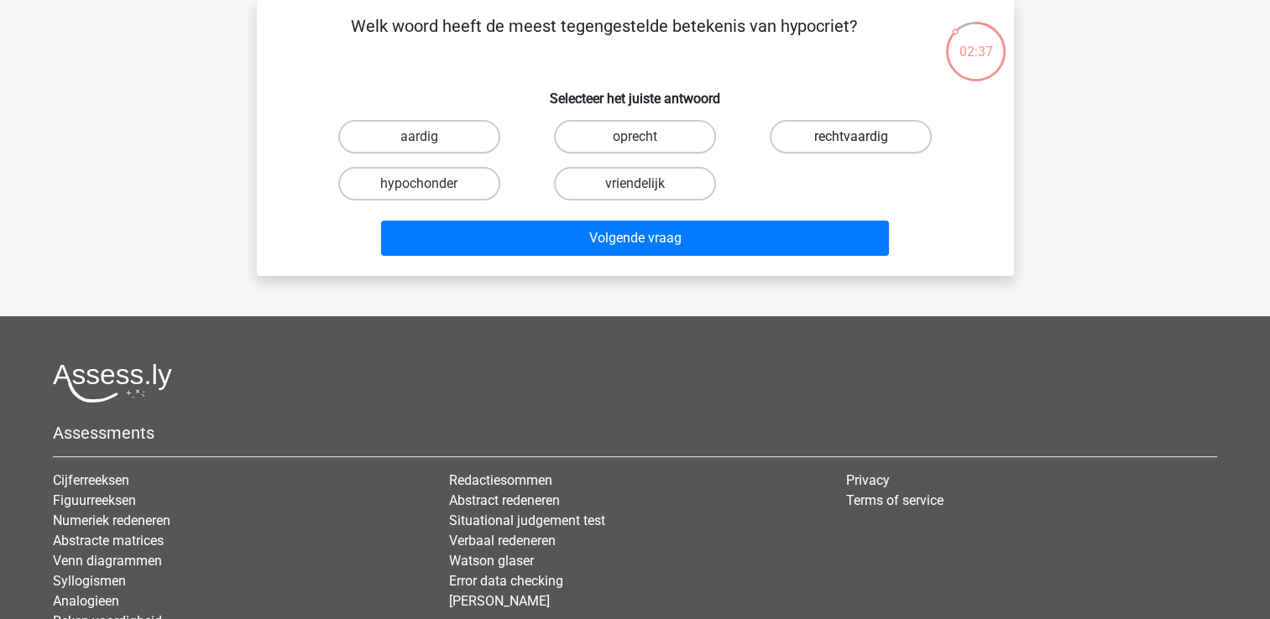
click at [848, 140] on label "rechtvaardig" at bounding box center [851, 137] width 162 height 34
click at [851, 140] on input "rechtvaardig" at bounding box center [856, 142] width 11 height 11
radio input "true"
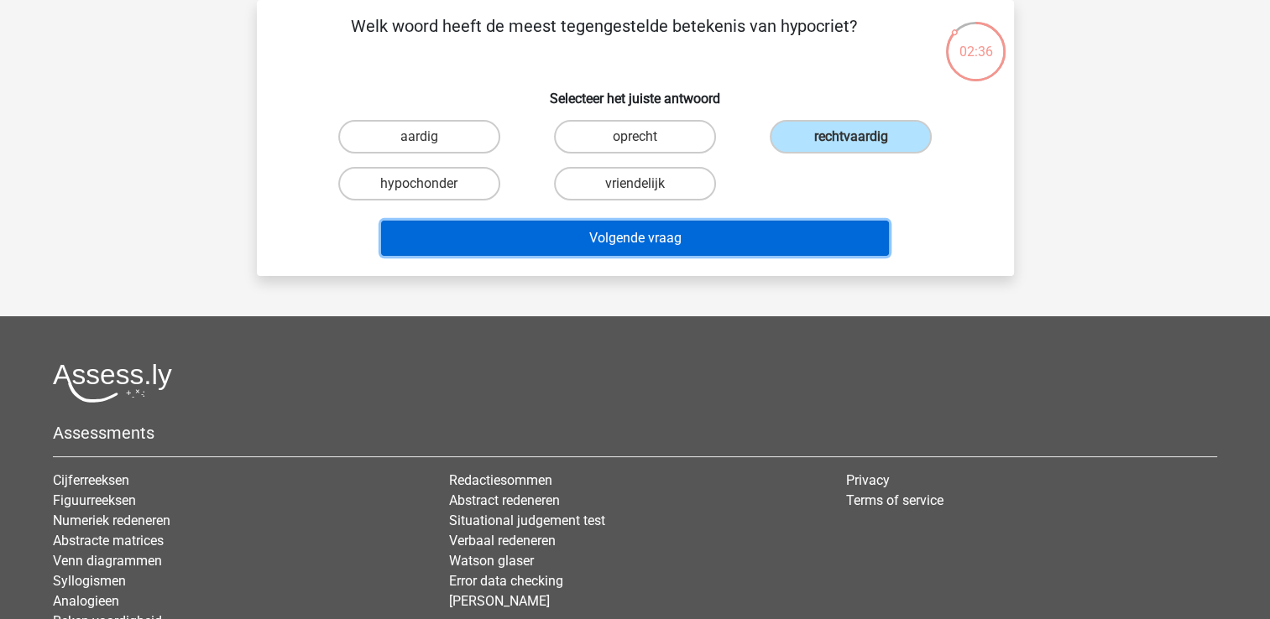
click at [642, 236] on button "Volgende vraag" at bounding box center [635, 238] width 508 height 35
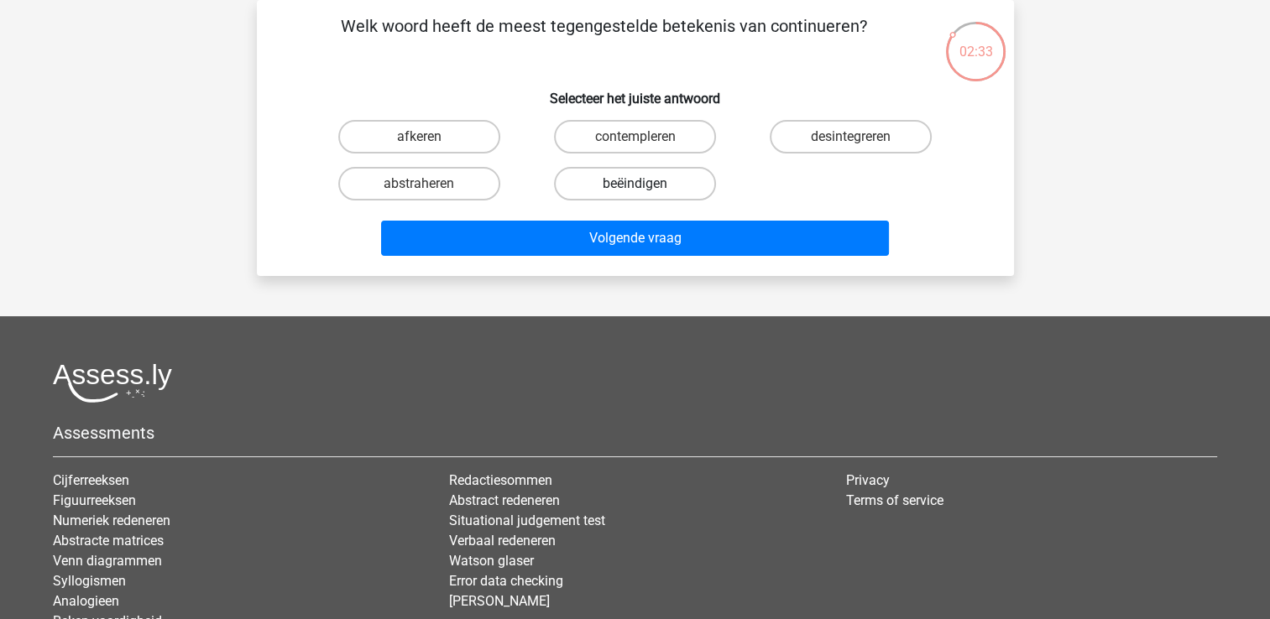
click at [635, 182] on label "beëindigen" at bounding box center [635, 184] width 162 height 34
click at [635, 184] on input "beëindigen" at bounding box center [640, 189] width 11 height 11
radio input "true"
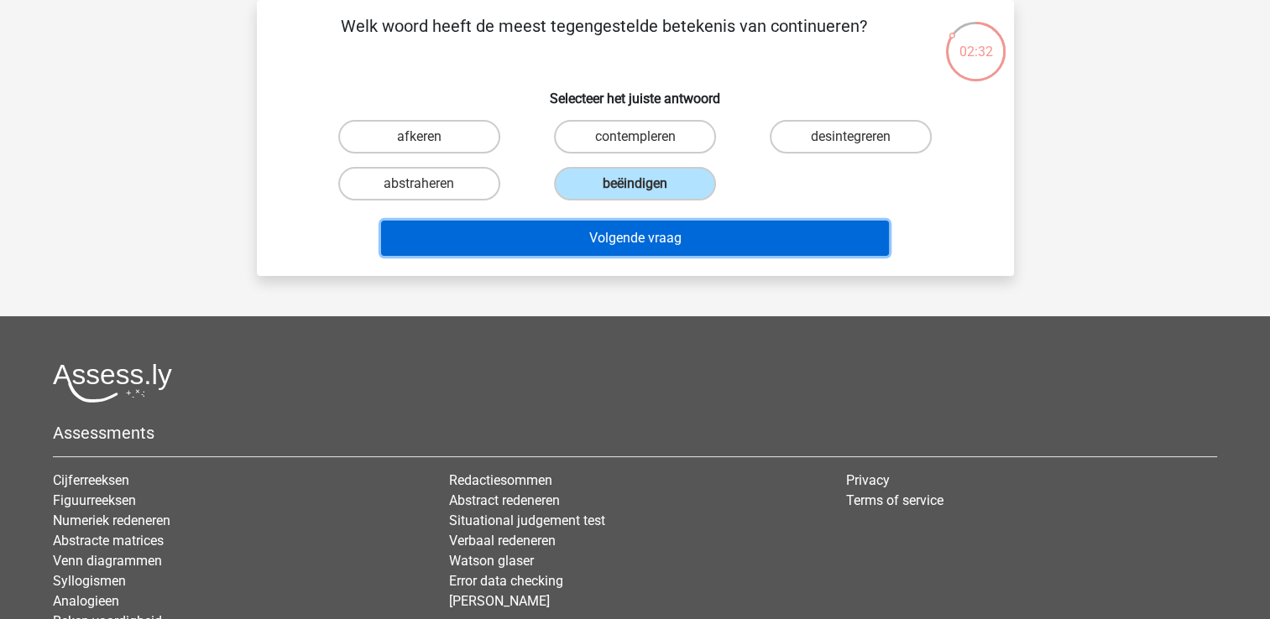
click at [625, 243] on button "Volgende vraag" at bounding box center [635, 238] width 508 height 35
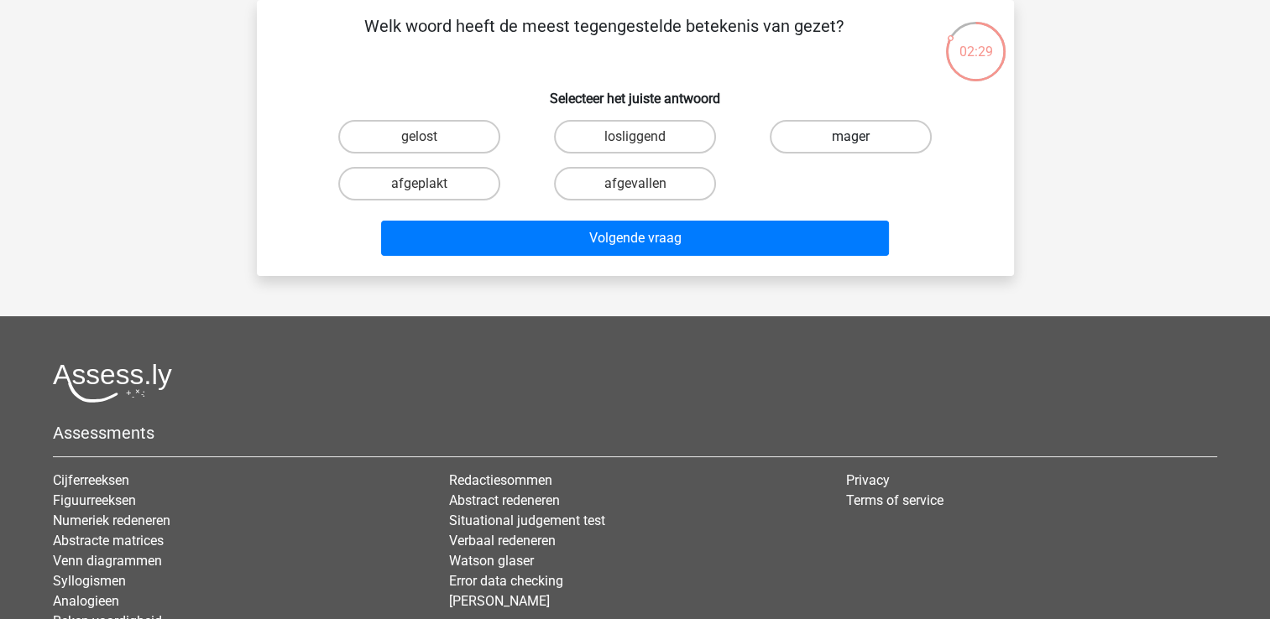
click at [812, 139] on label "mager" at bounding box center [851, 137] width 162 height 34
click at [851, 139] on input "mager" at bounding box center [856, 142] width 11 height 11
radio input "true"
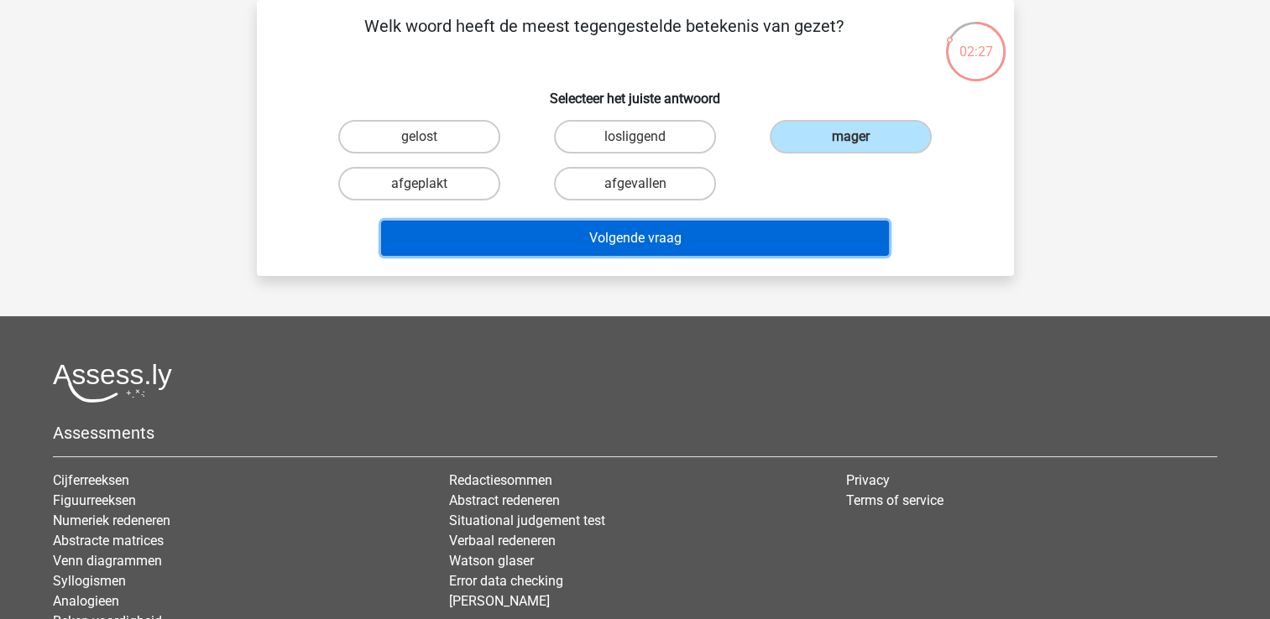
click at [631, 237] on button "Volgende vraag" at bounding box center [635, 238] width 508 height 35
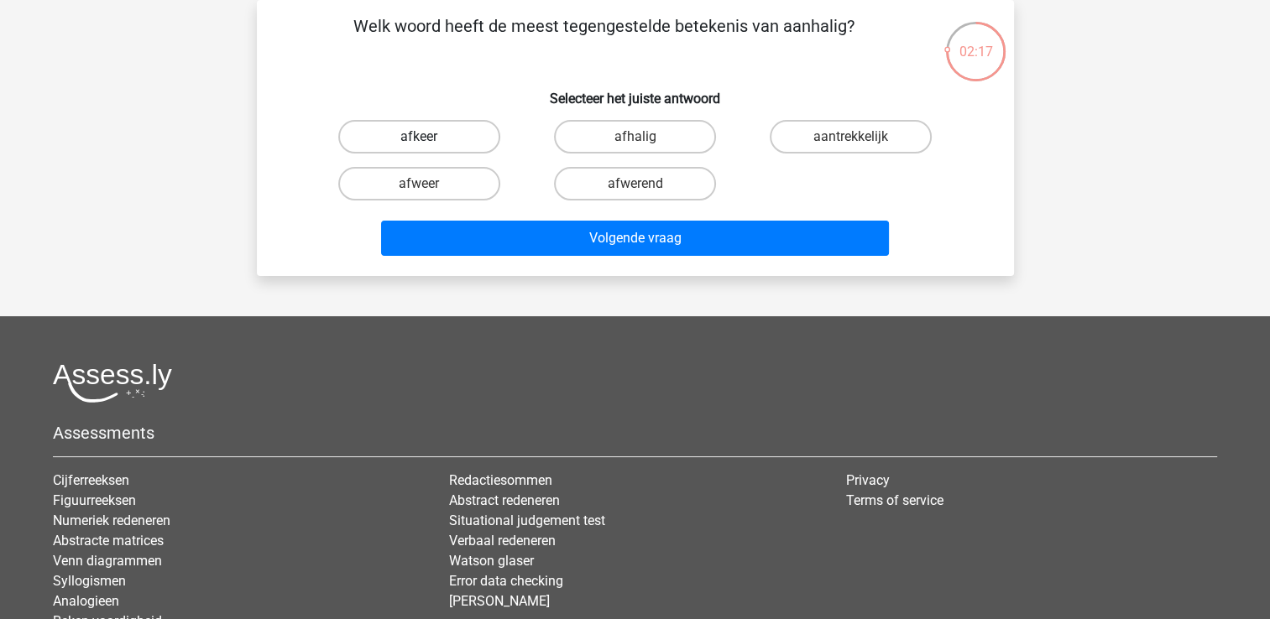
click at [468, 133] on label "afkeer" at bounding box center [419, 137] width 162 height 34
click at [430, 137] on input "afkeer" at bounding box center [424, 142] width 11 height 11
radio input "true"
click at [611, 183] on label "afwerend" at bounding box center [635, 184] width 162 height 34
click at [635, 184] on input "afwerend" at bounding box center [640, 189] width 11 height 11
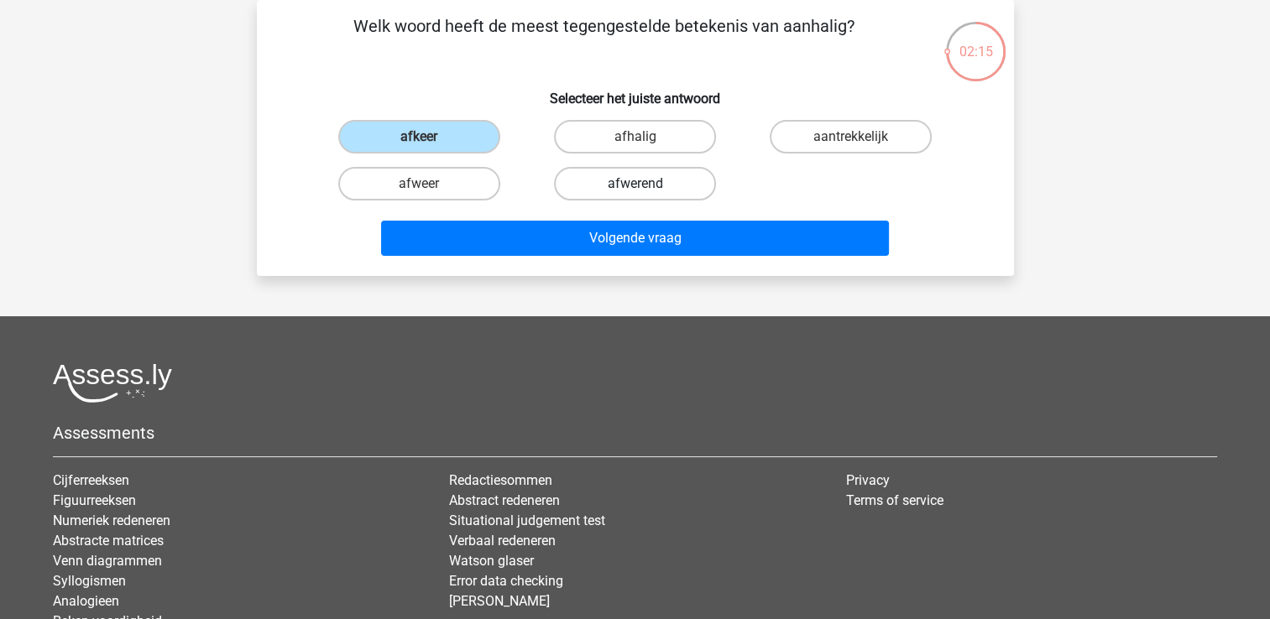
radio input "true"
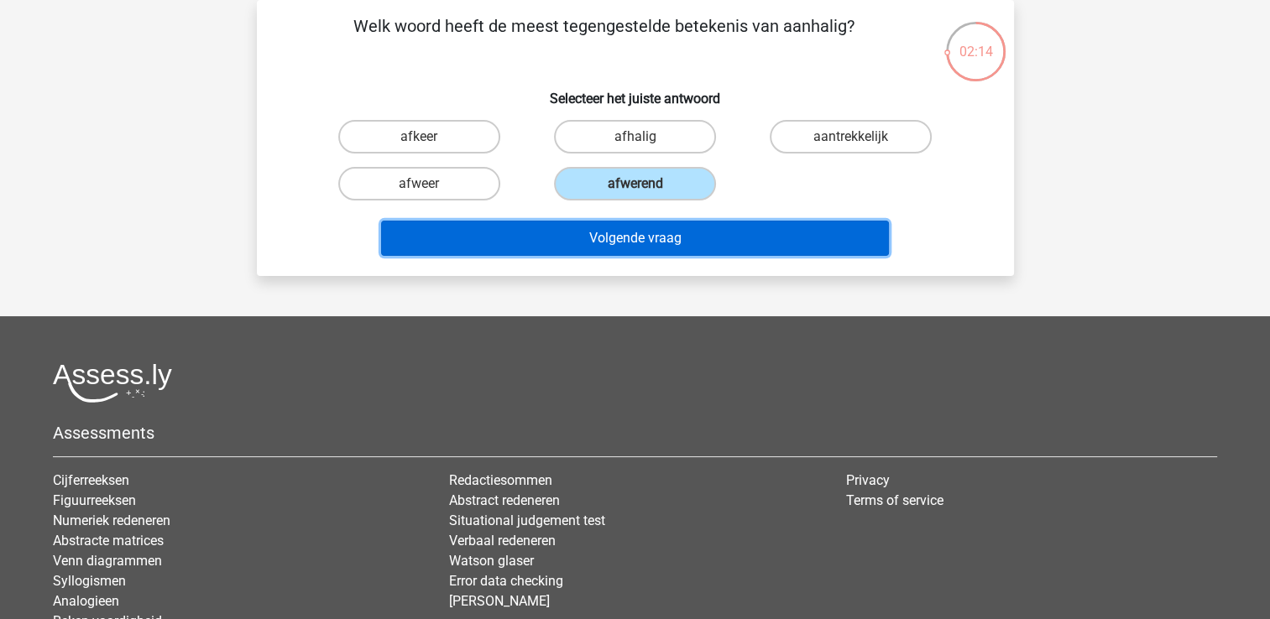
click at [613, 240] on button "Volgende vraag" at bounding box center [635, 238] width 508 height 35
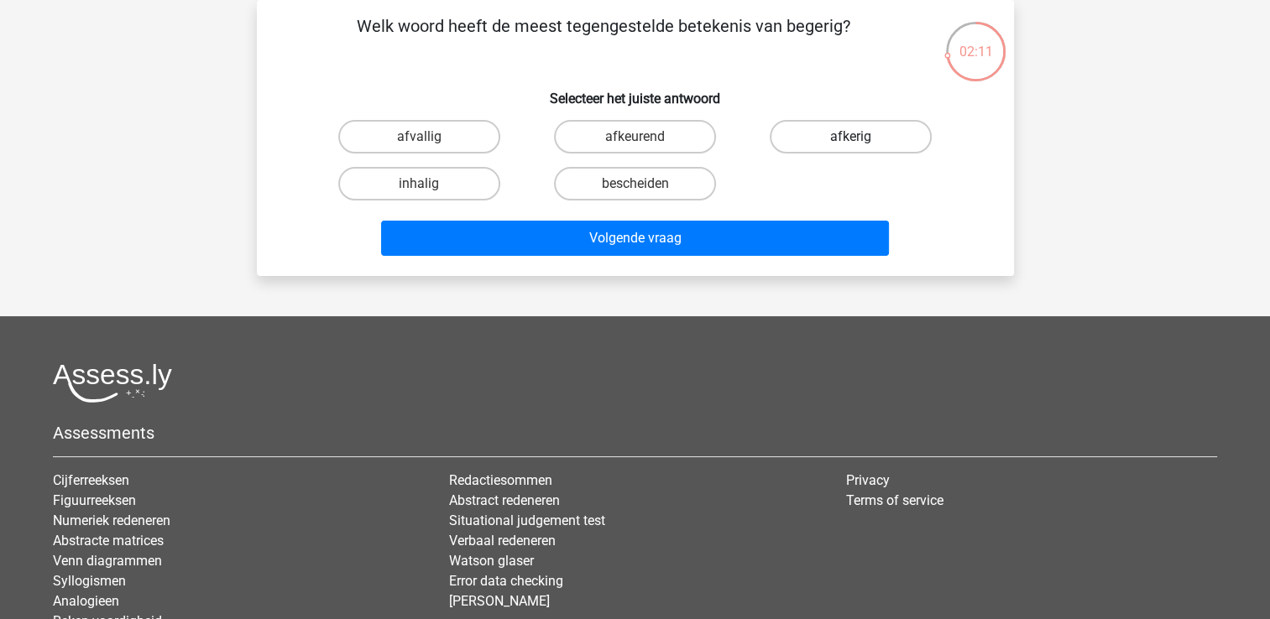
click at [832, 143] on label "afkerig" at bounding box center [851, 137] width 162 height 34
click at [851, 143] on input "afkerig" at bounding box center [856, 142] width 11 height 11
radio input "true"
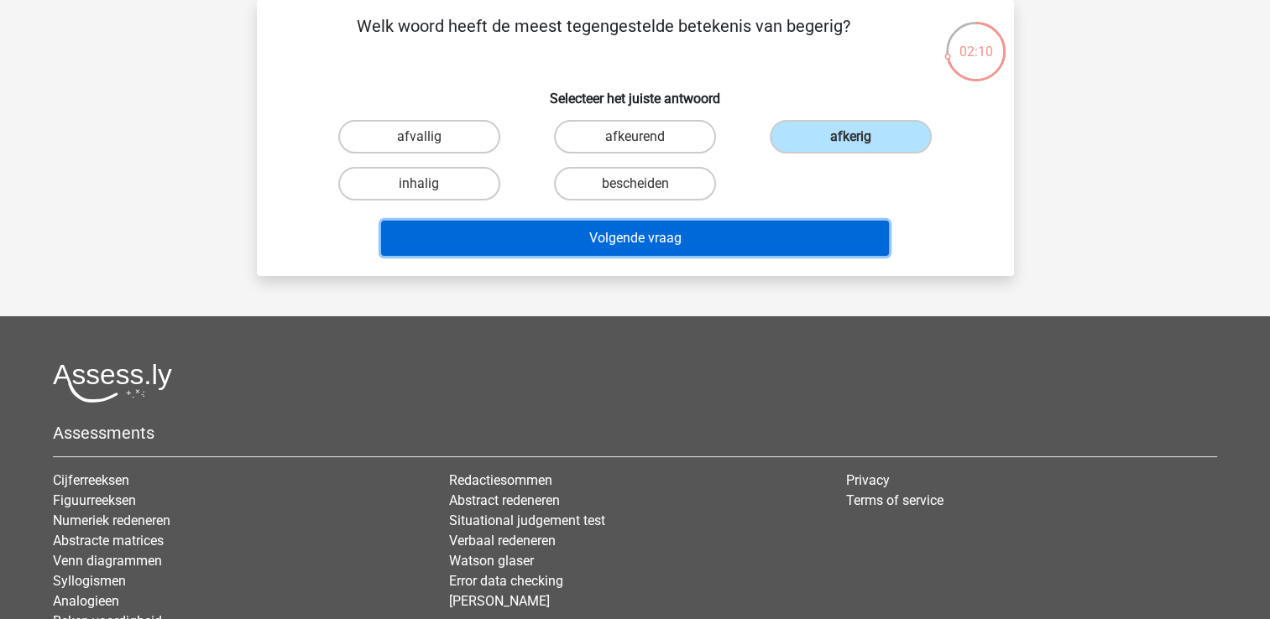
click at [641, 236] on button "Volgende vraag" at bounding box center [635, 238] width 508 height 35
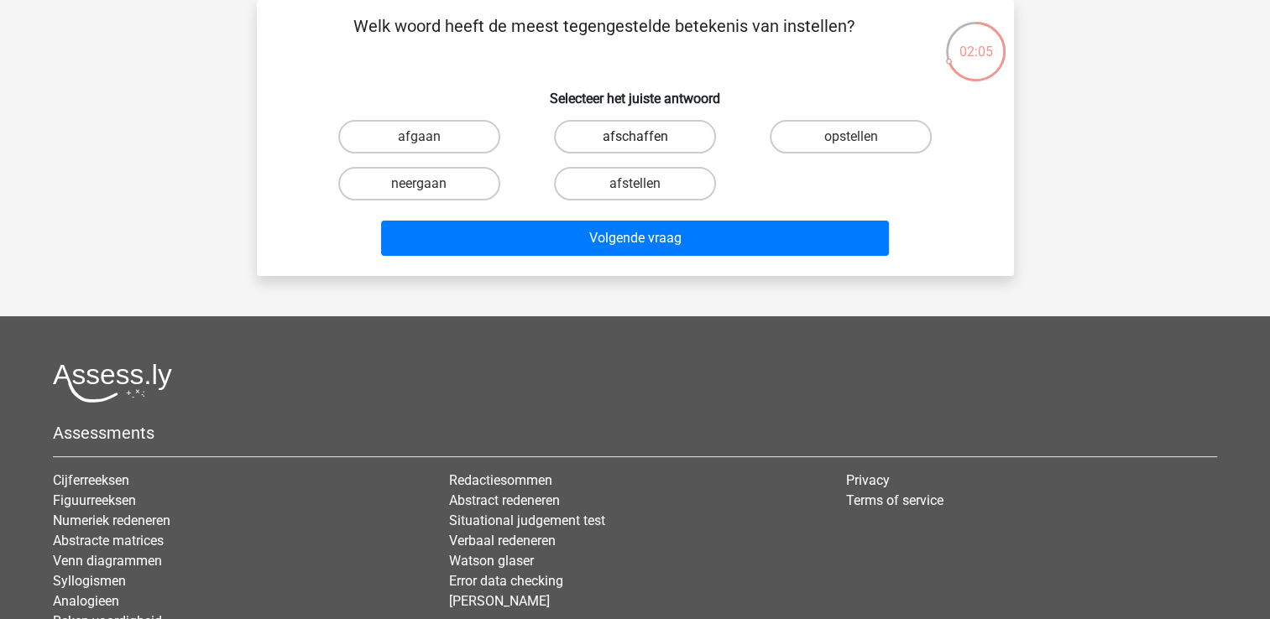
click at [612, 139] on label "afschaffen" at bounding box center [635, 137] width 162 height 34
click at [635, 139] on input "afschaffen" at bounding box center [640, 142] width 11 height 11
radio input "true"
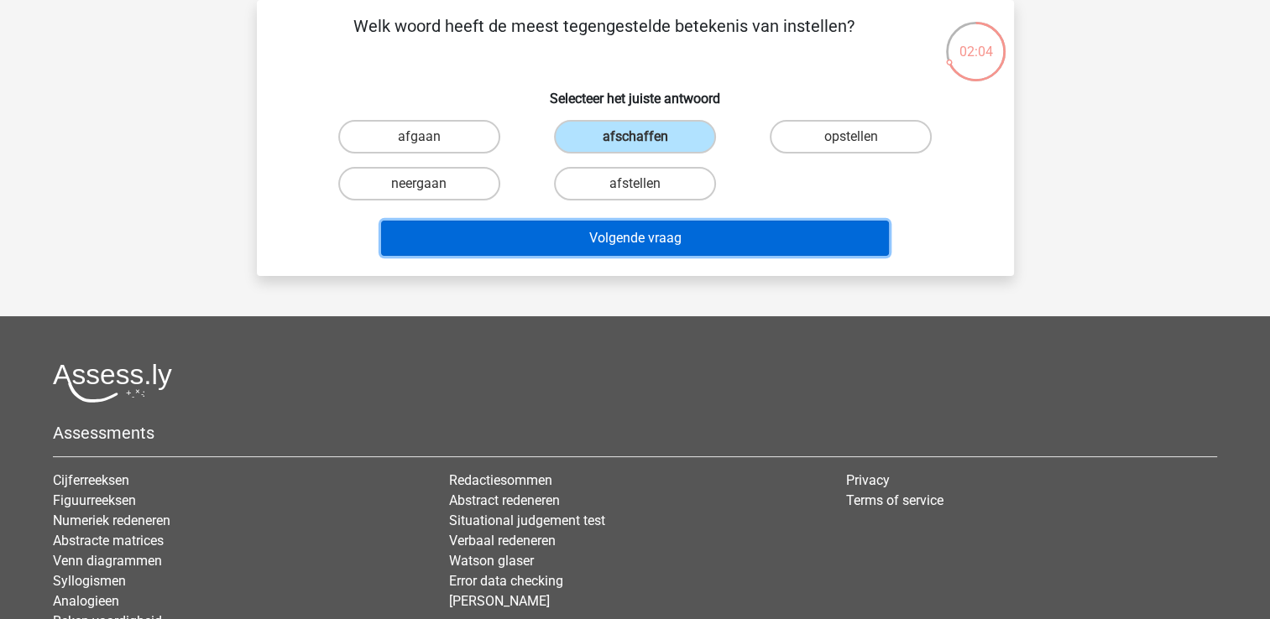
click at [648, 238] on button "Volgende vraag" at bounding box center [635, 238] width 508 height 35
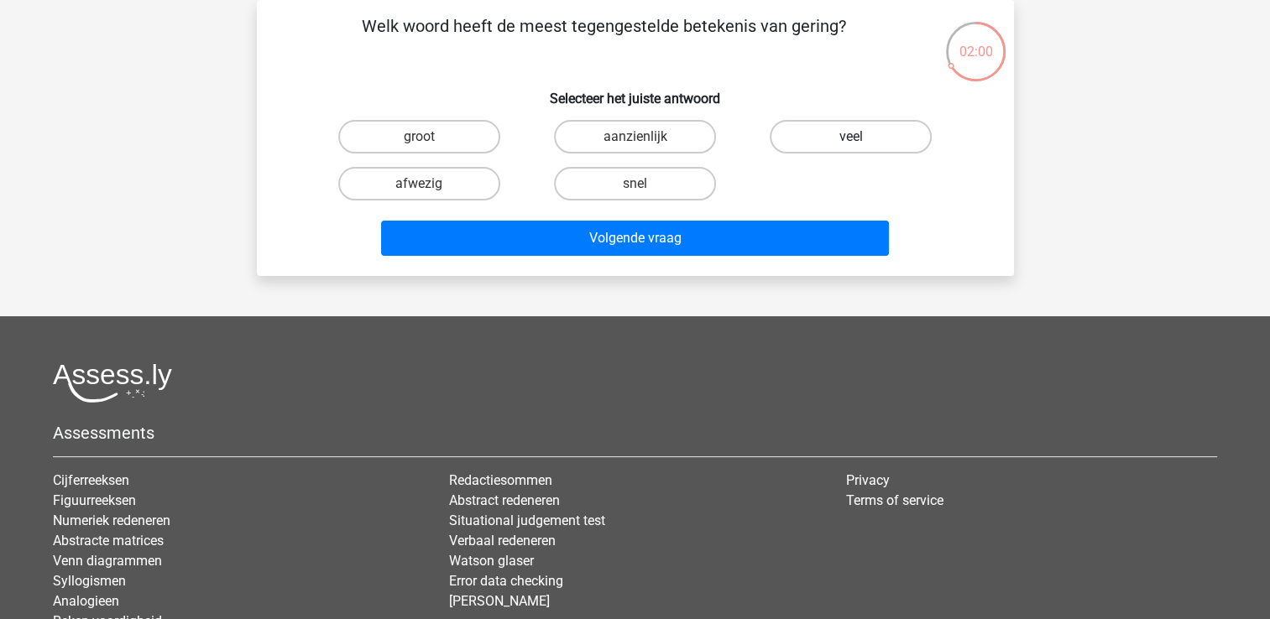
click at [816, 138] on label "veel" at bounding box center [851, 137] width 162 height 34
click at [851, 138] on input "veel" at bounding box center [856, 142] width 11 height 11
radio input "true"
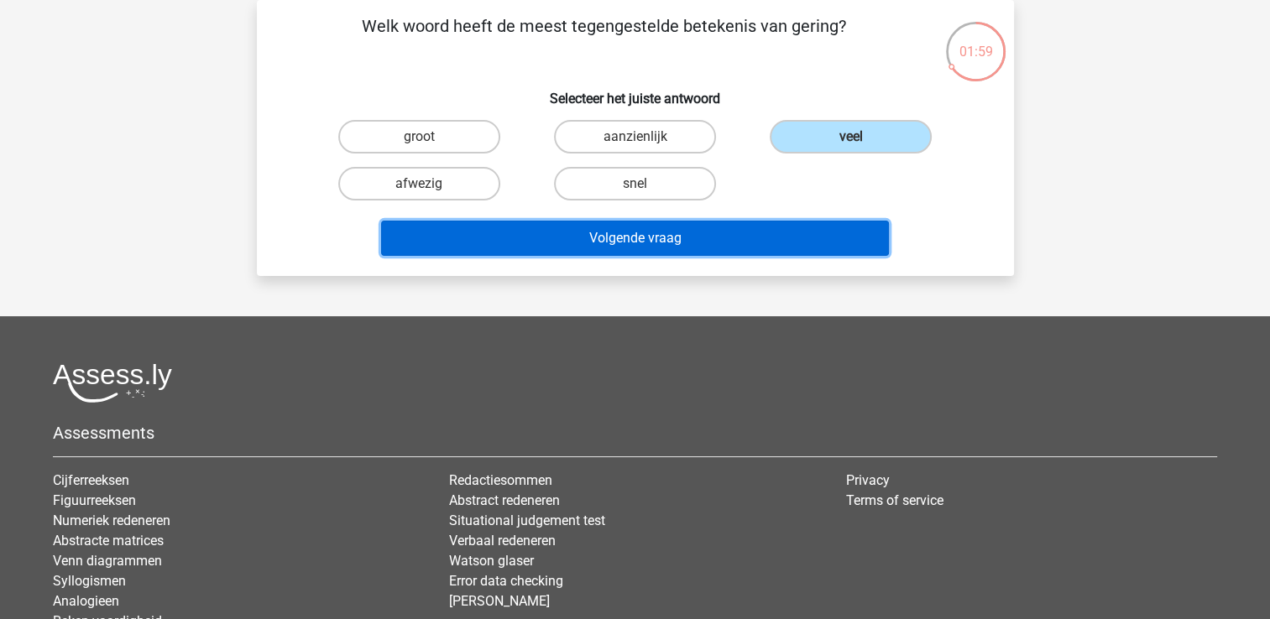
click at [632, 238] on button "Volgende vraag" at bounding box center [635, 238] width 508 height 35
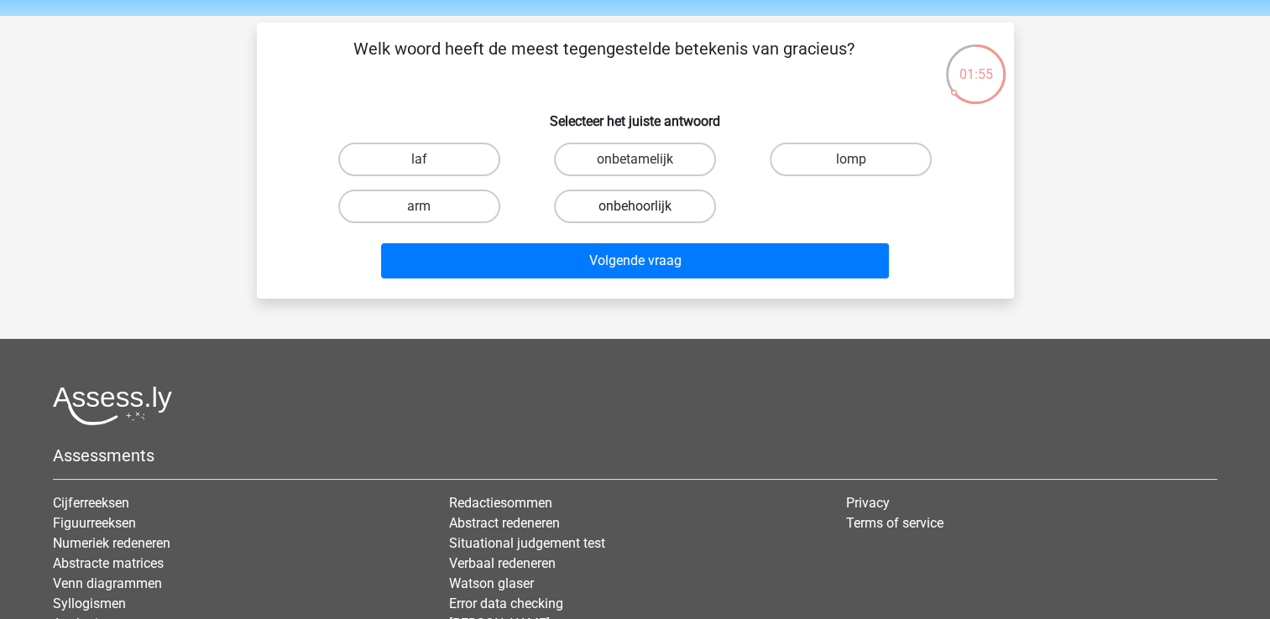
scroll to position [84, 0]
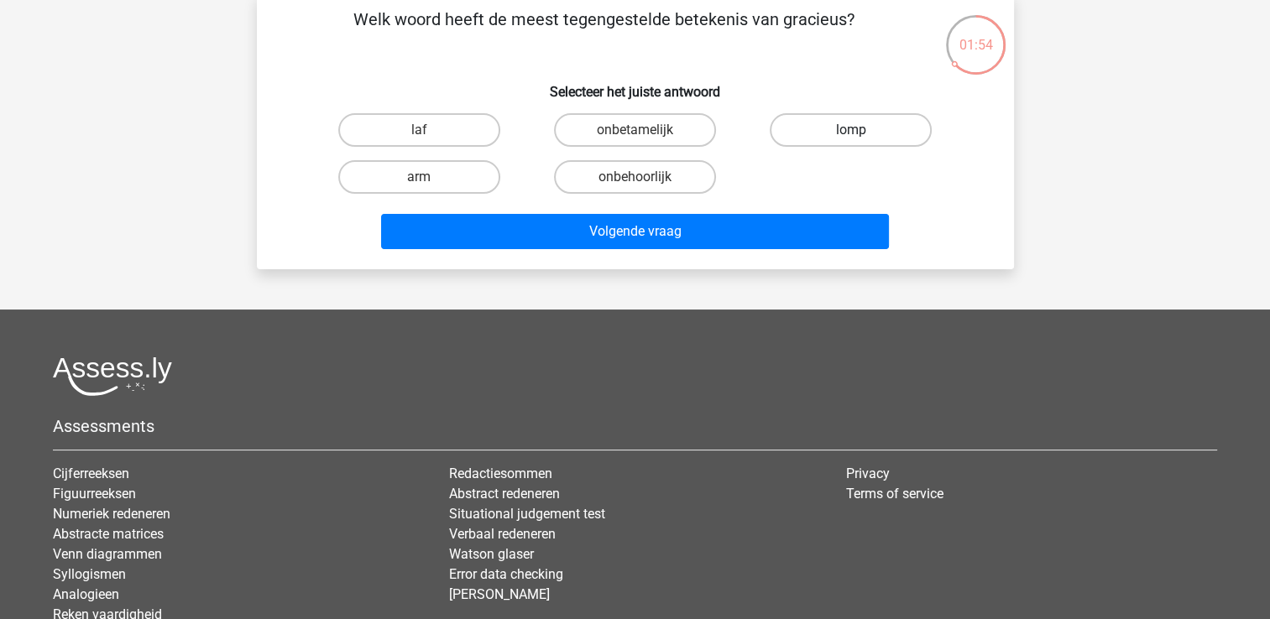
click at [807, 125] on label "lomp" at bounding box center [851, 130] width 162 height 34
click at [851, 130] on input "lomp" at bounding box center [856, 135] width 11 height 11
radio input "true"
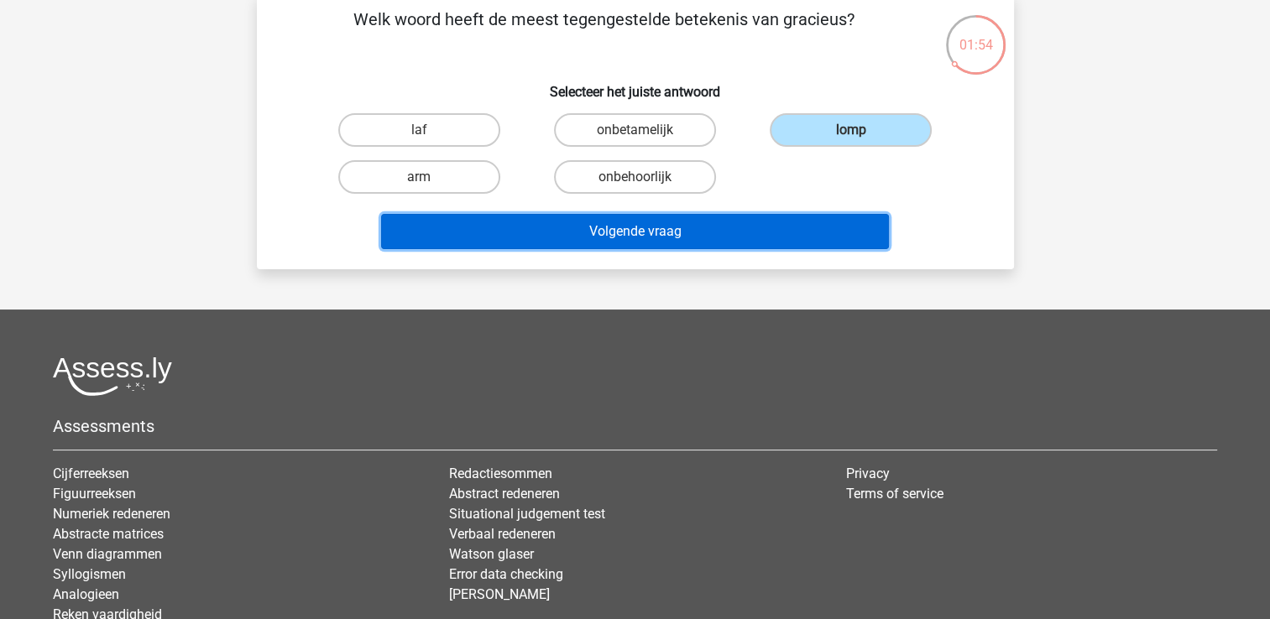
click at [652, 227] on button "Volgende vraag" at bounding box center [635, 231] width 508 height 35
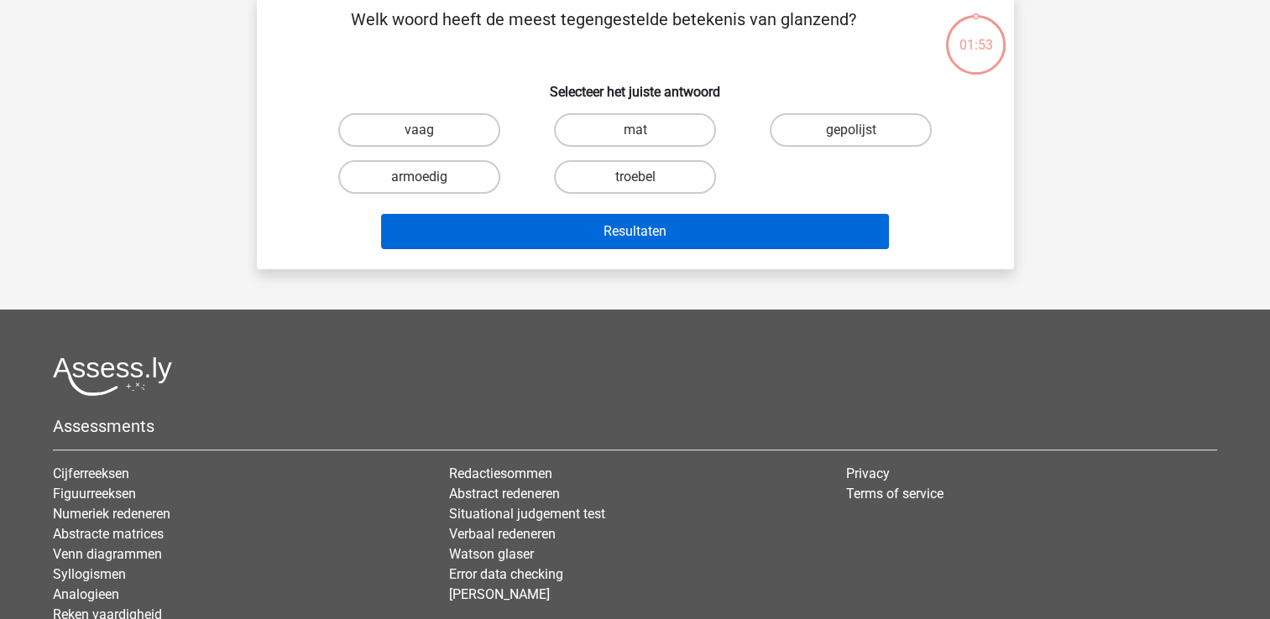
scroll to position [77, 0]
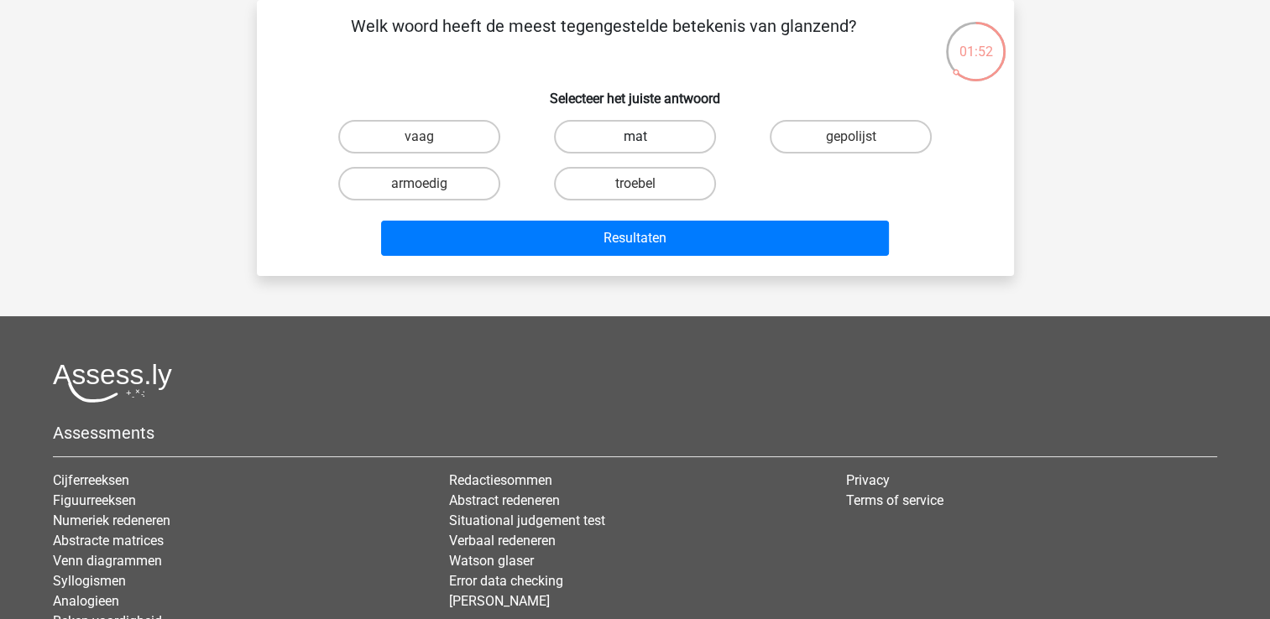
click at [653, 129] on label "mat" at bounding box center [635, 137] width 162 height 34
click at [646, 137] on input "mat" at bounding box center [640, 142] width 11 height 11
radio input "true"
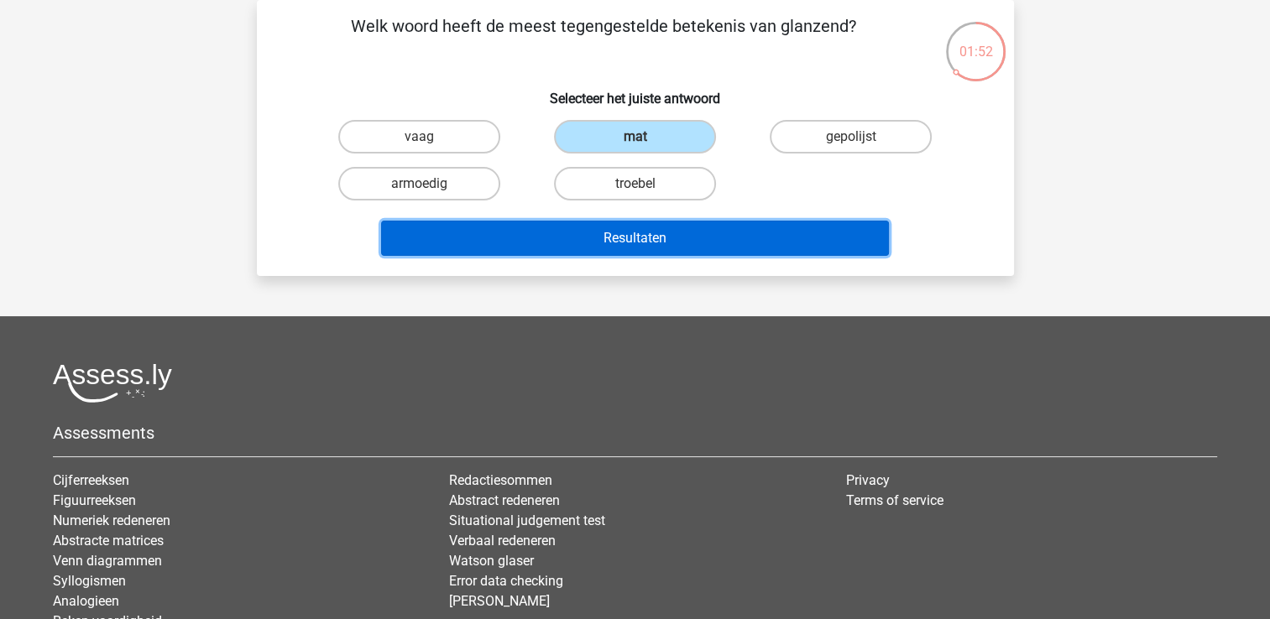
click at [640, 233] on button "Resultaten" at bounding box center [635, 238] width 508 height 35
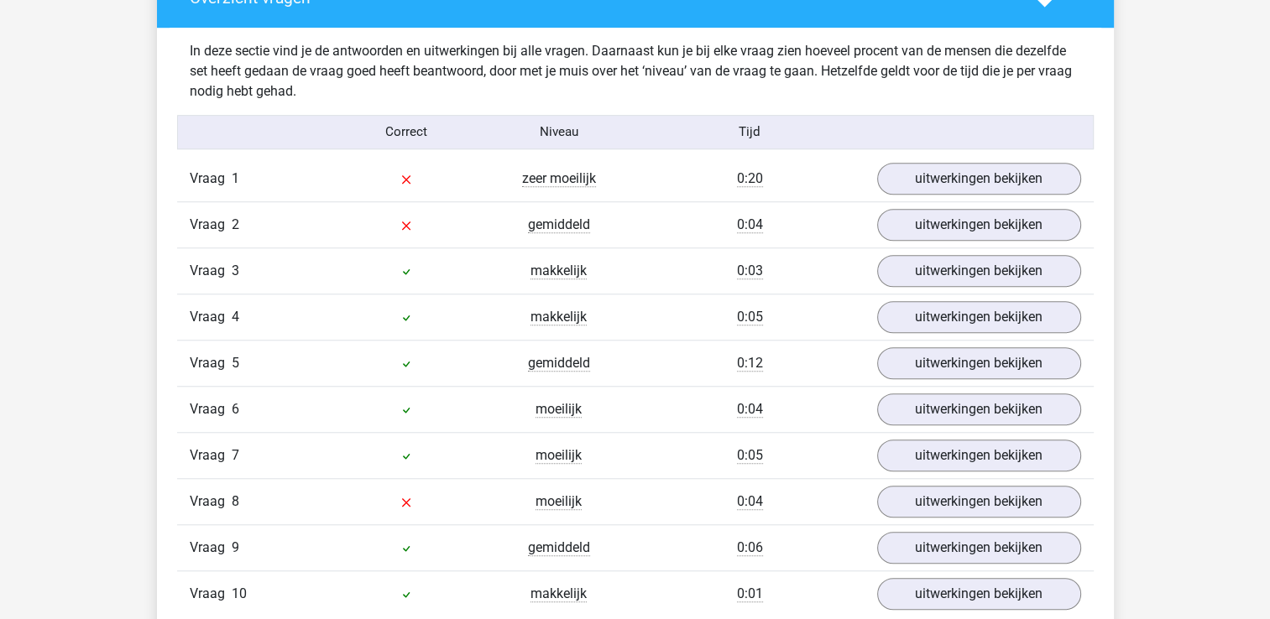
scroll to position [839, 0]
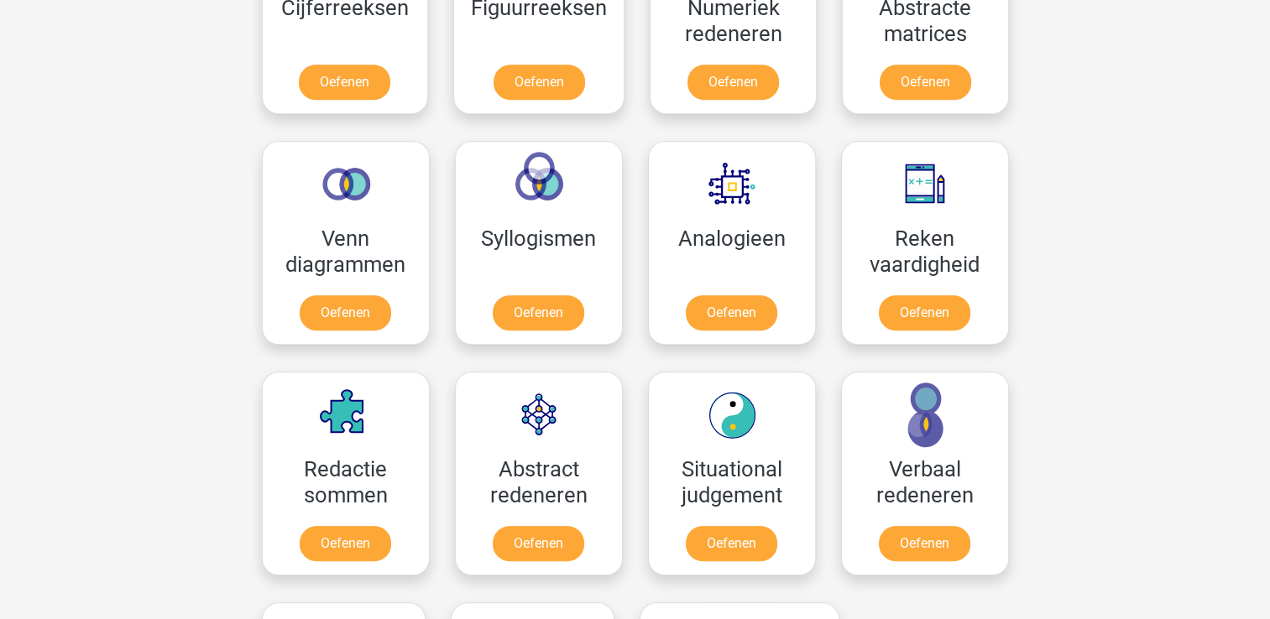
scroll to position [839, 0]
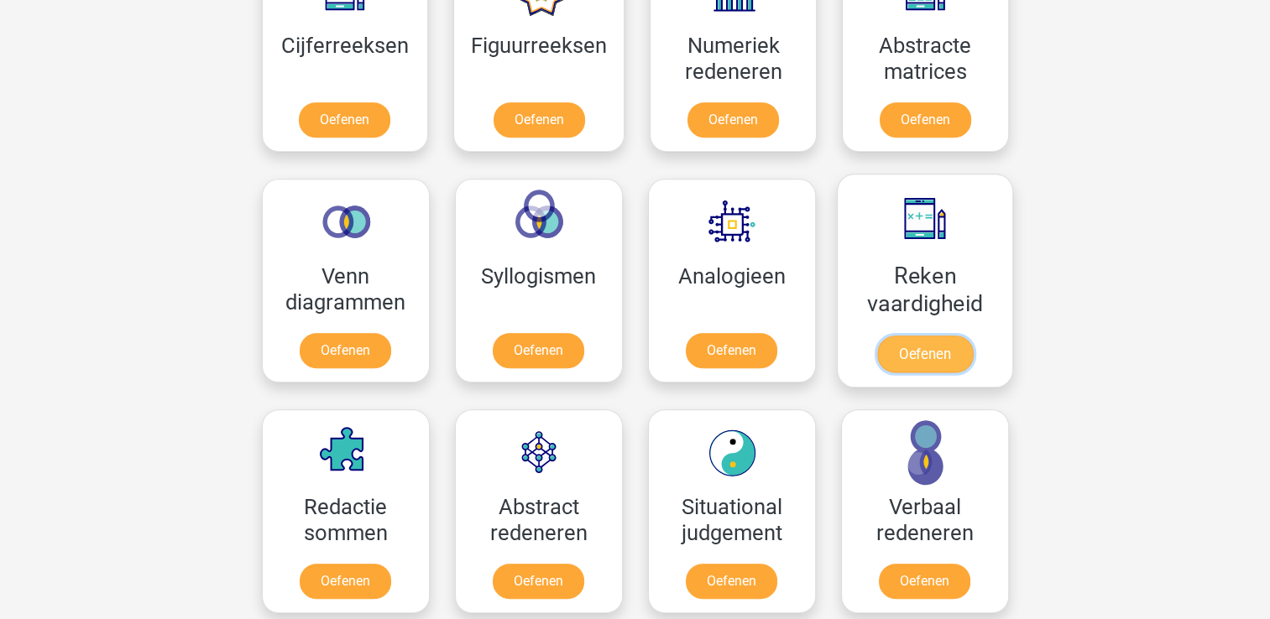
click at [919, 349] on link "Oefenen" at bounding box center [924, 354] width 96 height 37
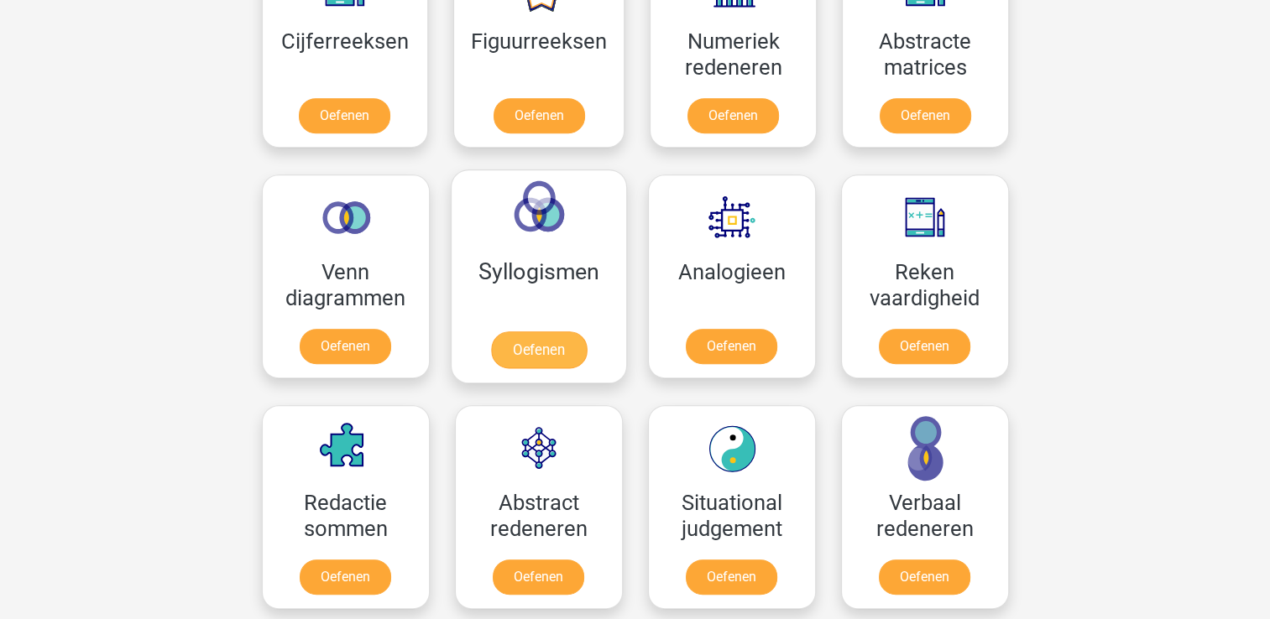
scroll to position [923, 0]
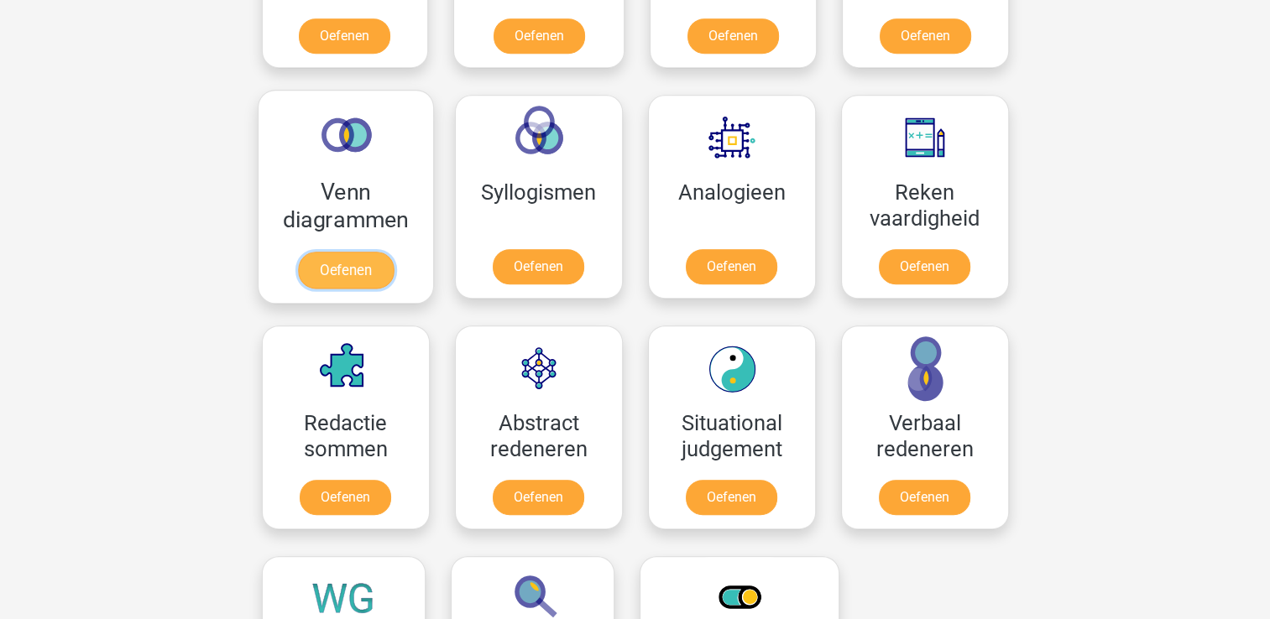
click at [356, 270] on link "Oefenen" at bounding box center [345, 270] width 96 height 37
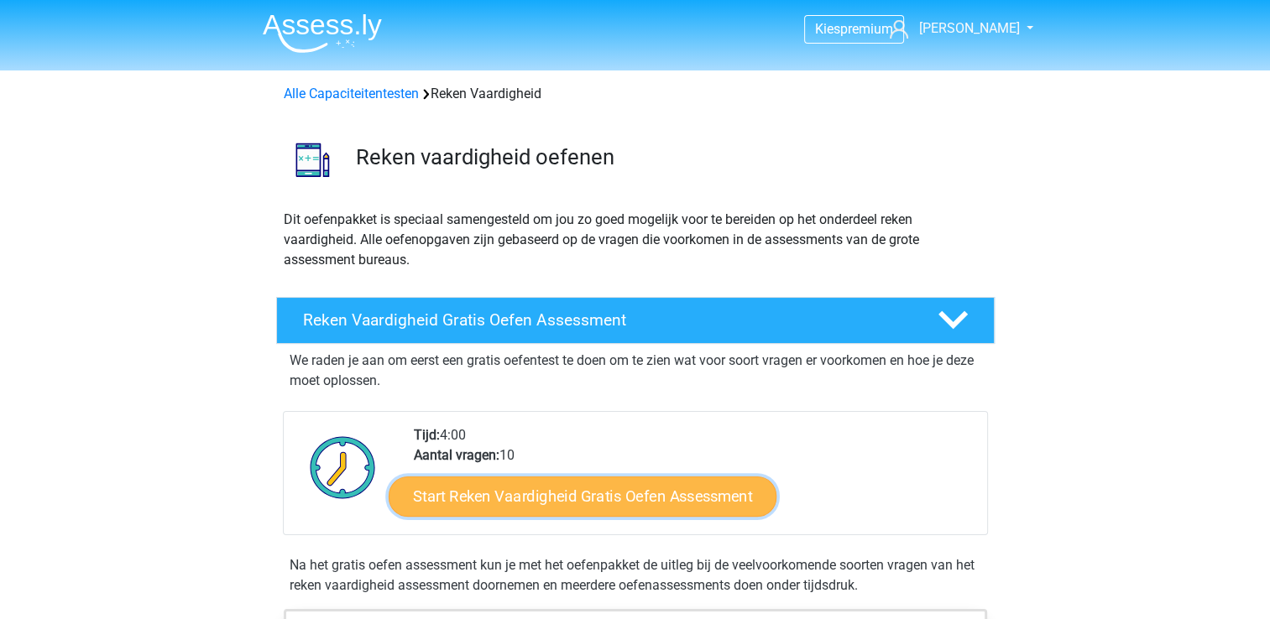
click at [622, 494] on link "Start Reken Vaardigheid Gratis Oefen Assessment" at bounding box center [583, 496] width 388 height 40
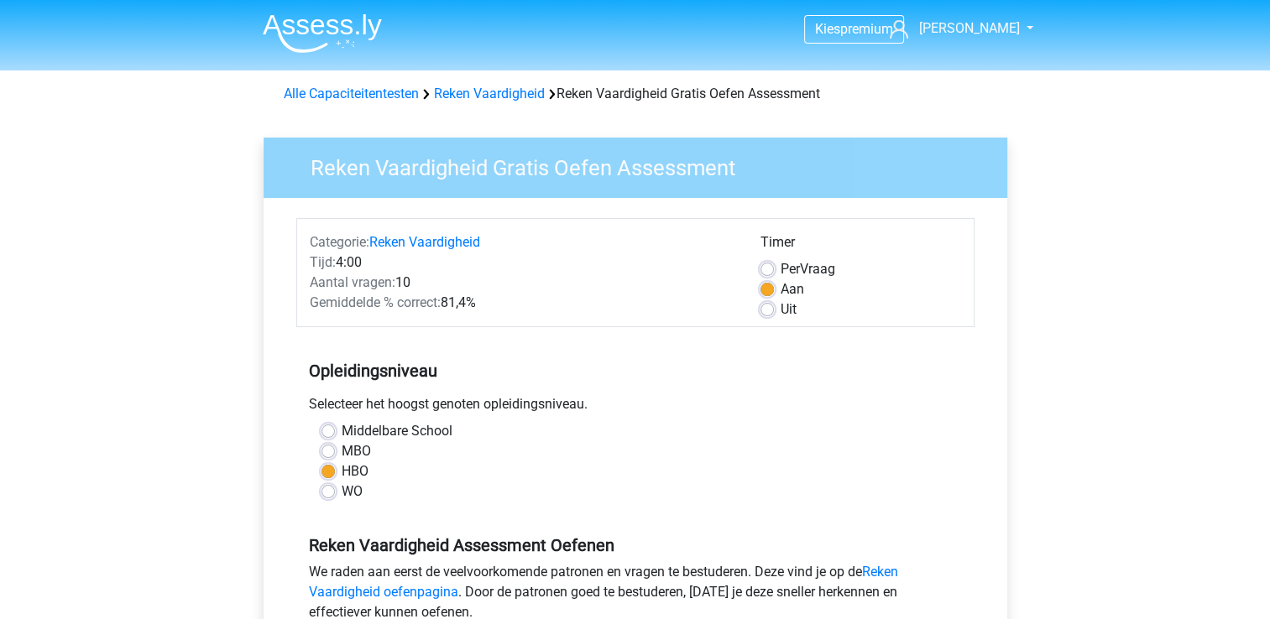
scroll to position [336, 0]
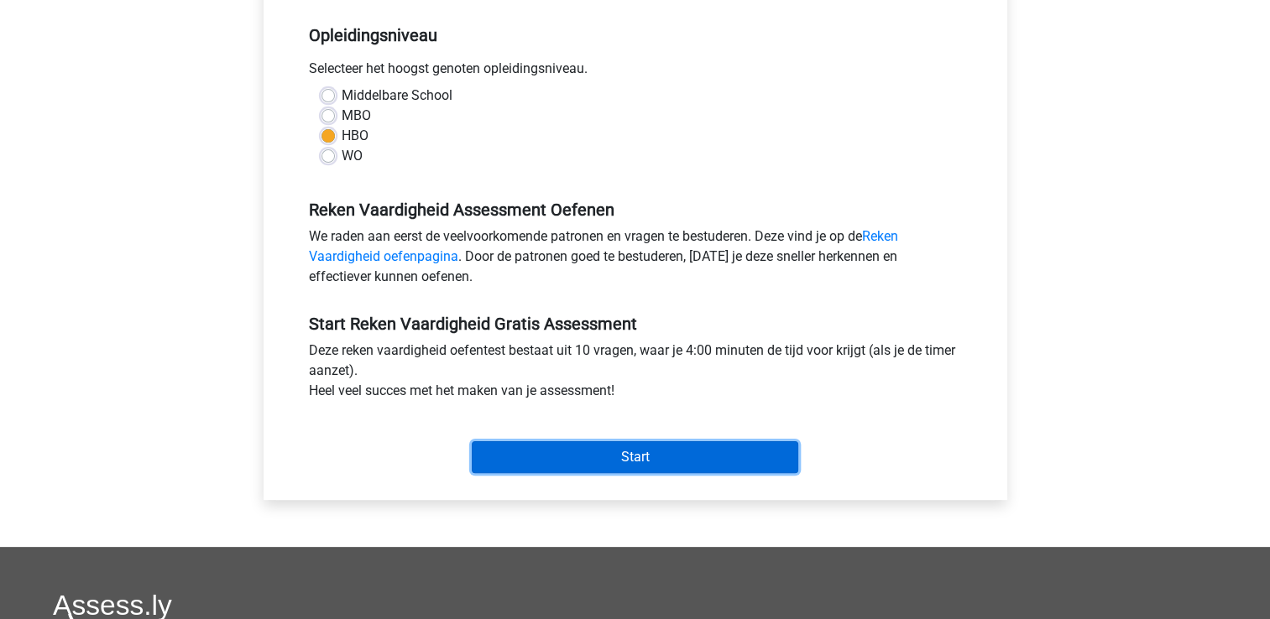
click at [705, 453] on input "Start" at bounding box center [635, 458] width 327 height 32
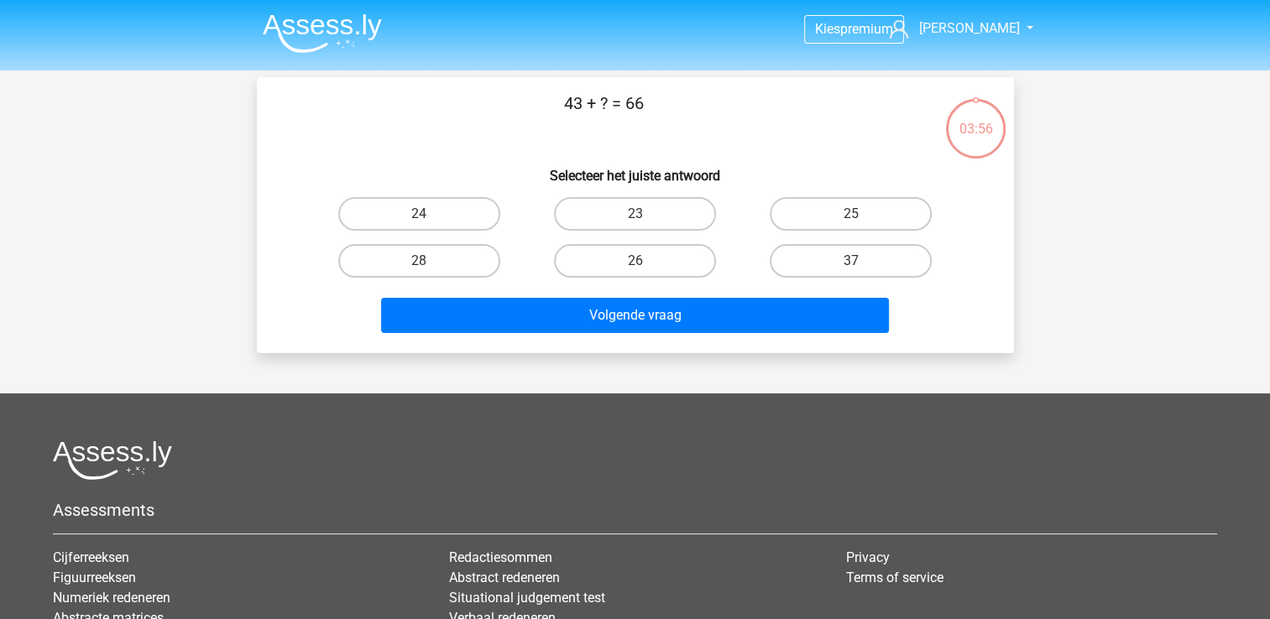
click at [643, 216] on input "23" at bounding box center [640, 219] width 11 height 11
radio input "true"
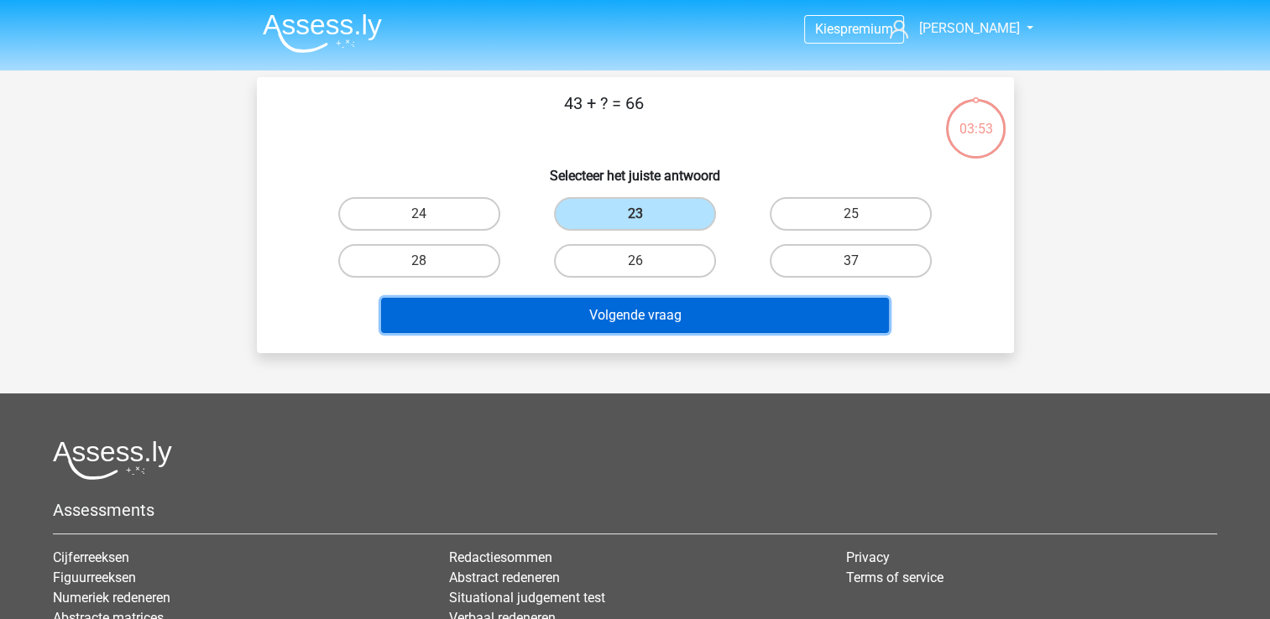
click at [645, 316] on button "Volgende vraag" at bounding box center [635, 315] width 508 height 35
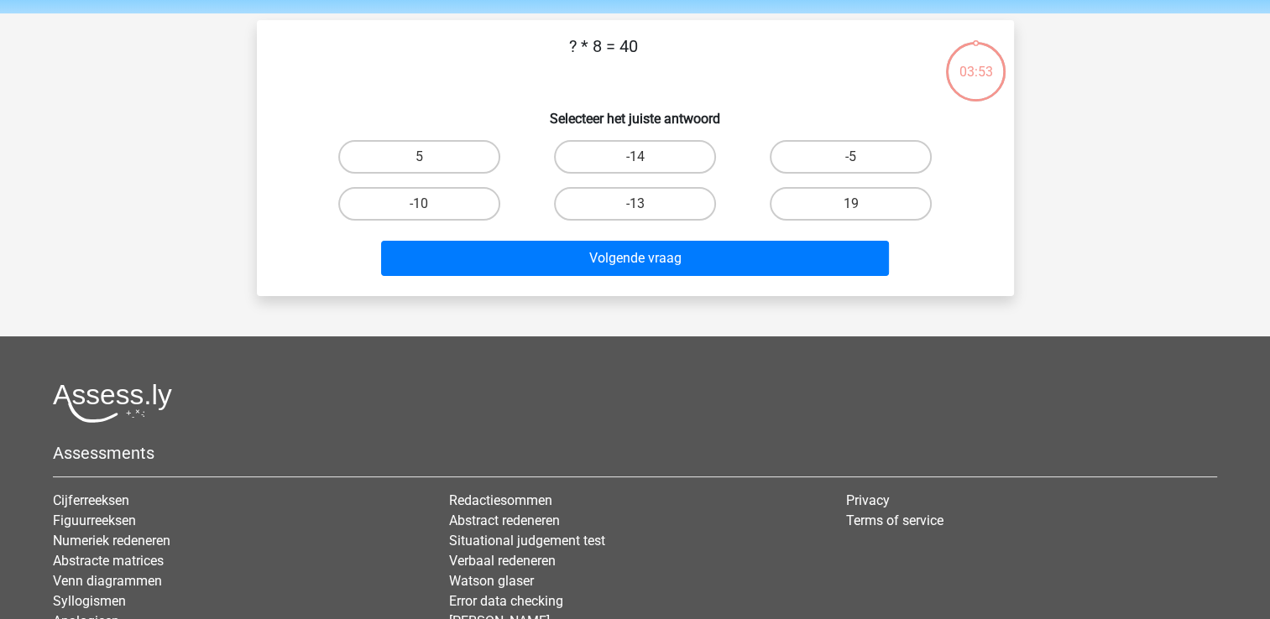
scroll to position [77, 0]
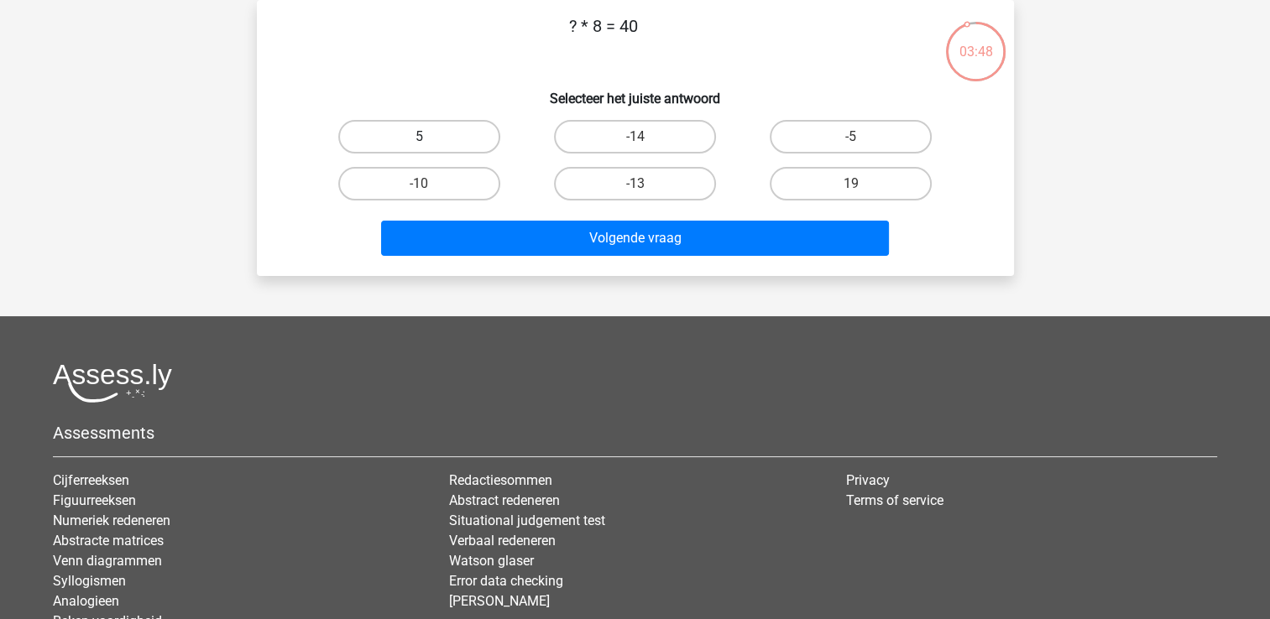
click at [437, 142] on label "5" at bounding box center [419, 137] width 162 height 34
click at [430, 142] on input "5" at bounding box center [424, 142] width 11 height 11
radio input "true"
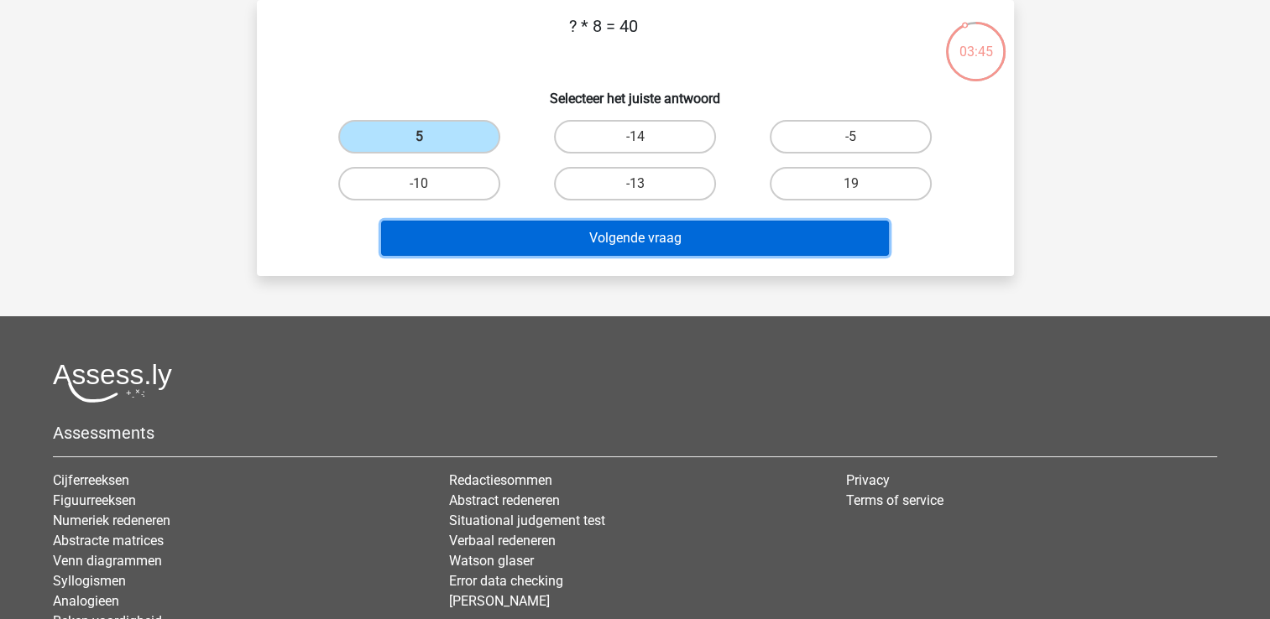
click at [619, 231] on button "Volgende vraag" at bounding box center [635, 238] width 508 height 35
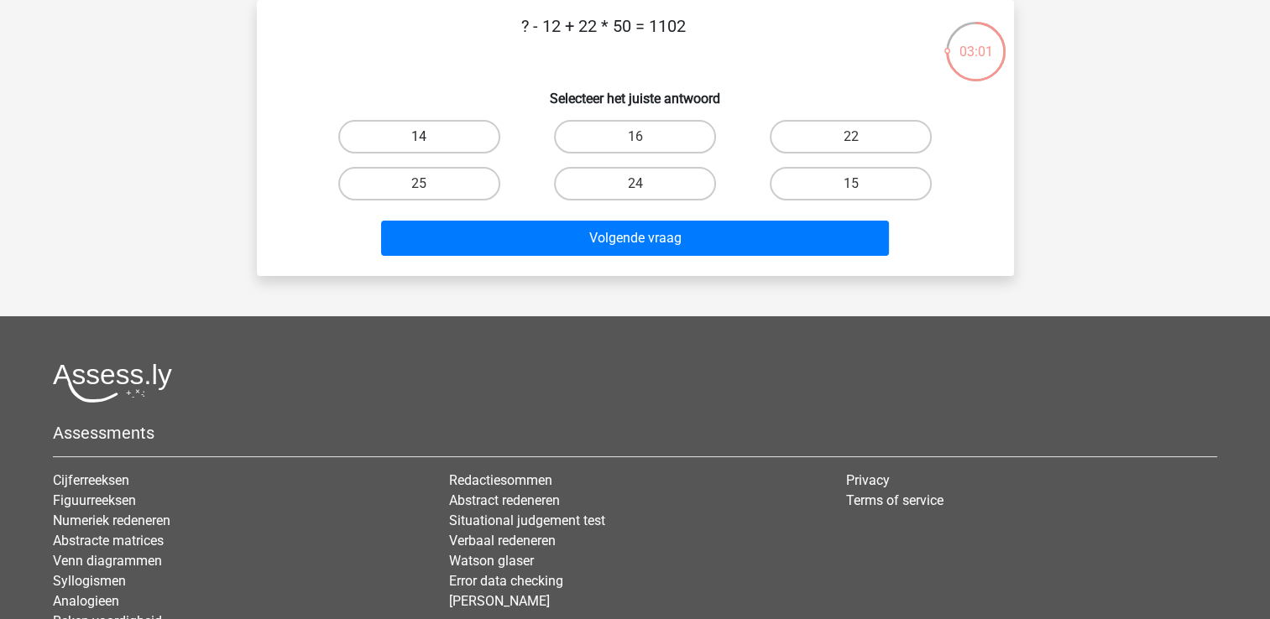
click at [410, 131] on label "14" at bounding box center [419, 137] width 162 height 34
click at [419, 137] on input "14" at bounding box center [424, 142] width 11 height 11
radio input "true"
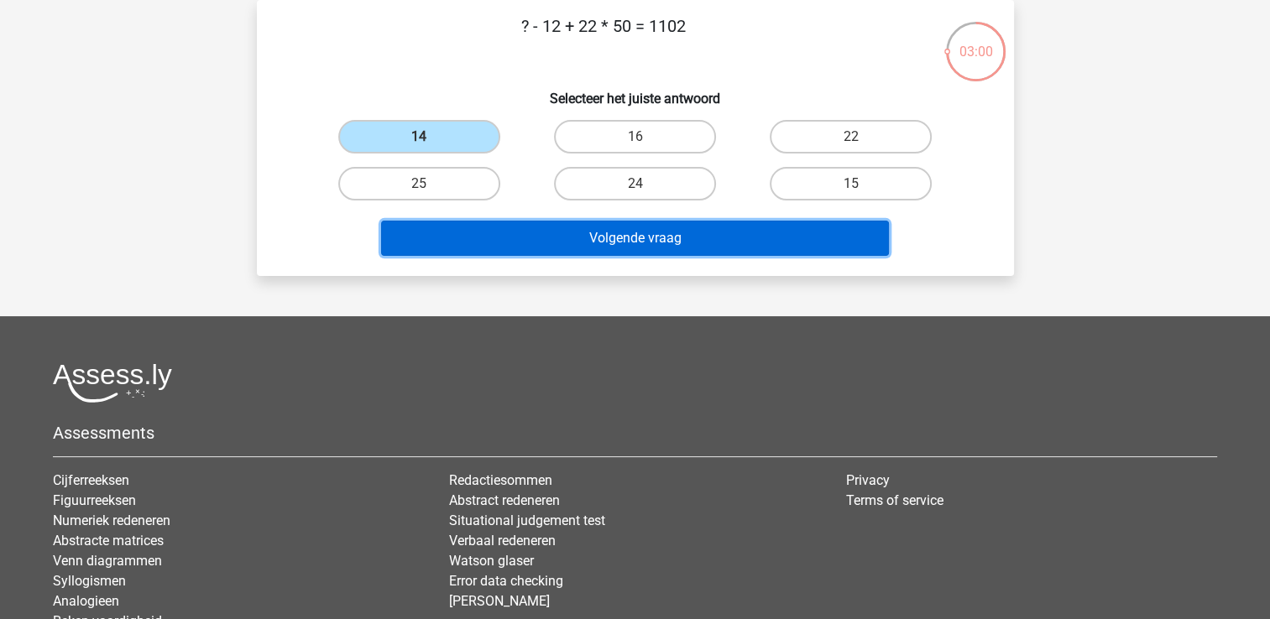
click at [546, 240] on button "Volgende vraag" at bounding box center [635, 238] width 508 height 35
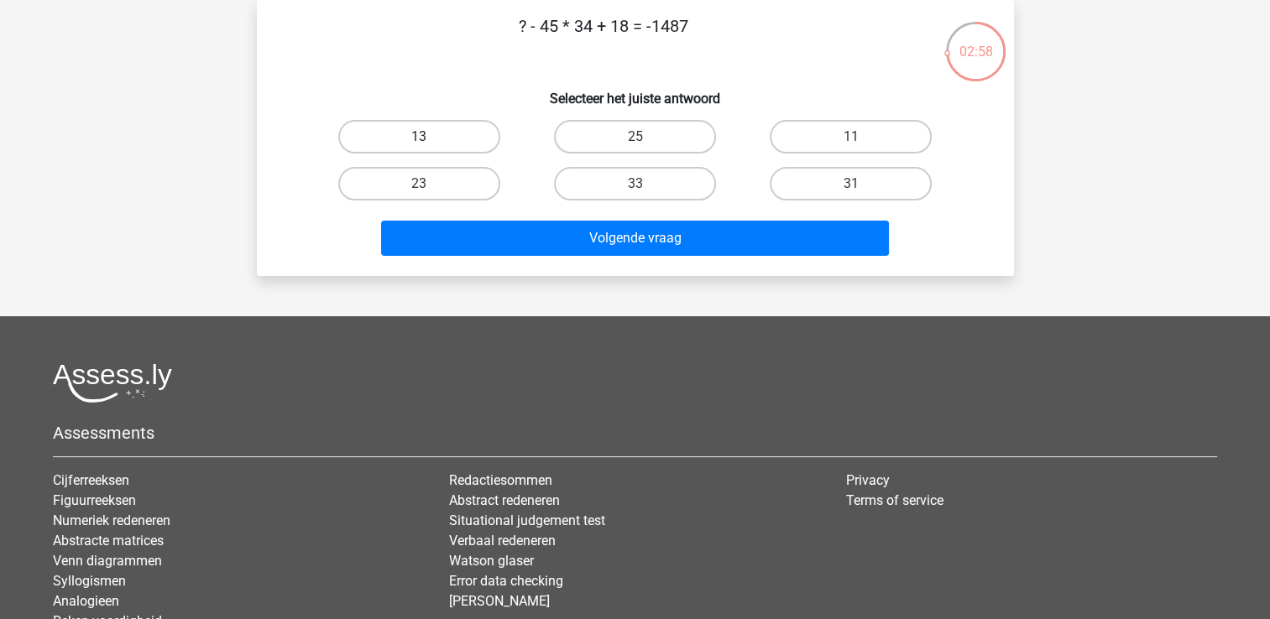
click at [439, 147] on label "13" at bounding box center [419, 137] width 162 height 34
click at [430, 147] on input "13" at bounding box center [424, 142] width 11 height 11
radio input "true"
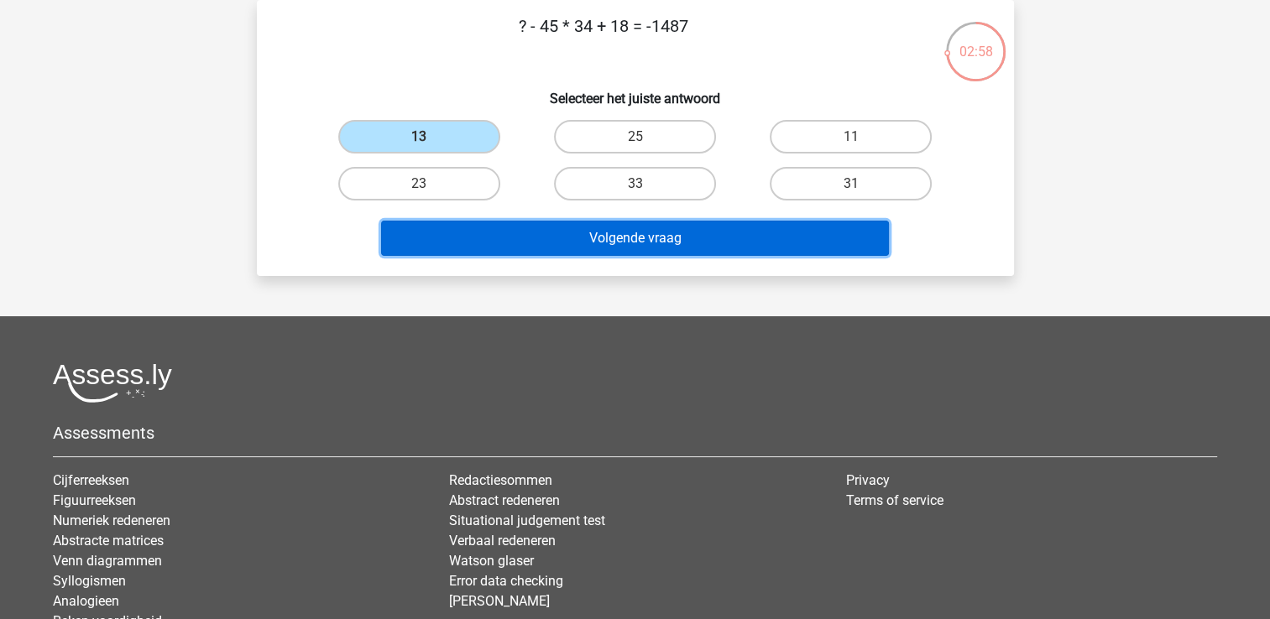
click at [542, 237] on button "Volgende vraag" at bounding box center [635, 238] width 508 height 35
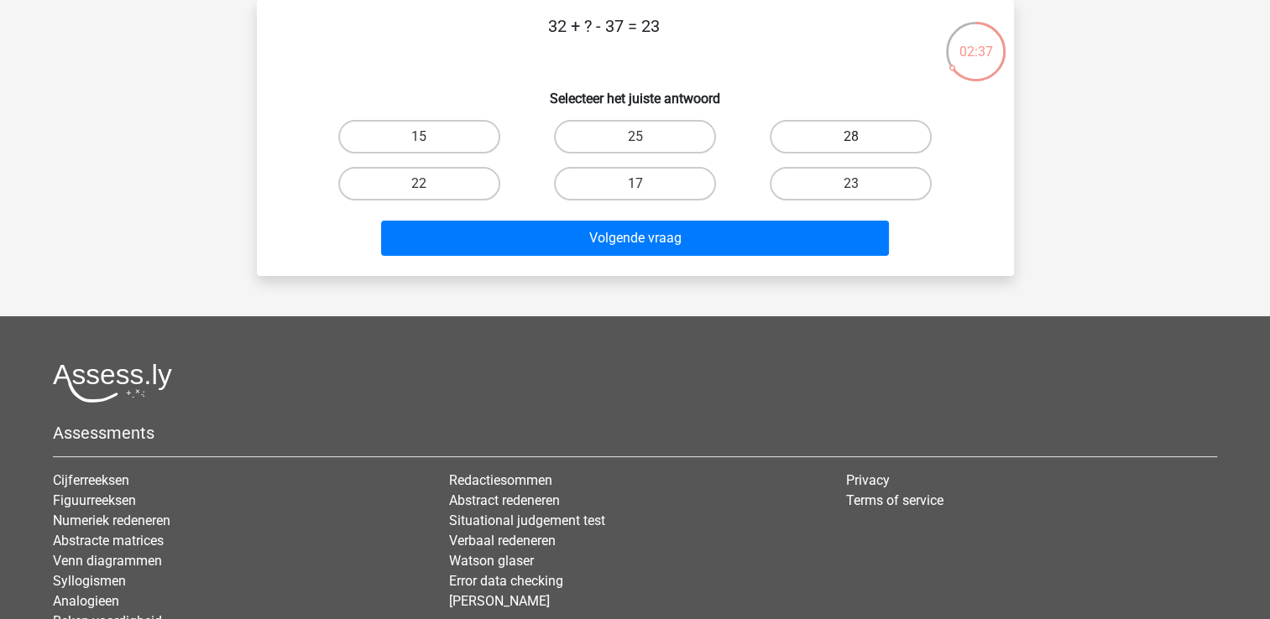
drag, startPoint x: 861, startPoint y: 133, endPoint x: 843, endPoint y: 139, distance: 19.7
click at [860, 131] on label "28" at bounding box center [851, 137] width 162 height 34
click at [860, 137] on input "28" at bounding box center [856, 142] width 11 height 11
radio input "true"
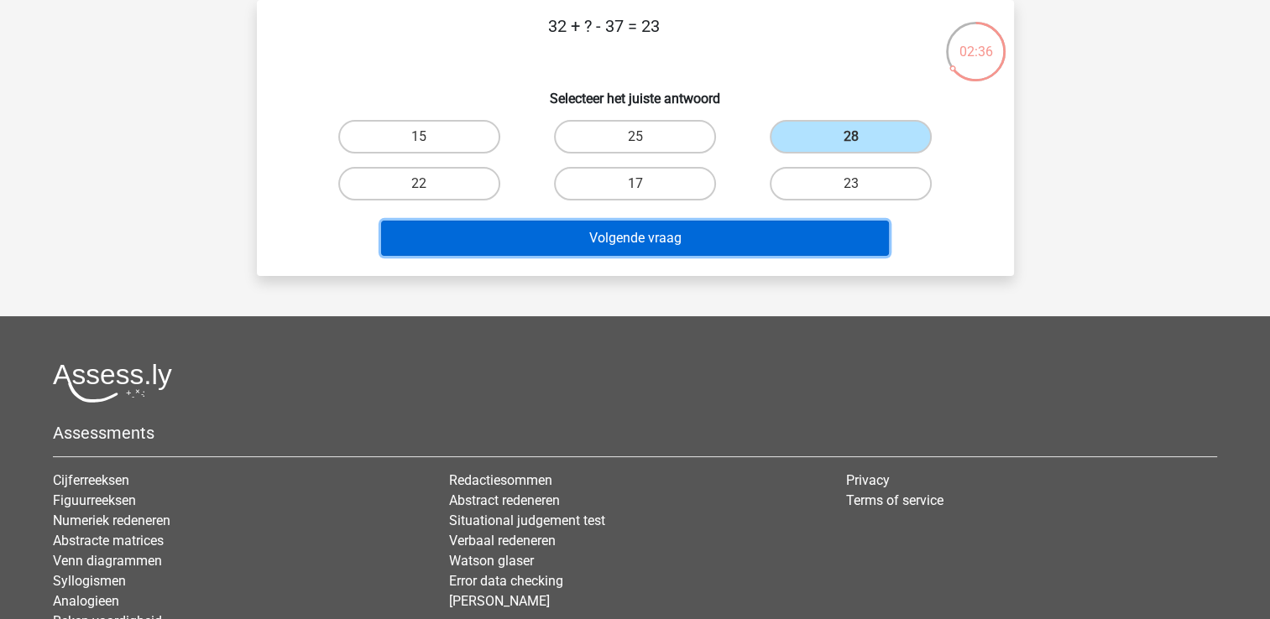
click at [635, 223] on button "Volgende vraag" at bounding box center [635, 238] width 508 height 35
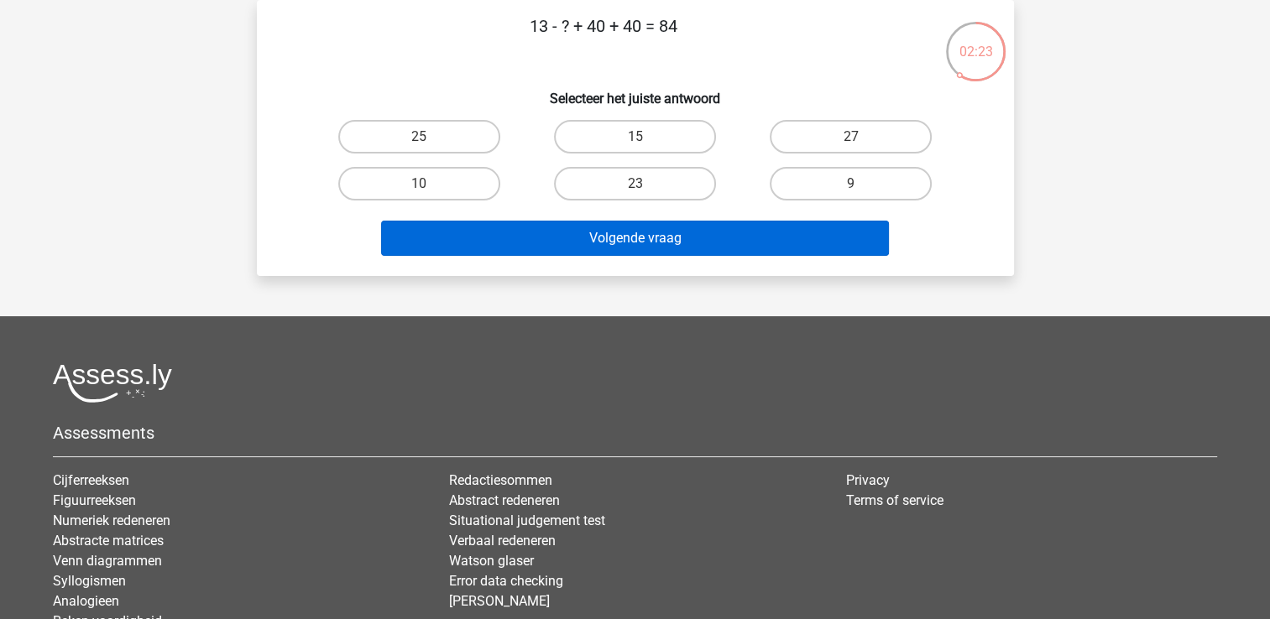
drag, startPoint x: 818, startPoint y: 175, endPoint x: 770, endPoint y: 229, distance: 73.1
click at [816, 175] on label "9" at bounding box center [851, 184] width 162 height 34
click at [851, 184] on input "9" at bounding box center [856, 189] width 11 height 11
radio input "true"
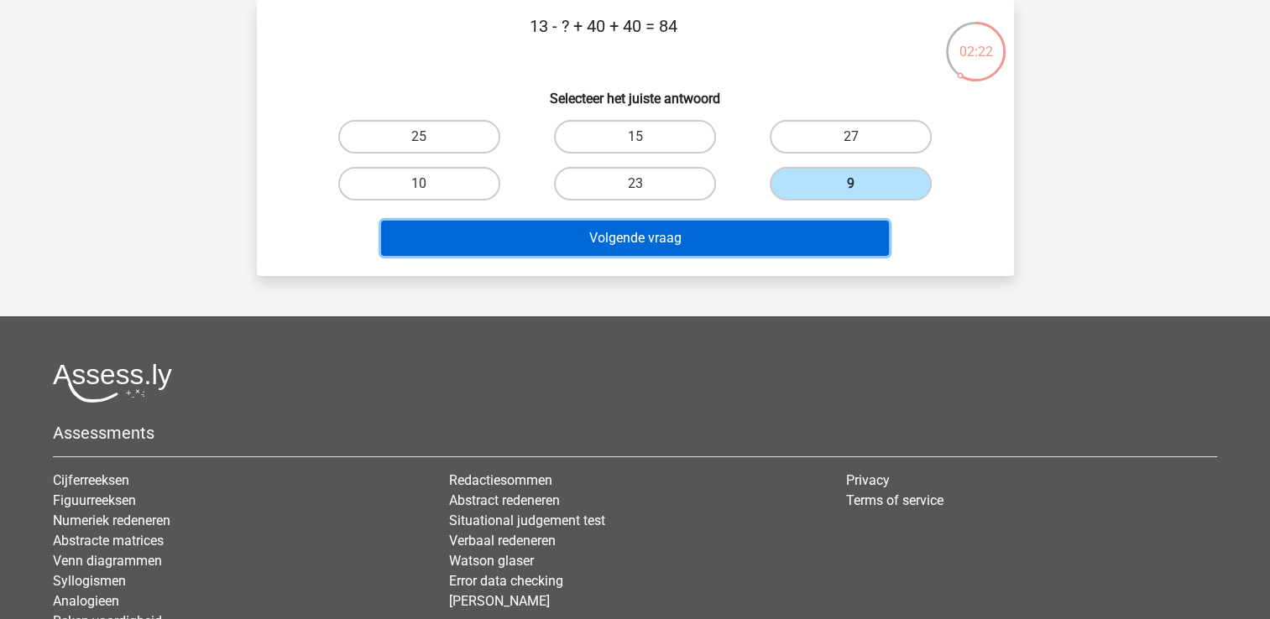
click at [710, 241] on button "Volgende vraag" at bounding box center [635, 238] width 508 height 35
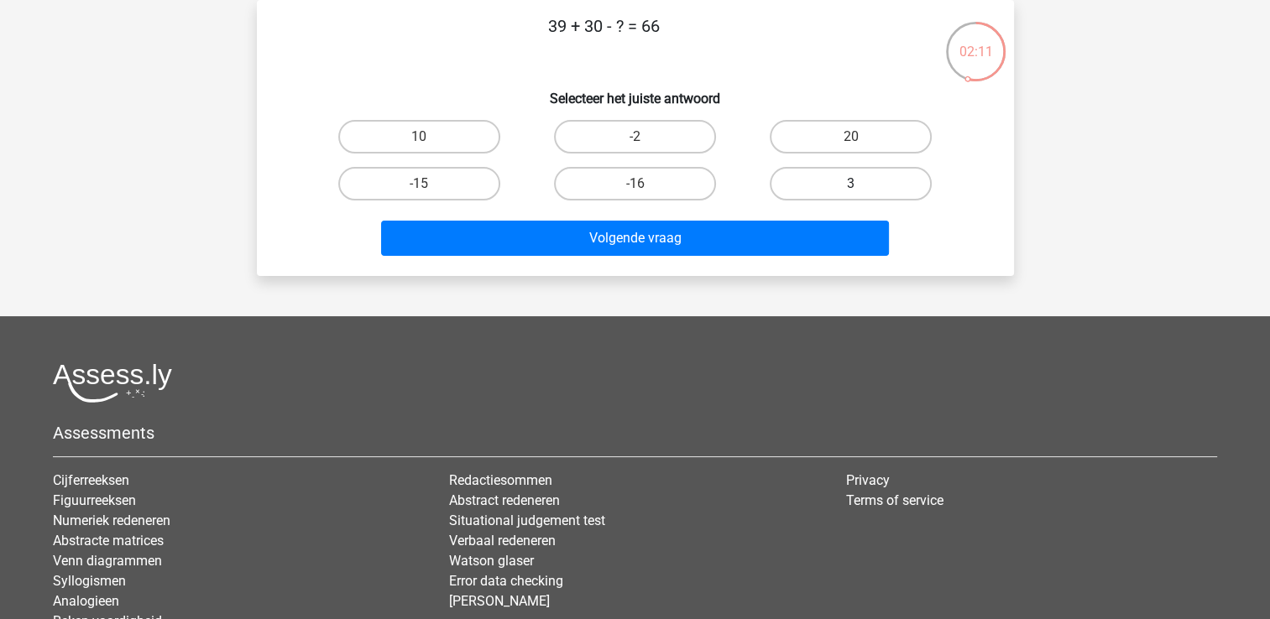
click at [818, 183] on label "3" at bounding box center [851, 184] width 162 height 34
click at [851, 184] on input "3" at bounding box center [856, 189] width 11 height 11
radio input "true"
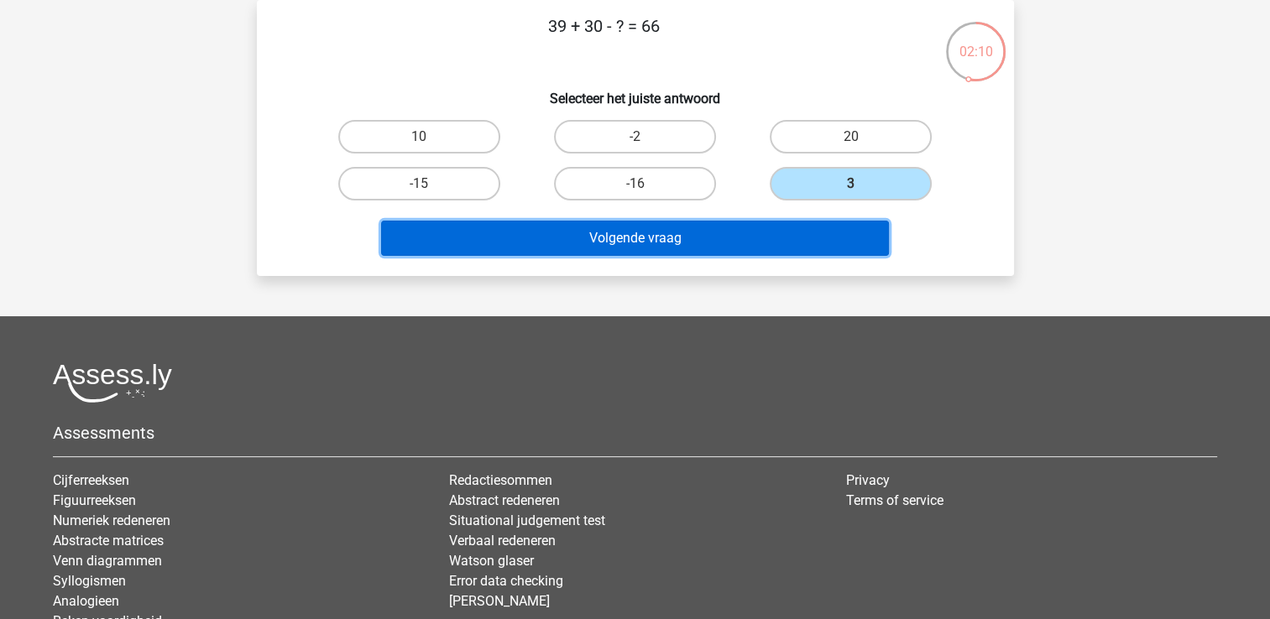
click at [732, 245] on button "Volgende vraag" at bounding box center [635, 238] width 508 height 35
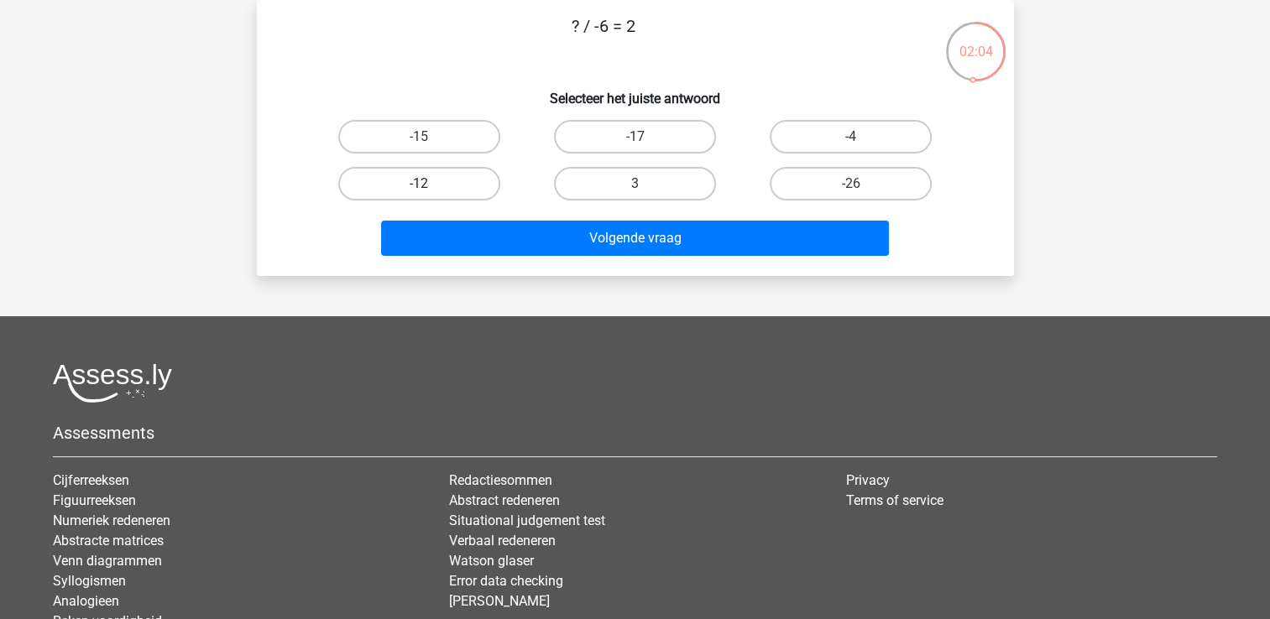
click at [458, 186] on label "-12" at bounding box center [419, 184] width 162 height 34
click at [430, 186] on input "-12" at bounding box center [424, 189] width 11 height 11
radio input "true"
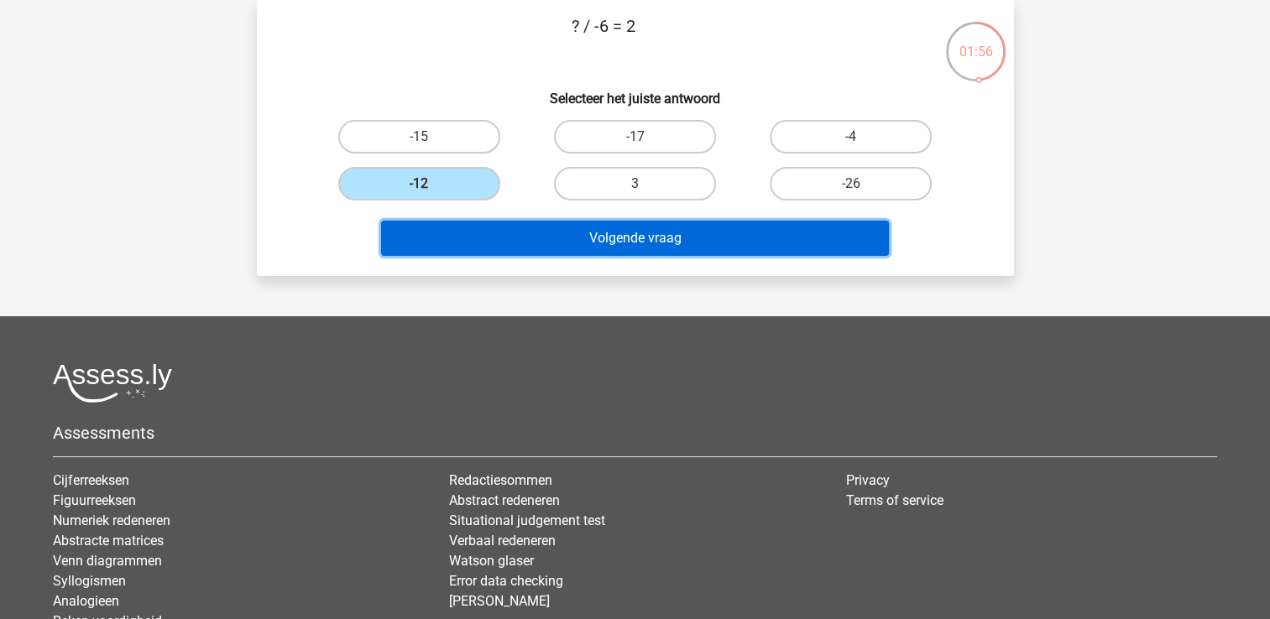
click at [626, 239] on button "Volgende vraag" at bounding box center [635, 238] width 508 height 35
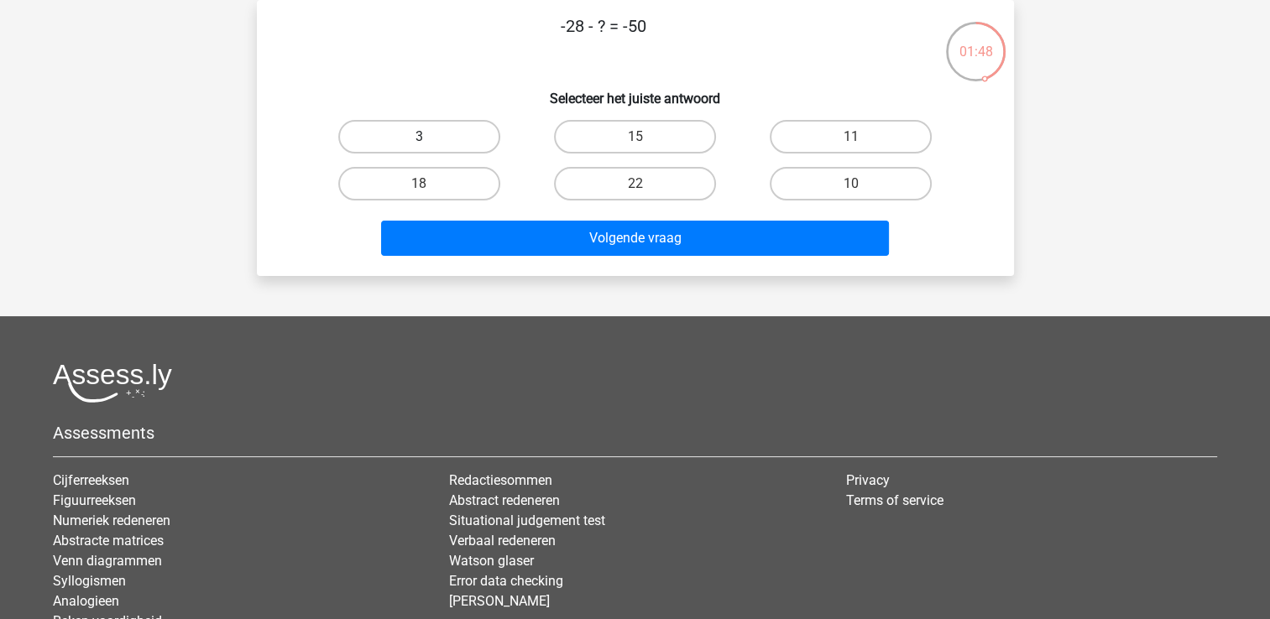
drag, startPoint x: 413, startPoint y: 133, endPoint x: 462, endPoint y: 186, distance: 72.5
click at [413, 133] on label "3" at bounding box center [419, 137] width 162 height 34
click at [419, 137] on input "3" at bounding box center [424, 142] width 11 height 11
radio input "true"
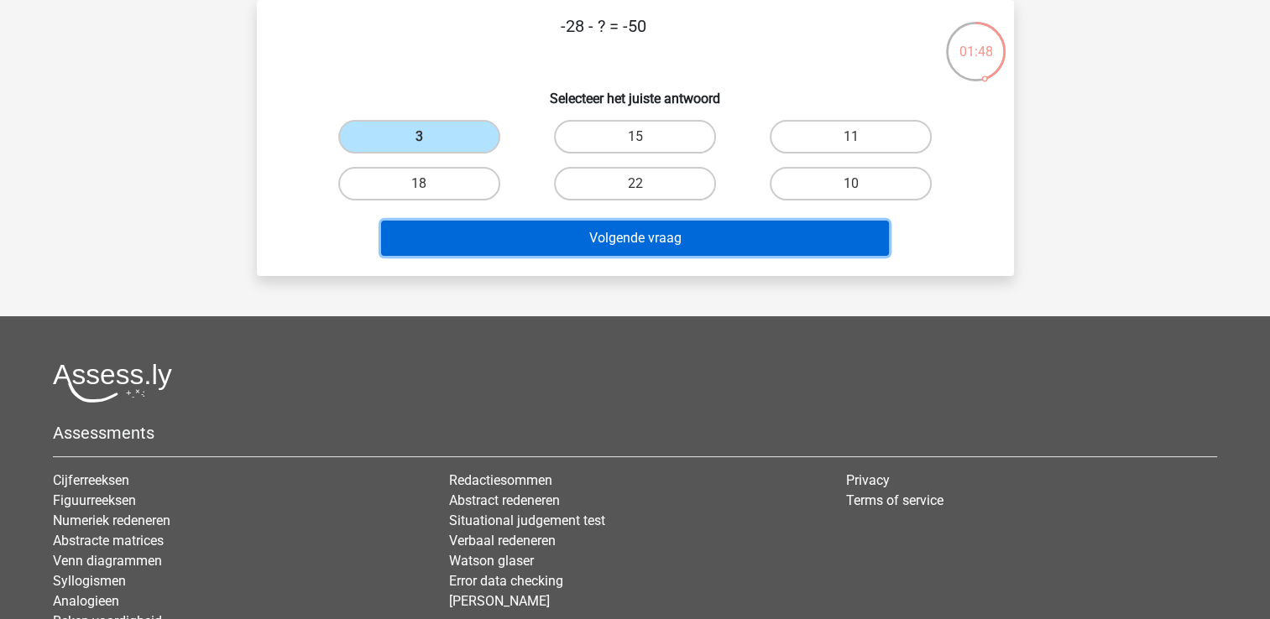
click at [475, 221] on button "Volgende vraag" at bounding box center [635, 238] width 508 height 35
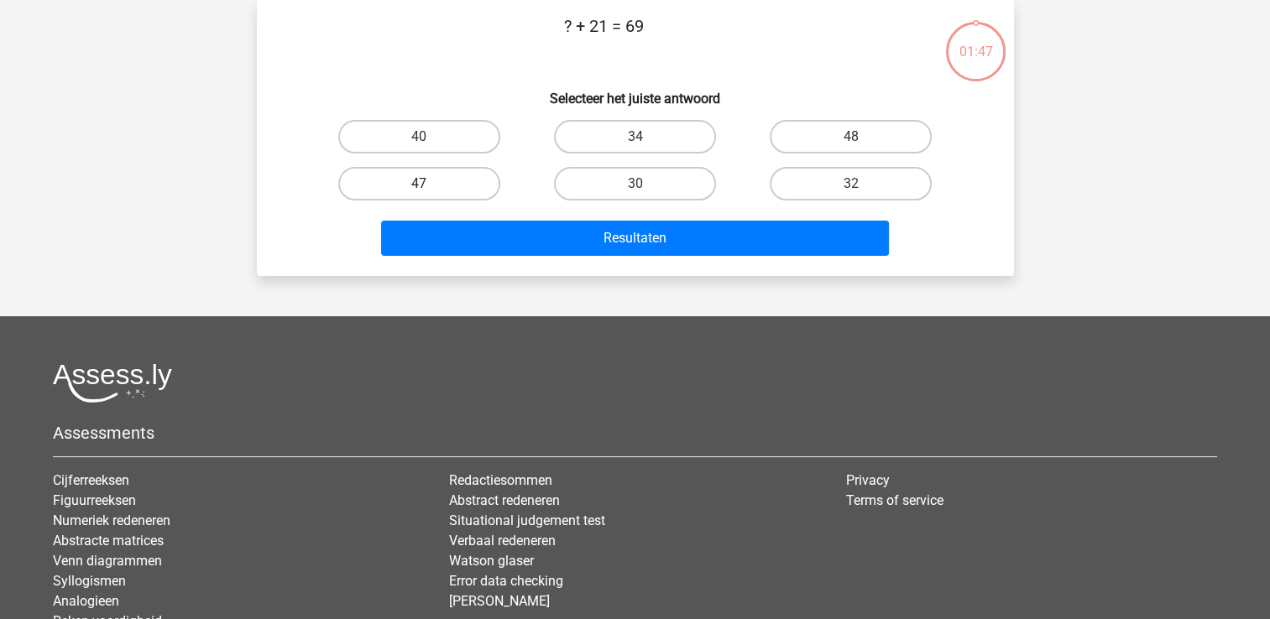
drag, startPoint x: 431, startPoint y: 132, endPoint x: 463, endPoint y: 186, distance: 63.2
click at [432, 132] on label "40" at bounding box center [419, 137] width 162 height 34
click at [430, 137] on input "40" at bounding box center [424, 142] width 11 height 11
radio input "true"
drag, startPoint x: 830, startPoint y: 129, endPoint x: 797, endPoint y: 176, distance: 57.8
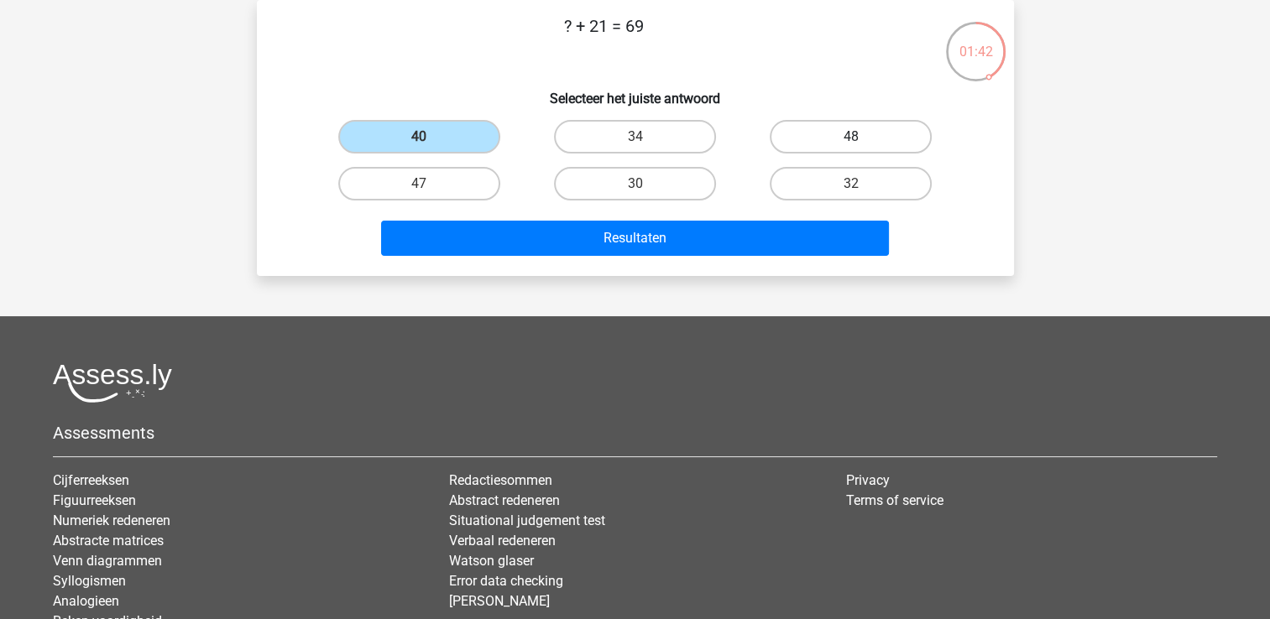
click at [829, 129] on label "48" at bounding box center [851, 137] width 162 height 34
click at [851, 137] on input "48" at bounding box center [856, 142] width 11 height 11
radio input "true"
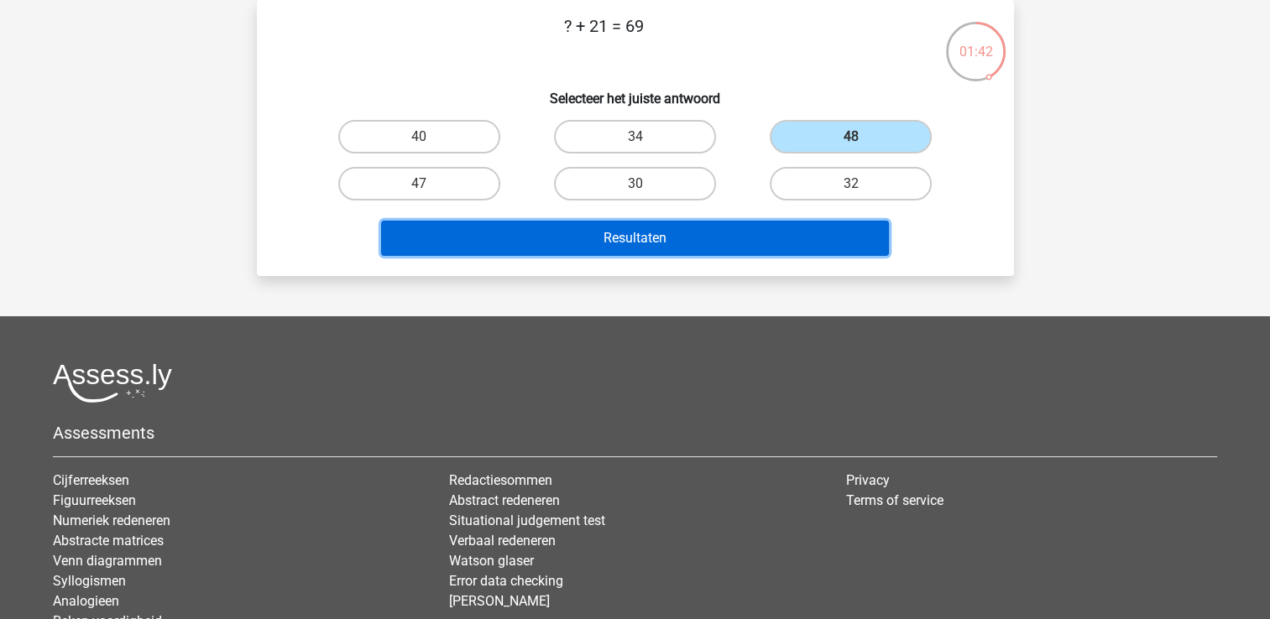
click at [714, 240] on button "Resultaten" at bounding box center [635, 238] width 508 height 35
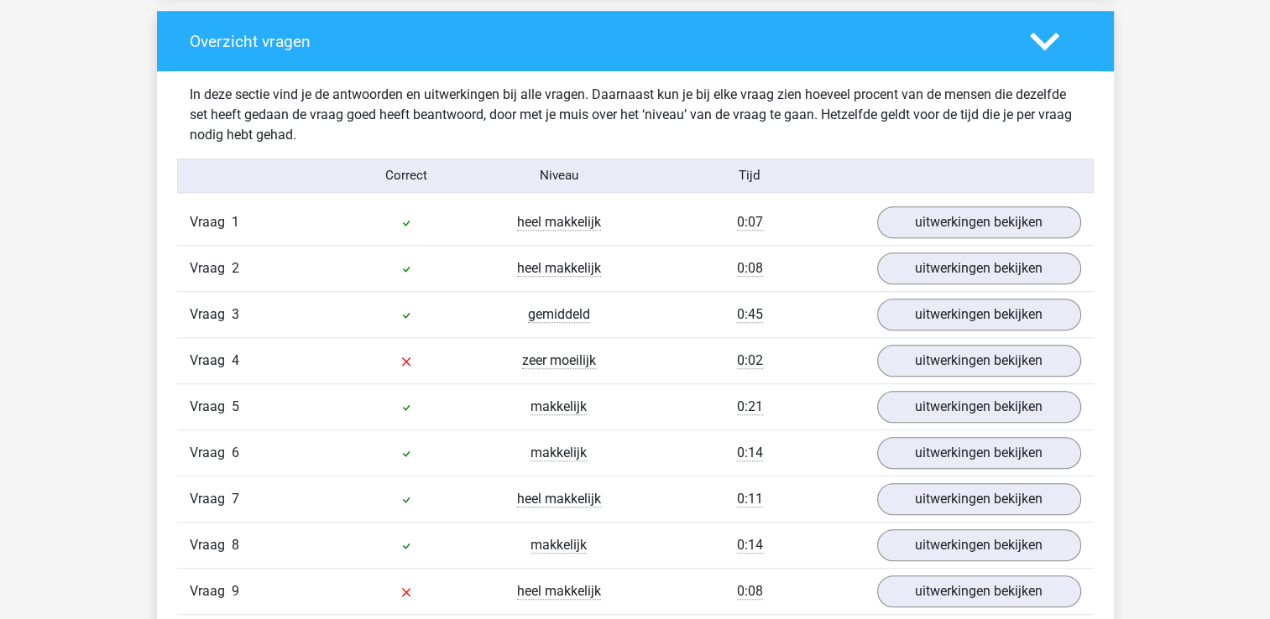
scroll to position [839, 0]
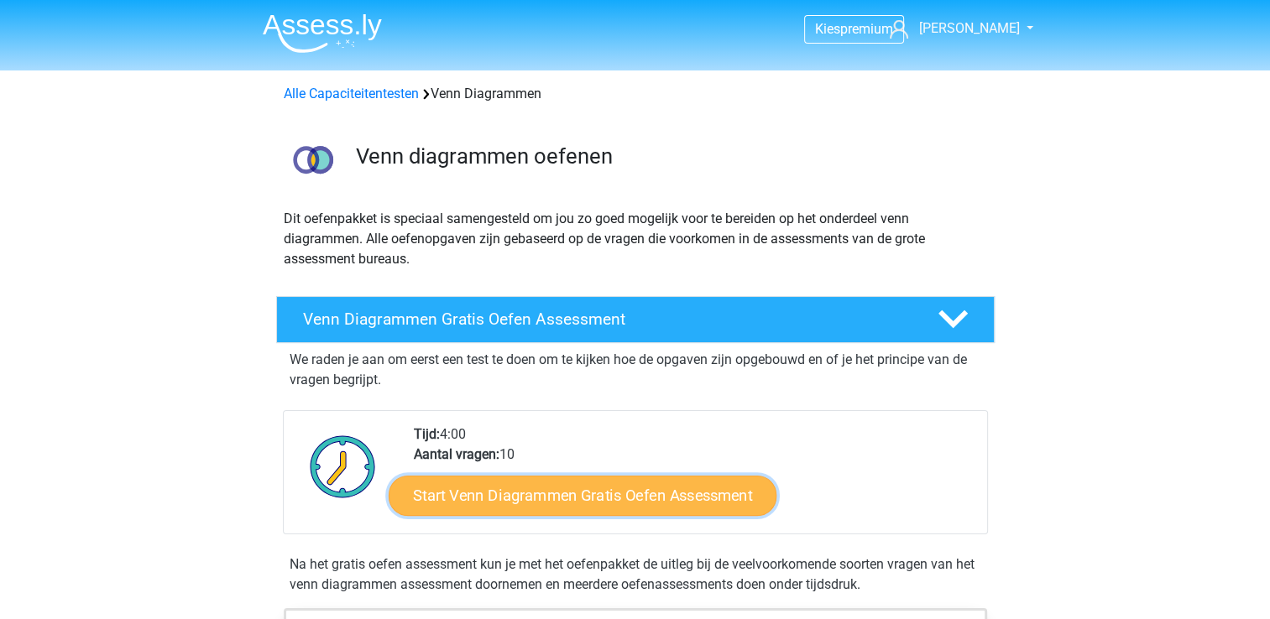
click at [646, 489] on link "Start Venn Diagrammen Gratis Oefen Assessment" at bounding box center [583, 496] width 388 height 40
drag, startPoint x: 512, startPoint y: 482, endPoint x: 528, endPoint y: 486, distance: 16.5
click at [513, 482] on link "Start Venn Diagrammen Gratis Oefen Assessment" at bounding box center [583, 496] width 388 height 40
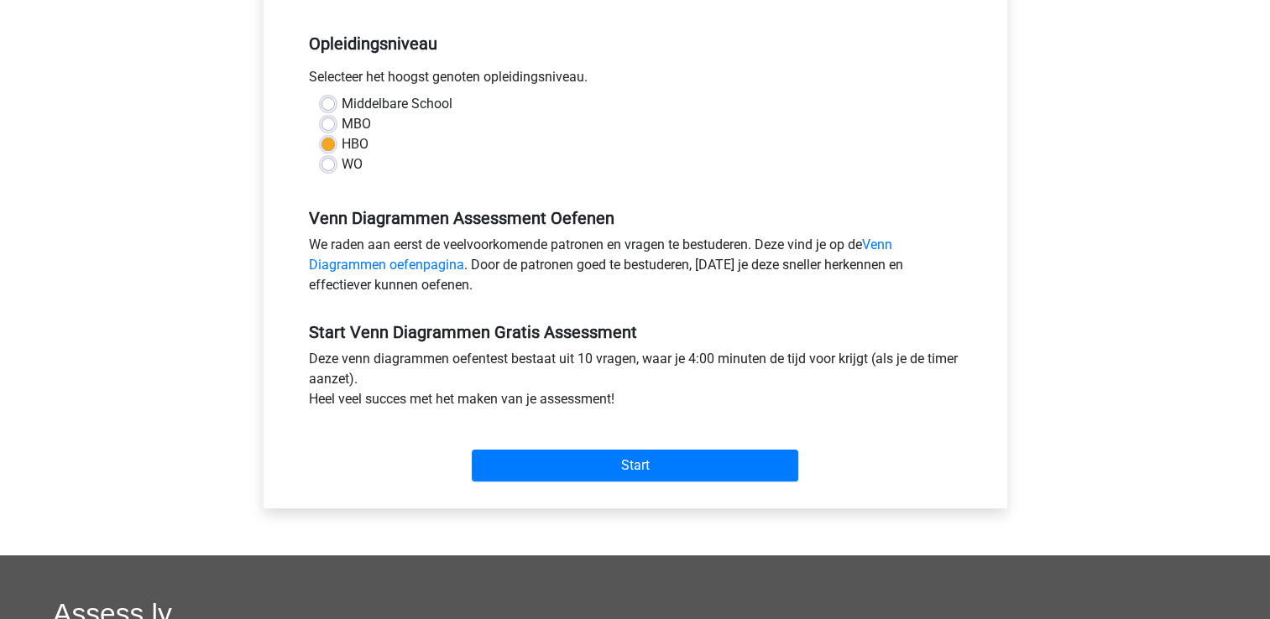
scroll to position [336, 0]
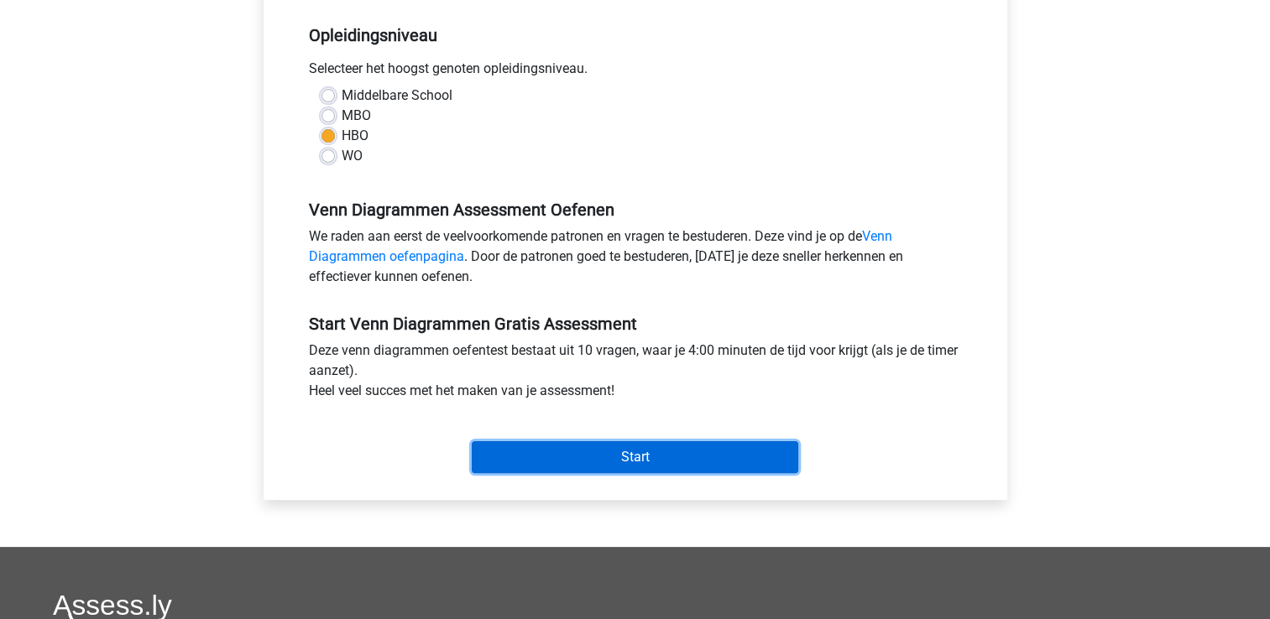
click at [730, 451] on input "Start" at bounding box center [635, 458] width 327 height 32
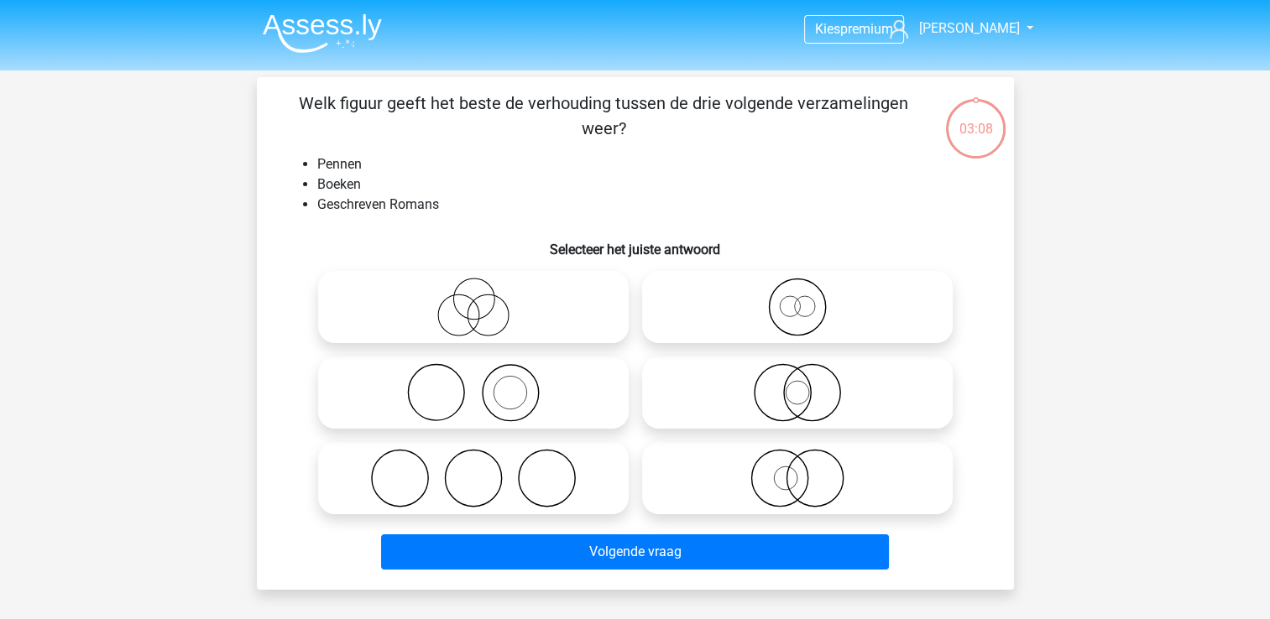
click at [803, 324] on icon at bounding box center [797, 307] width 297 height 59
click at [803, 299] on input "radio" at bounding box center [802, 293] width 11 height 11
radio input "true"
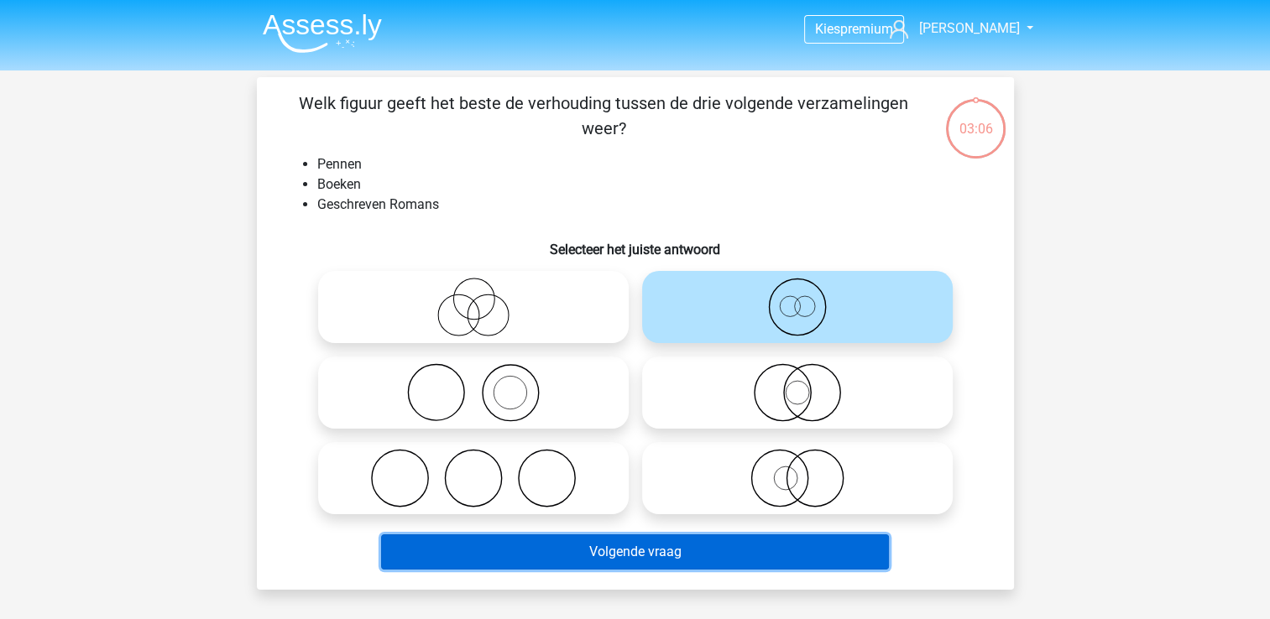
click at [672, 553] on button "Volgende vraag" at bounding box center [635, 552] width 508 height 35
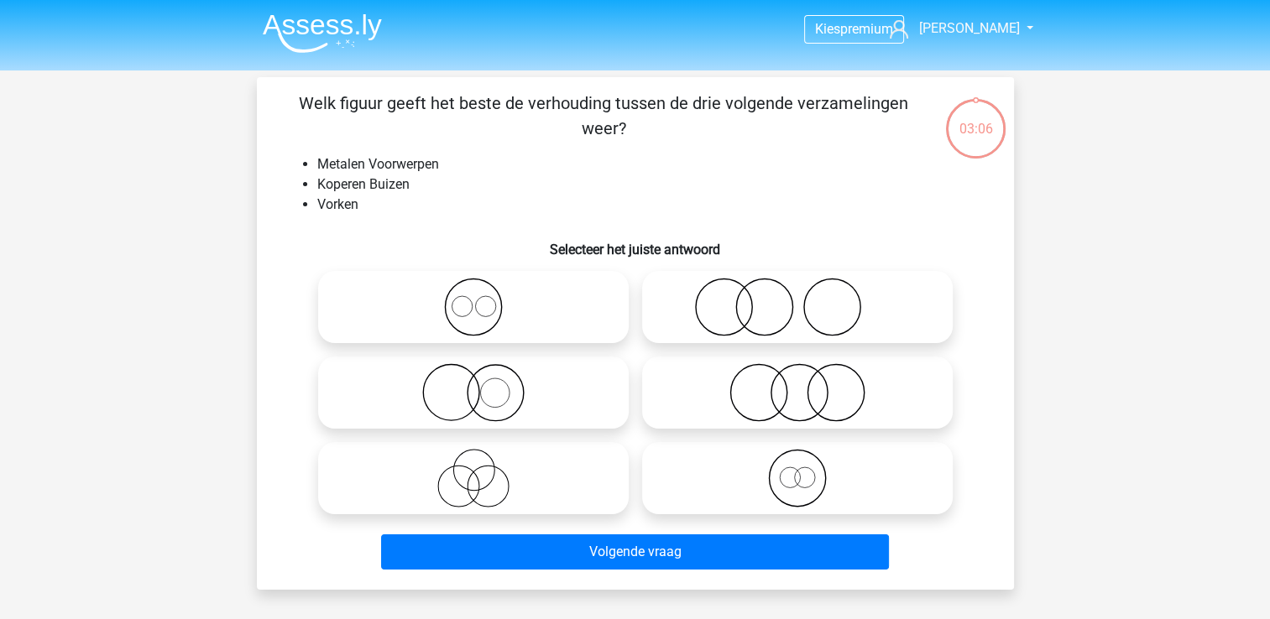
scroll to position [77, 0]
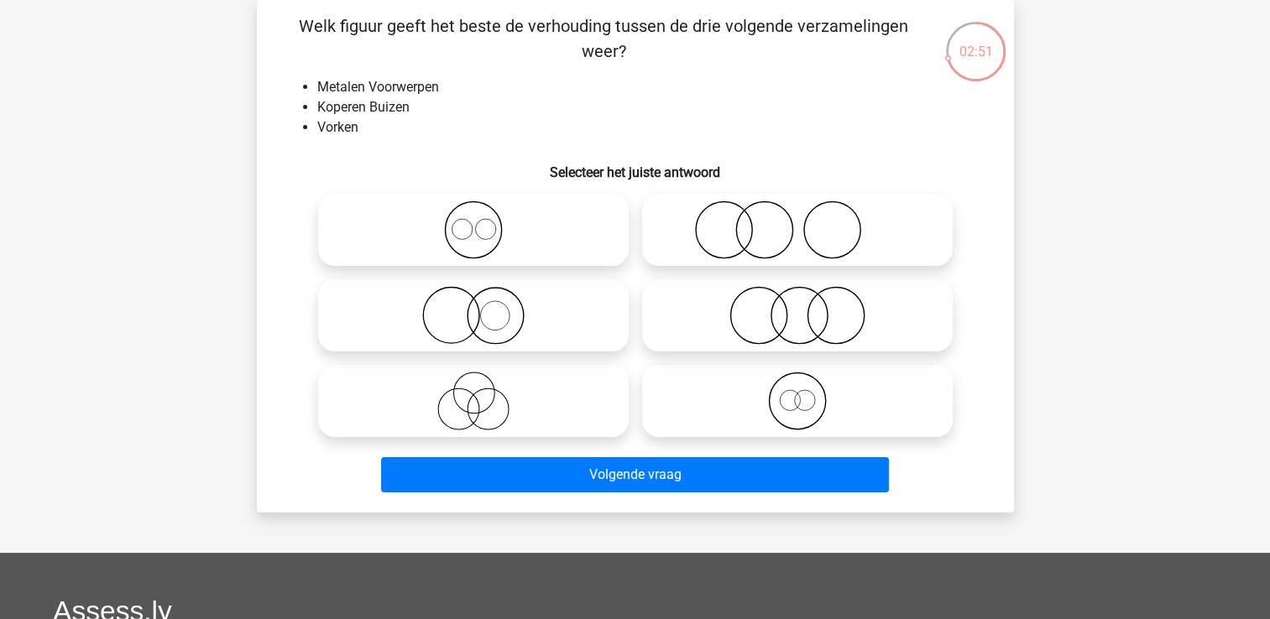
click at [797, 233] on icon at bounding box center [797, 230] width 297 height 59
click at [797, 222] on input "radio" at bounding box center [802, 216] width 11 height 11
radio input "true"
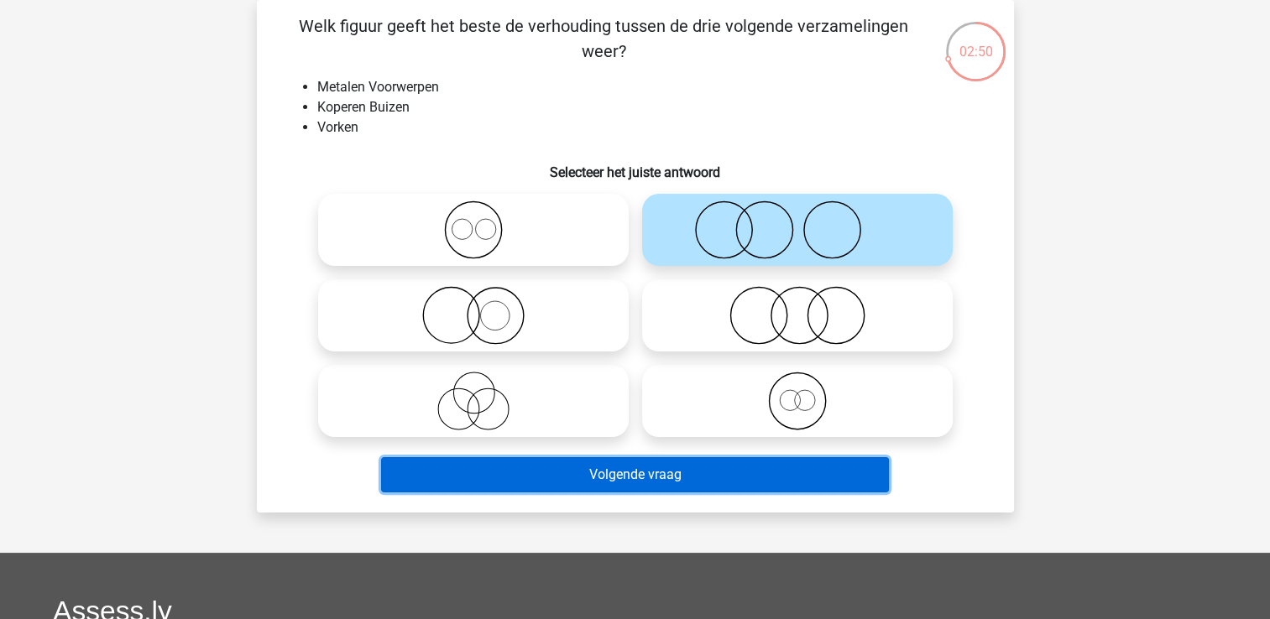
click at [661, 475] on button "Volgende vraag" at bounding box center [635, 474] width 508 height 35
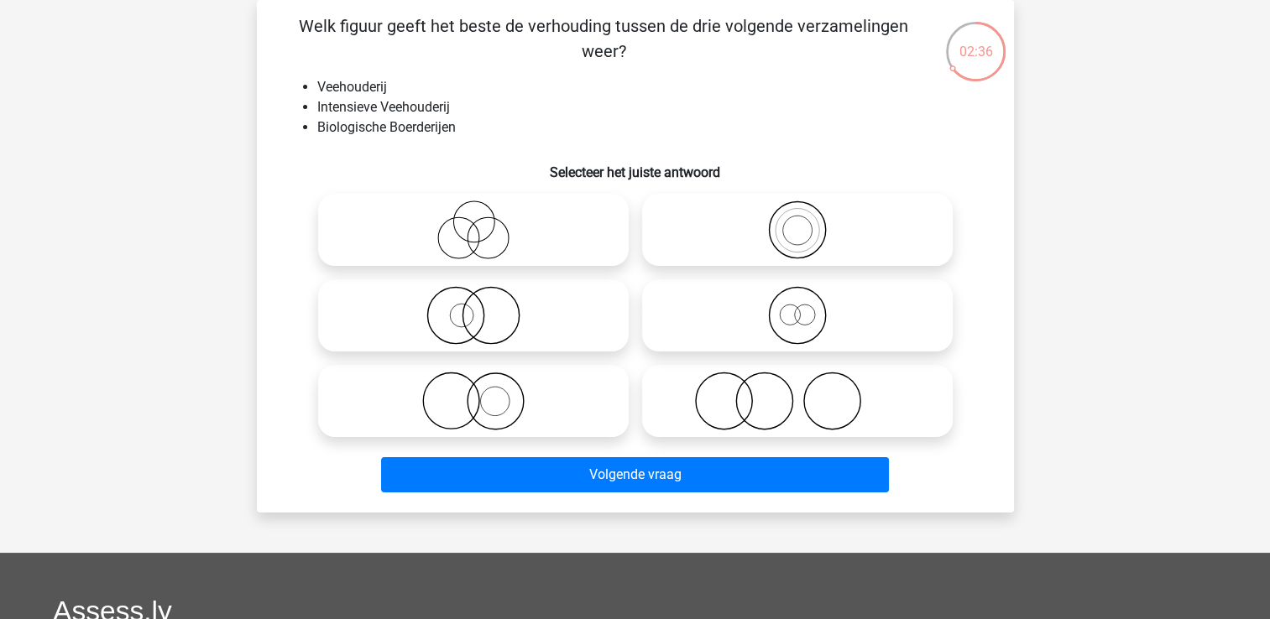
click at [801, 223] on icon at bounding box center [797, 230] width 297 height 59
click at [801, 222] on input "radio" at bounding box center [802, 216] width 11 height 11
radio input "true"
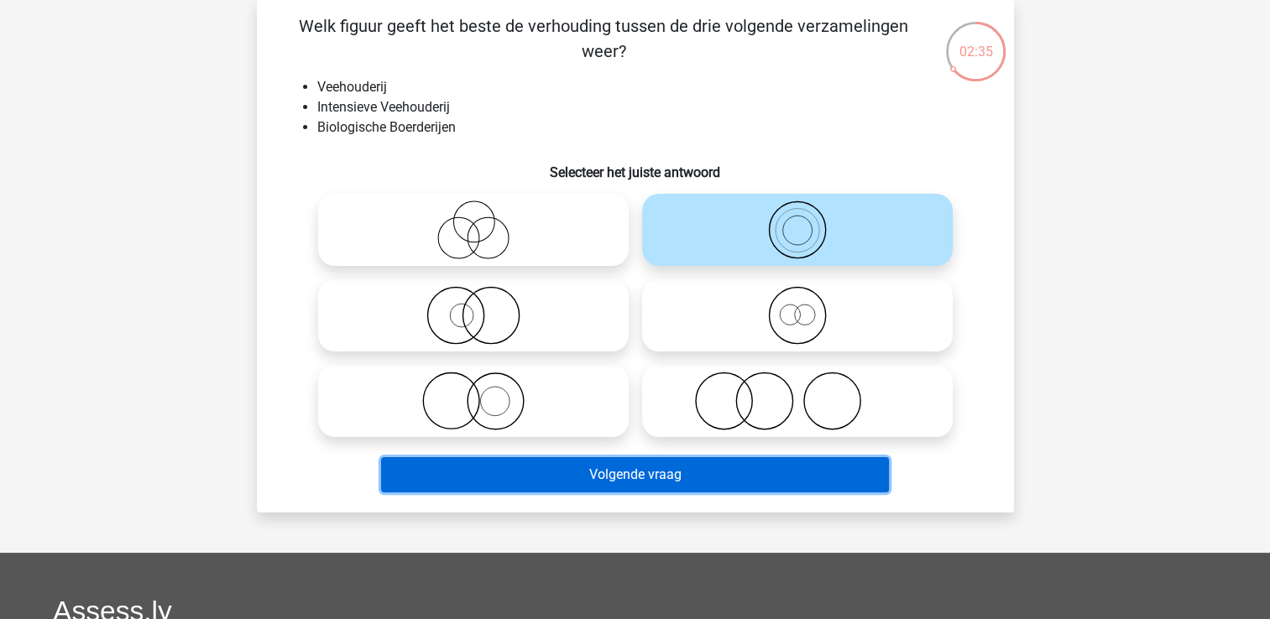
click at [635, 478] on button "Volgende vraag" at bounding box center [635, 474] width 508 height 35
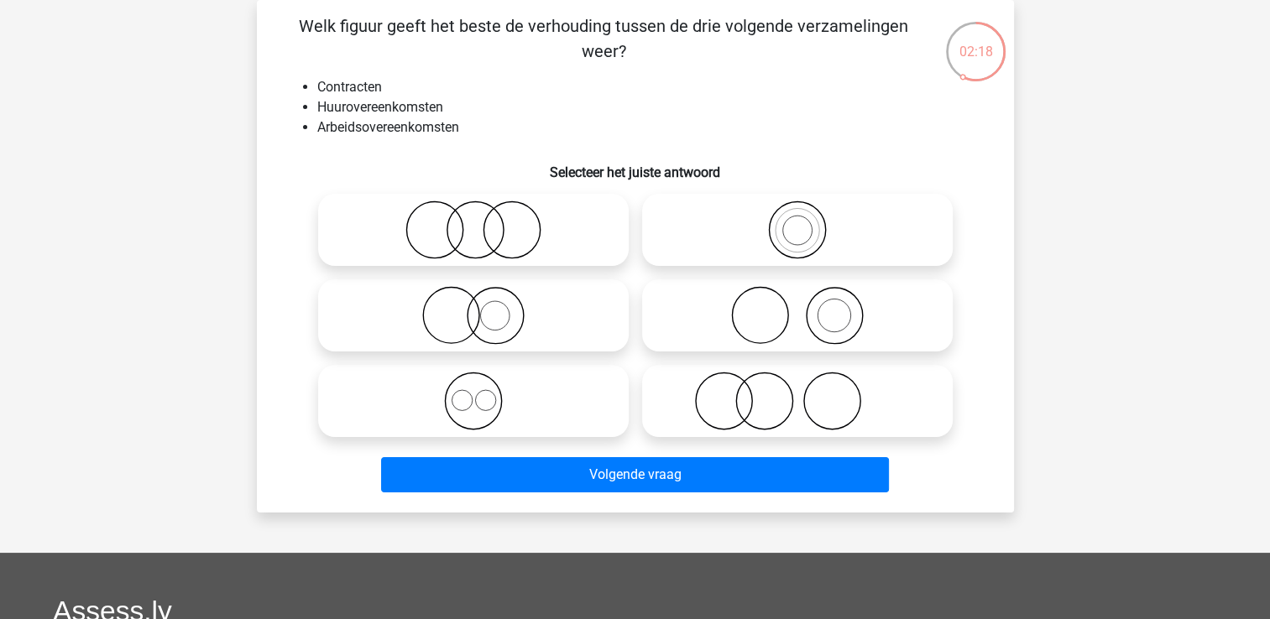
click at [487, 238] on icon at bounding box center [473, 230] width 297 height 59
click at [484, 222] on input "radio" at bounding box center [478, 216] width 11 height 11
radio input "true"
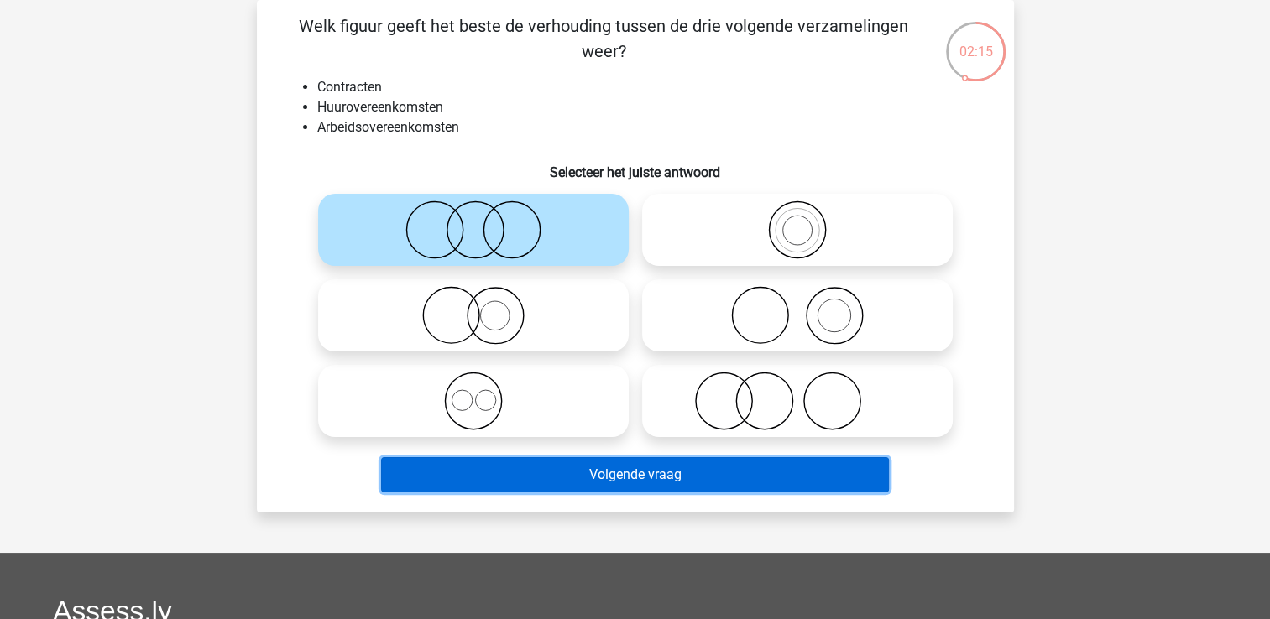
click at [630, 476] on button "Volgende vraag" at bounding box center [635, 474] width 508 height 35
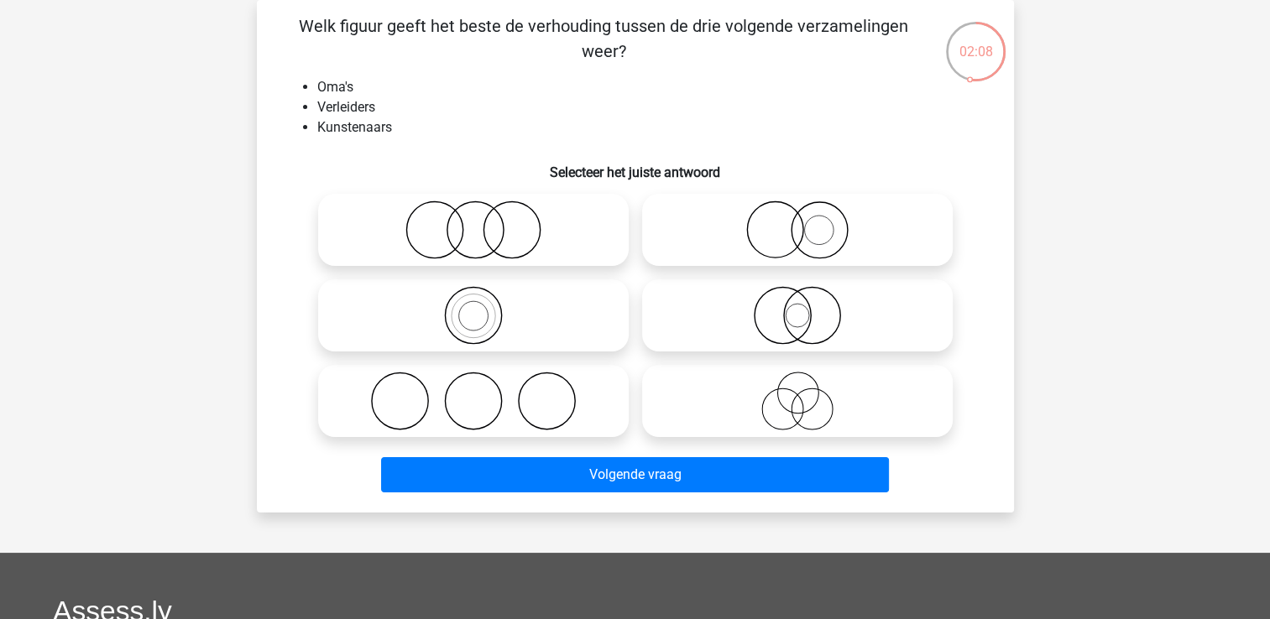
click at [551, 421] on icon at bounding box center [473, 401] width 297 height 59
click at [484, 393] on input "radio" at bounding box center [478, 387] width 11 height 11
radio input "true"
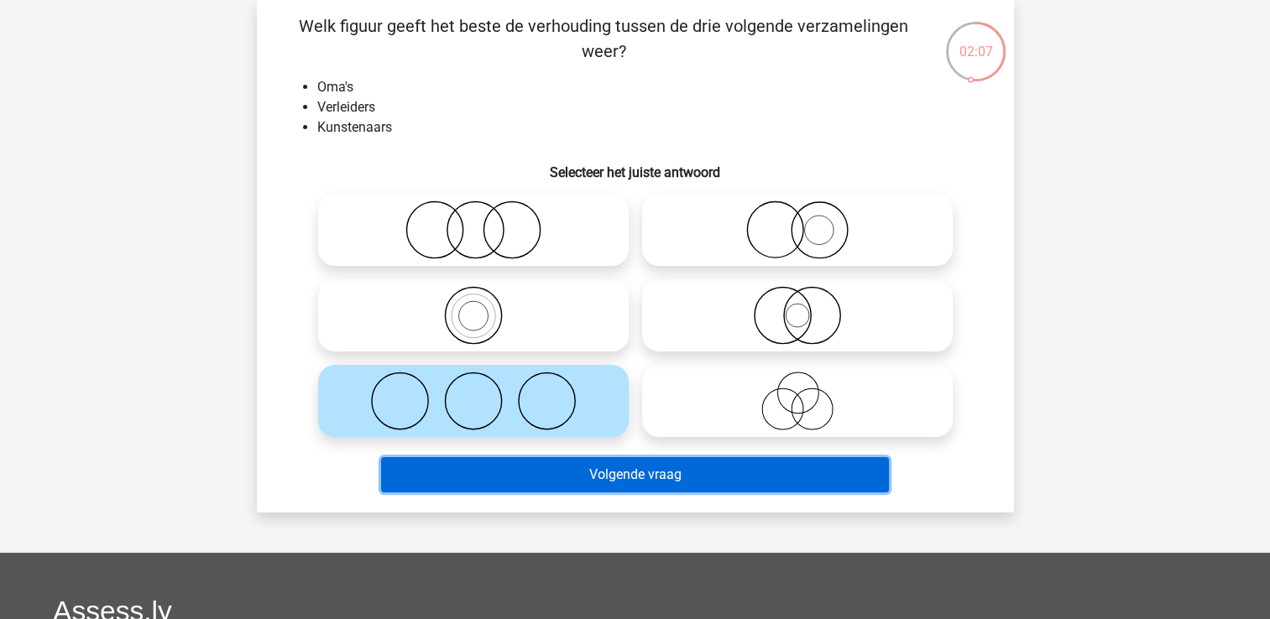
click at [601, 475] on button "Volgende vraag" at bounding box center [635, 474] width 508 height 35
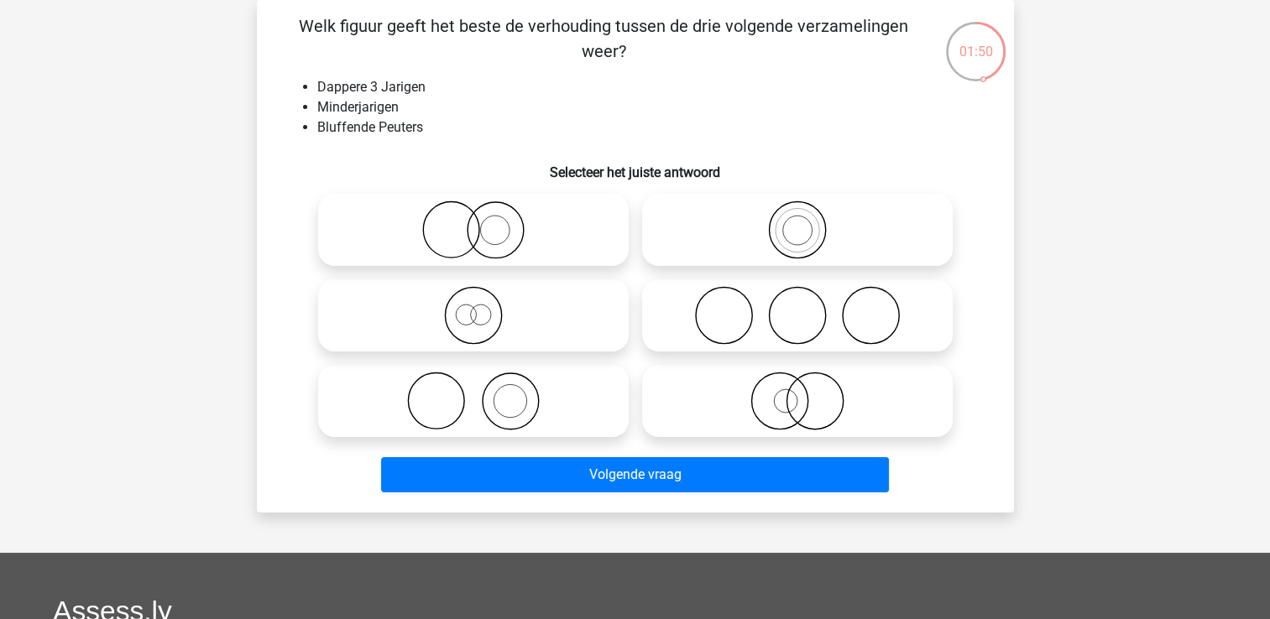
click at [787, 308] on icon at bounding box center [797, 315] width 297 height 59
click at [797, 307] on input "radio" at bounding box center [802, 301] width 11 height 11
radio input "true"
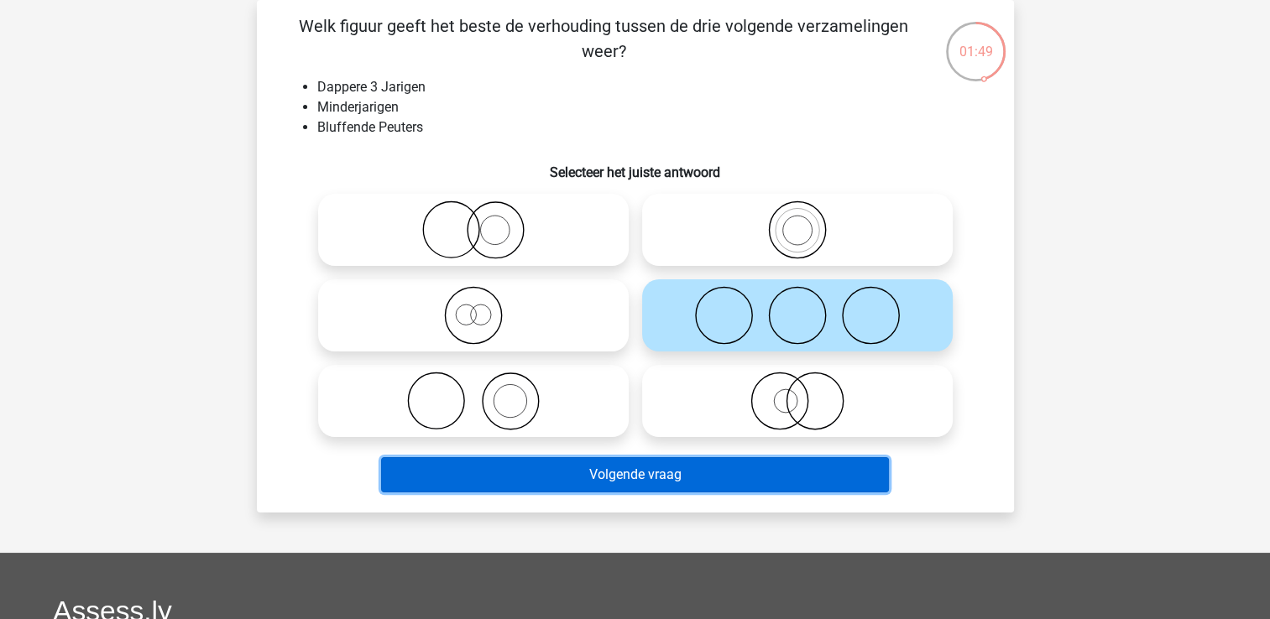
click at [668, 468] on button "Volgende vraag" at bounding box center [635, 474] width 508 height 35
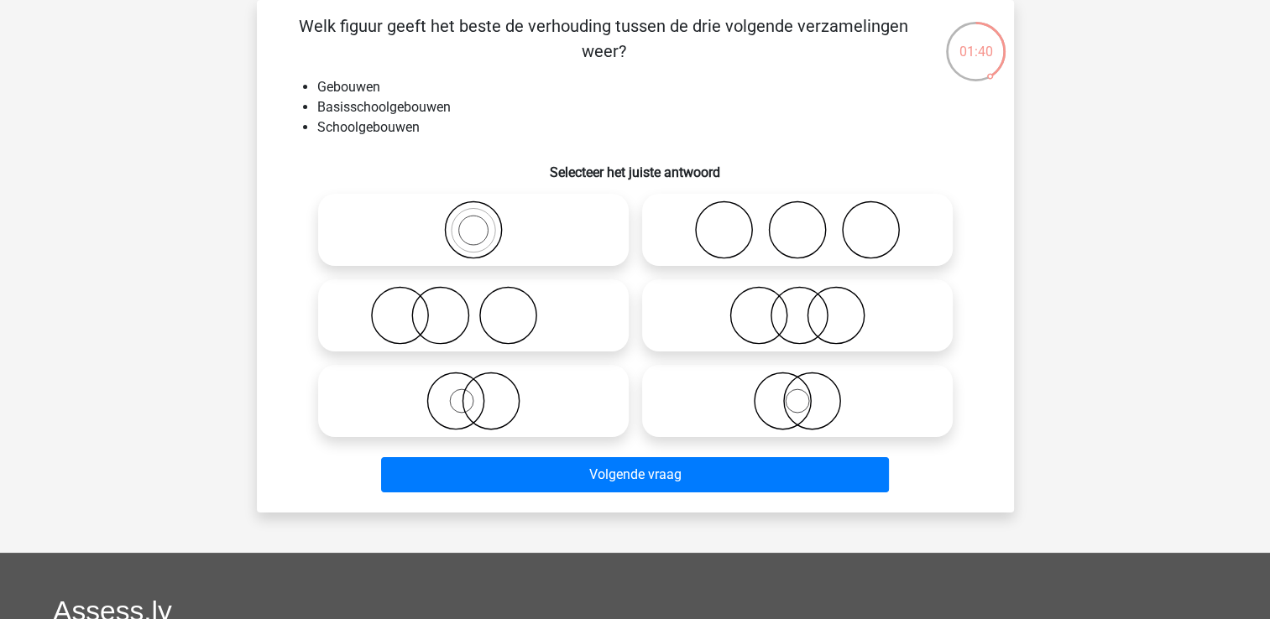
click at [467, 327] on icon at bounding box center [473, 315] width 297 height 59
click at [473, 307] on input "radio" at bounding box center [478, 301] width 11 height 11
radio input "true"
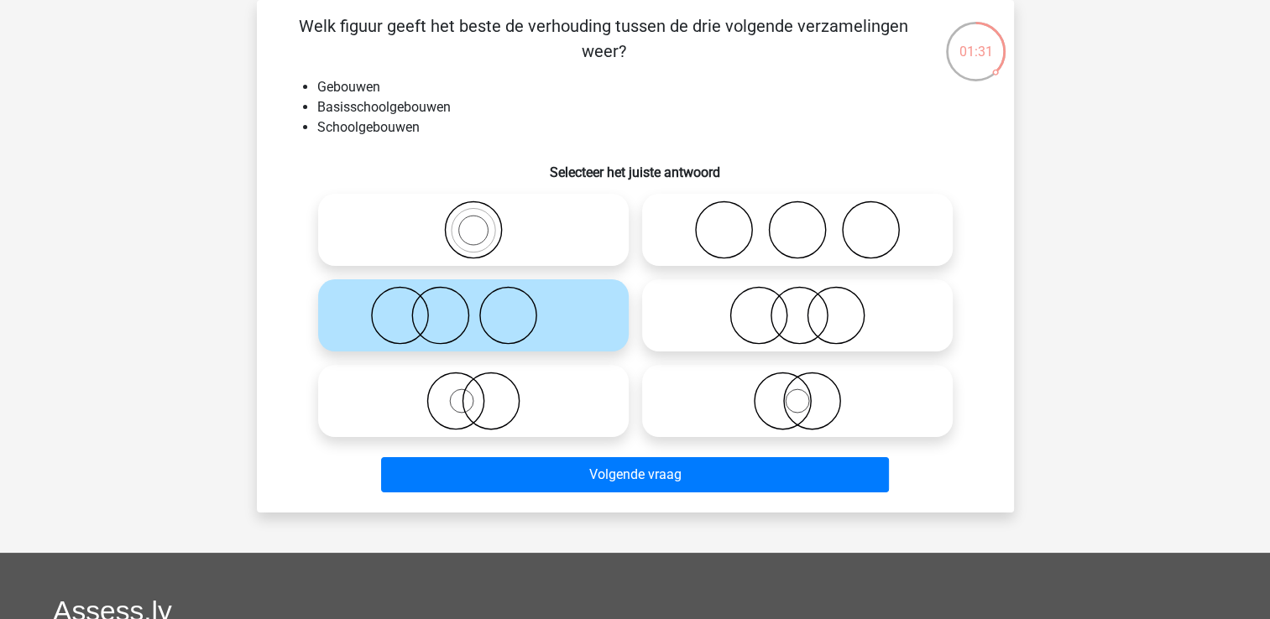
click at [796, 410] on icon at bounding box center [797, 401] width 297 height 59
click at [797, 393] on input "radio" at bounding box center [802, 387] width 11 height 11
radio input "true"
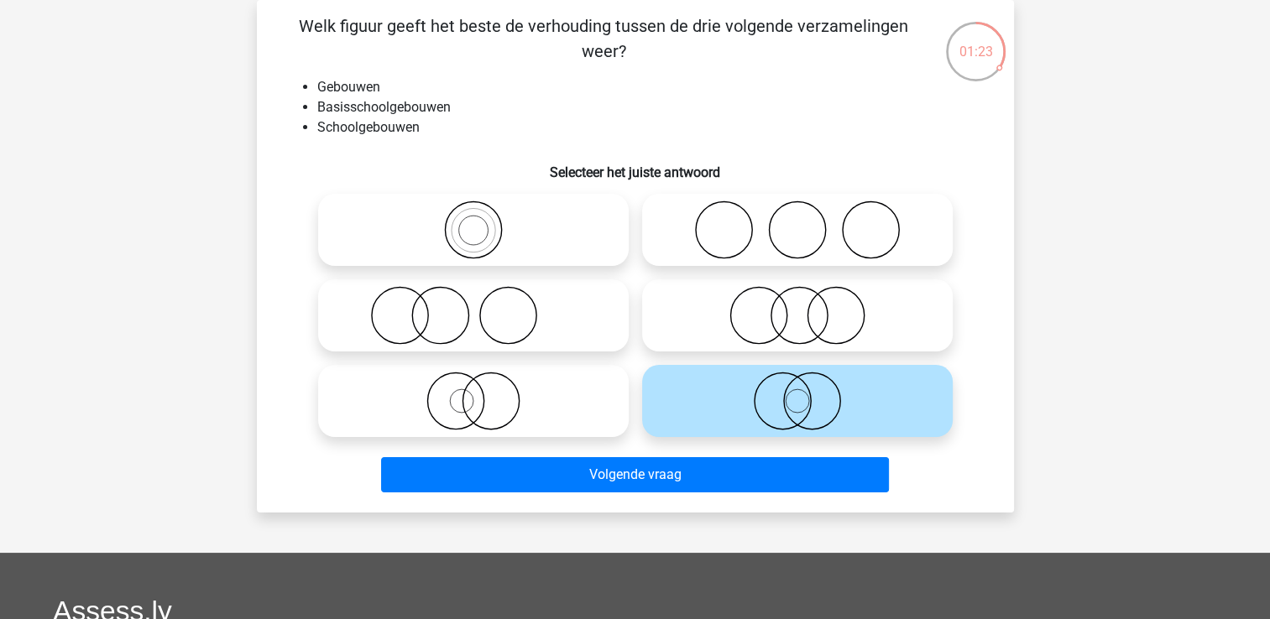
click at [476, 411] on icon at bounding box center [473, 401] width 297 height 59
click at [476, 393] on input "radio" at bounding box center [478, 387] width 11 height 11
radio input "true"
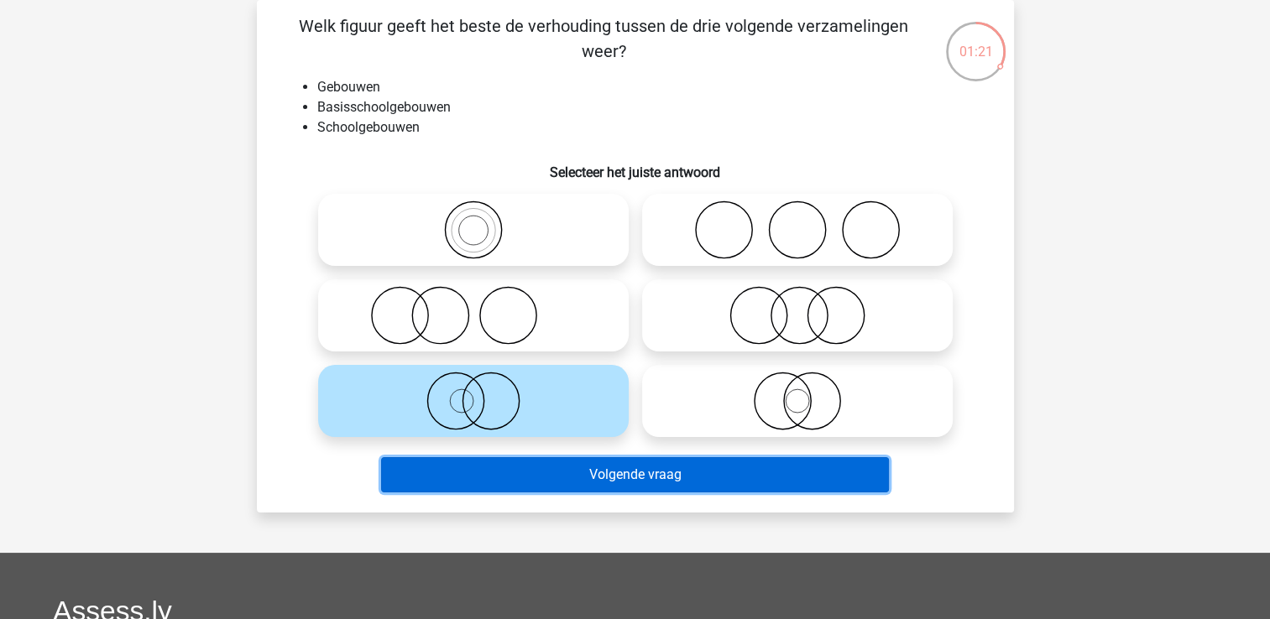
click at [594, 478] on button "Volgende vraag" at bounding box center [635, 474] width 508 height 35
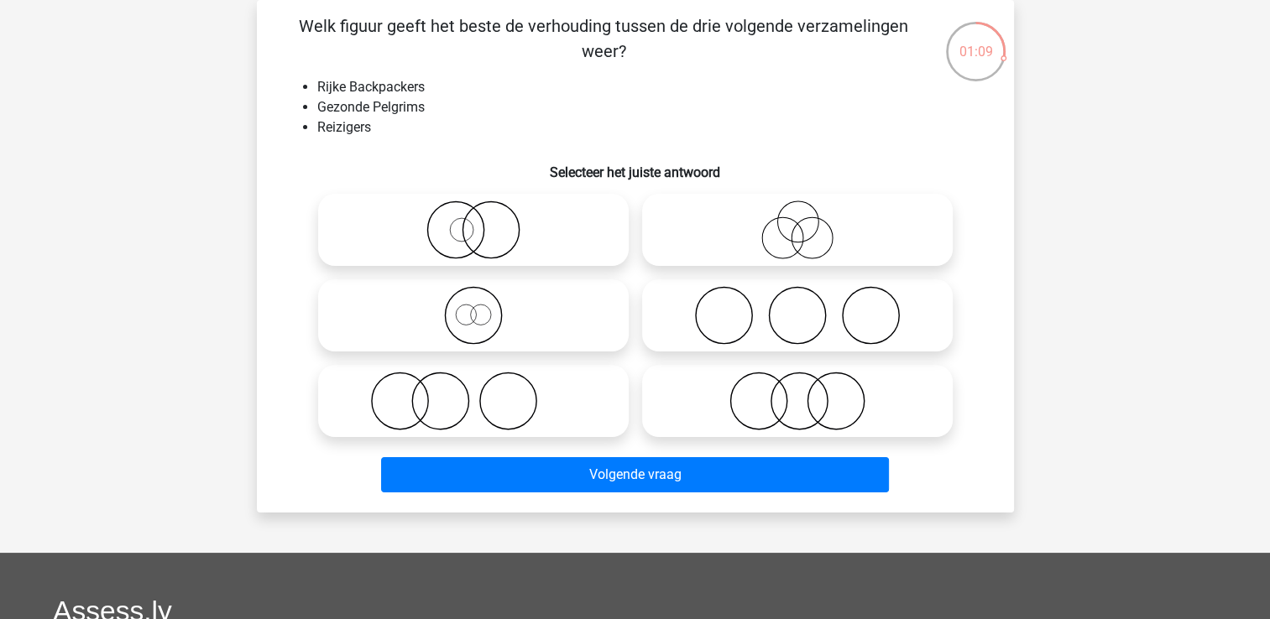
click at [756, 415] on icon at bounding box center [797, 401] width 297 height 59
click at [797, 393] on input "radio" at bounding box center [802, 387] width 11 height 11
radio input "true"
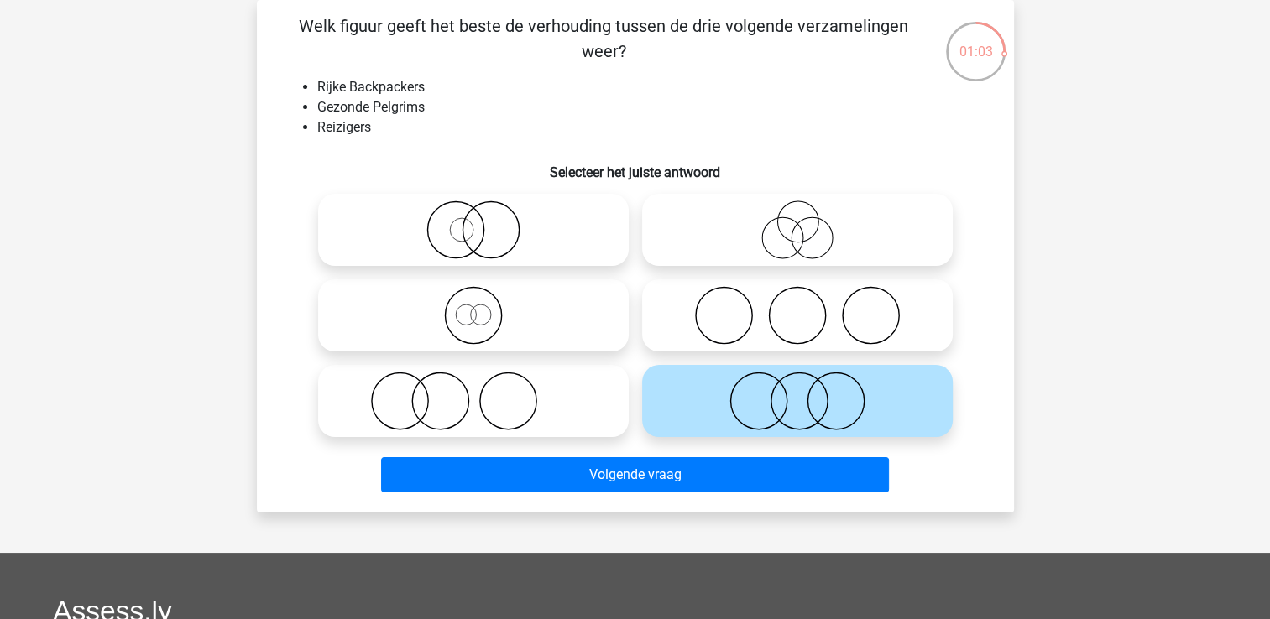
click at [799, 245] on icon at bounding box center [797, 230] width 297 height 59
click at [799, 222] on input "radio" at bounding box center [802, 216] width 11 height 11
radio input "true"
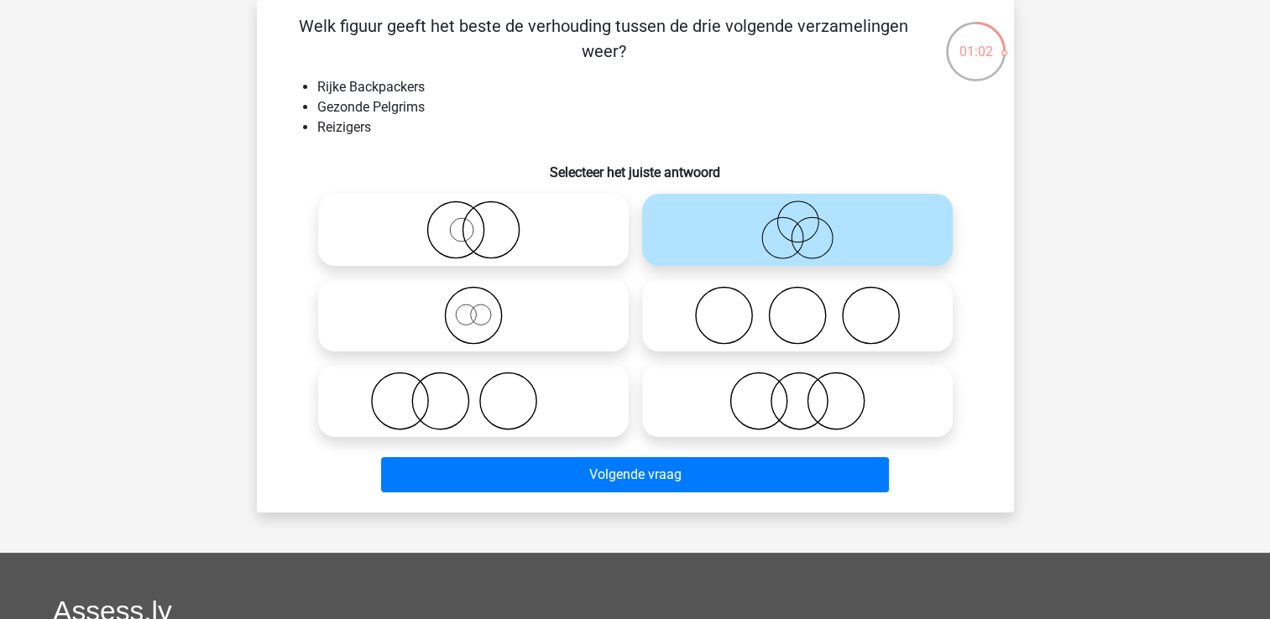
click at [766, 401] on icon at bounding box center [797, 401] width 297 height 59
click at [797, 393] on input "radio" at bounding box center [802, 387] width 11 height 11
radio input "true"
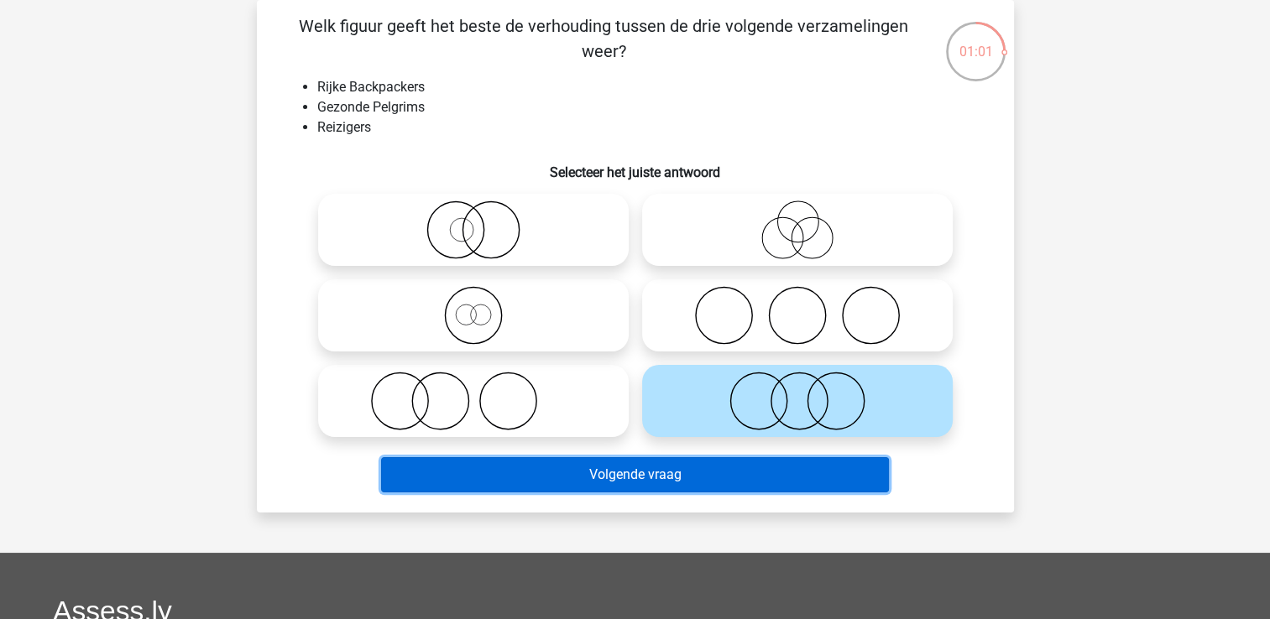
click at [655, 476] on button "Volgende vraag" at bounding box center [635, 474] width 508 height 35
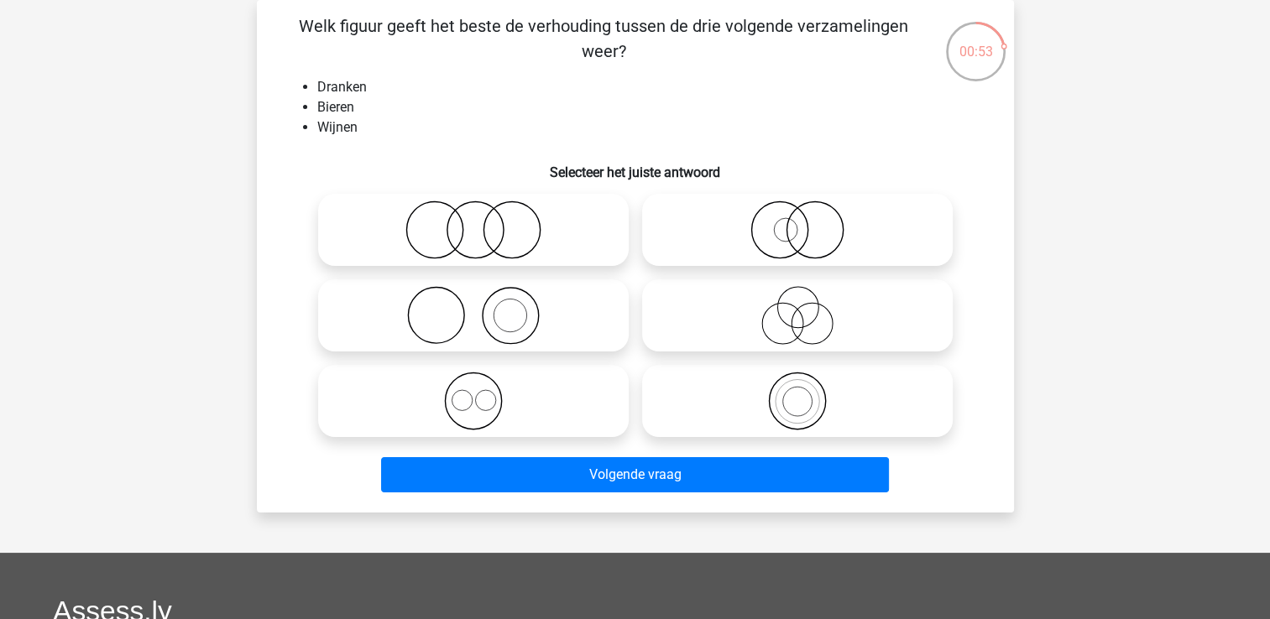
click at [480, 409] on icon at bounding box center [473, 401] width 297 height 59
click at [480, 393] on input "radio" at bounding box center [478, 387] width 11 height 11
radio input "true"
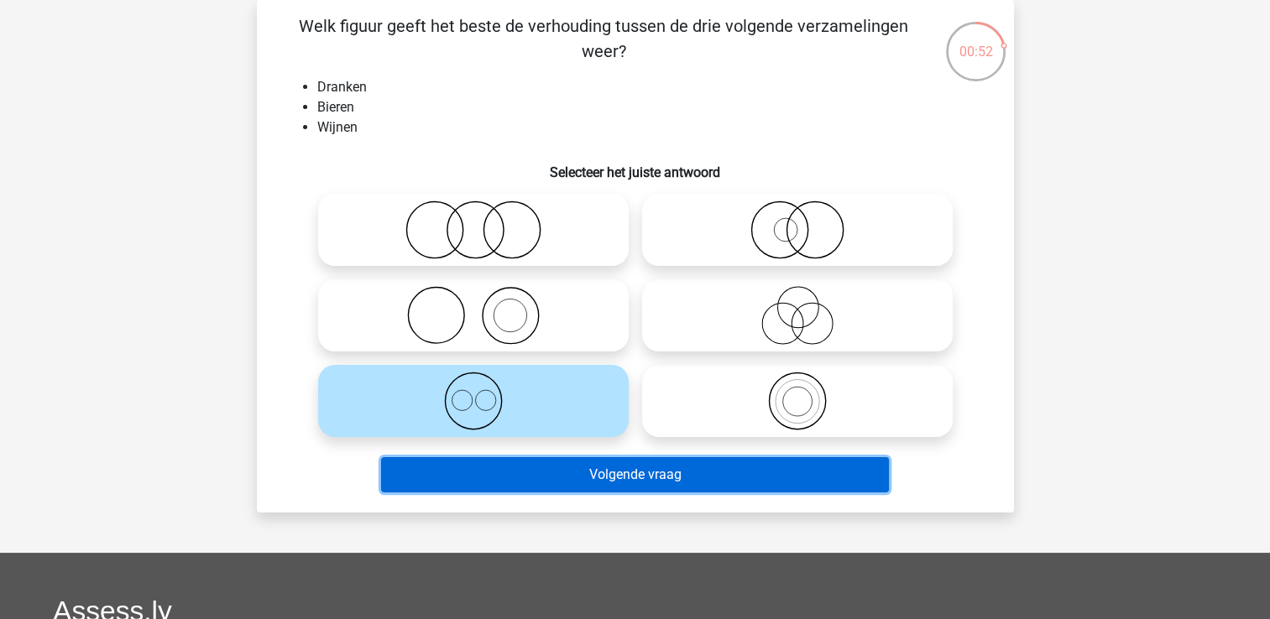
click at [655, 480] on button "Volgende vraag" at bounding box center [635, 474] width 508 height 35
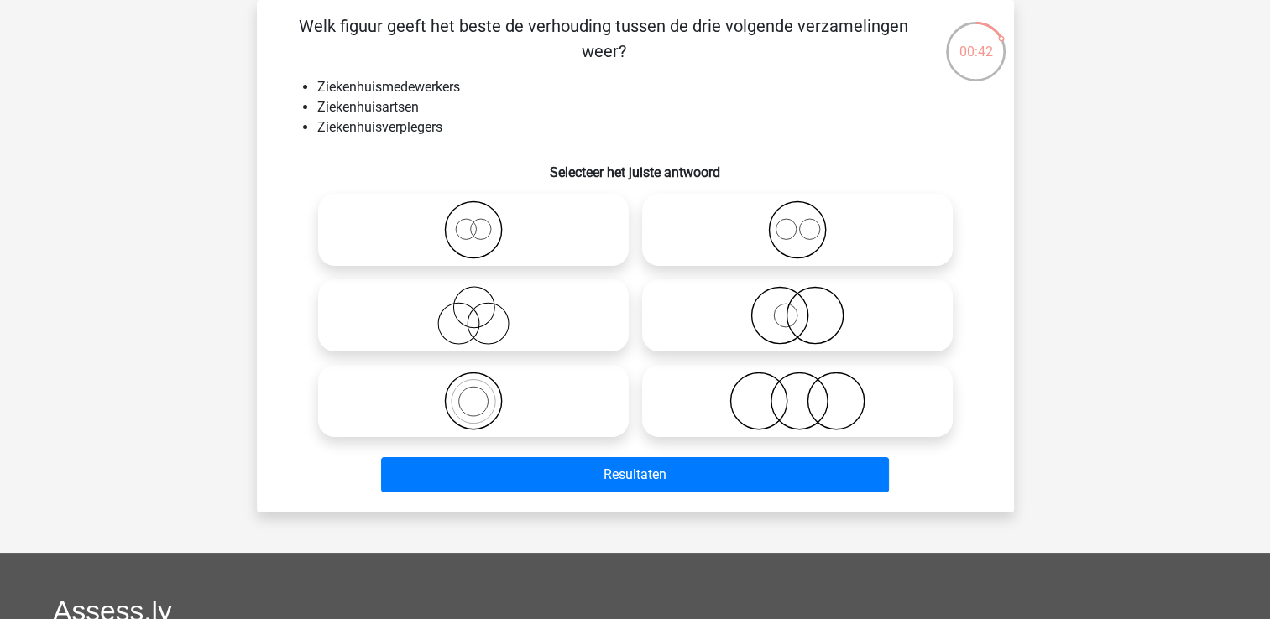
click at [480, 239] on circle at bounding box center [480, 229] width 20 height 20
click at [480, 222] on input "radio" at bounding box center [478, 216] width 11 height 11
radio input "true"
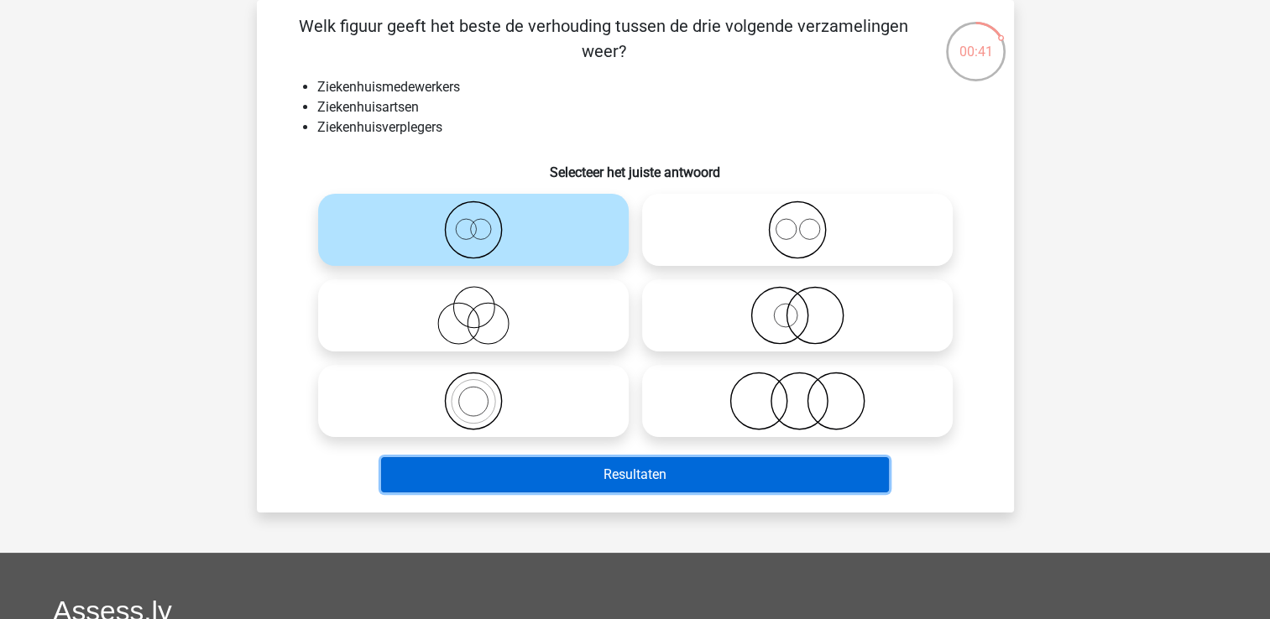
click at [643, 468] on button "Resultaten" at bounding box center [635, 474] width 508 height 35
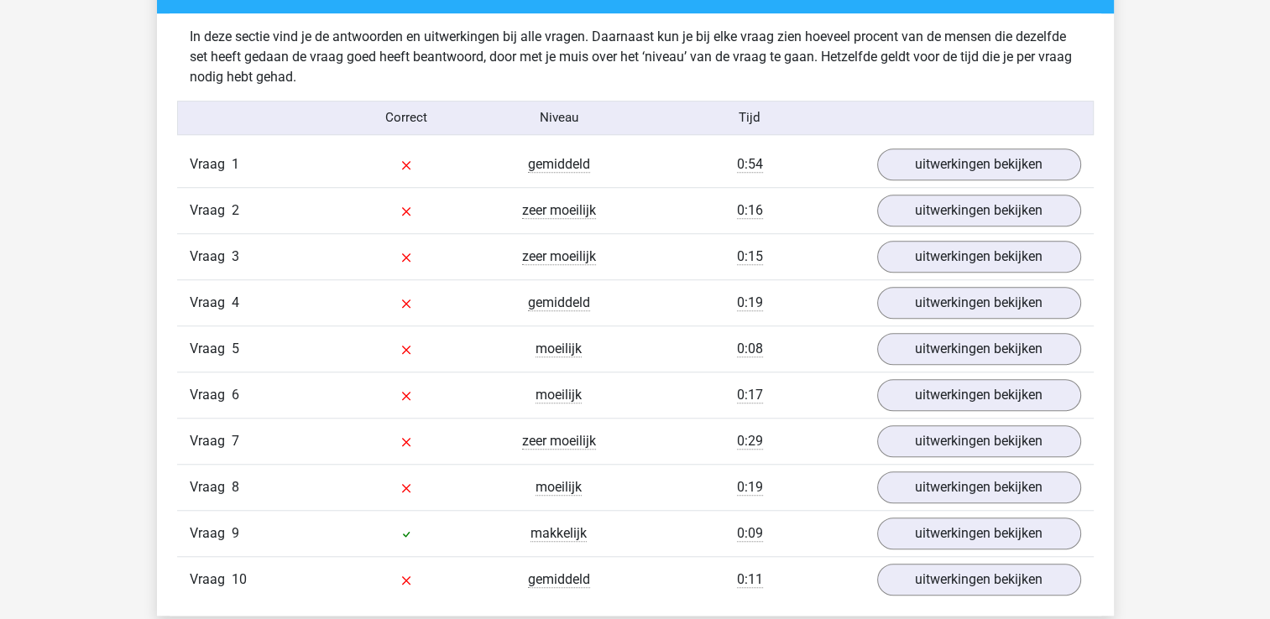
scroll to position [1259, 0]
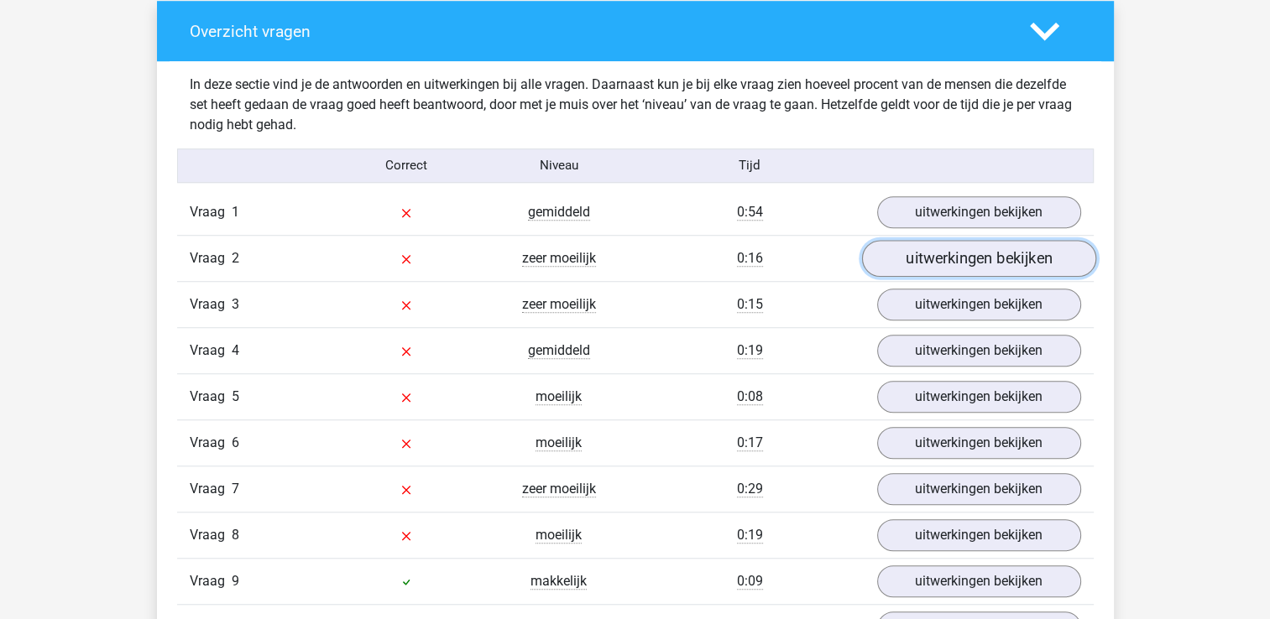
click at [980, 253] on link "uitwerkingen bekijken" at bounding box center [978, 258] width 234 height 37
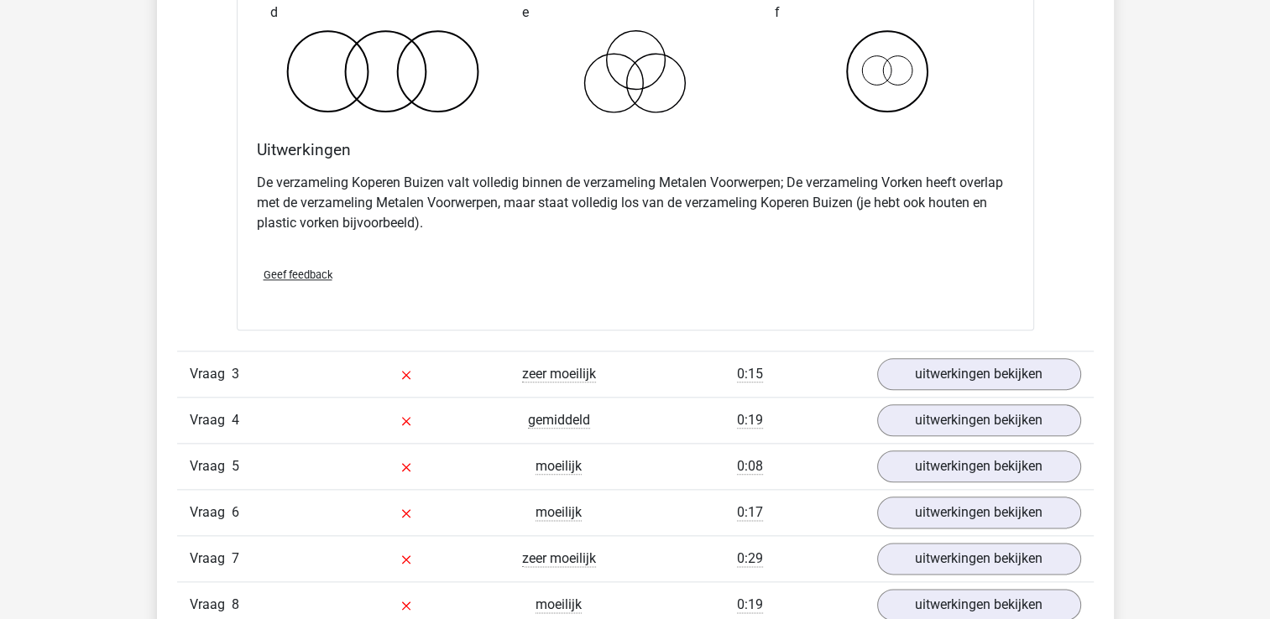
scroll to position [1931, 0]
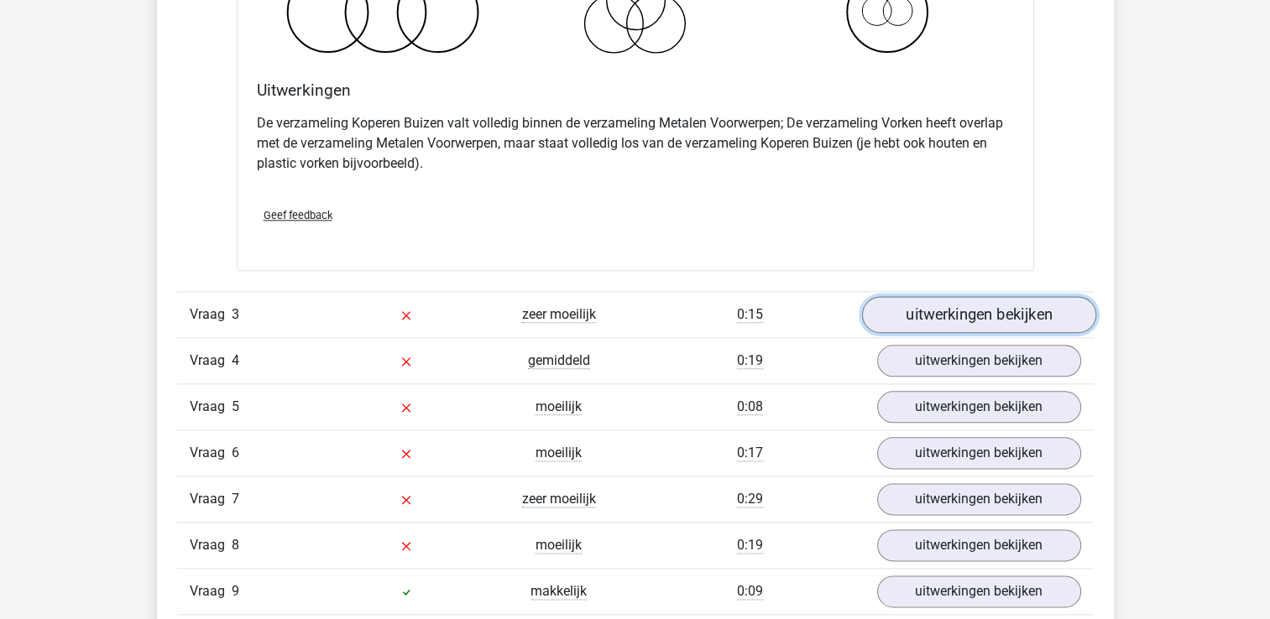
click at [1017, 316] on link "uitwerkingen bekijken" at bounding box center [978, 314] width 234 height 37
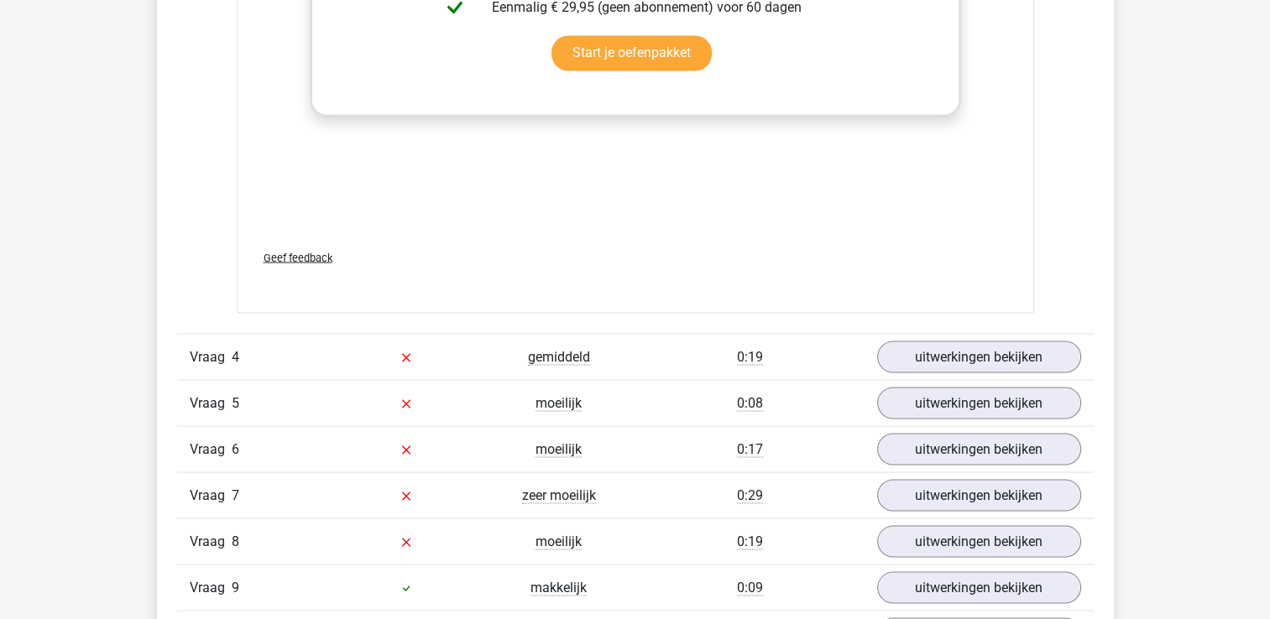
scroll to position [3190, 0]
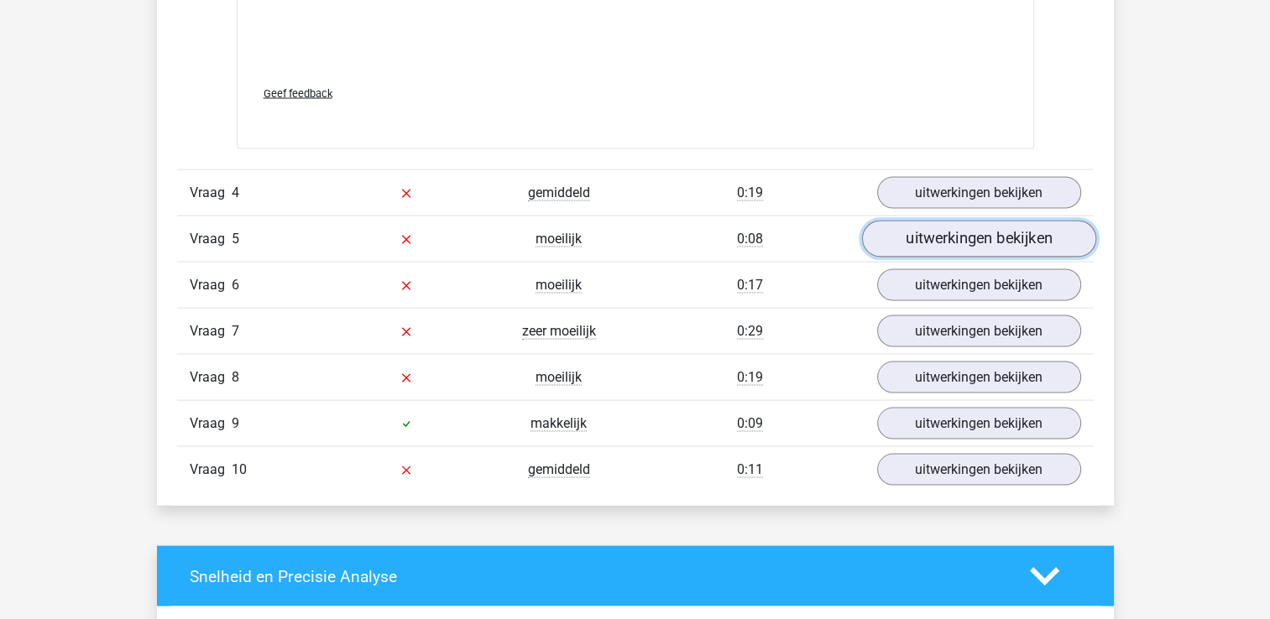
drag, startPoint x: 948, startPoint y: 240, endPoint x: 965, endPoint y: 238, distance: 17.8
click at [948, 240] on link "uitwerkingen bekijken" at bounding box center [978, 240] width 234 height 37
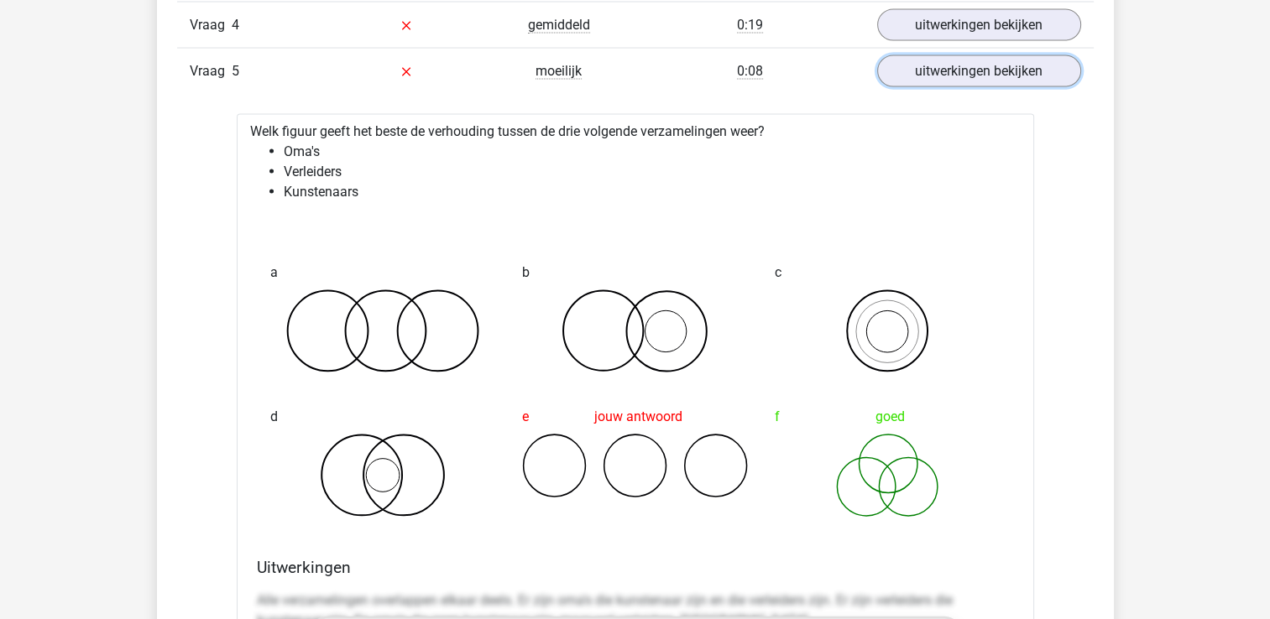
scroll to position [3609, 0]
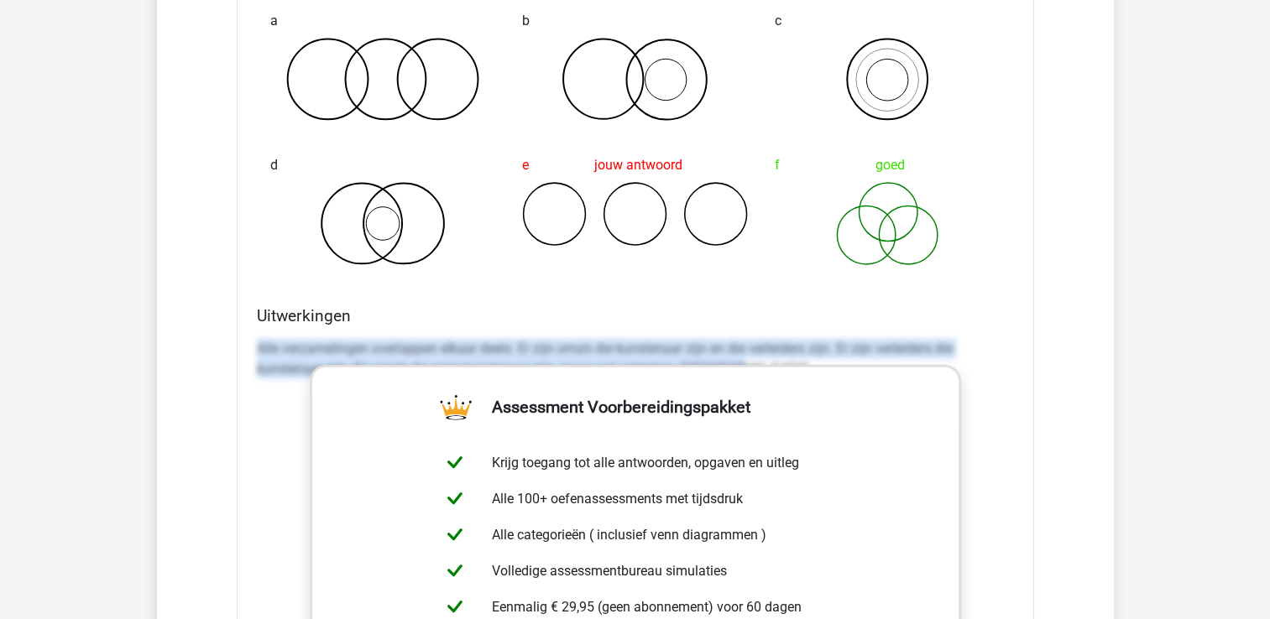
drag, startPoint x: 254, startPoint y: 343, endPoint x: 980, endPoint y: 368, distance: 727.3
click at [980, 368] on div "Uitwerkingen Alle verzamelingen overlappen elkaar deels. Er zijn oma's die kuns…" at bounding box center [635, 571] width 771 height 530
copy p "Alle verzamelingen overlappen elkaar deels. Er zijn oma's die kunstenaar zijn e…"
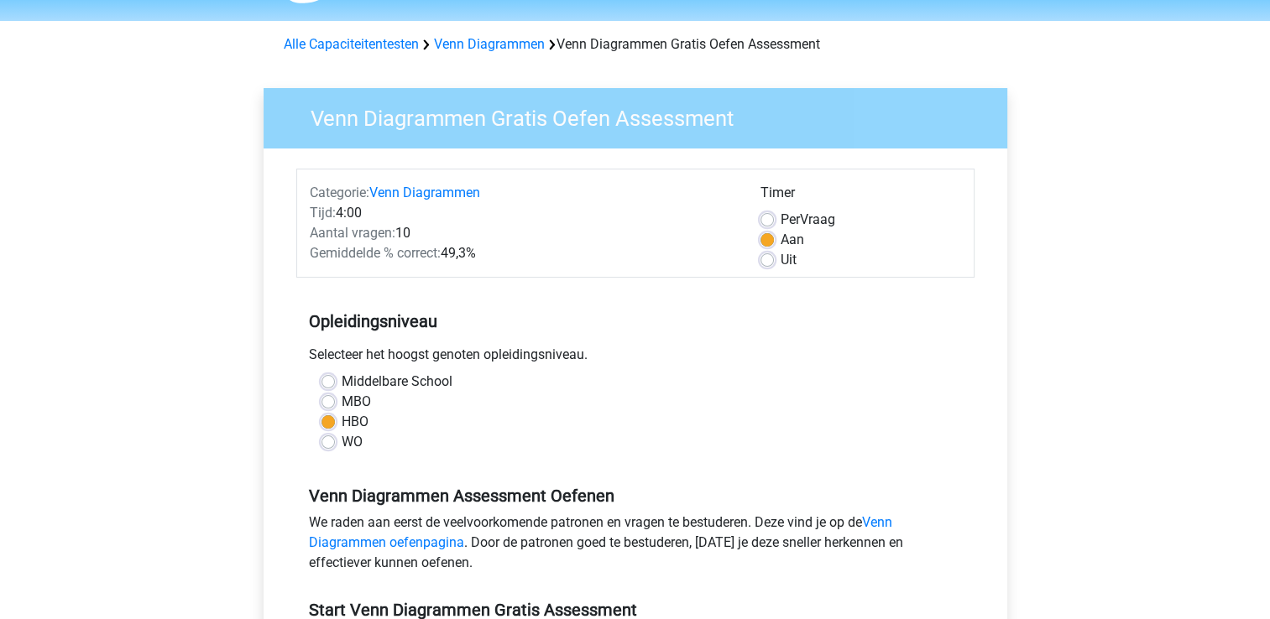
scroll to position [336, 0]
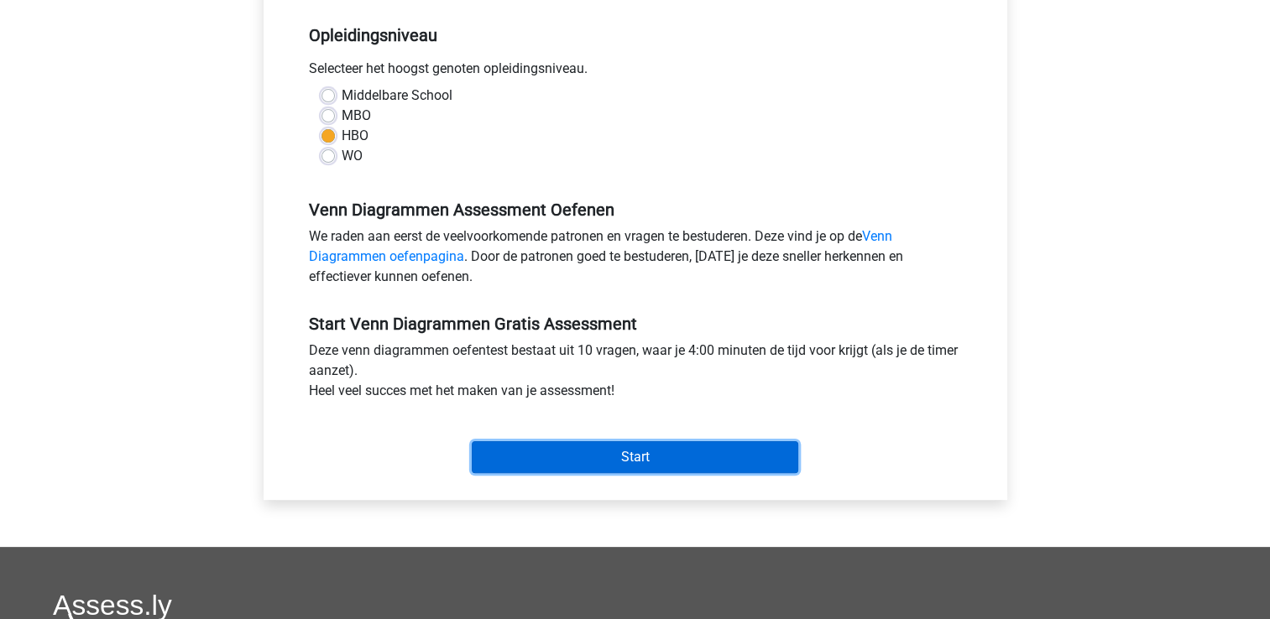
click at [676, 457] on input "Start" at bounding box center [635, 458] width 327 height 32
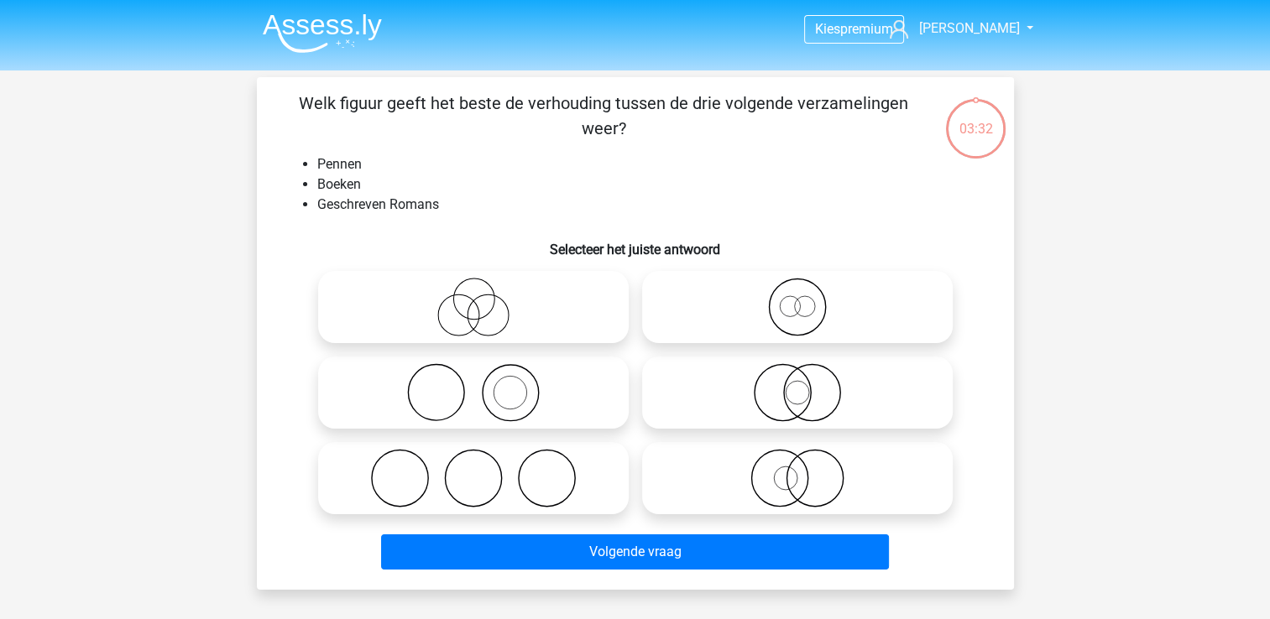
click at [488, 316] on icon at bounding box center [473, 307] width 297 height 59
click at [484, 299] on input "radio" at bounding box center [478, 293] width 11 height 11
radio input "true"
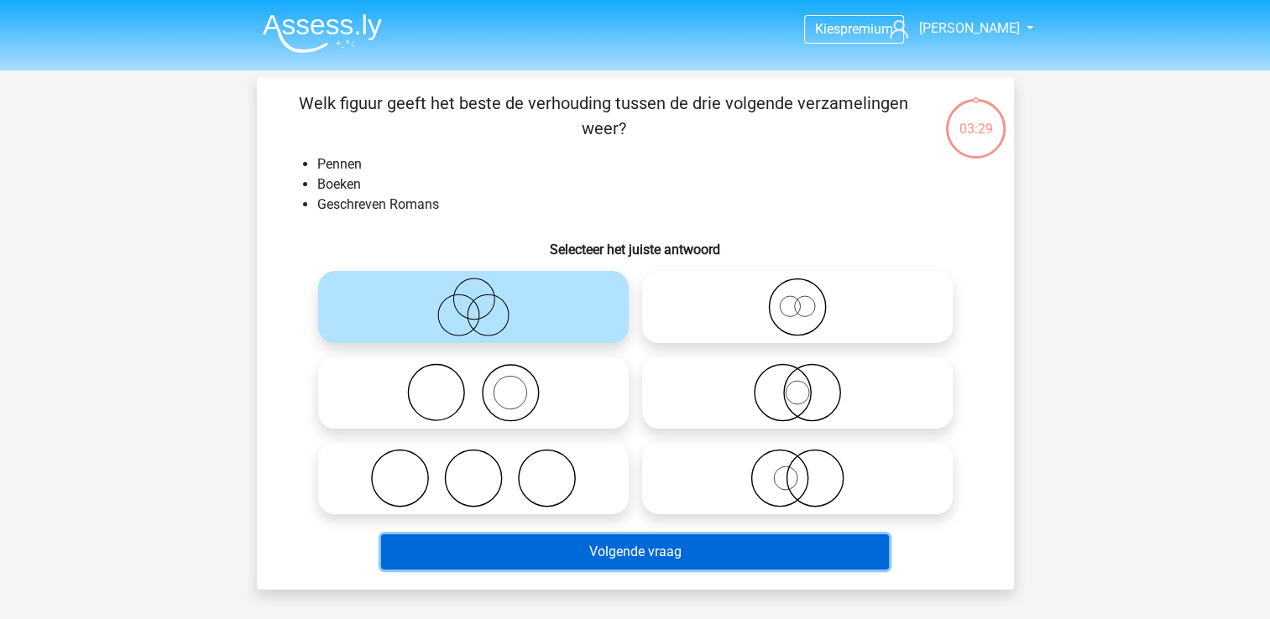
click at [625, 552] on button "Volgende vraag" at bounding box center [635, 552] width 508 height 35
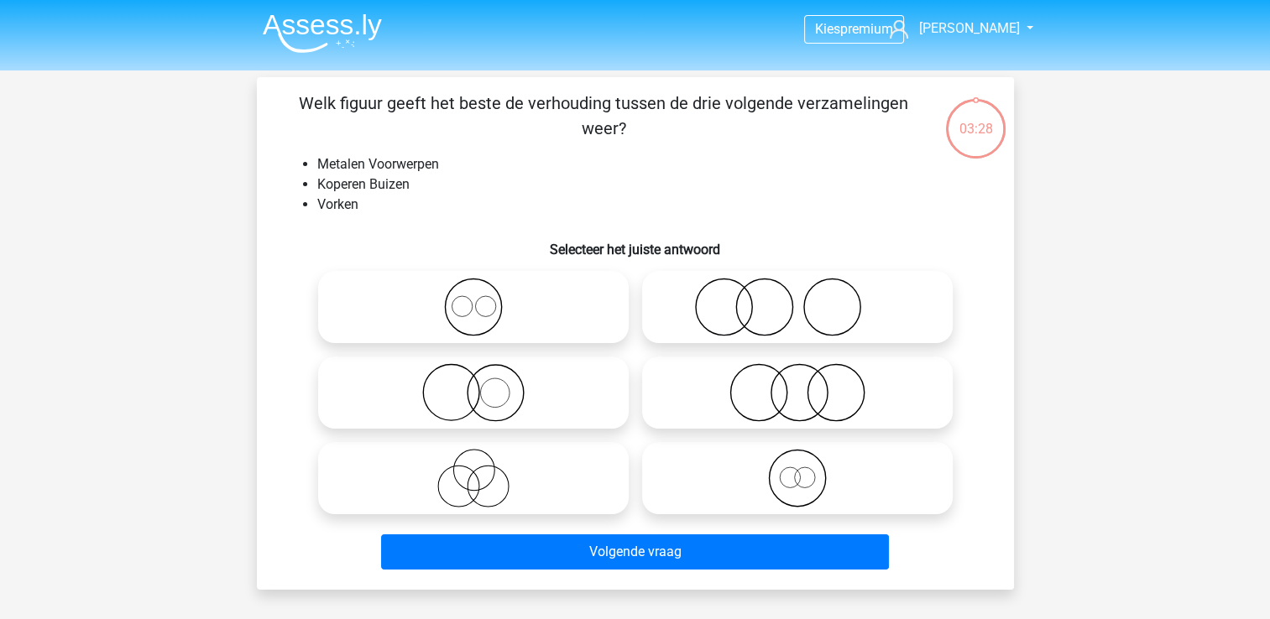
scroll to position [77, 0]
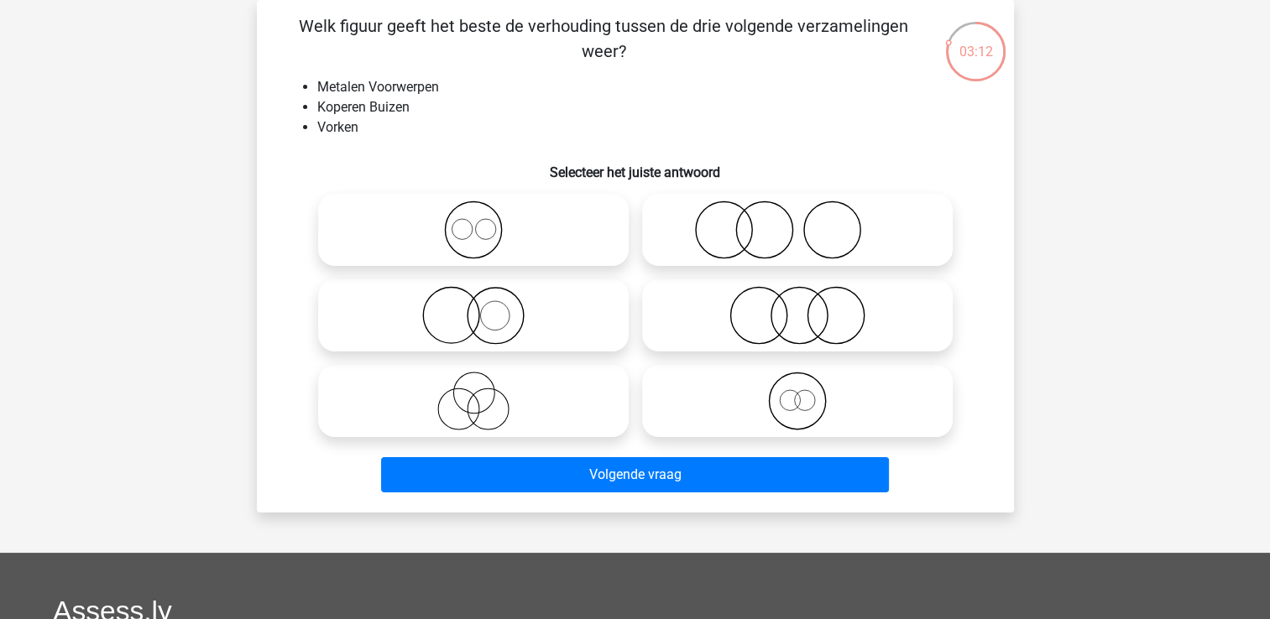
click at [482, 323] on circle at bounding box center [494, 315] width 29 height 29
click at [482, 307] on input "radio" at bounding box center [478, 301] width 11 height 11
radio input "true"
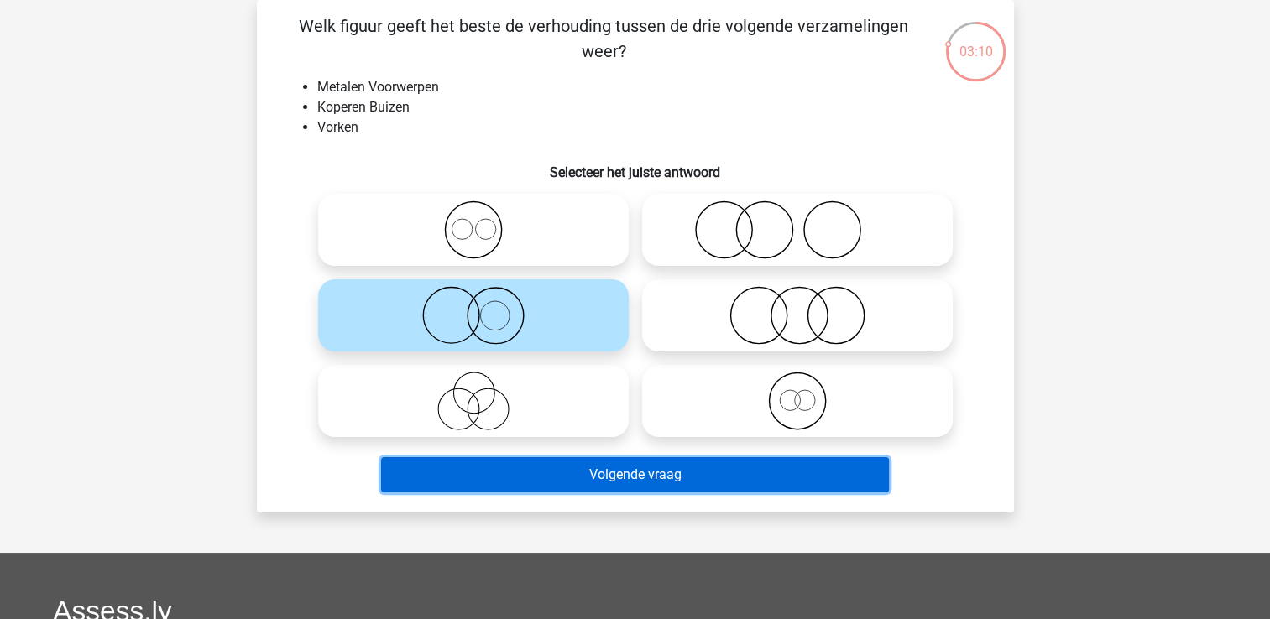
click at [661, 481] on button "Volgende vraag" at bounding box center [635, 474] width 508 height 35
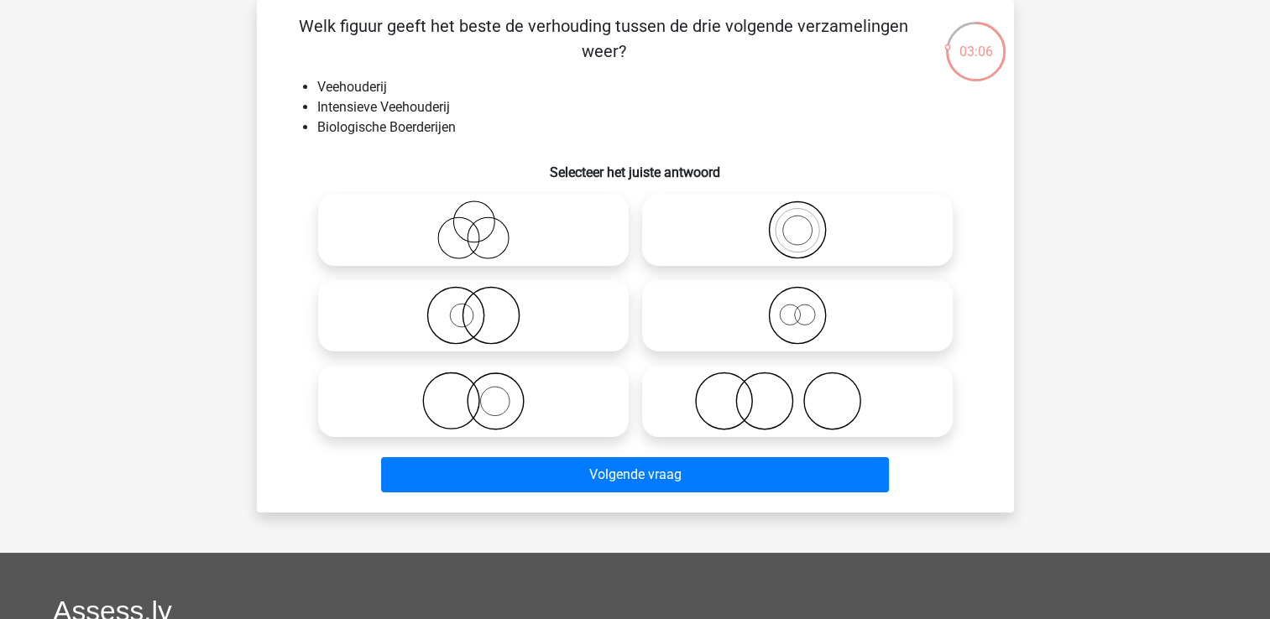
click at [501, 411] on icon at bounding box center [473, 401] width 297 height 59
click at [484, 393] on input "radio" at bounding box center [478, 387] width 11 height 11
radio input "true"
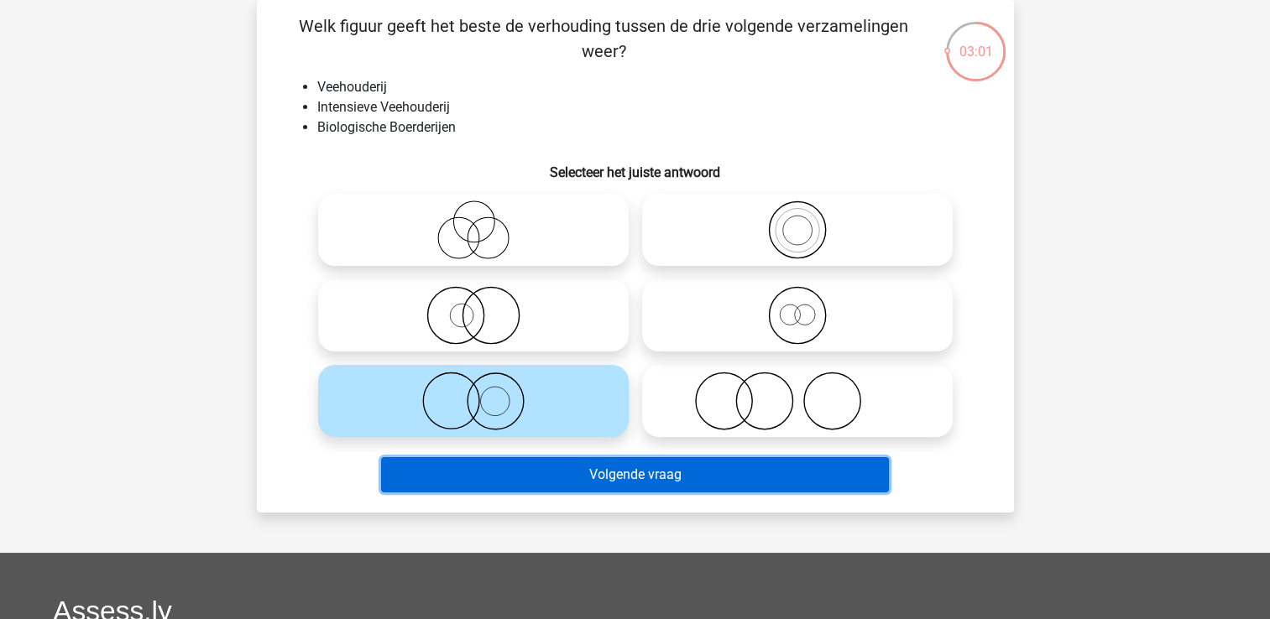
click at [609, 480] on button "Volgende vraag" at bounding box center [635, 474] width 508 height 35
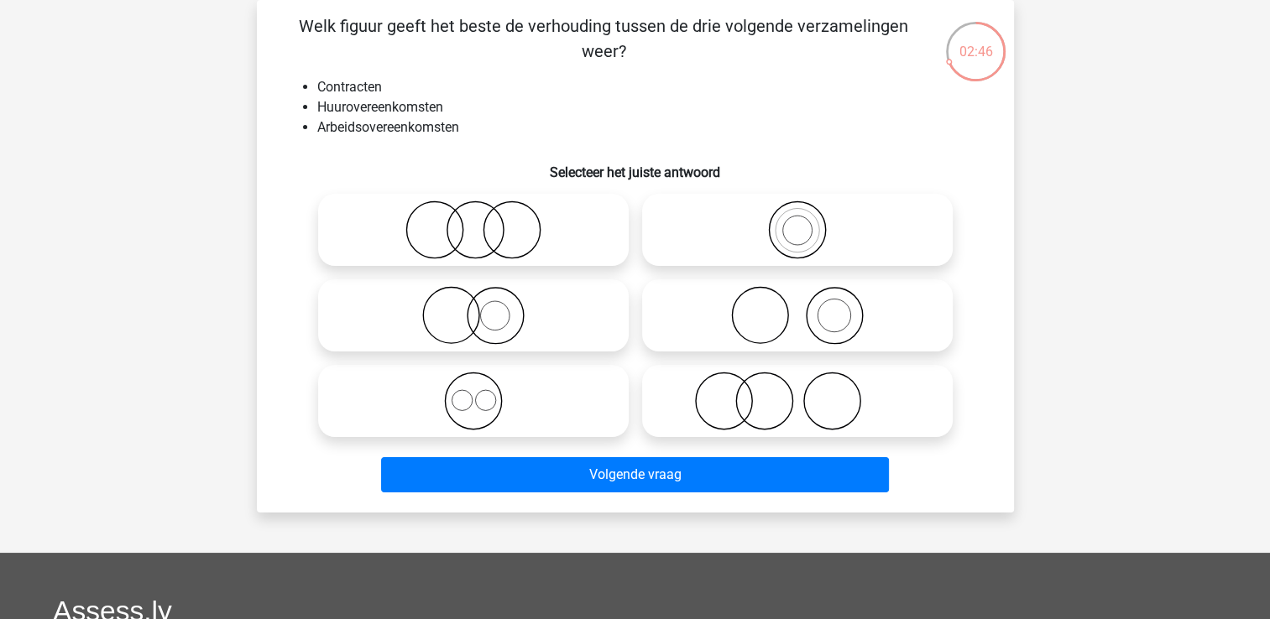
click at [499, 240] on icon at bounding box center [473, 230] width 297 height 59
click at [484, 222] on input "radio" at bounding box center [478, 216] width 11 height 11
radio input "true"
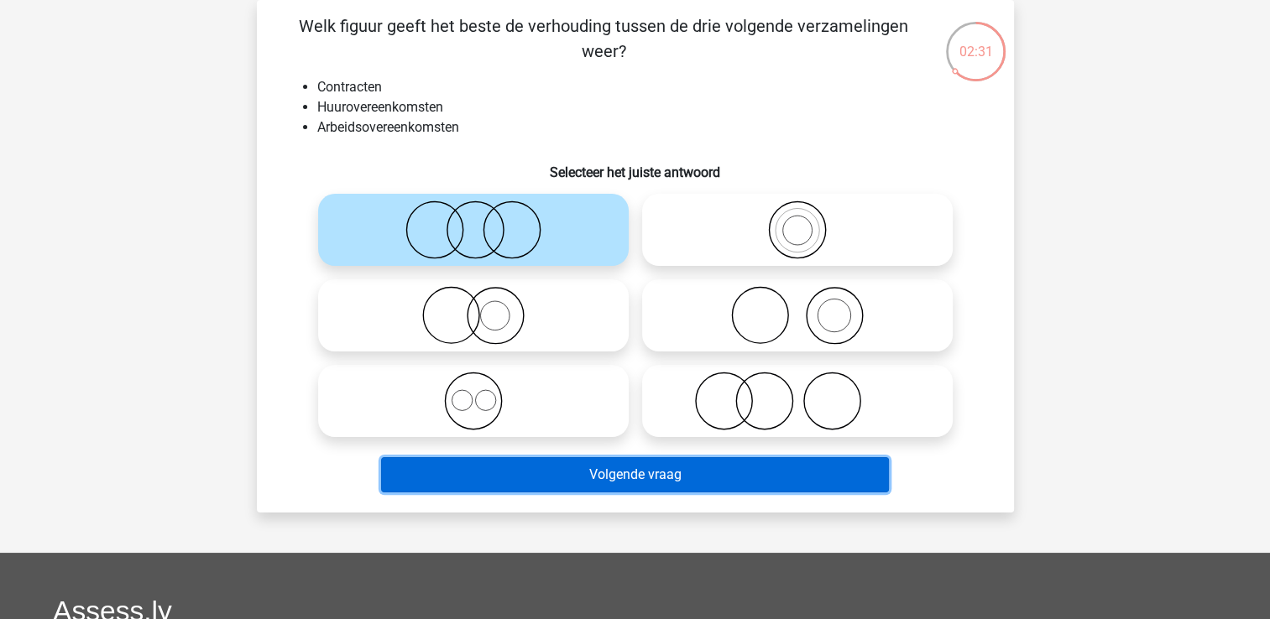
click at [622, 468] on button "Volgende vraag" at bounding box center [635, 474] width 508 height 35
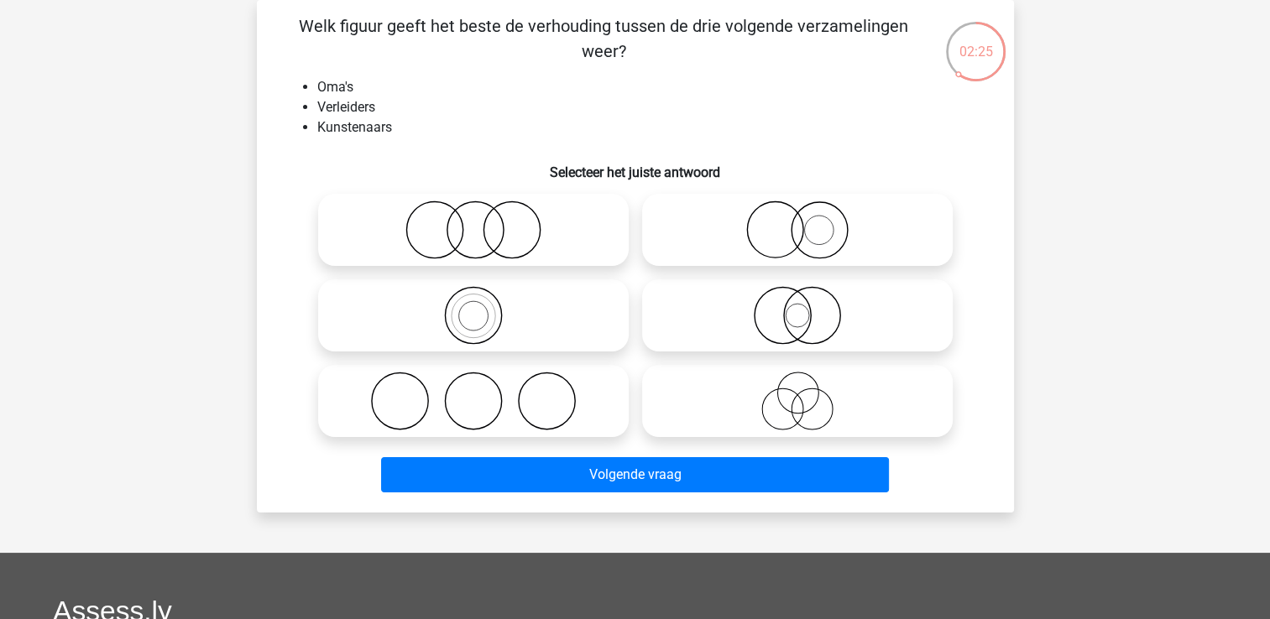
click at [797, 411] on icon at bounding box center [797, 401] width 297 height 59
click at [797, 393] on input "radio" at bounding box center [802, 387] width 11 height 11
radio input "true"
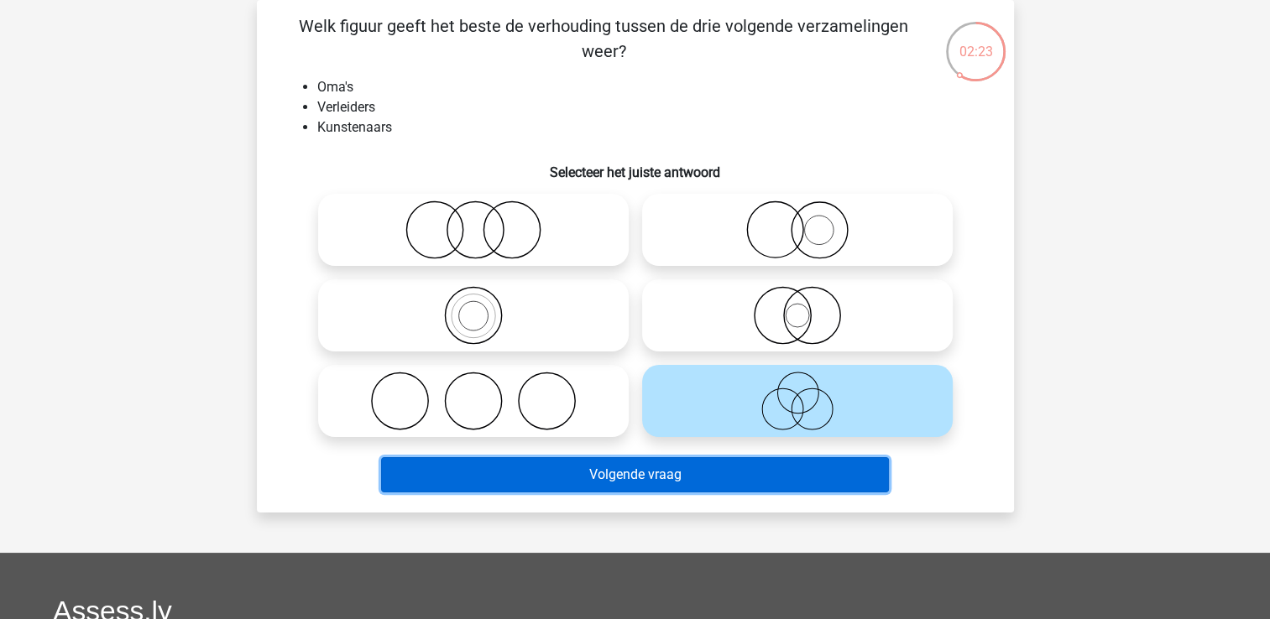
click at [664, 474] on button "Volgende vraag" at bounding box center [635, 474] width 508 height 35
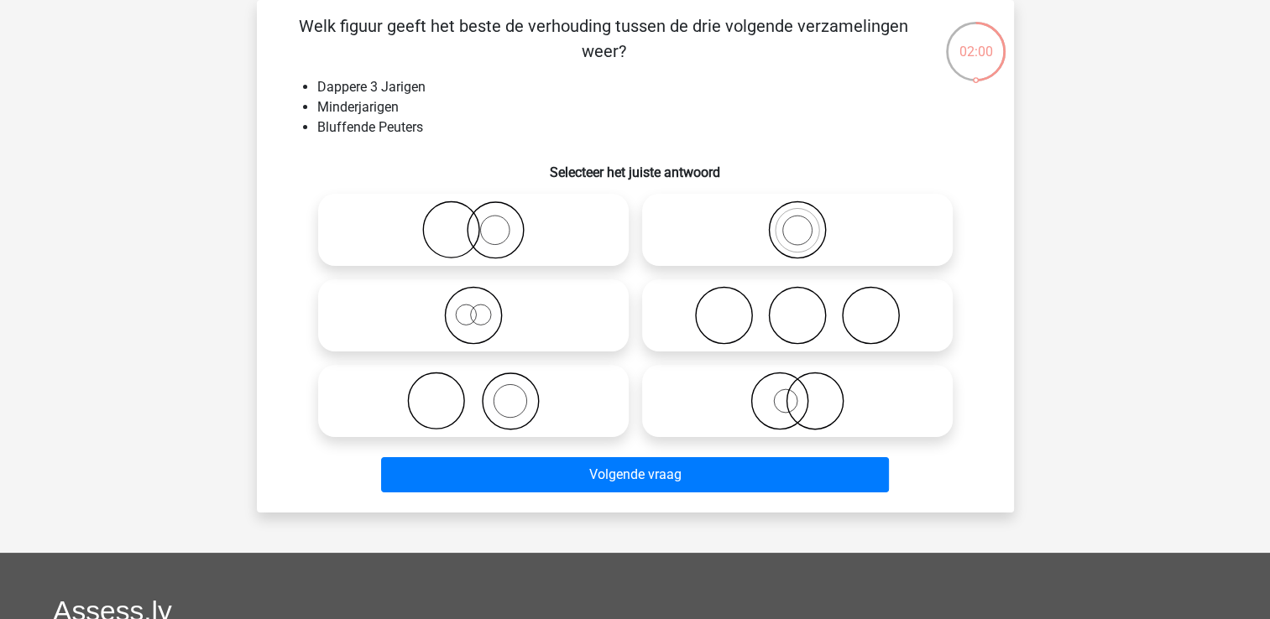
click at [531, 240] on icon at bounding box center [473, 230] width 297 height 59
click at [484, 222] on input "radio" at bounding box center [478, 216] width 11 height 11
radio input "true"
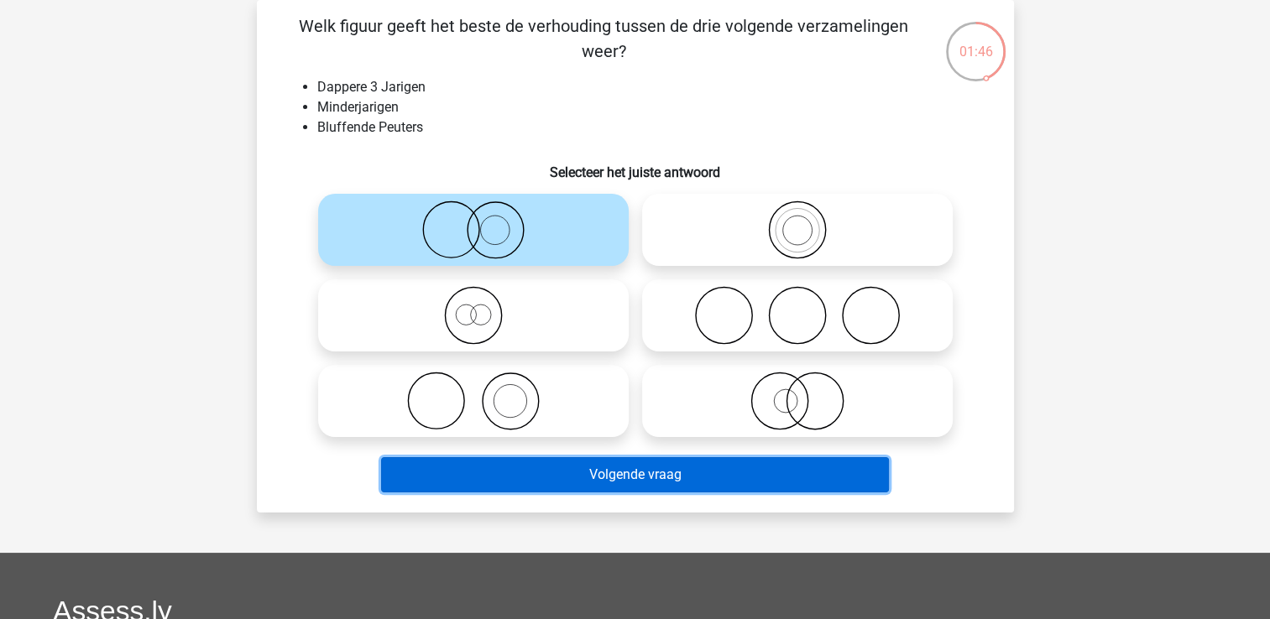
click at [641, 473] on button "Volgende vraag" at bounding box center [635, 474] width 508 height 35
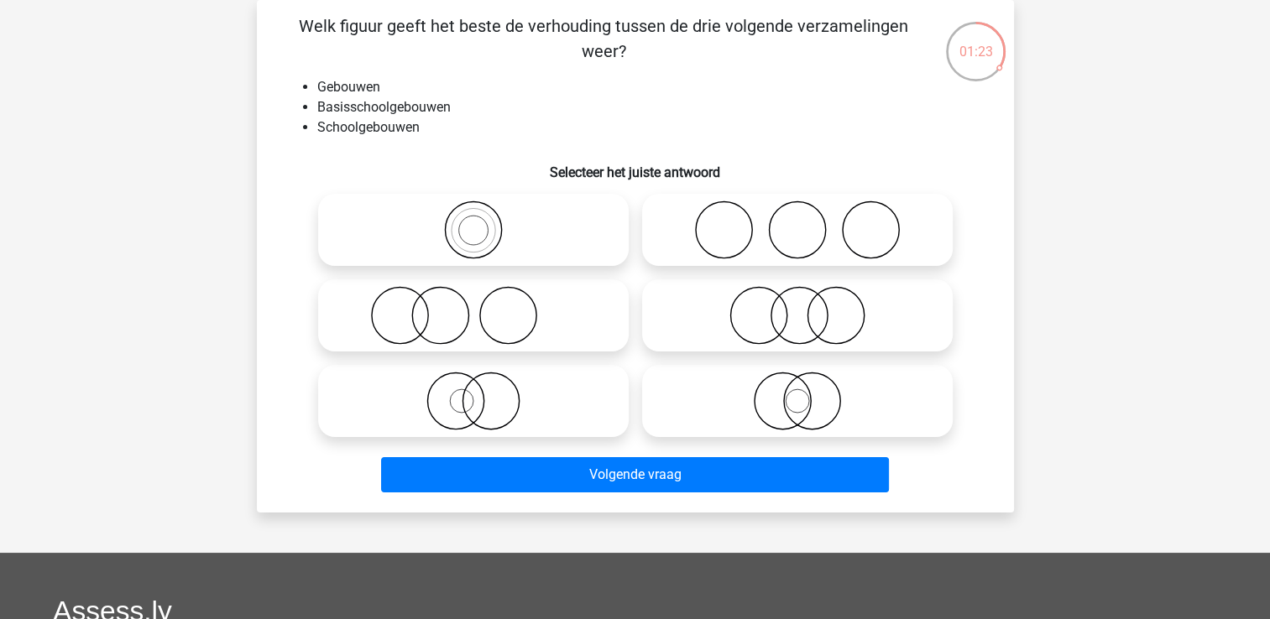
click at [794, 408] on icon at bounding box center [797, 401] width 297 height 59
click at [797, 393] on input "radio" at bounding box center [802, 387] width 11 height 11
radio input "true"
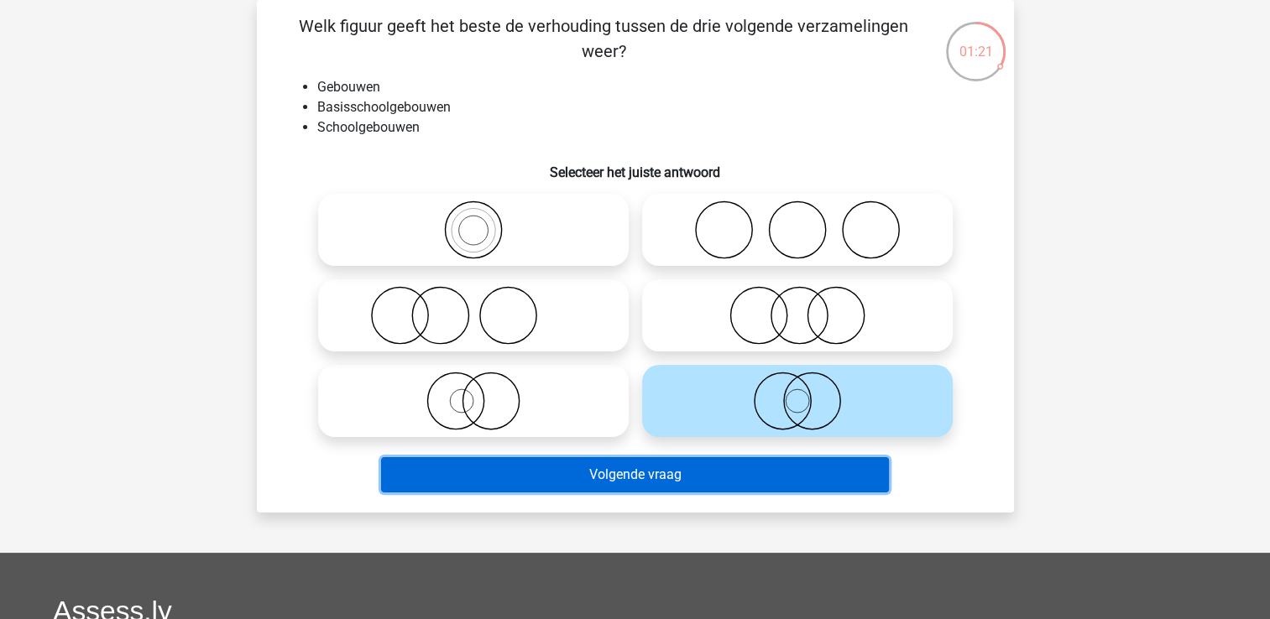
click at [654, 468] on button "Volgende vraag" at bounding box center [635, 474] width 508 height 35
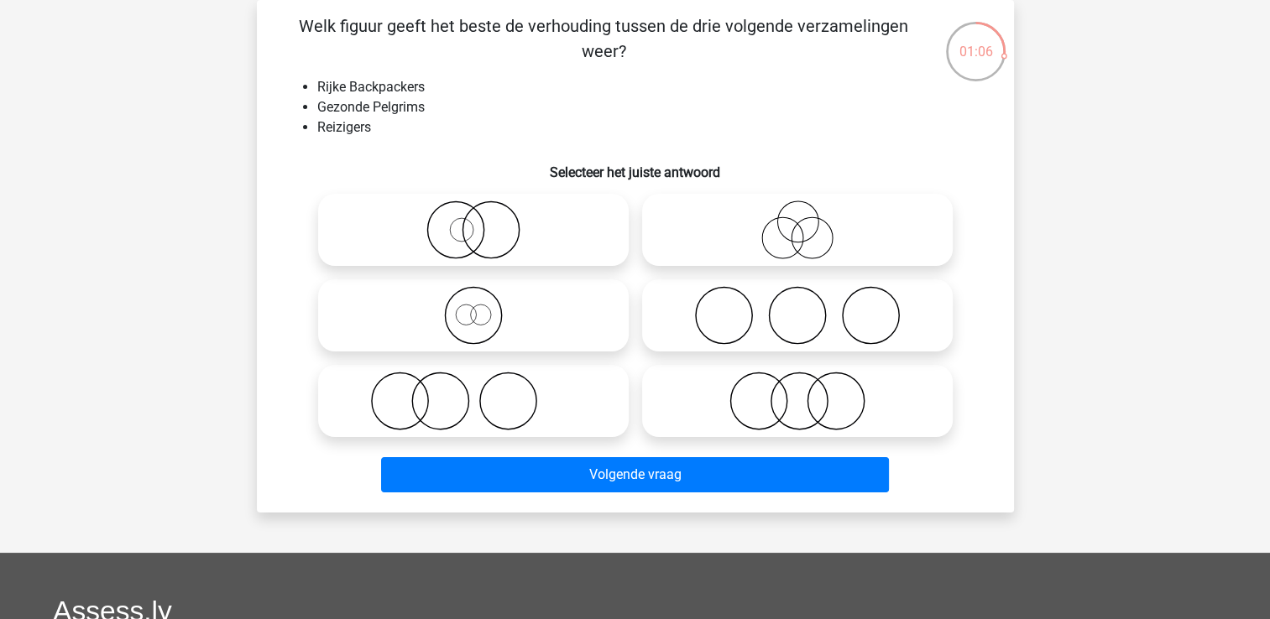
click at [776, 243] on icon at bounding box center [797, 230] width 297 height 59
click at [797, 222] on input "radio" at bounding box center [802, 216] width 11 height 11
radio input "true"
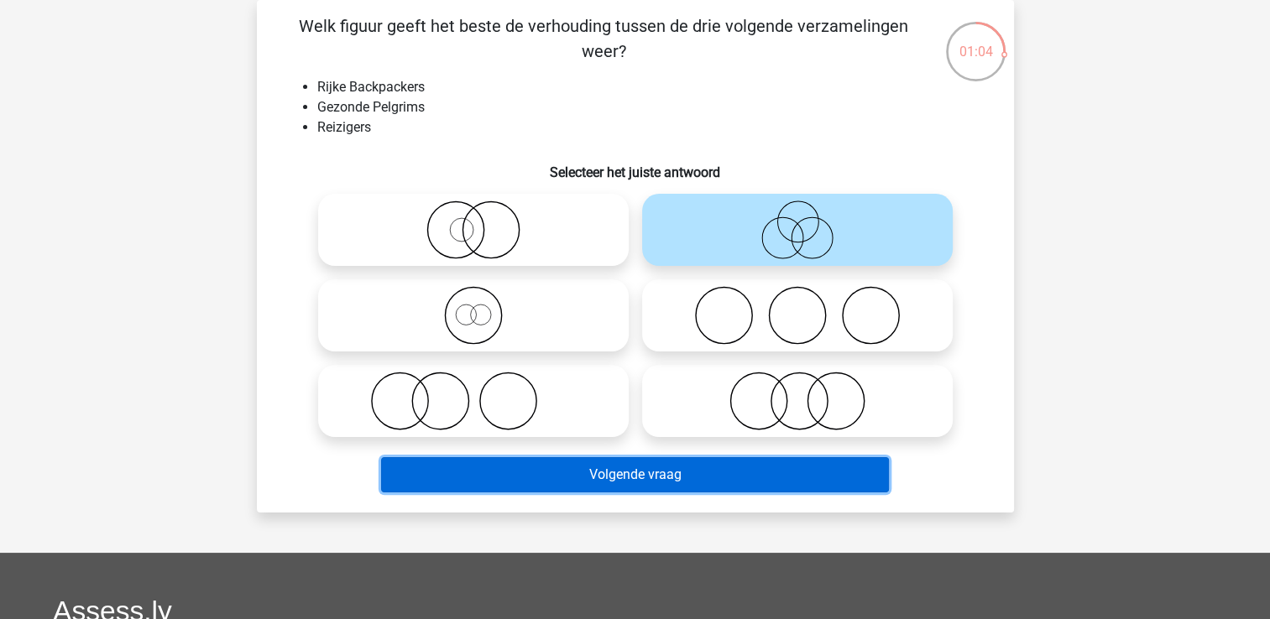
click at [633, 475] on button "Volgende vraag" at bounding box center [635, 474] width 508 height 35
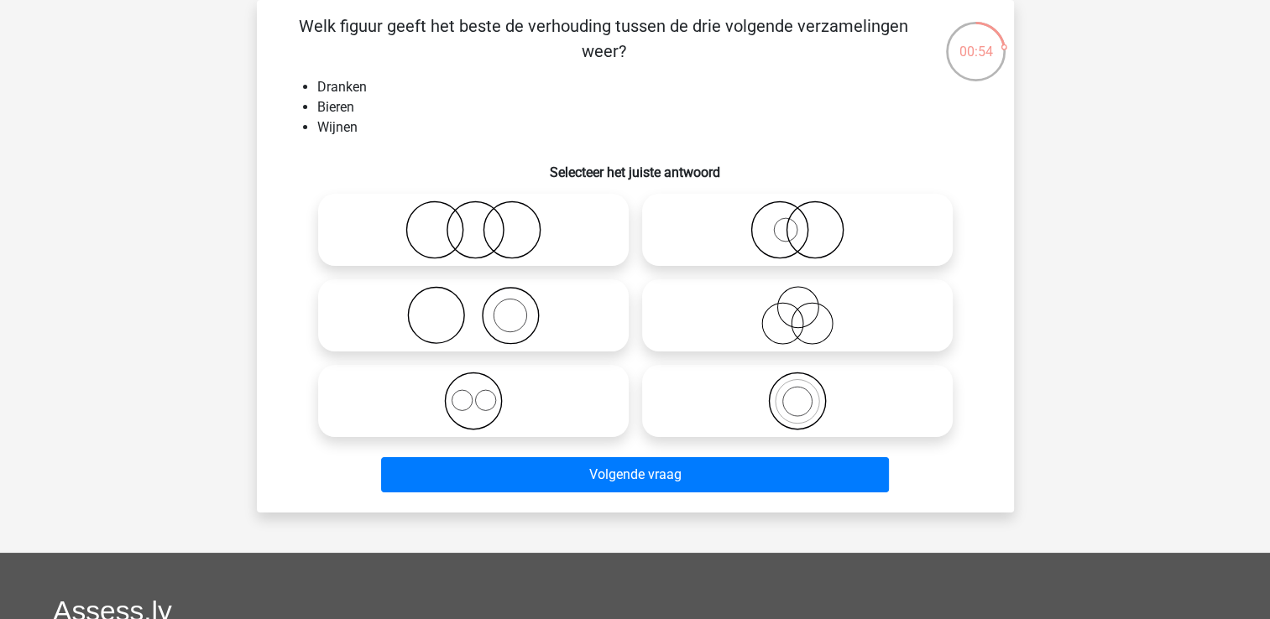
click at [478, 248] on icon at bounding box center [473, 230] width 297 height 59
click at [478, 222] on input "radio" at bounding box center [478, 216] width 11 height 11
radio input "true"
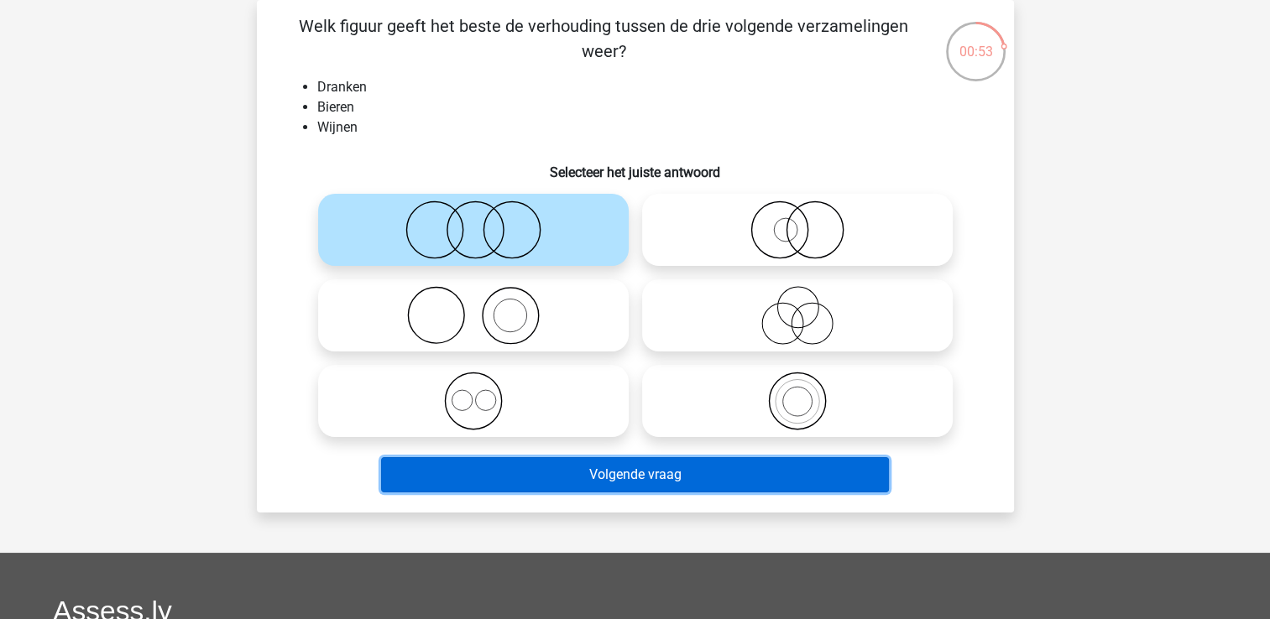
click at [638, 477] on button "Volgende vraag" at bounding box center [635, 474] width 508 height 35
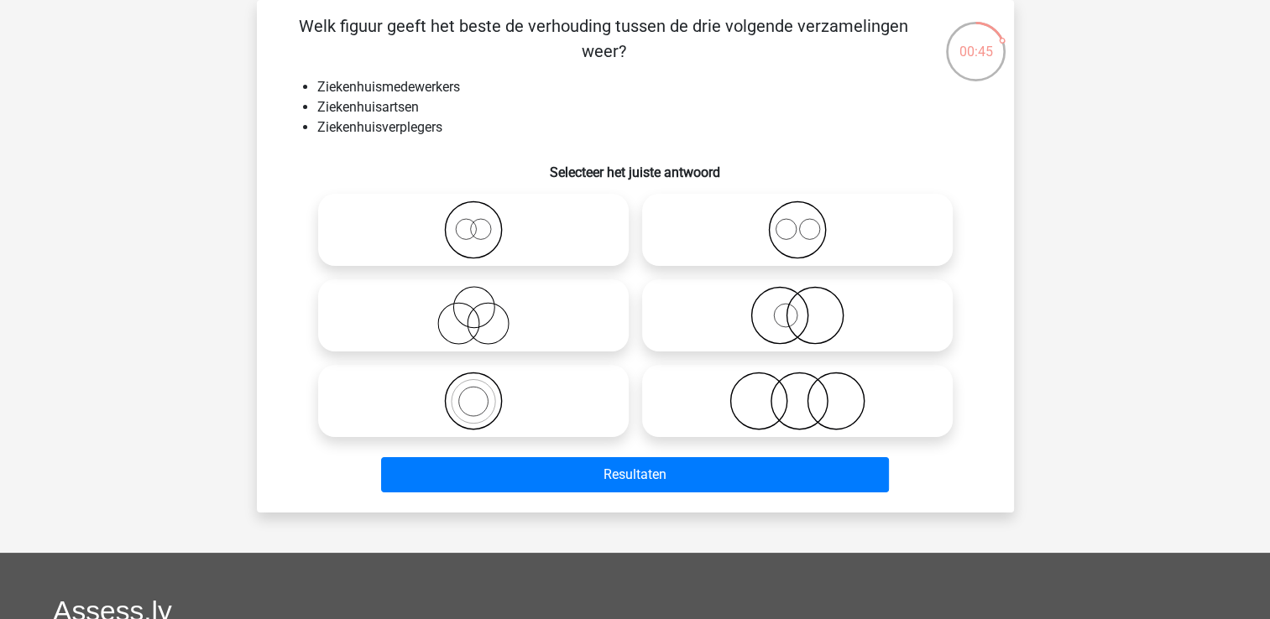
drag, startPoint x: 804, startPoint y: 408, endPoint x: 794, endPoint y: 420, distance: 15.5
click at [803, 408] on icon at bounding box center [797, 401] width 297 height 59
click at [803, 393] on input "radio" at bounding box center [802, 387] width 11 height 11
radio input "true"
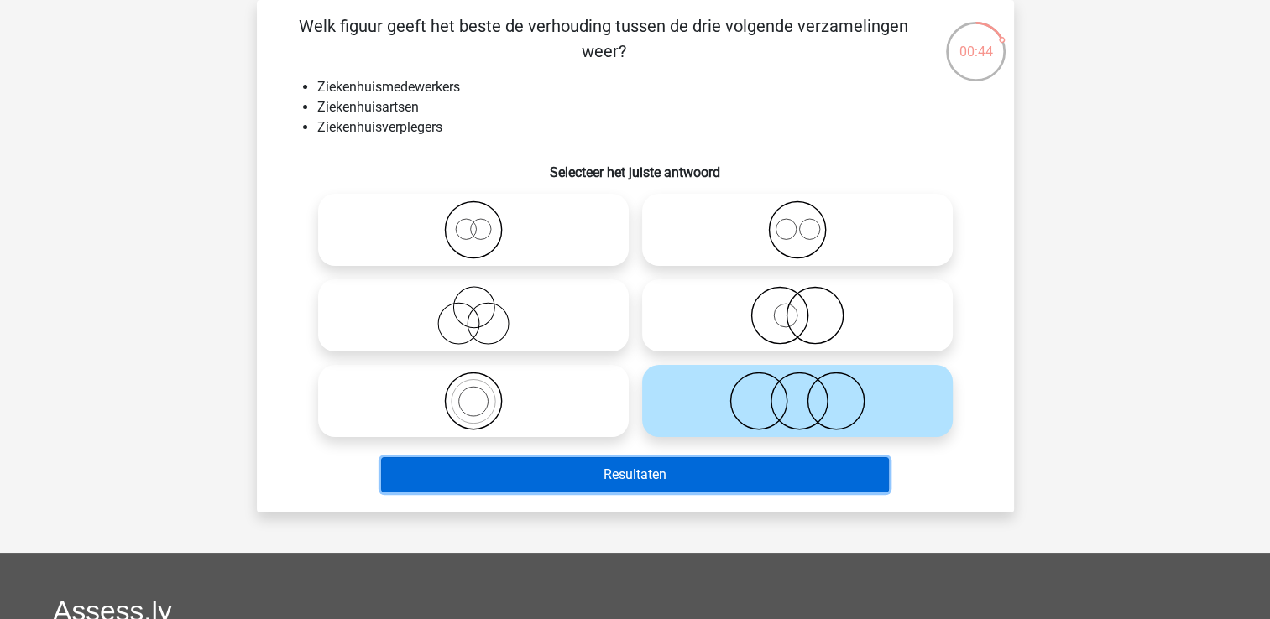
click at [680, 474] on button "Resultaten" at bounding box center [635, 474] width 508 height 35
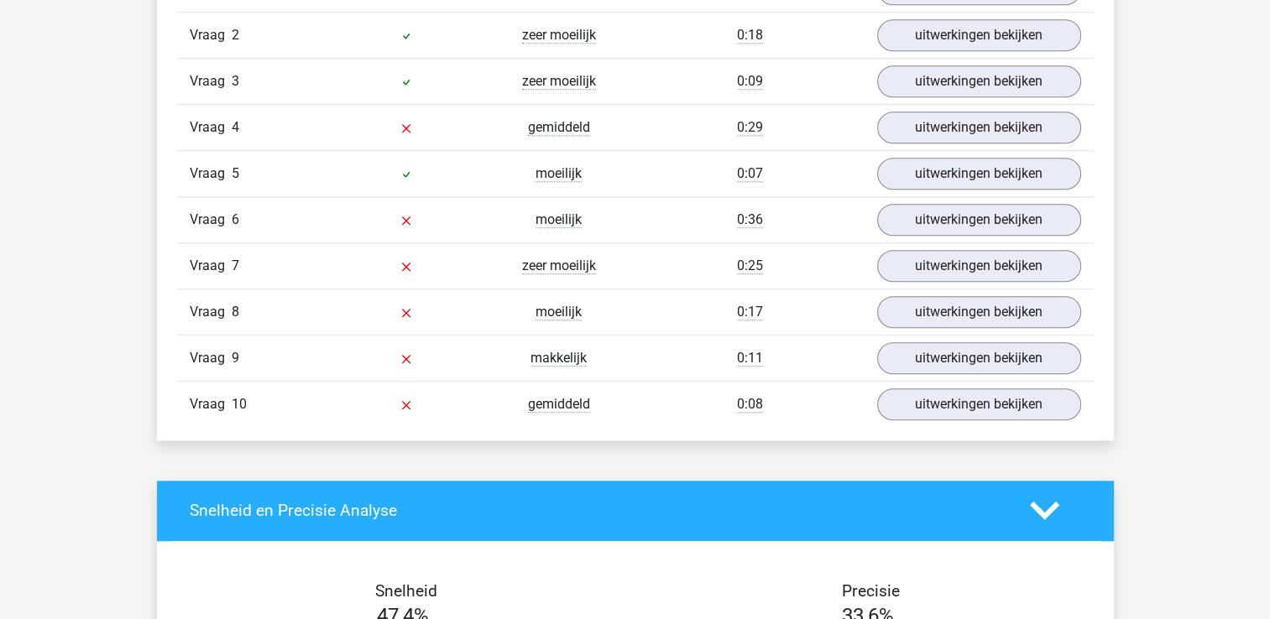
scroll to position [1511, 0]
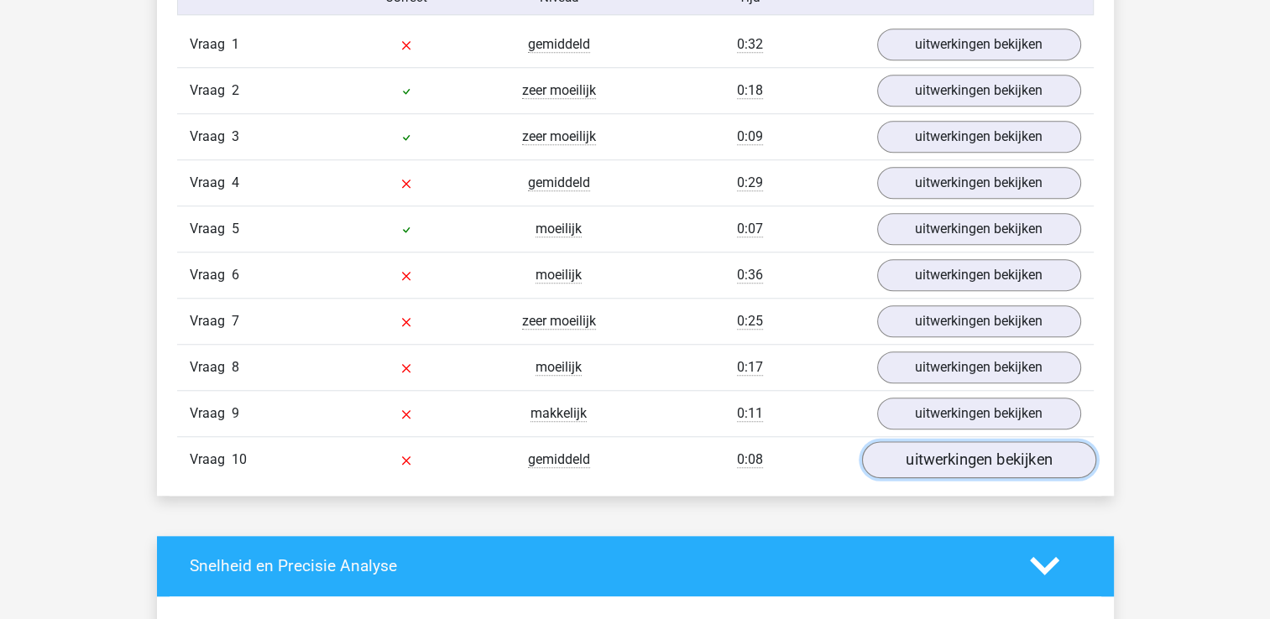
drag, startPoint x: 933, startPoint y: 454, endPoint x: 944, endPoint y: 449, distance: 12.0
click at [933, 454] on link "uitwerkingen bekijken" at bounding box center [978, 460] width 234 height 37
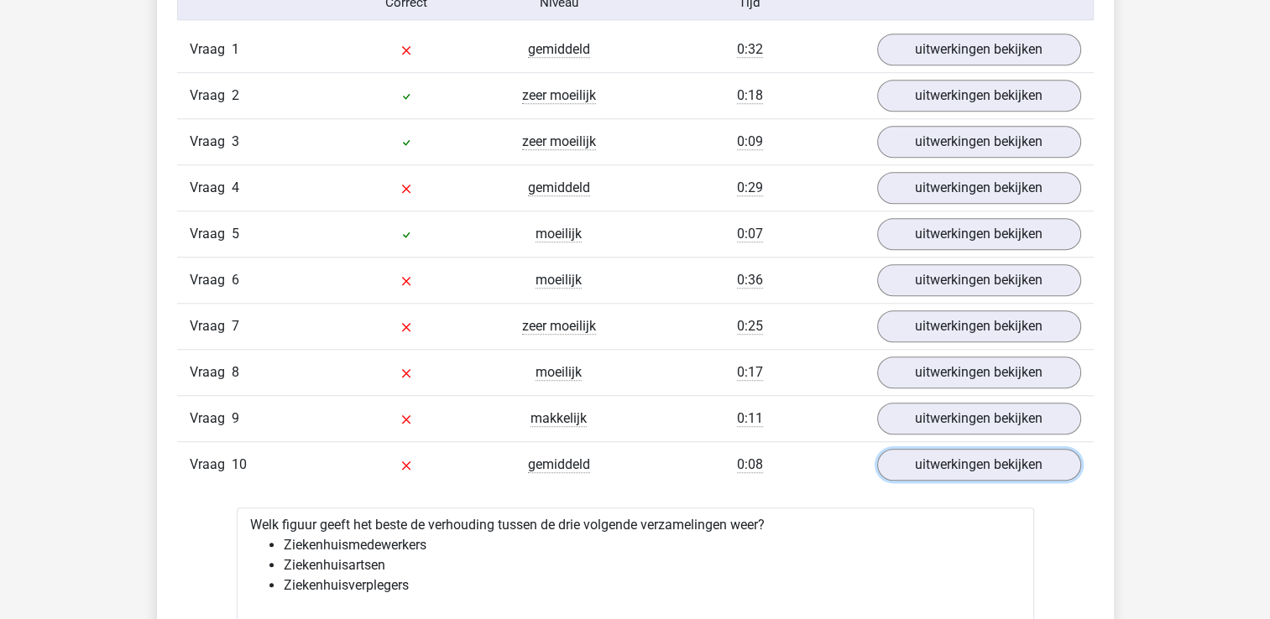
scroll to position [1427, 0]
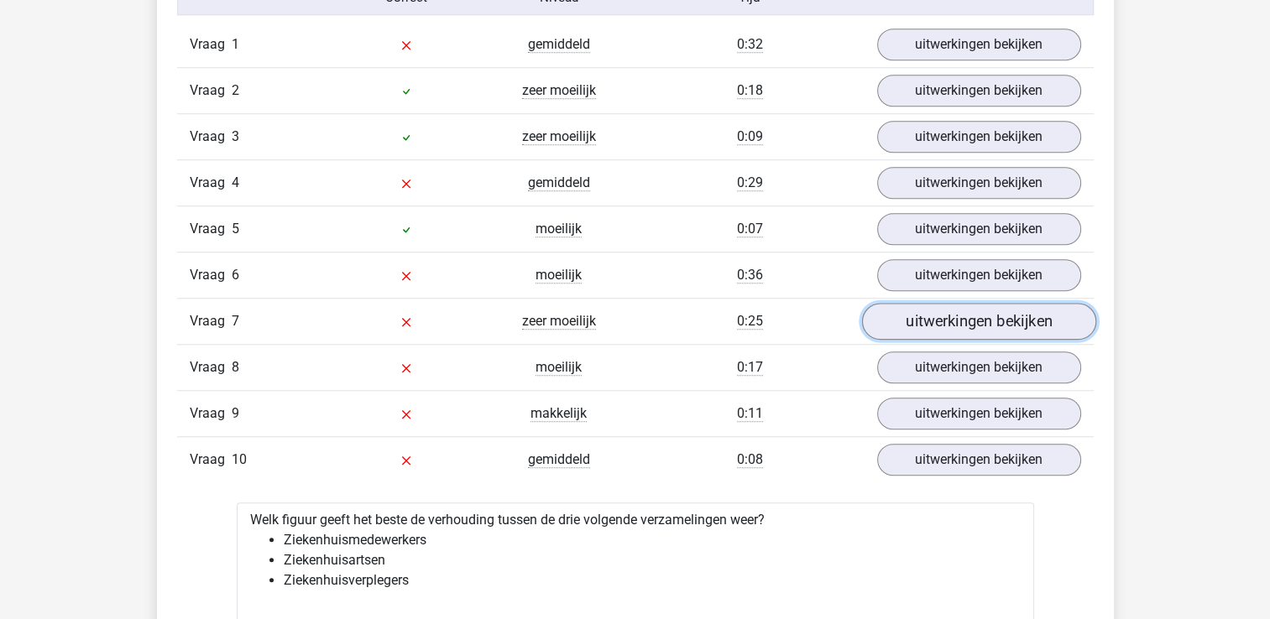
click at [950, 321] on link "uitwerkingen bekijken" at bounding box center [978, 321] width 234 height 37
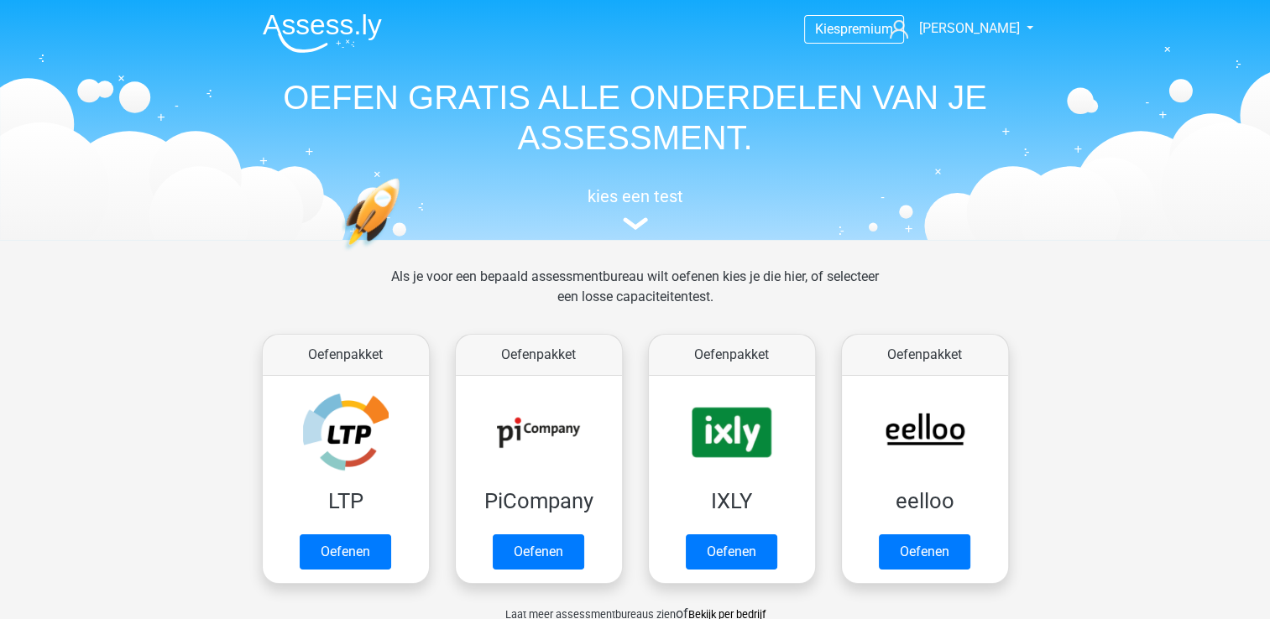
scroll to position [84, 0]
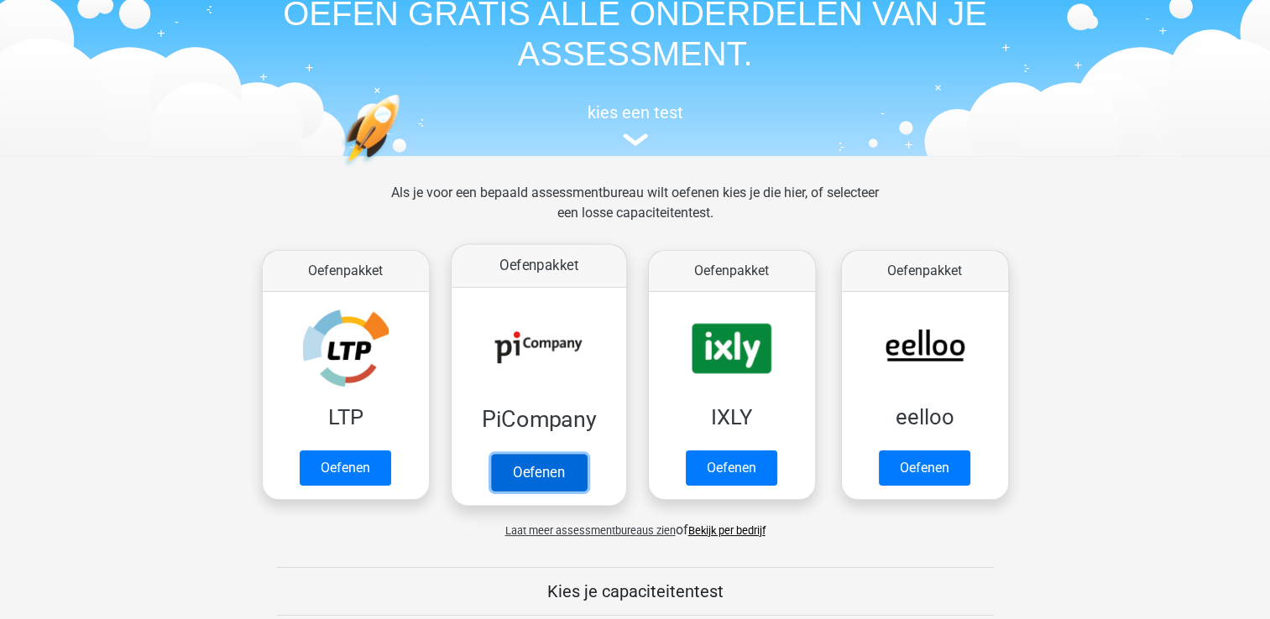
click at [551, 473] on link "Oefenen" at bounding box center [538, 472] width 96 height 37
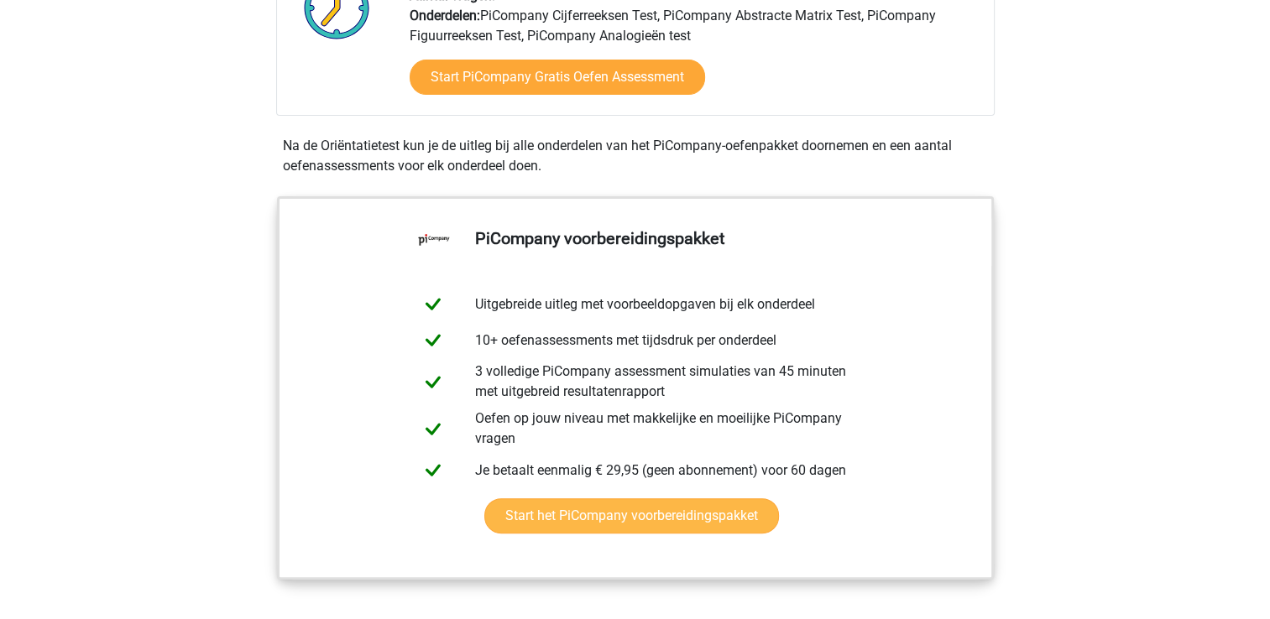
scroll to position [504, 0]
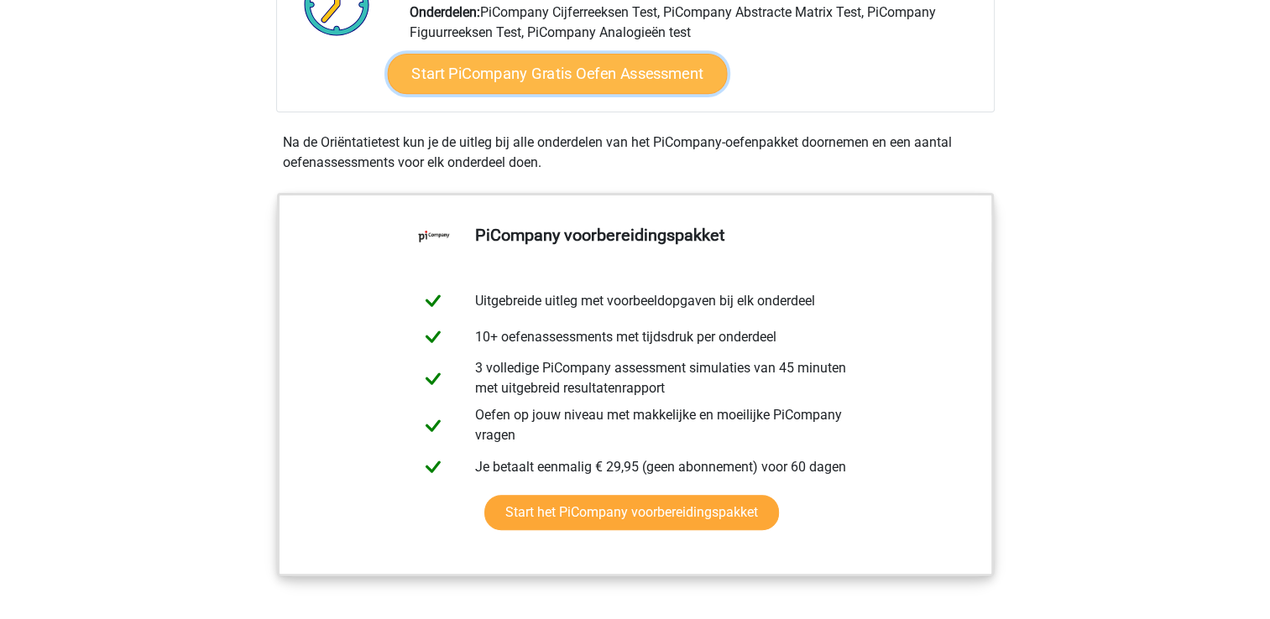
click at [556, 91] on link "Start PiCompany Gratis Oefen Assessment" at bounding box center [557, 74] width 340 height 40
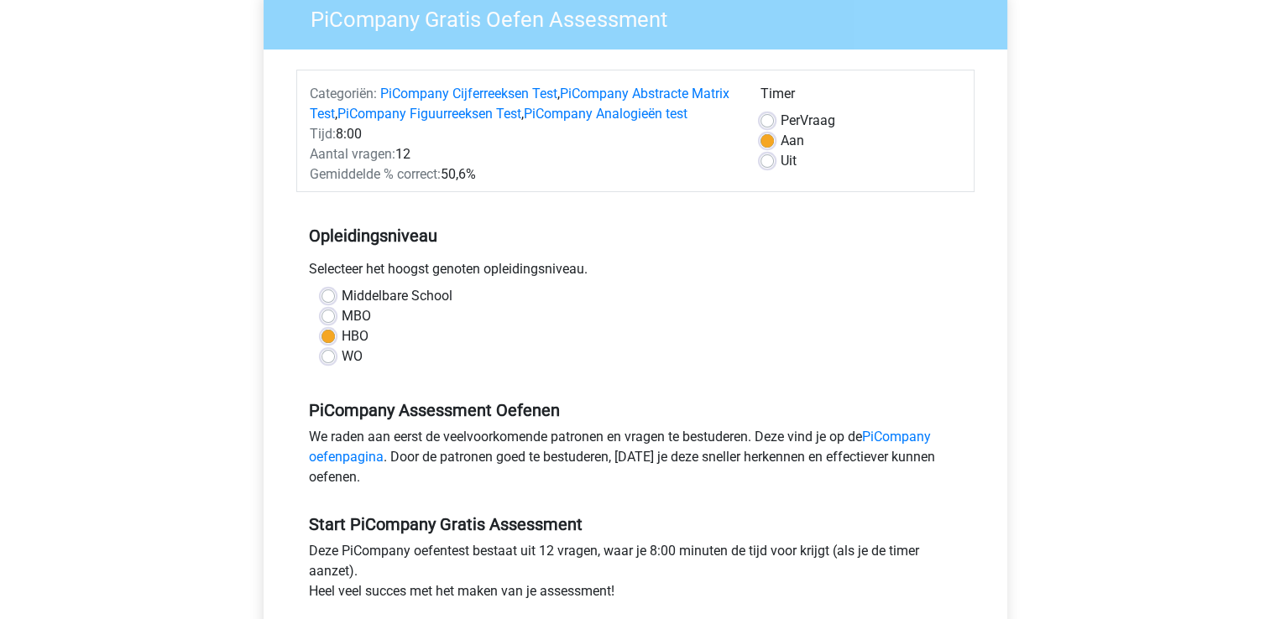
scroll to position [420, 0]
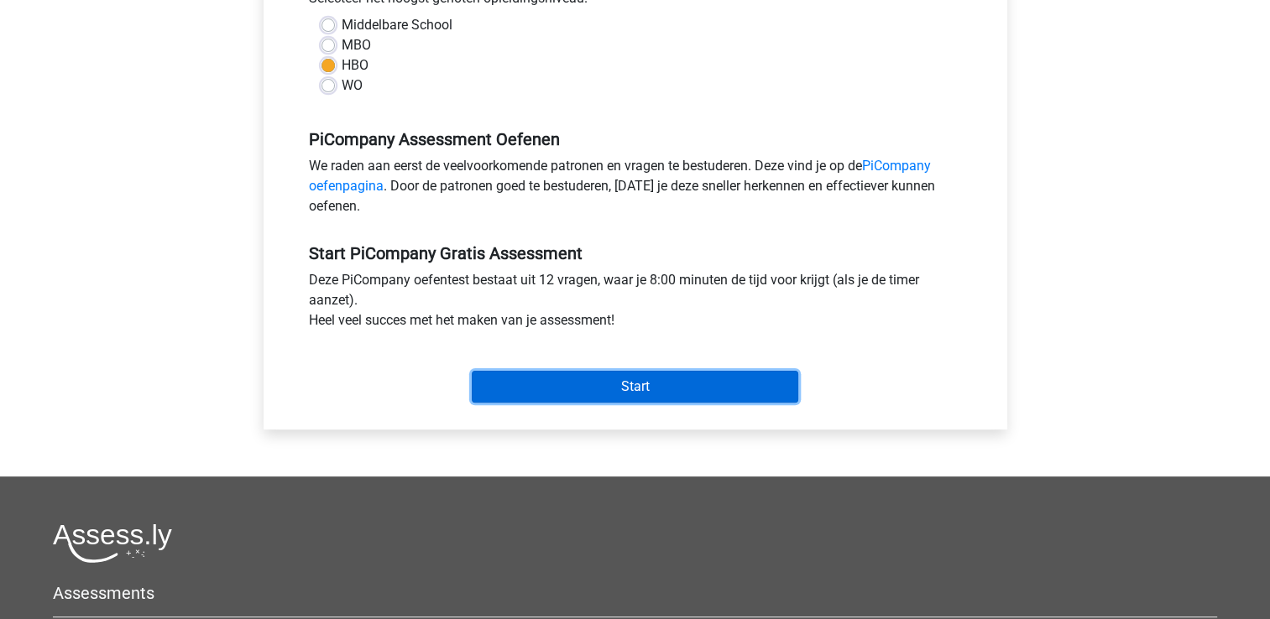
click at [719, 403] on input "Start" at bounding box center [635, 387] width 327 height 32
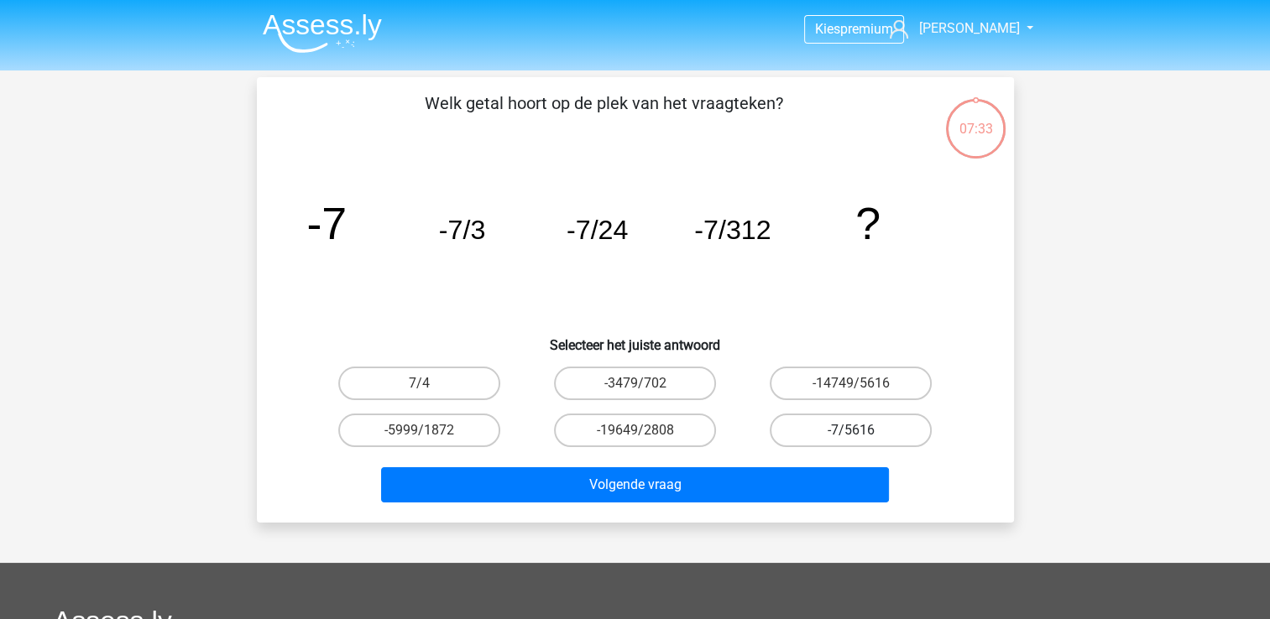
click at [844, 432] on label "-7/5616" at bounding box center [851, 431] width 162 height 34
click at [851, 432] on input "-7/5616" at bounding box center [856, 436] width 11 height 11
radio input "true"
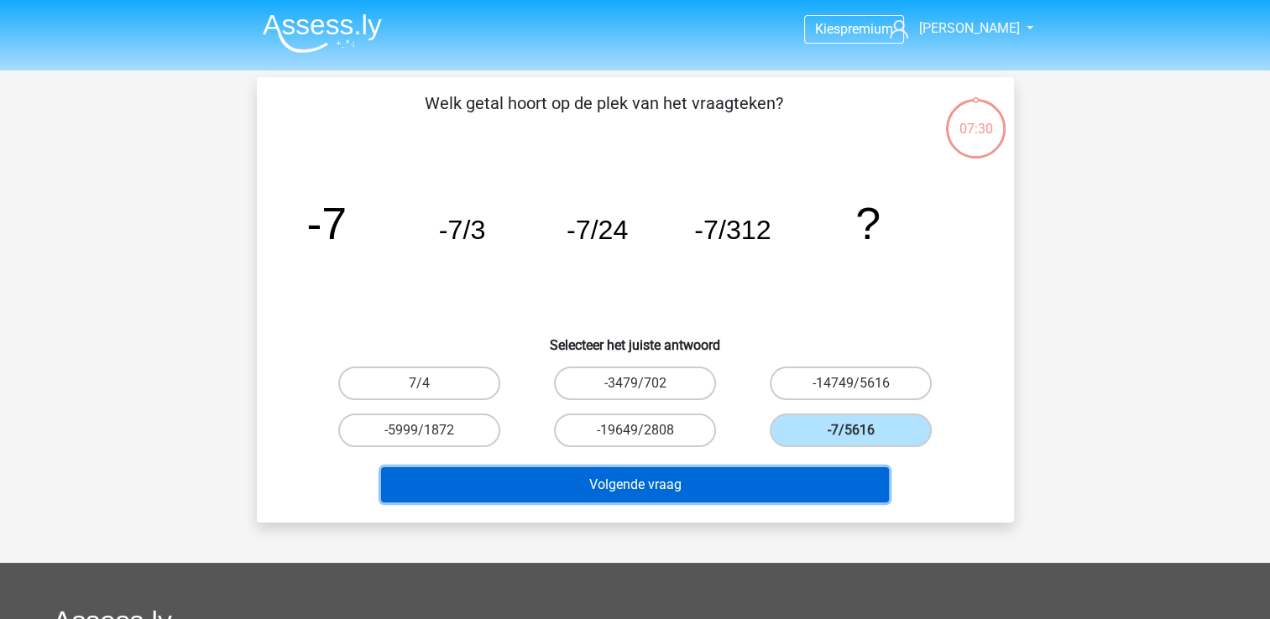
click at [680, 485] on button "Volgende vraag" at bounding box center [635, 485] width 508 height 35
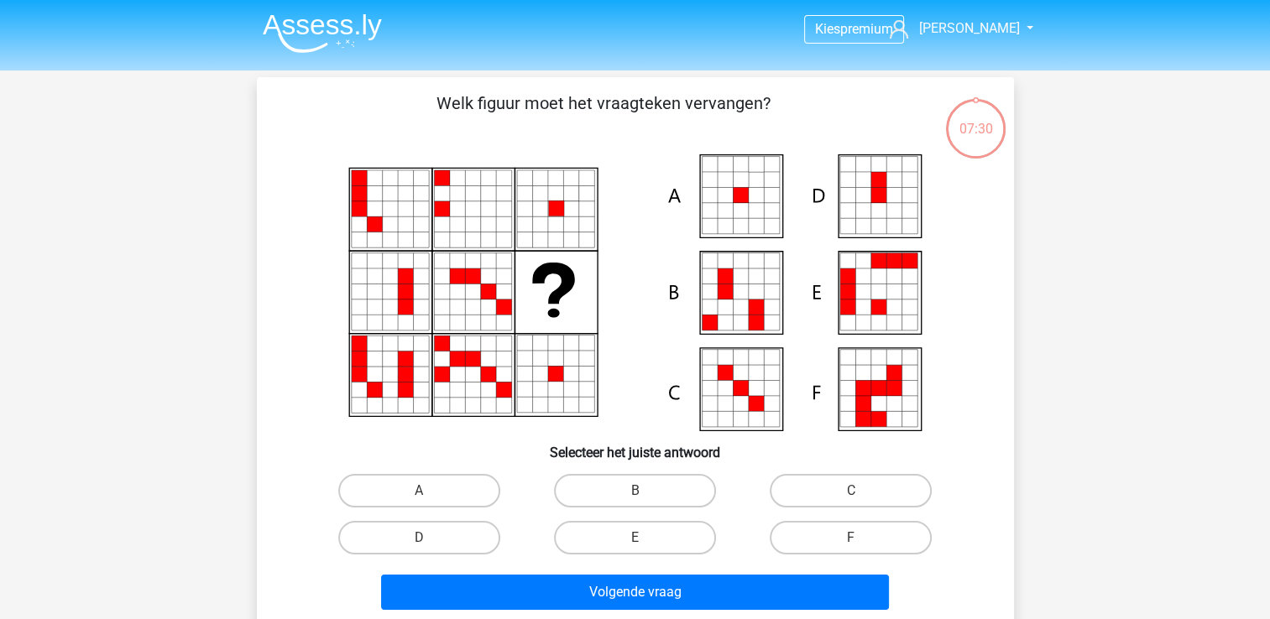
scroll to position [77, 0]
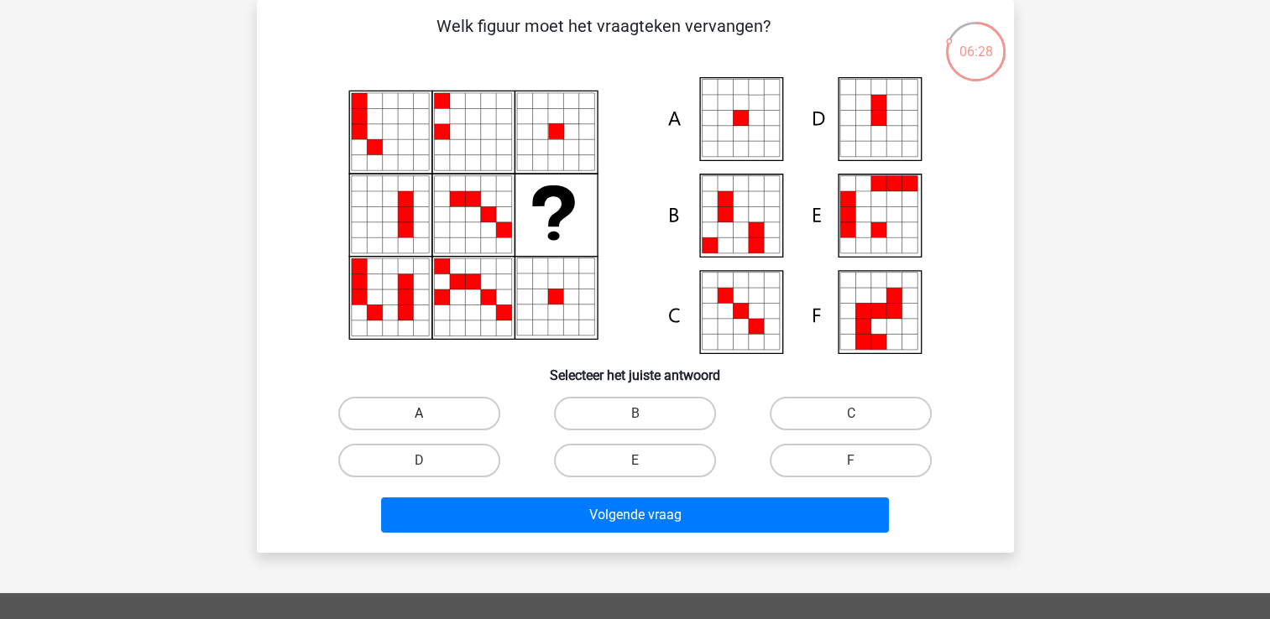
click at [447, 415] on label "A" at bounding box center [419, 414] width 162 height 34
click at [430, 415] on input "A" at bounding box center [424, 419] width 11 height 11
radio input "true"
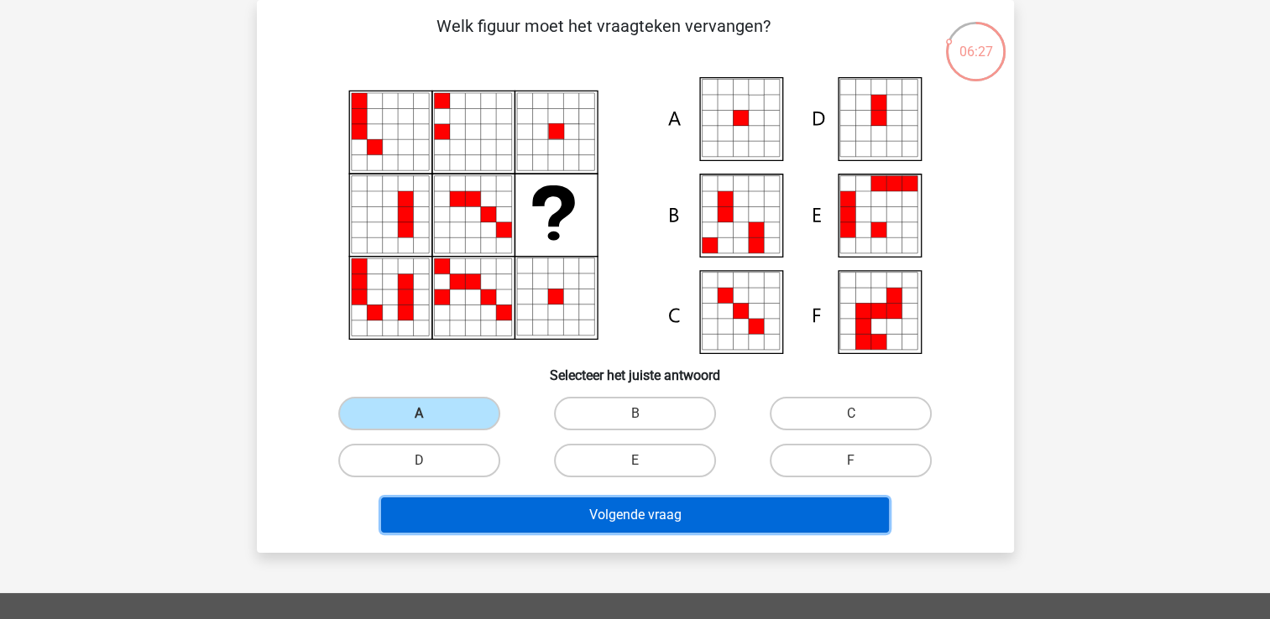
click at [630, 514] on button "Volgende vraag" at bounding box center [635, 515] width 508 height 35
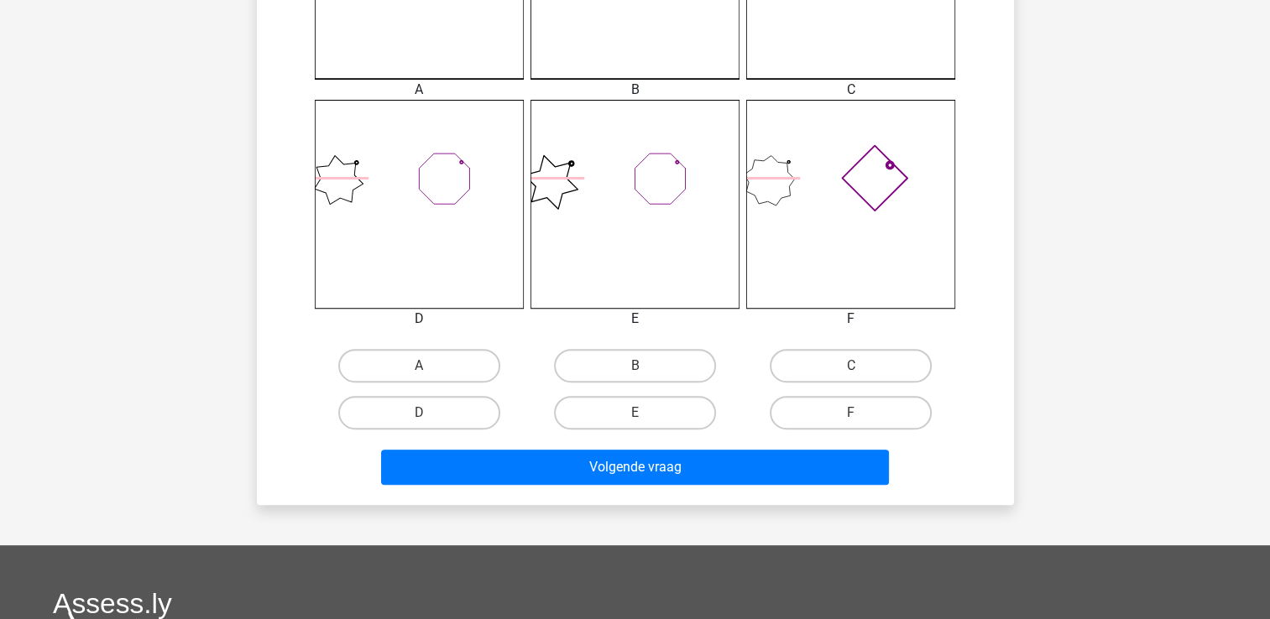
scroll to position [665, 0]
